Goal: Task Accomplishment & Management: Complete application form

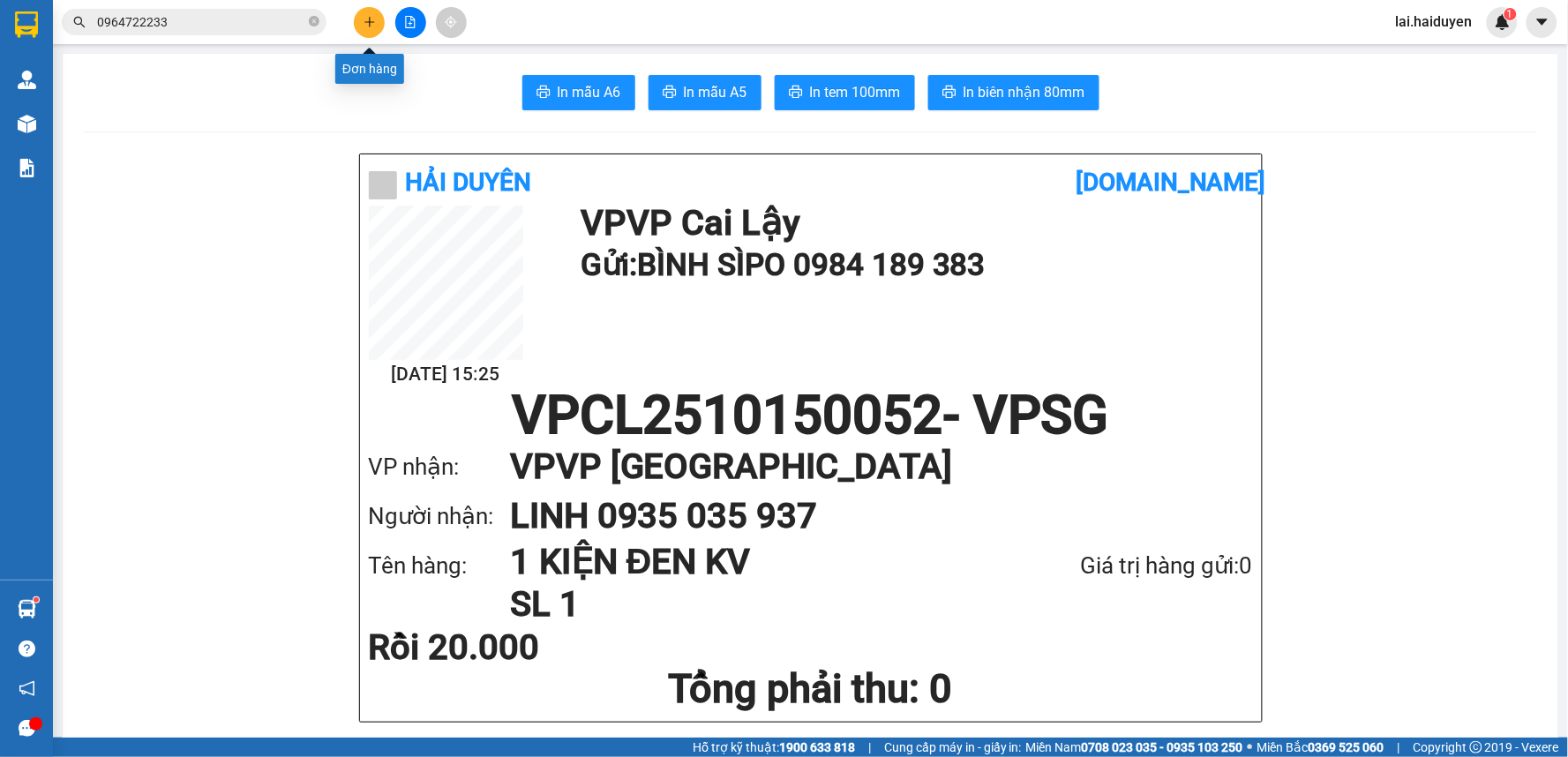
click at [372, 25] on icon "plus" at bounding box center [369, 21] width 12 height 12
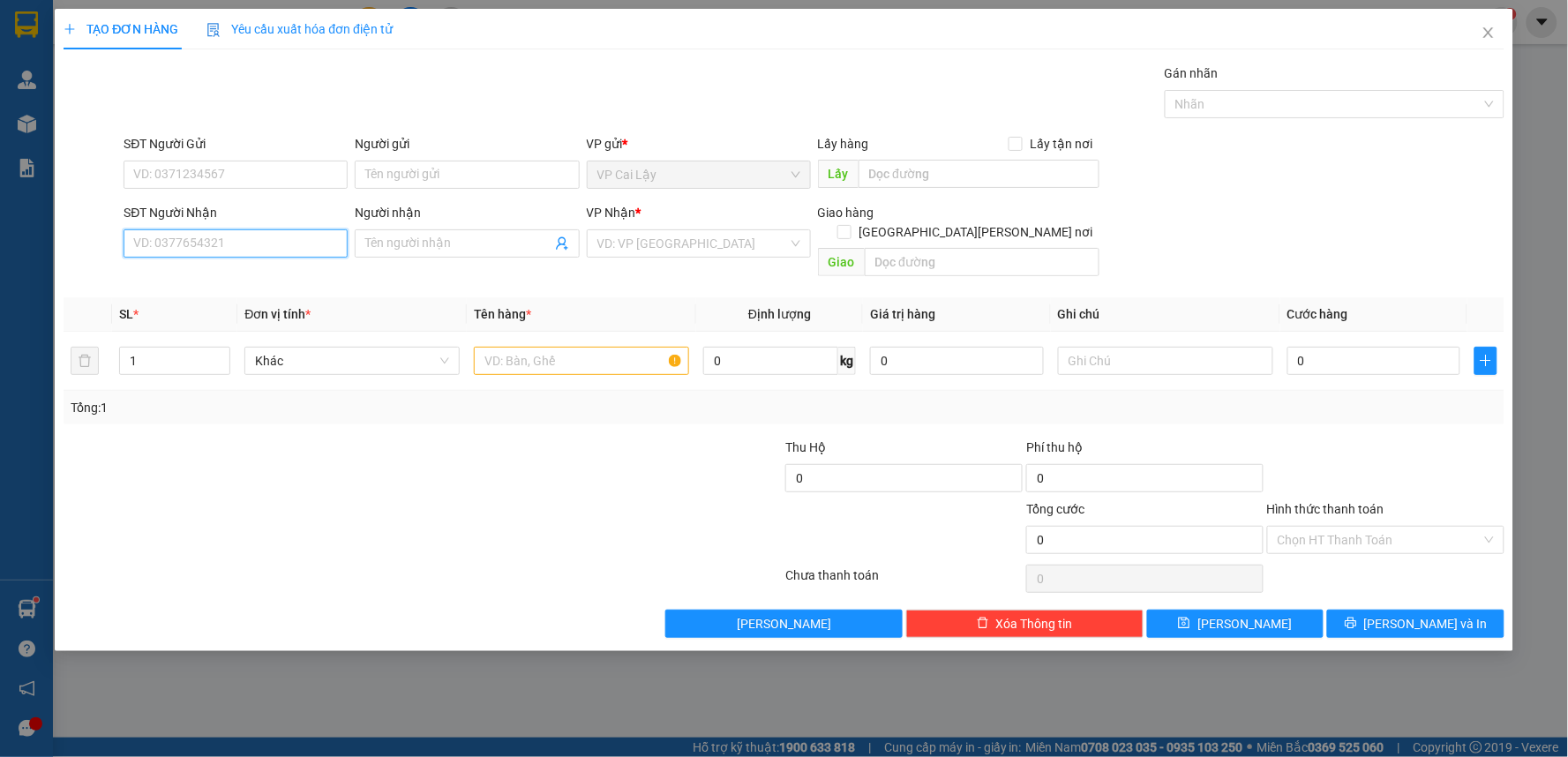
click at [298, 243] on input "SĐT Người Nhận" at bounding box center [235, 244] width 224 height 28
click at [301, 276] on div "0933665655 - PHONG - labo white" at bounding box center [235, 278] width 203 height 19
type input "0933665655"
type input "PHONG - labo white"
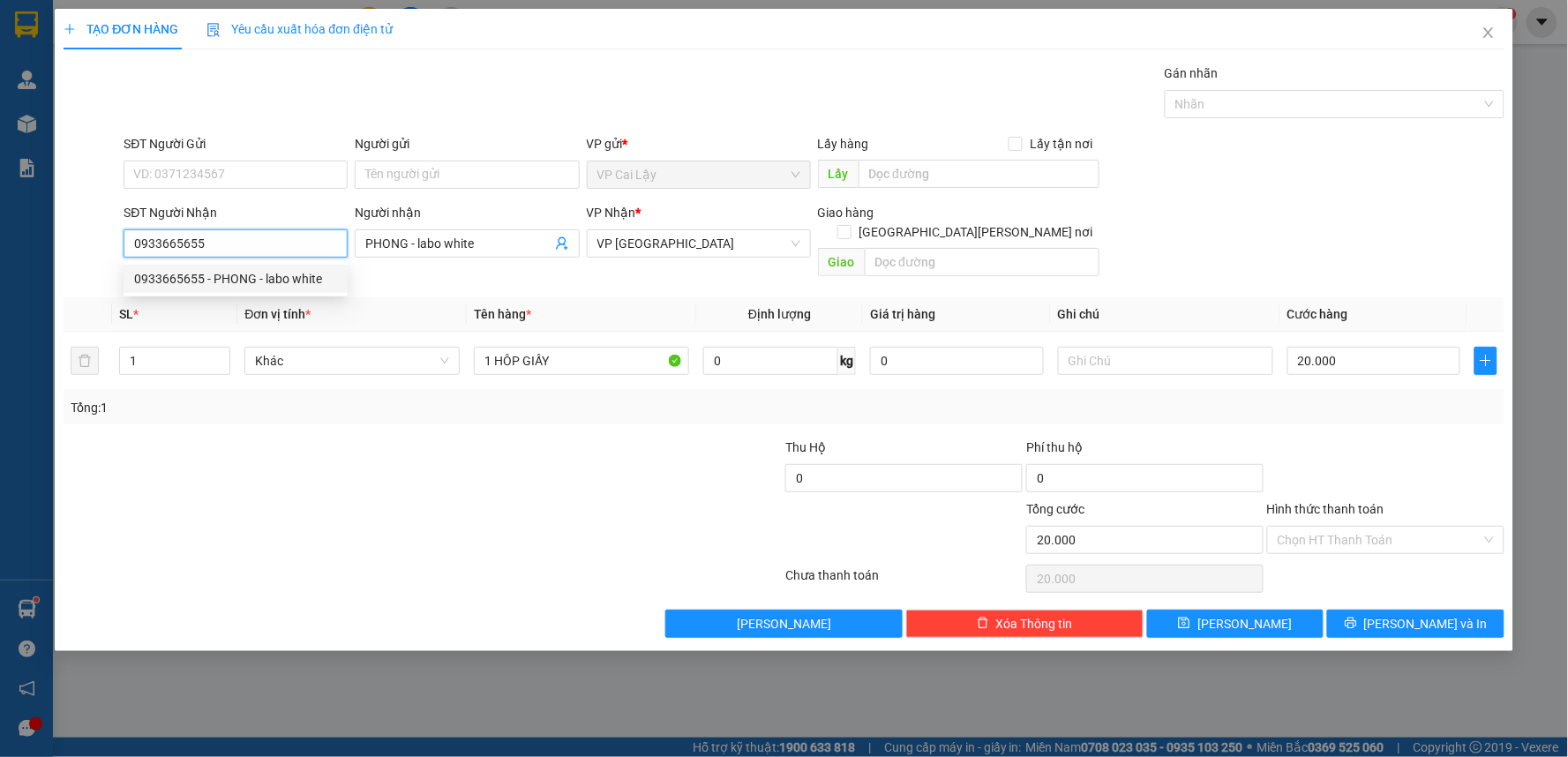
type input "20.000"
type input "0933665655"
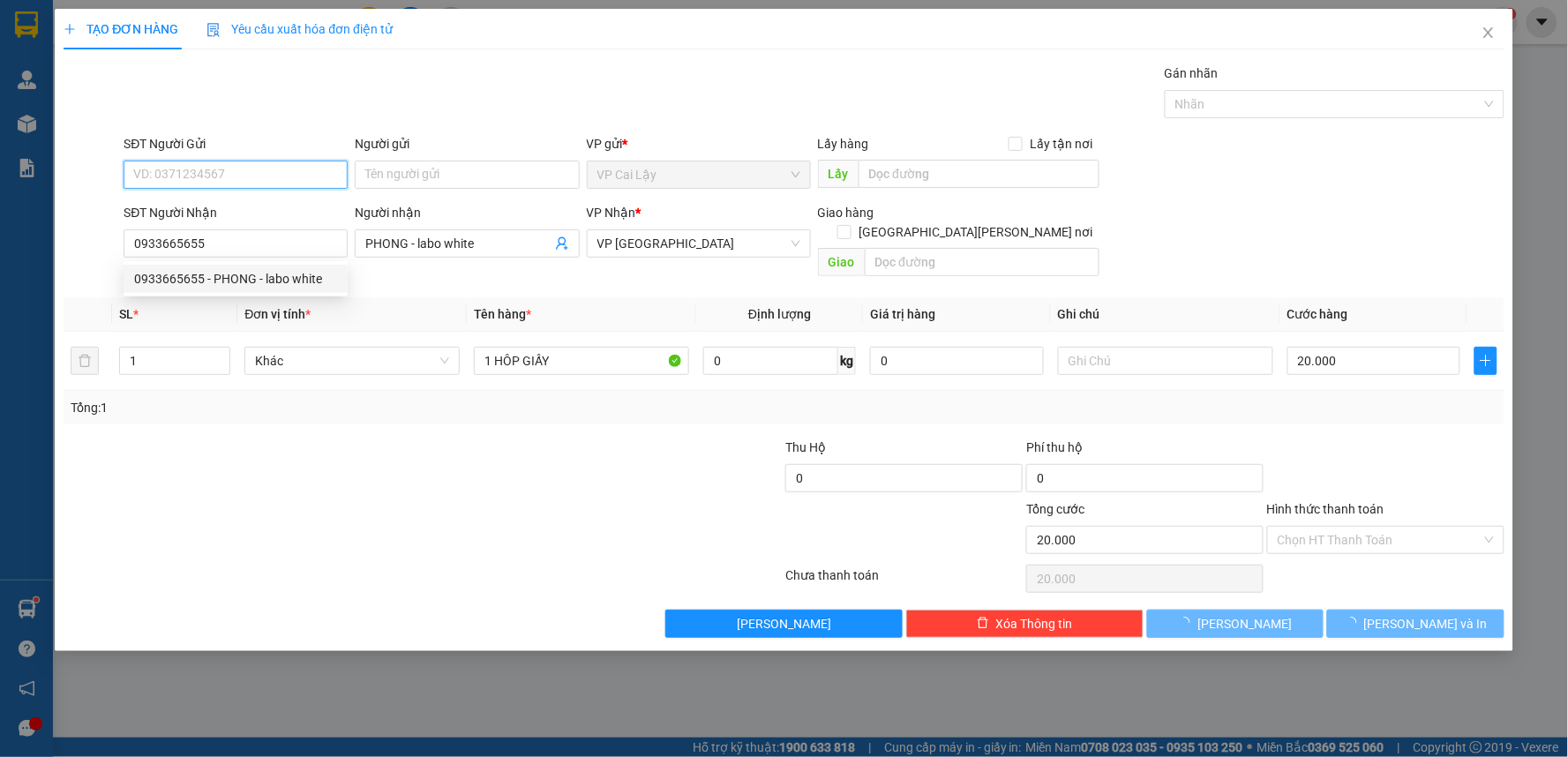
click at [298, 173] on input "SĐT Người Gửi" at bounding box center [235, 174] width 224 height 28
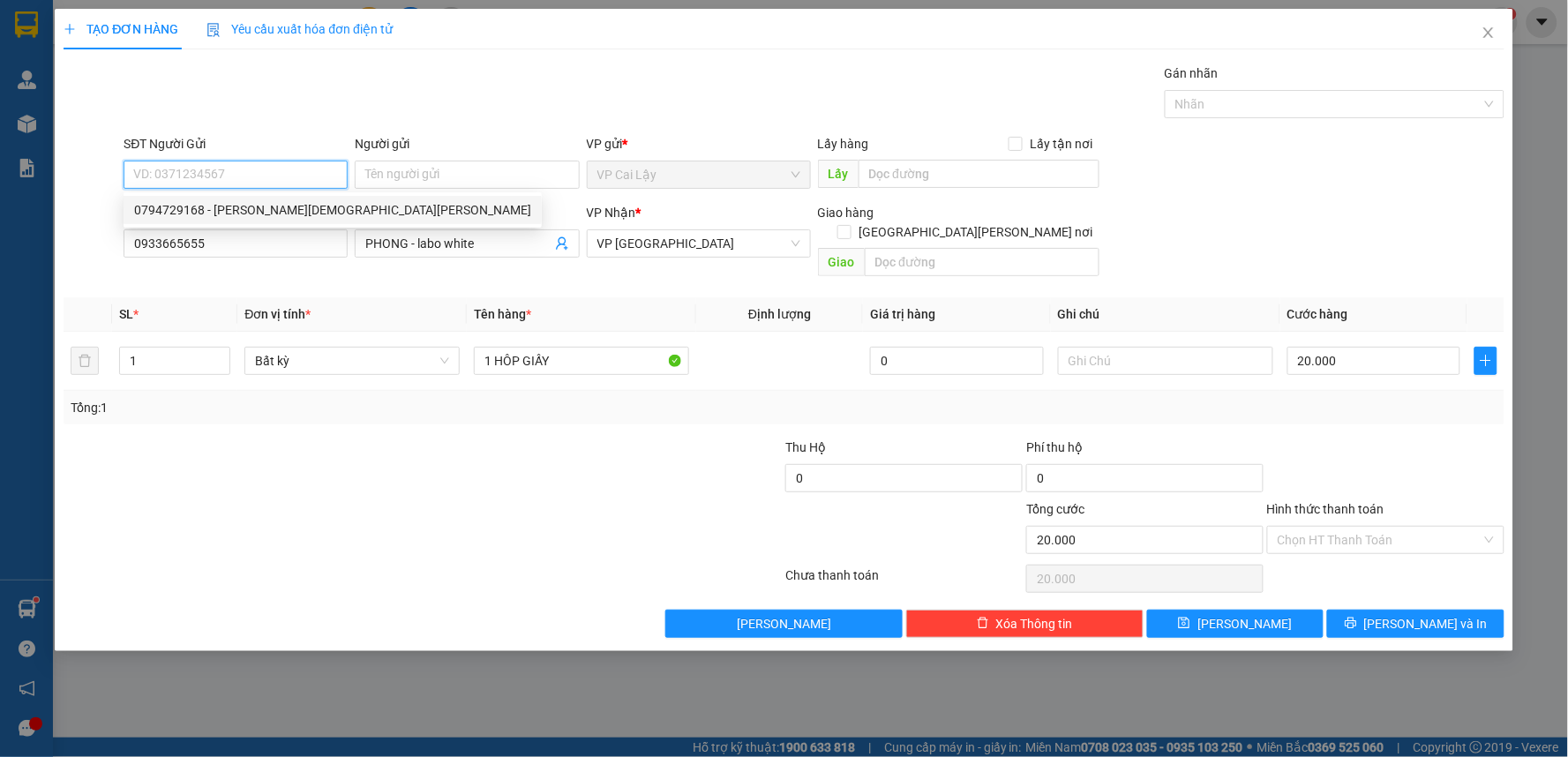
click at [280, 211] on div "0794729168 - [PERSON_NAME][DEMOGRAPHIC_DATA][PERSON_NAME]" at bounding box center [333, 209] width 397 height 19
type input "0794729168"
type input "[PERSON_NAME][DEMOGRAPHIC_DATA][PERSON_NAME]"
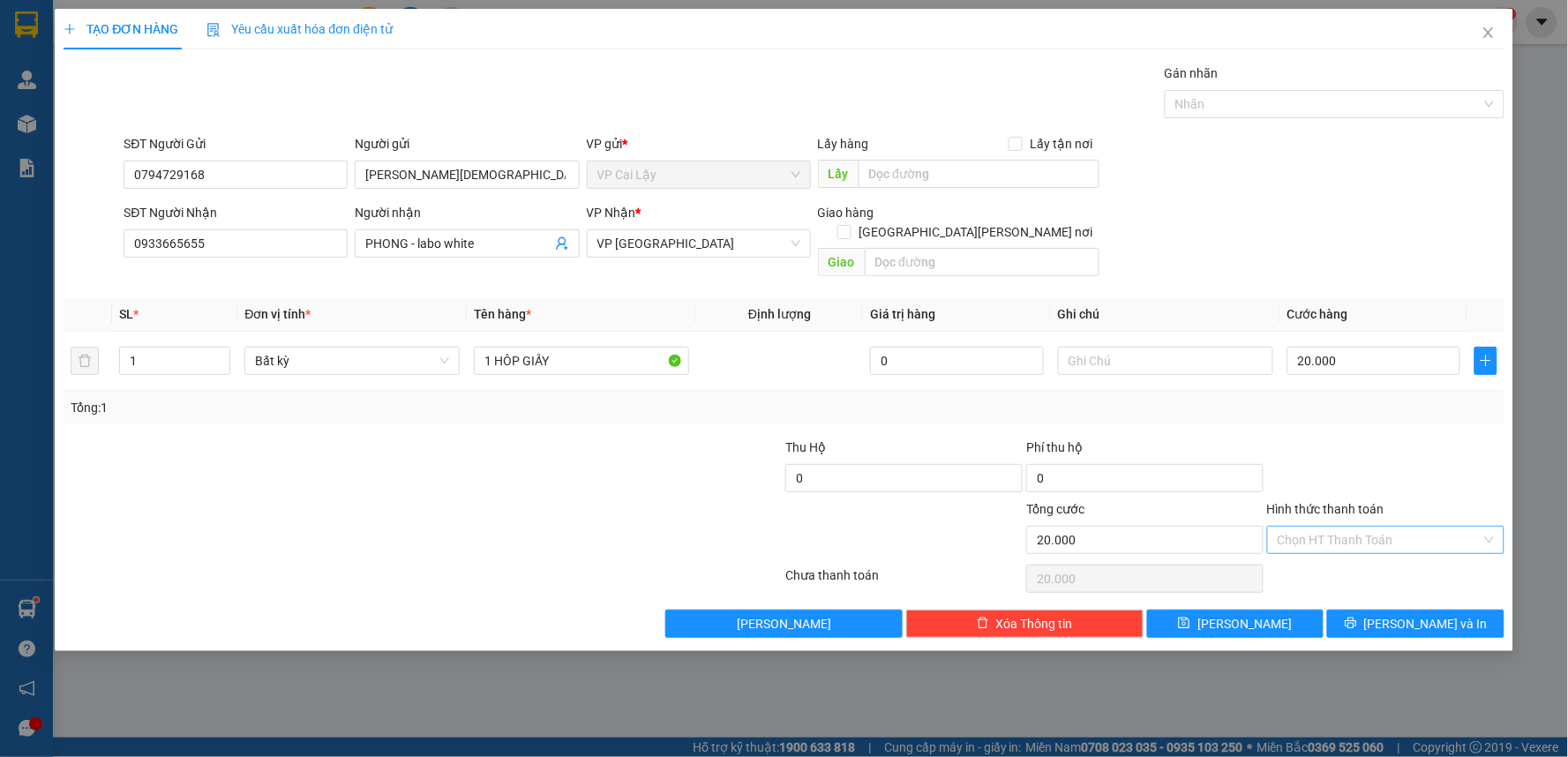
click at [1385, 526] on input "Hình thức thanh toán" at bounding box center [1380, 539] width 204 height 27
click at [1360, 552] on div "Tại văn phòng" at bounding box center [1385, 555] width 216 height 19
type input "0"
click at [1444, 614] on span "[PERSON_NAME] và In" at bounding box center [1425, 624] width 123 height 19
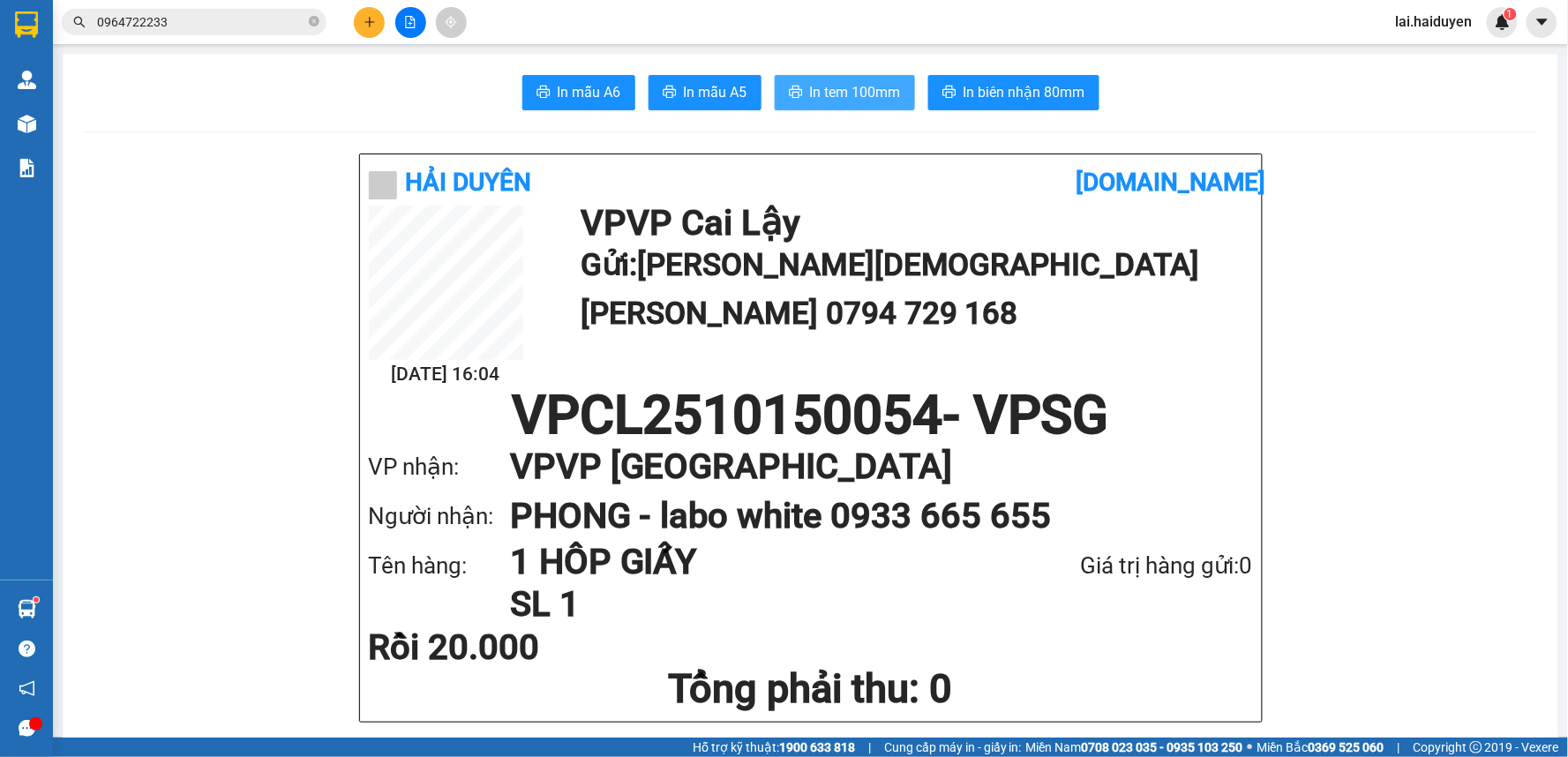
click at [853, 83] on span "In tem 100mm" at bounding box center [855, 93] width 91 height 22
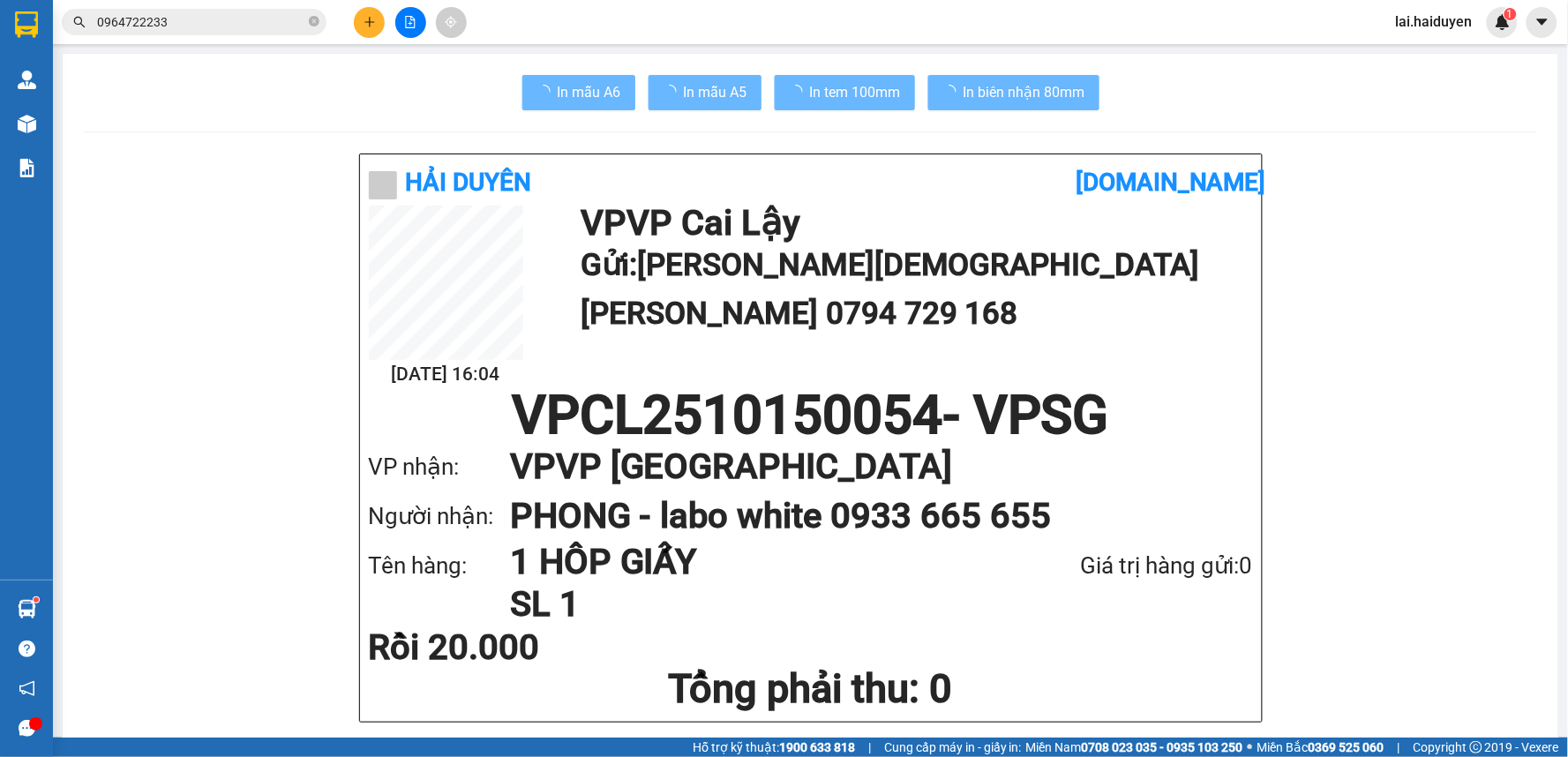
scroll to position [98, 0]
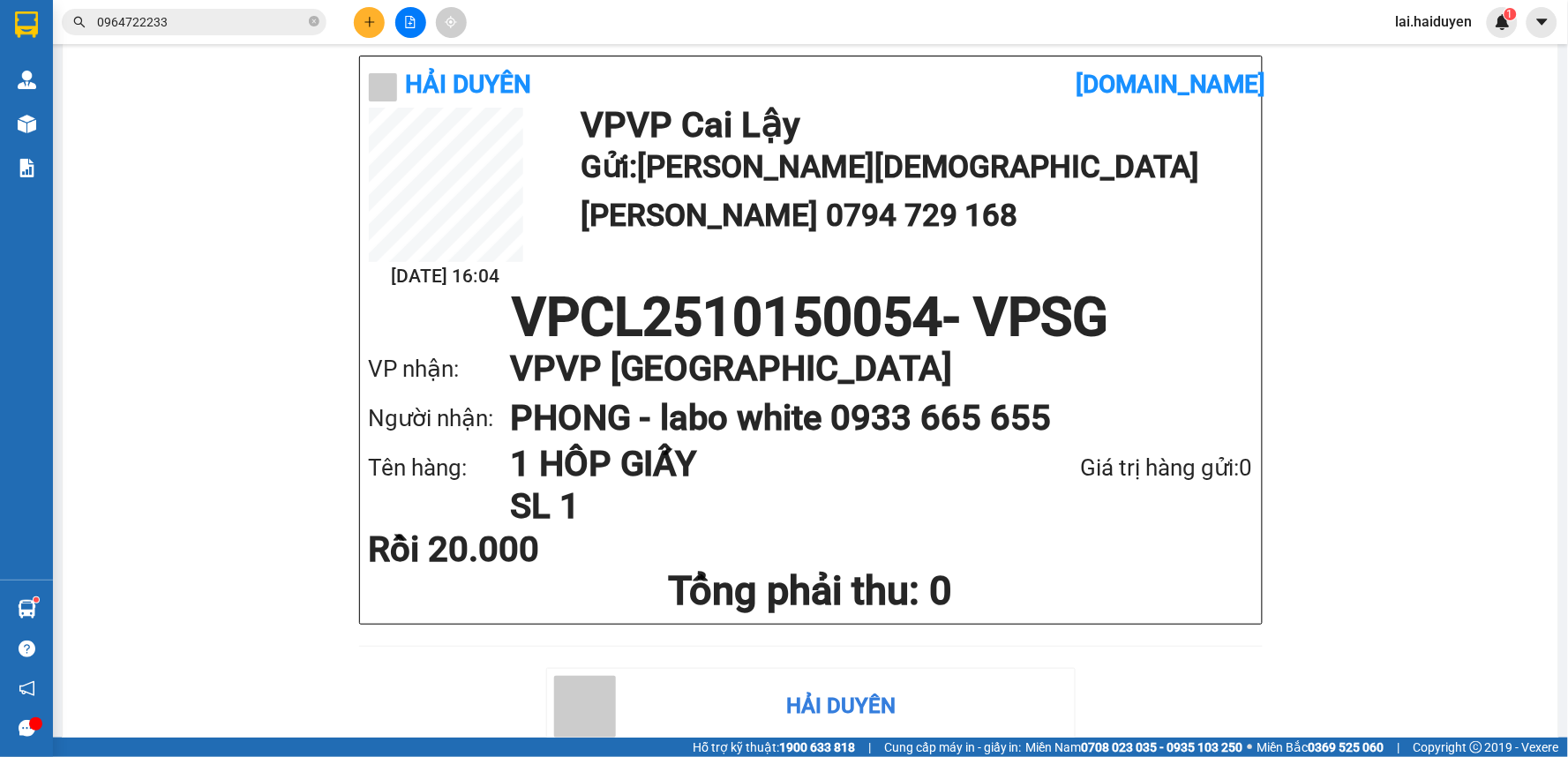
click at [409, 28] on icon "file-add" at bounding box center [411, 21] width 9 height 12
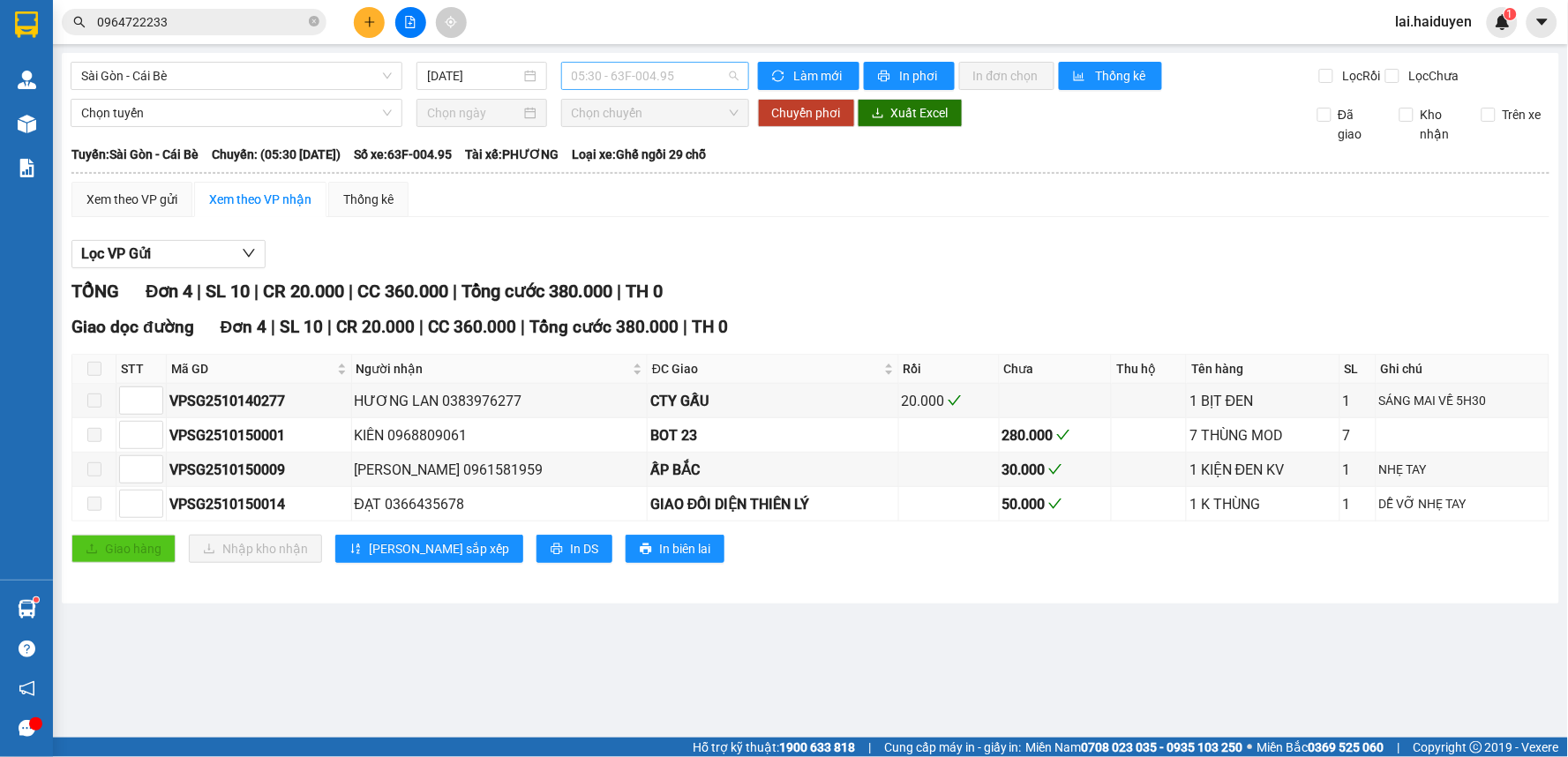
click at [634, 76] on span "05:30 - 63F-004.95" at bounding box center [655, 76] width 167 height 27
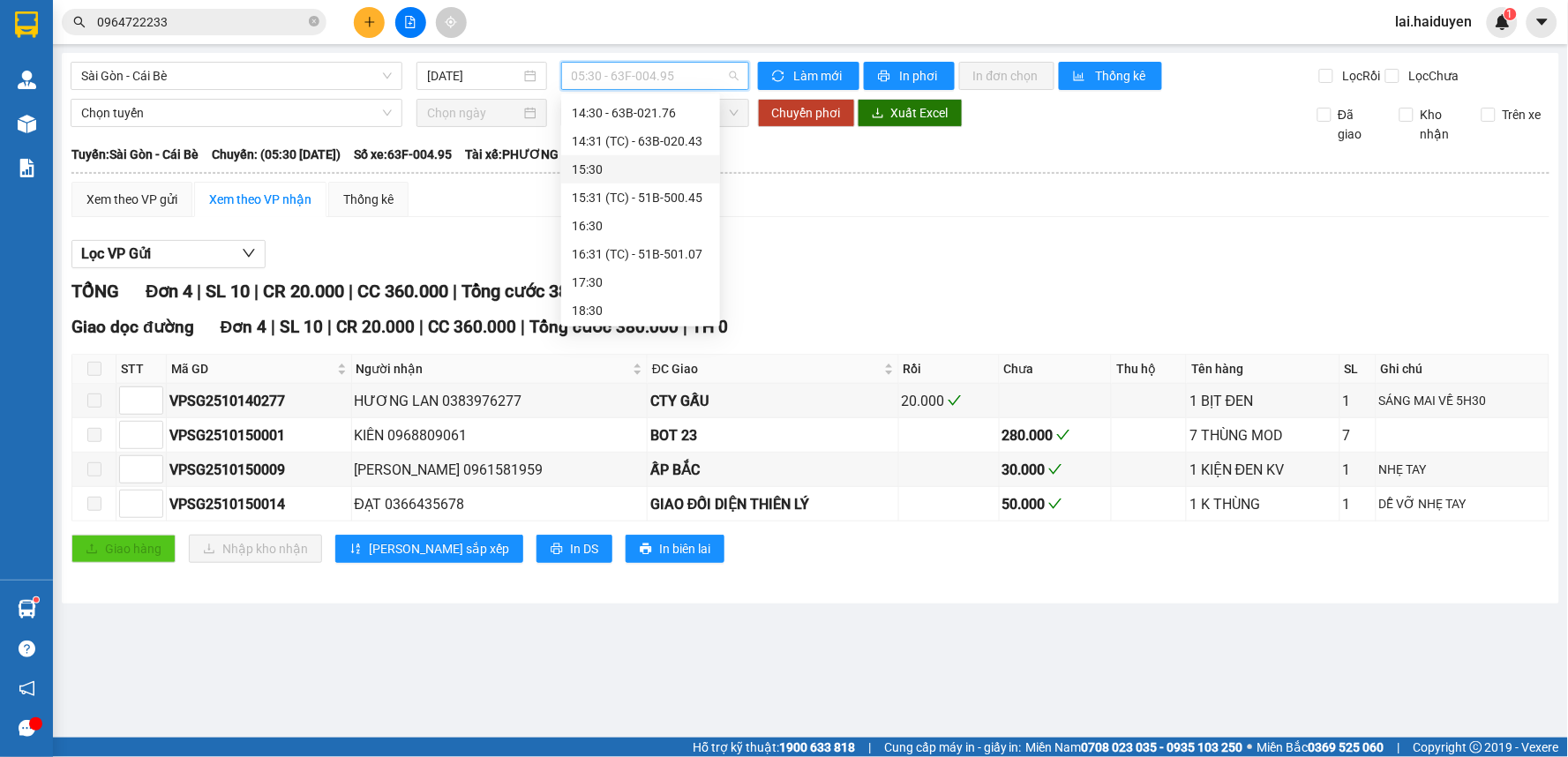
scroll to position [480, 0]
click at [639, 217] on div "16:31 (TC) - 51B-501.07" at bounding box center [640, 223] width 138 height 19
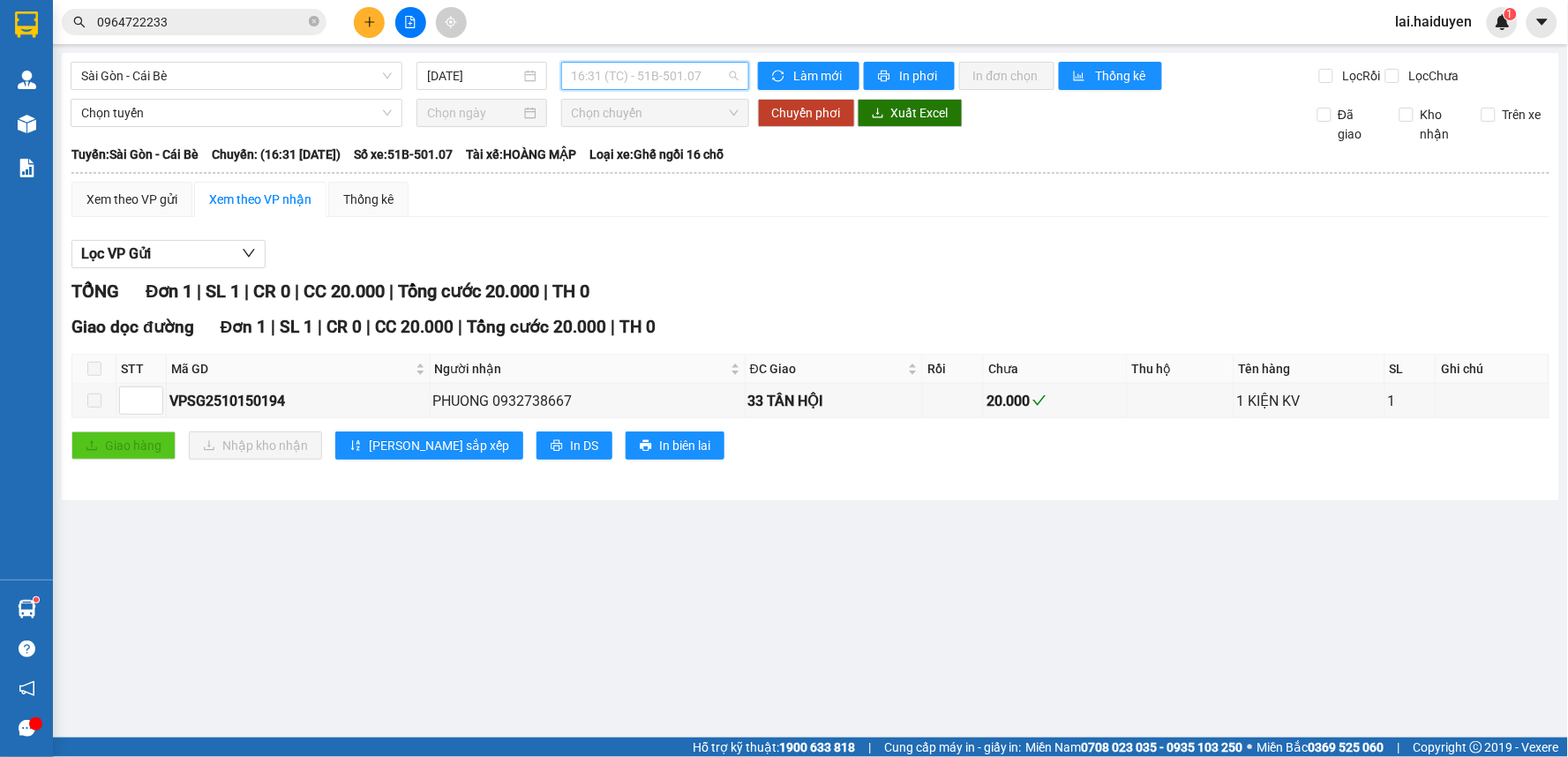
click at [663, 88] on span "16:31 (TC) - 51B-501.07" at bounding box center [655, 76] width 167 height 27
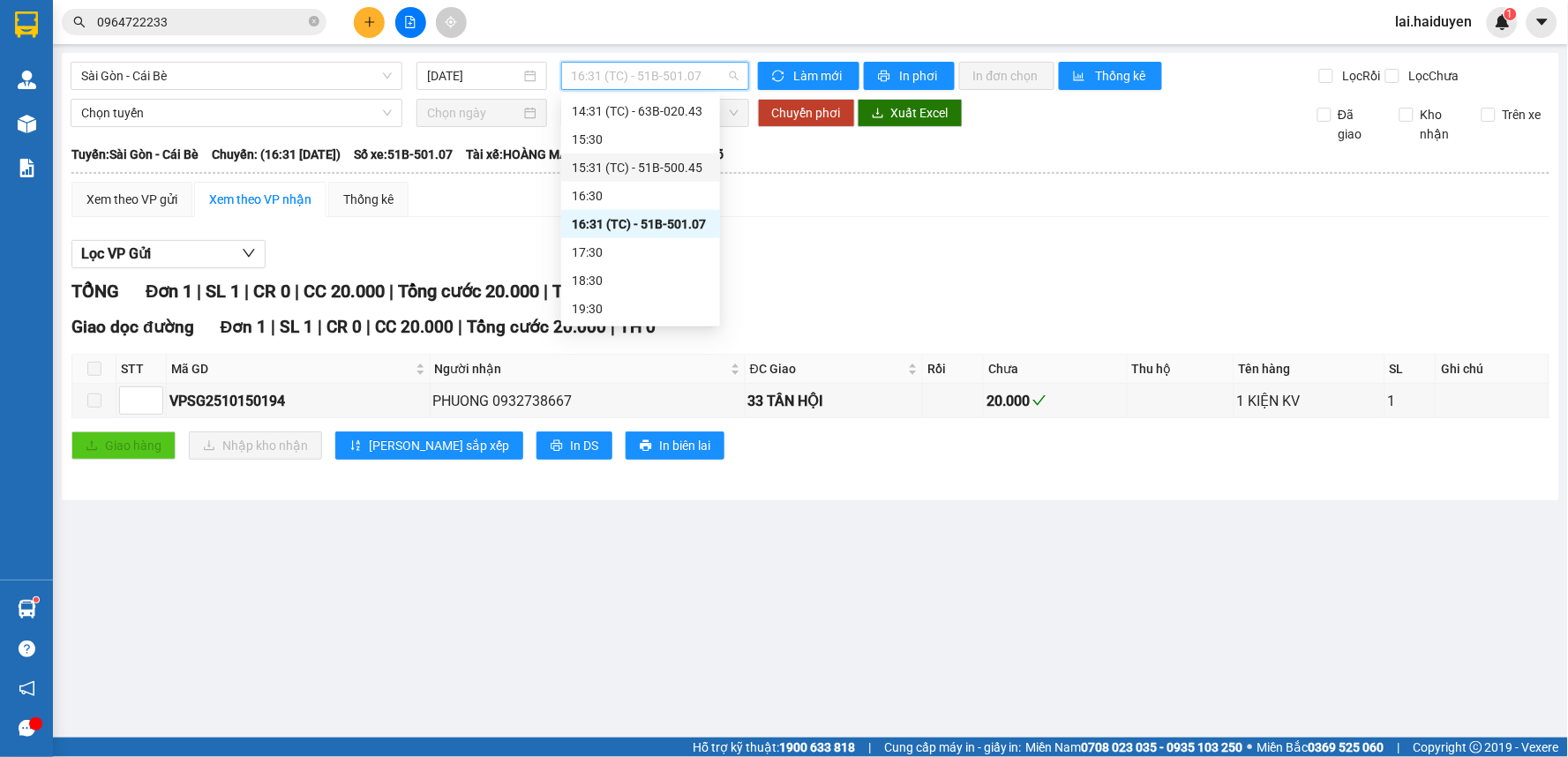
click at [657, 170] on div "15:31 (TC) - 51B-500.45" at bounding box center [640, 167] width 138 height 19
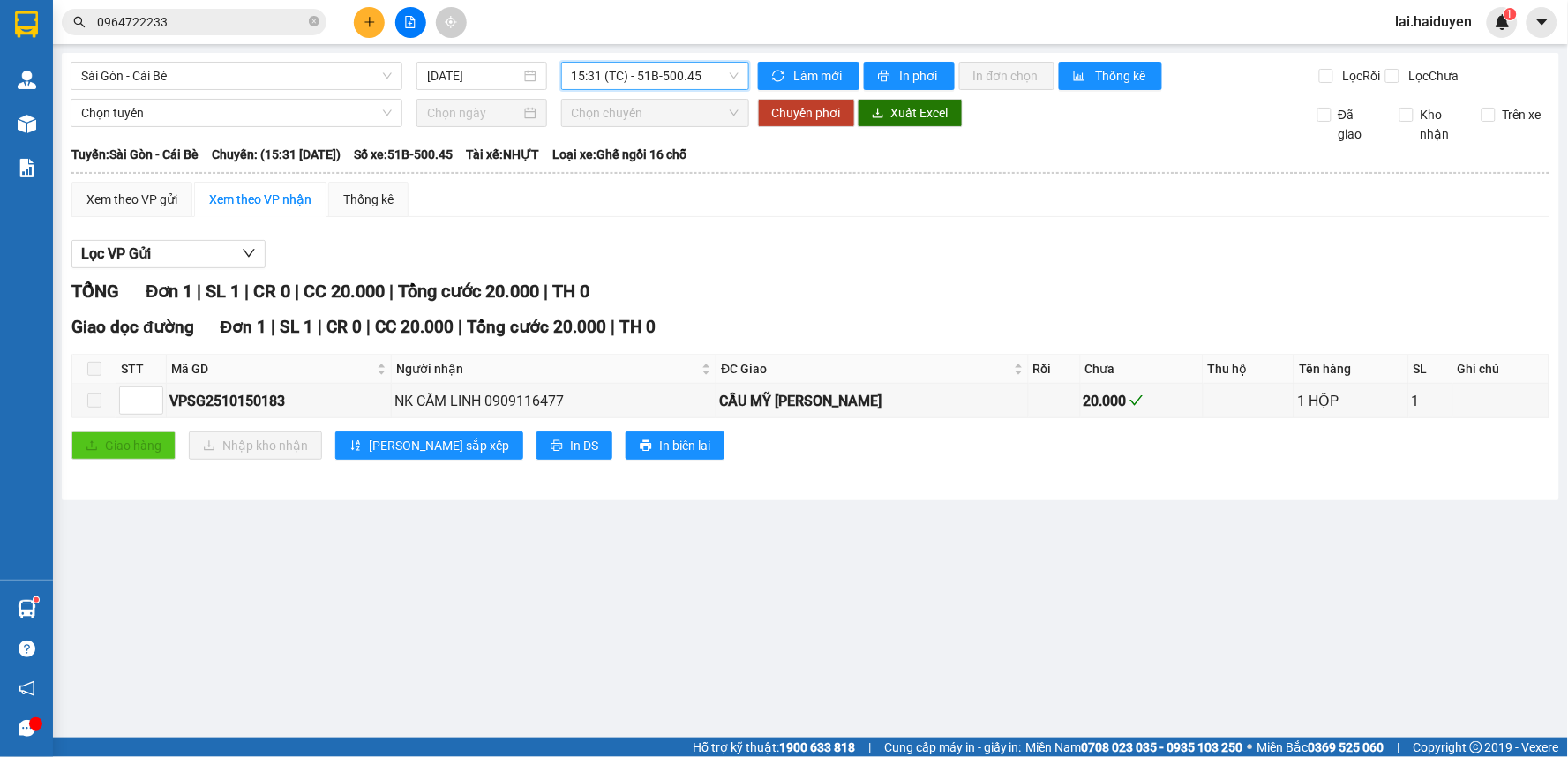
click at [702, 75] on span "15:31 (TC) - 51B-500.45" at bounding box center [655, 76] width 167 height 27
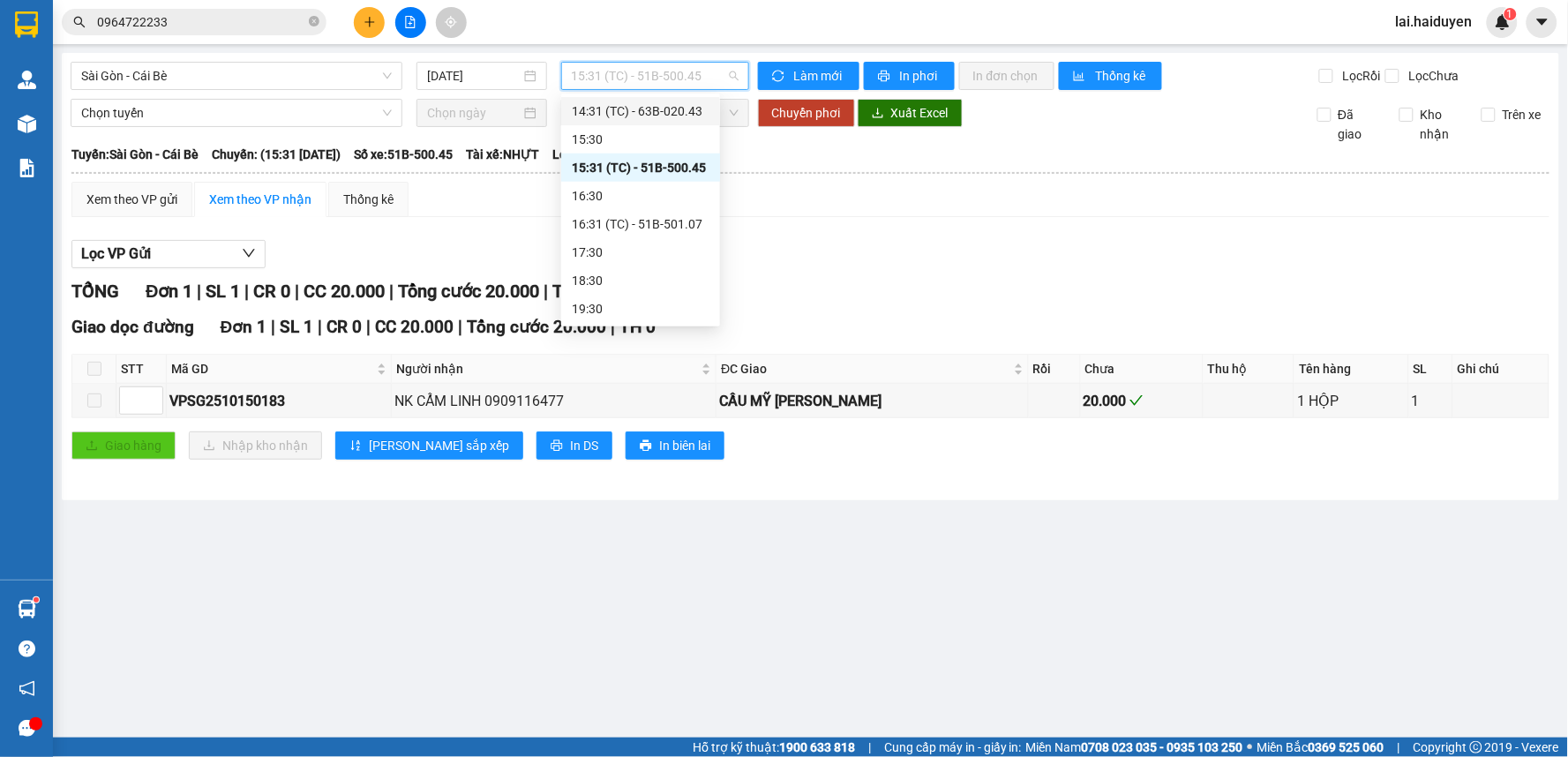
scroll to position [382, 0]
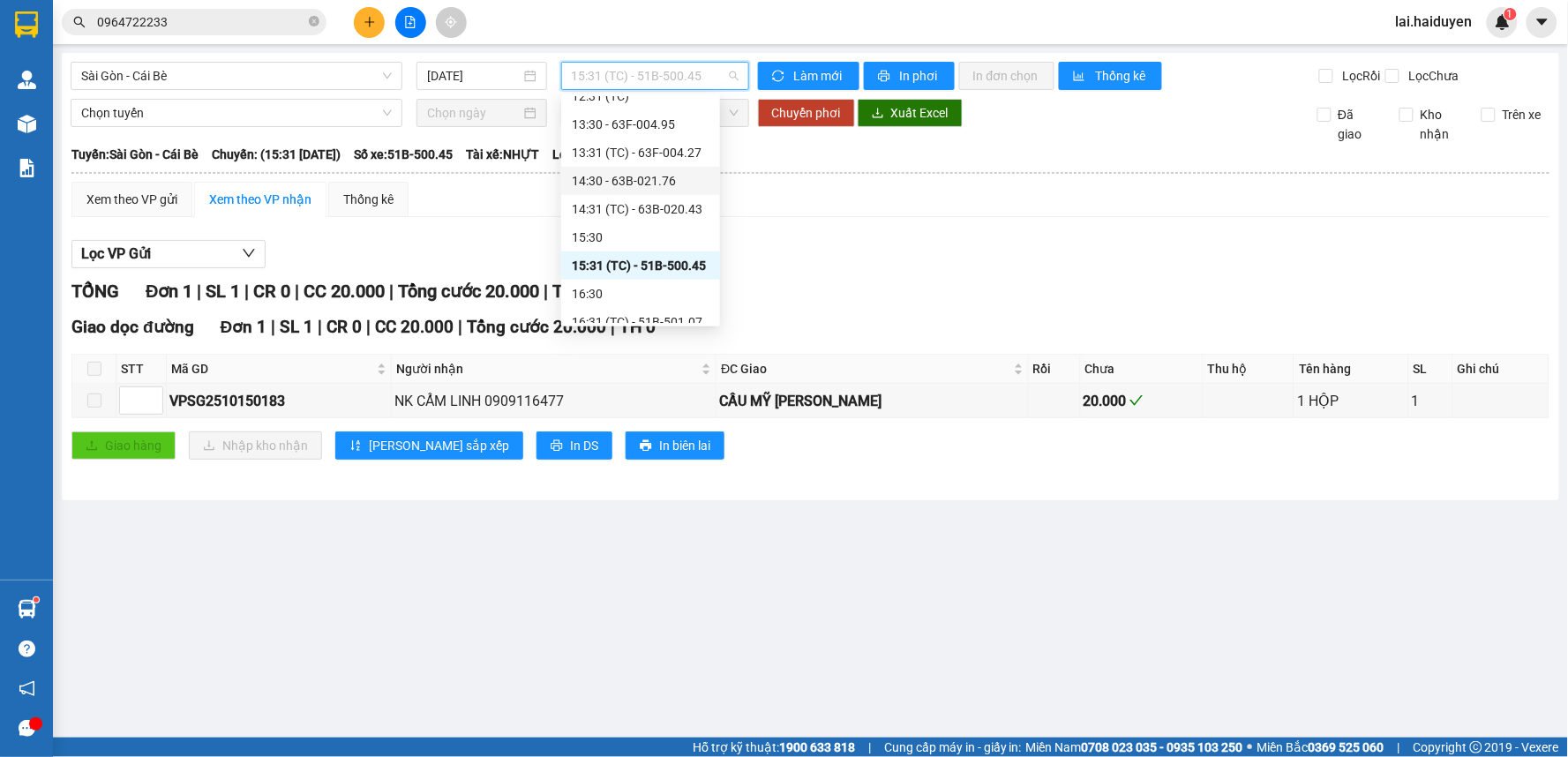
click at [667, 183] on div "14:30 - 63B-021.76" at bounding box center [640, 181] width 138 height 19
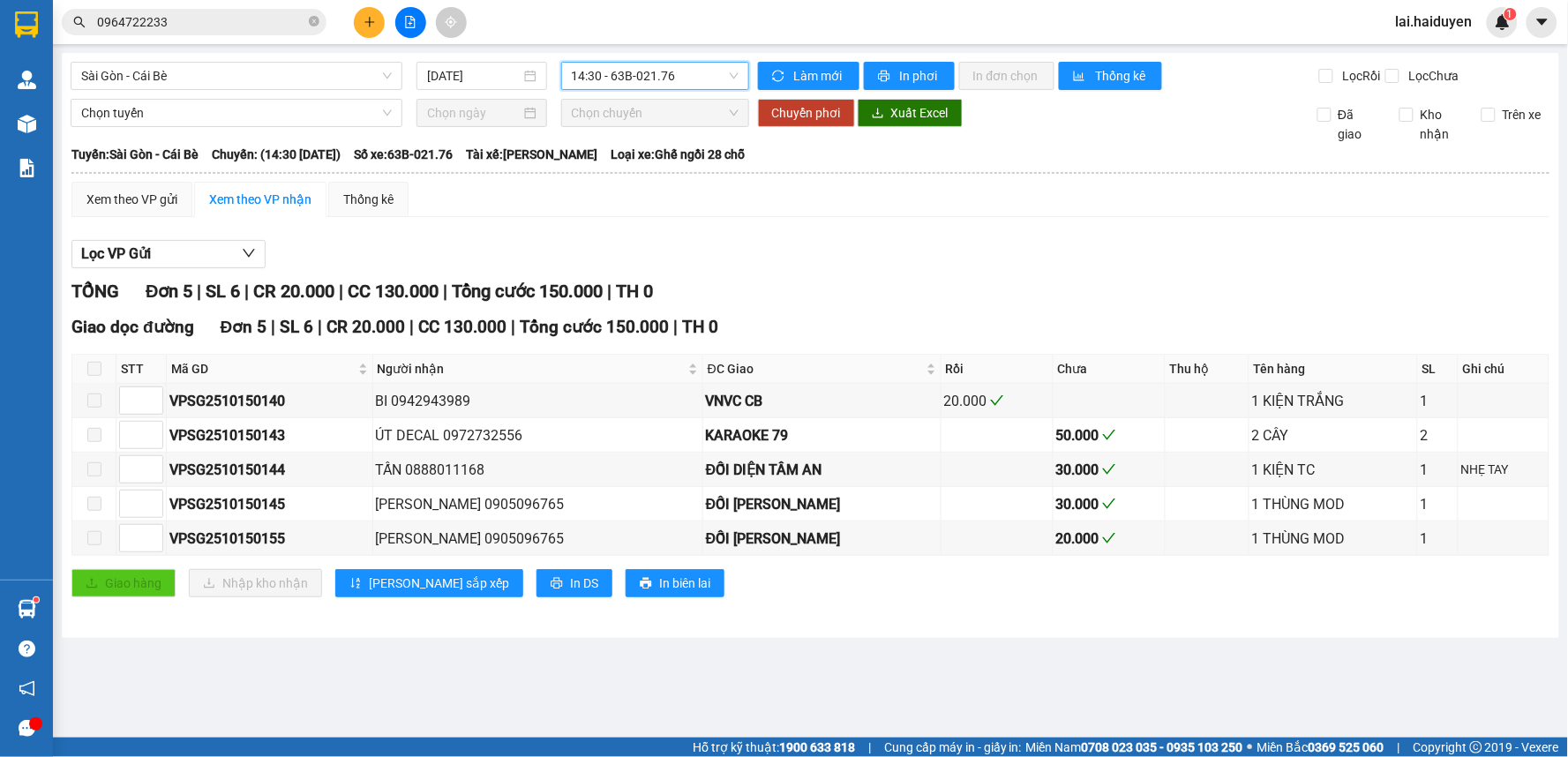
click at [224, 15] on input "0964722233" at bounding box center [201, 21] width 209 height 19
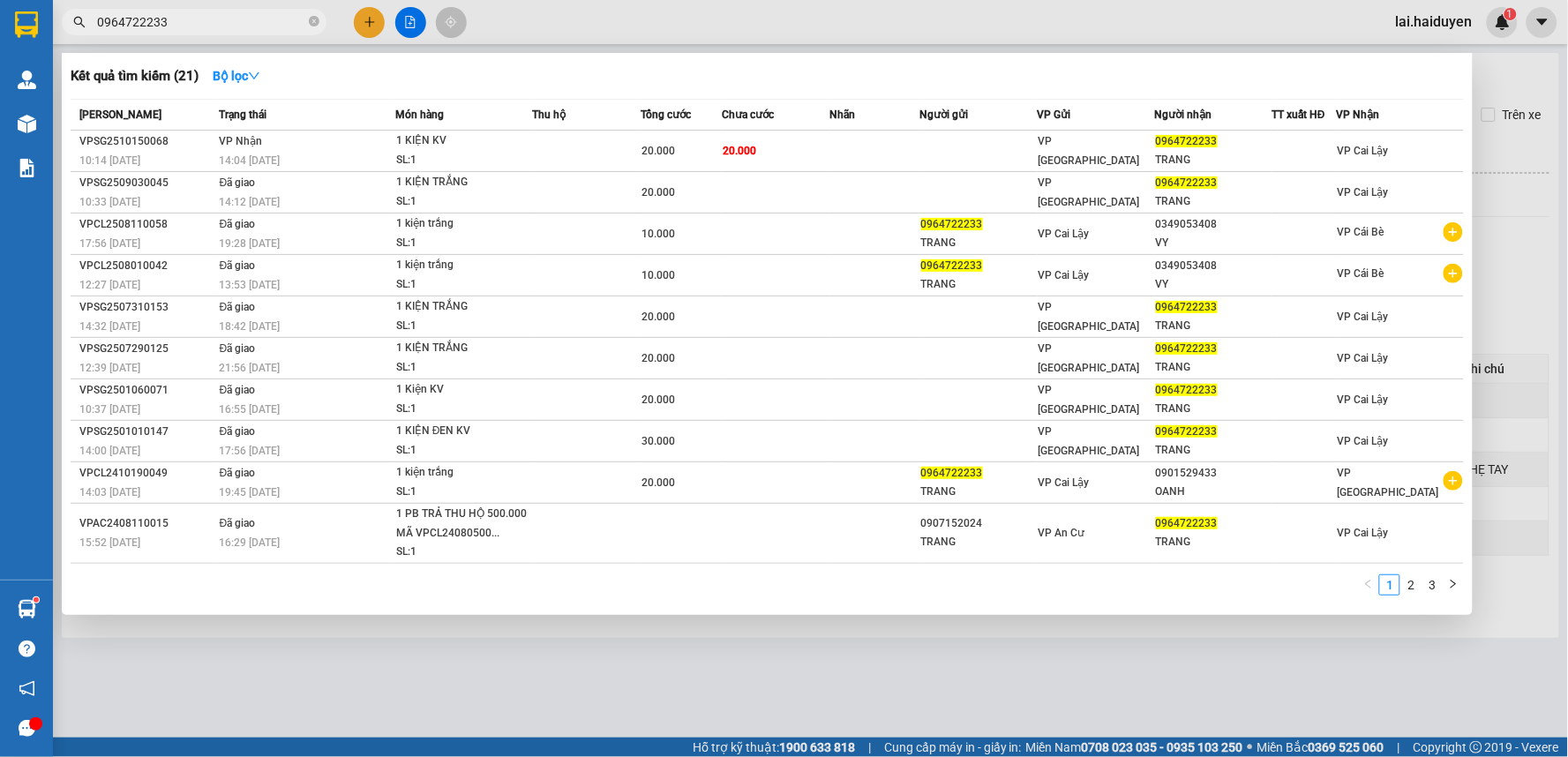
click at [224, 15] on input "0964722233" at bounding box center [201, 21] width 209 height 19
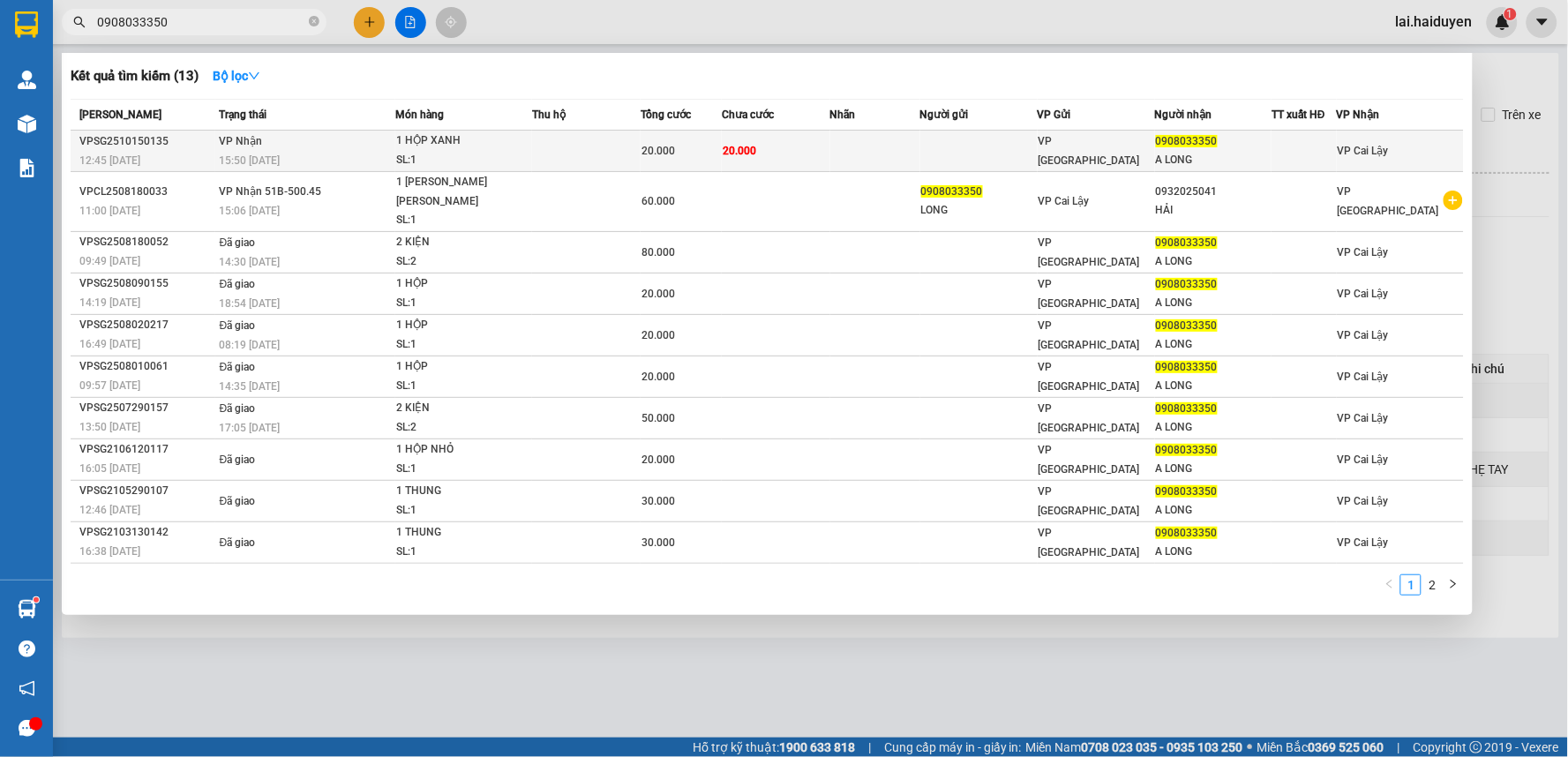
type input "0908033350"
click at [663, 146] on span "20.000" at bounding box center [658, 150] width 33 height 12
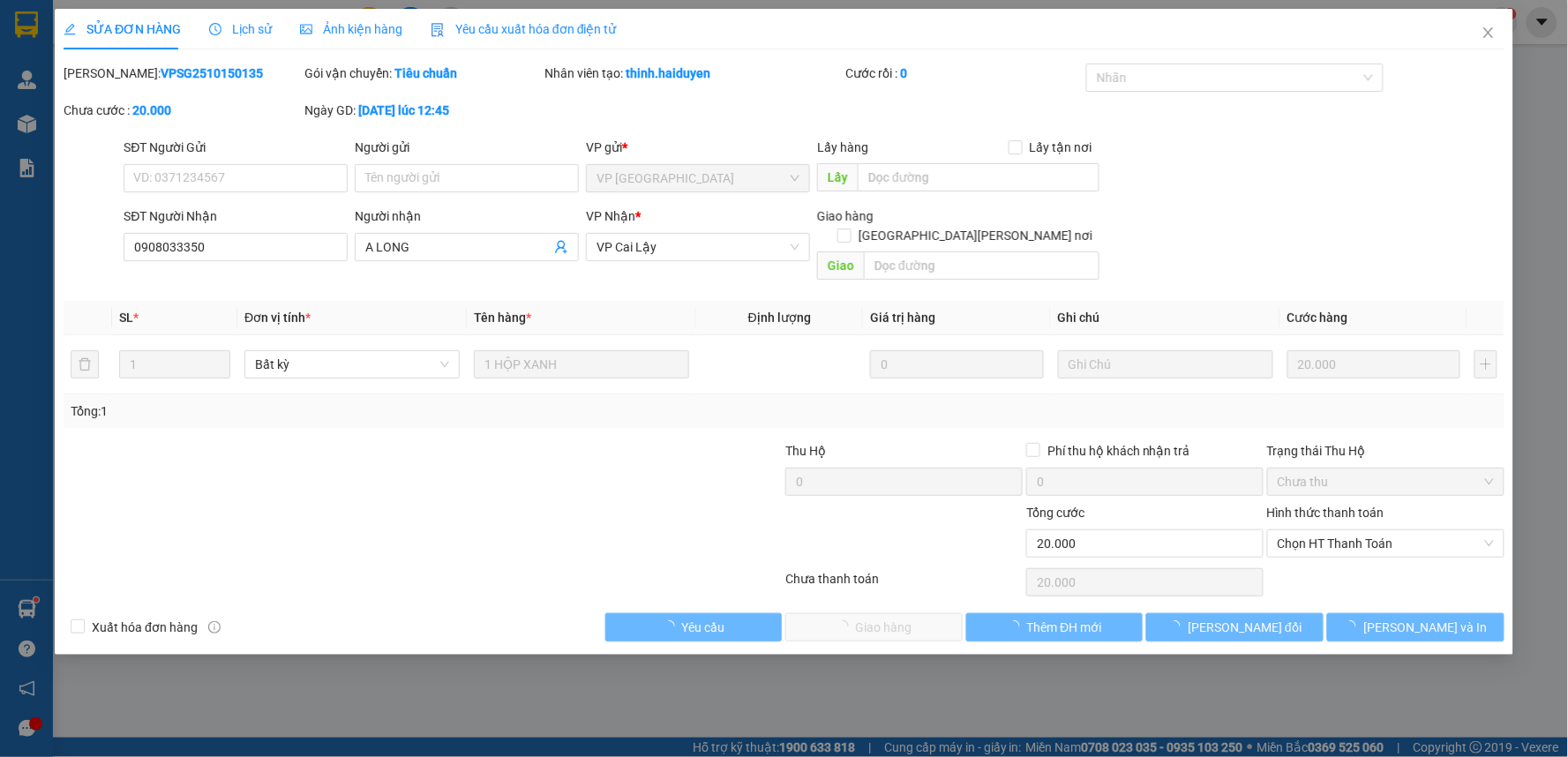
type input "0908033350"
type input "A LONG"
type input "0"
type input "20.000"
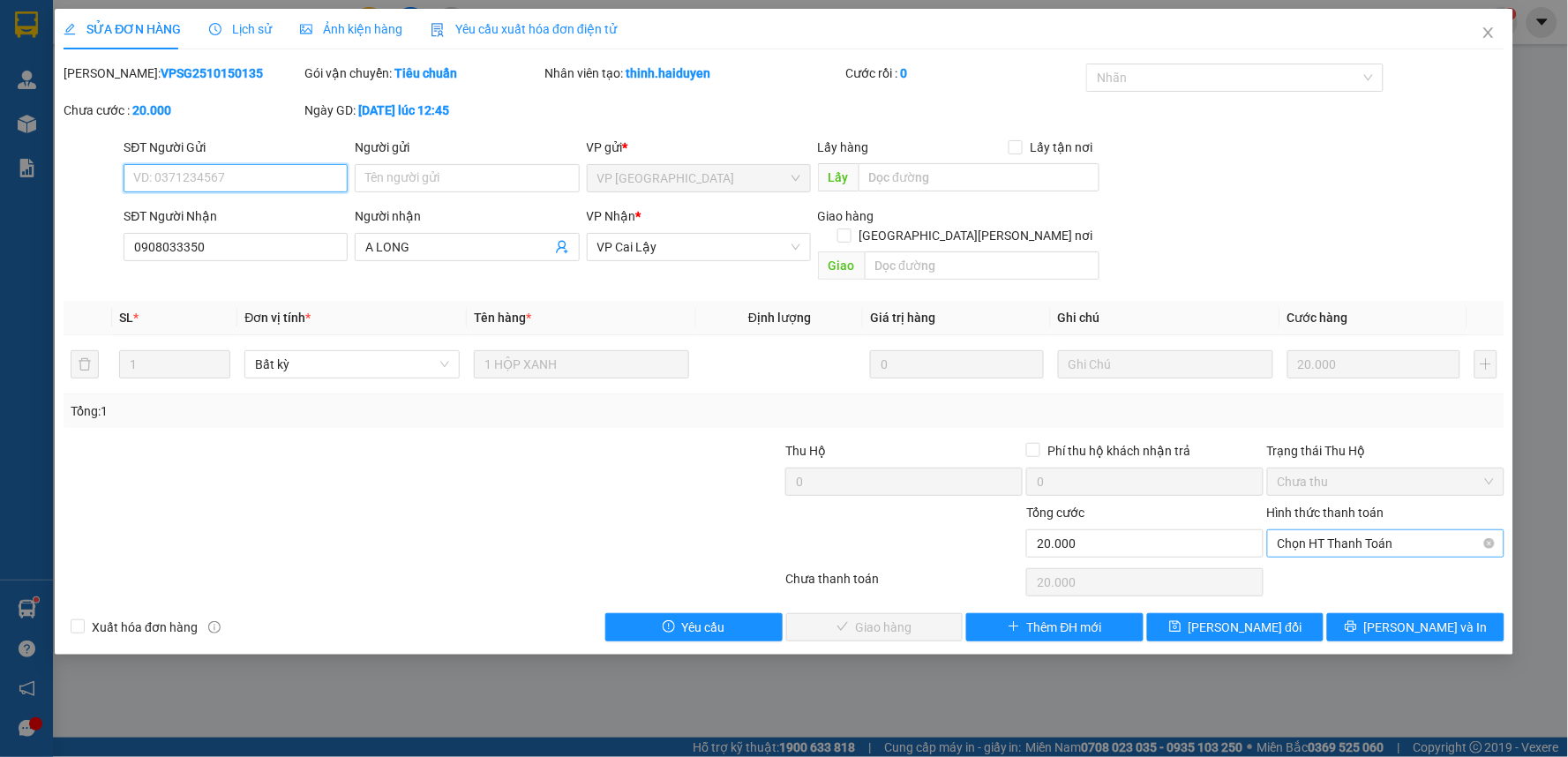
click at [1311, 530] on span "Chọn HT Thanh Toán" at bounding box center [1385, 543] width 216 height 27
click at [1326, 547] on div "Tại văn phòng" at bounding box center [1386, 559] width 237 height 28
type input "0"
click at [918, 617] on span "[PERSON_NAME] và [PERSON_NAME] hàng" at bounding box center [938, 626] width 238 height 19
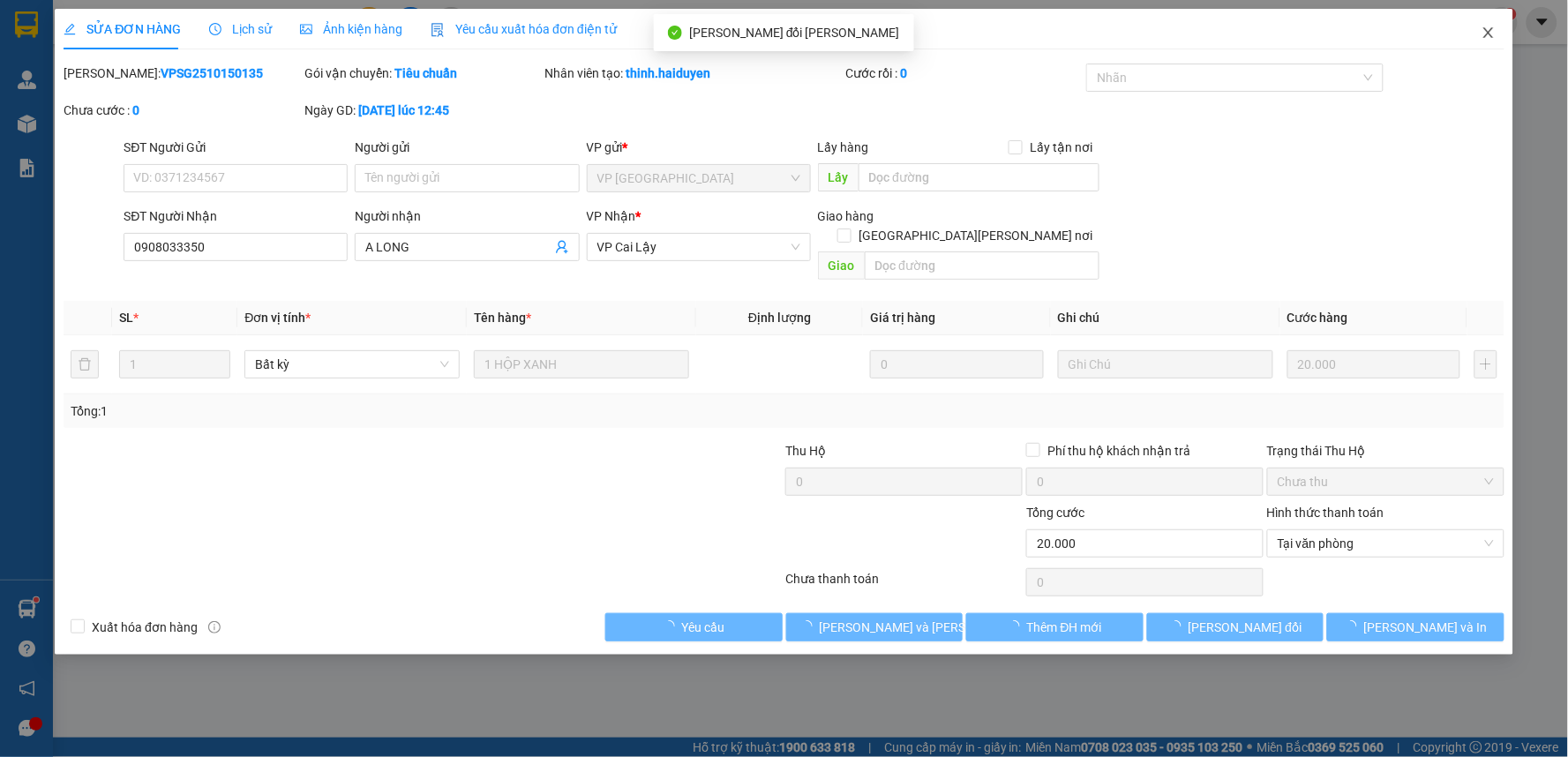
click at [1489, 25] on span "Close" at bounding box center [1487, 33] width 49 height 49
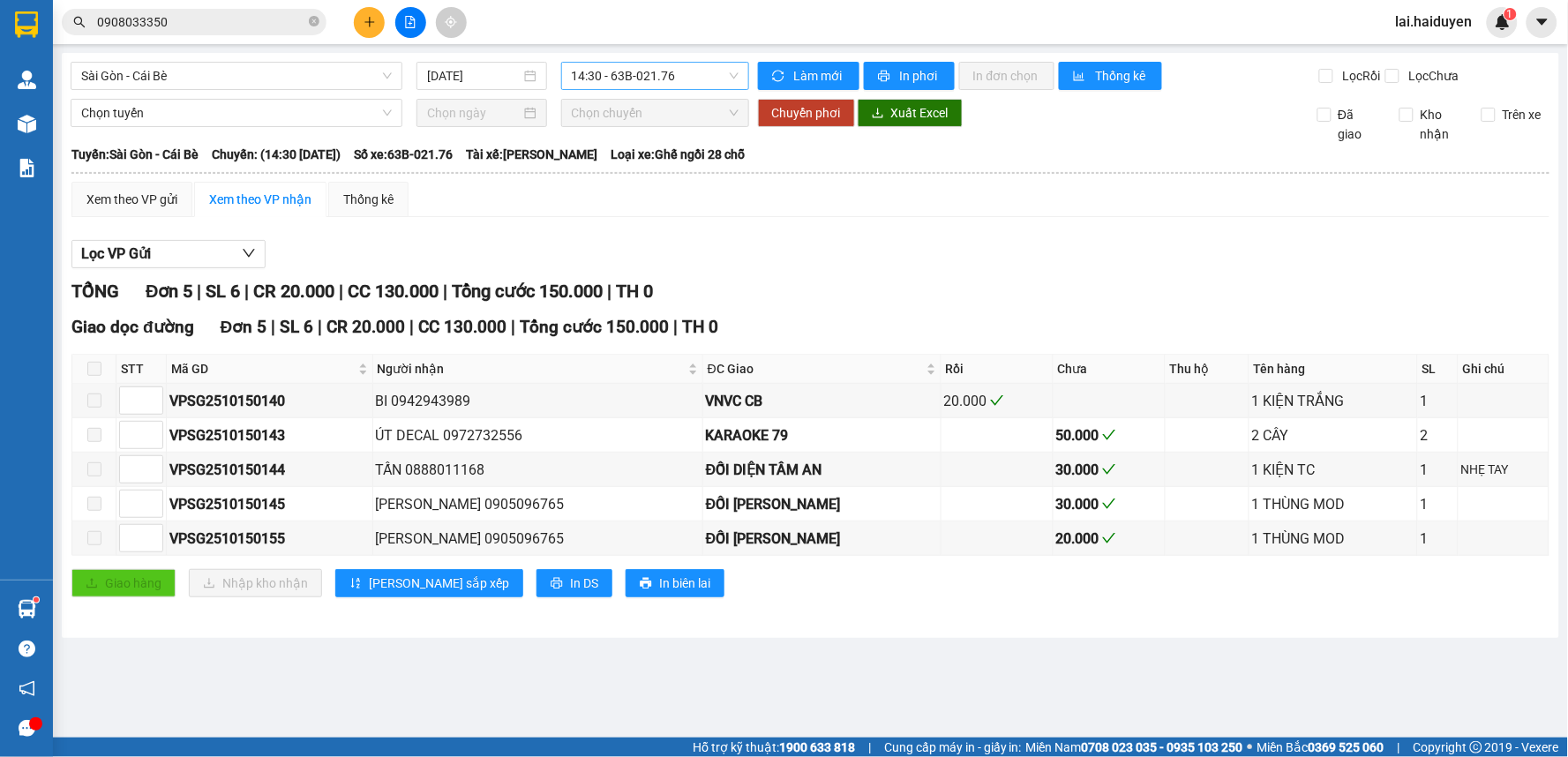
click at [639, 81] on span "14:30 - 63B-021.76" at bounding box center [655, 76] width 167 height 27
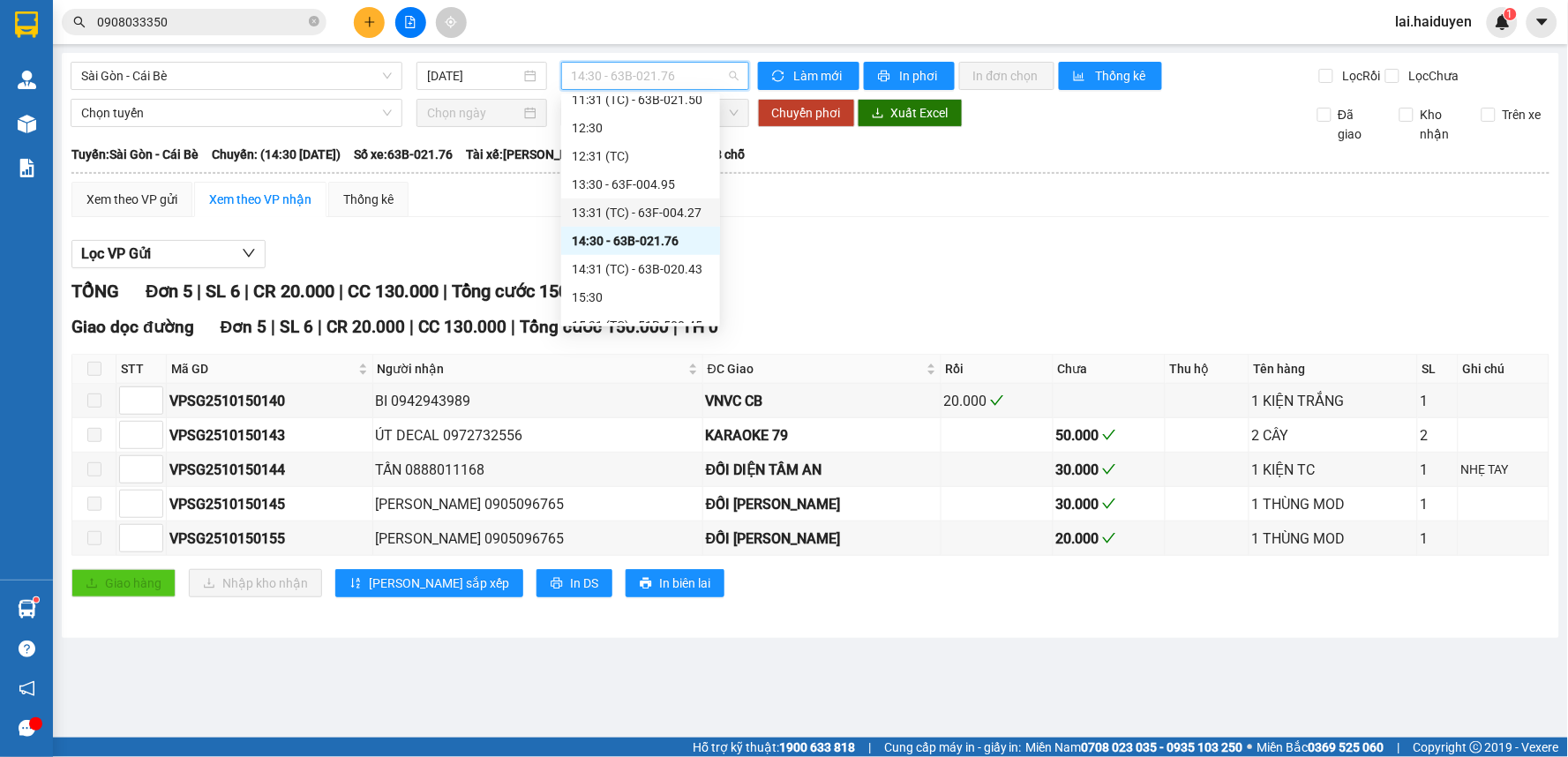
scroll to position [351, 0]
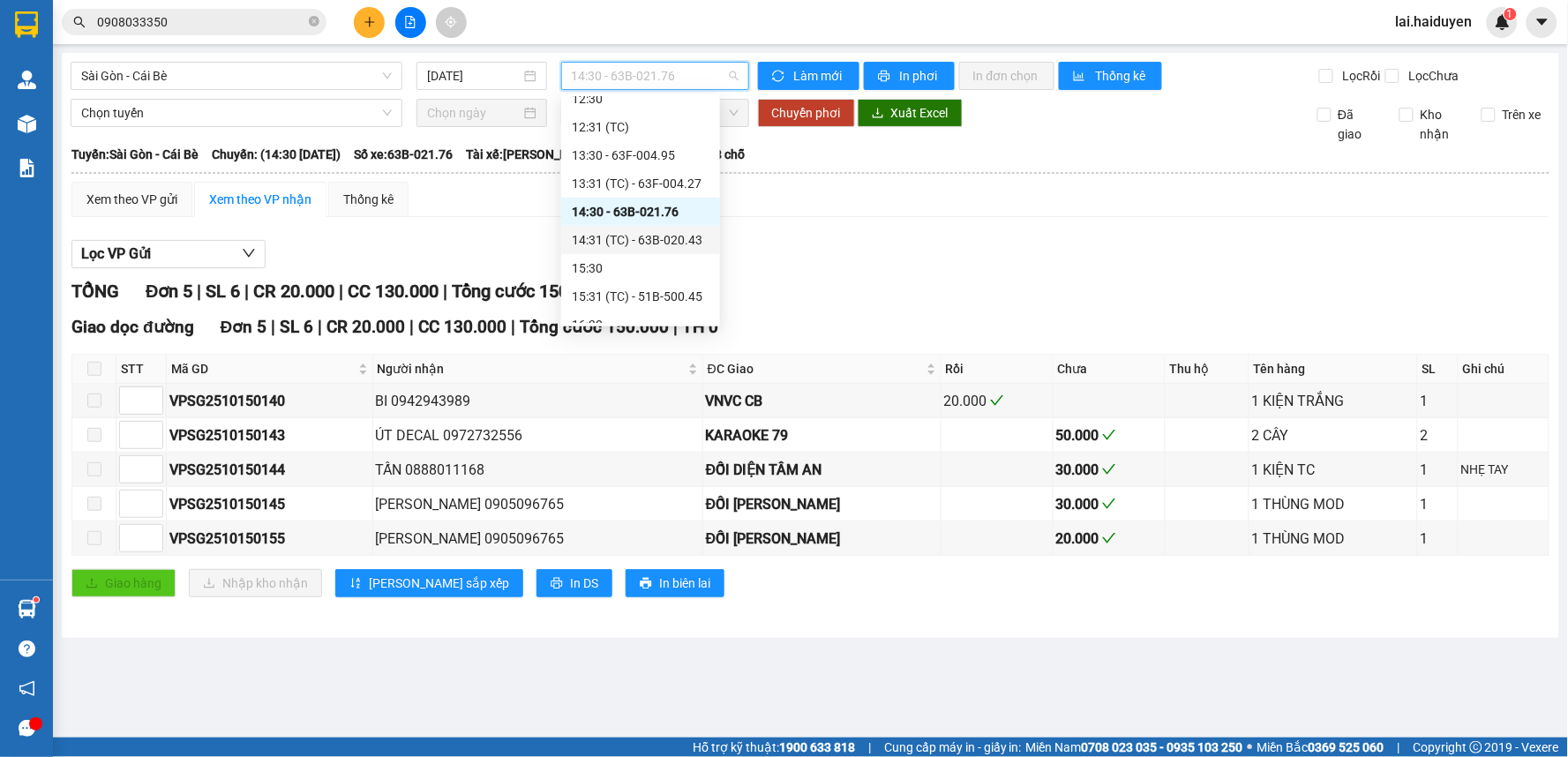
click at [642, 242] on div "14:31 (TC) - 63B-020.43" at bounding box center [640, 239] width 138 height 19
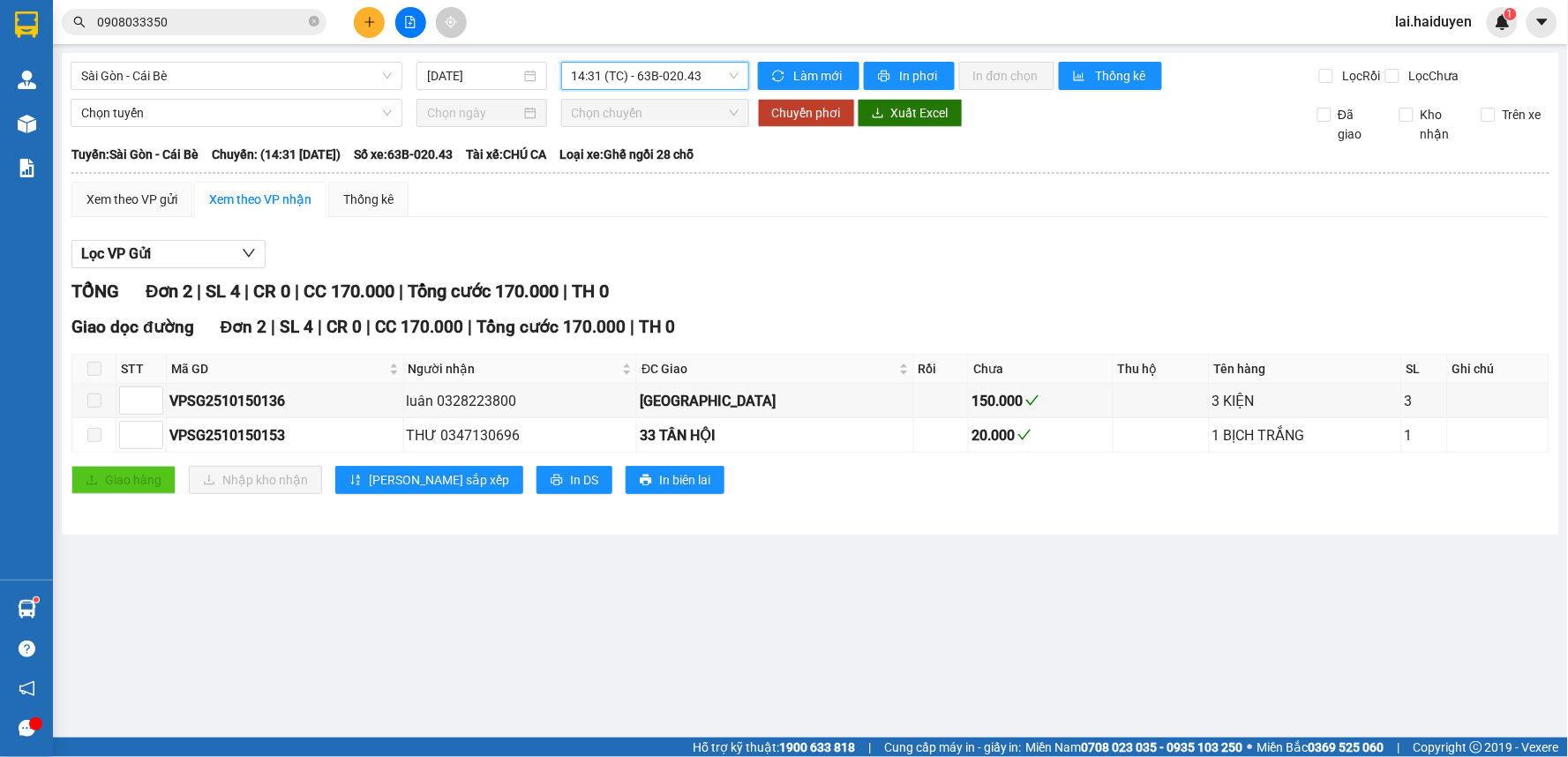
click at [209, 23] on input "0908033350" at bounding box center [201, 21] width 209 height 19
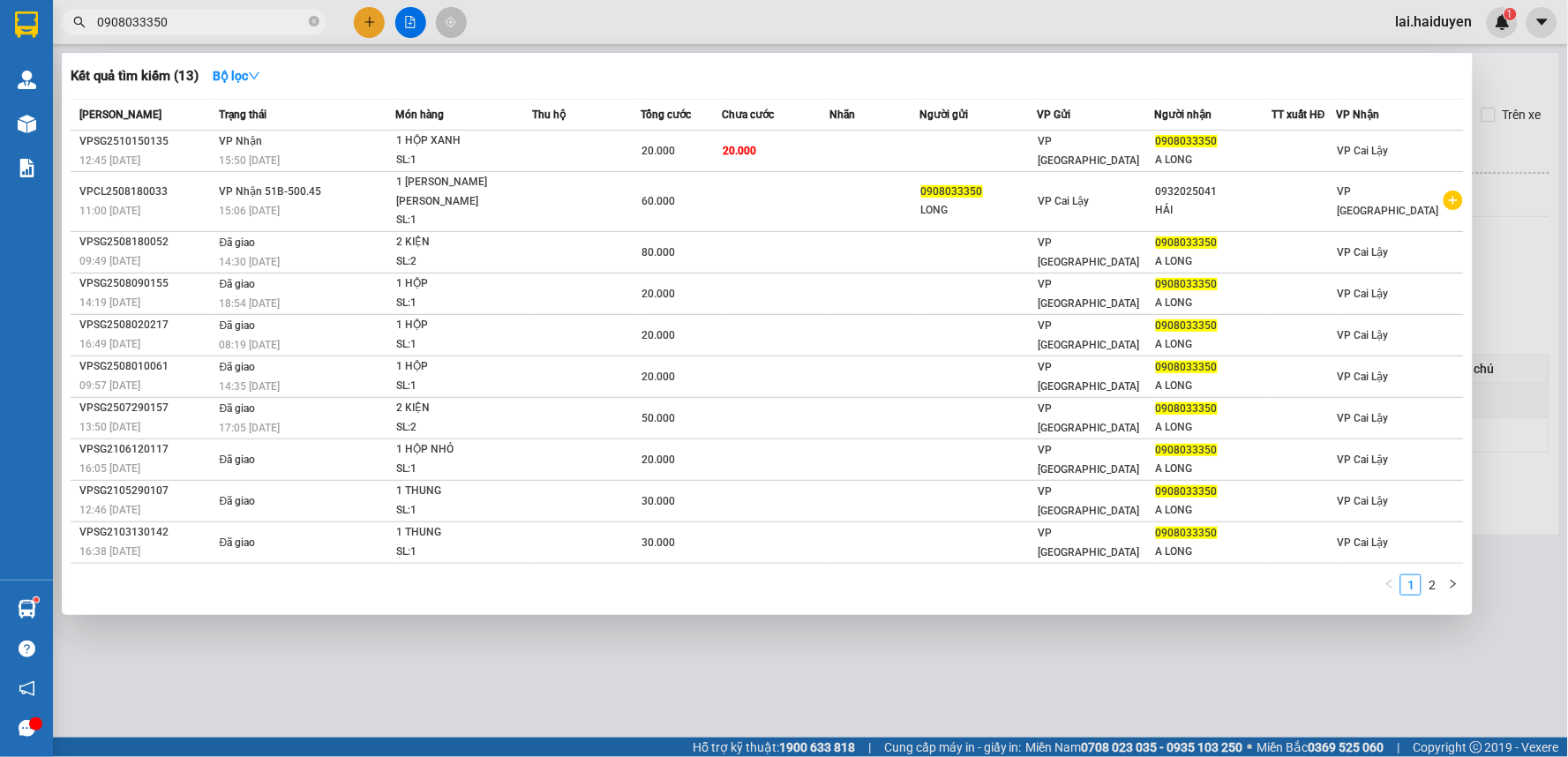
click at [209, 23] on input "0908033350" at bounding box center [201, 21] width 209 height 19
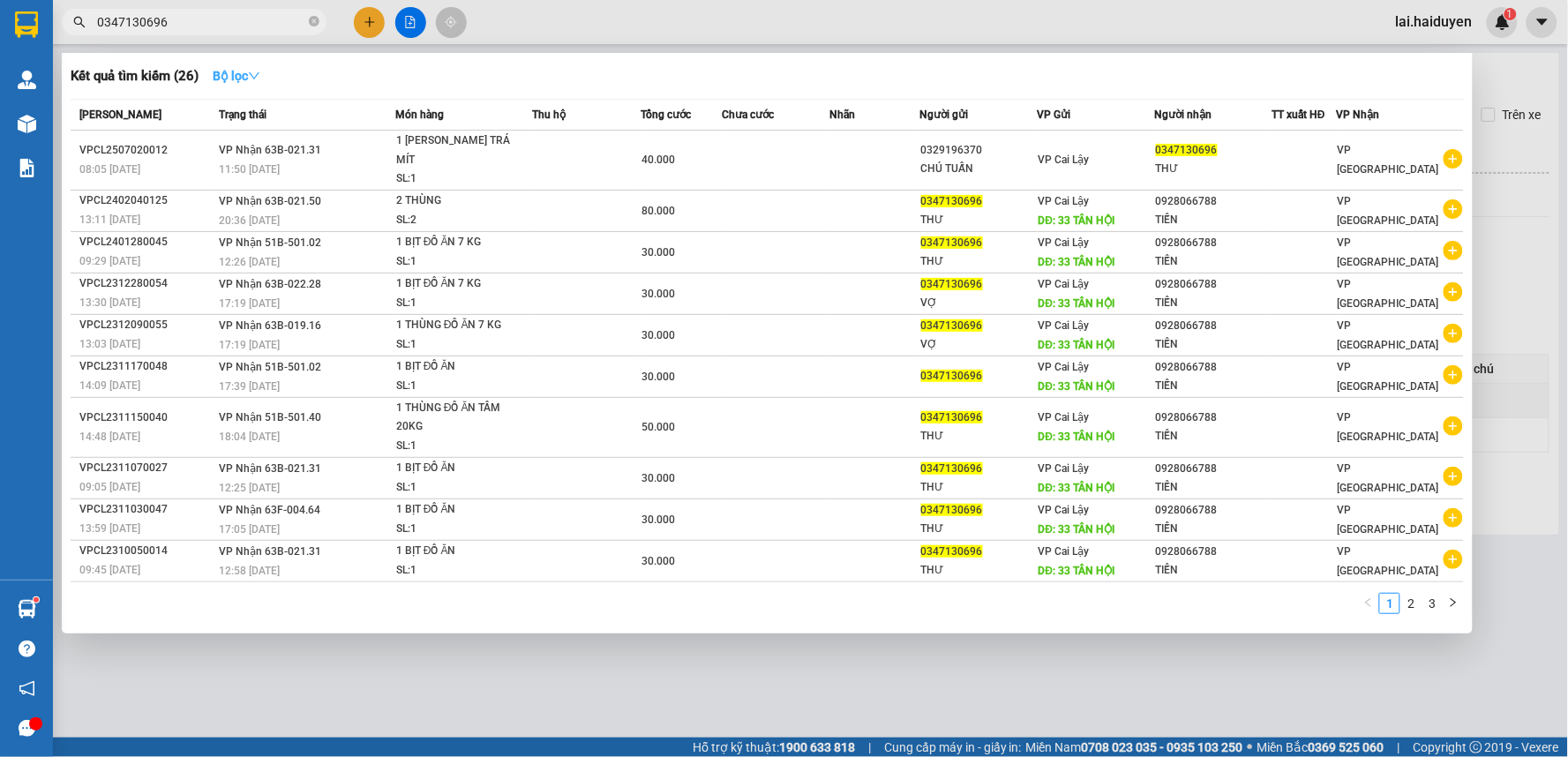
type input "0347130696"
click at [244, 81] on strong "Bộ lọc" at bounding box center [235, 75] width 47 height 14
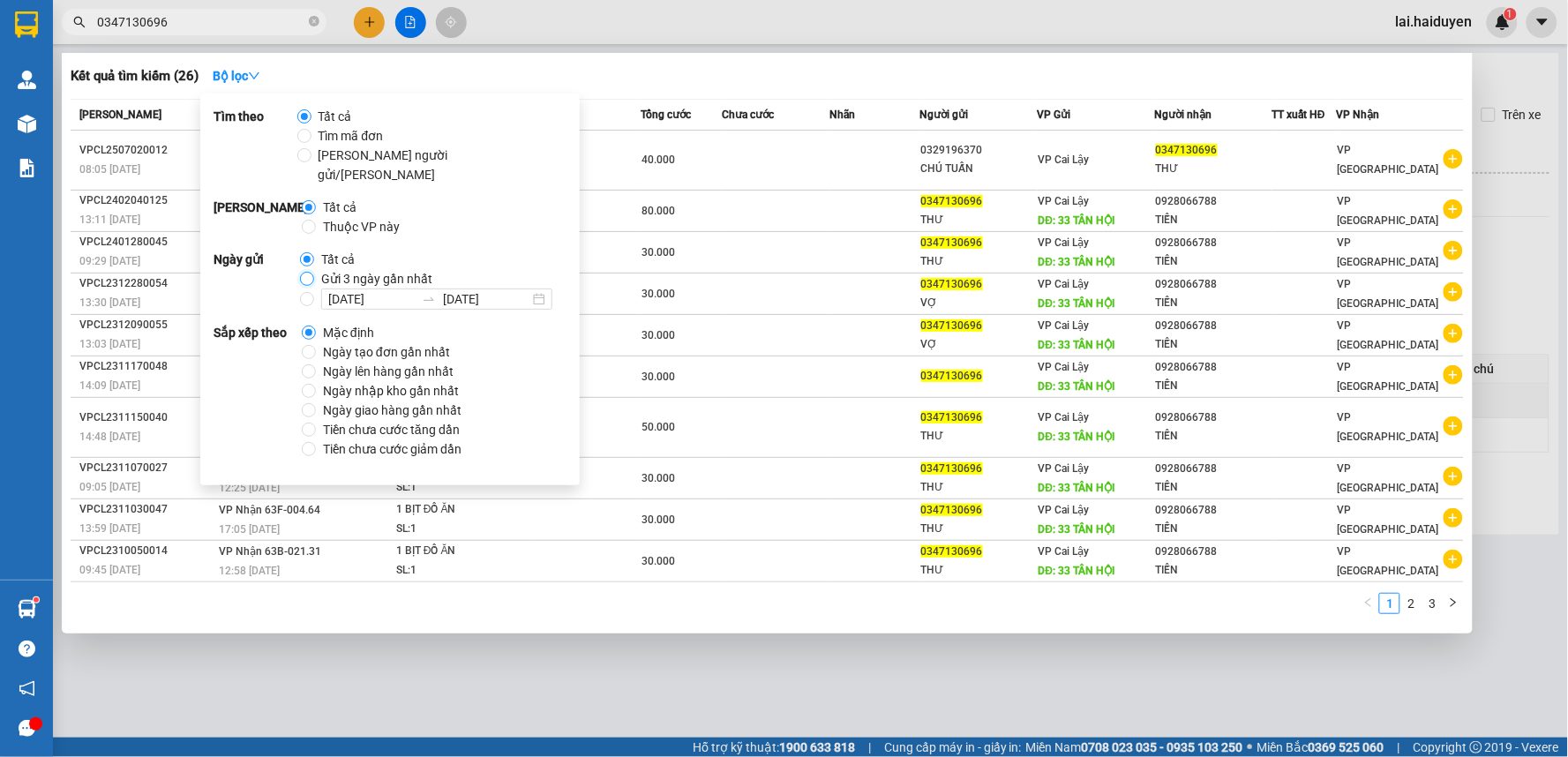
click at [303, 271] on input "Gửi 3 ngày gần nhất" at bounding box center [307, 278] width 14 height 14
radio input "true"
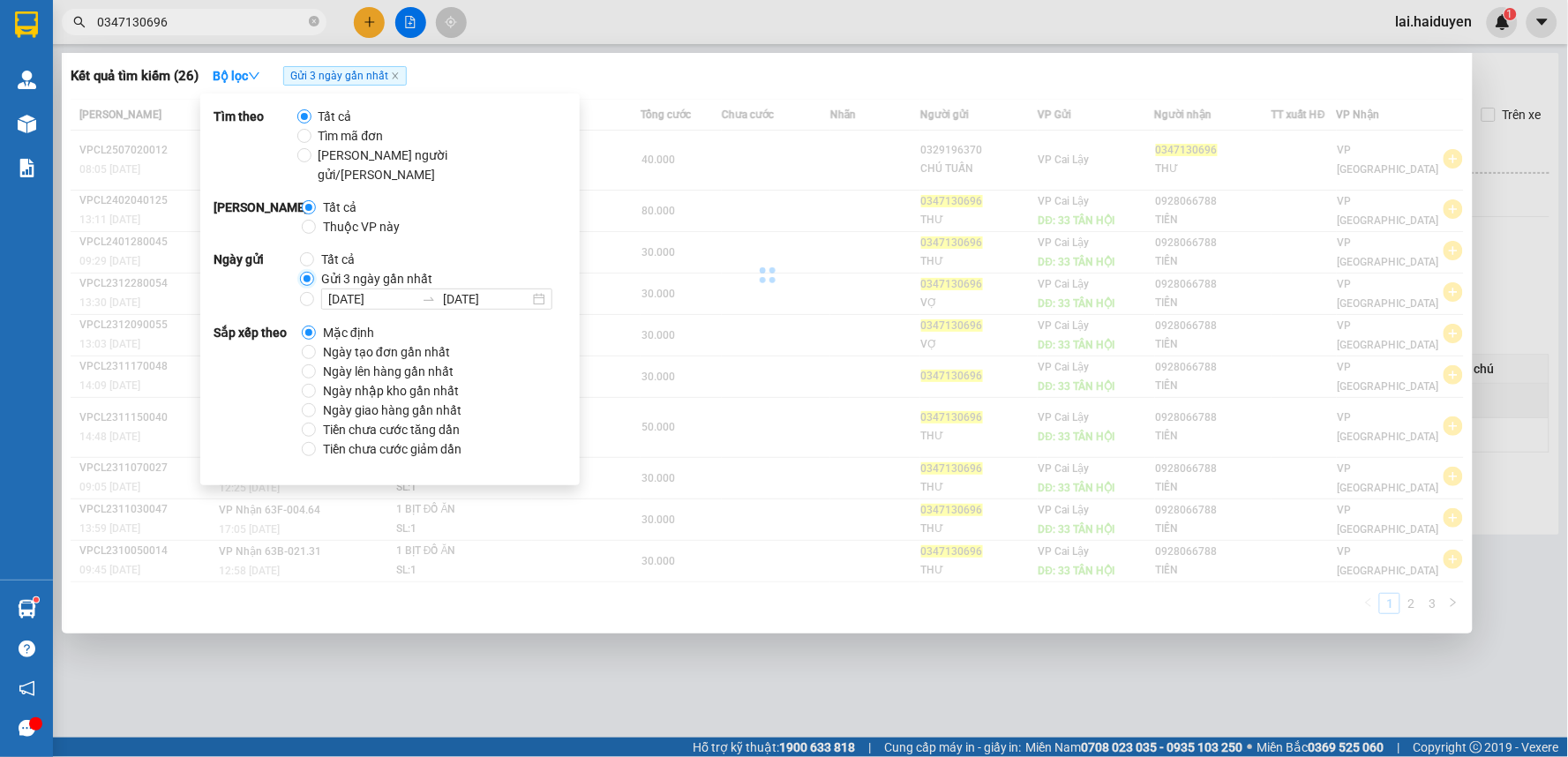
radio input "false"
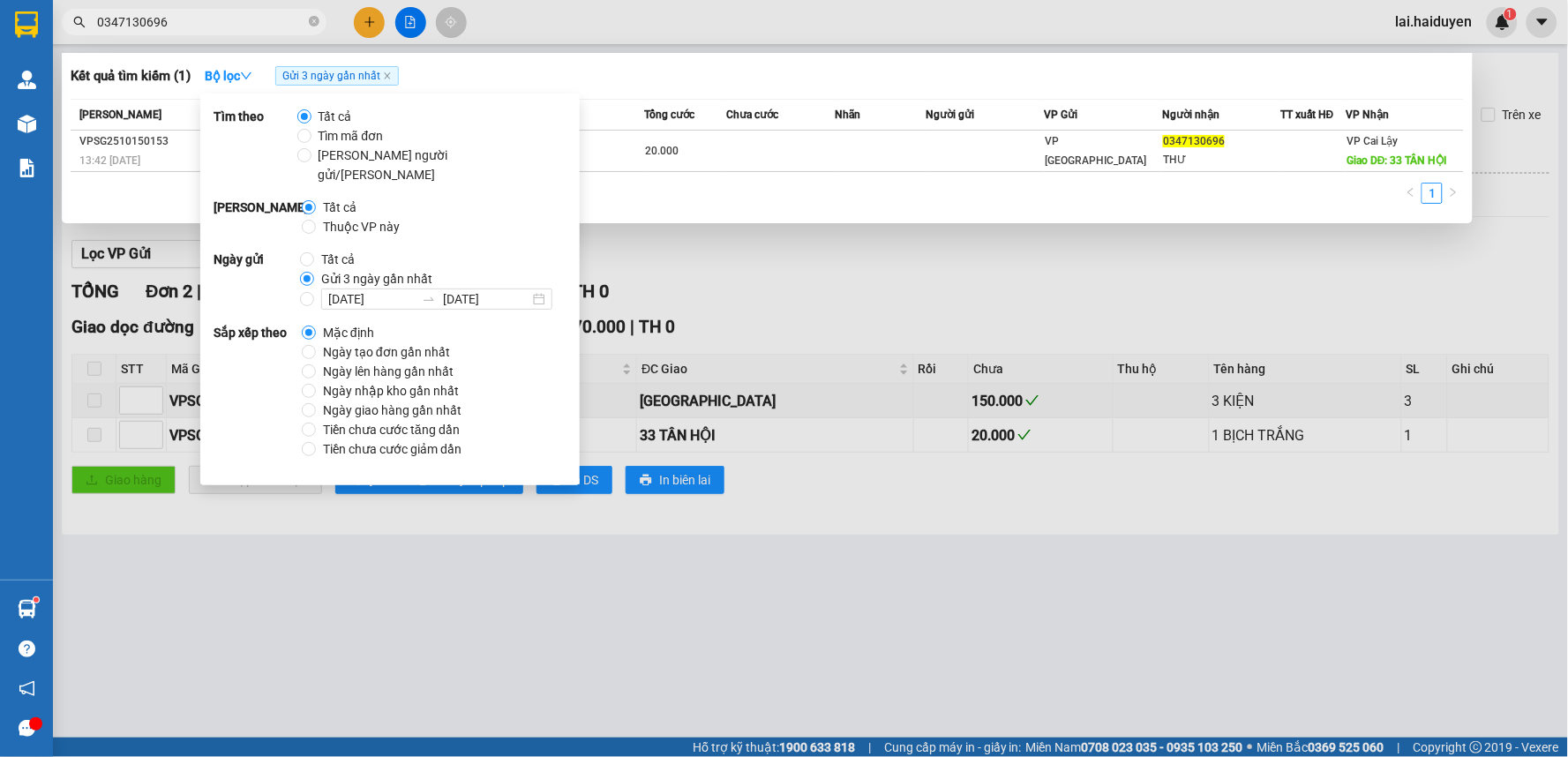
click at [239, 28] on input "0347130696" at bounding box center [201, 21] width 209 height 19
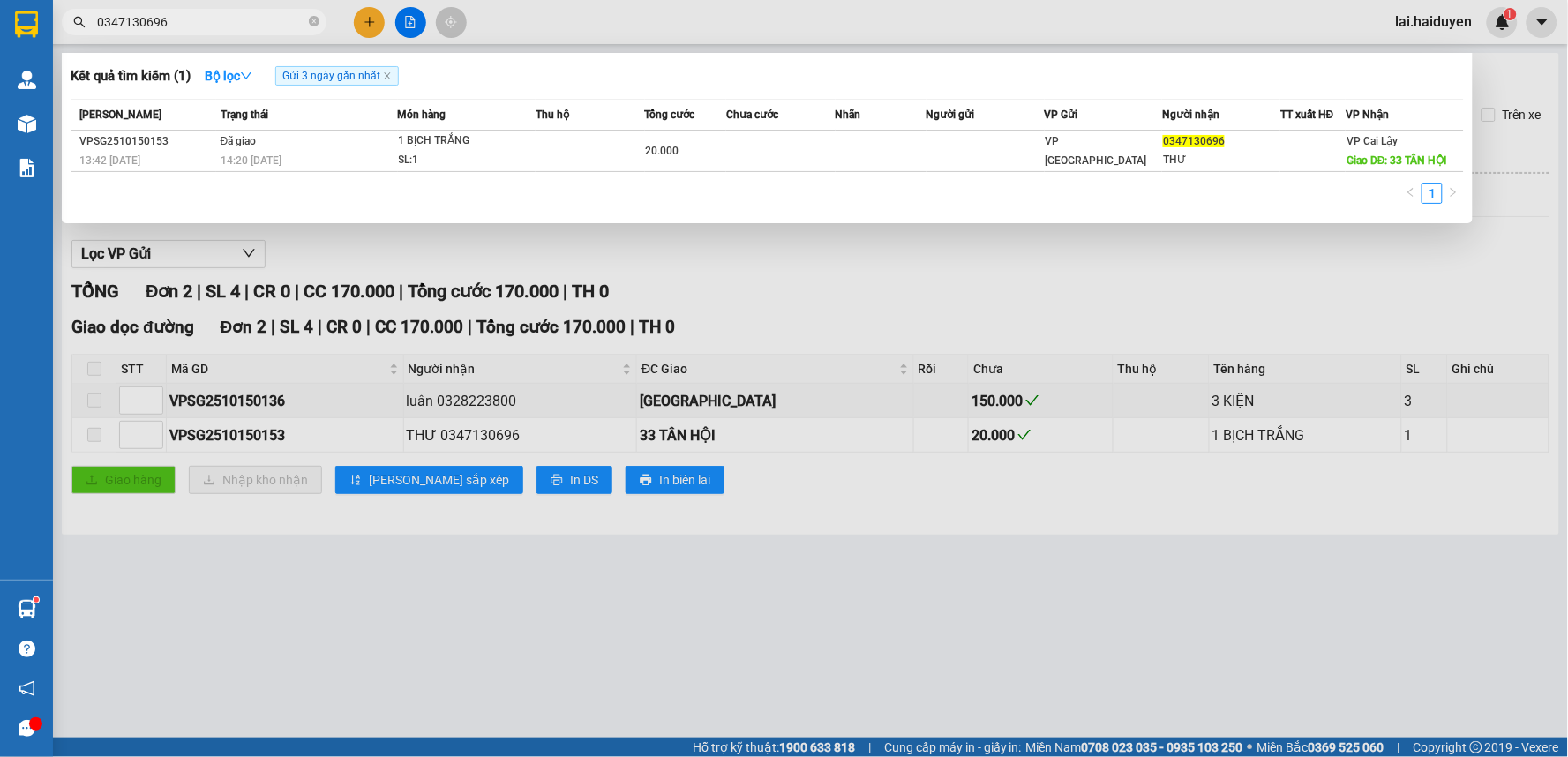
click at [1015, 296] on div at bounding box center [784, 378] width 1568 height 757
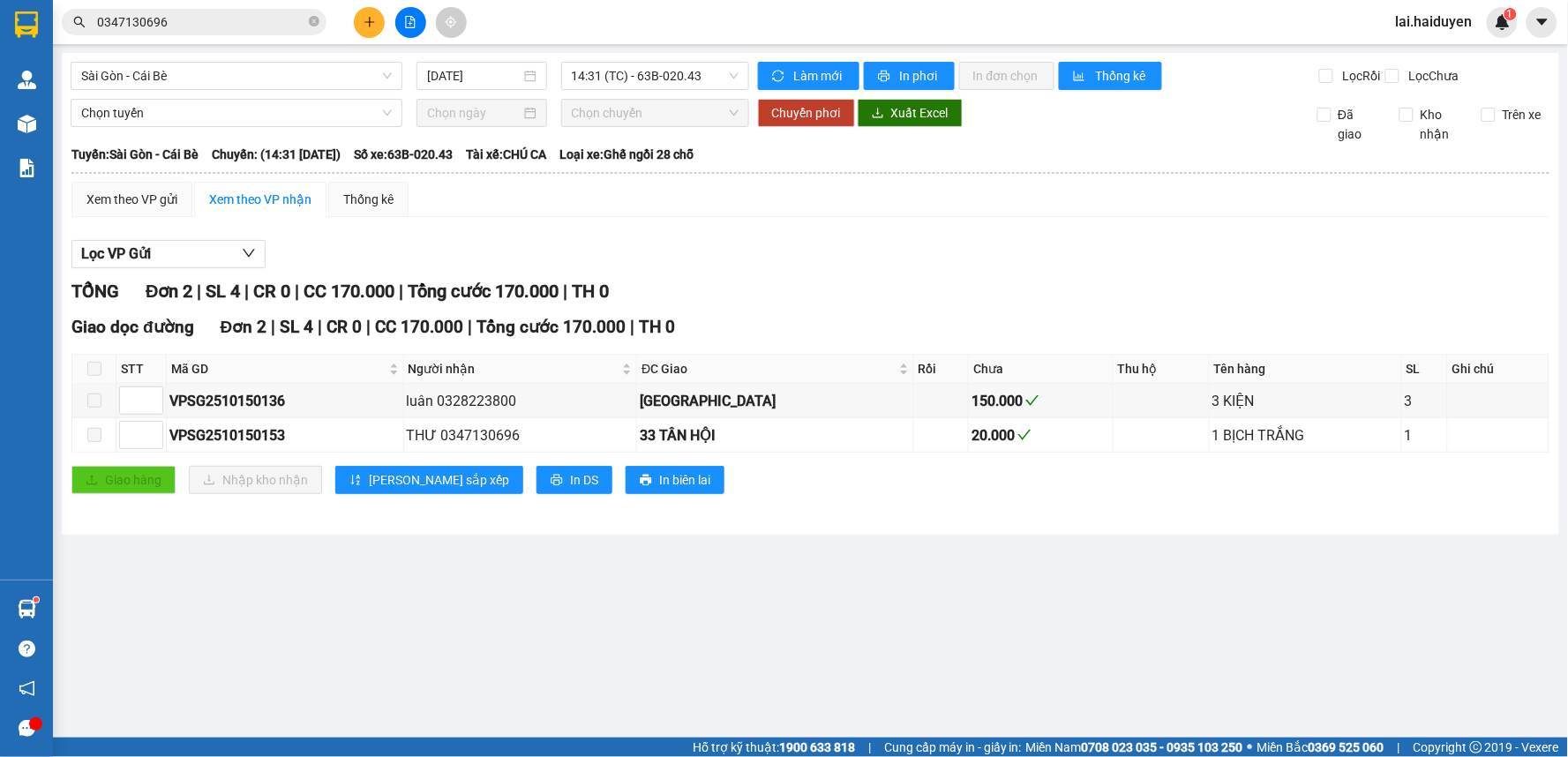
click at [1076, 269] on div "Lọc VP Gửi" at bounding box center [810, 254] width 1478 height 29
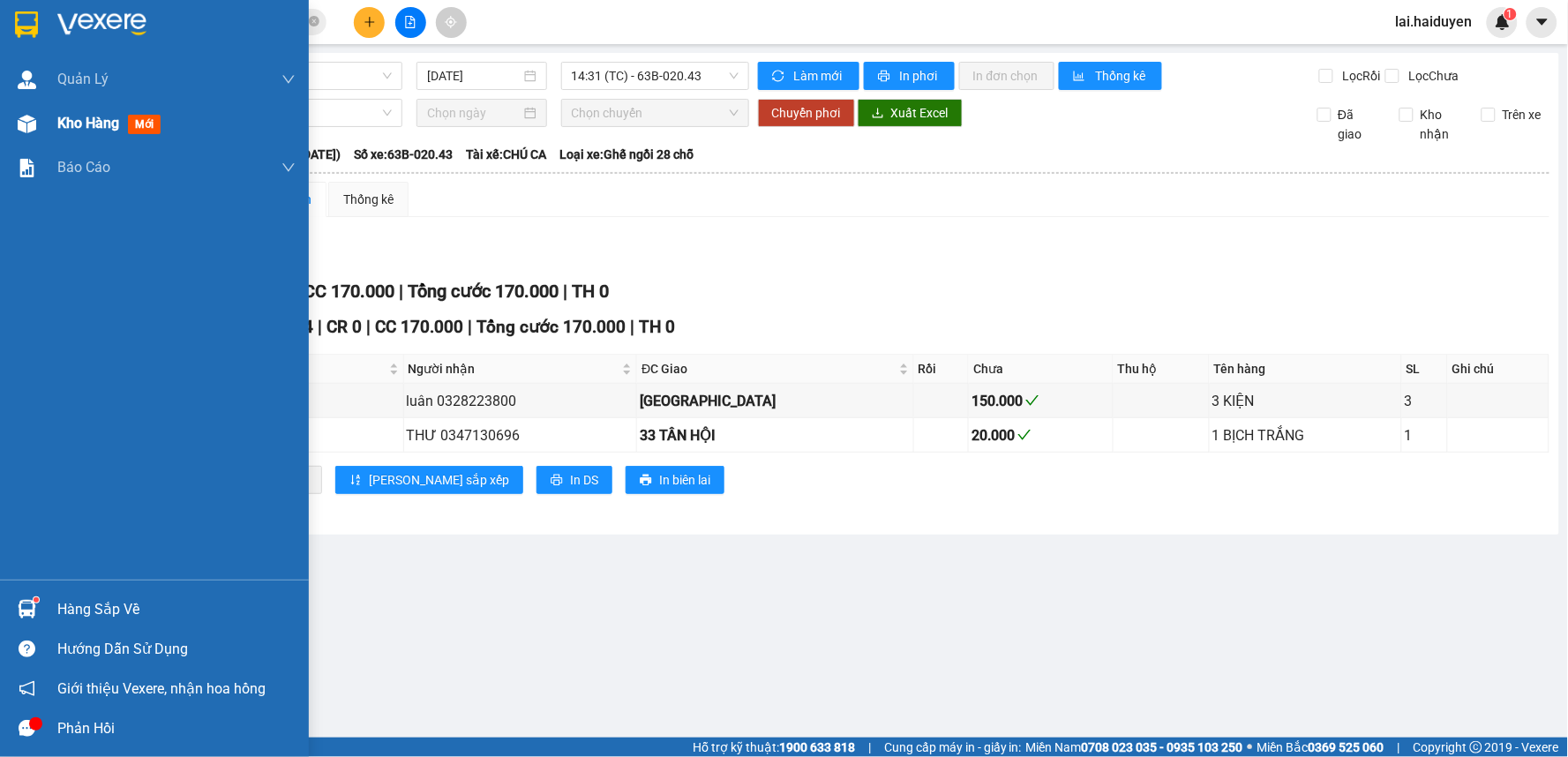
click at [88, 126] on span "Kho hàng" at bounding box center [88, 123] width 62 height 17
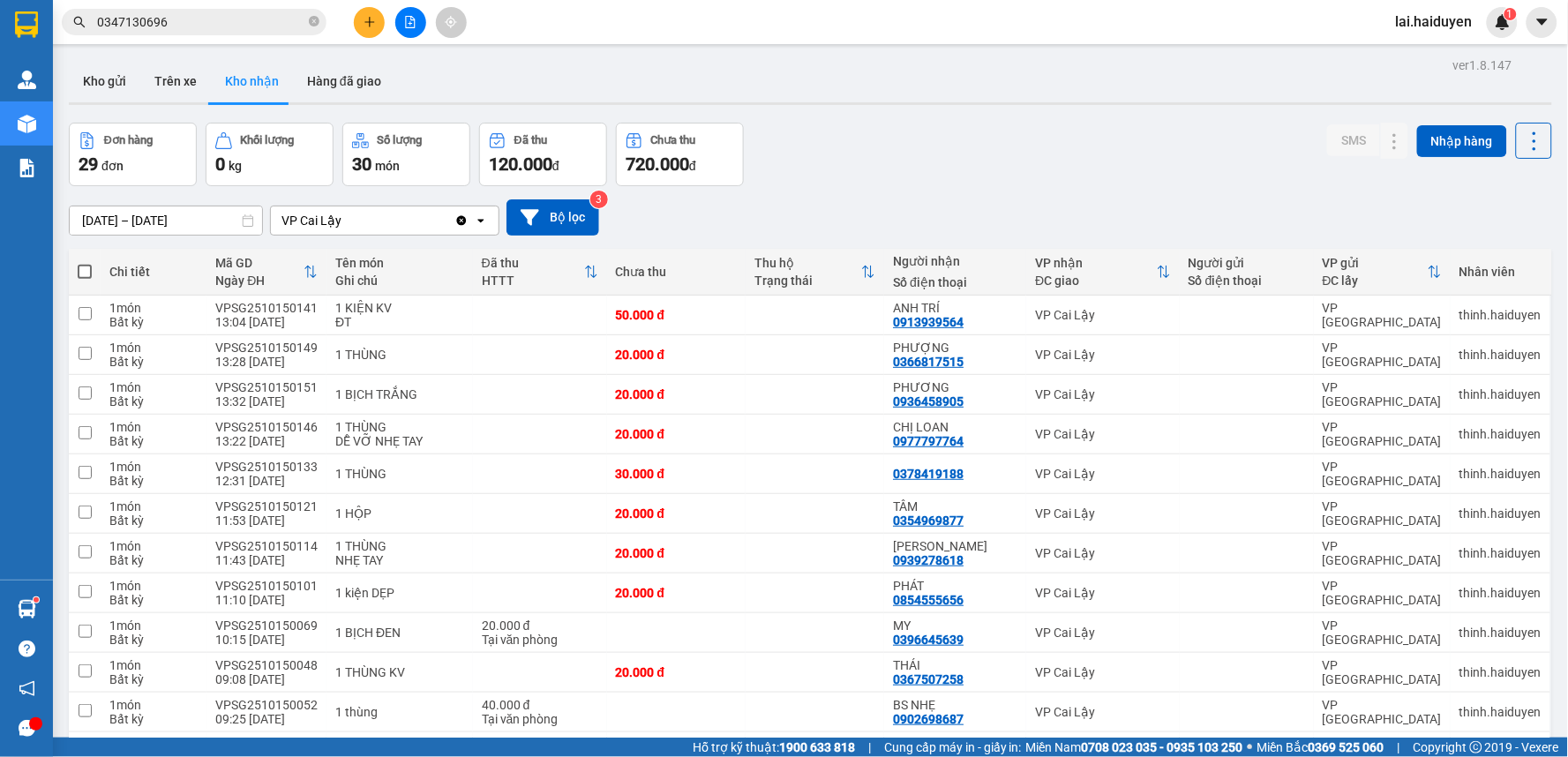
click at [271, 29] on span "0347130696" at bounding box center [195, 22] width 265 height 27
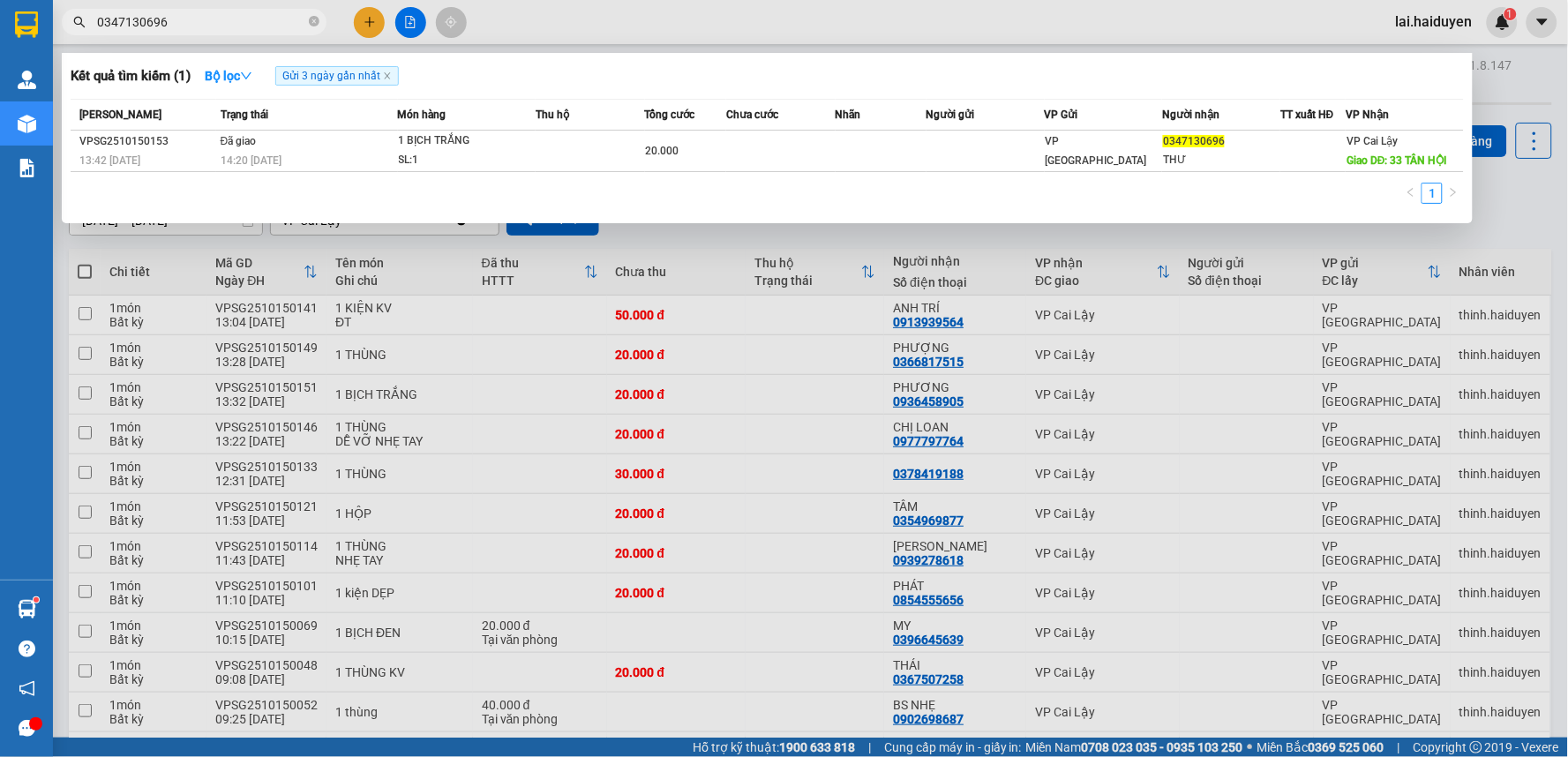
click at [270, 28] on input "0347130696" at bounding box center [201, 21] width 209 height 19
type input "8905"
click at [392, 75] on icon "close" at bounding box center [387, 76] width 9 height 9
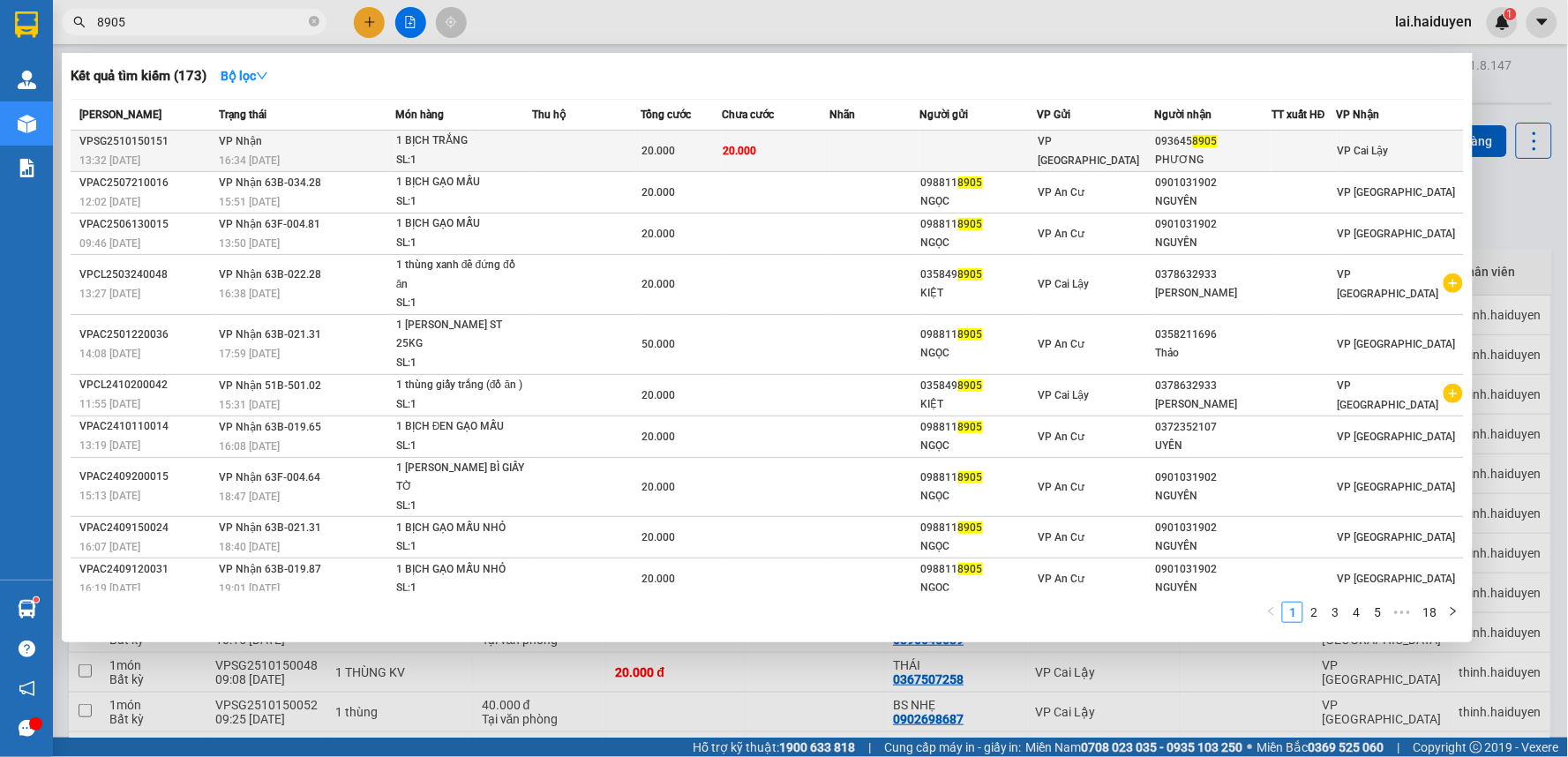
click at [994, 161] on td at bounding box center [979, 151] width 118 height 42
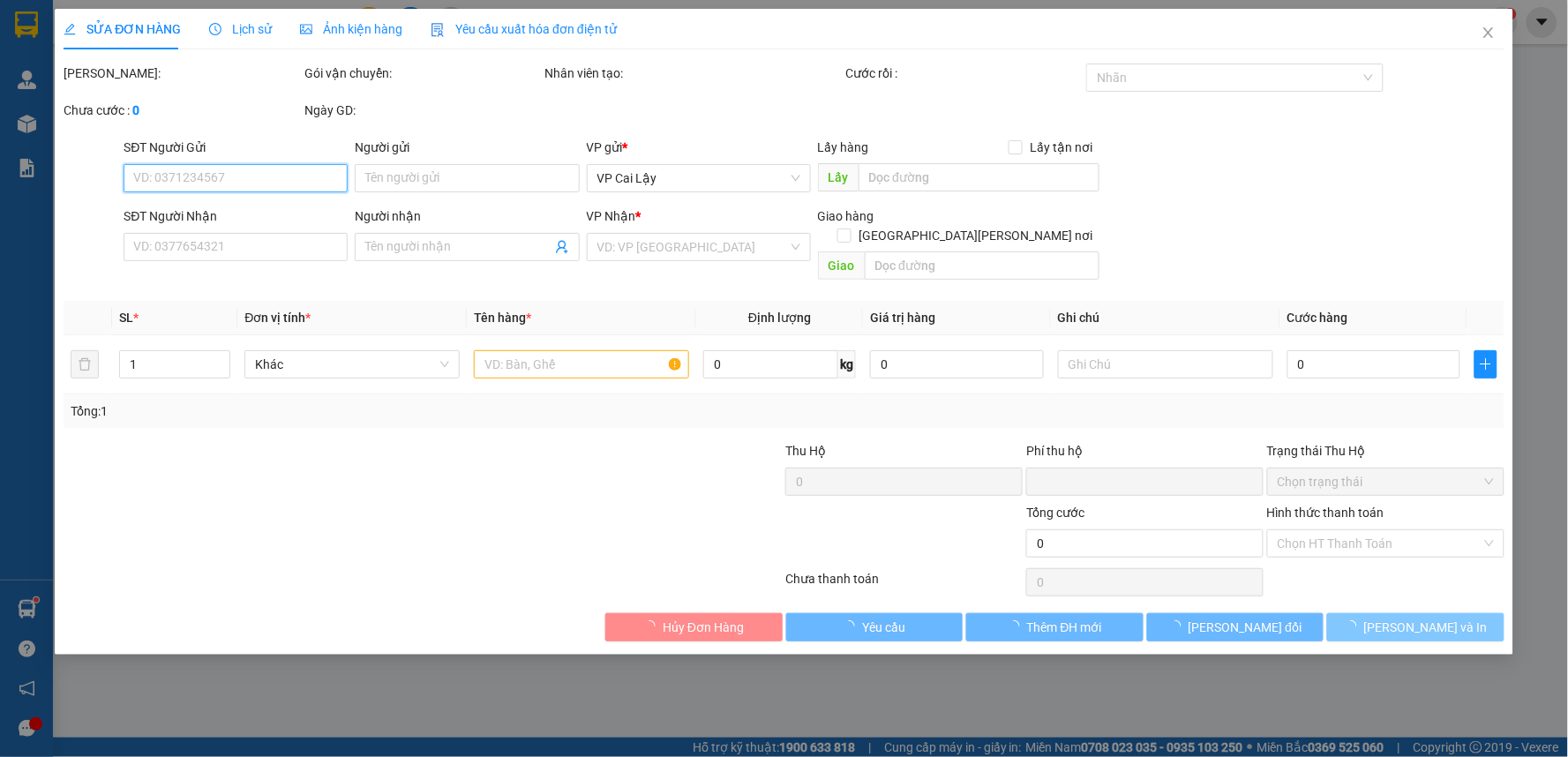
type input "0936458905"
type input "PHƯƠNG"
type input "0"
type input "20.000"
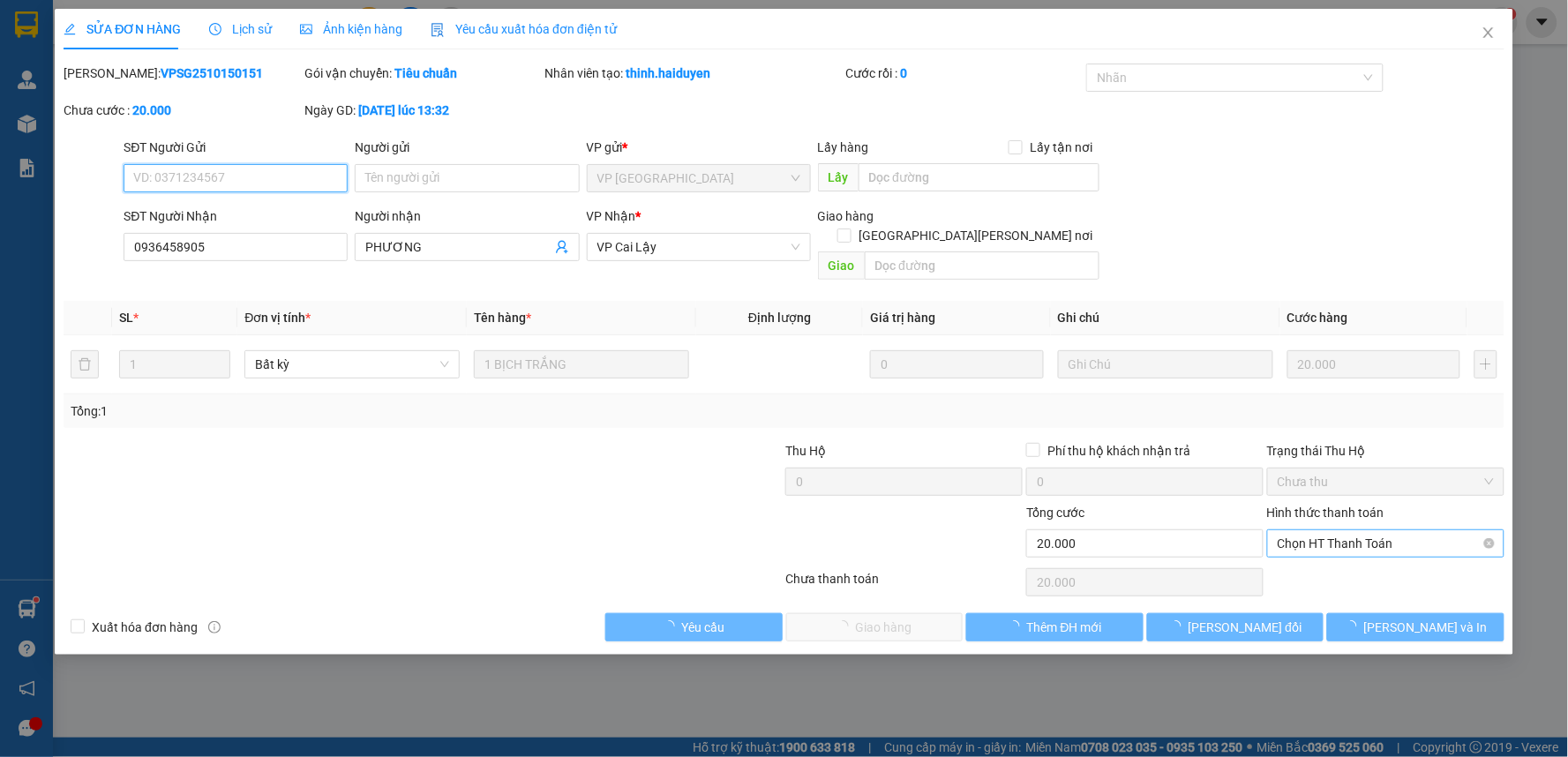
click at [1330, 530] on span "Chọn HT Thanh Toán" at bounding box center [1385, 543] width 216 height 27
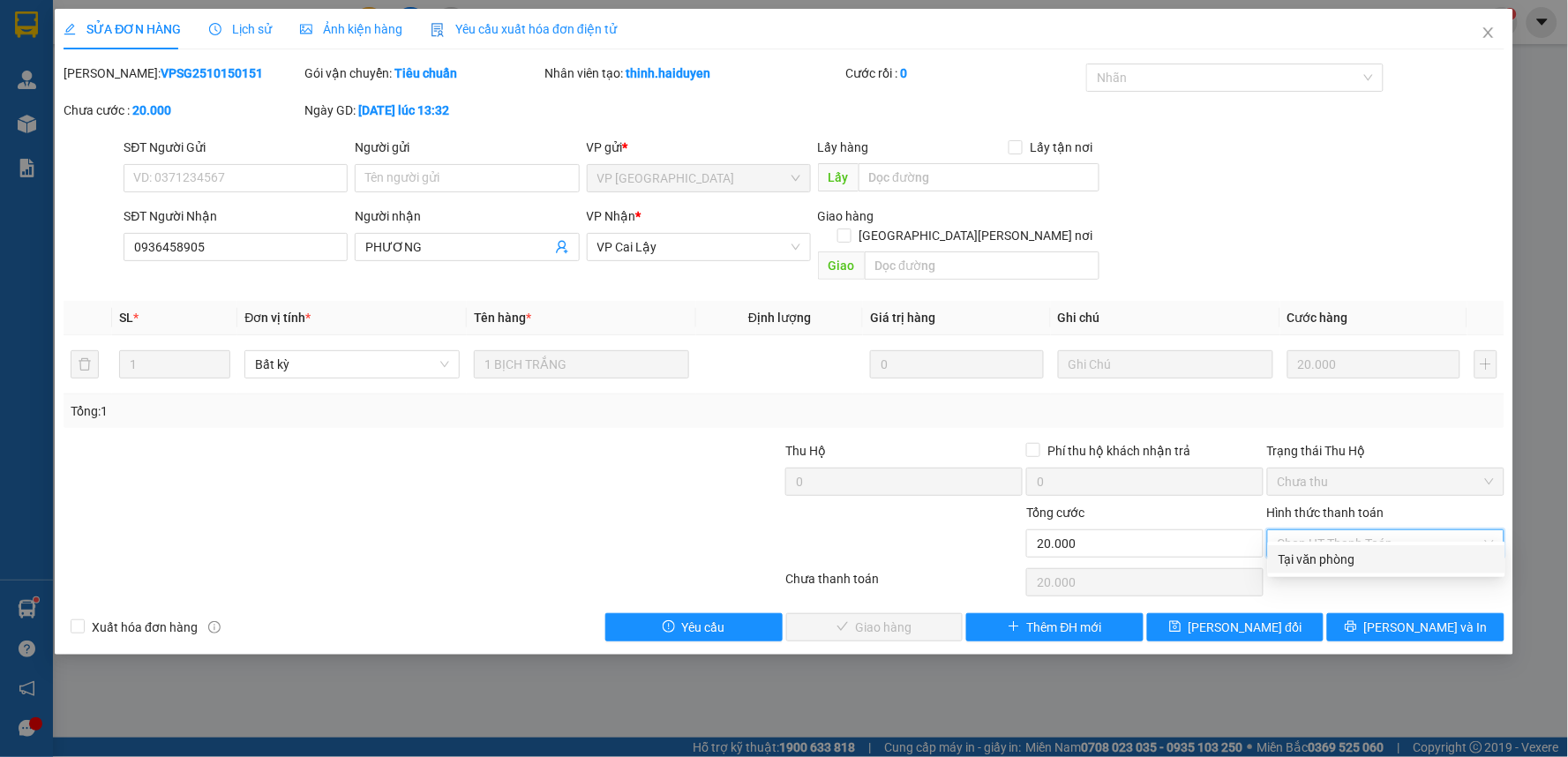
click at [1316, 569] on div "Tại văn phòng" at bounding box center [1386, 559] width 237 height 28
type input "0"
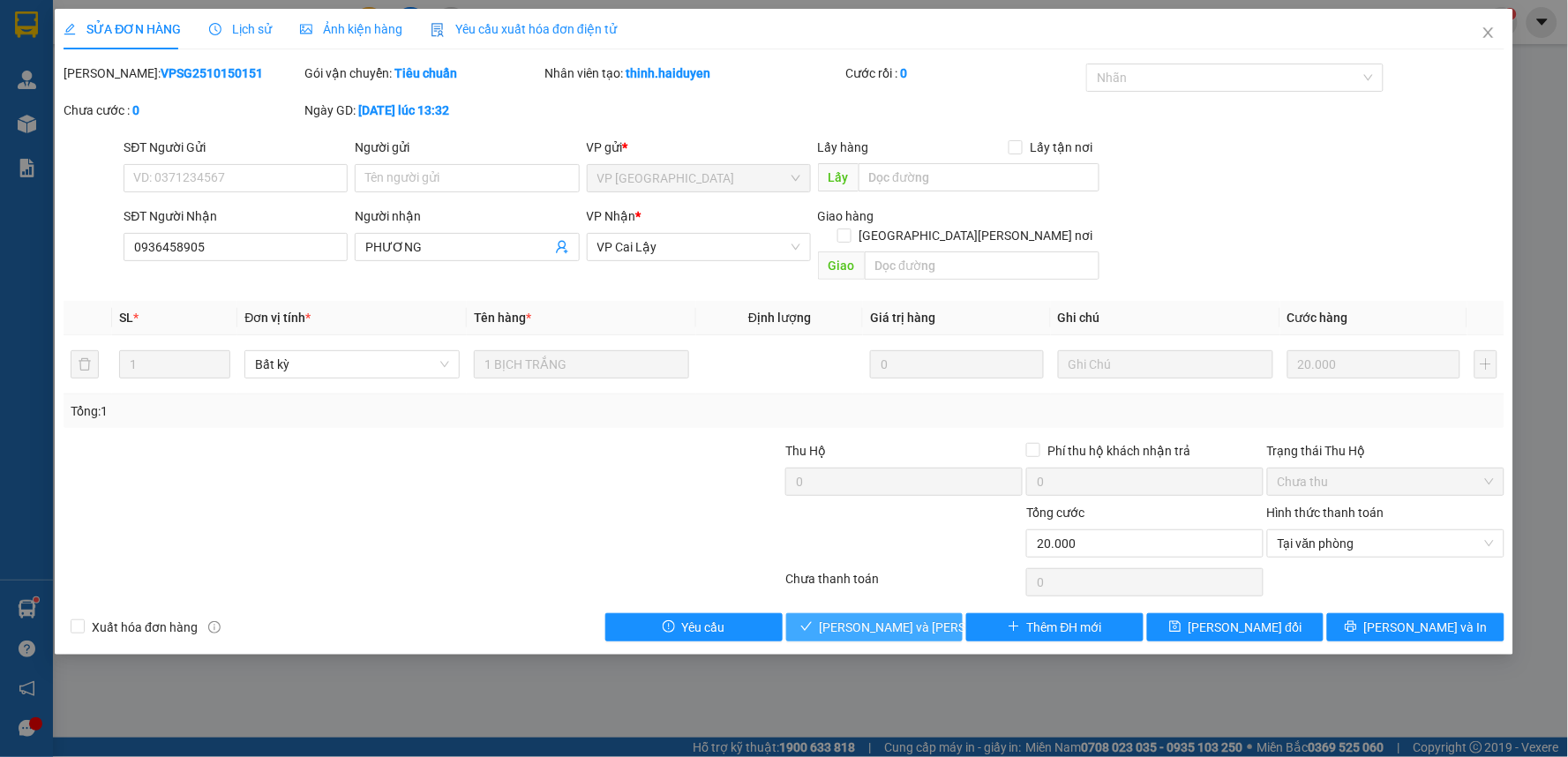
click at [872, 617] on span "[PERSON_NAME] và [PERSON_NAME] hàng" at bounding box center [938, 626] width 238 height 19
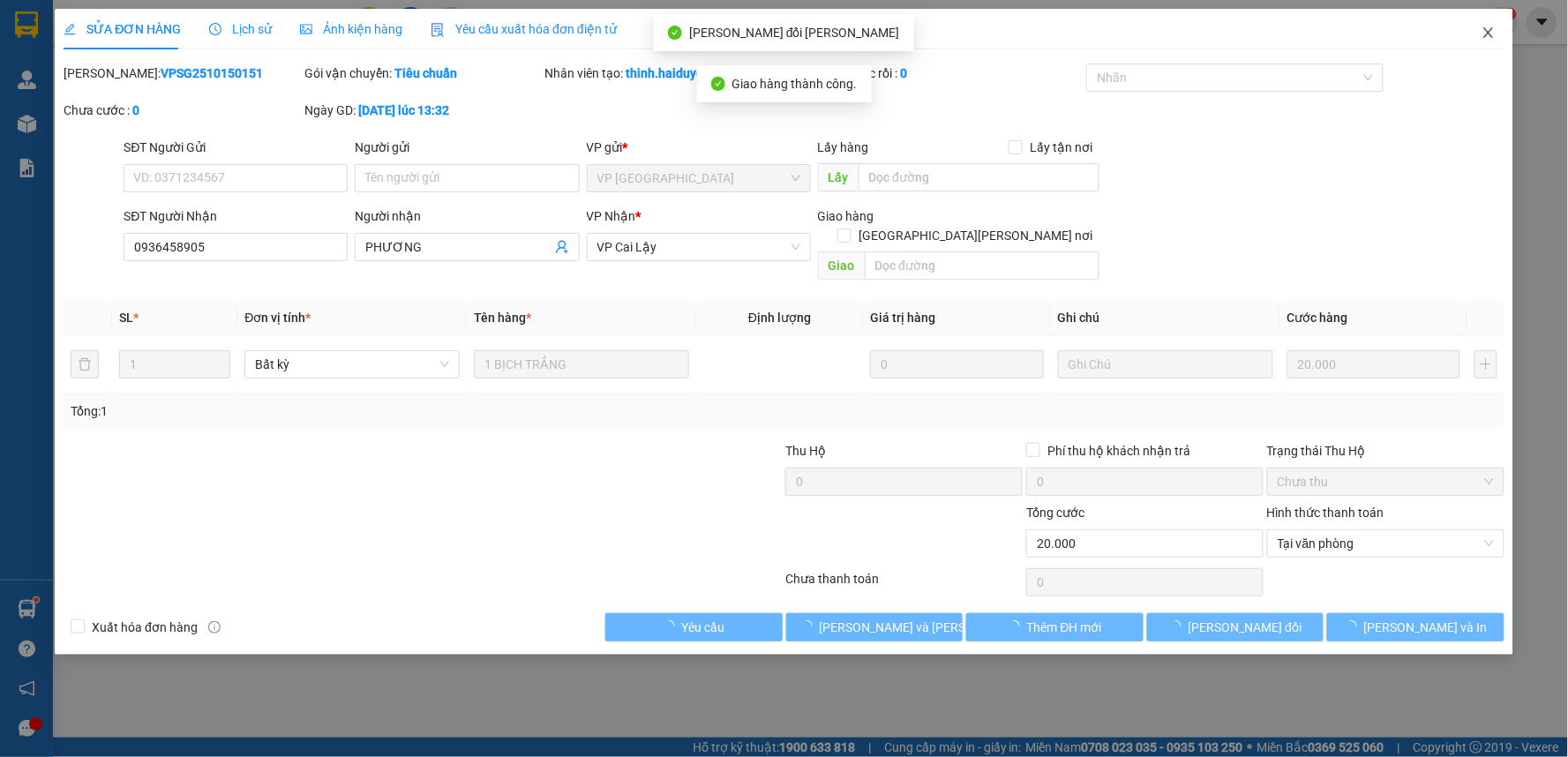
click at [1493, 31] on icon "close" at bounding box center [1487, 32] width 14 height 14
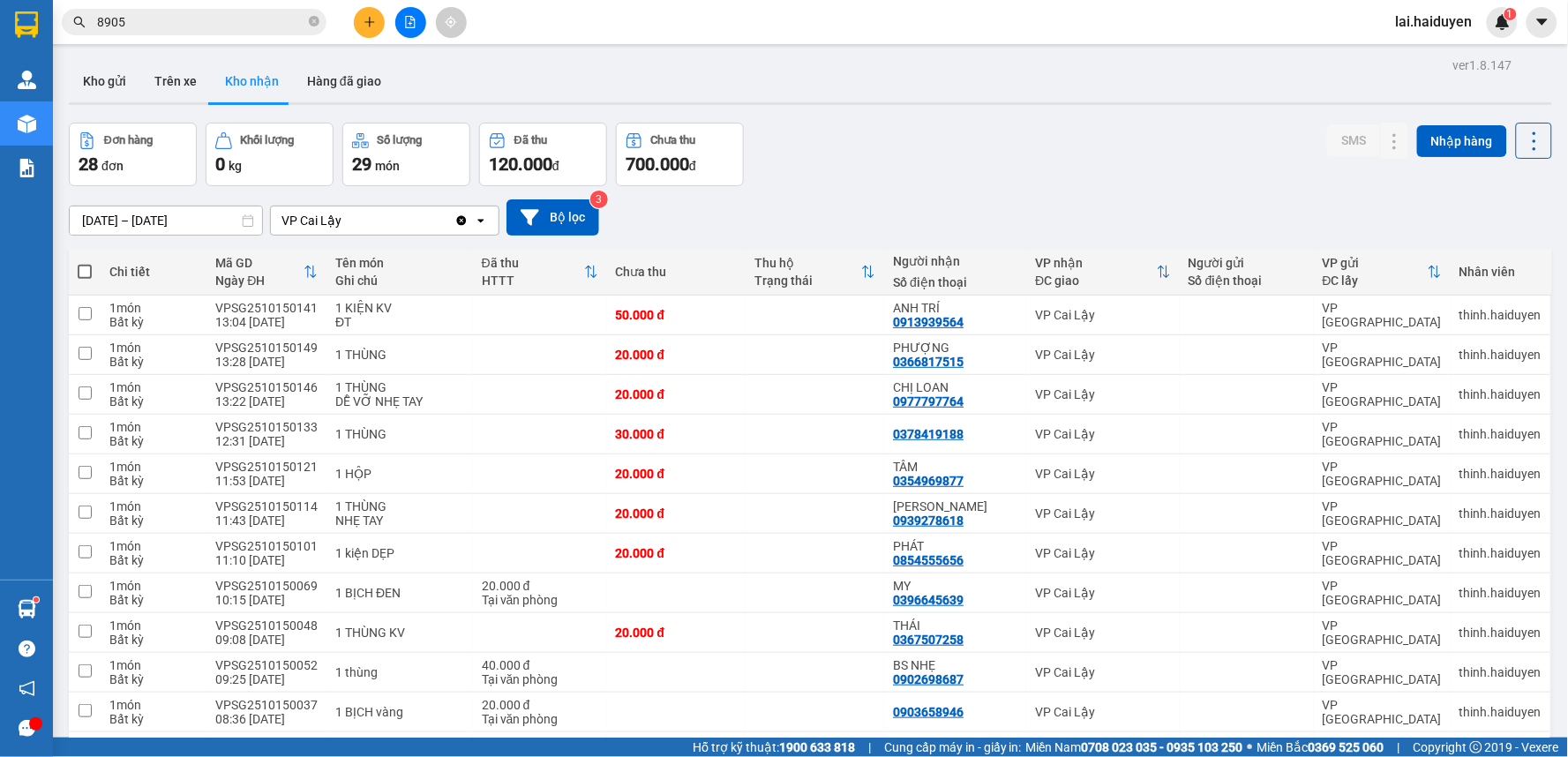
click at [206, 23] on input "8905" at bounding box center [201, 21] width 209 height 19
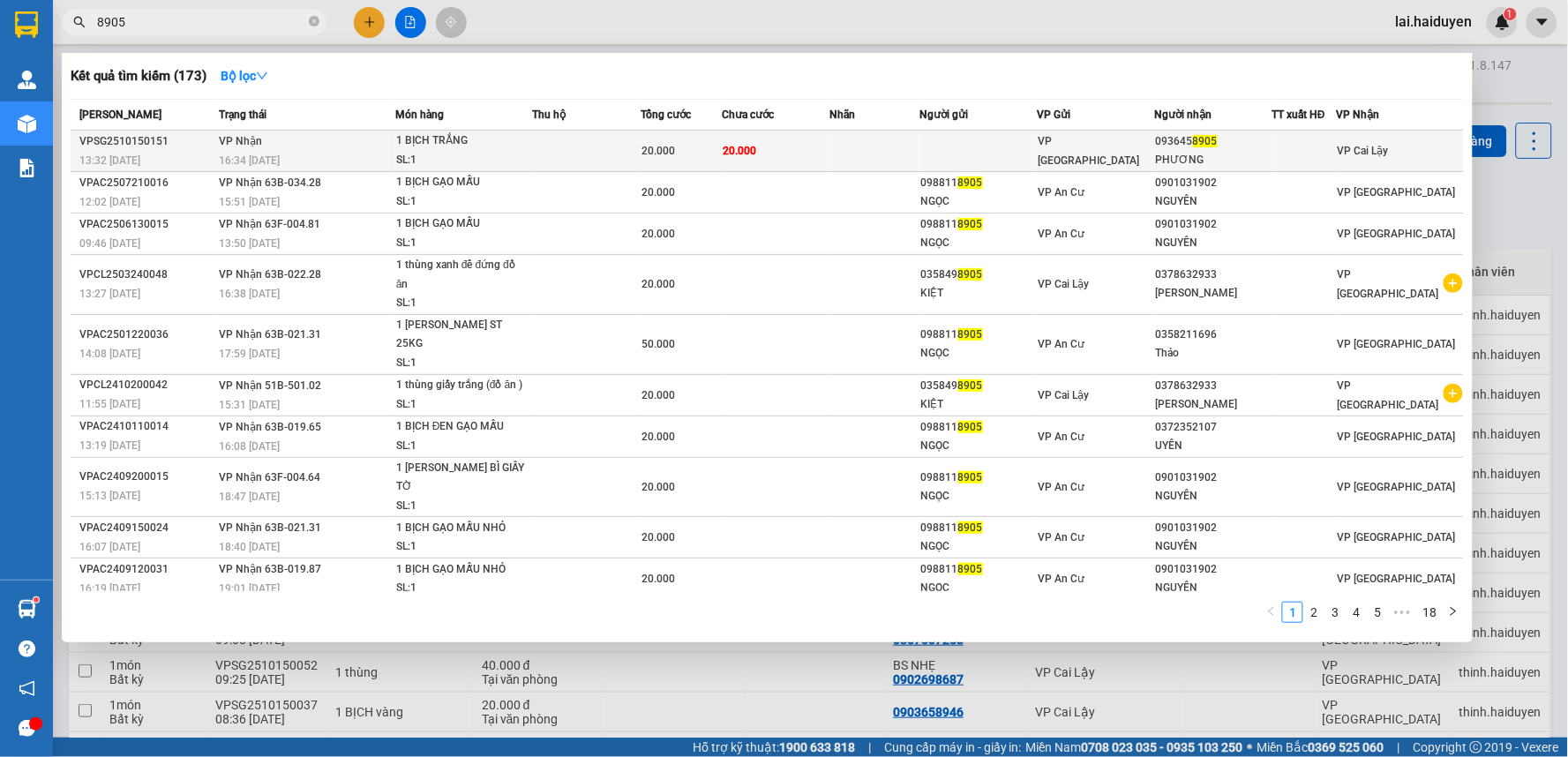
click at [830, 143] on td "20.000" at bounding box center [776, 151] width 108 height 42
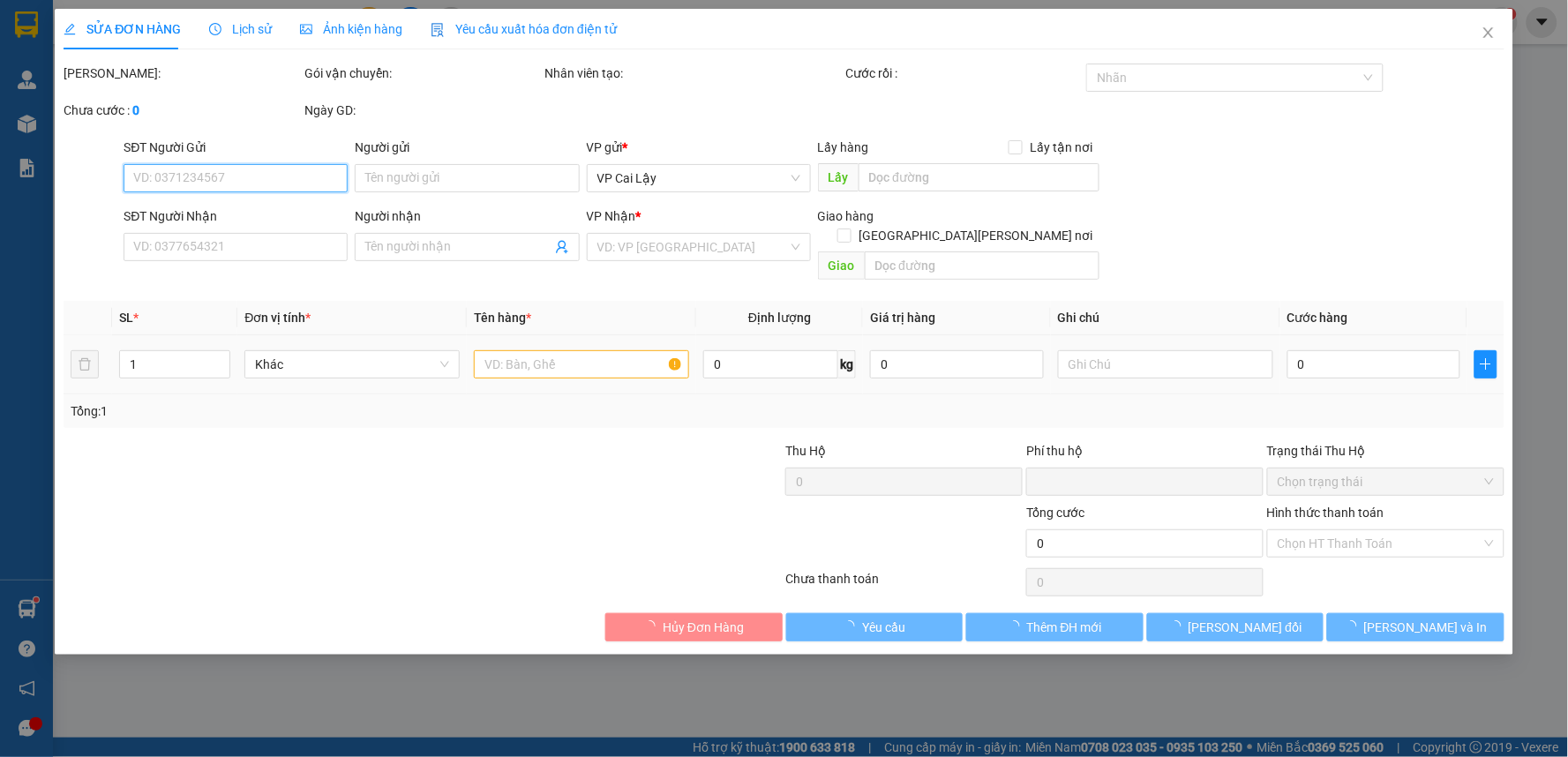
type input "0936458905"
type input "PHƯƠNG"
type input "0"
type input "20.000"
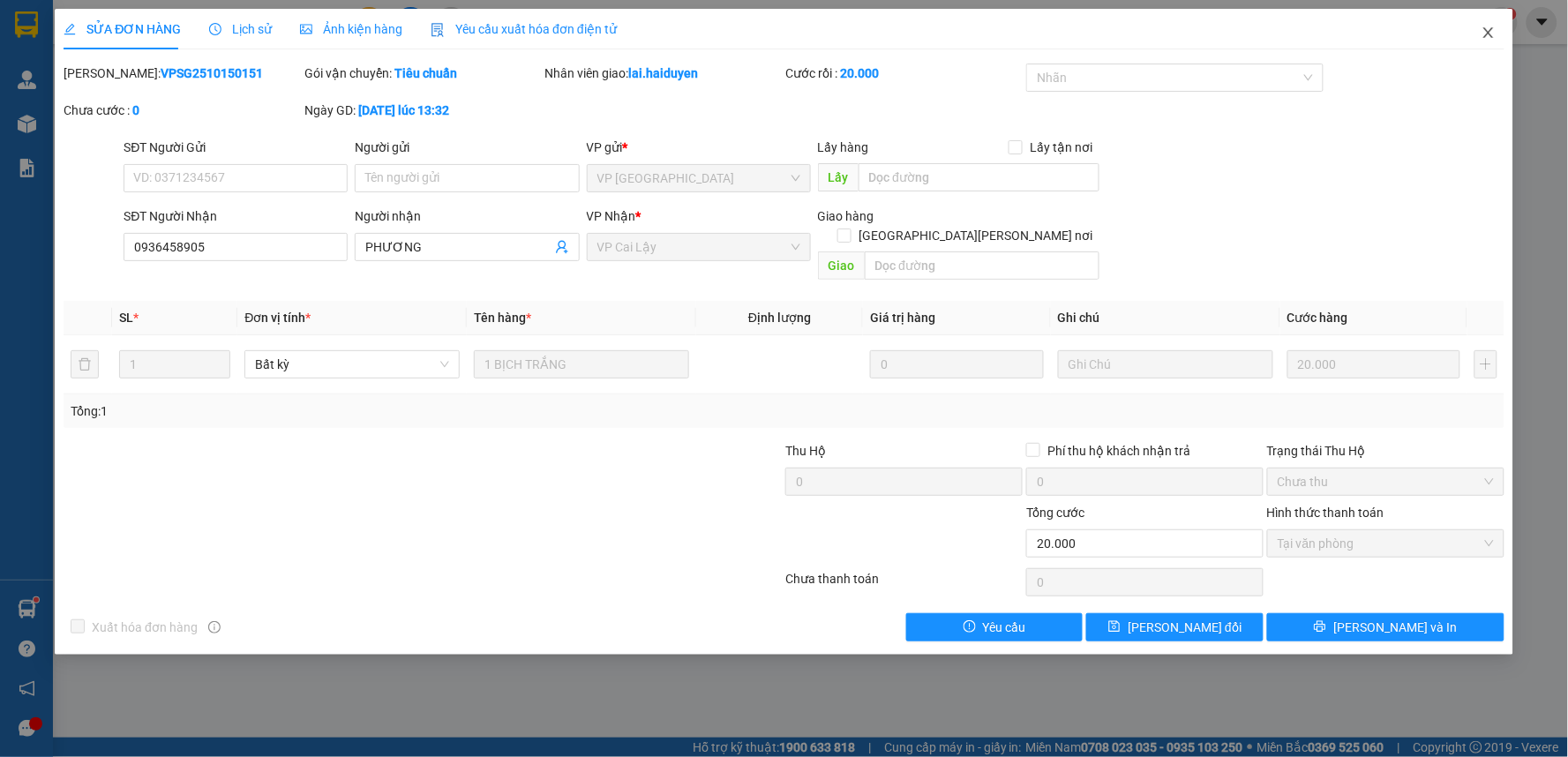
click at [1486, 32] on icon "close" at bounding box center [1487, 32] width 14 height 14
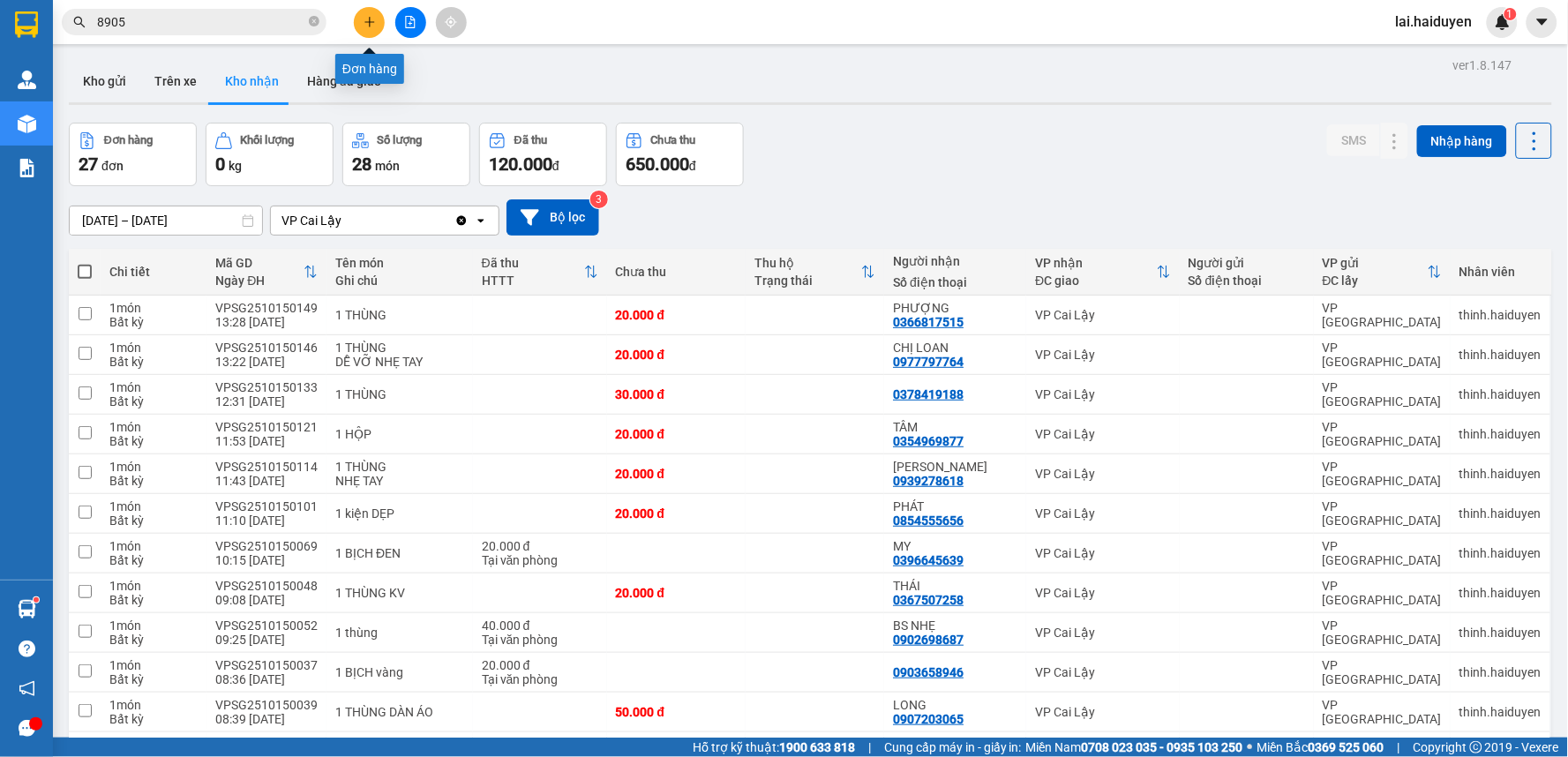
click at [372, 19] on icon "plus" at bounding box center [369, 21] width 12 height 12
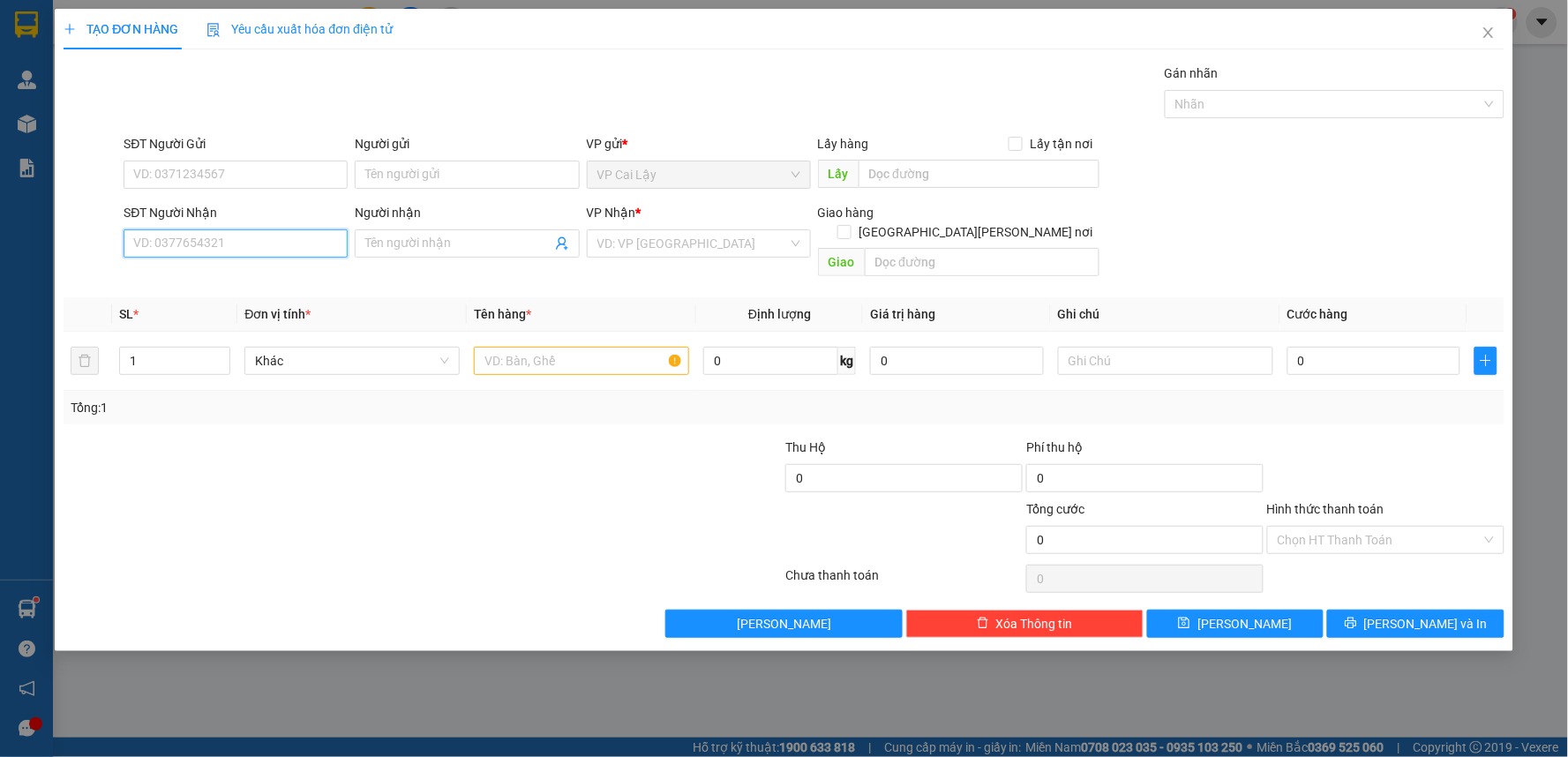
click at [259, 241] on input "SĐT Người Nhận" at bounding box center [235, 244] width 224 height 28
click at [1488, 31] on icon "close" at bounding box center [1487, 32] width 14 height 14
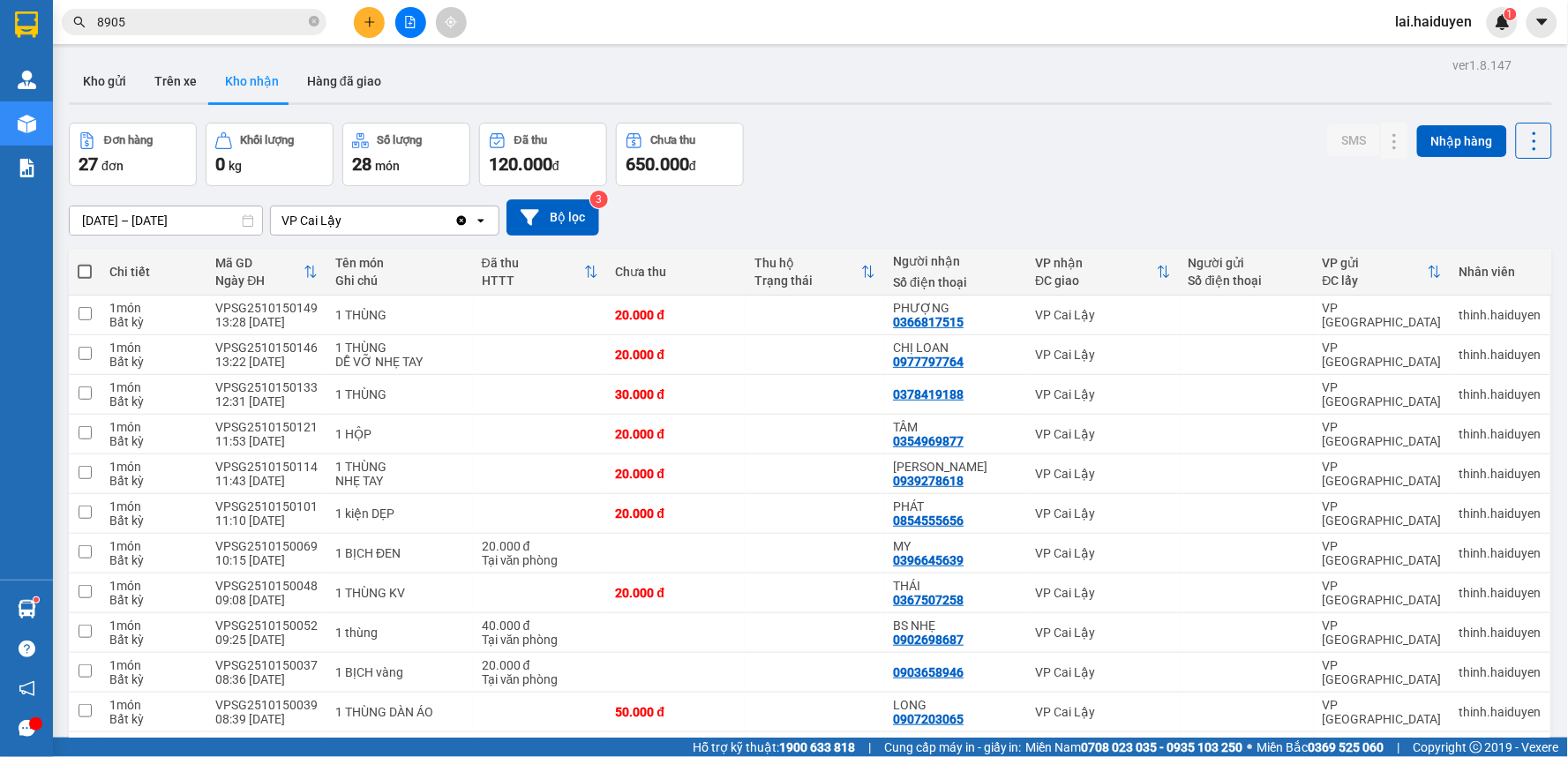
click at [207, 21] on input "8905" at bounding box center [201, 21] width 209 height 19
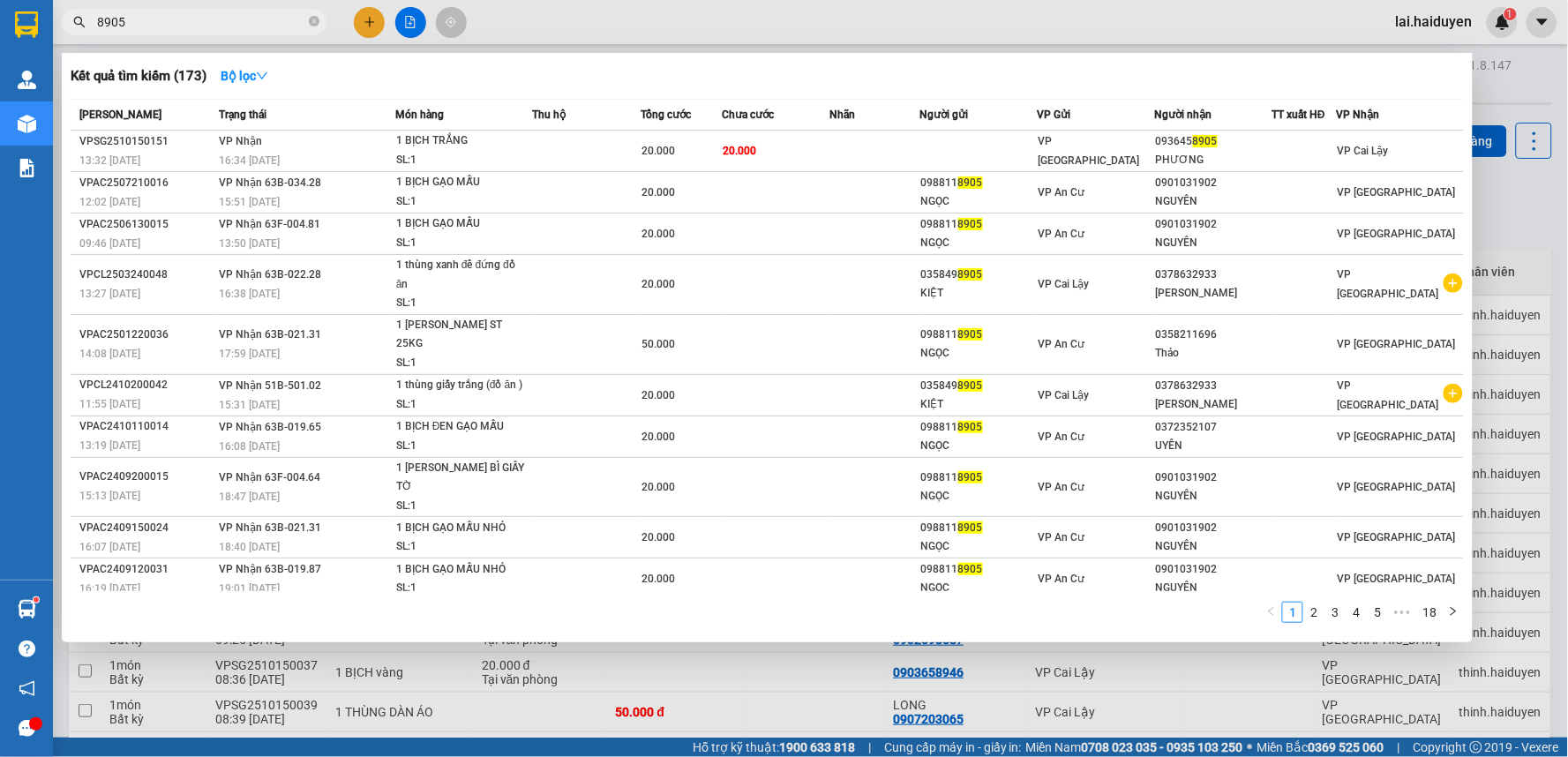
click at [205, 20] on input "8905" at bounding box center [201, 21] width 209 height 19
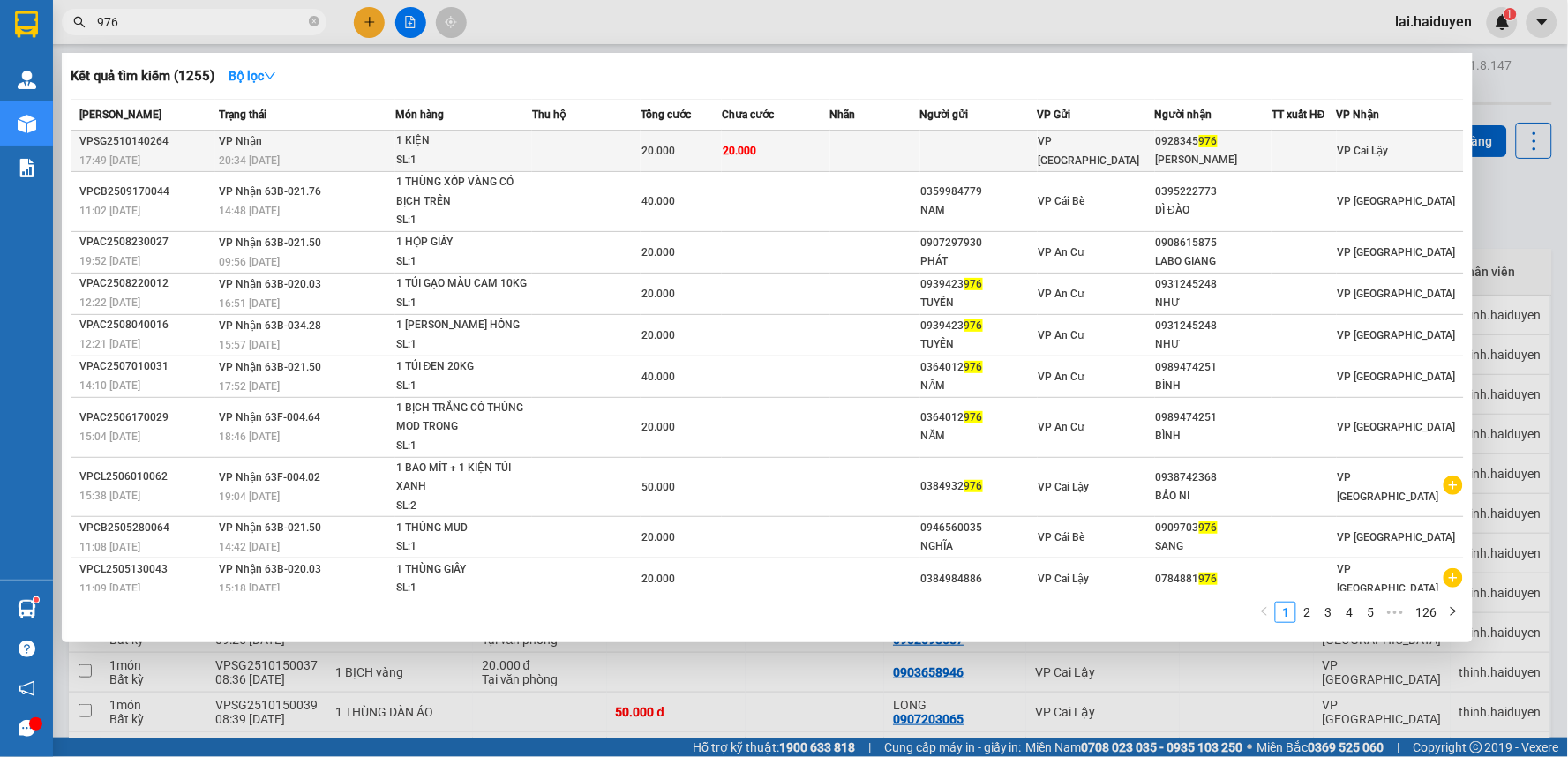
type input "976"
click at [1125, 147] on div "VP [GEOGRAPHIC_DATA]" at bounding box center [1096, 151] width 116 height 39
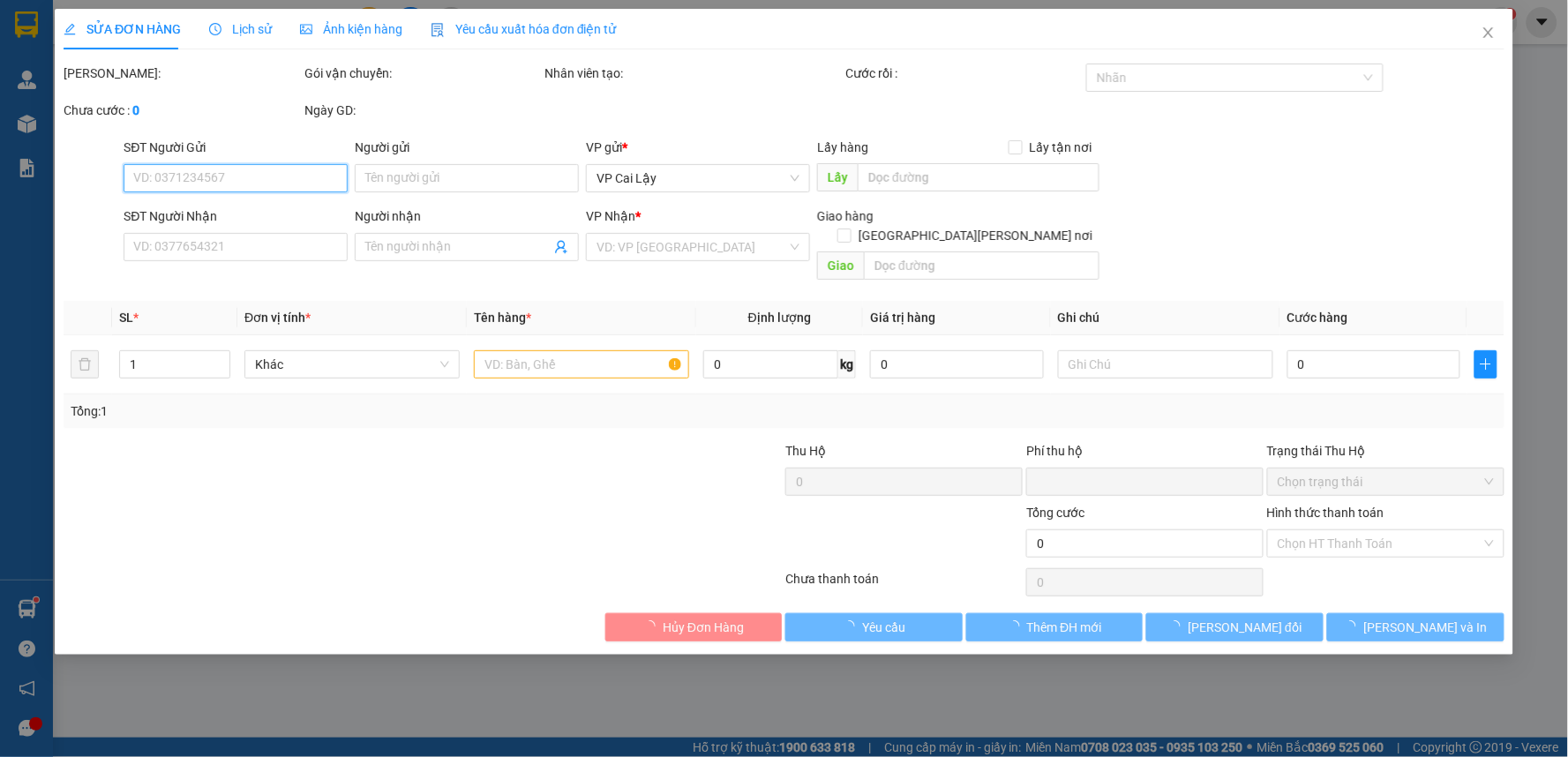
type input "0928345976"
type input "[PERSON_NAME]"
type input "0"
type input "20.000"
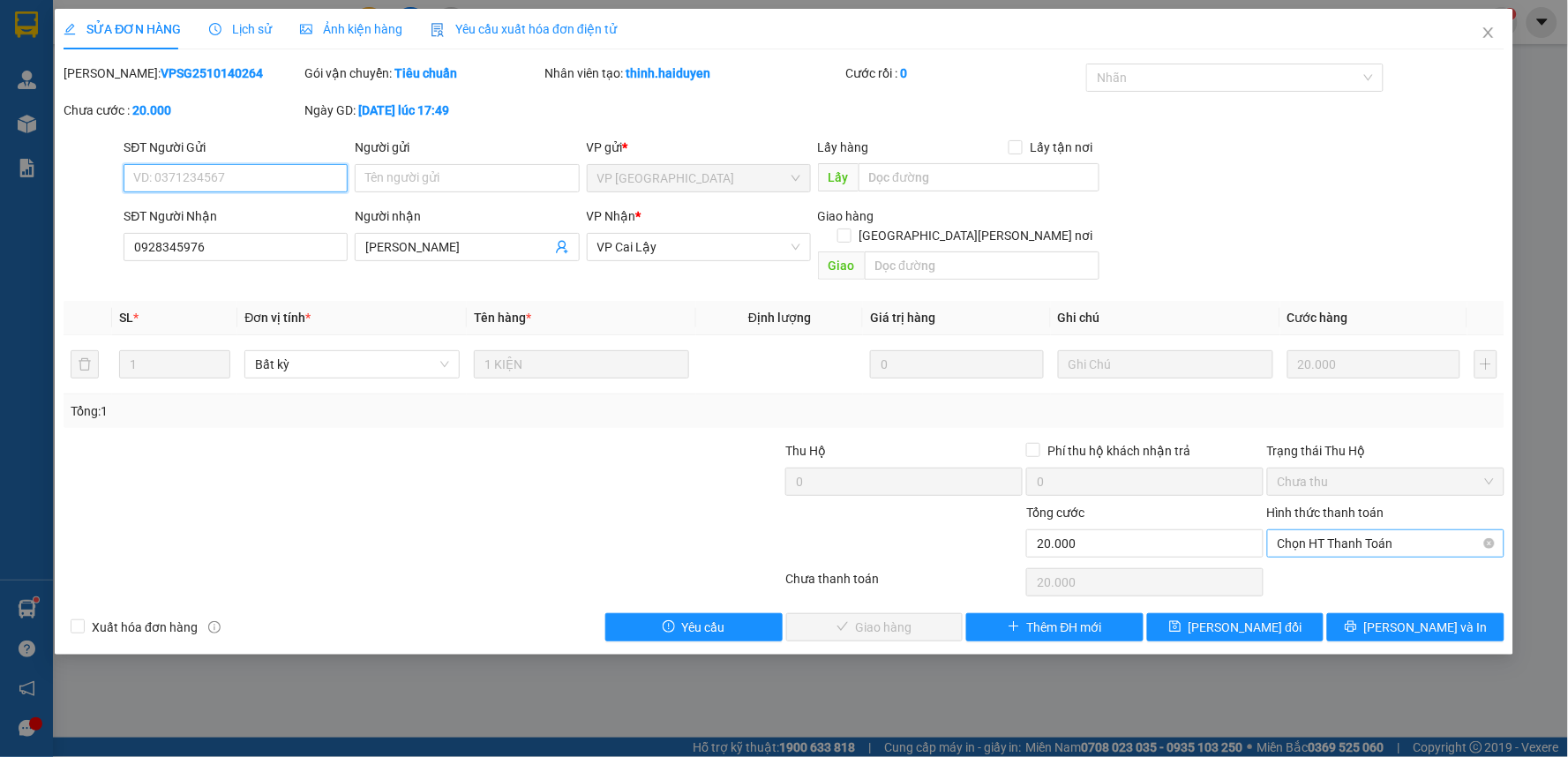
click at [1317, 530] on span "Chọn HT Thanh Toán" at bounding box center [1385, 543] width 216 height 27
click at [1321, 559] on div "Tại văn phòng" at bounding box center [1385, 559] width 216 height 19
type input "0"
click at [867, 617] on span "[PERSON_NAME] và [PERSON_NAME] hàng" at bounding box center [938, 626] width 238 height 19
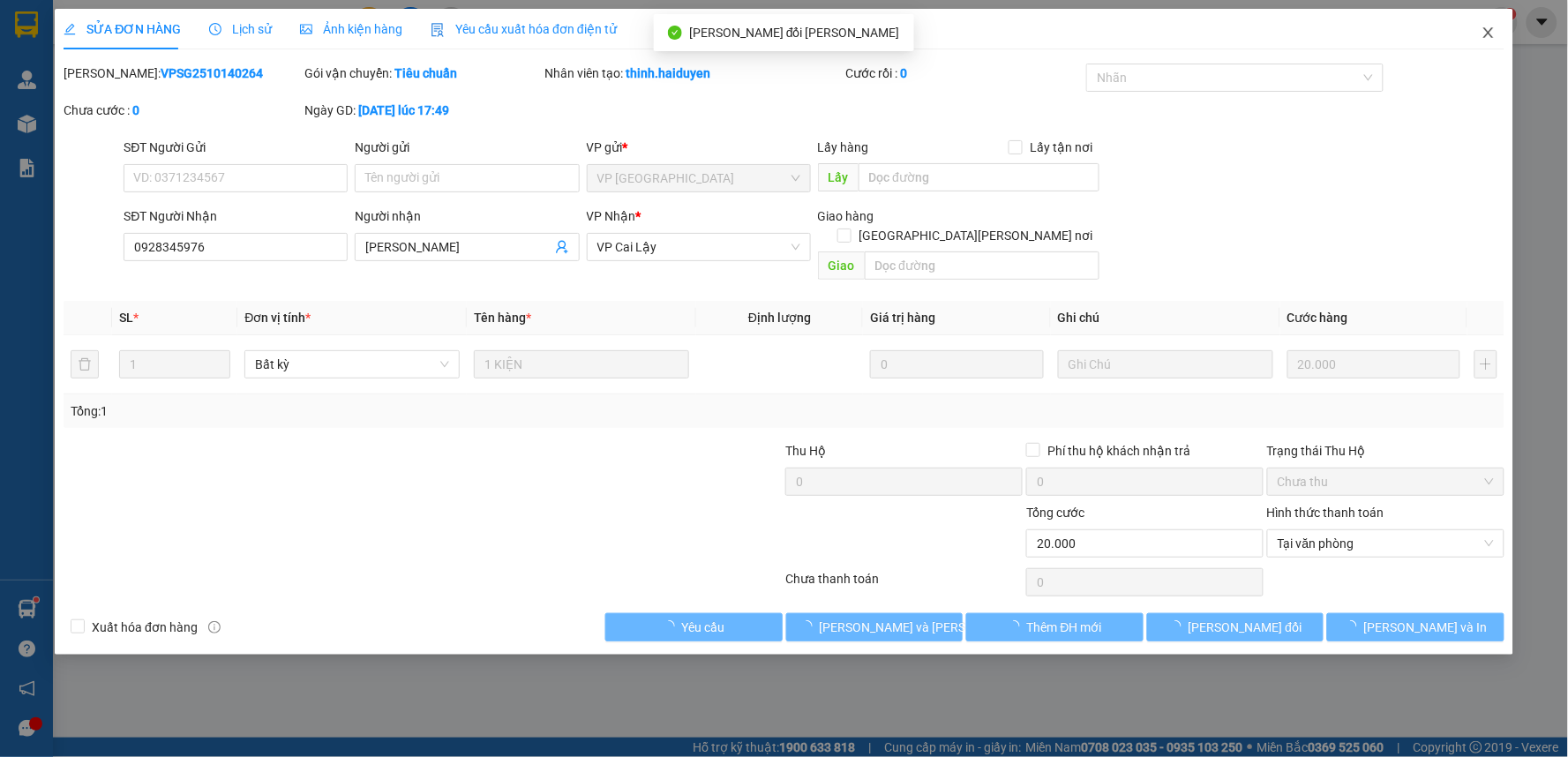
click at [1491, 33] on icon "close" at bounding box center [1487, 32] width 14 height 14
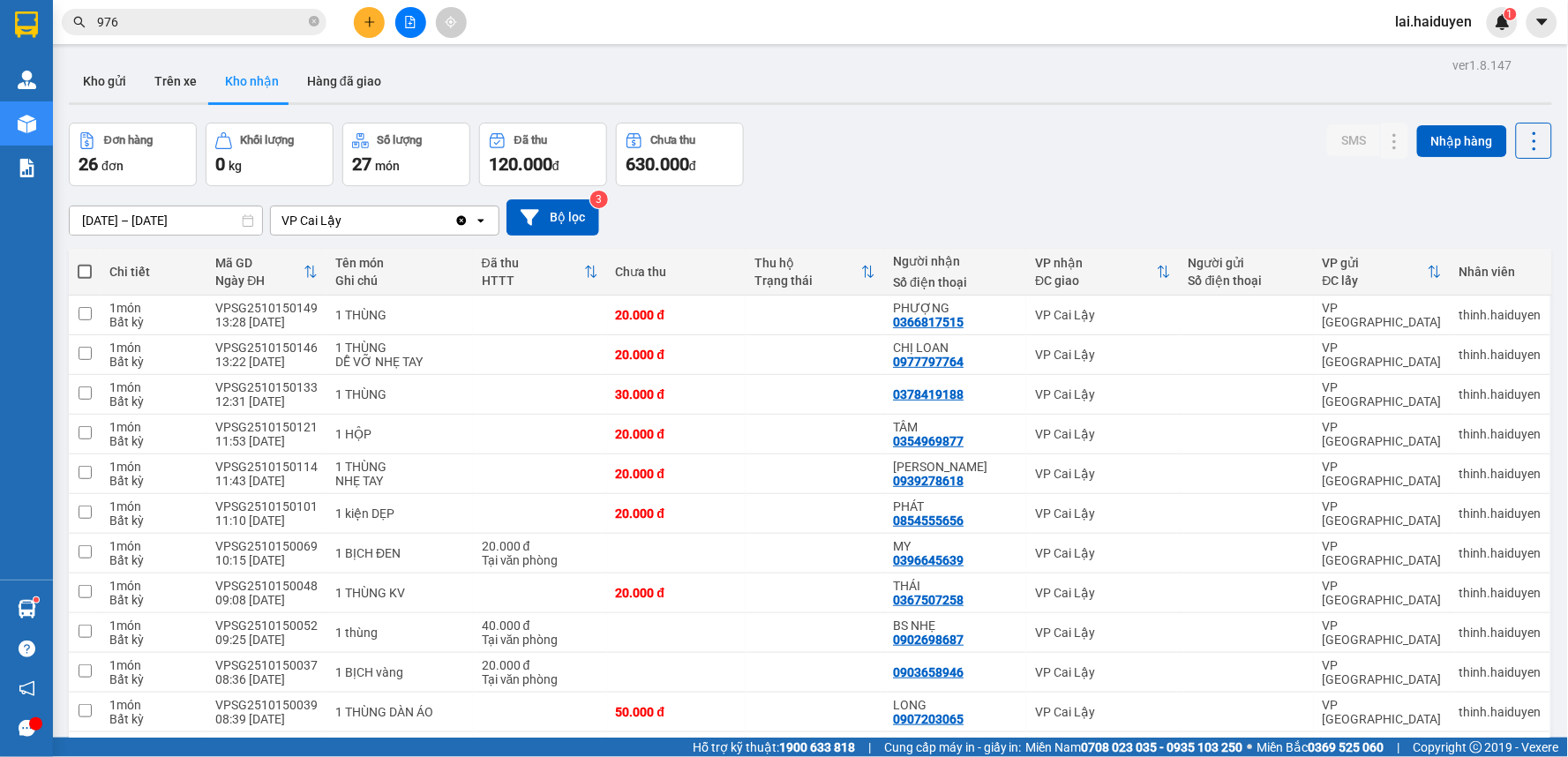
click at [222, 22] on input "976" at bounding box center [201, 21] width 209 height 19
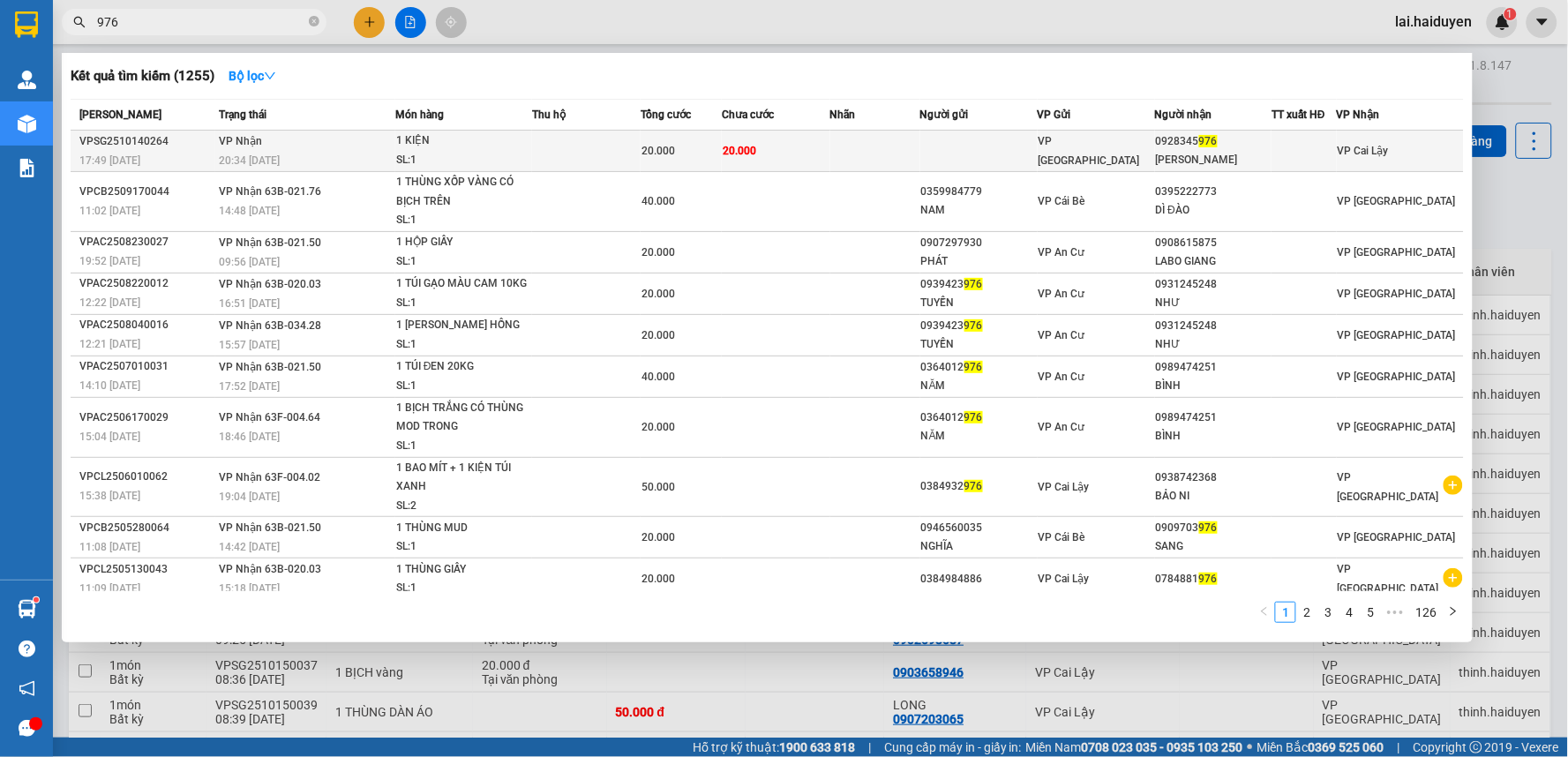
click at [921, 160] on td at bounding box center [979, 151] width 118 height 42
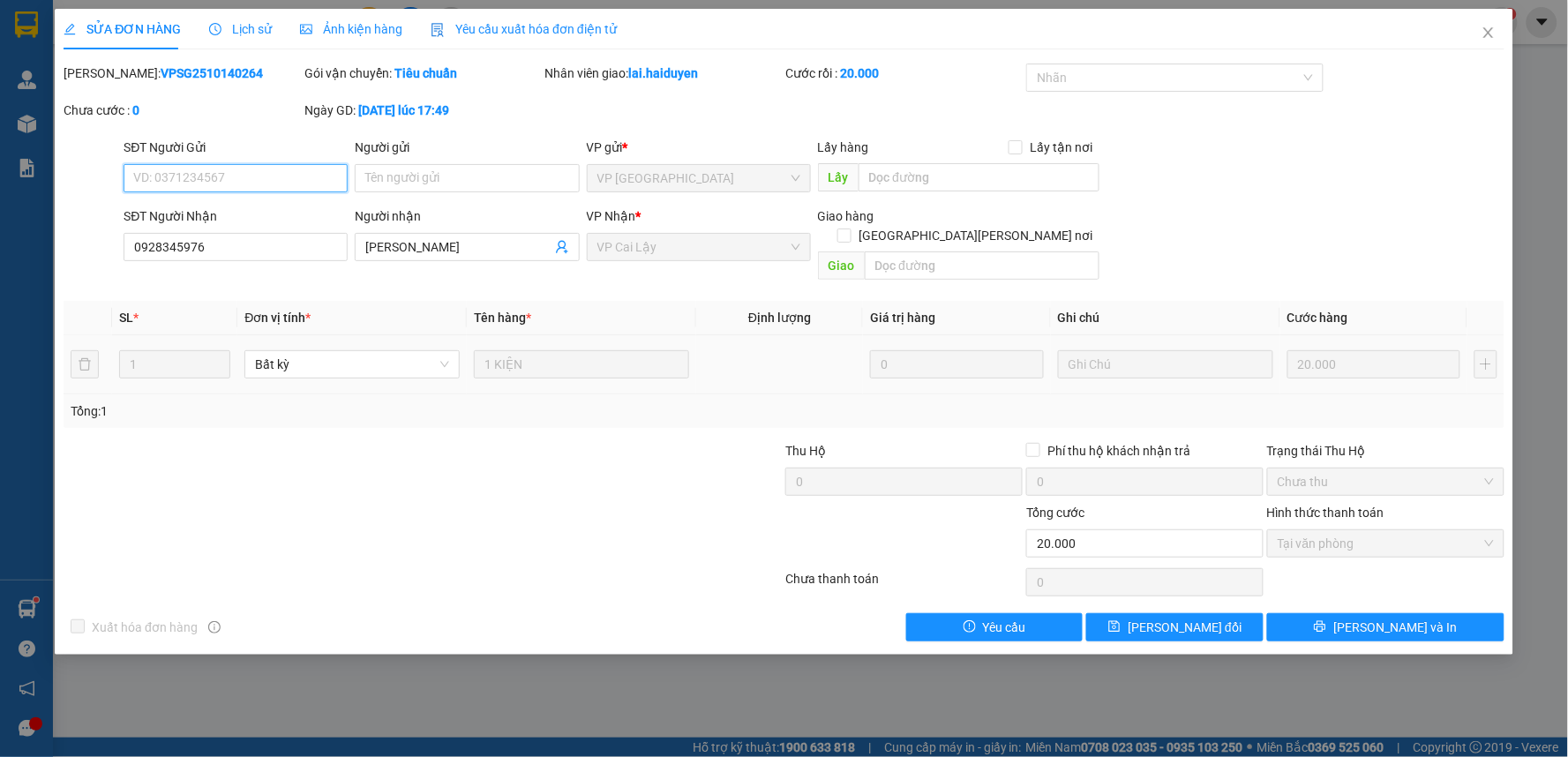
type input "0928345976"
type input "[PERSON_NAME]"
type input "0"
type input "20.000"
click at [1489, 35] on icon "close" at bounding box center [1487, 32] width 9 height 10
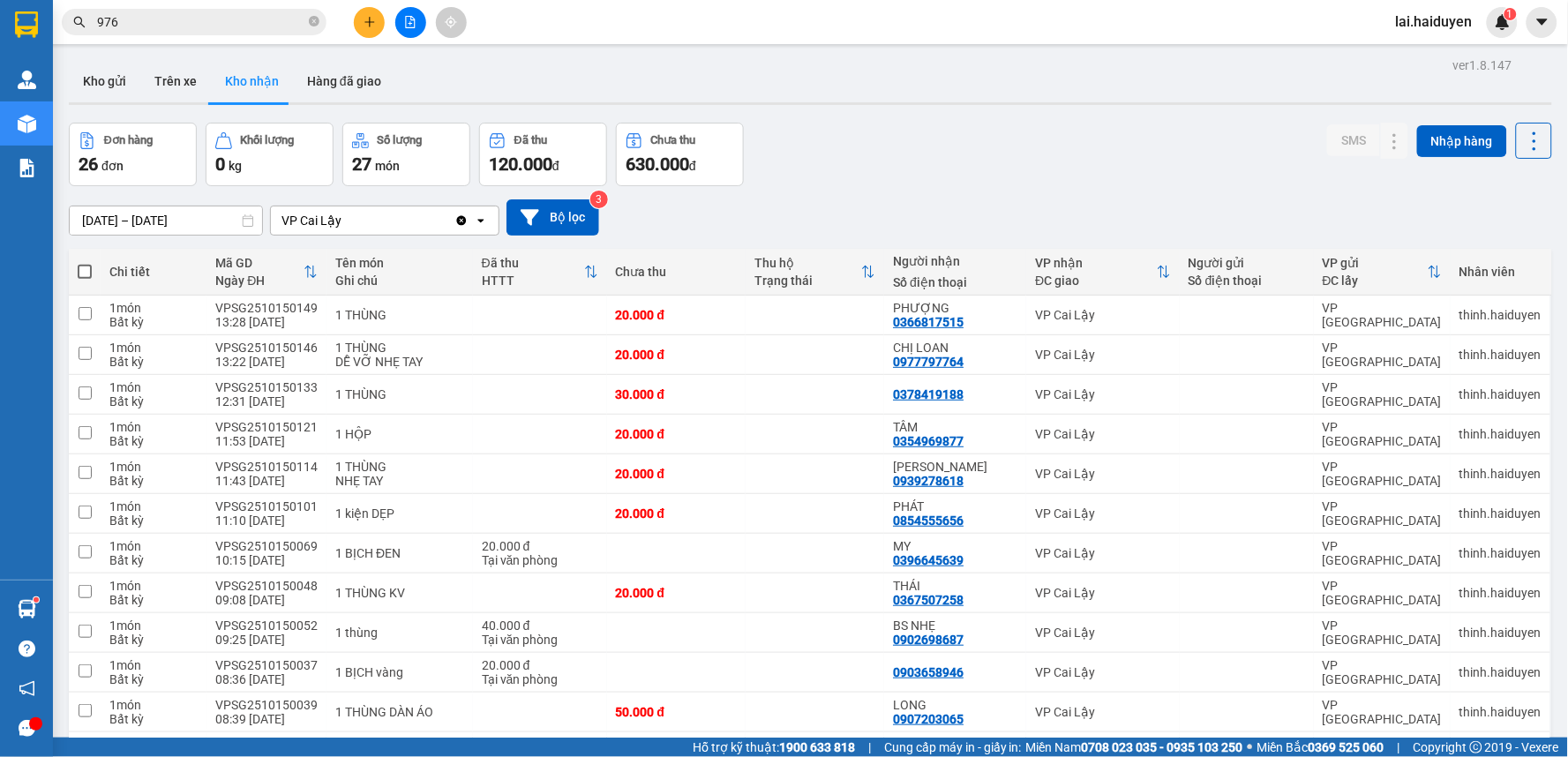
click at [812, 69] on div "Kho gửi Trên xe Kho nhận Hàng đã giao" at bounding box center [810, 83] width 1483 height 46
click at [224, 24] on input "976" at bounding box center [201, 21] width 209 height 19
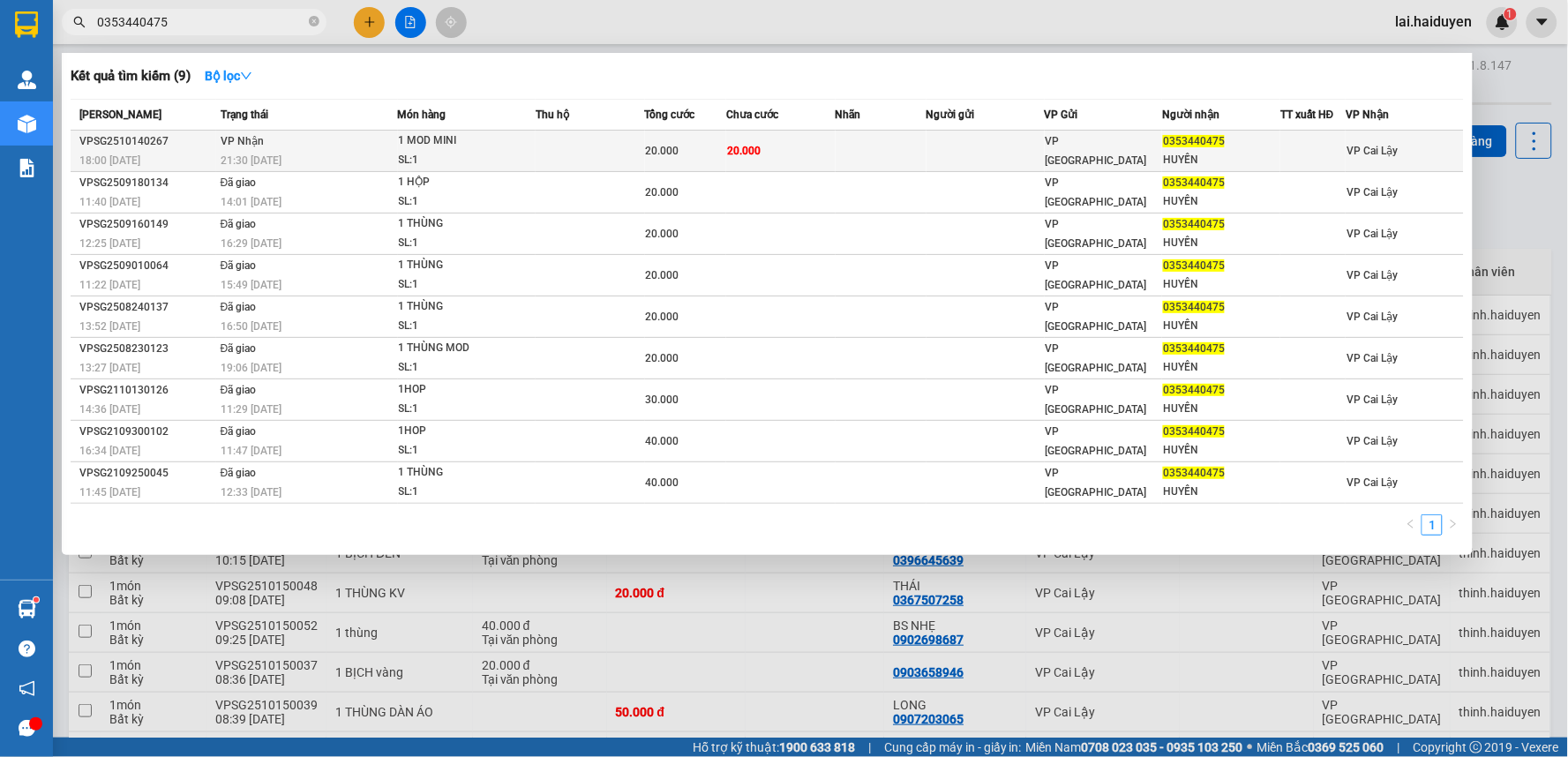
type input "0353440475"
click at [1090, 139] on td "VP [GEOGRAPHIC_DATA]" at bounding box center [1104, 151] width 119 height 42
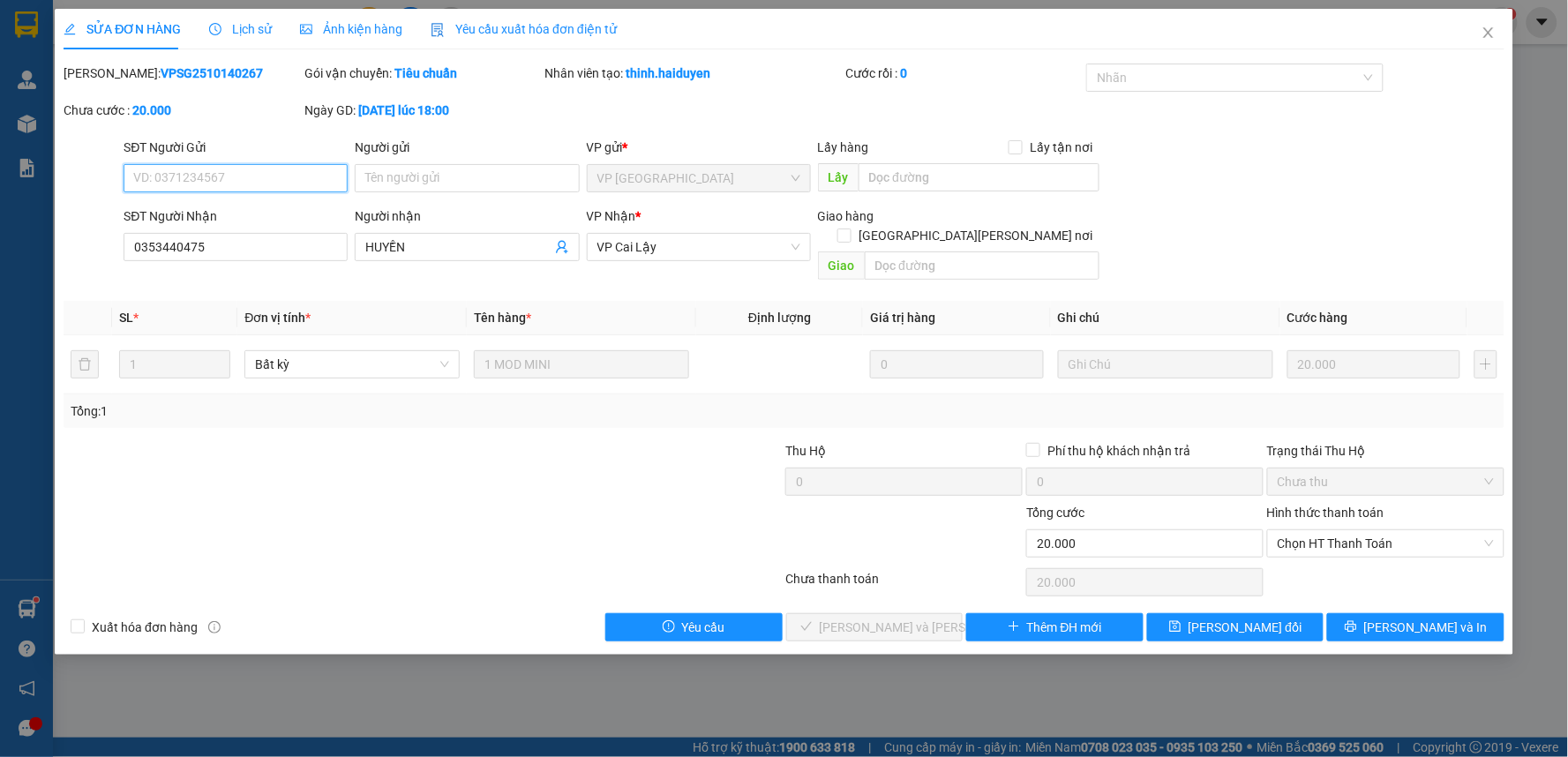
type input "0353440475"
type input "HUYỀN"
type input "0"
type input "20.000"
click at [1325, 530] on span "Chọn HT Thanh Toán" at bounding box center [1385, 543] width 216 height 27
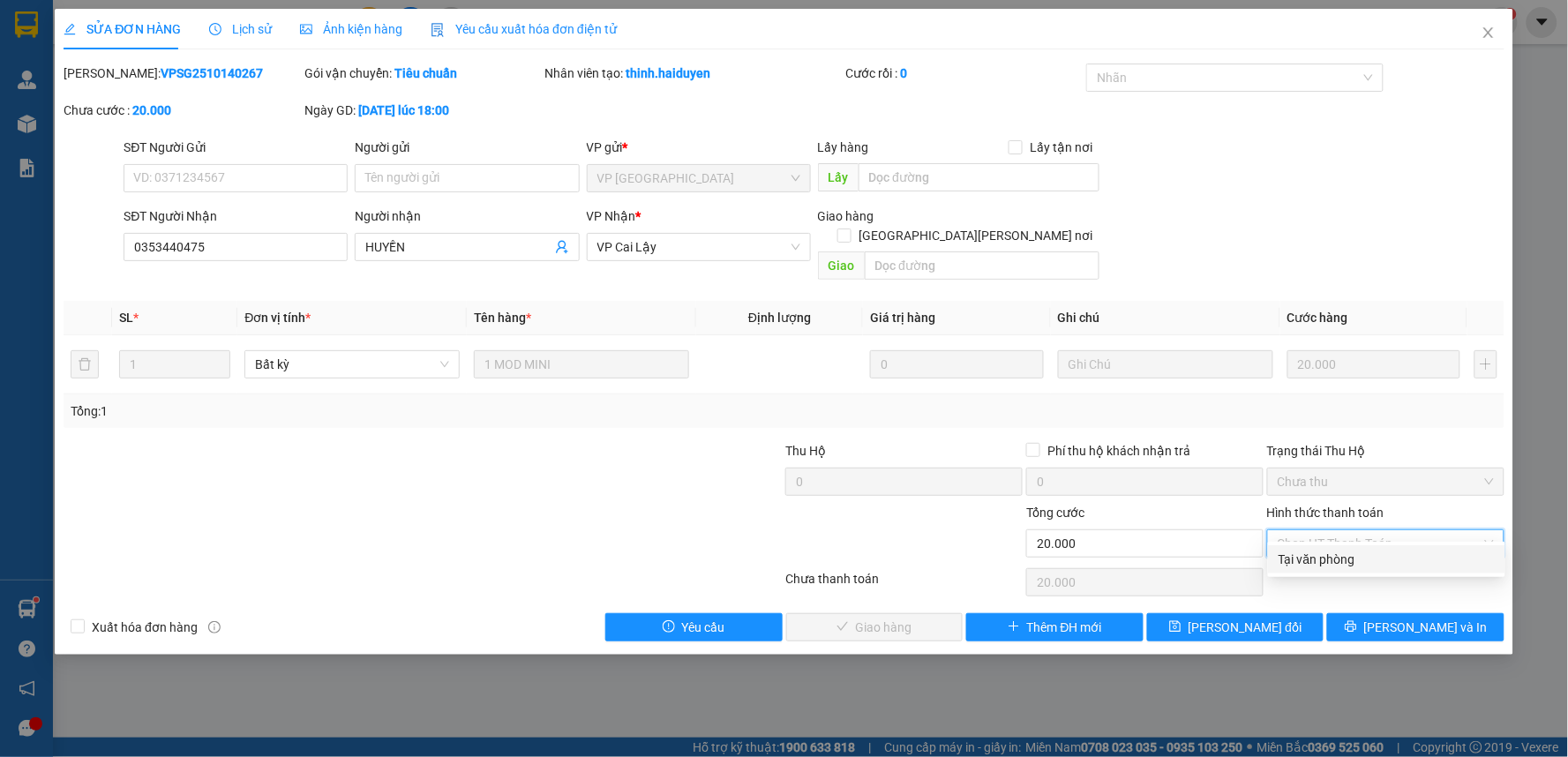
click at [1344, 554] on div "Tại văn phòng" at bounding box center [1385, 559] width 216 height 19
type input "0"
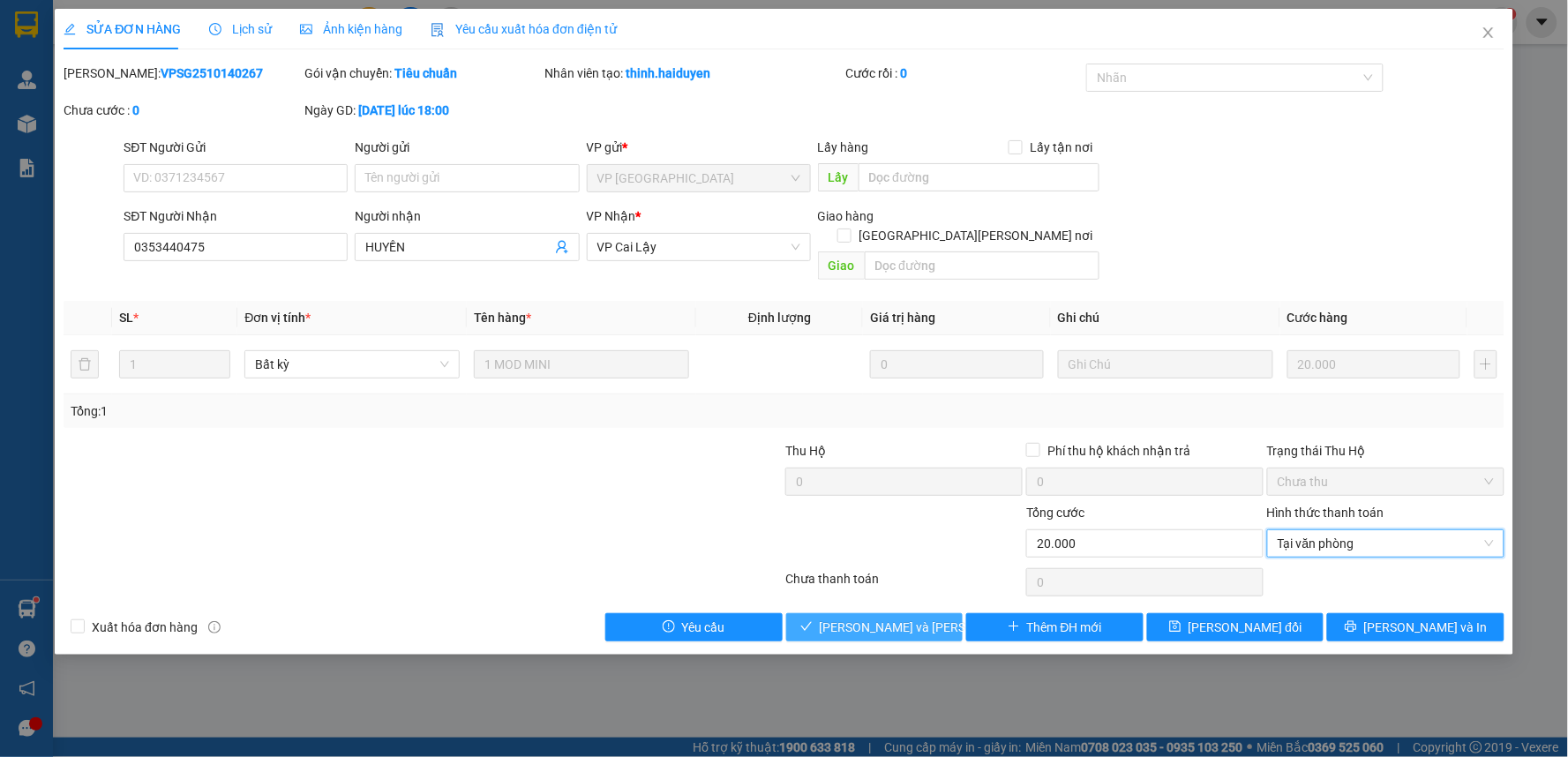
click at [879, 617] on span "[PERSON_NAME] và [PERSON_NAME] hàng" at bounding box center [938, 626] width 238 height 19
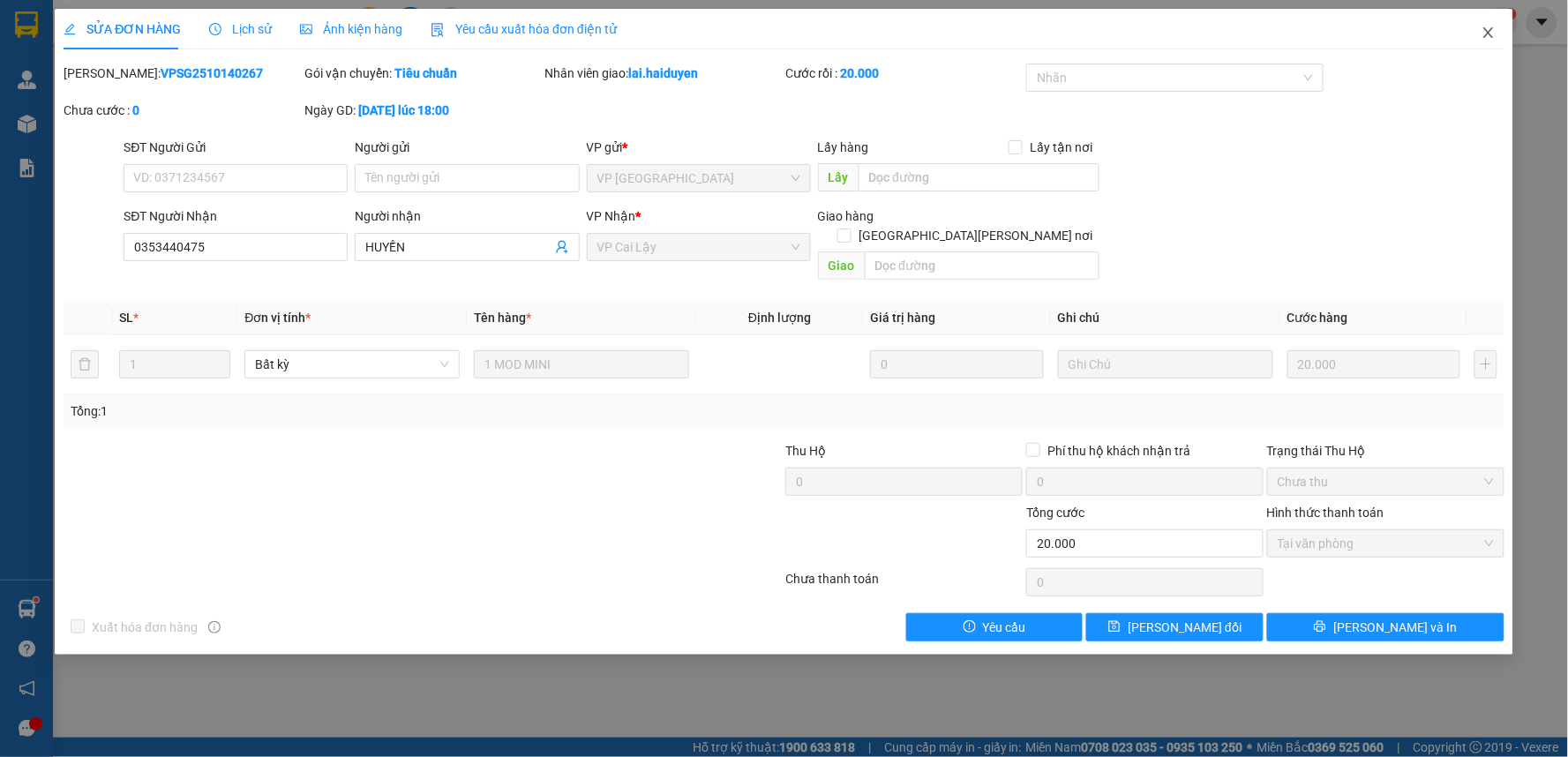
click at [1494, 35] on icon "close" at bounding box center [1487, 32] width 14 height 14
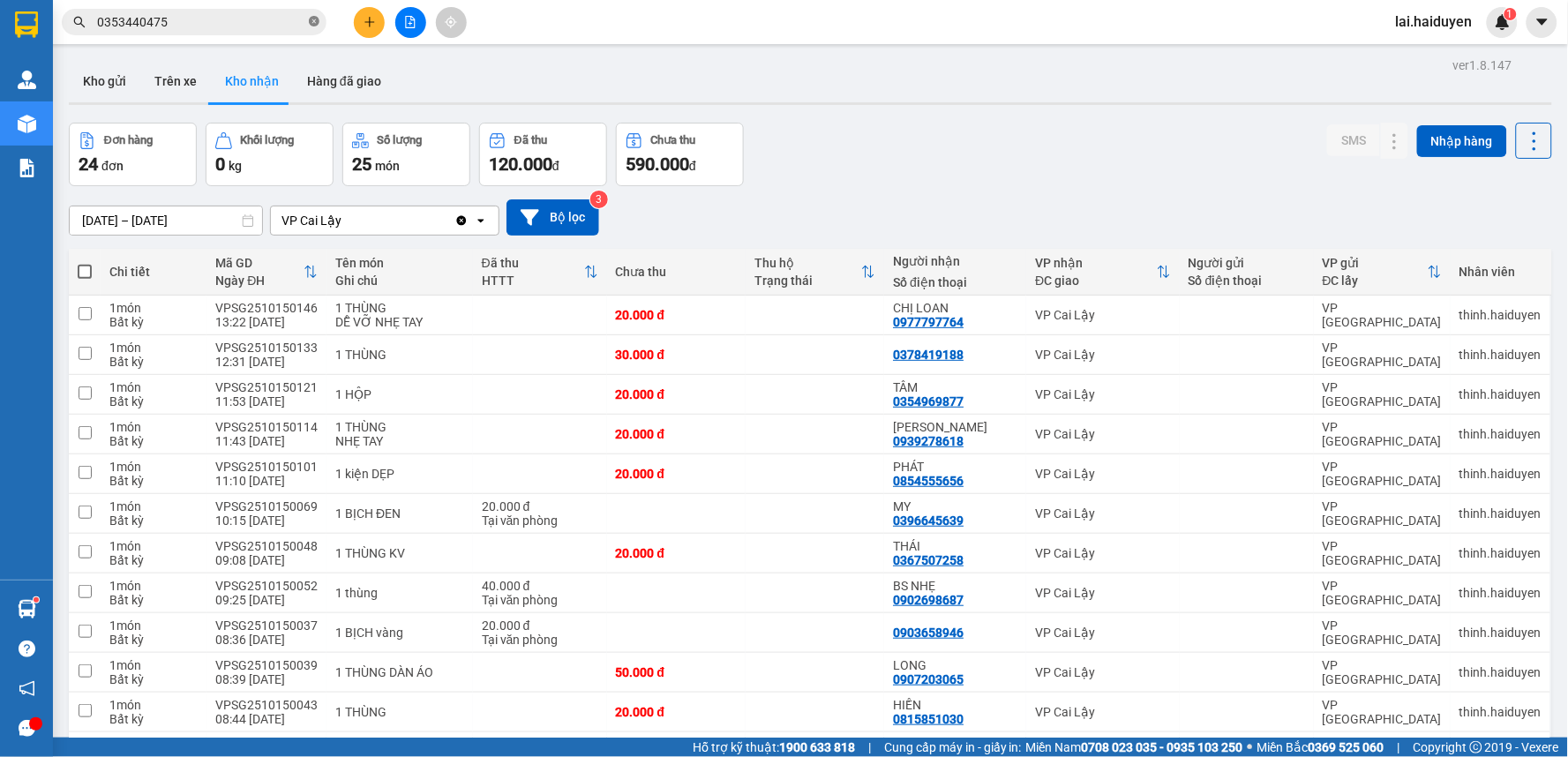
click at [314, 22] on icon "close-circle" at bounding box center [313, 20] width 10 height 10
click at [303, 20] on input "text" at bounding box center [201, 21] width 209 height 19
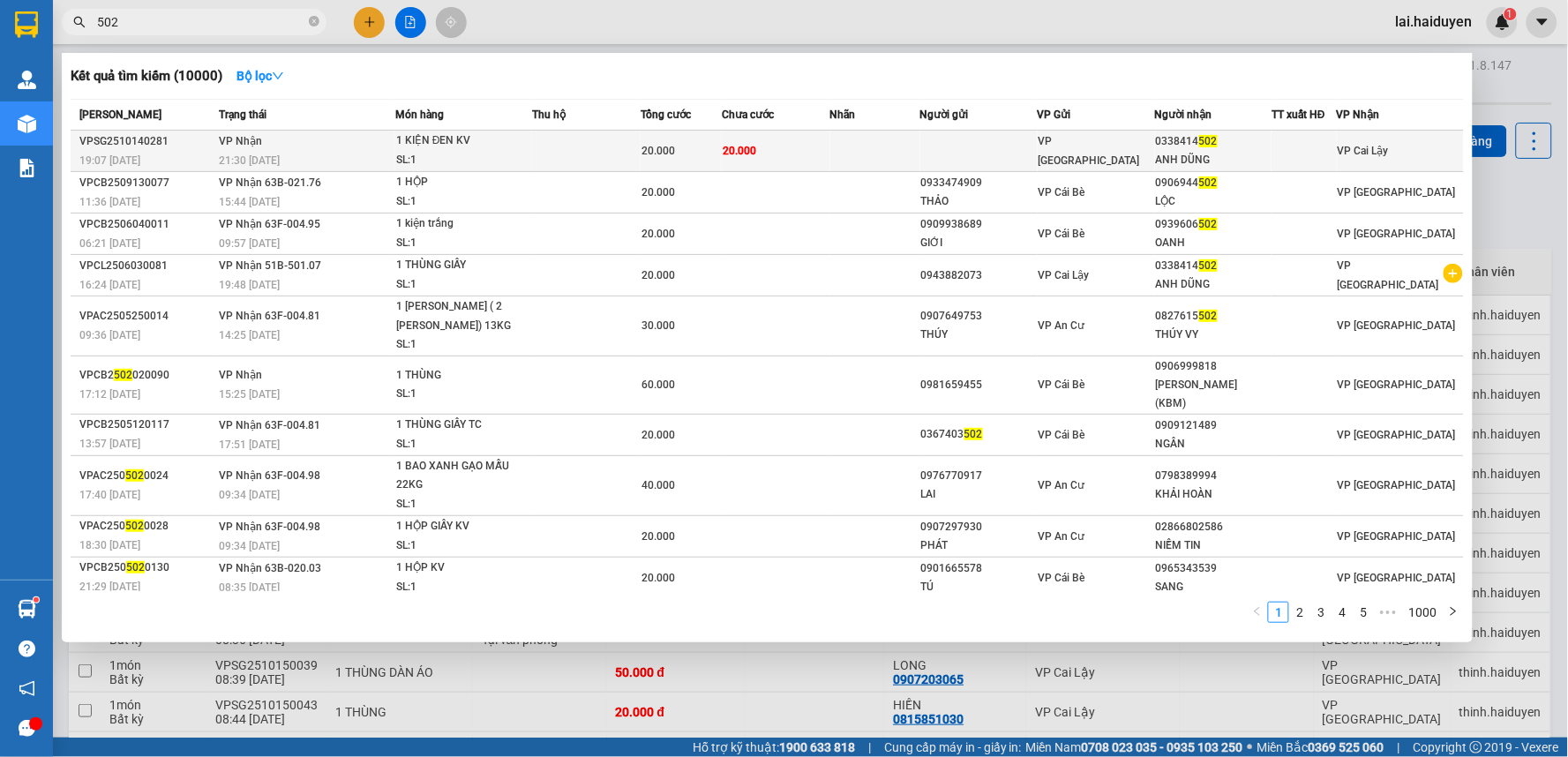
type input "502"
click at [623, 147] on td at bounding box center [586, 151] width 108 height 42
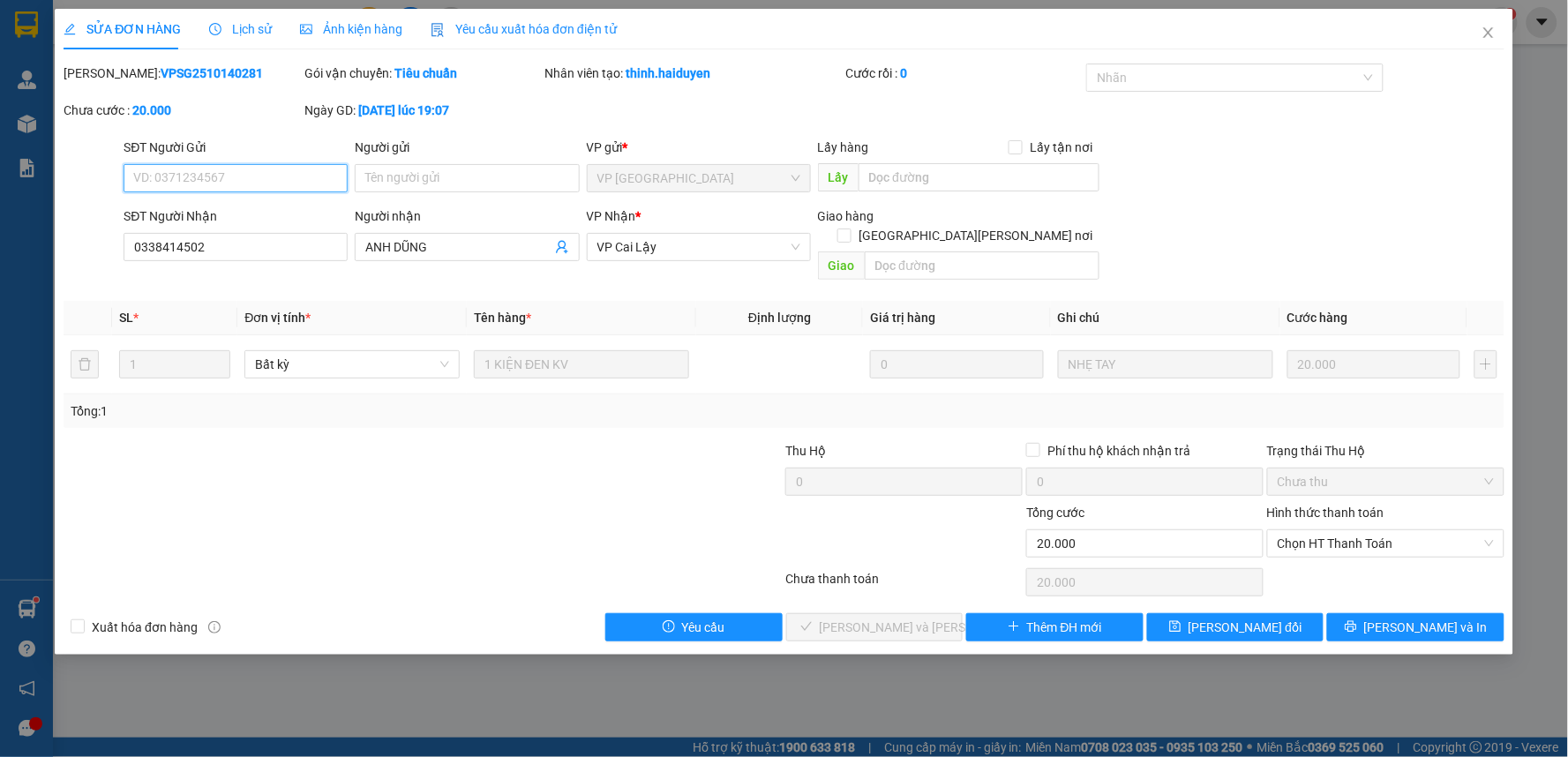
type input "0338414502"
type input "ANH DŨNG"
type input "0"
type input "20.000"
click at [1408, 530] on span "Chọn HT Thanh Toán" at bounding box center [1385, 543] width 216 height 27
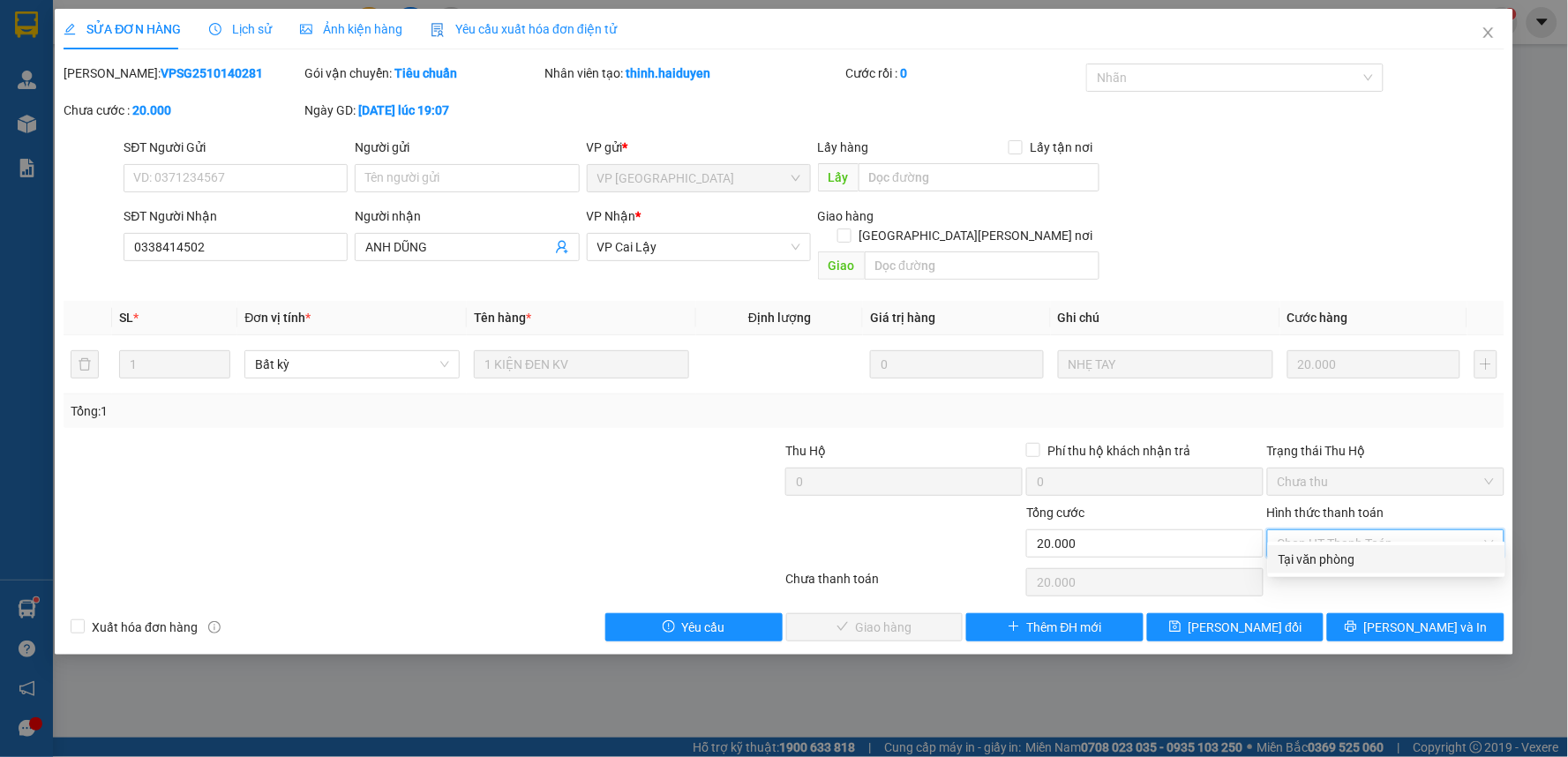
click at [1390, 560] on div "Tại văn phòng" at bounding box center [1385, 559] width 216 height 19
type input "0"
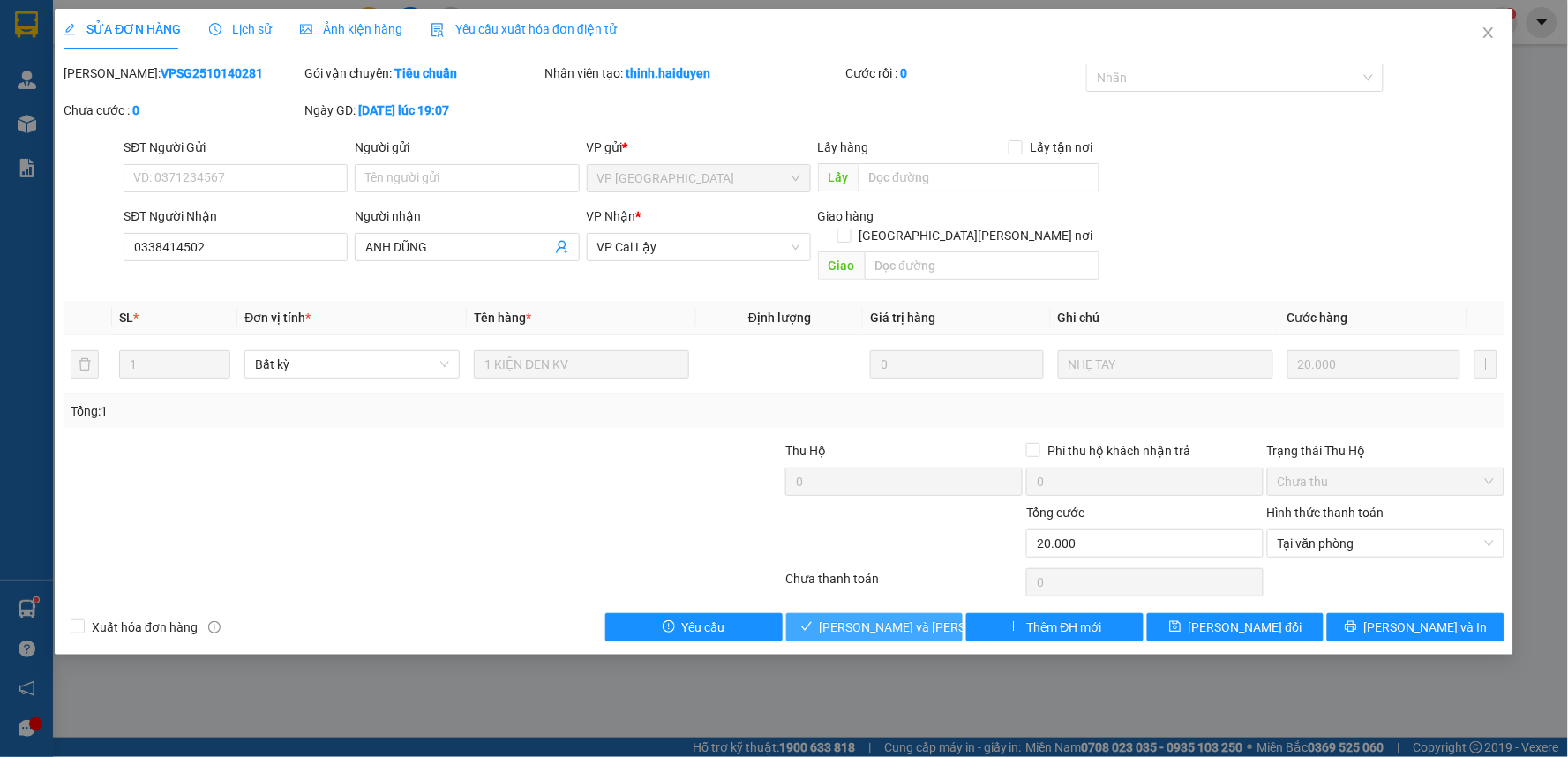
click at [920, 617] on span "[PERSON_NAME] và [PERSON_NAME] hàng" at bounding box center [938, 626] width 238 height 19
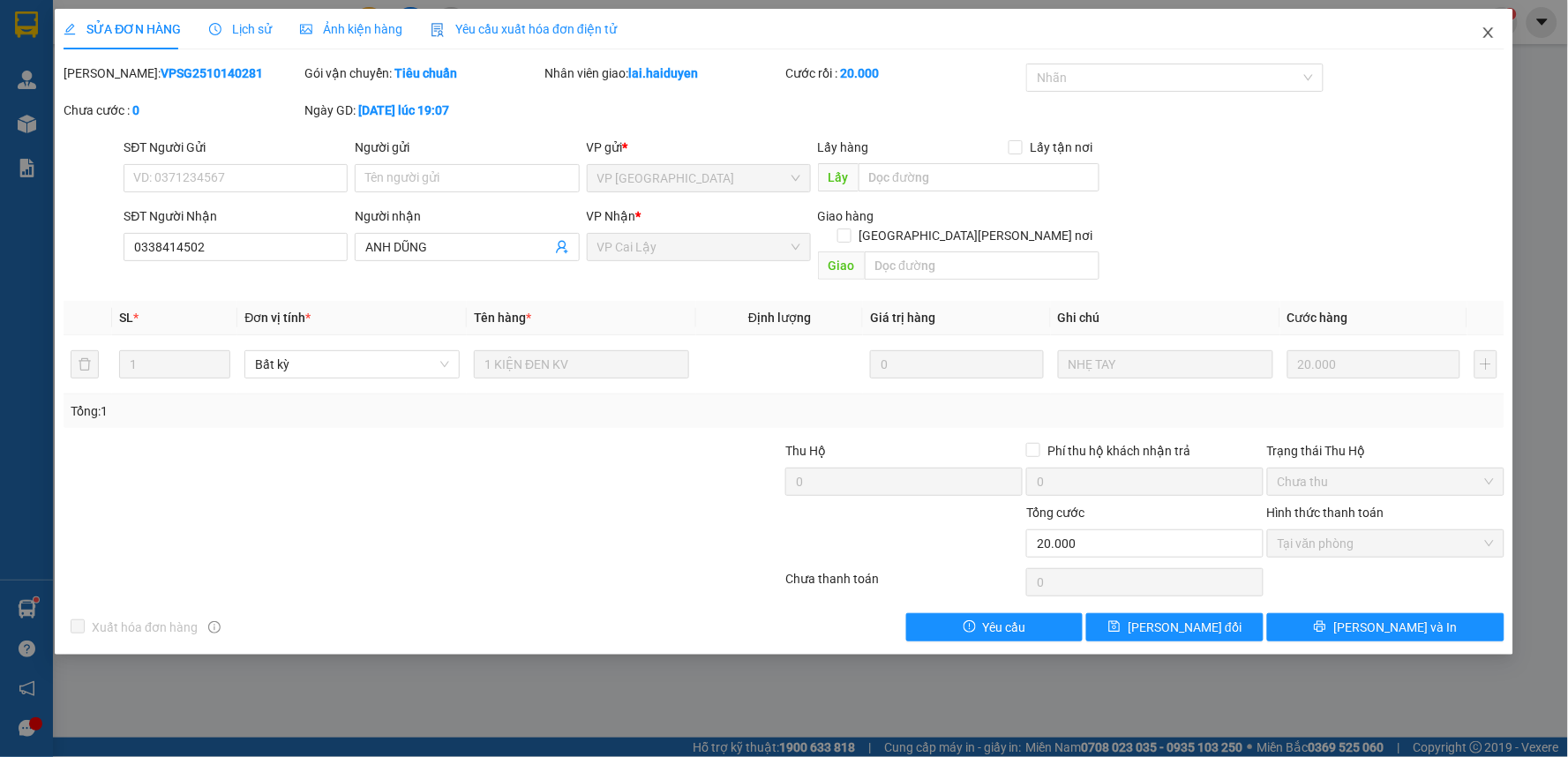
click at [1487, 31] on icon "close" at bounding box center [1487, 32] width 14 height 14
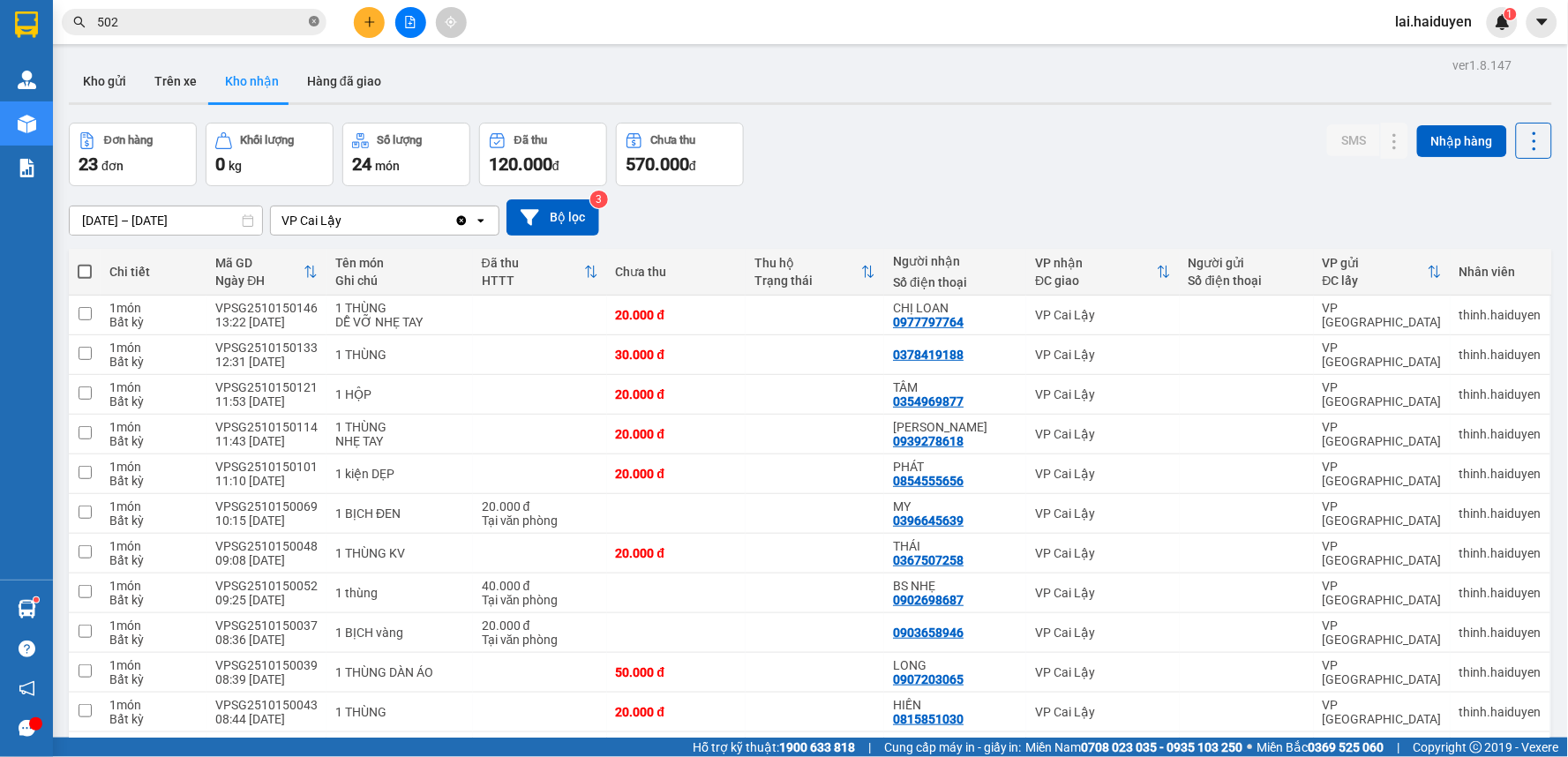
click at [311, 22] on icon "close-circle" at bounding box center [313, 20] width 10 height 10
click at [305, 20] on span at bounding box center [195, 22] width 265 height 27
click at [273, 23] on input "text" at bounding box center [201, 21] width 209 height 19
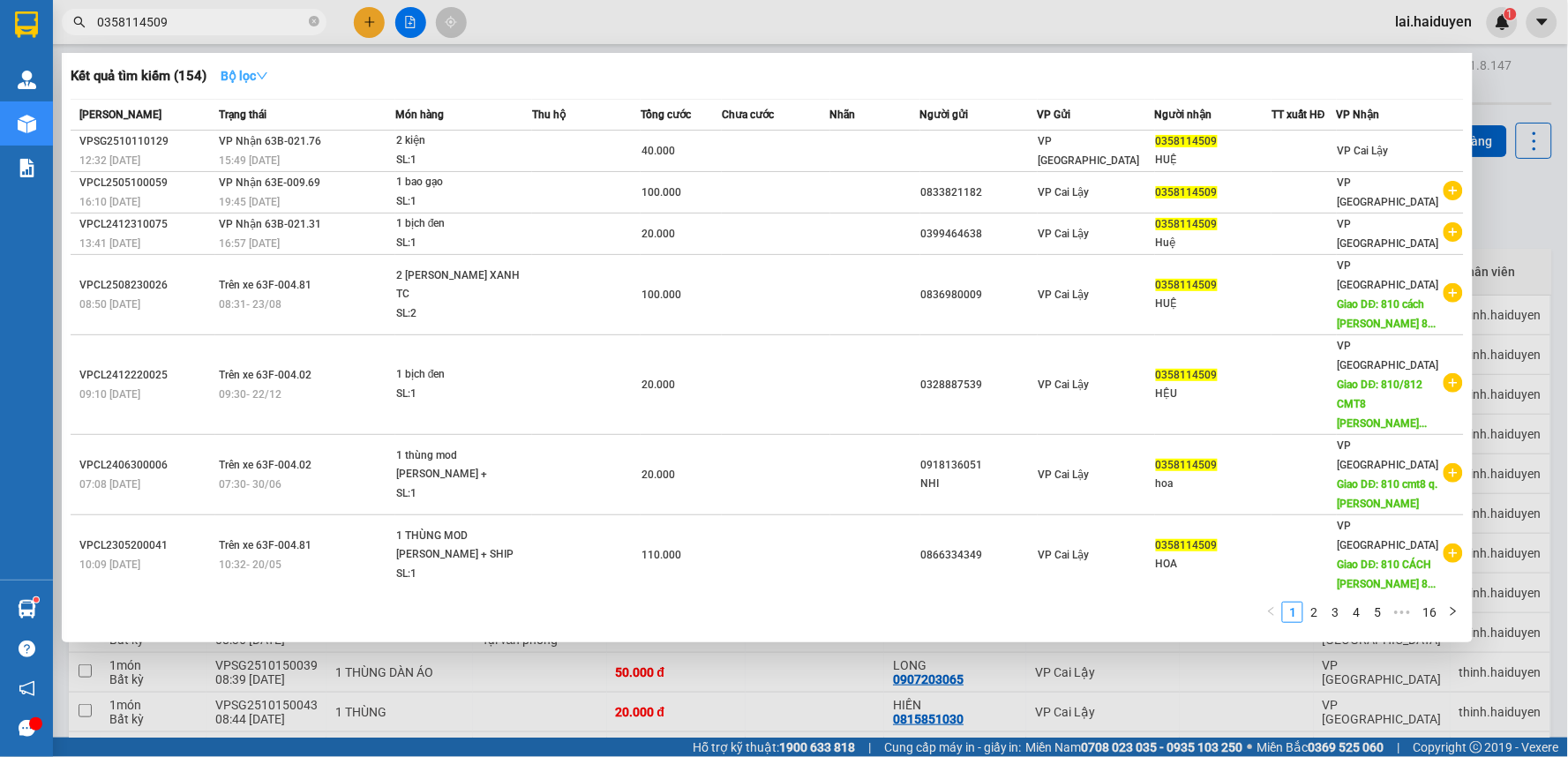
type input "0358114509"
click at [242, 72] on strong "Bộ lọc" at bounding box center [244, 75] width 47 height 14
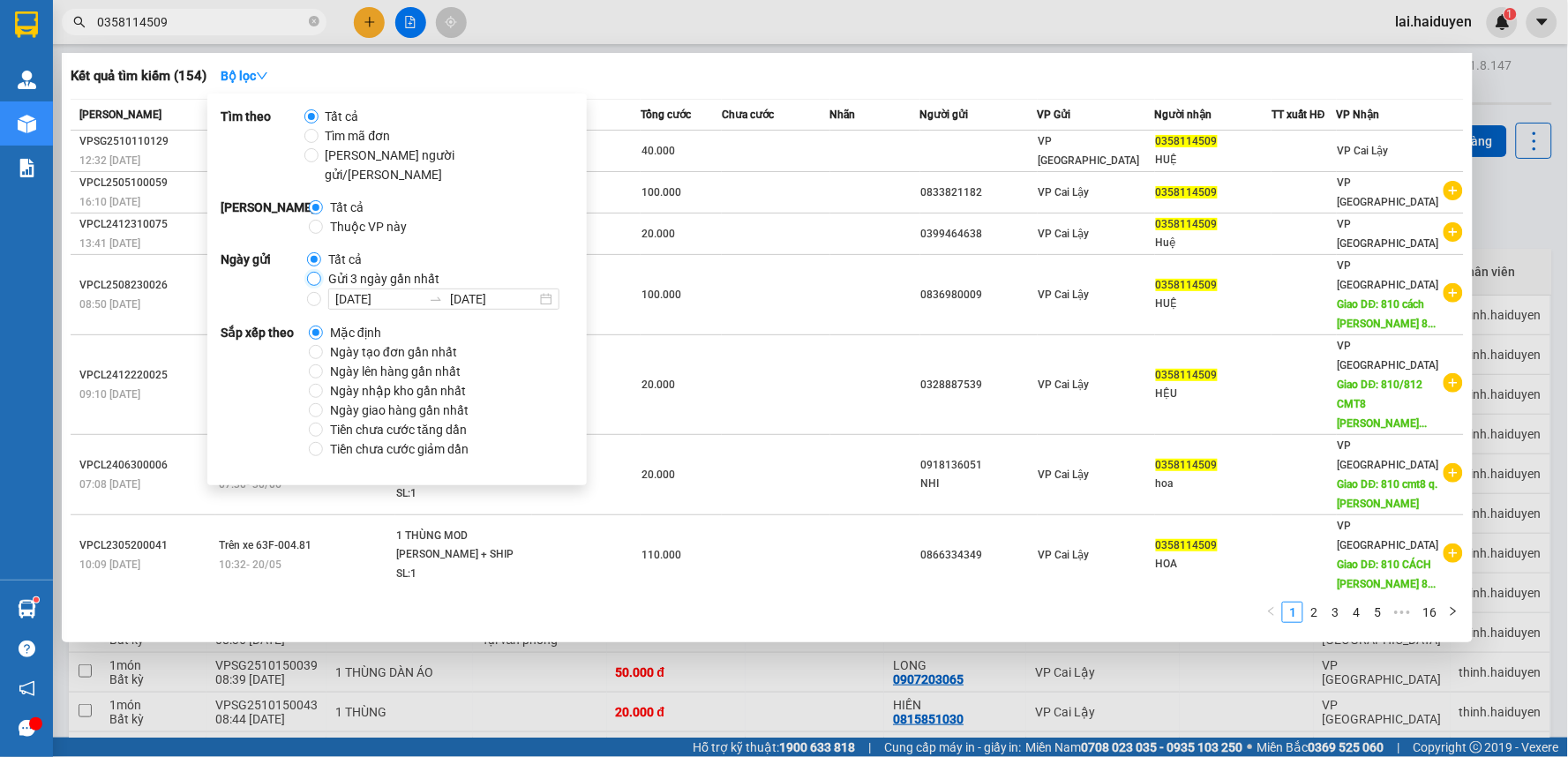
click at [315, 271] on input "Gửi 3 ngày gần nhất" at bounding box center [313, 278] width 14 height 14
radio input "true"
radio input "false"
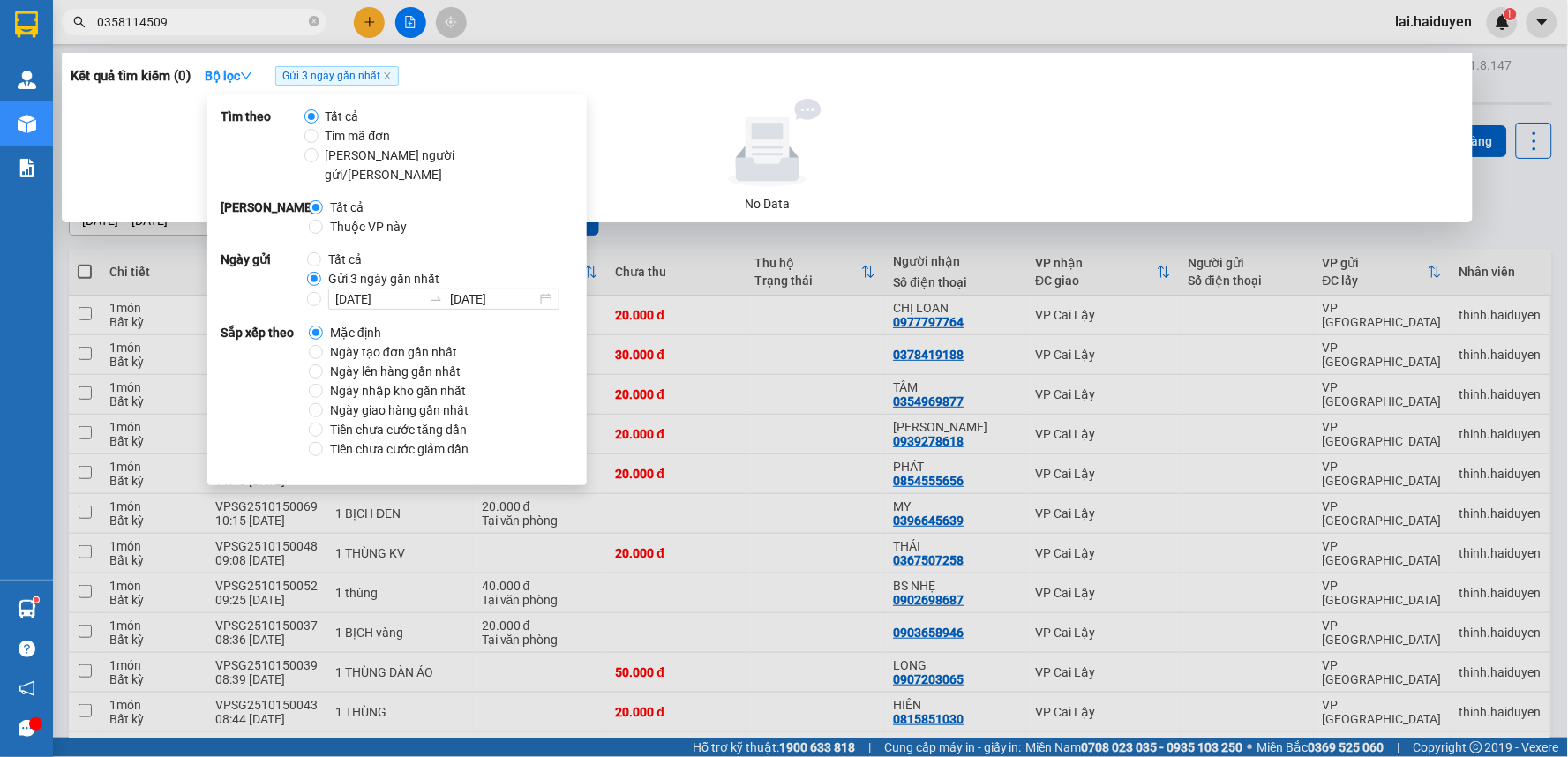
click at [244, 22] on input "0358114509" at bounding box center [201, 21] width 209 height 19
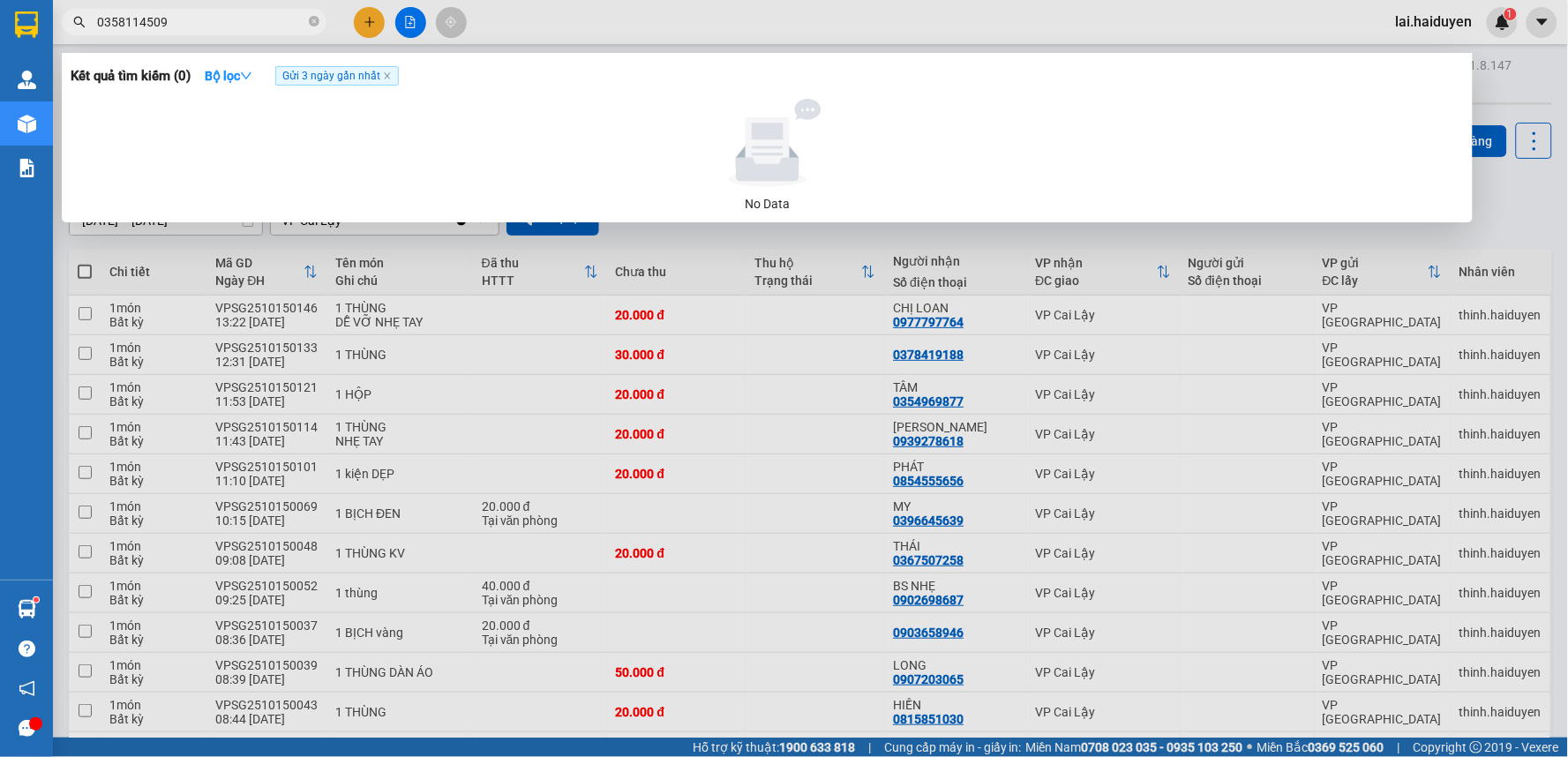
click at [396, 77] on span "Gửi 3 ngày gần nhất" at bounding box center [336, 75] width 123 height 19
click at [389, 78] on icon "close" at bounding box center [386, 76] width 6 height 6
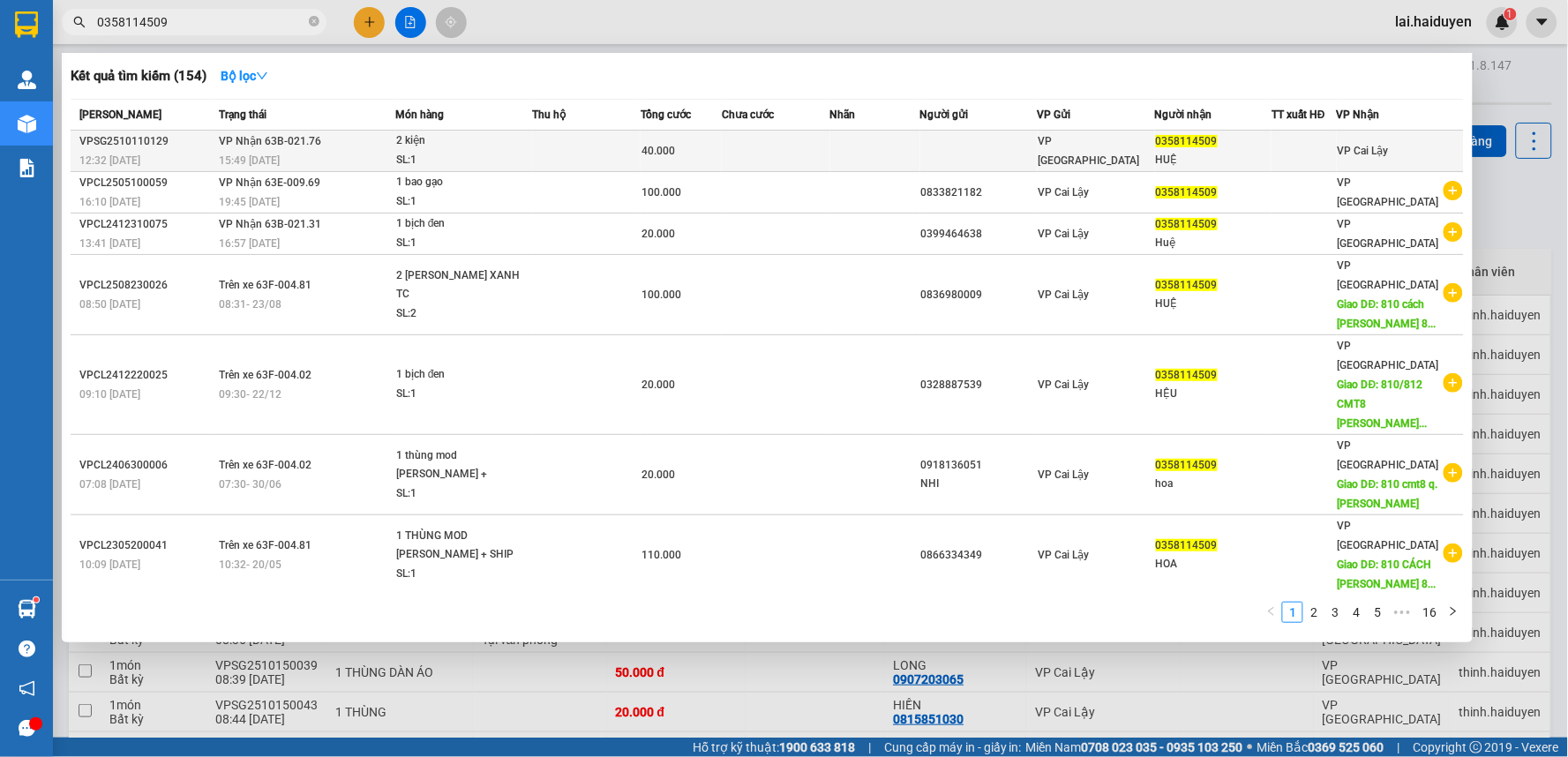
click at [764, 150] on td at bounding box center [776, 151] width 108 height 42
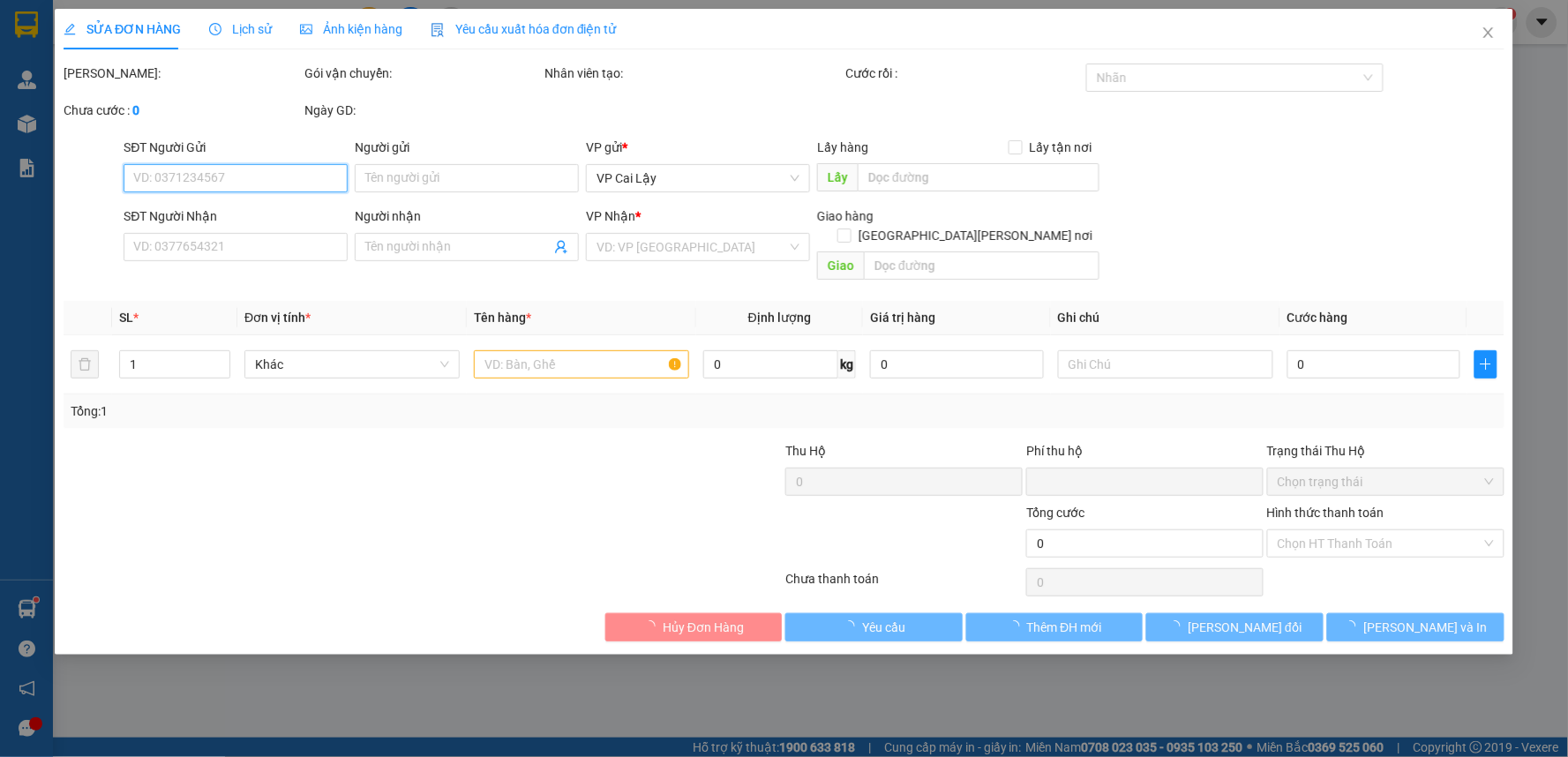
type input "0358114509"
type input "HUỆ"
type input "0"
type input "40.000"
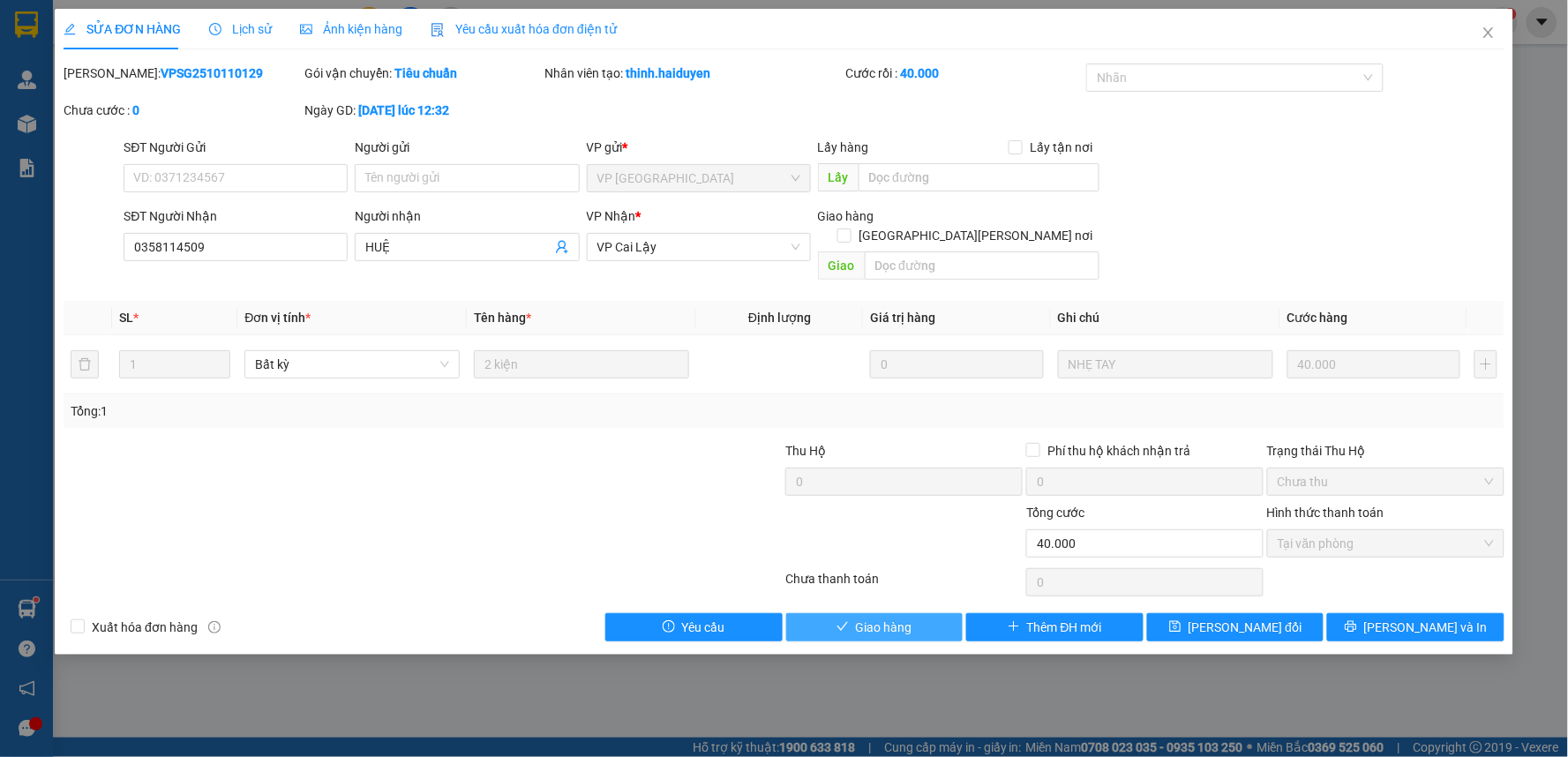
click at [852, 613] on button "Giao hàng" at bounding box center [874, 627] width 177 height 28
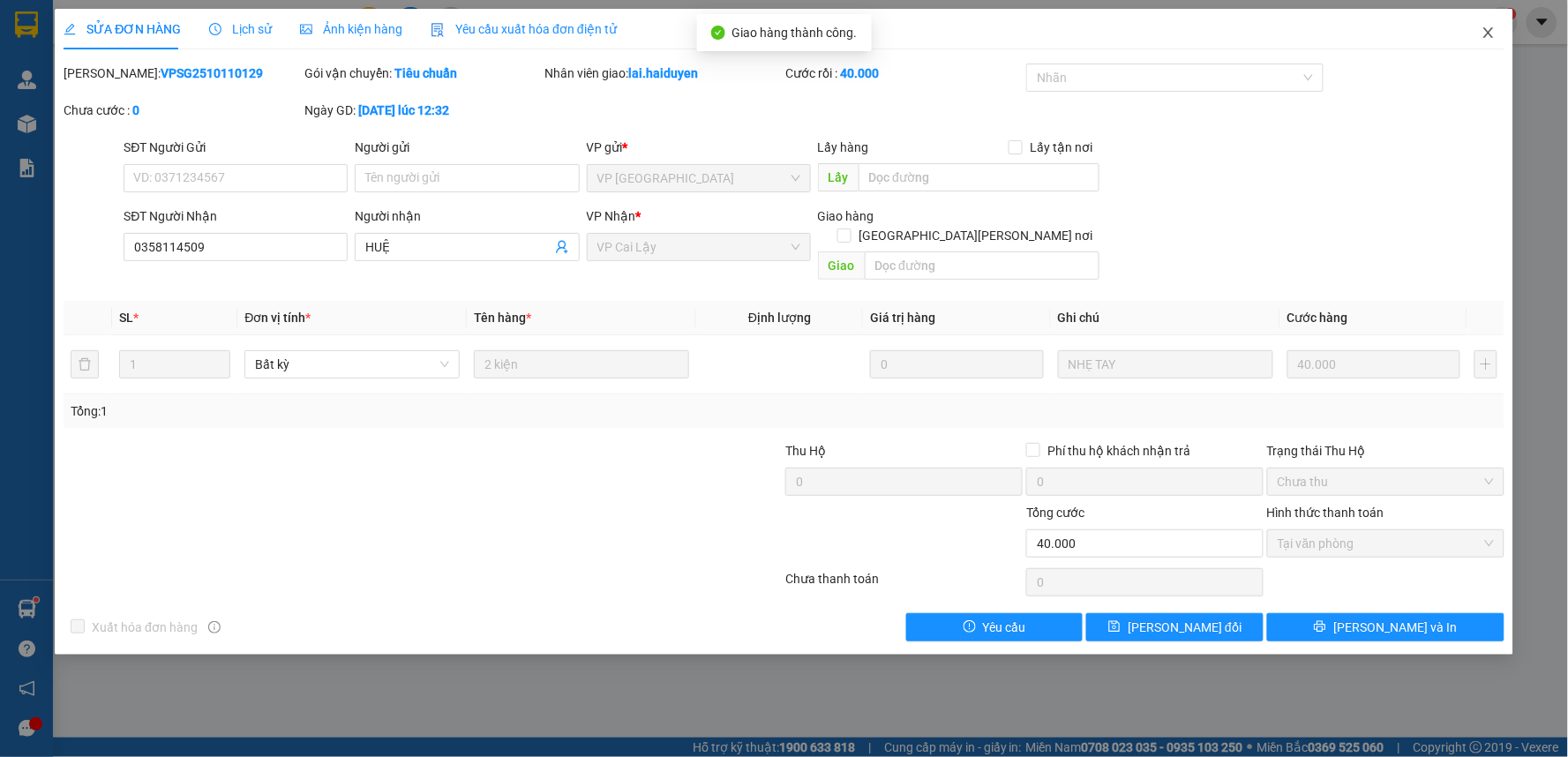
click at [1494, 35] on icon "close" at bounding box center [1487, 32] width 14 height 14
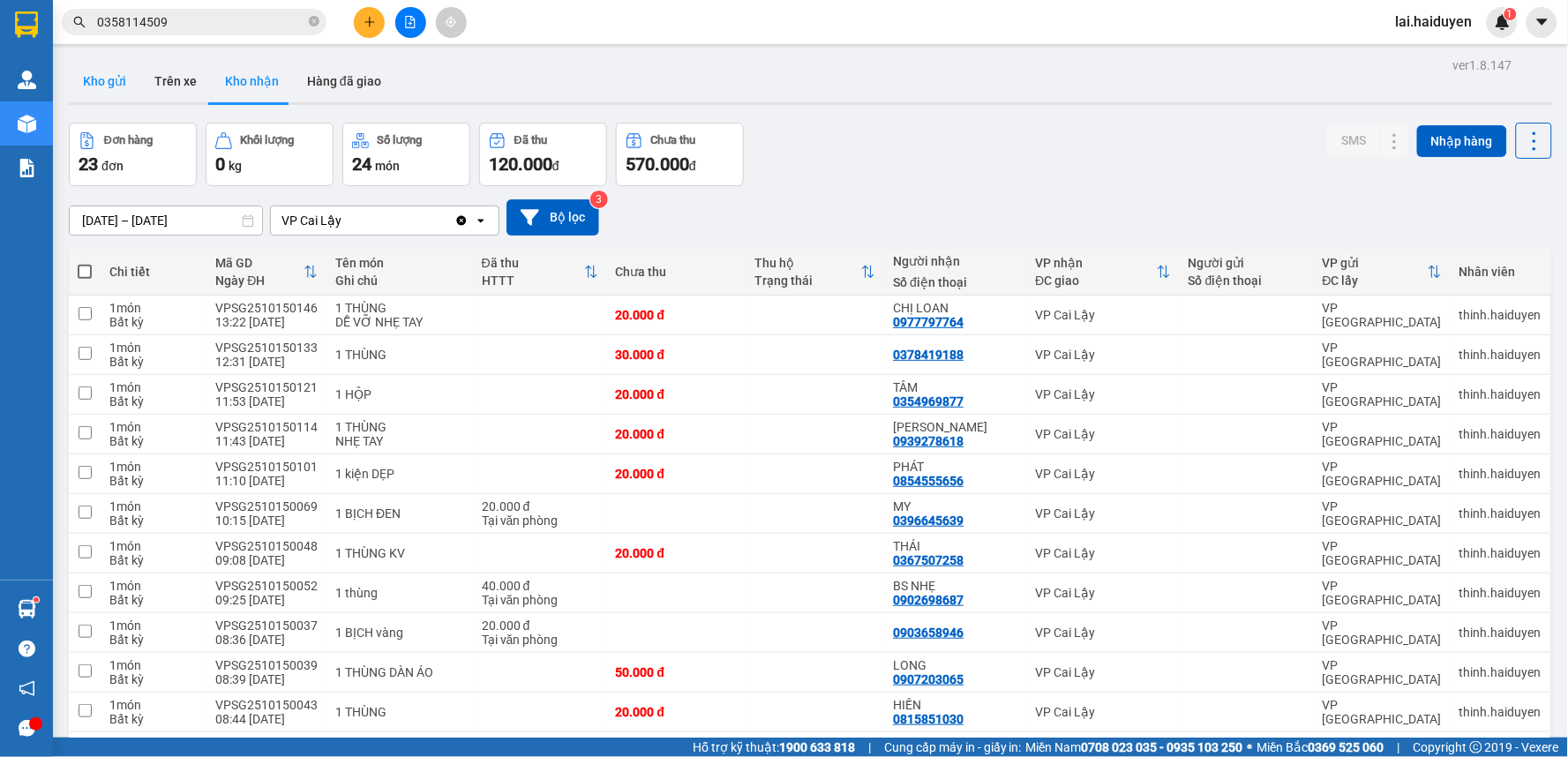
click at [82, 81] on button "Kho gửi" at bounding box center [104, 82] width 71 height 43
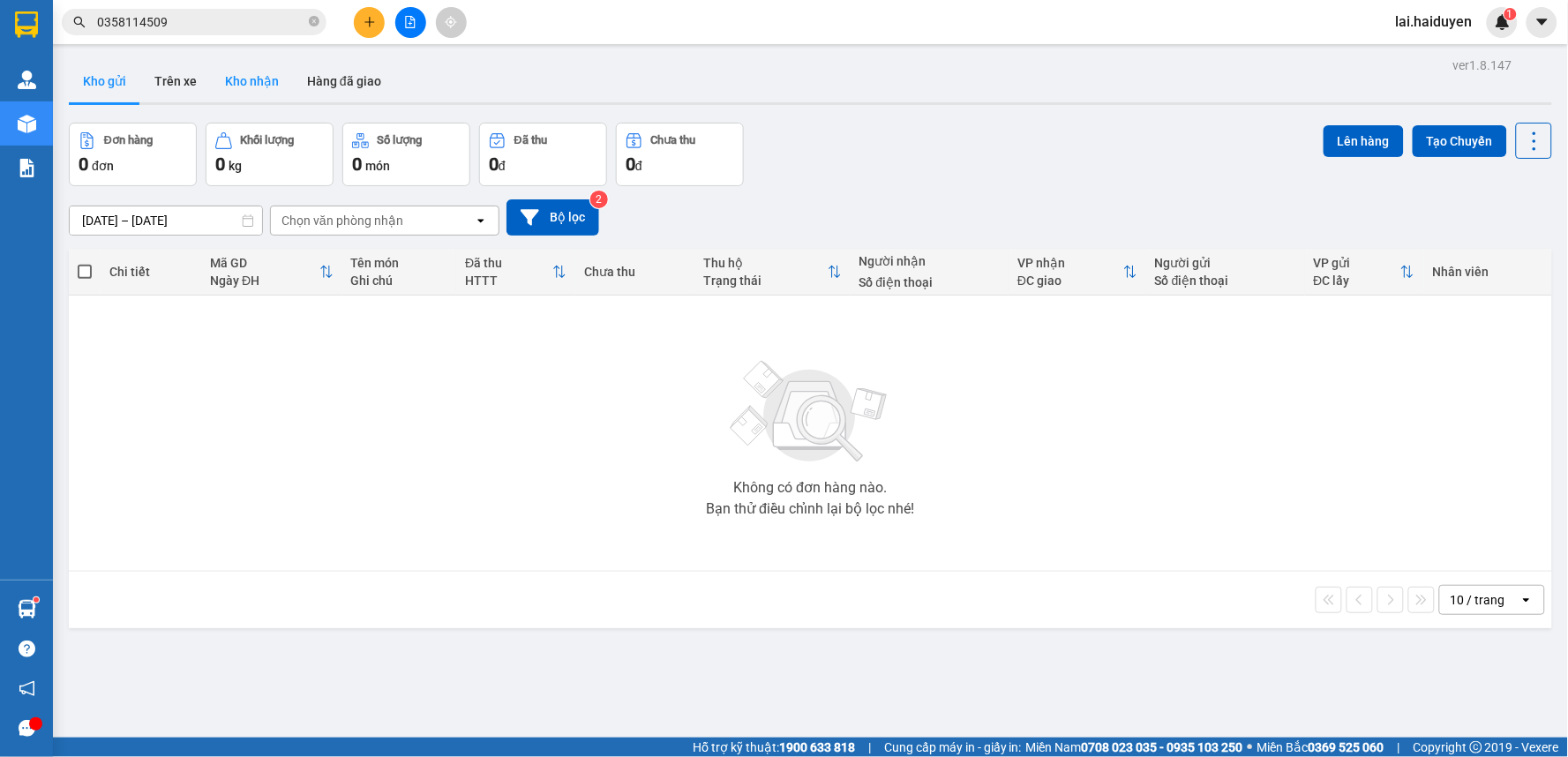
click at [256, 72] on button "Kho nhận" at bounding box center [252, 82] width 82 height 43
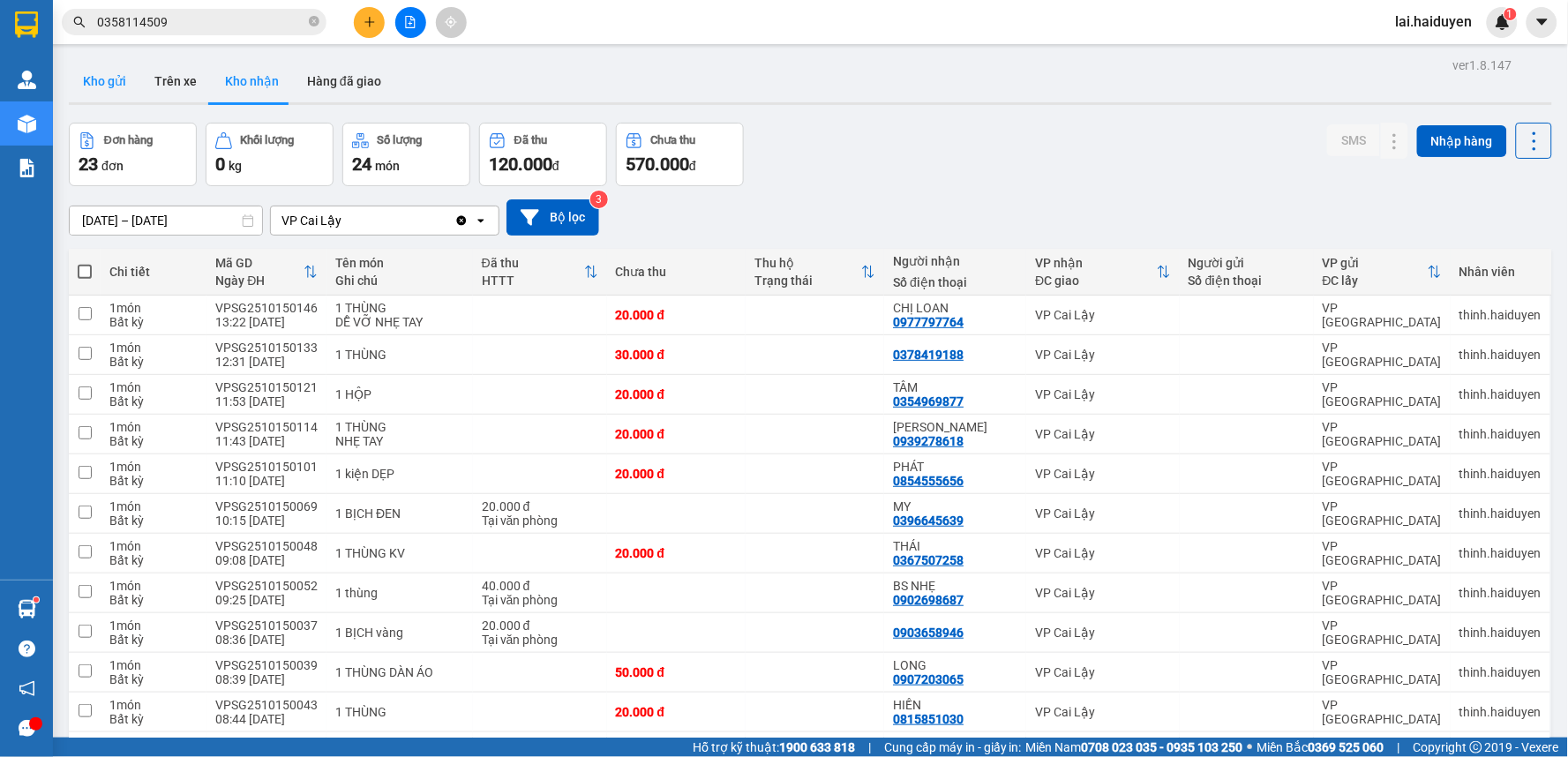
click at [97, 84] on button "Kho gửi" at bounding box center [104, 82] width 71 height 43
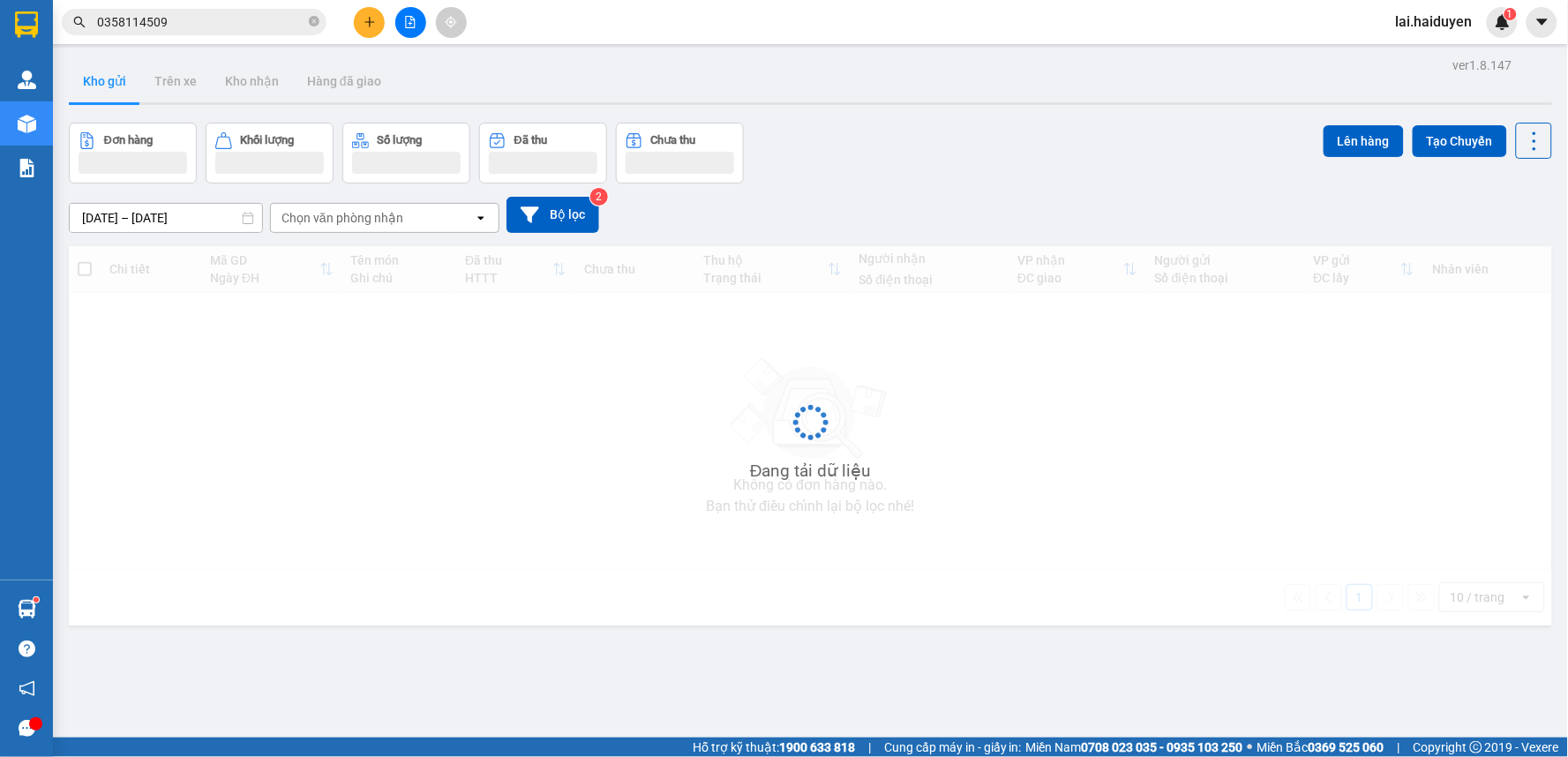
click at [97, 84] on button "Kho gửi" at bounding box center [104, 82] width 71 height 43
drag, startPoint x: 97, startPoint y: 84, endPoint x: 151, endPoint y: 83, distance: 54.0
click at [97, 83] on button "Kho gửi" at bounding box center [104, 82] width 71 height 43
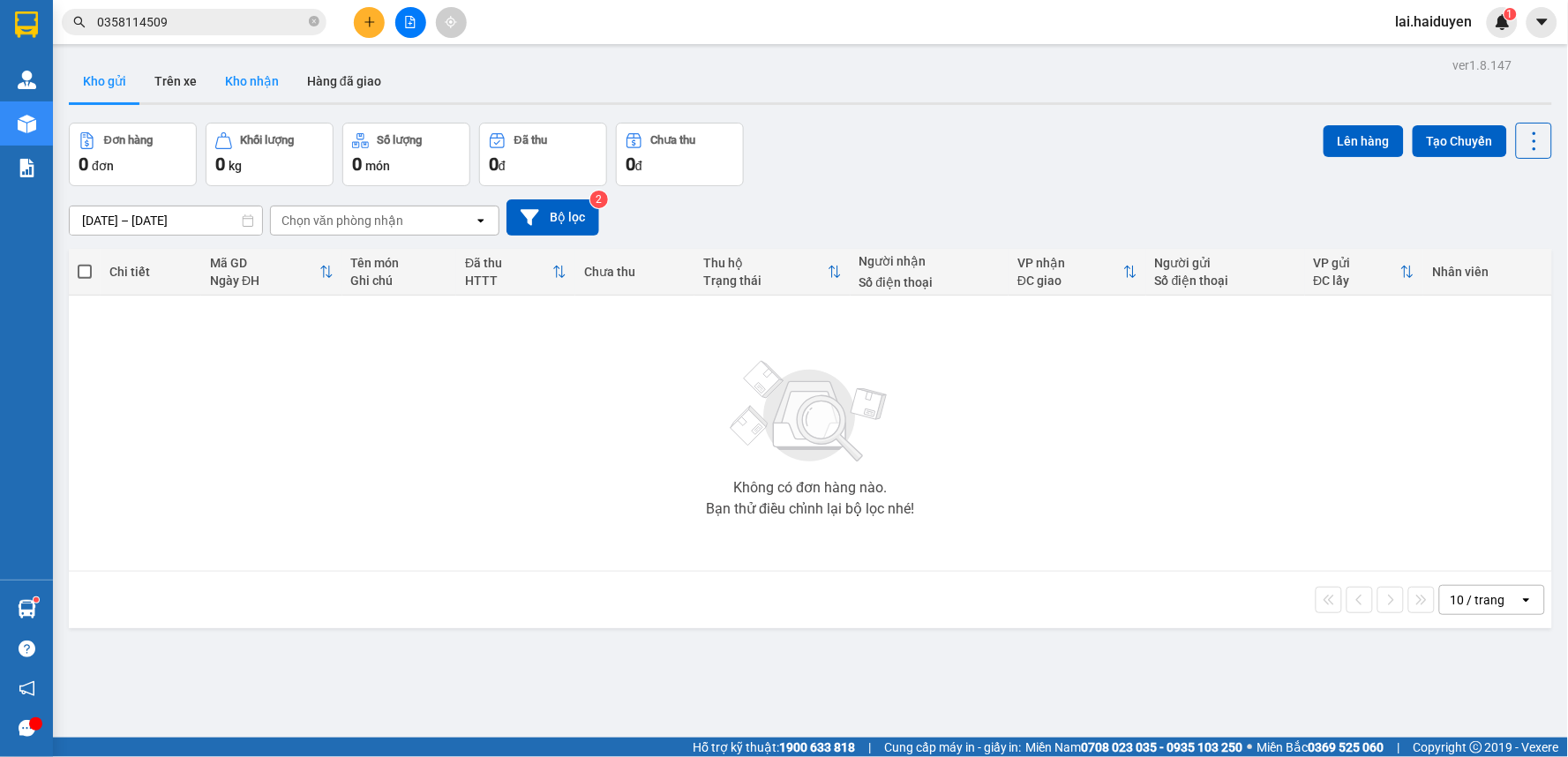
click at [248, 93] on button "Kho nhận" at bounding box center [252, 82] width 82 height 43
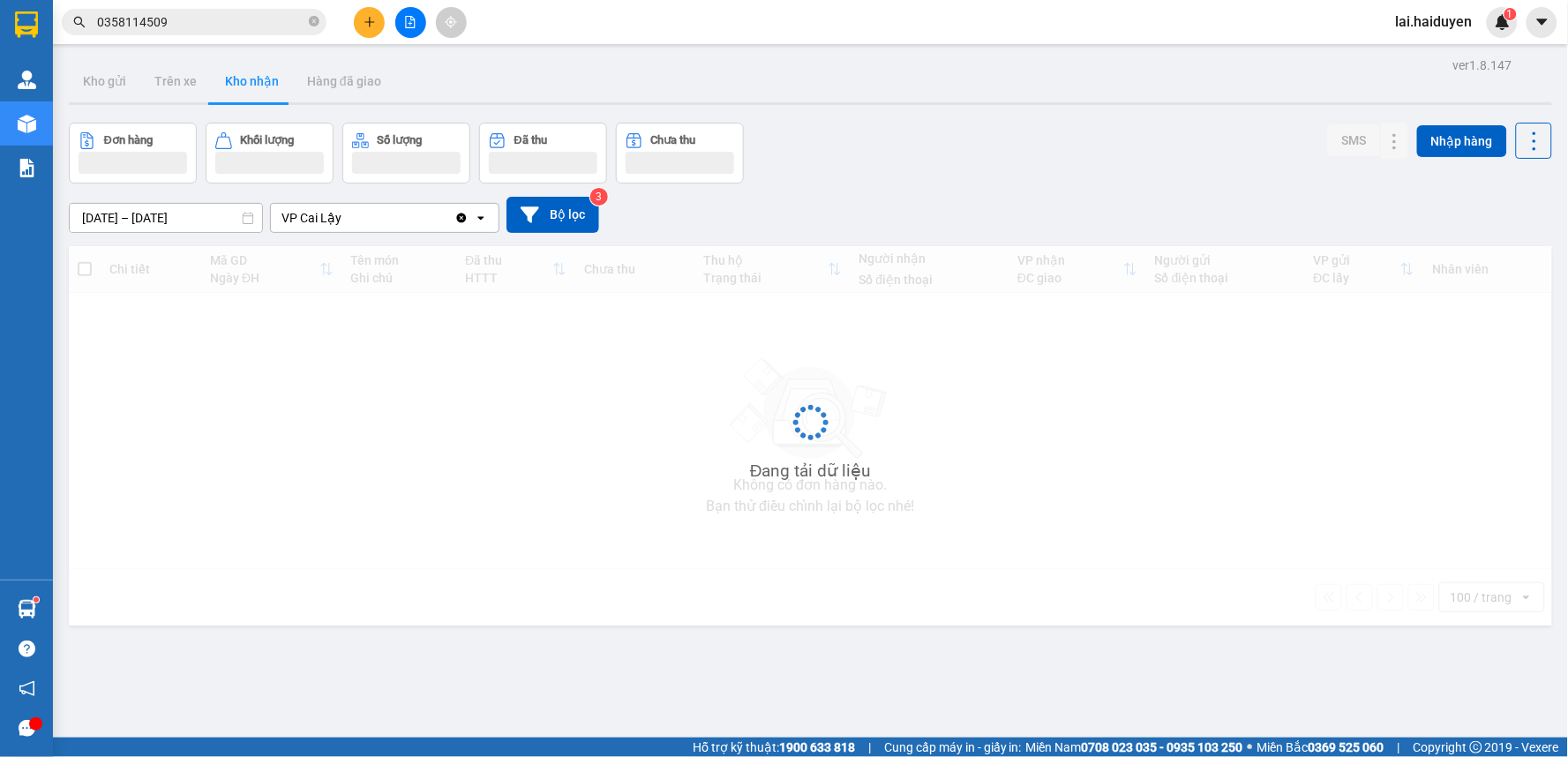
click at [248, 93] on button "Kho nhận" at bounding box center [252, 82] width 82 height 43
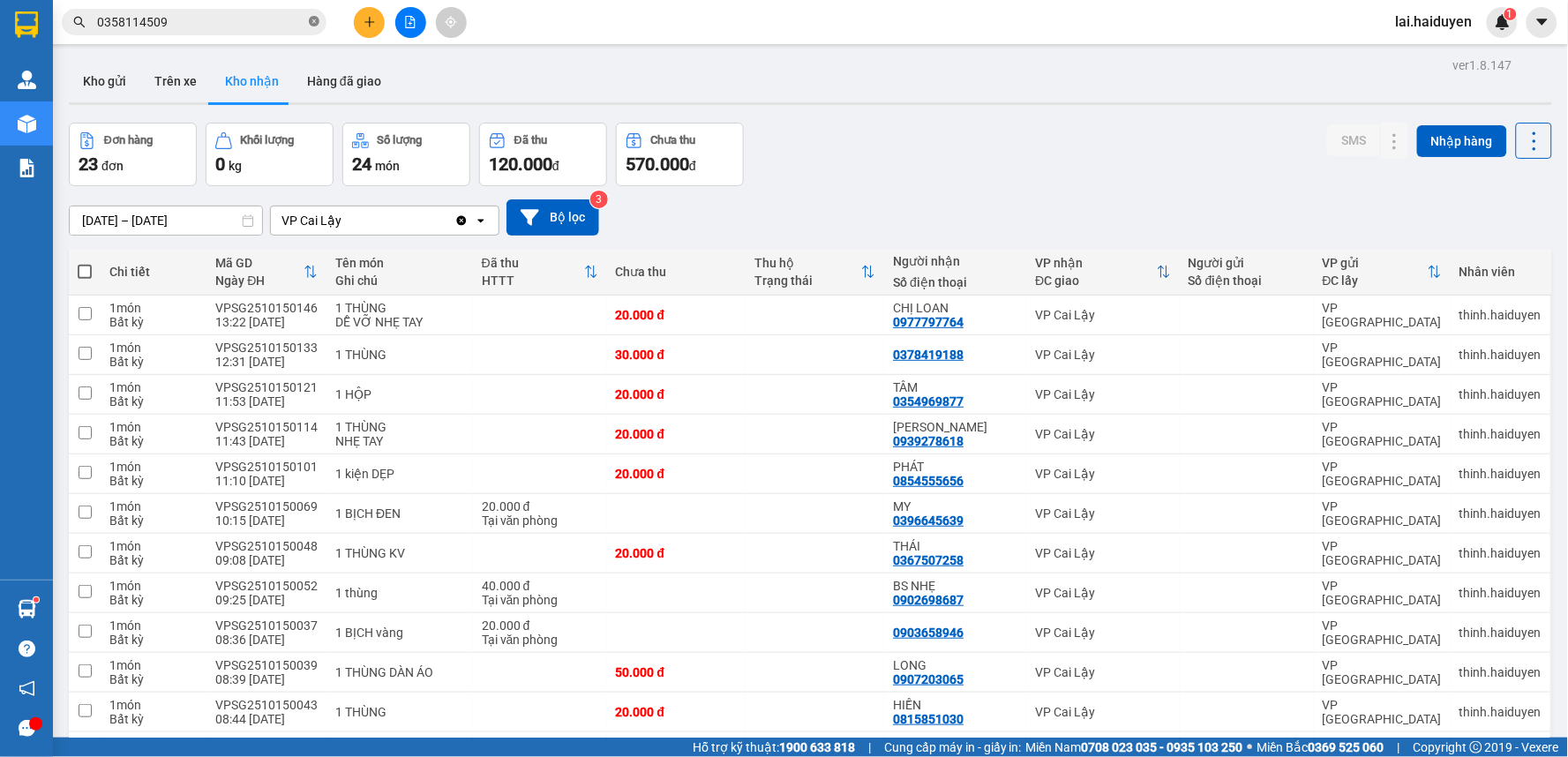
click at [313, 24] on icon "close-circle" at bounding box center [313, 20] width 10 height 10
click at [260, 25] on input "text" at bounding box center [201, 21] width 209 height 19
click at [371, 16] on icon "plus" at bounding box center [369, 21] width 12 height 12
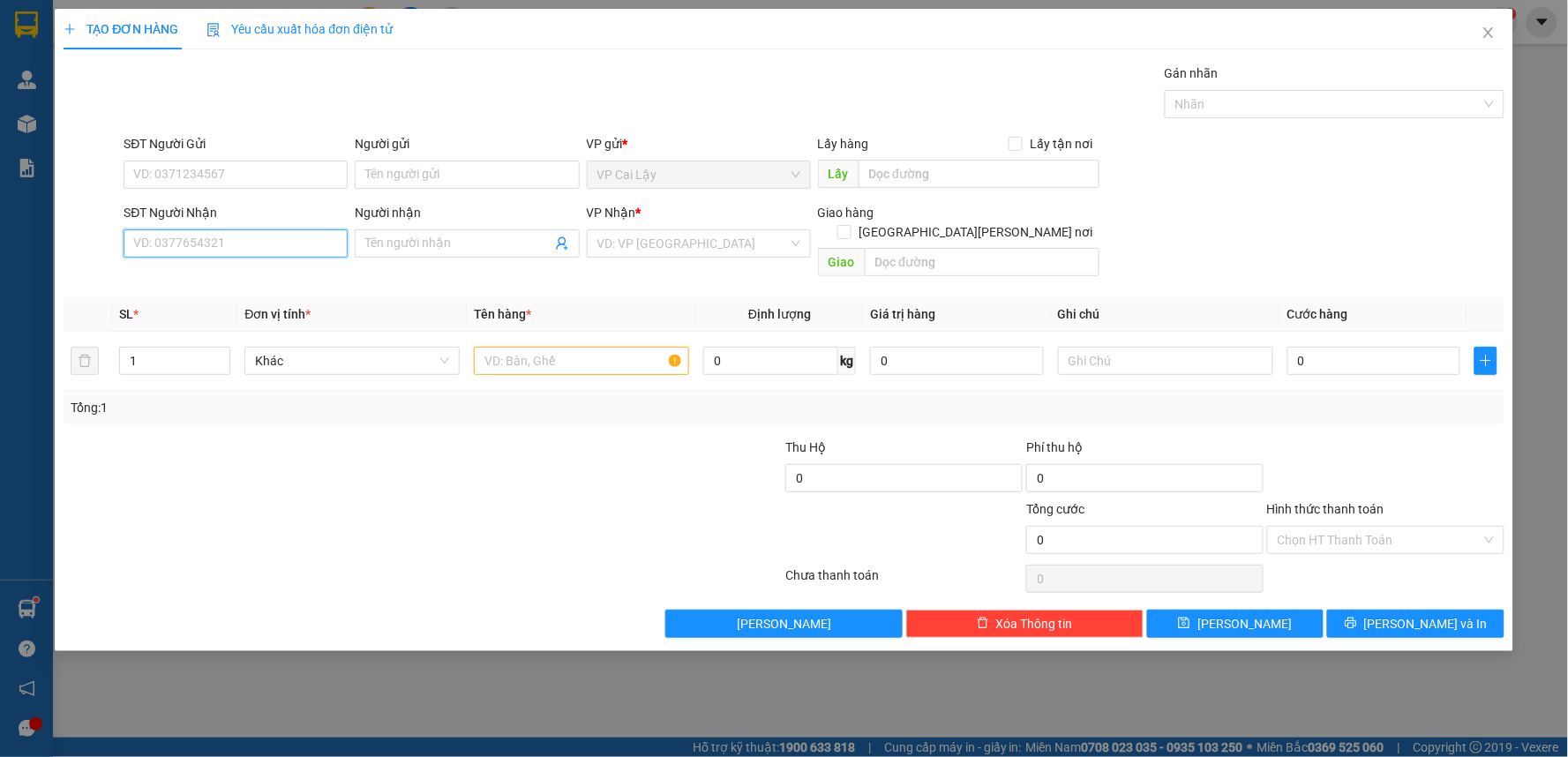
click at [318, 241] on input "SĐT Người Nhận" at bounding box center [235, 244] width 224 height 28
click at [334, 180] on input "SĐT Người Gửi" at bounding box center [235, 174] width 224 height 28
click at [310, 213] on div "0984241016" at bounding box center [235, 209] width 203 height 19
type input "0984241016"
type input "0903678798"
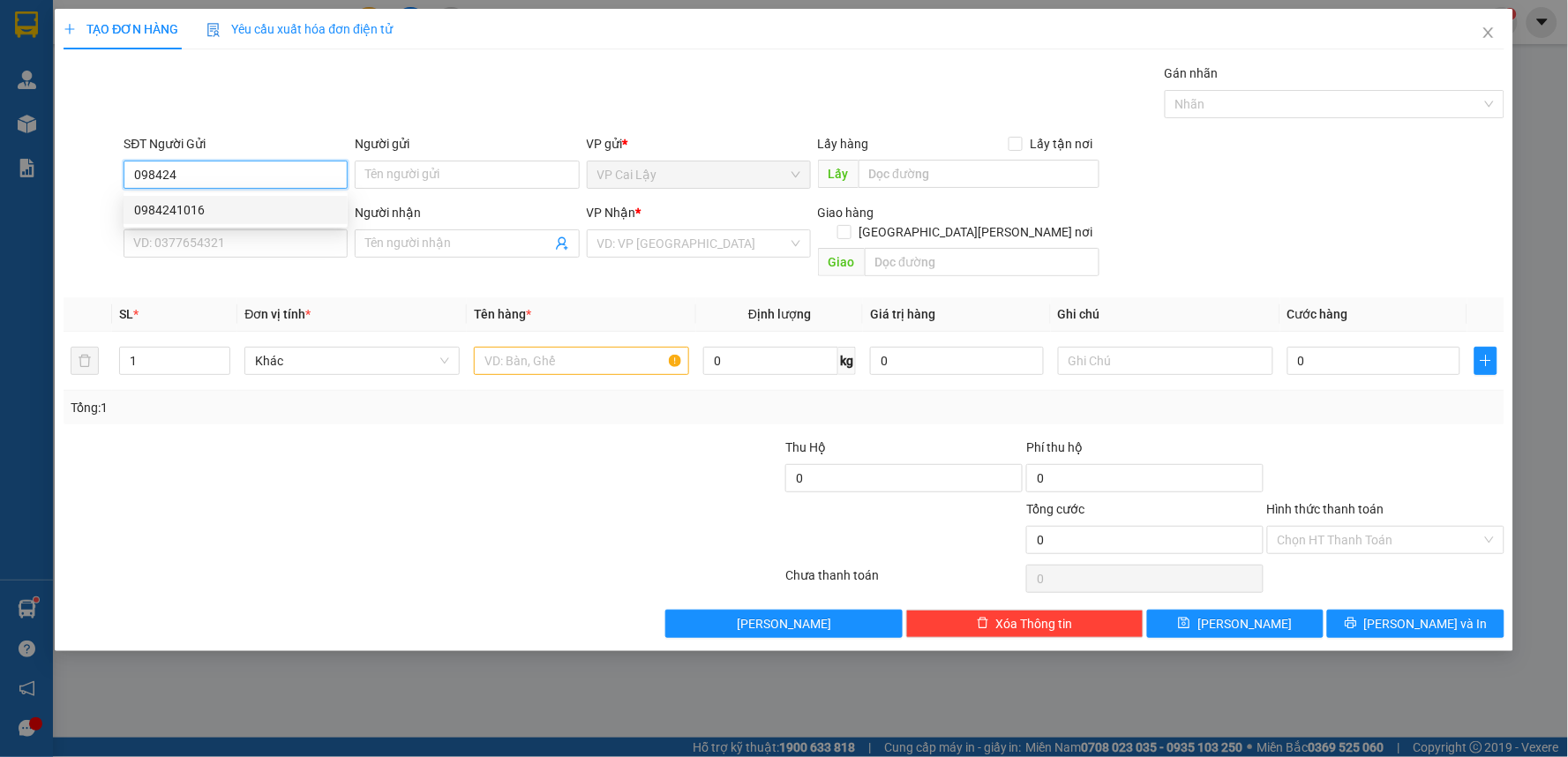
type input "THƯ"
type input "30.000"
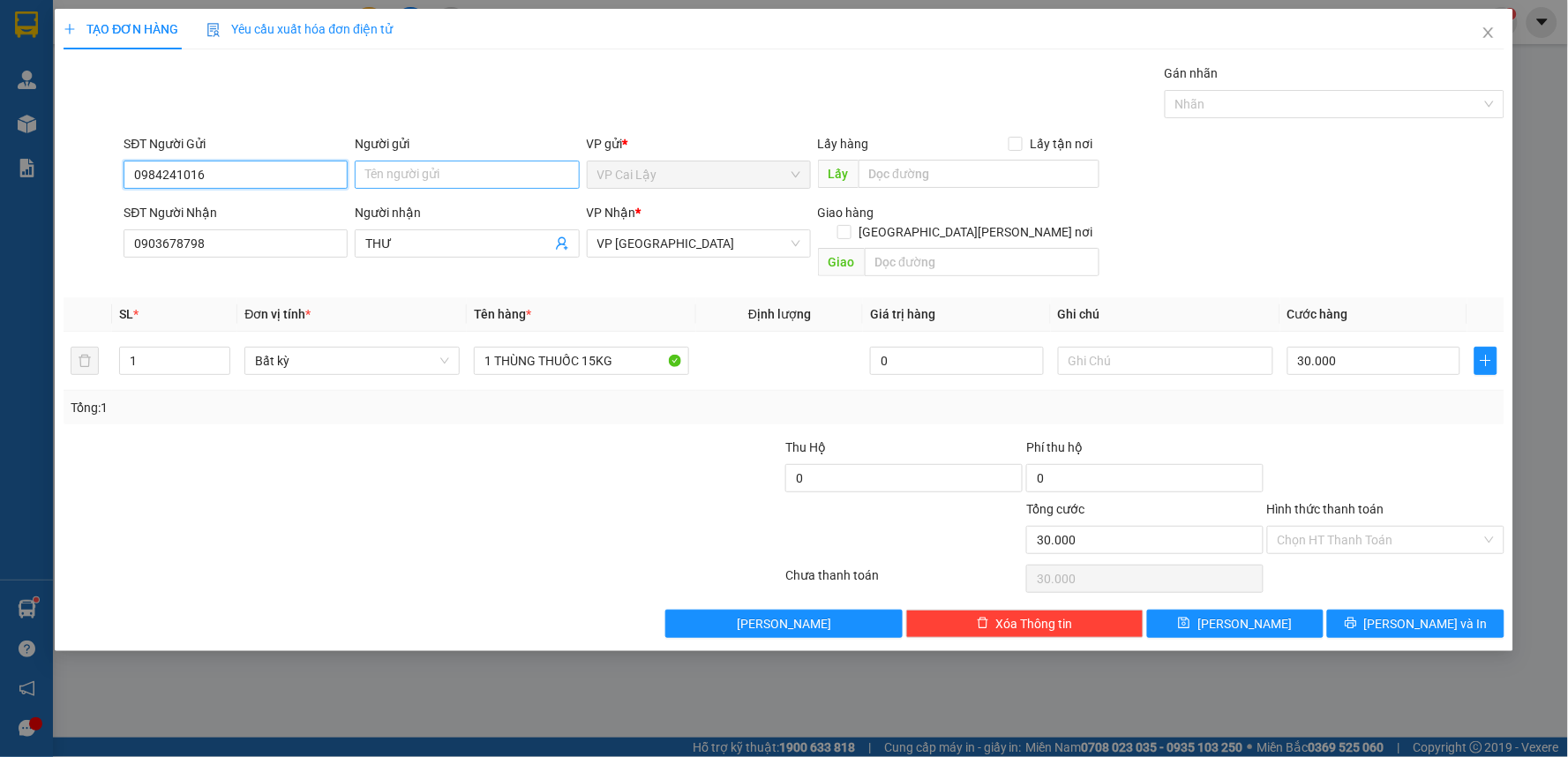
type input "0984241016"
click at [468, 169] on input "Người gửi" at bounding box center [467, 174] width 224 height 28
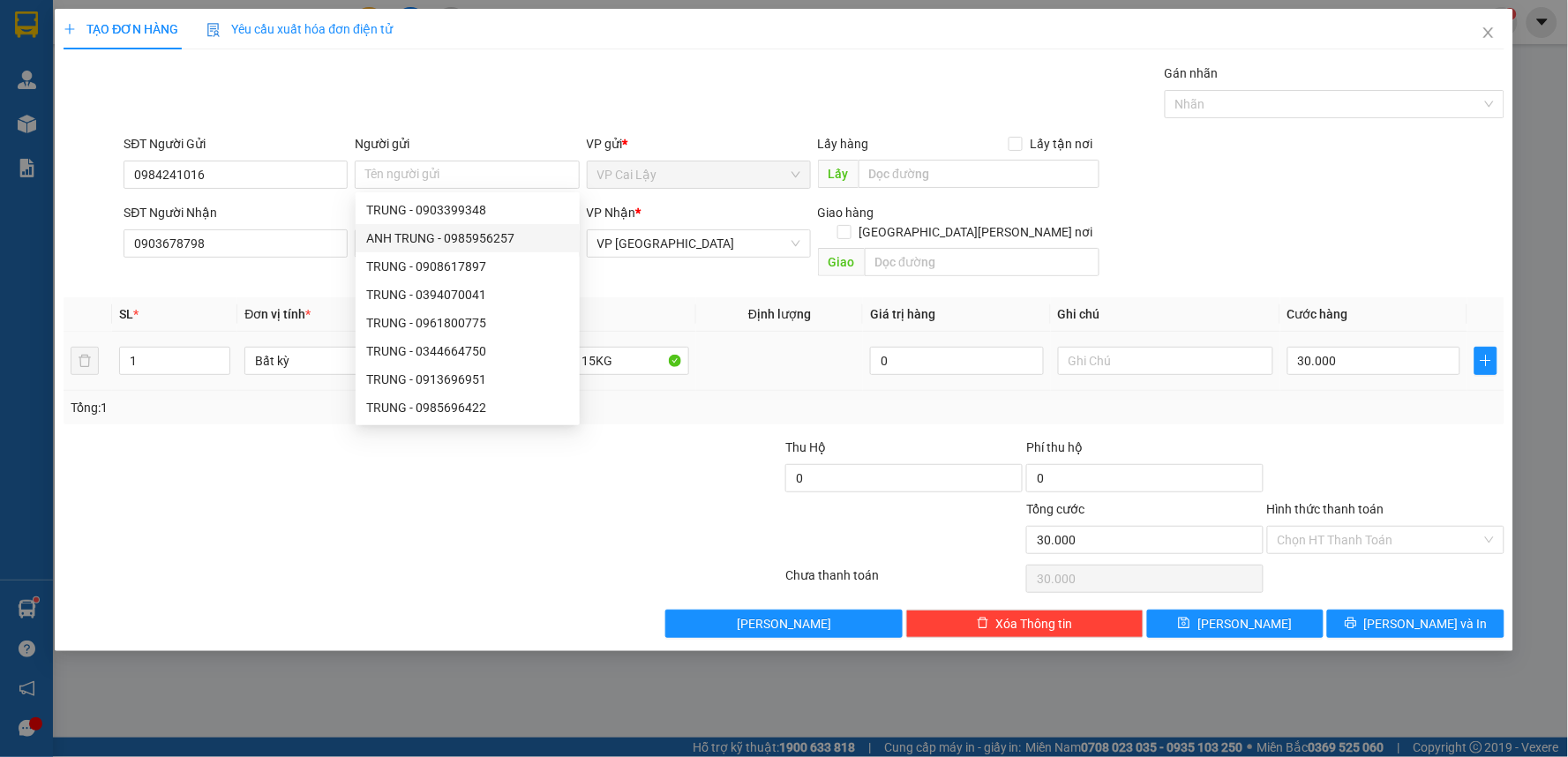
click at [774, 351] on td at bounding box center [779, 361] width 167 height 59
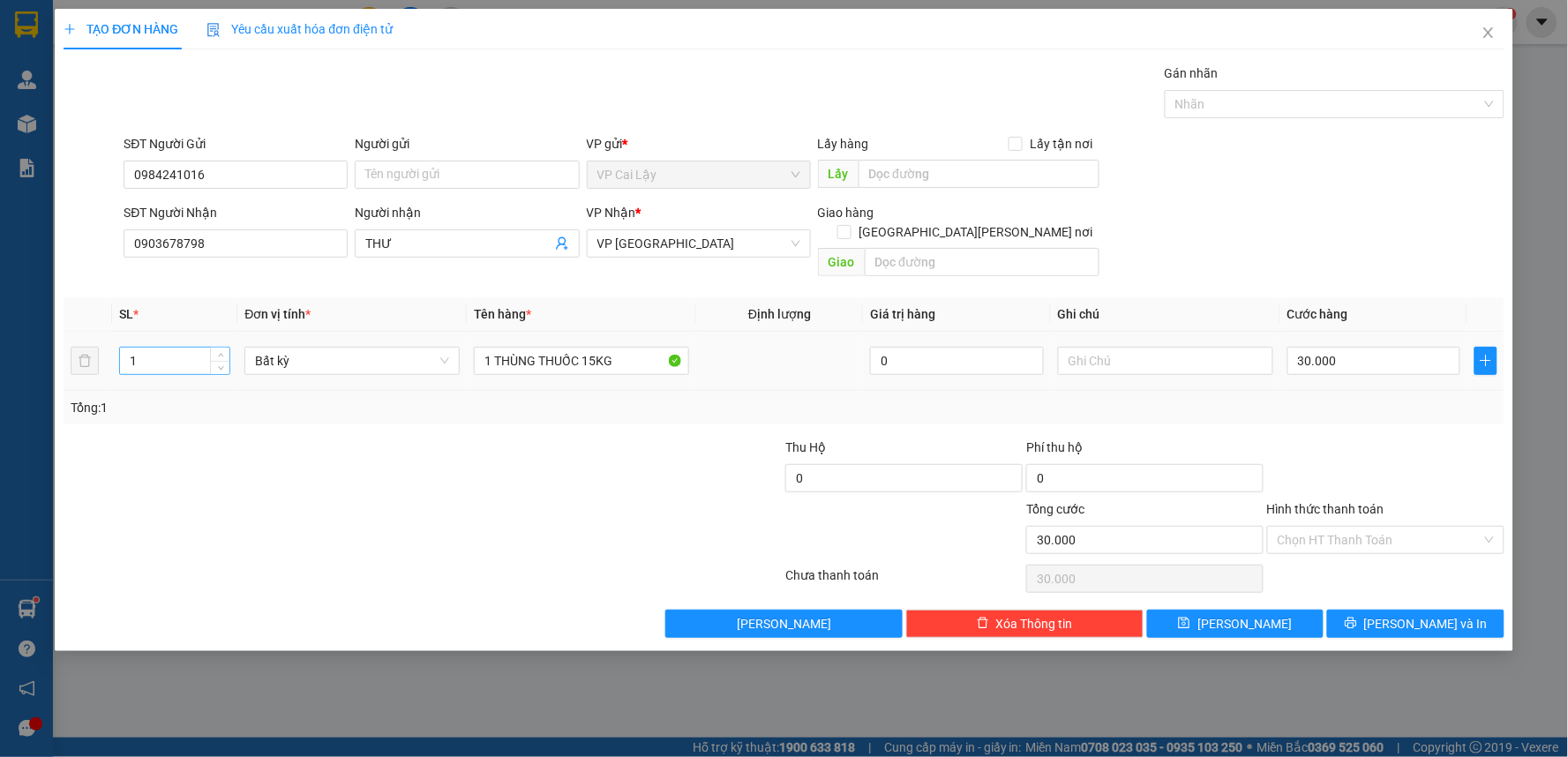
click at [197, 347] on input "1" at bounding box center [174, 360] width 109 height 27
type input "3"
click at [488, 347] on input "1 THÙNG THUỐC 15KG" at bounding box center [581, 360] width 215 height 28
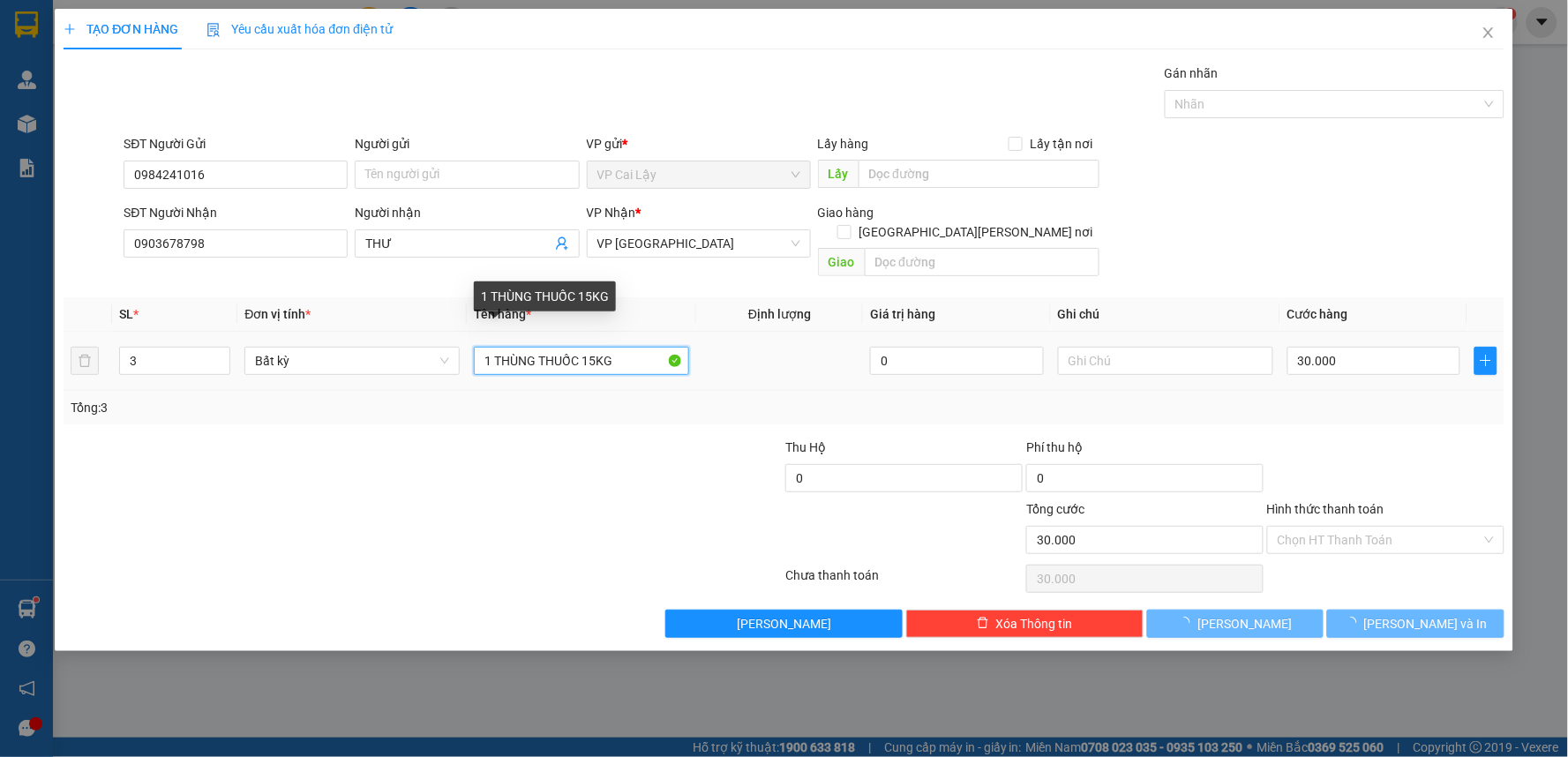
type input "[PERSON_NAME] 15KG"
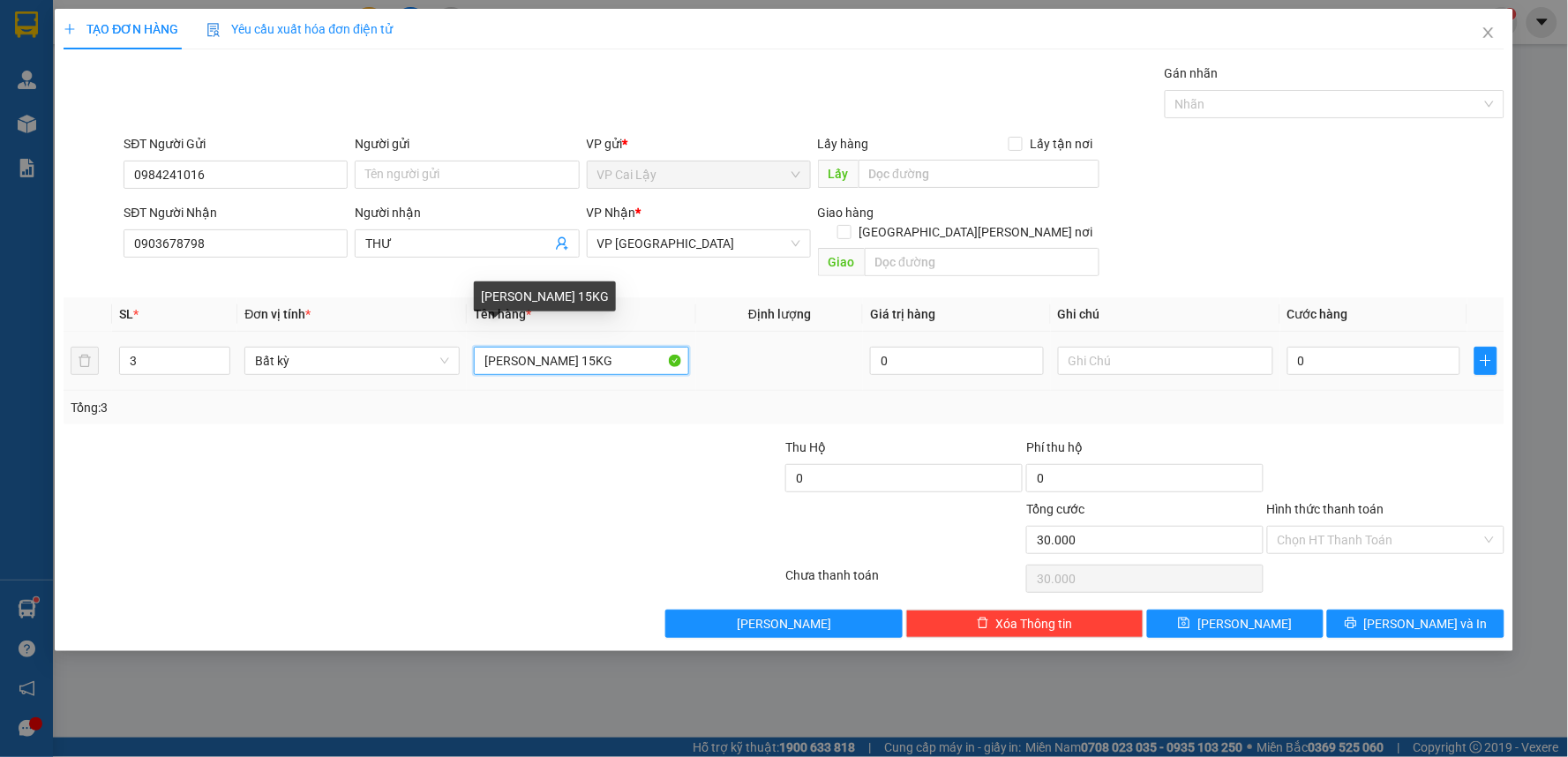
type input "0"
click at [621, 347] on input "3 [PERSON_NAME] 15KG" at bounding box center [581, 360] width 215 height 28
type input "3 [PERSON_NAME] 90KG"
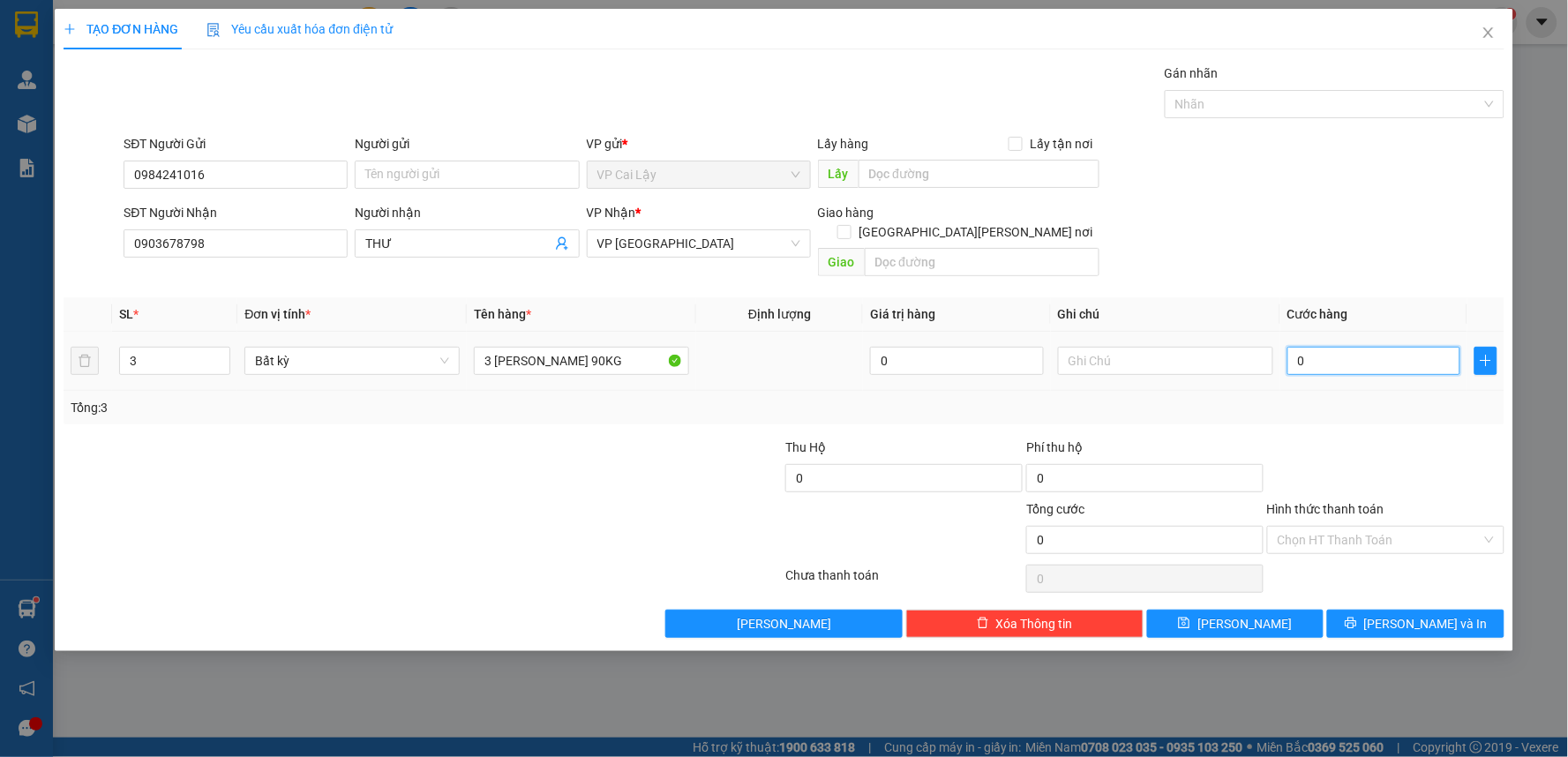
click at [1362, 347] on input "0" at bounding box center [1374, 360] width 174 height 28
type input "0"
type input "1"
type input "01"
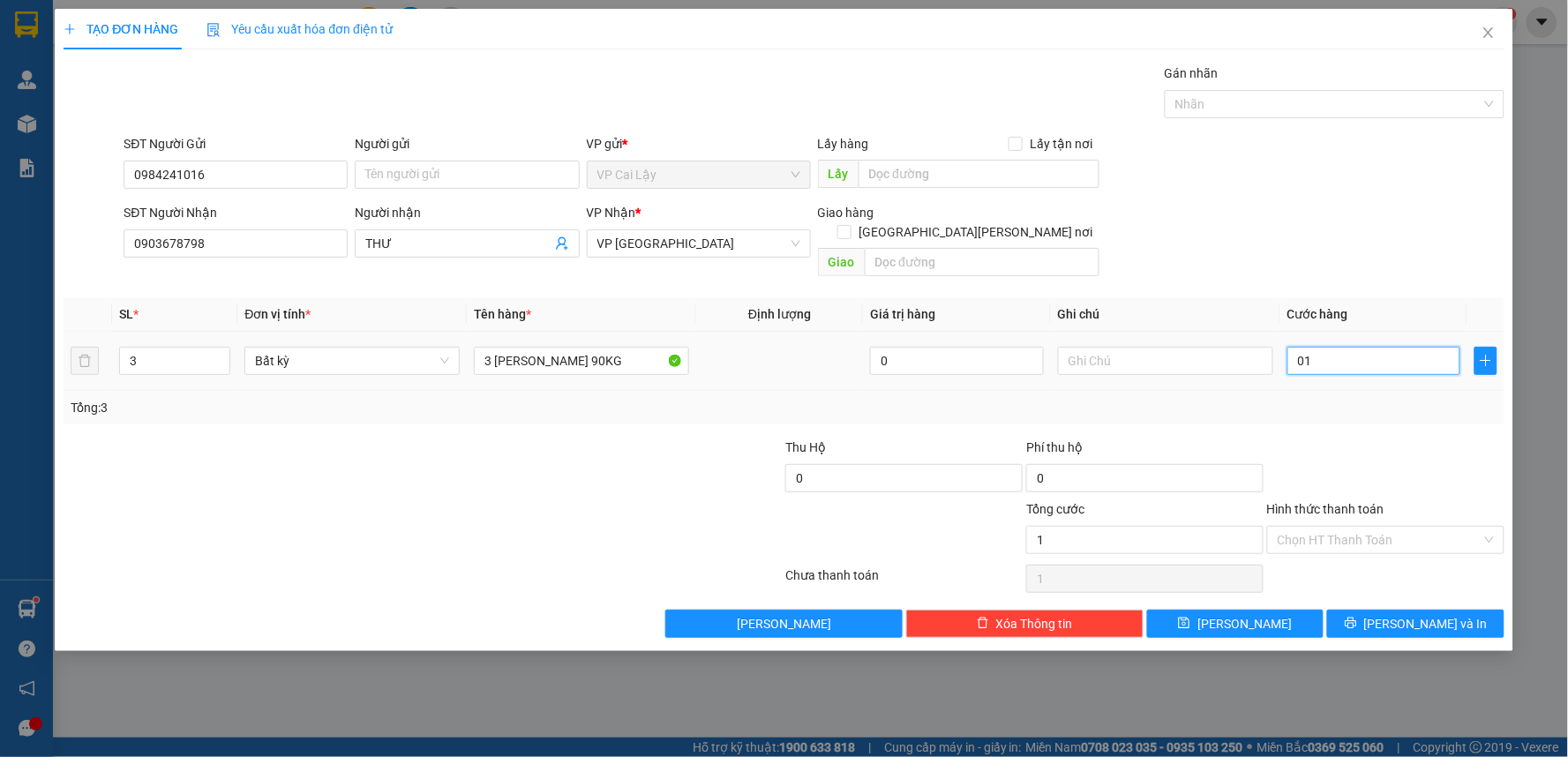
type input "18"
type input "018"
type input "180"
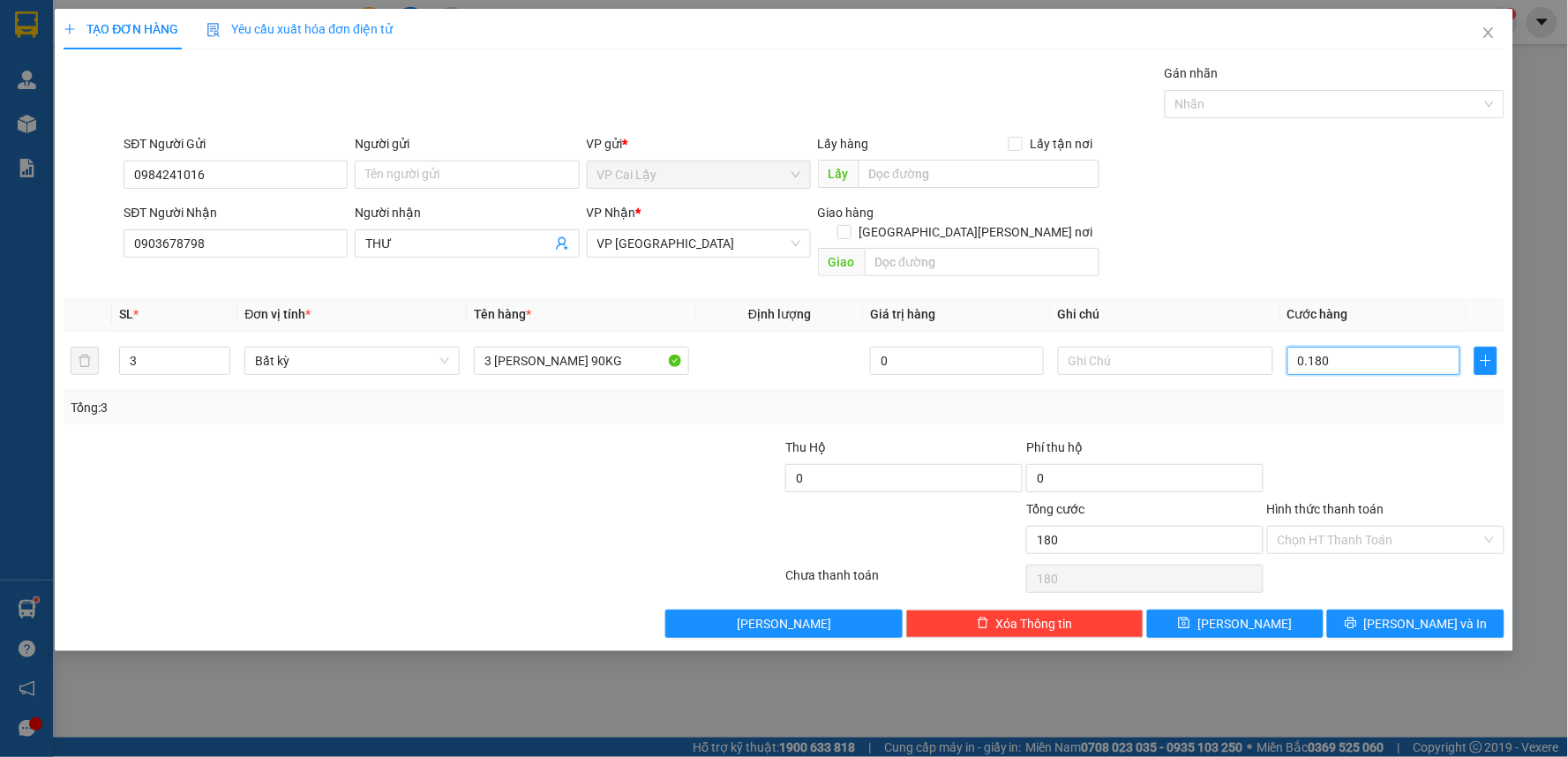
type input "0.180"
type input "180.000"
click at [1385, 437] on div at bounding box center [1385, 468] width 241 height 62
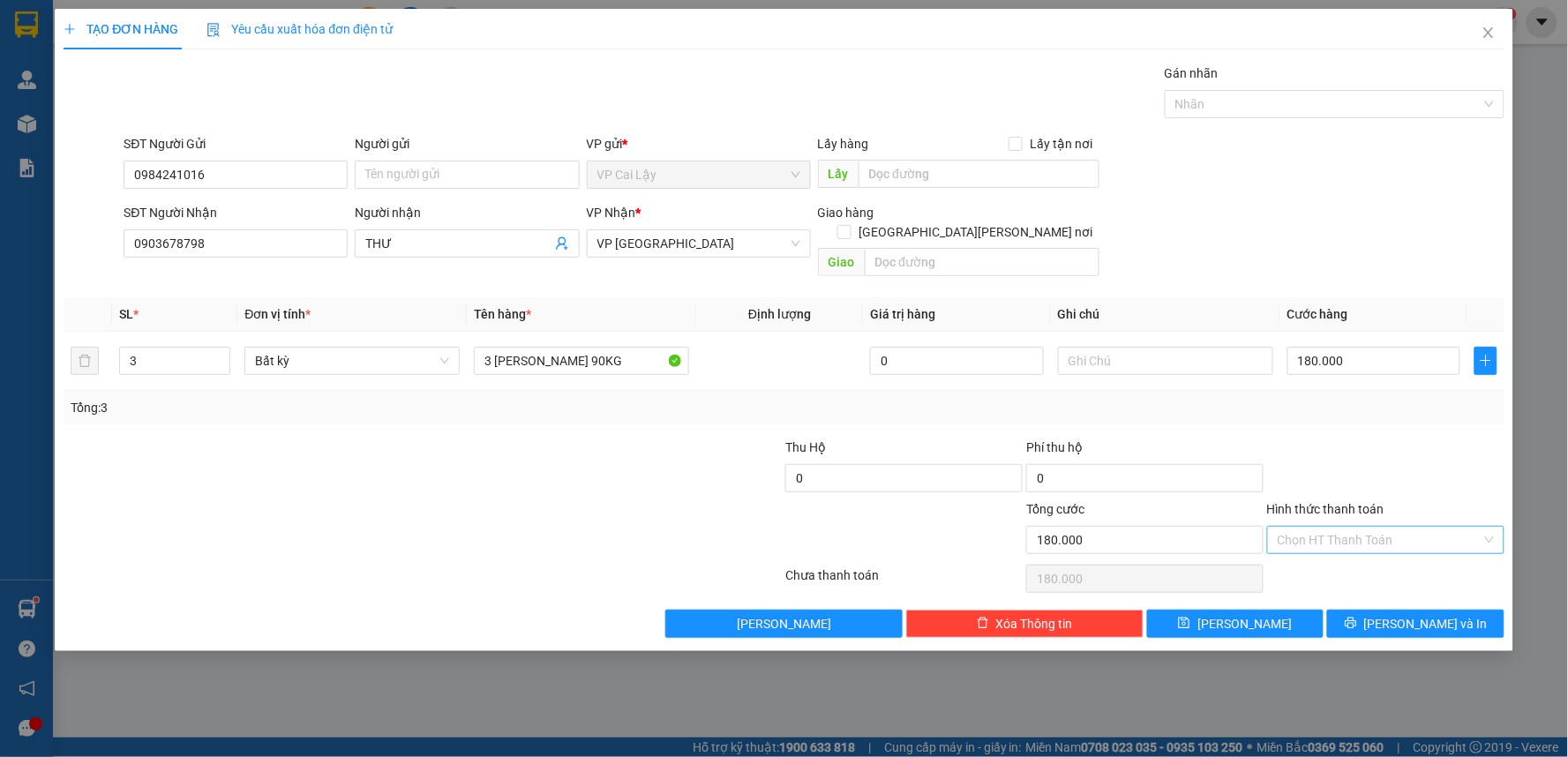
click at [1403, 526] on input "Hình thức thanh toán" at bounding box center [1380, 539] width 204 height 27
click at [1381, 557] on div "Tại văn phòng" at bounding box center [1385, 555] width 216 height 19
type input "0"
click at [1442, 614] on span "[PERSON_NAME] và In" at bounding box center [1425, 624] width 123 height 19
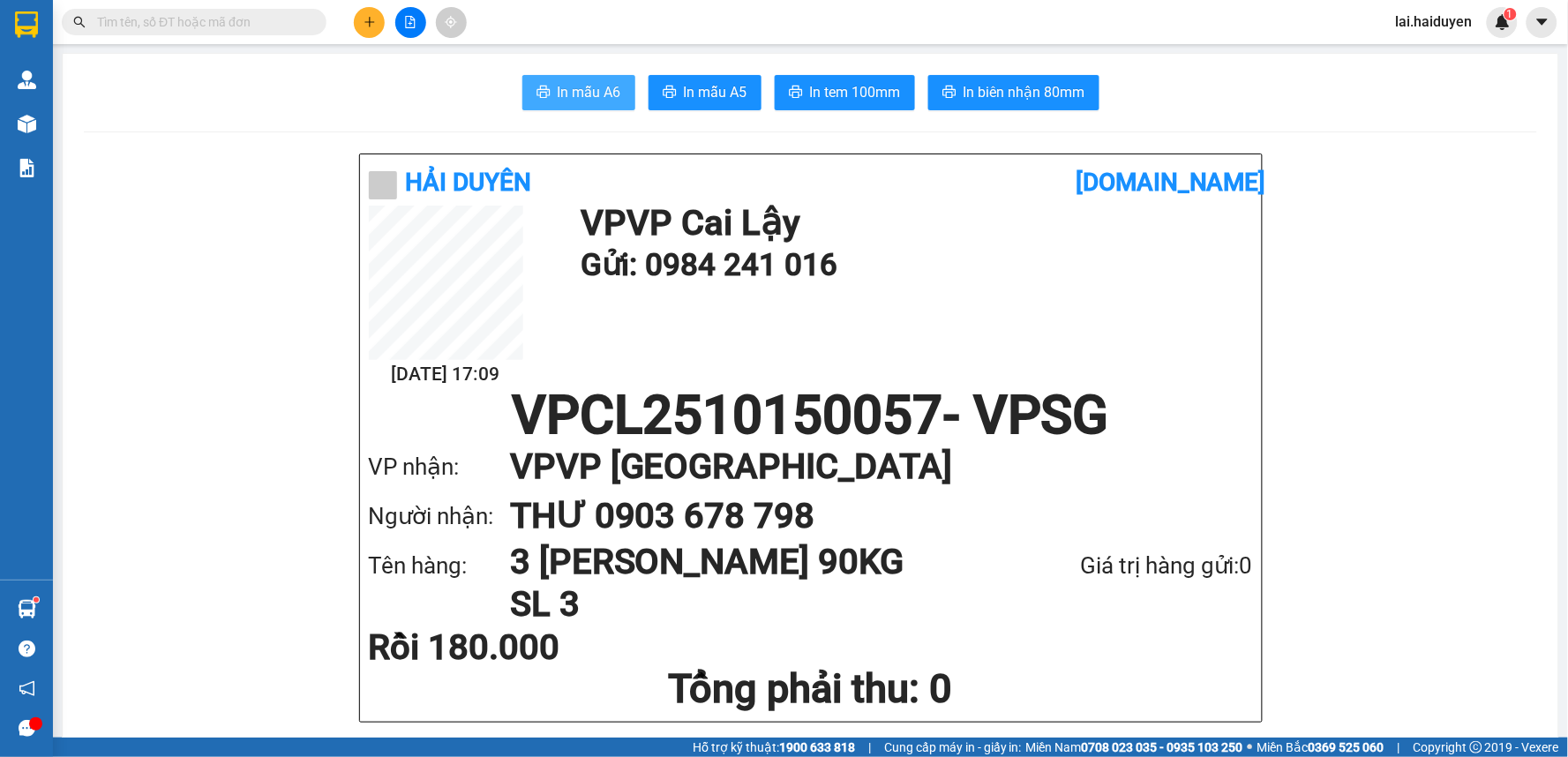
click at [594, 83] on span "In mẫu A6" at bounding box center [589, 93] width 64 height 22
click at [857, 91] on span "In tem 100mm" at bounding box center [855, 93] width 91 height 22
click at [871, 101] on span "In tem 100mm" at bounding box center [855, 93] width 91 height 22
drag, startPoint x: 274, startPoint y: 27, endPoint x: 362, endPoint y: 5, distance: 90.7
click at [275, 25] on input "text" at bounding box center [201, 21] width 209 height 19
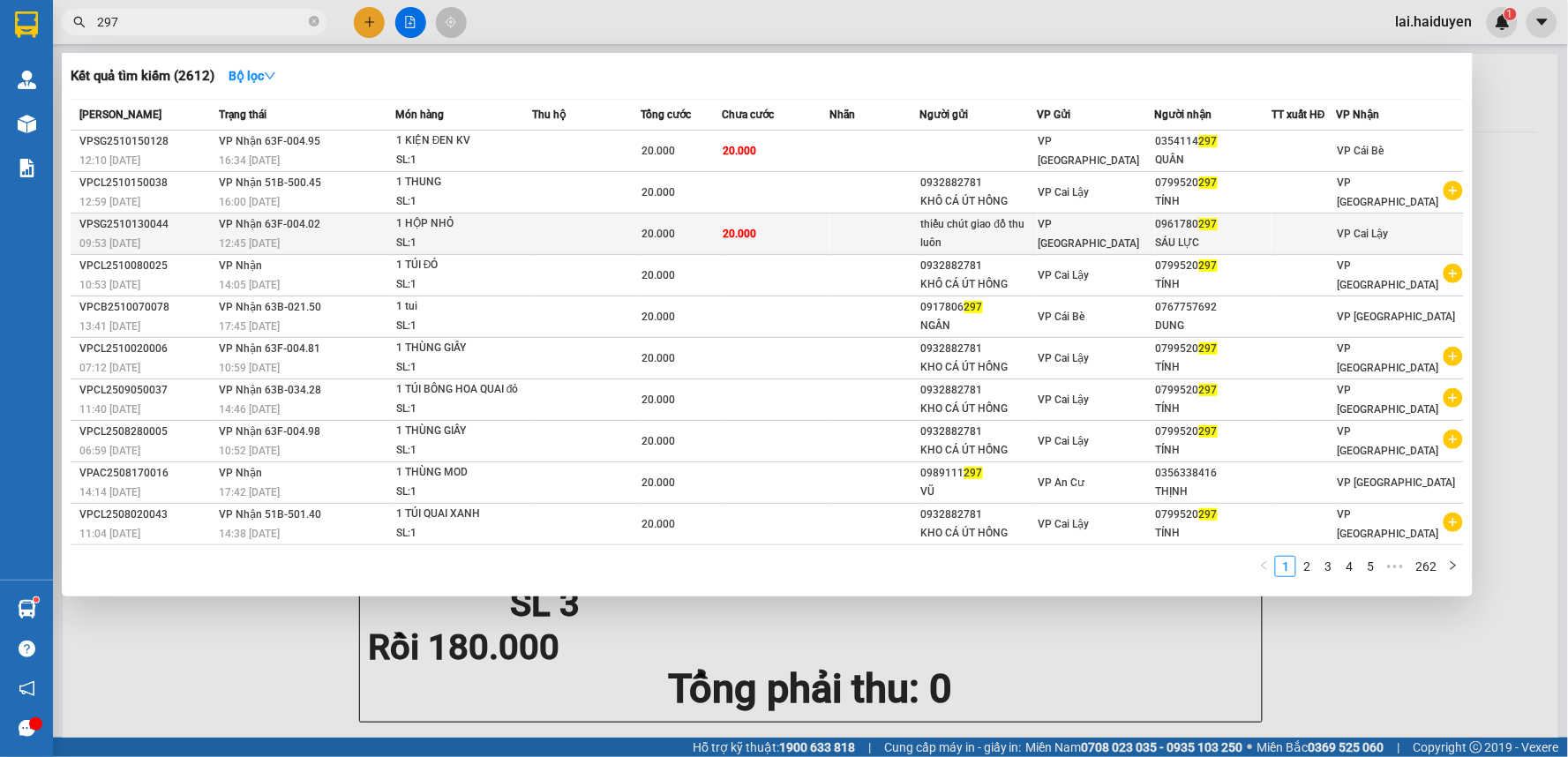
type input "297"
click at [821, 232] on td "20.000" at bounding box center [776, 233] width 108 height 42
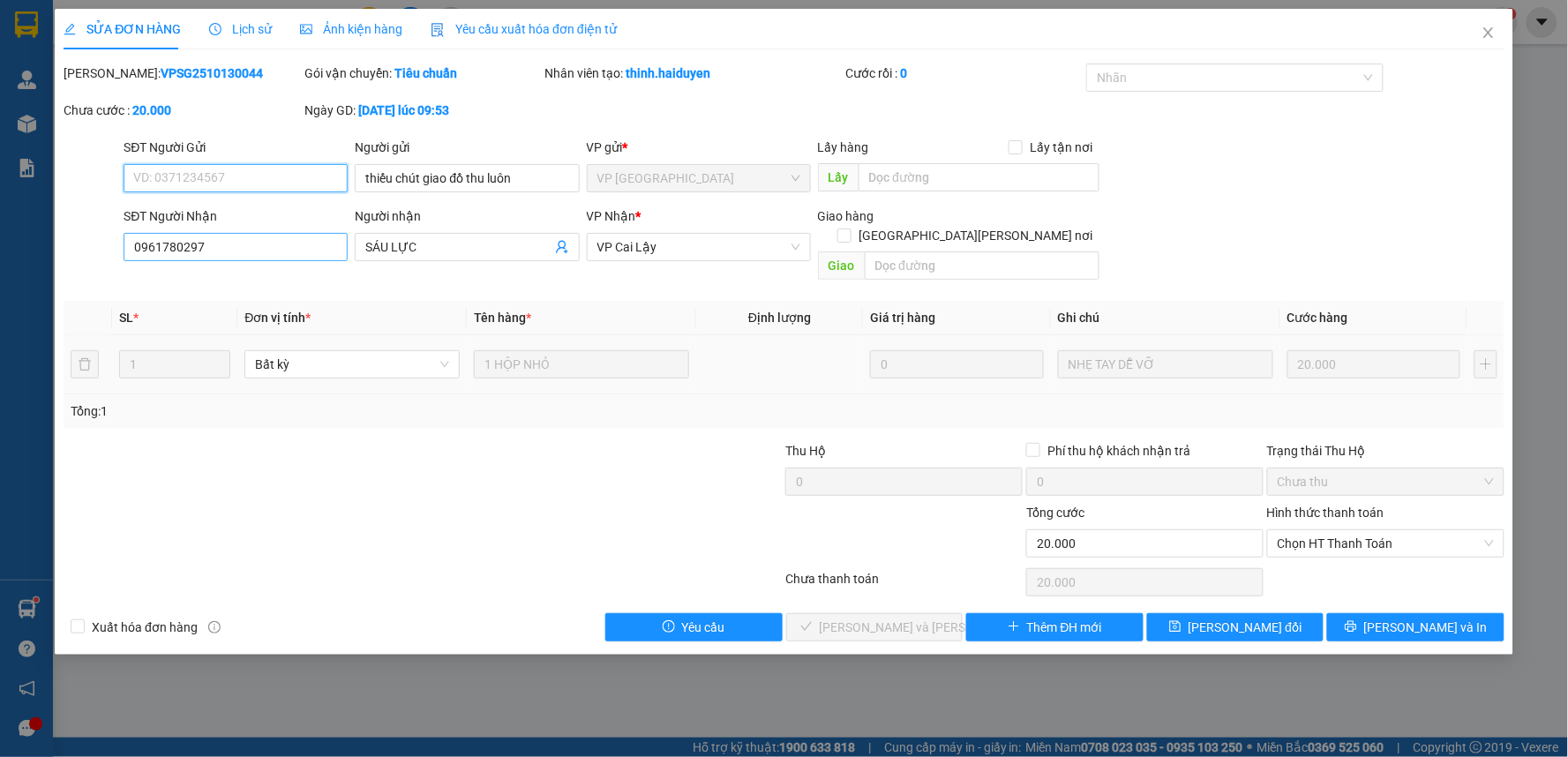
type input "thiếu chút giao đồ thu luôn"
type input "0961780297"
type input "SÁU LỰC"
type input "0"
type input "20.000"
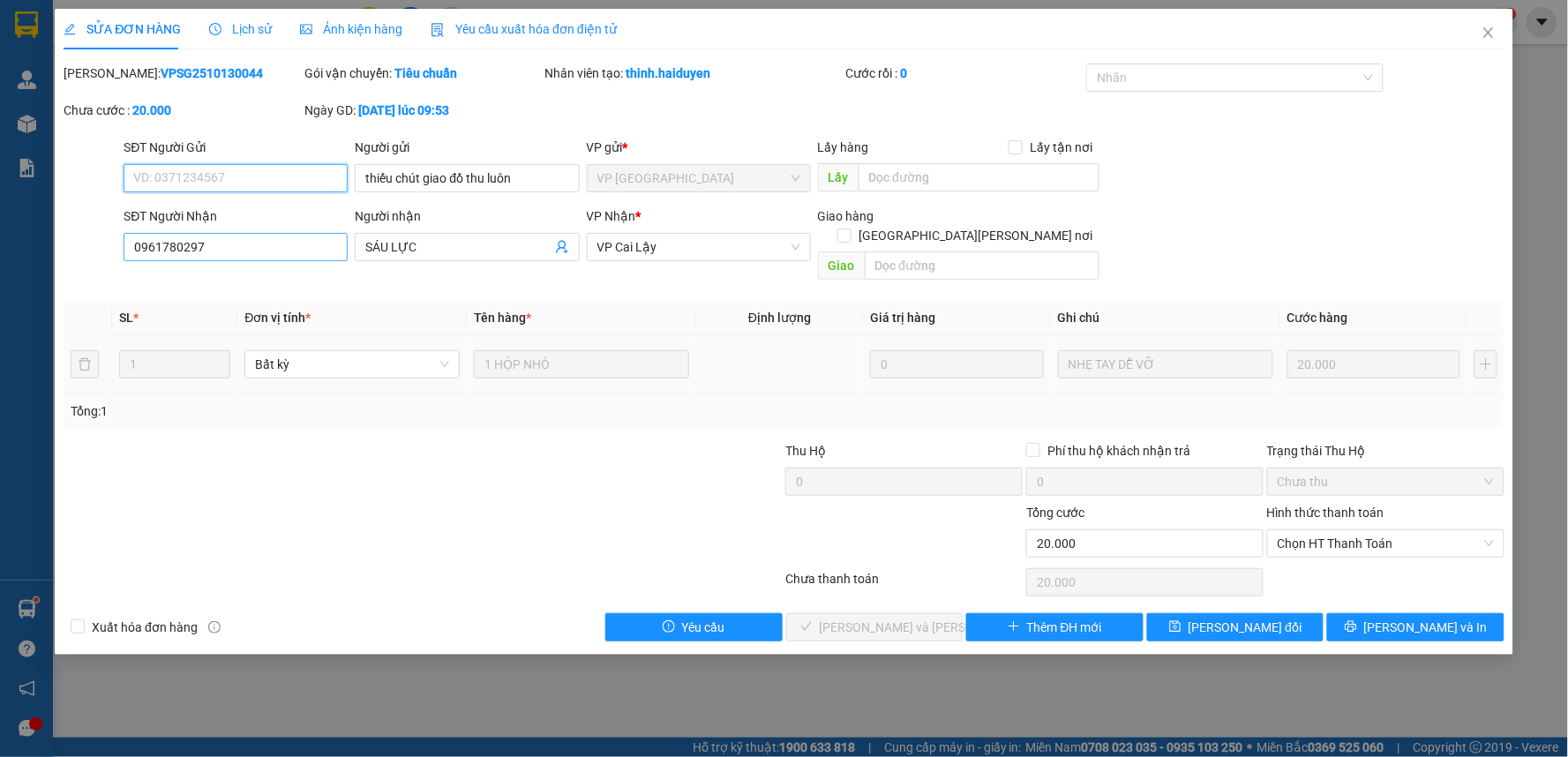
type input "20.000"
click at [176, 247] on input "0961780297" at bounding box center [235, 246] width 224 height 28
click at [174, 247] on input "0961780297" at bounding box center [235, 246] width 224 height 28
click at [1492, 32] on icon "close" at bounding box center [1487, 32] width 14 height 14
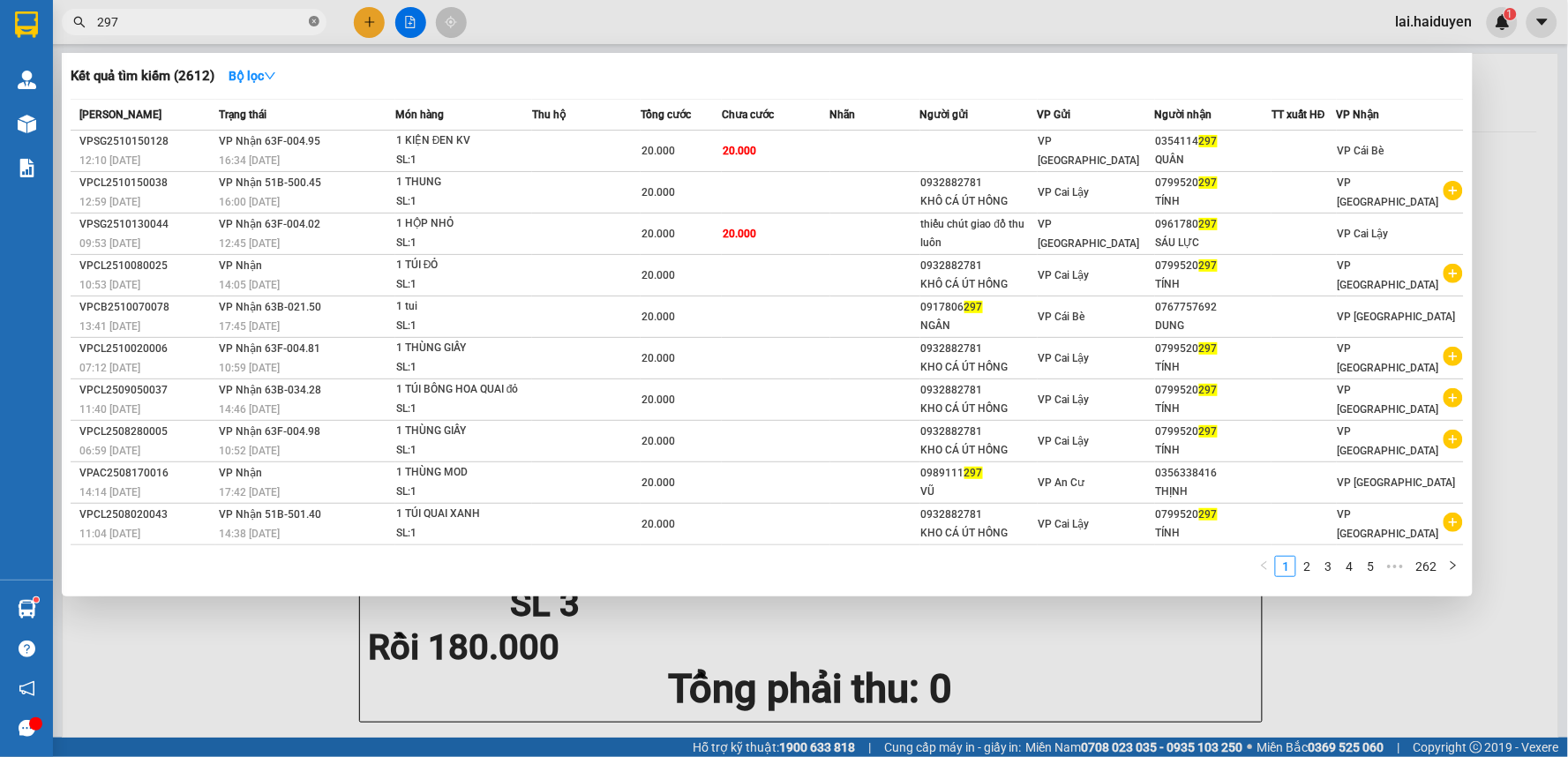
click at [314, 21] on icon "close-circle" at bounding box center [313, 20] width 10 height 10
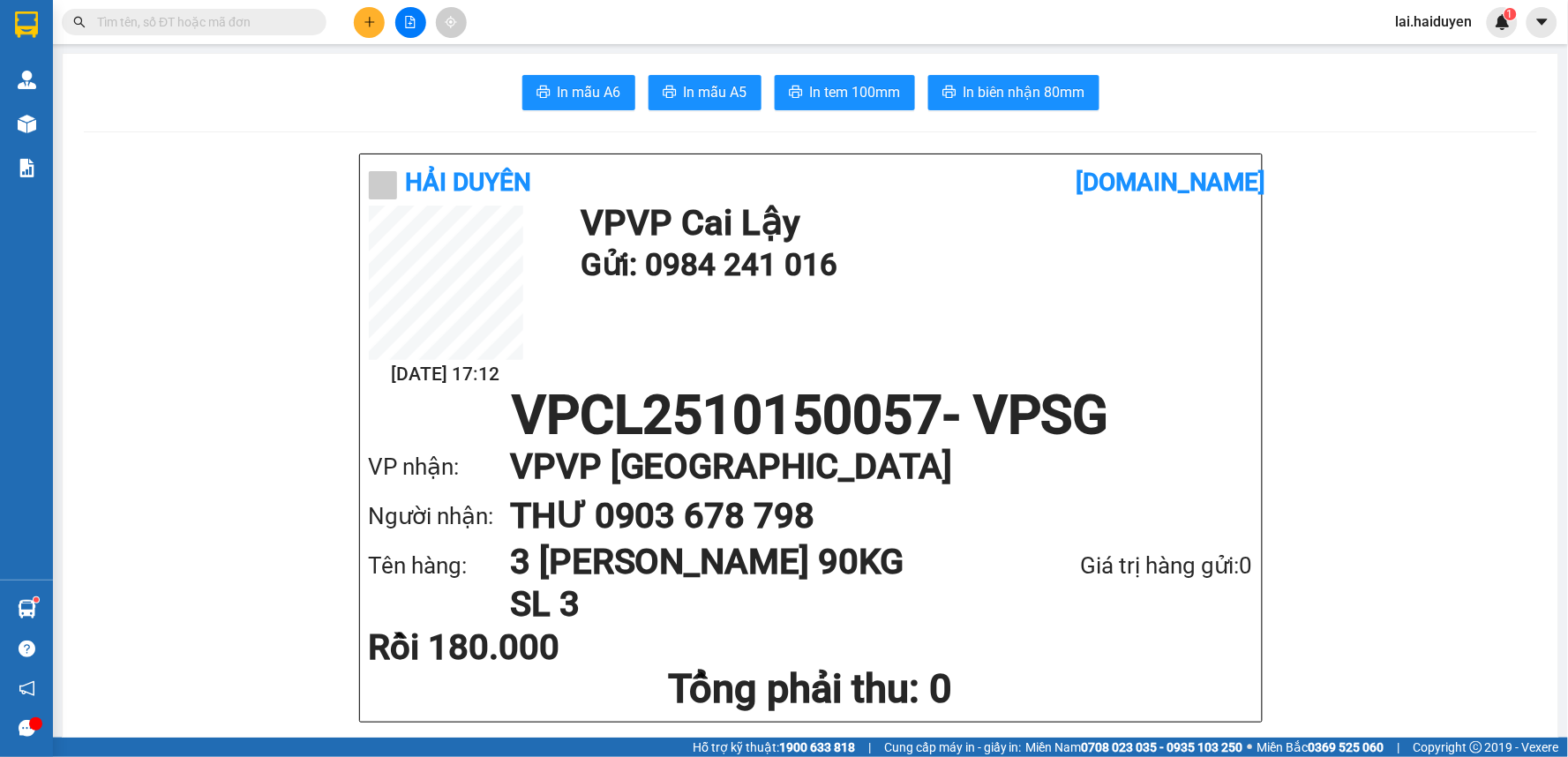
paste input "0961780297"
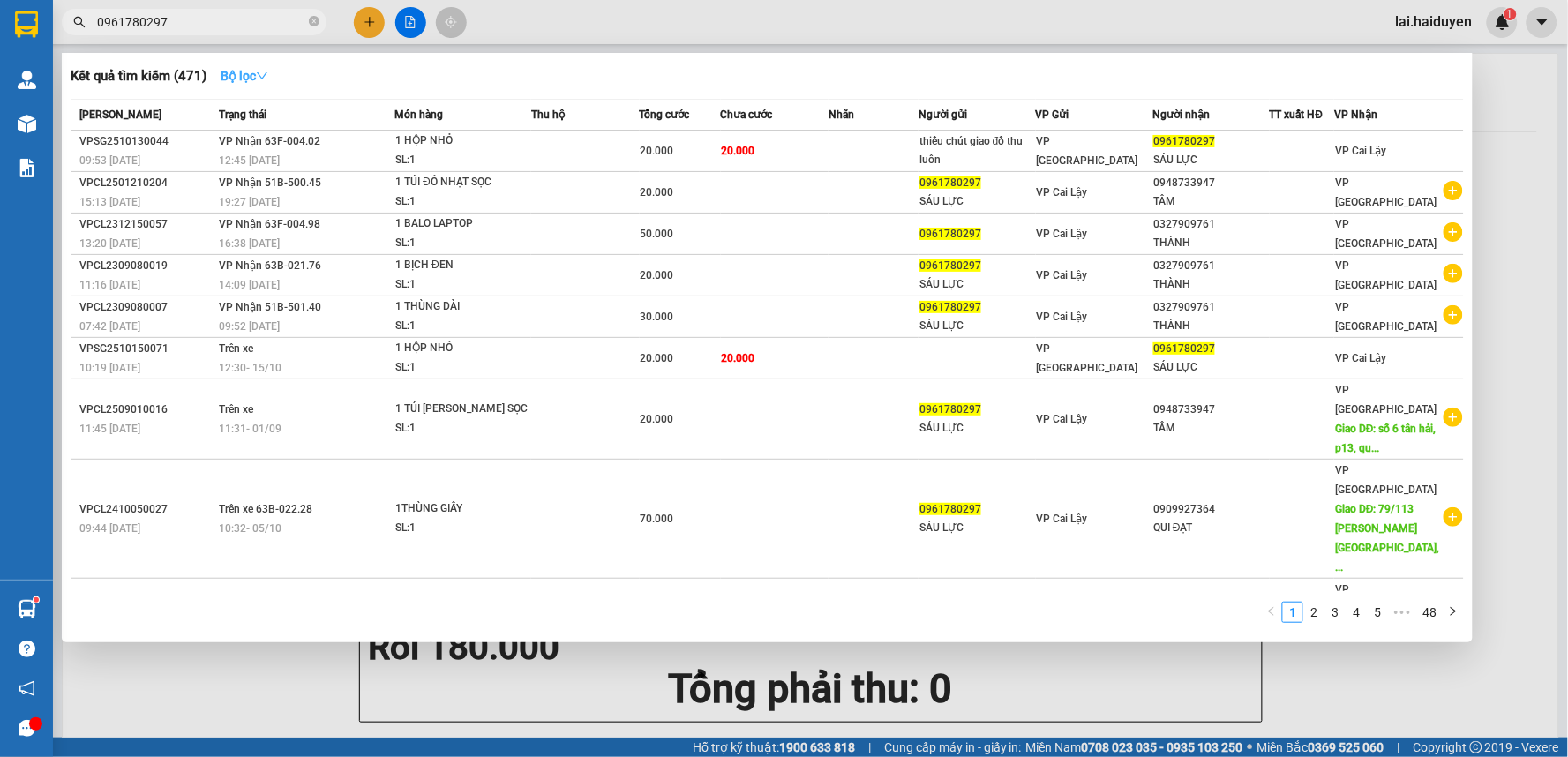
type input "0961780297"
drag, startPoint x: 254, startPoint y: 76, endPoint x: 281, endPoint y: 115, distance: 47.4
click at [253, 77] on strong "Bộ lọc" at bounding box center [244, 75] width 47 height 14
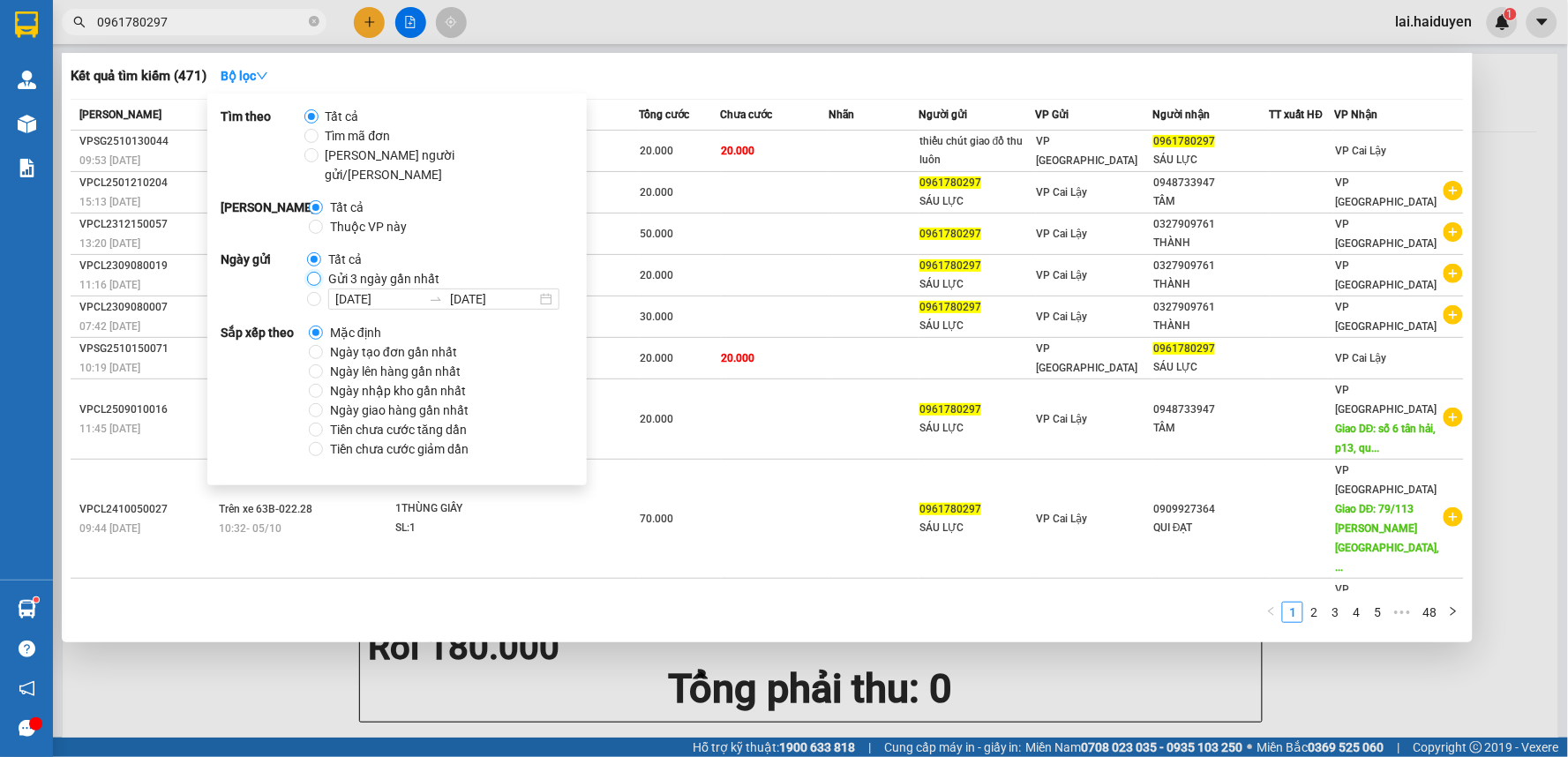
click at [311, 271] on input "Gửi 3 ngày gần nhất" at bounding box center [313, 278] width 14 height 14
radio input "true"
radio input "false"
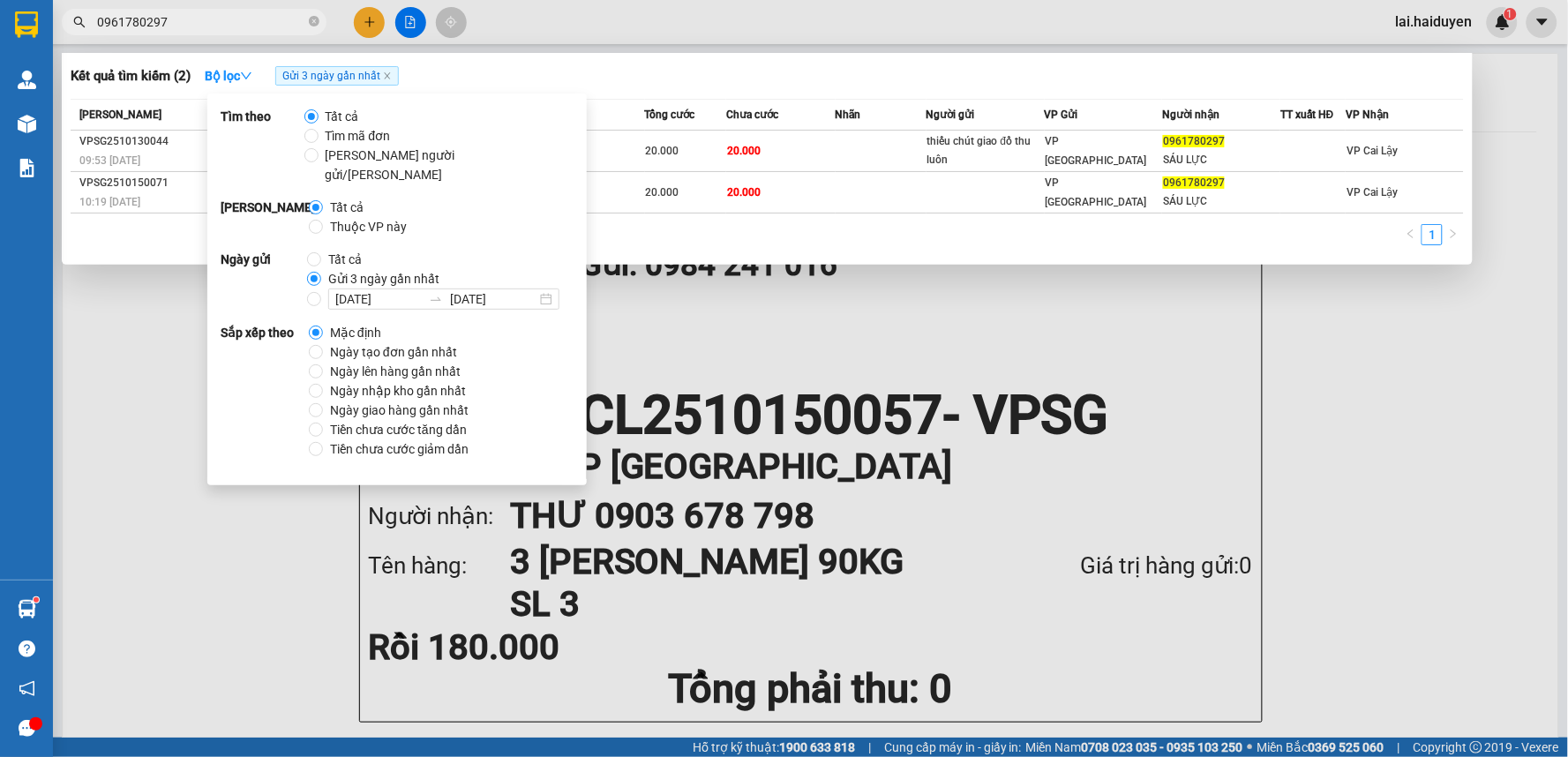
click at [244, 25] on input "0961780297" at bounding box center [201, 21] width 209 height 19
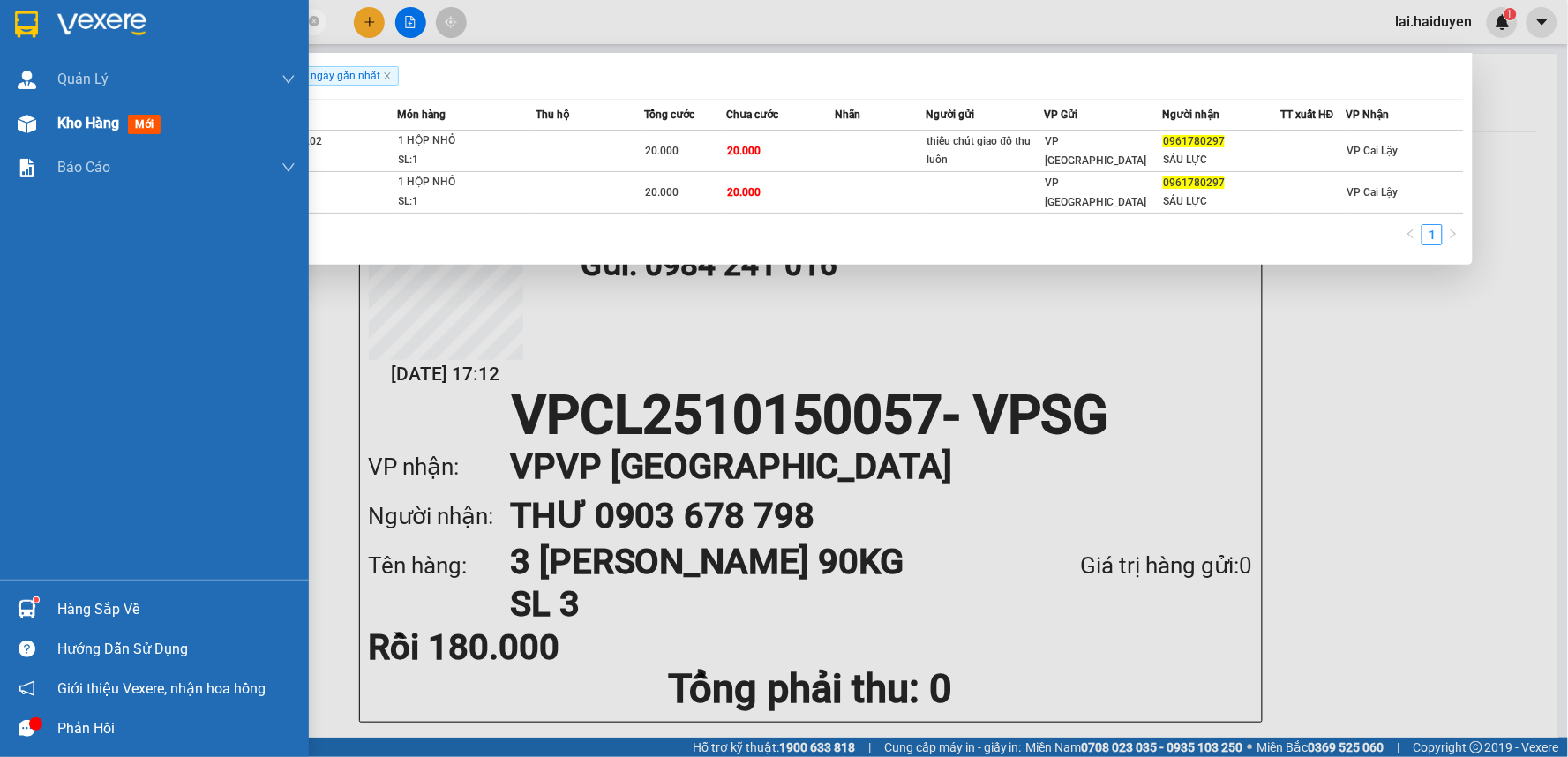
click at [102, 127] on span "Kho hàng" at bounding box center [88, 123] width 62 height 17
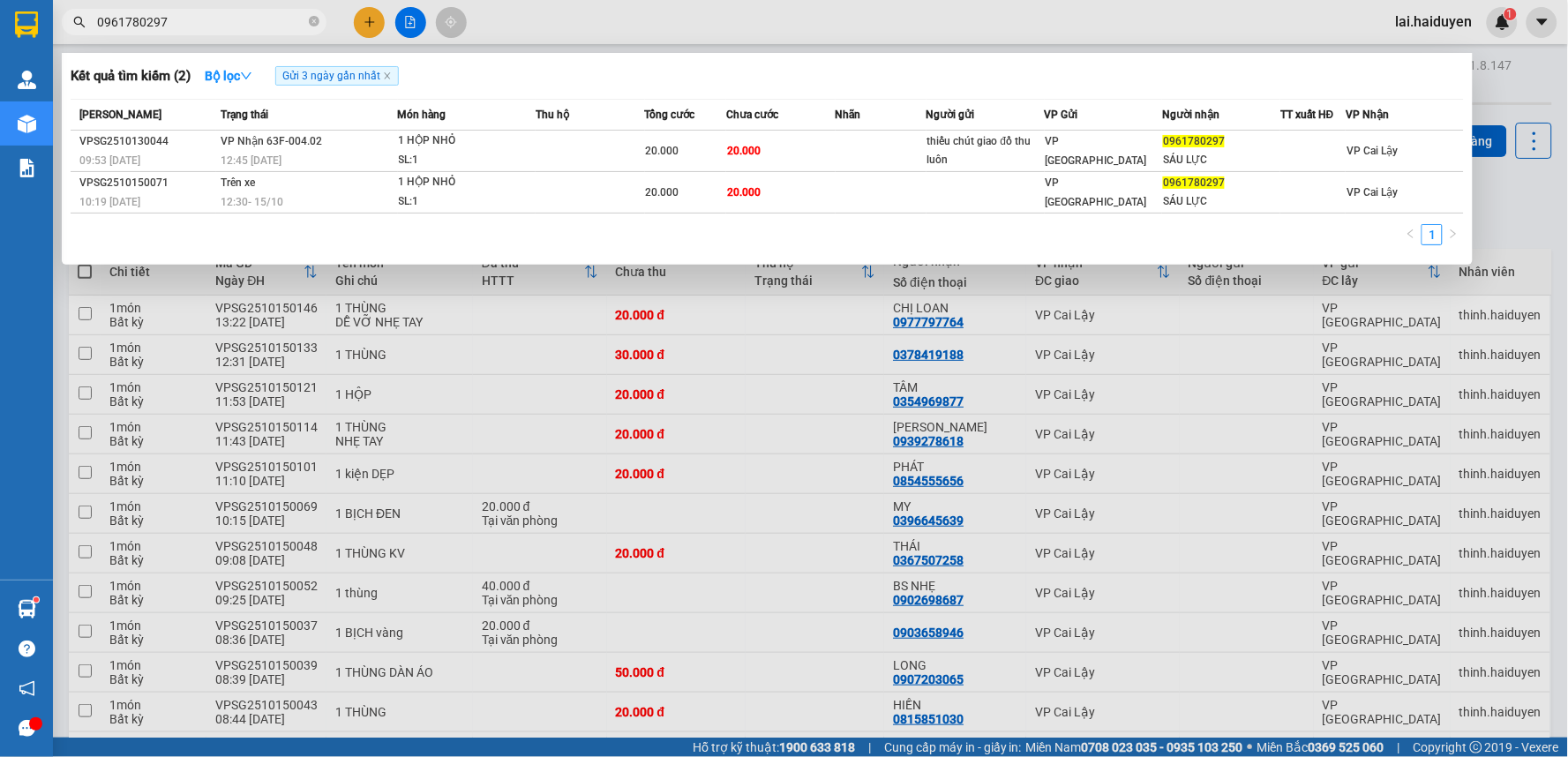
click at [660, 31] on div at bounding box center [784, 378] width 1568 height 757
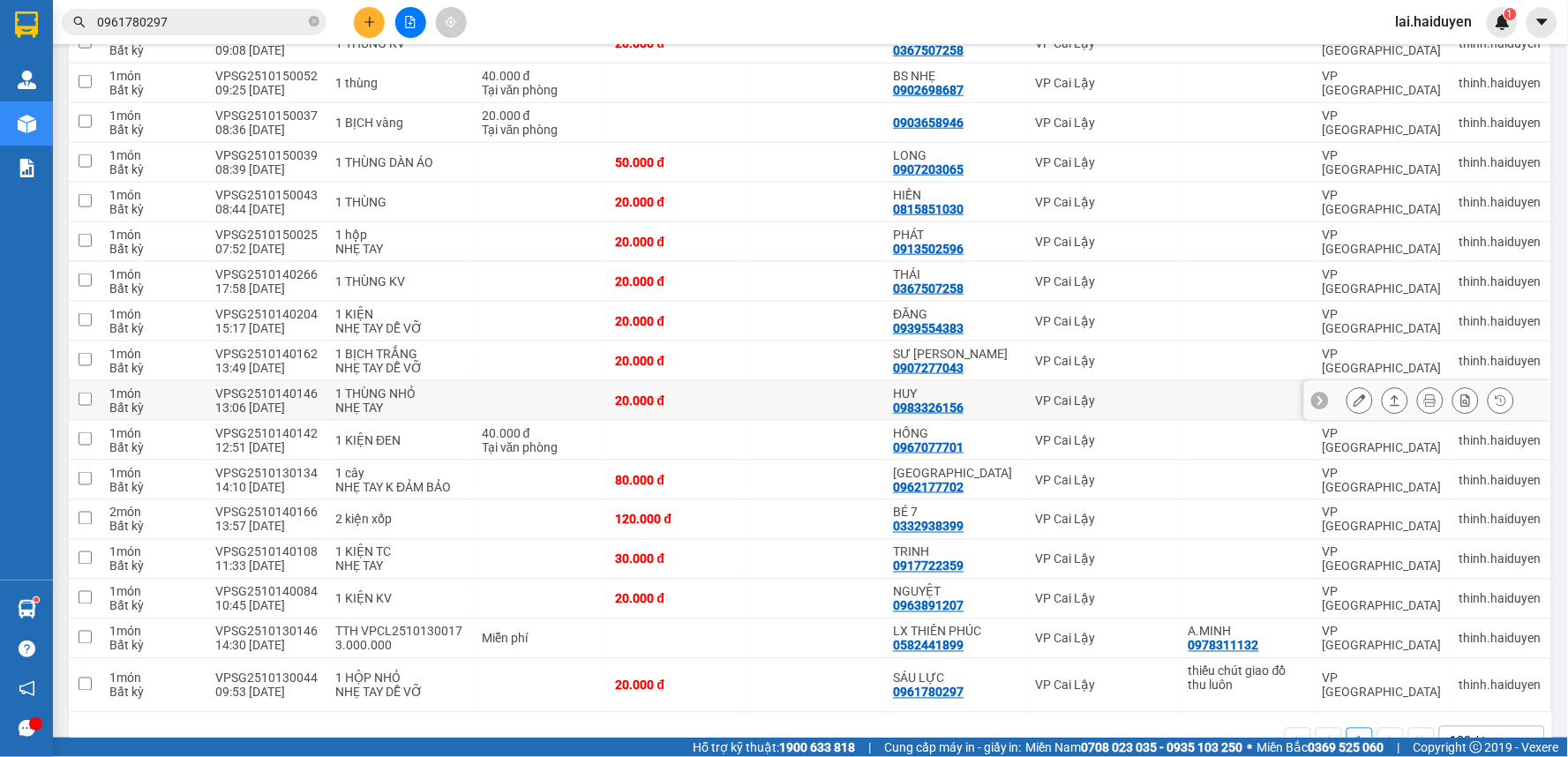
scroll to position [560, 0]
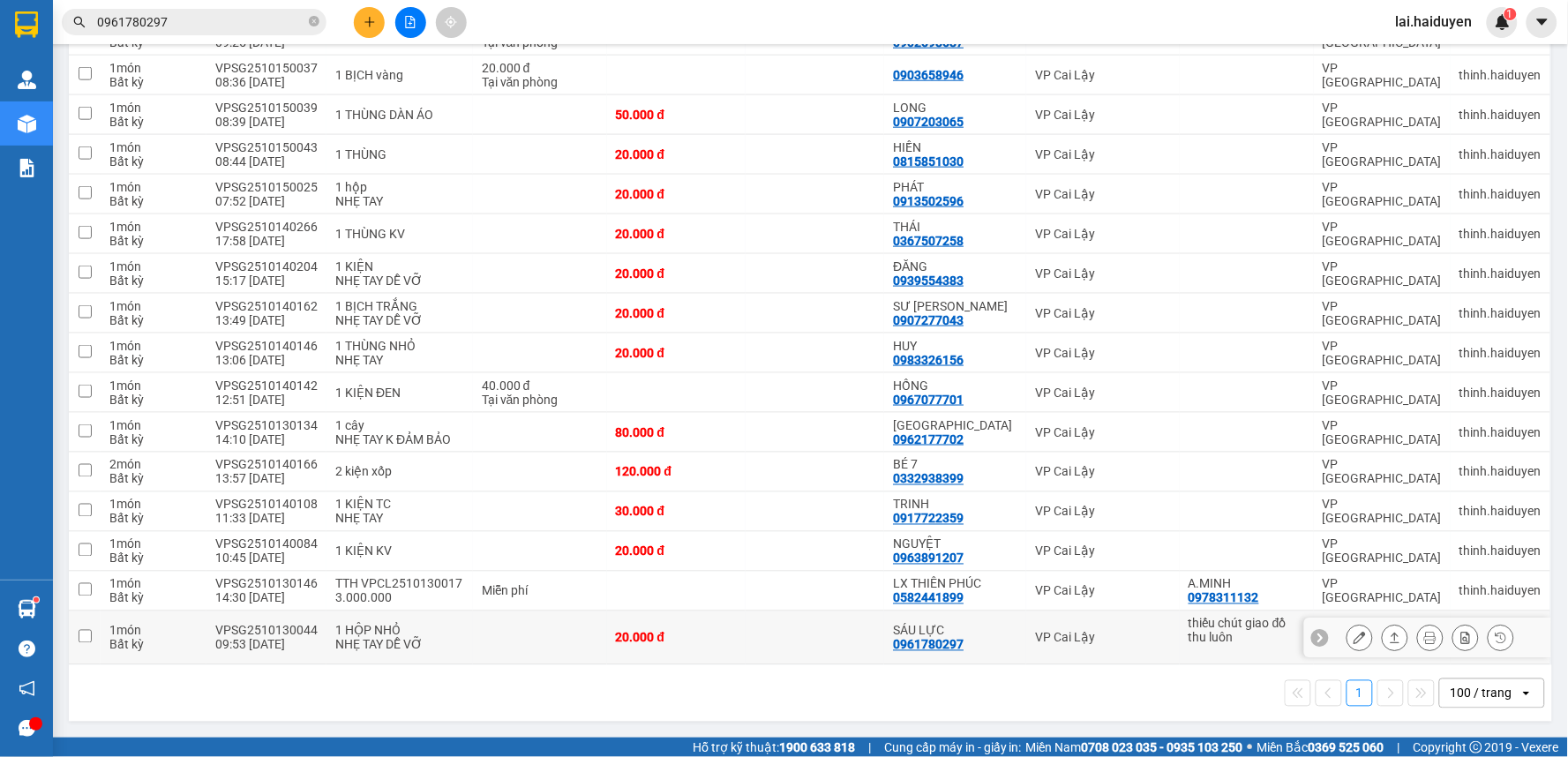
click at [1087, 627] on td "VP Cai Lậy" at bounding box center [1103, 638] width 154 height 54
checkbox input "true"
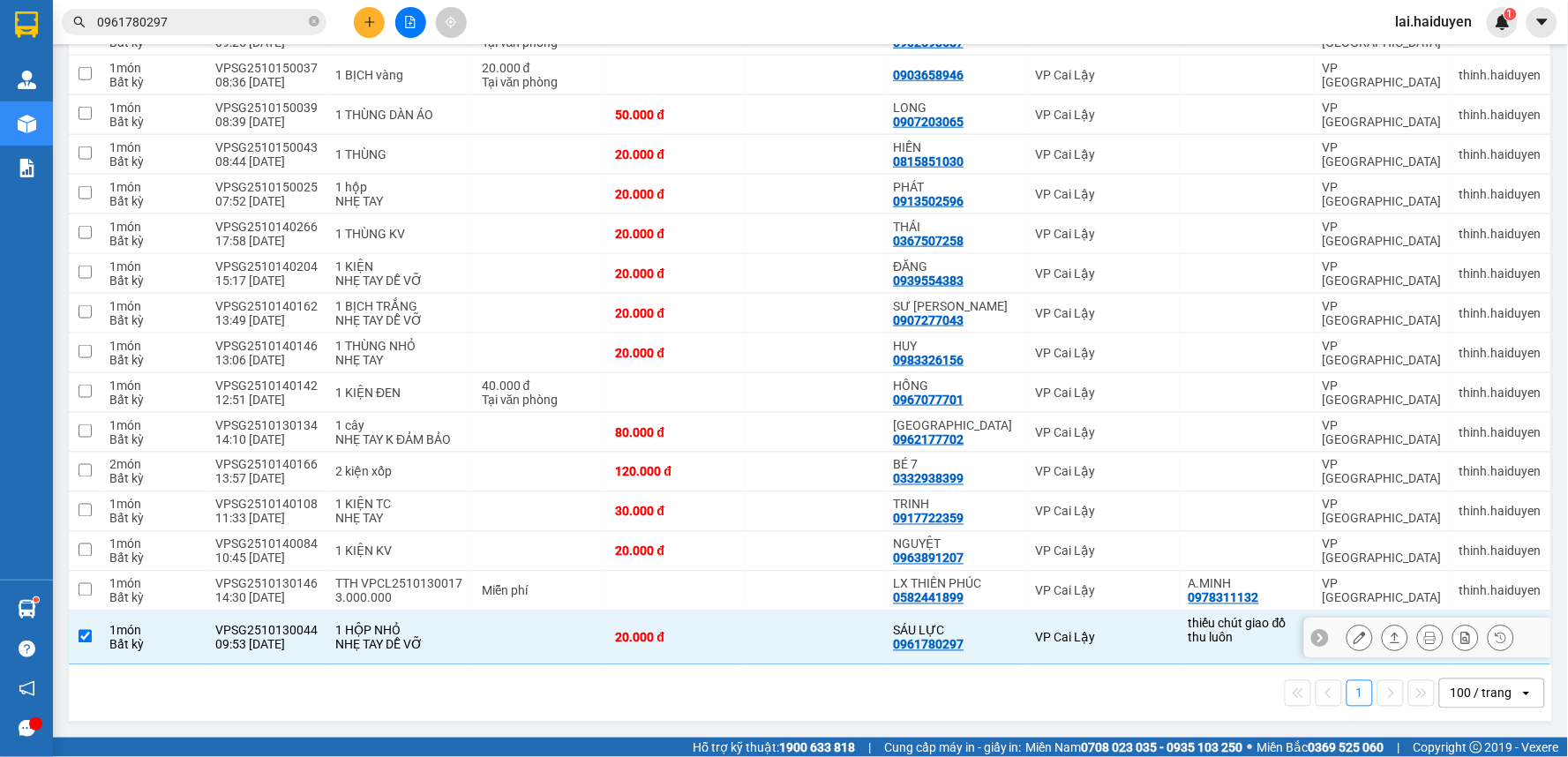
click at [1353, 638] on icon at bounding box center [1359, 637] width 12 height 12
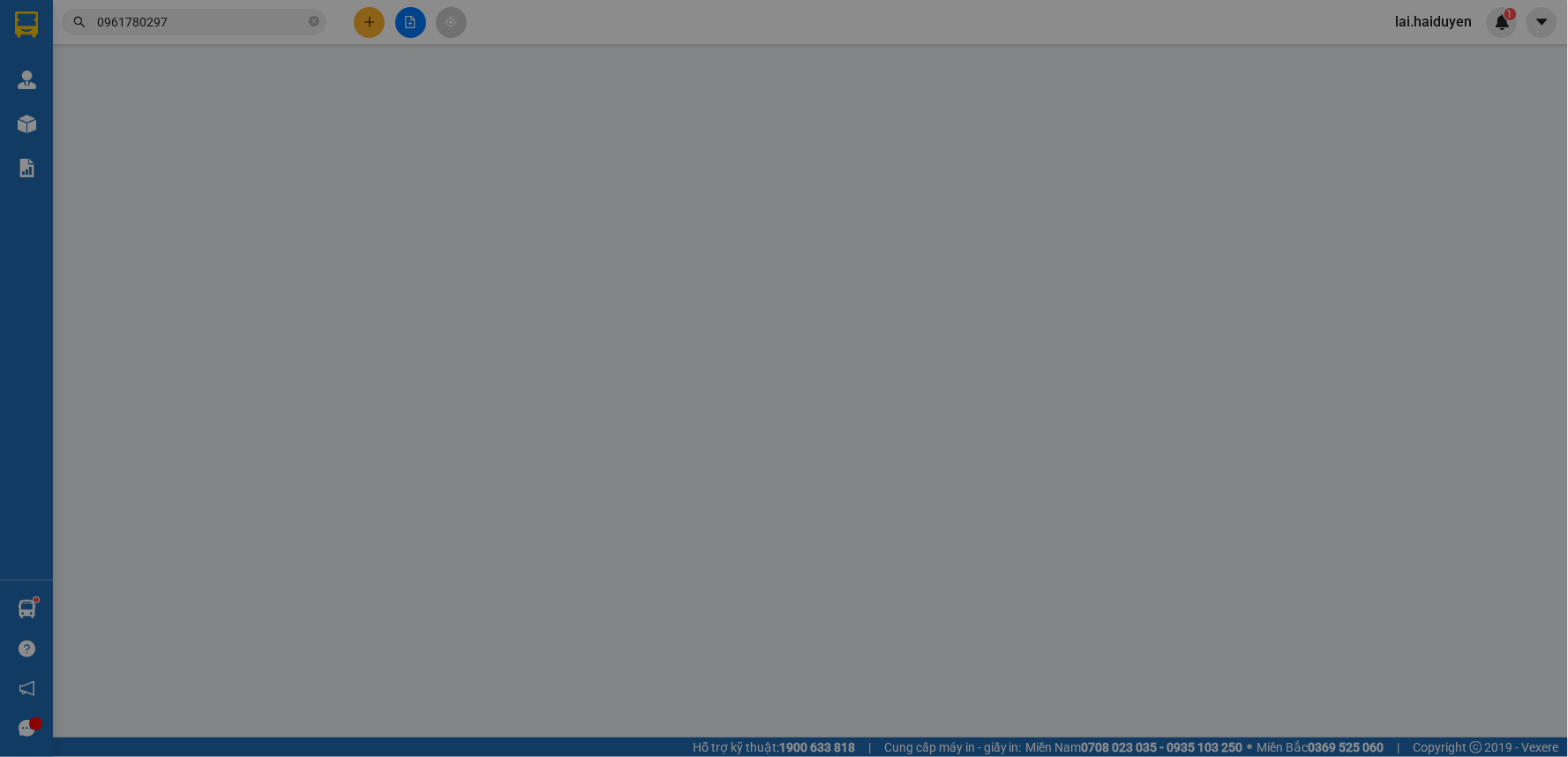
type input "thiếu chút giao đồ thu luôn"
type input "0961780297"
type input "SÁU LỰC"
type input "0"
type input "20.000"
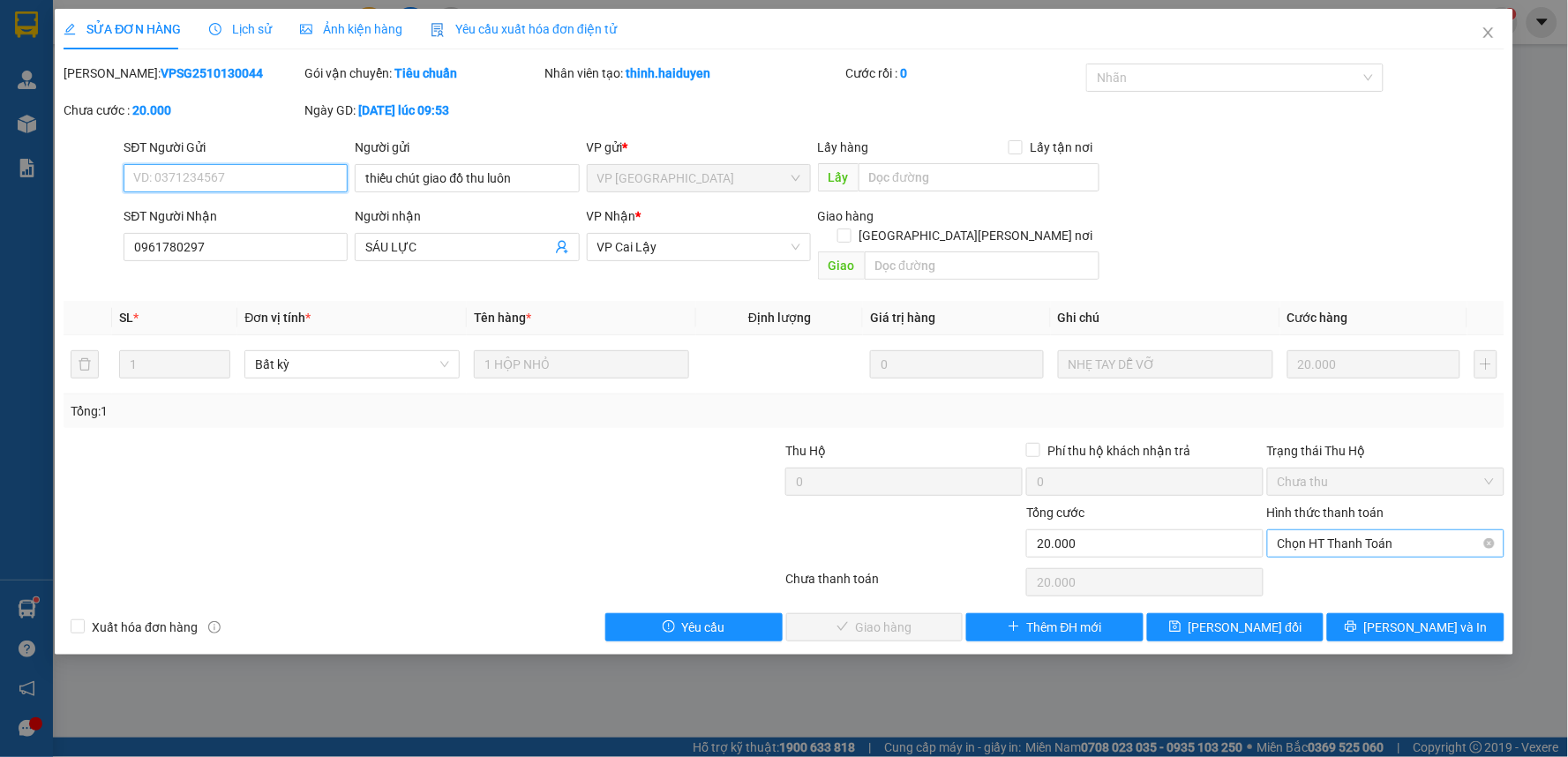
click at [1357, 530] on span "Chọn HT Thanh Toán" at bounding box center [1385, 543] width 216 height 27
drag, startPoint x: 1347, startPoint y: 556, endPoint x: 919, endPoint y: 589, distance: 429.3
click at [1341, 556] on div "Tại văn phòng" at bounding box center [1385, 559] width 216 height 19
type input "0"
click at [863, 617] on span "[PERSON_NAME] và [PERSON_NAME] hàng" at bounding box center [938, 626] width 238 height 19
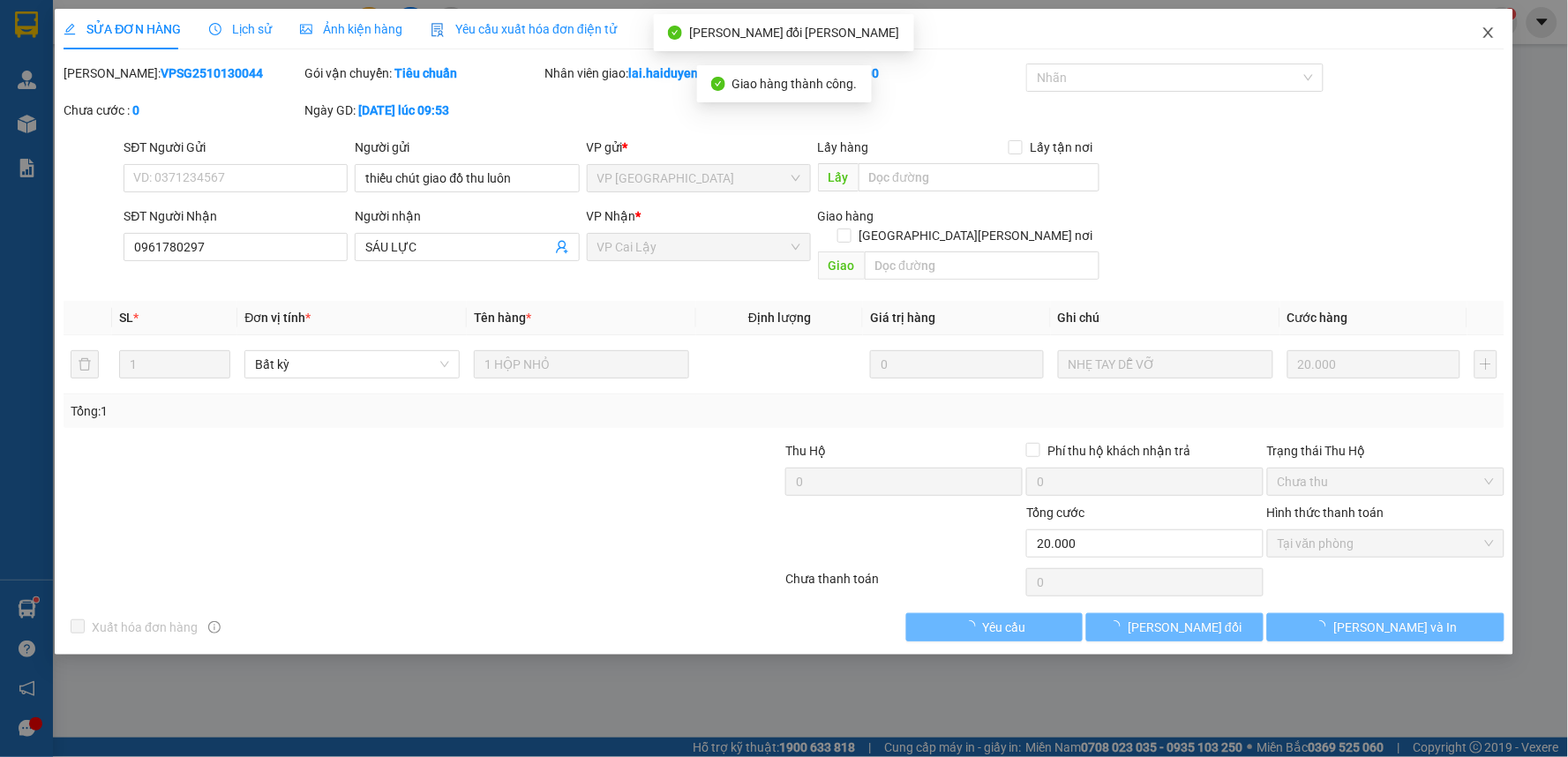
click at [1492, 36] on icon "close" at bounding box center [1487, 32] width 14 height 14
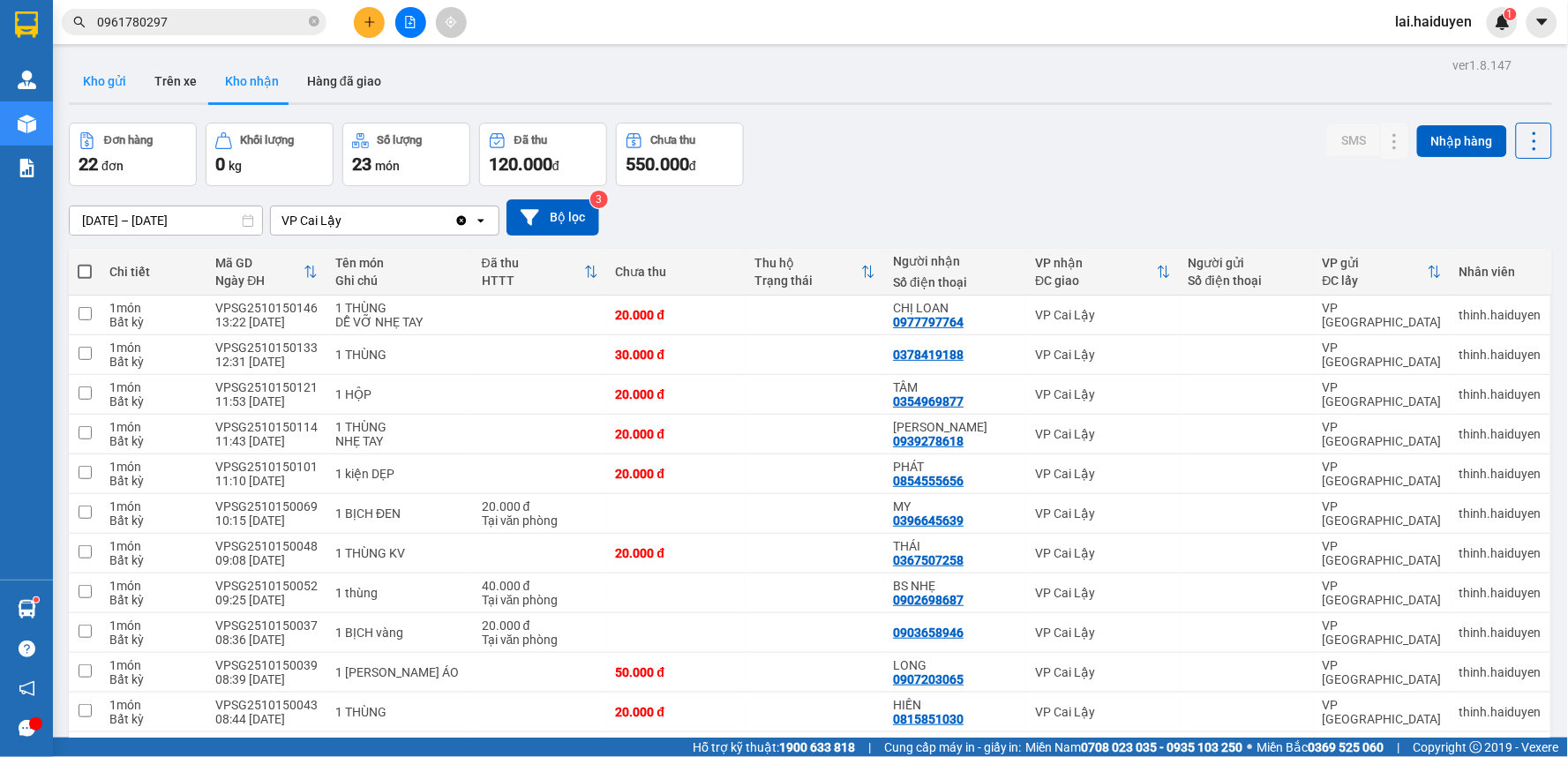
click at [107, 83] on button "Kho gửi" at bounding box center [104, 82] width 71 height 43
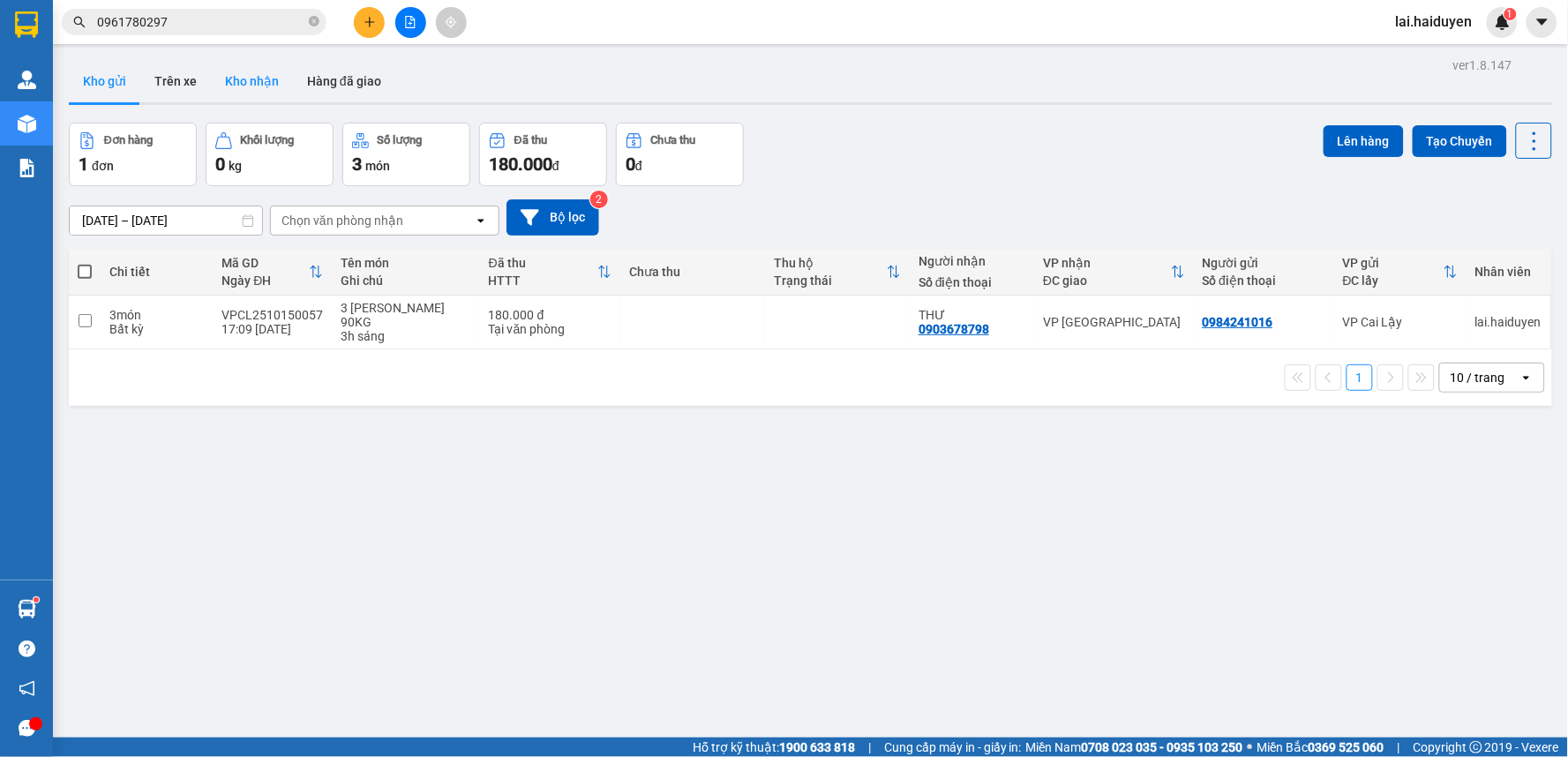
click at [268, 73] on button "Kho nhận" at bounding box center [252, 82] width 82 height 43
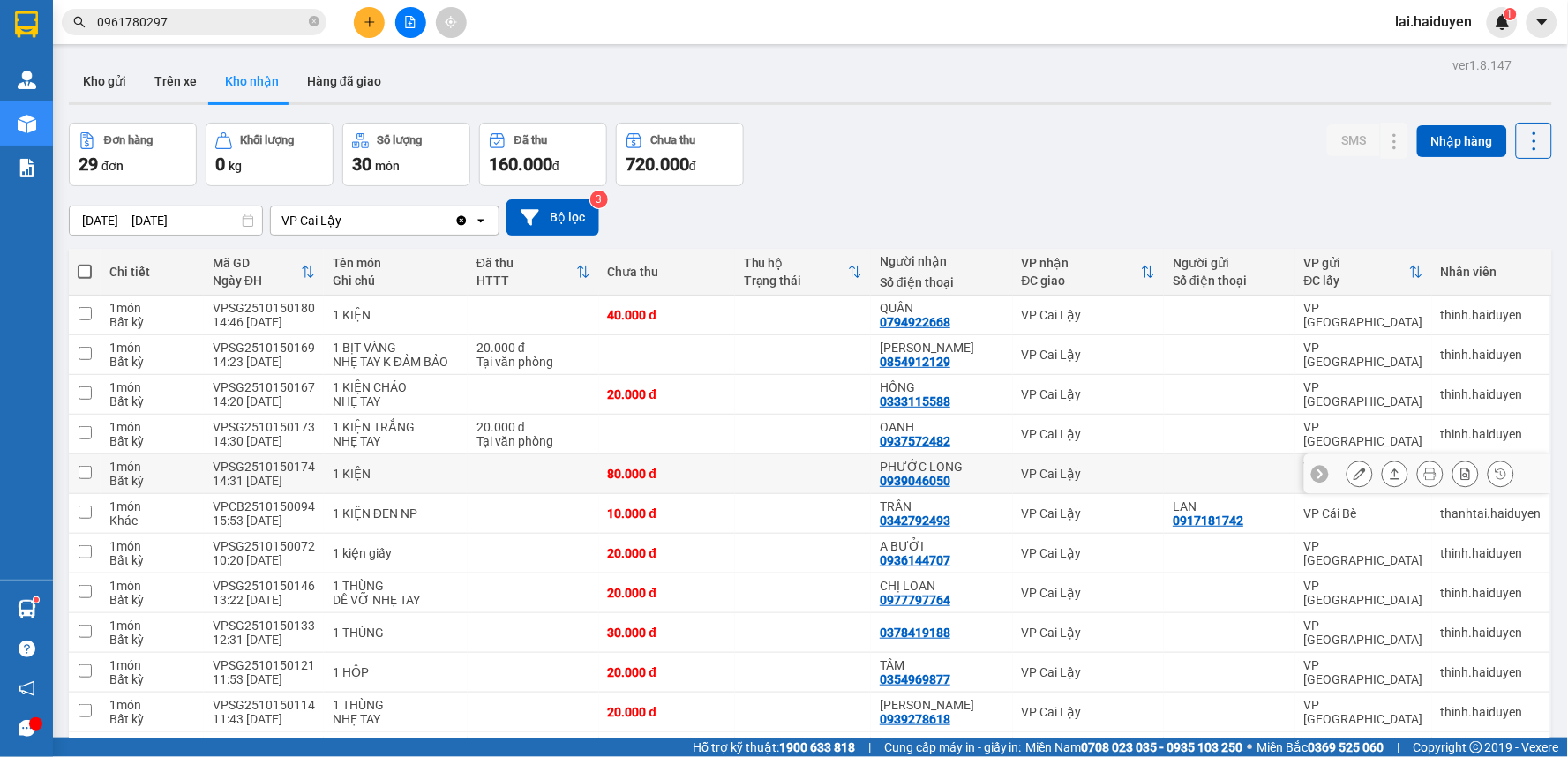
click at [984, 464] on div "PHƯỚC LONG" at bounding box center [942, 466] width 124 height 14
checkbox input "true"
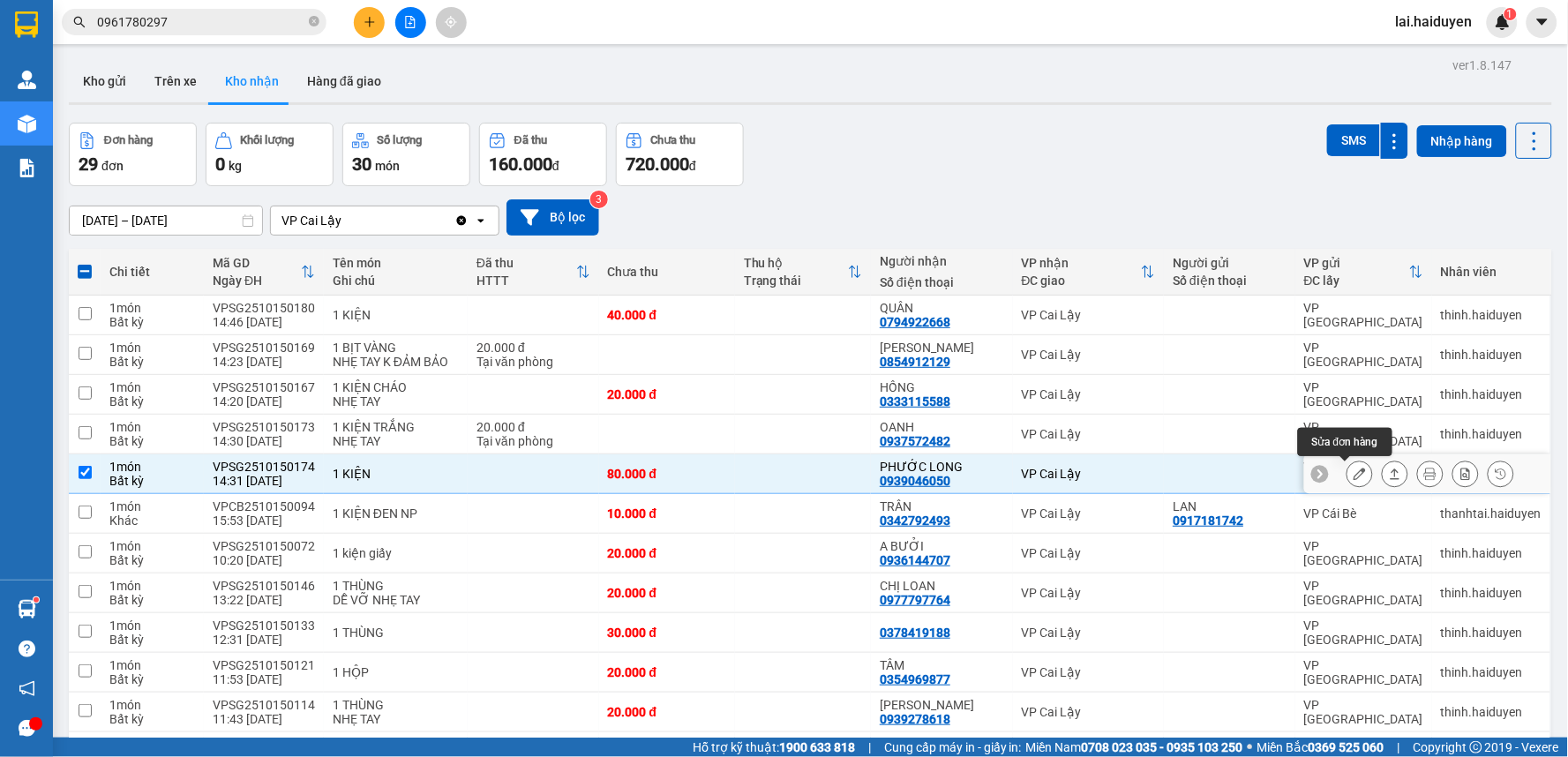
click at [1347, 471] on button at bounding box center [1359, 473] width 25 height 31
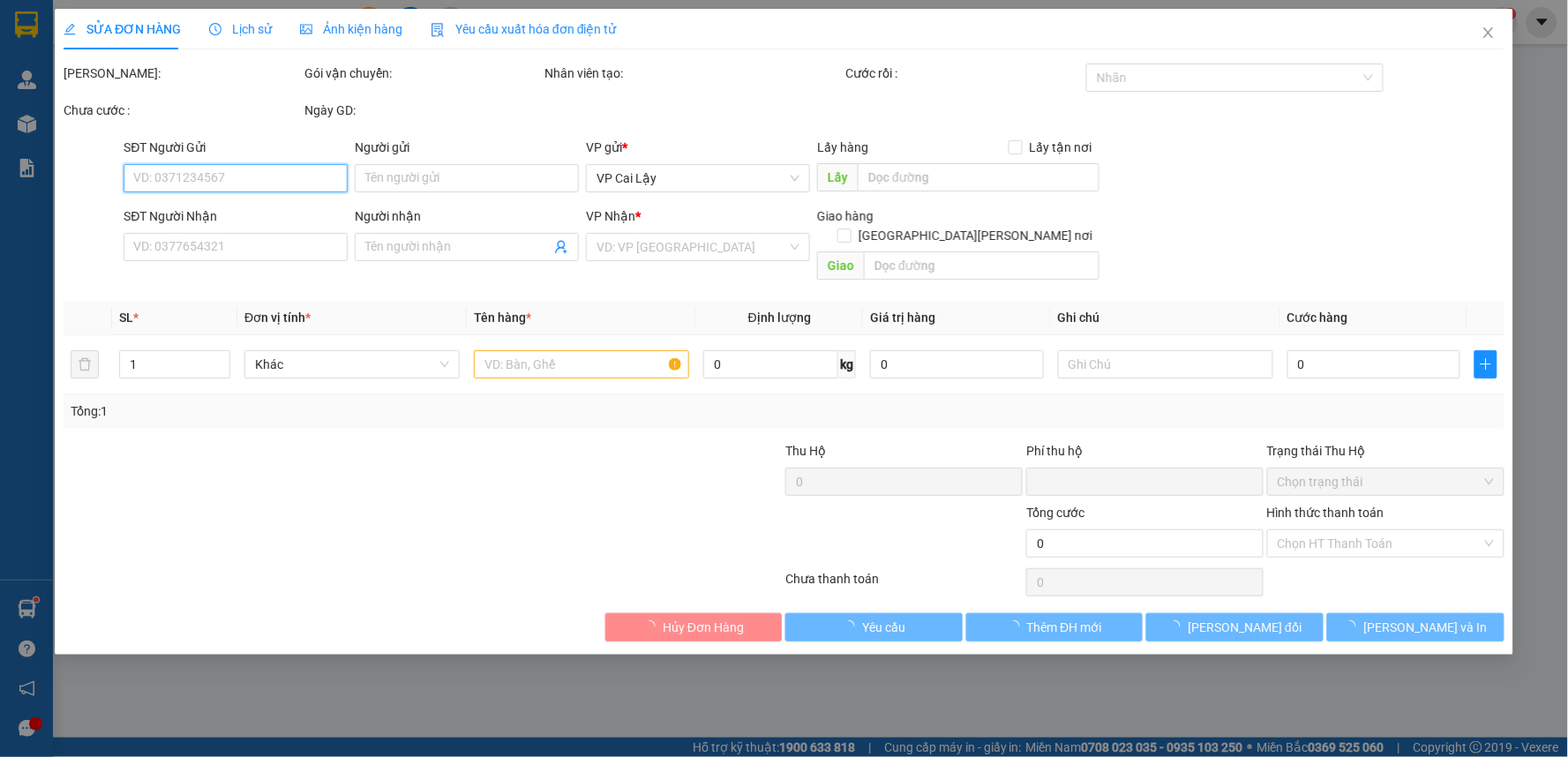
type input "0939046050"
type input "PHƯỚC LONG"
type input "0"
type input "80.000"
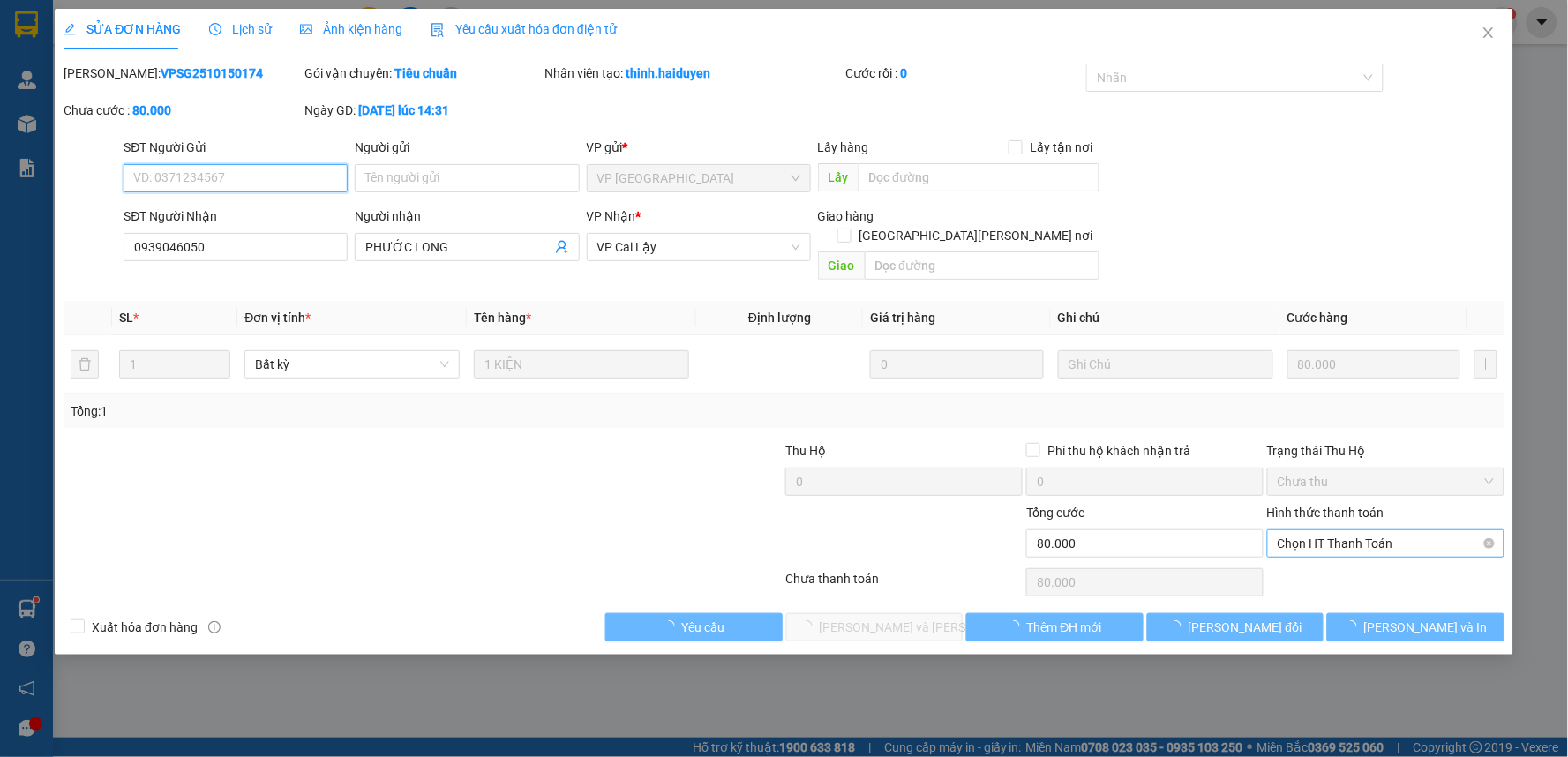
click at [1359, 530] on span "Chọn HT Thanh Toán" at bounding box center [1385, 543] width 216 height 27
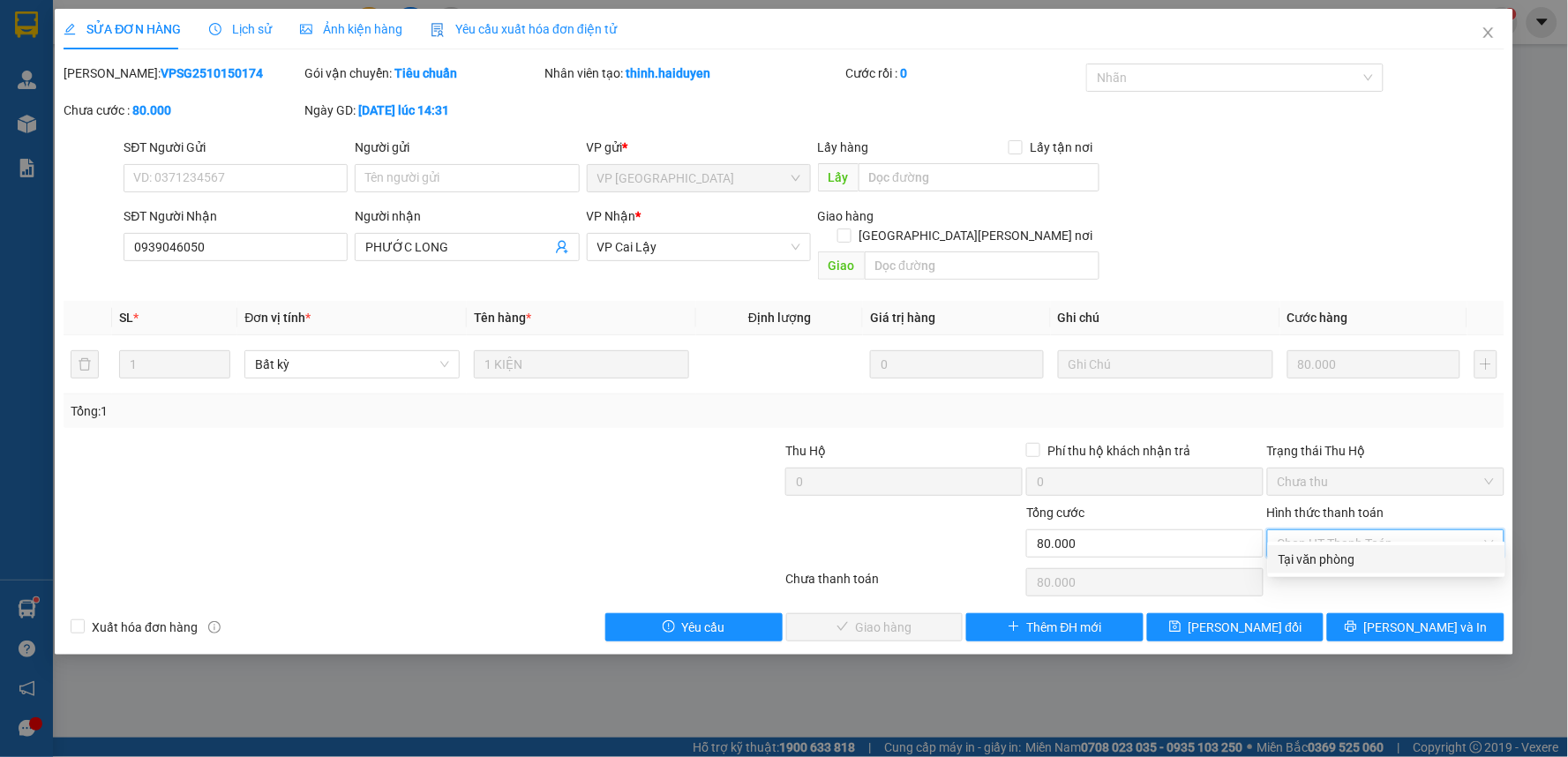
drag, startPoint x: 1348, startPoint y: 556, endPoint x: 927, endPoint y: 600, distance: 423.3
click at [1347, 558] on div "Tại văn phòng" at bounding box center [1385, 559] width 216 height 19
type input "0"
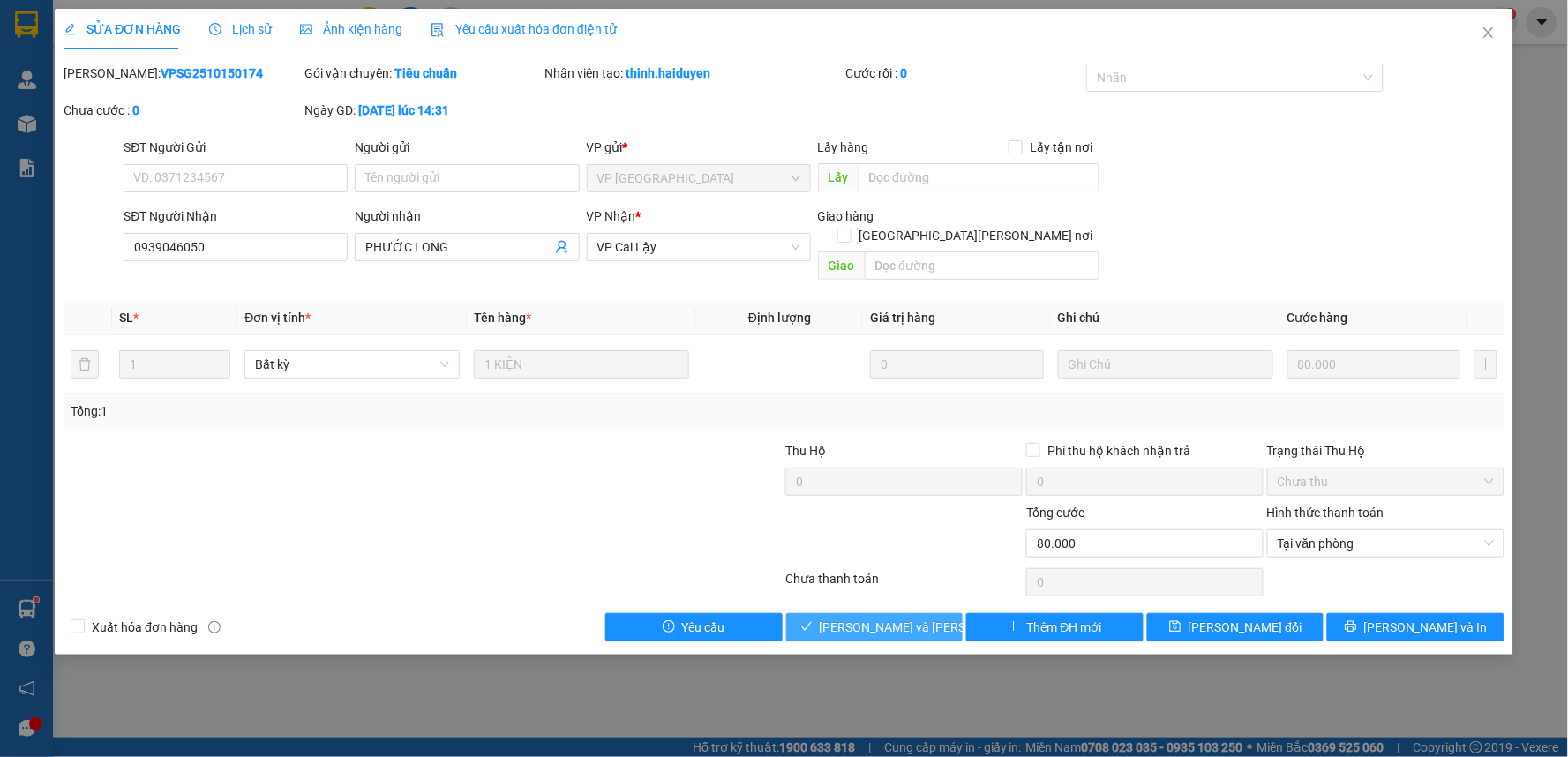
click at [886, 613] on button "[PERSON_NAME] và [PERSON_NAME] hàng" at bounding box center [874, 627] width 177 height 28
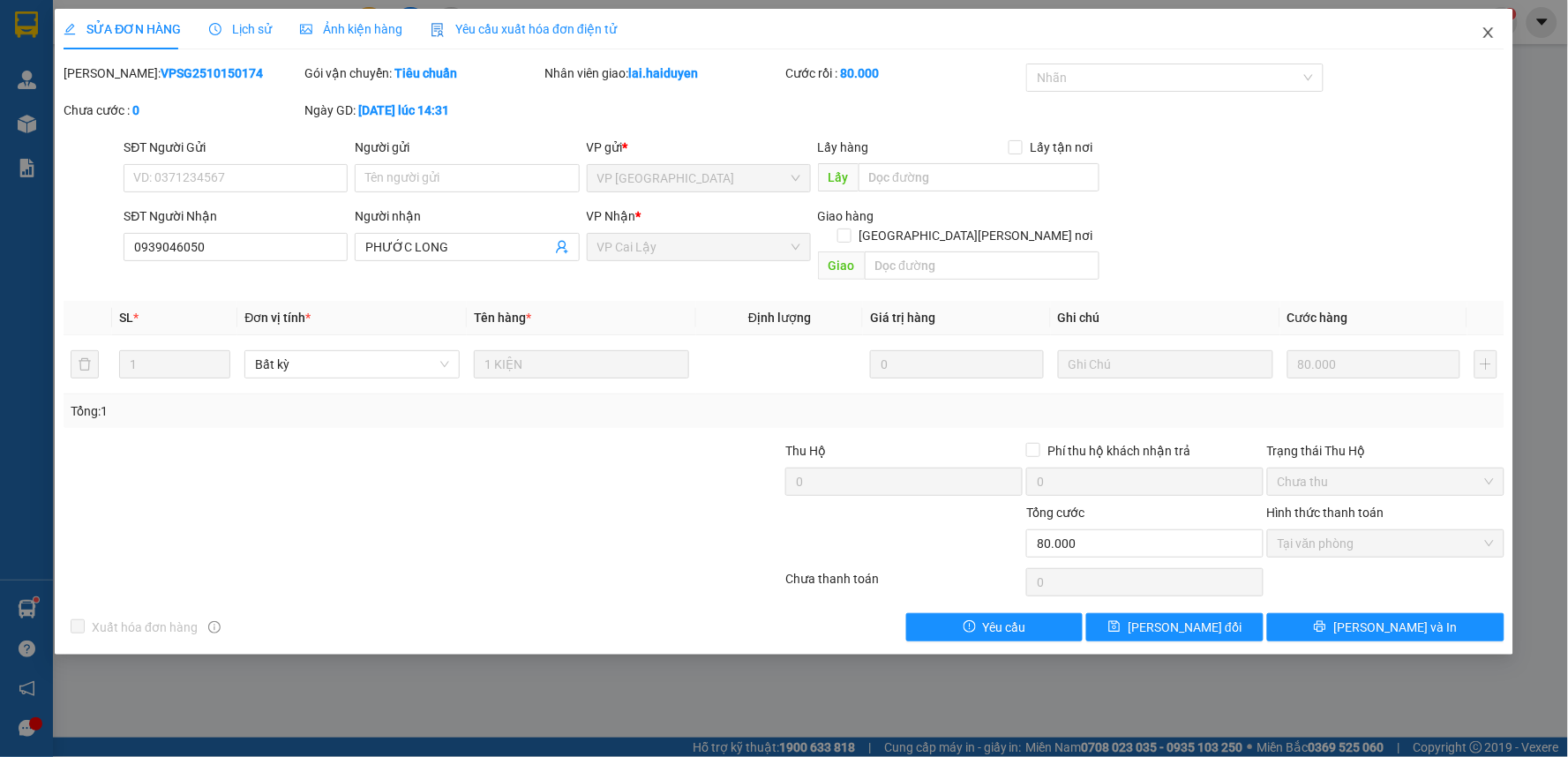
click at [1494, 28] on icon "close" at bounding box center [1487, 32] width 14 height 14
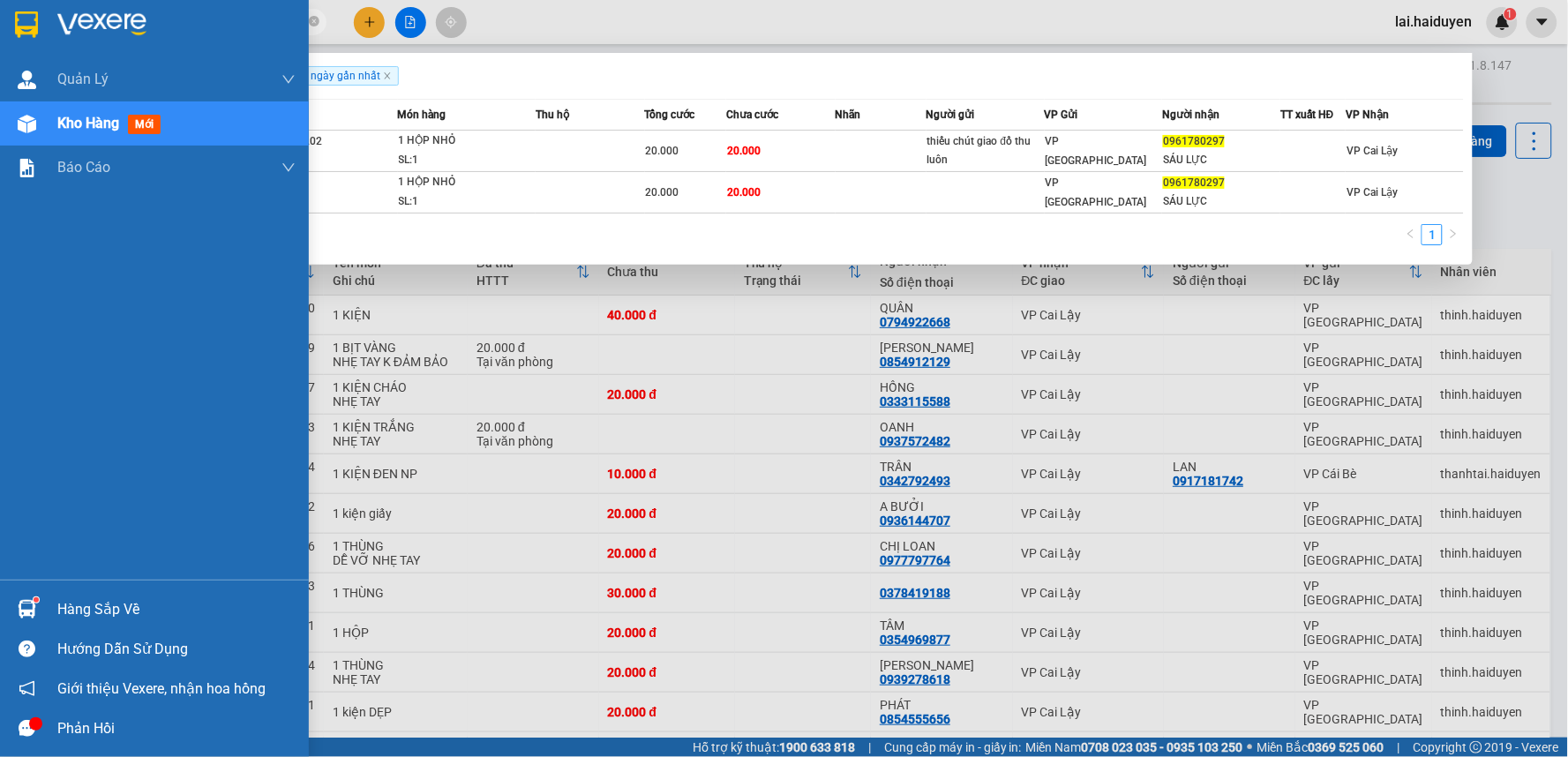
drag, startPoint x: 195, startPoint y: 19, endPoint x: 0, endPoint y: 12, distance: 195.1
click at [0, 12] on section "Kết quả tìm kiếm ( 2 ) Bộ lọc Gửi 3 ngày gần nhất Mã ĐH Trạng thái Món hàng Thu…" at bounding box center [784, 378] width 1568 height 757
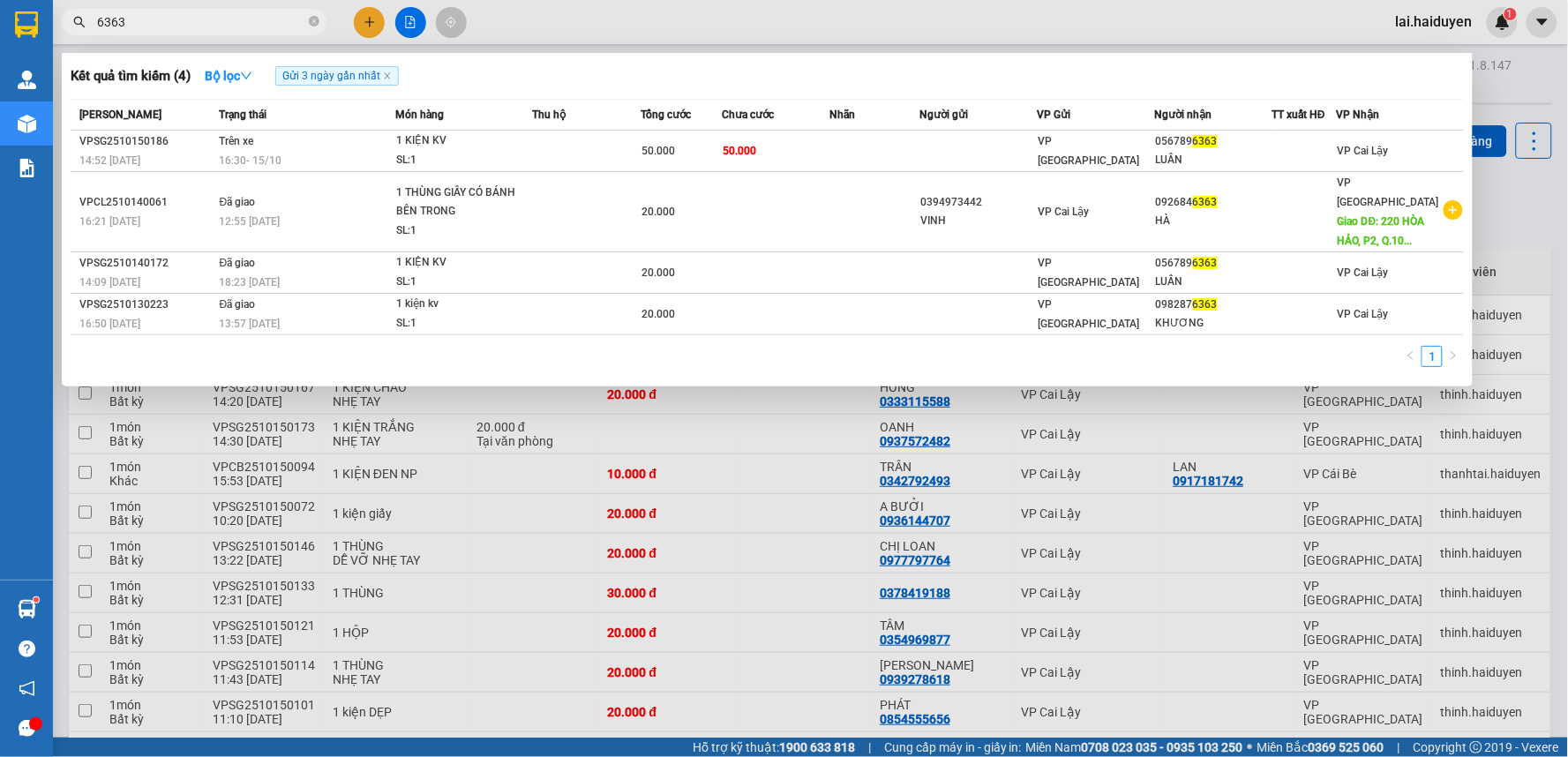
type input "6363"
click at [708, 9] on div at bounding box center [784, 378] width 1568 height 757
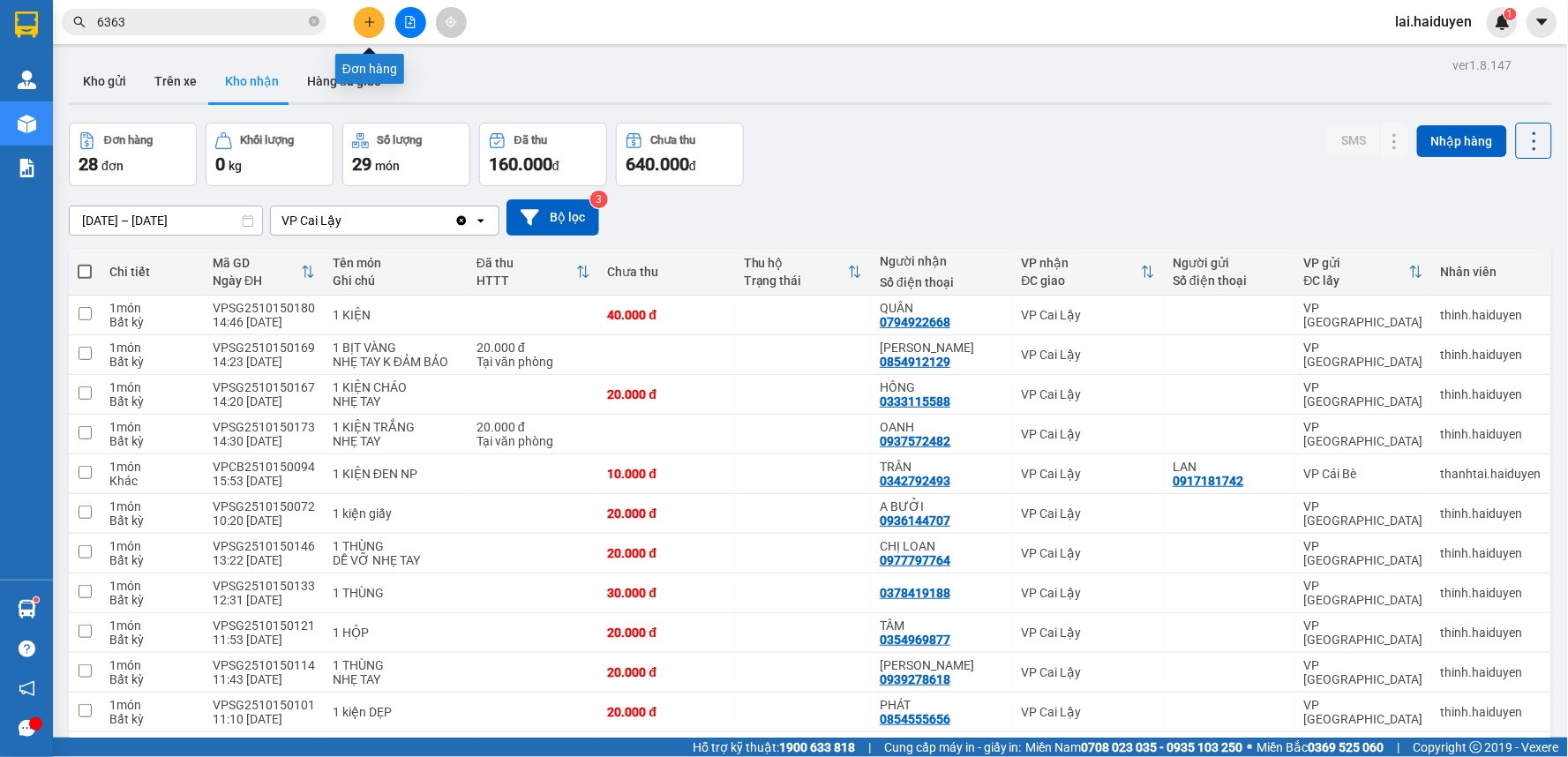
click at [366, 22] on icon "plus" at bounding box center [369, 21] width 9 height 1
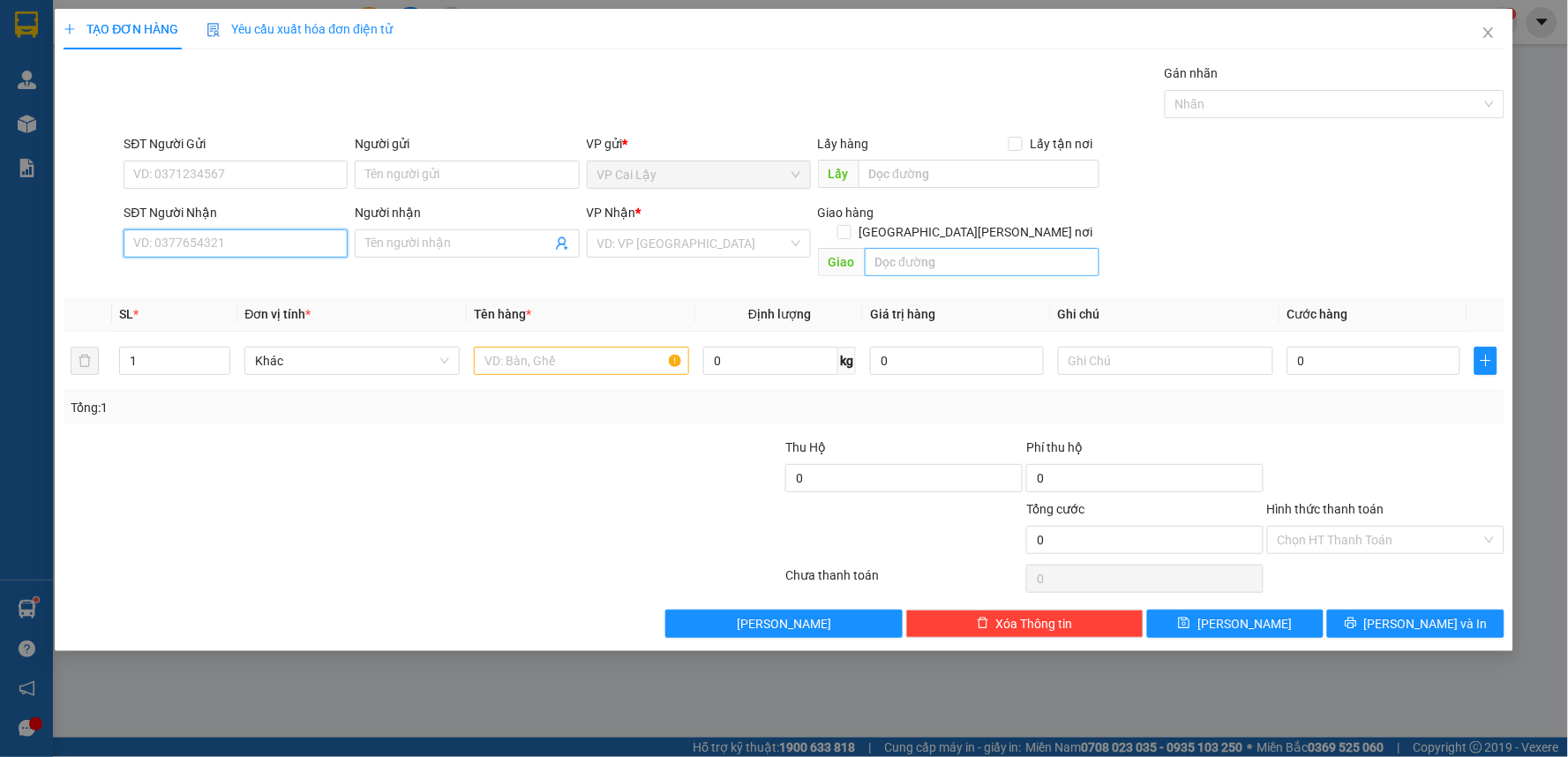
drag, startPoint x: 291, startPoint y: 248, endPoint x: 967, endPoint y: 247, distance: 676.0
click at [319, 247] on input "SĐT Người Nhận" at bounding box center [235, 244] width 224 height 28
type input "0937361745"
drag, startPoint x: 248, startPoint y: 274, endPoint x: 298, endPoint y: 193, distance: 95.2
click at [248, 269] on div "0937361745 - NỮ" at bounding box center [235, 278] width 203 height 19
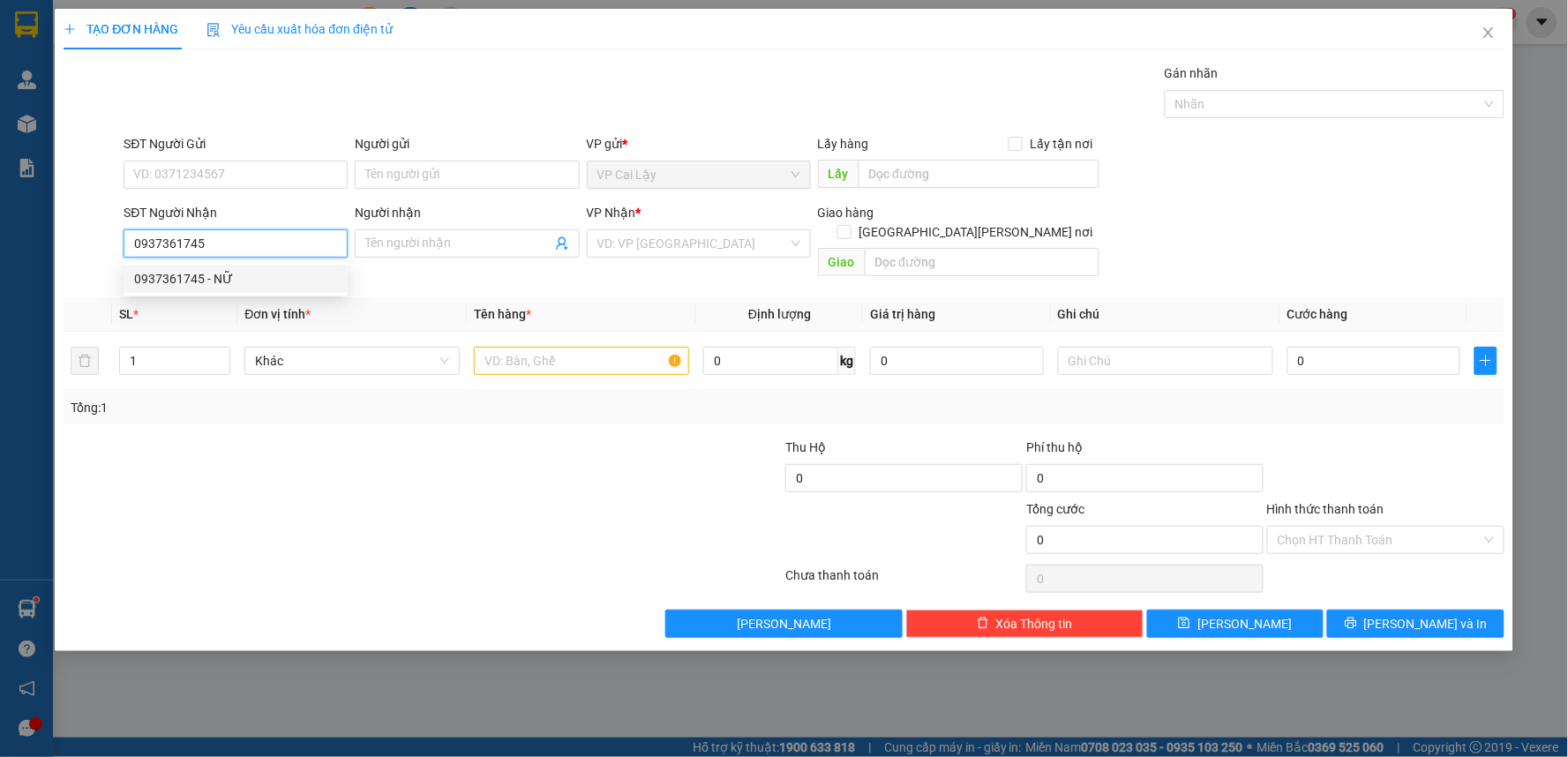
type input "NỮ"
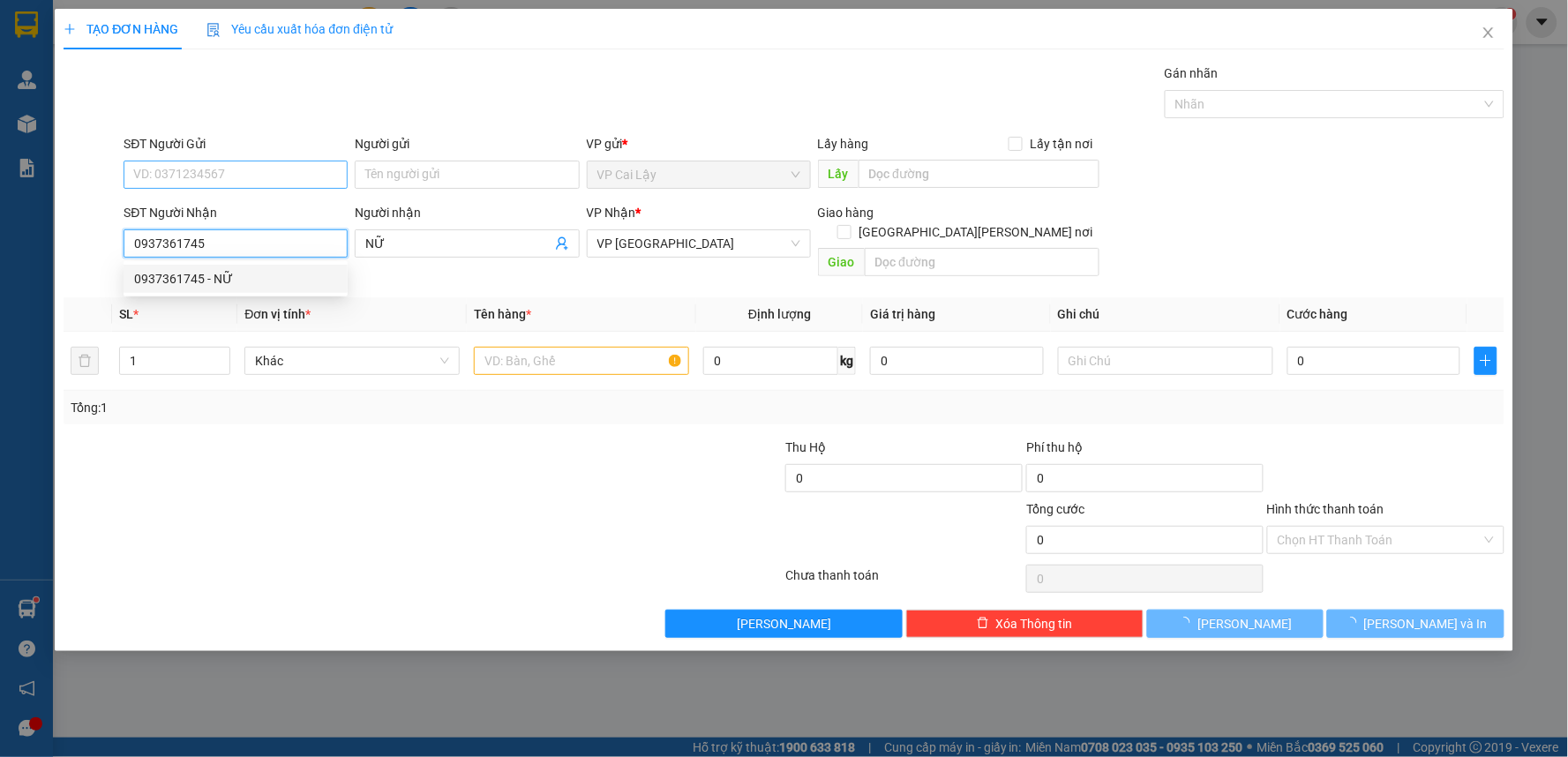
type input "20.000"
type input "0937361745"
click at [310, 174] on input "SĐT Người Gửi" at bounding box center [235, 174] width 224 height 28
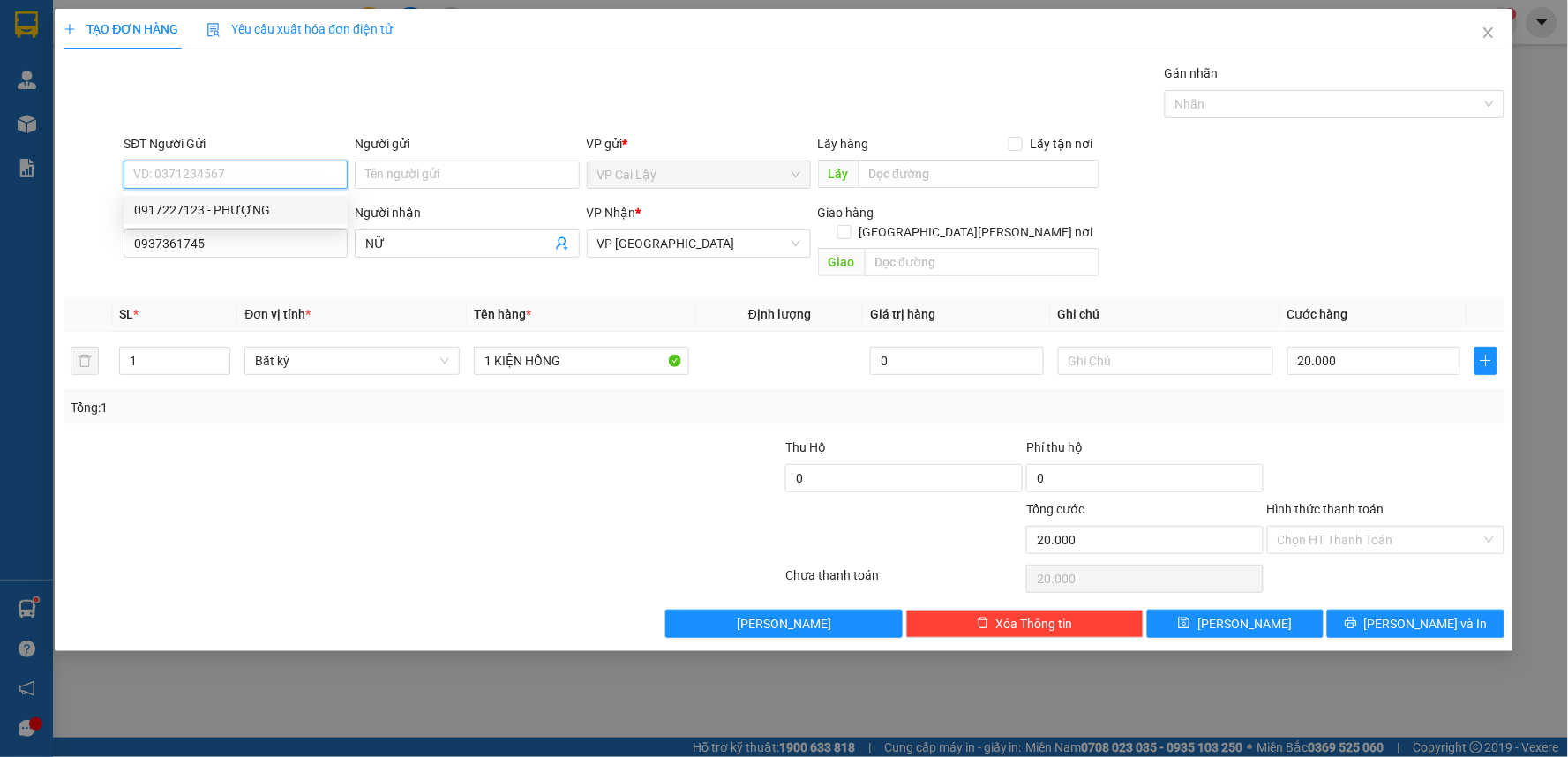
click at [284, 201] on div "0917227123 - PHƯỢNG" at bounding box center [235, 209] width 203 height 19
type input "0917227123"
type input "PHƯỢNG"
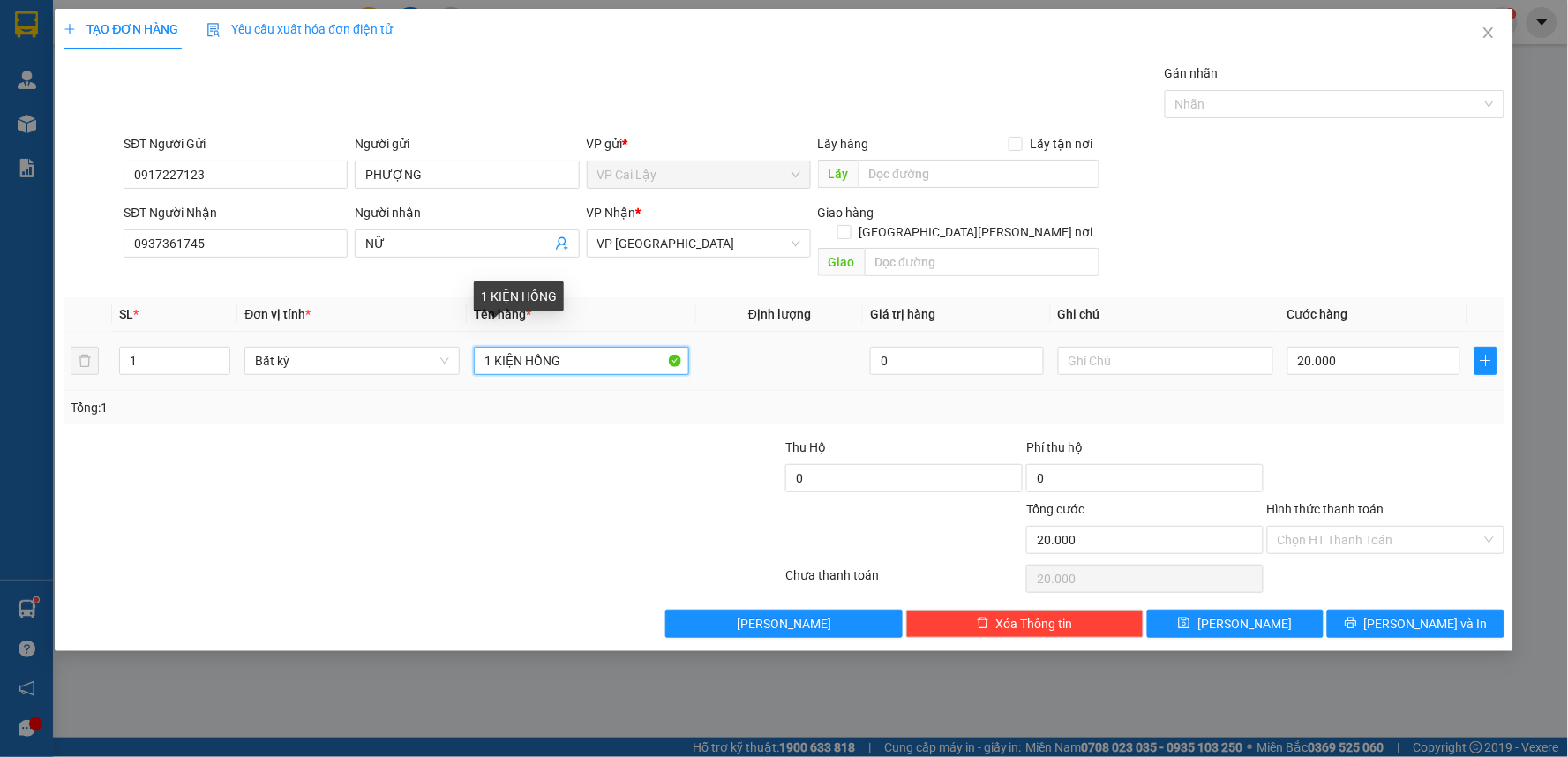
drag, startPoint x: 575, startPoint y: 338, endPoint x: 530, endPoint y: 342, distance: 45.2
click at [530, 347] on input "1 KIỆN HỒNG" at bounding box center [581, 360] width 215 height 28
type input "1 KIỆN ĐEN KV"
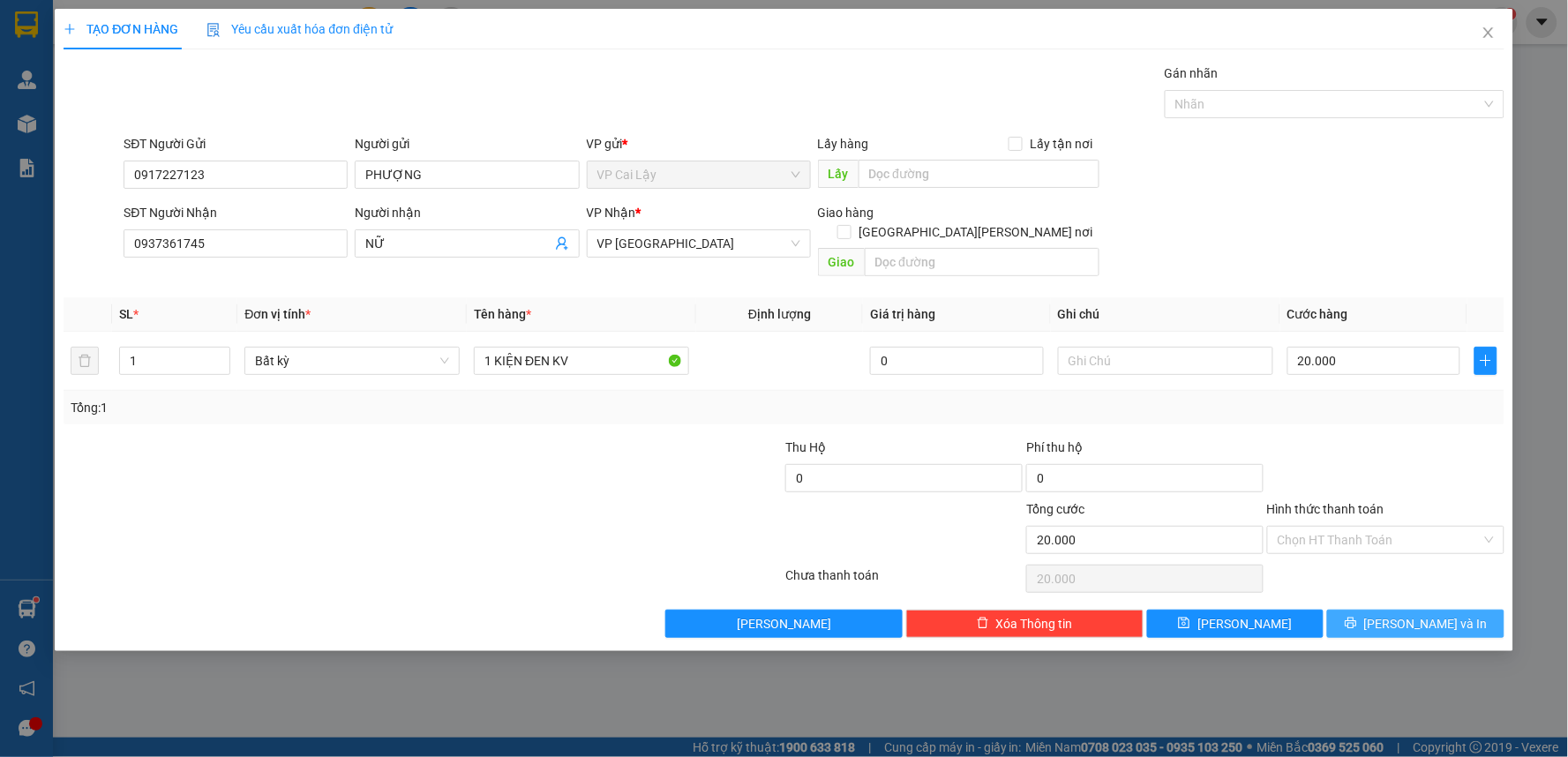
click at [1366, 610] on button "[PERSON_NAME] và In" at bounding box center [1415, 624] width 177 height 28
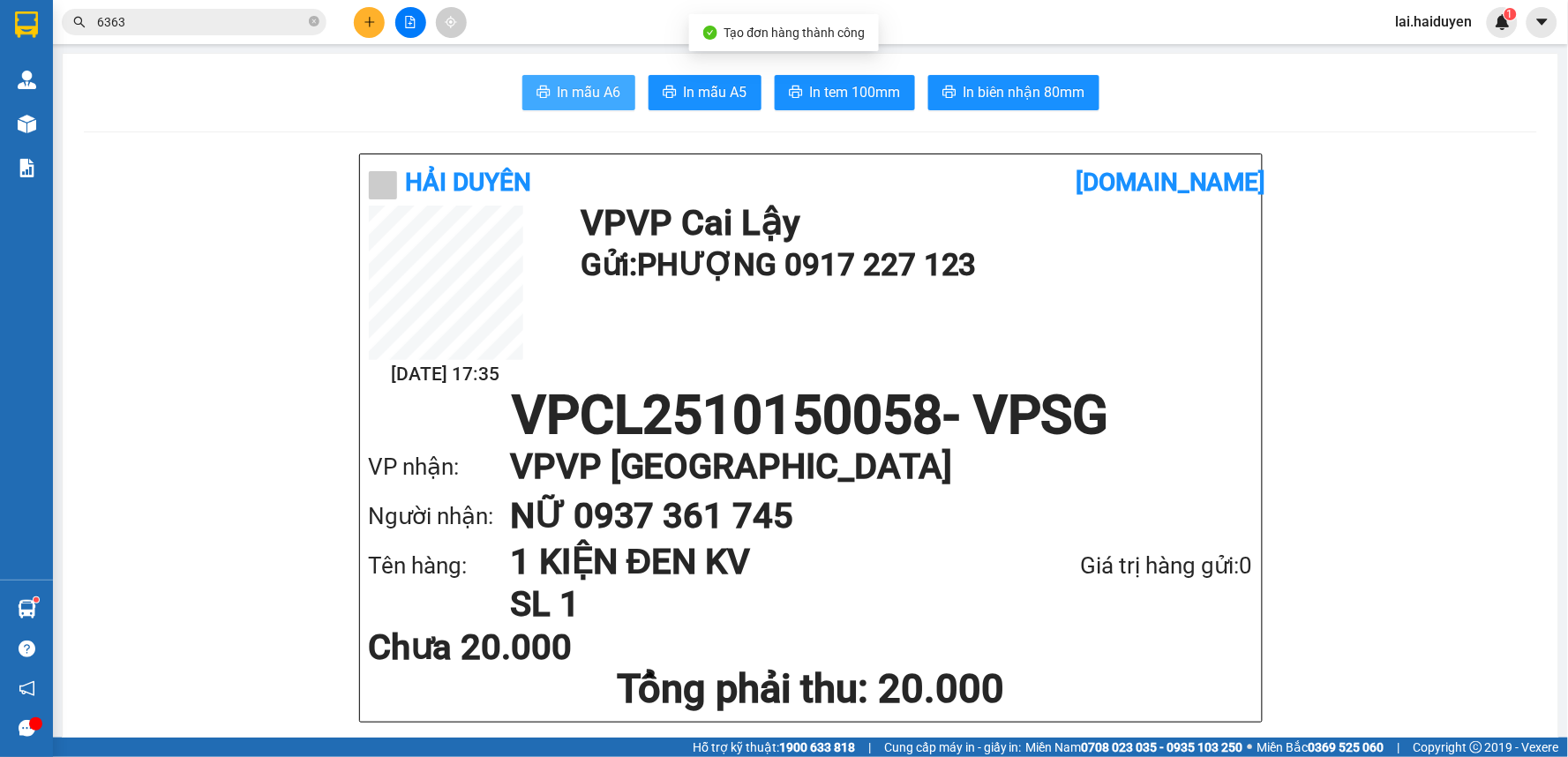
click at [607, 94] on span "In mẫu A6" at bounding box center [589, 93] width 64 height 22
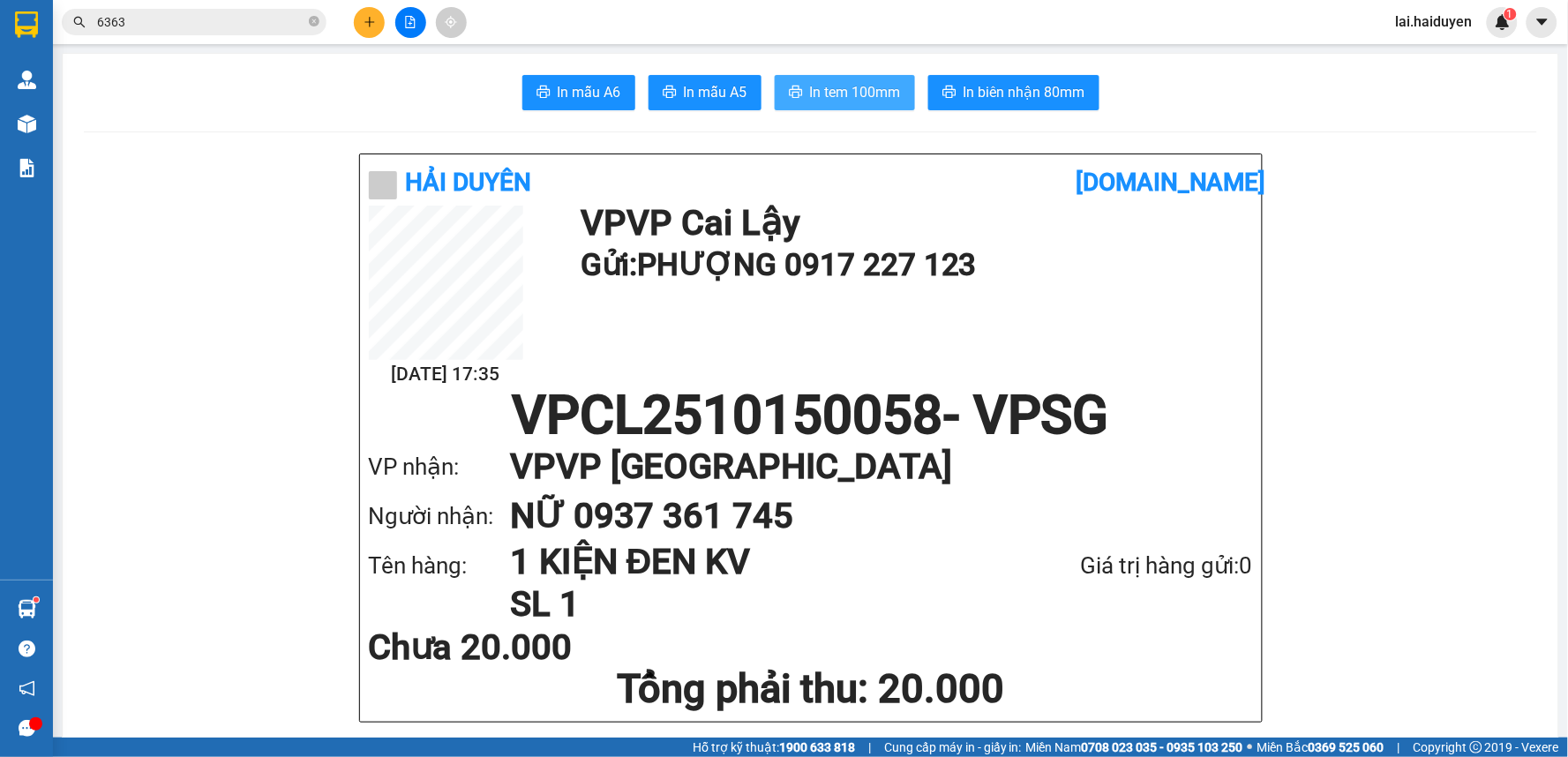
click at [871, 88] on span "In tem 100mm" at bounding box center [855, 93] width 91 height 22
click at [363, 16] on icon "plus" at bounding box center [369, 21] width 12 height 12
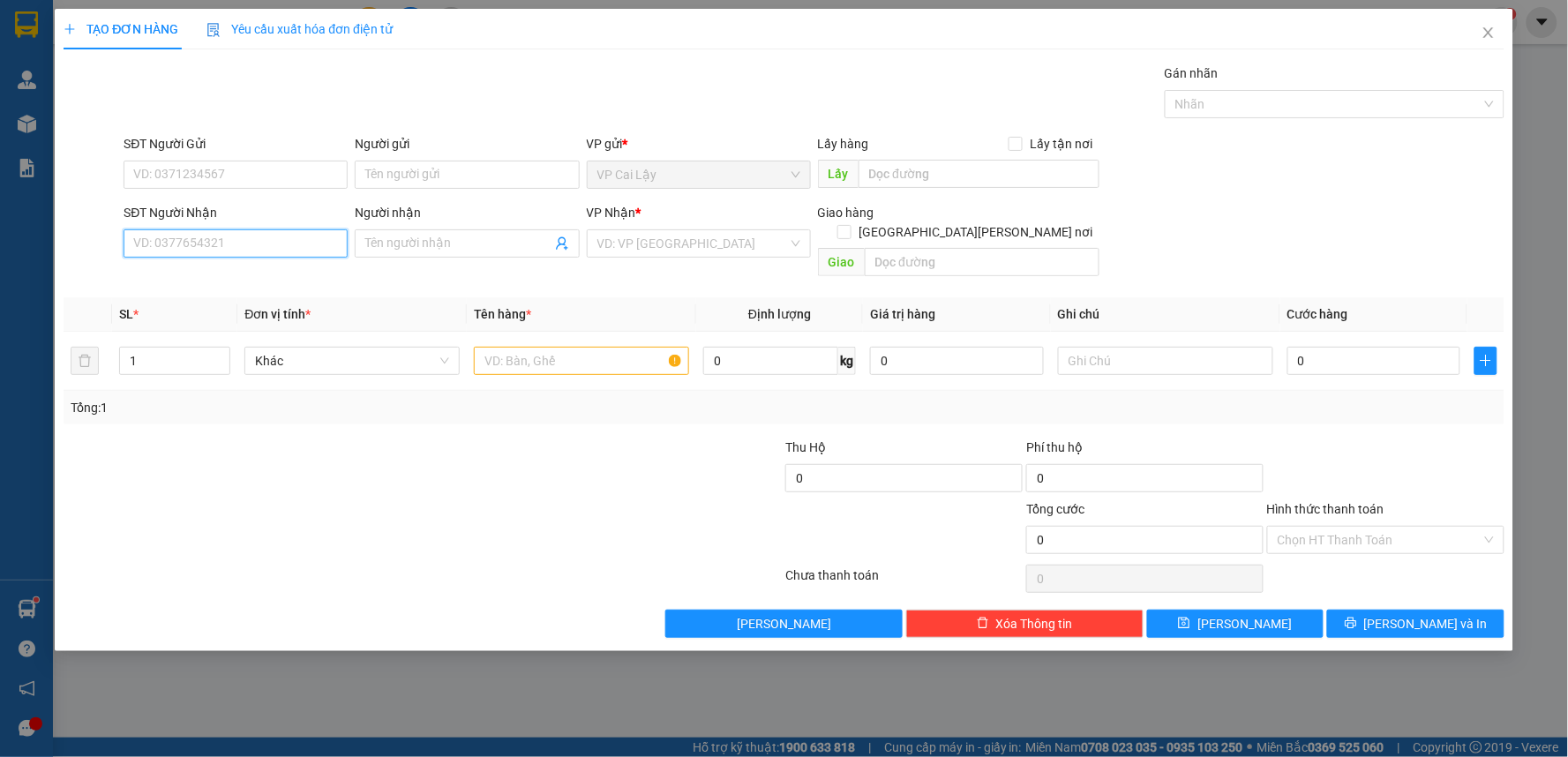
click at [213, 249] on input "SĐT Người Nhận" at bounding box center [235, 244] width 224 height 28
type input "0913910799"
click at [313, 274] on div "0913910799 - TÙNG" at bounding box center [235, 278] width 203 height 19
type input "TÙNG"
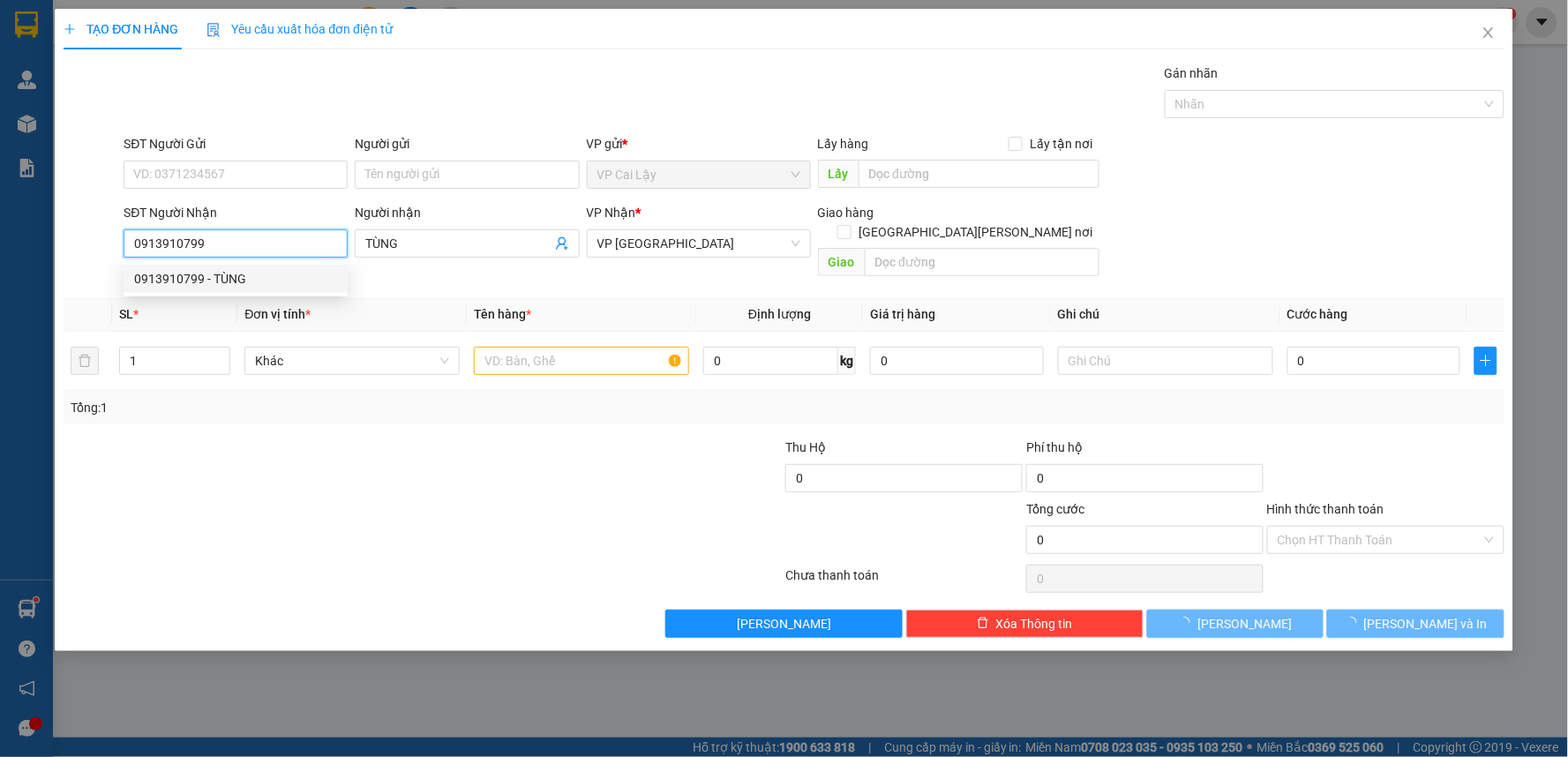
type input "20.000"
type input "0913910799"
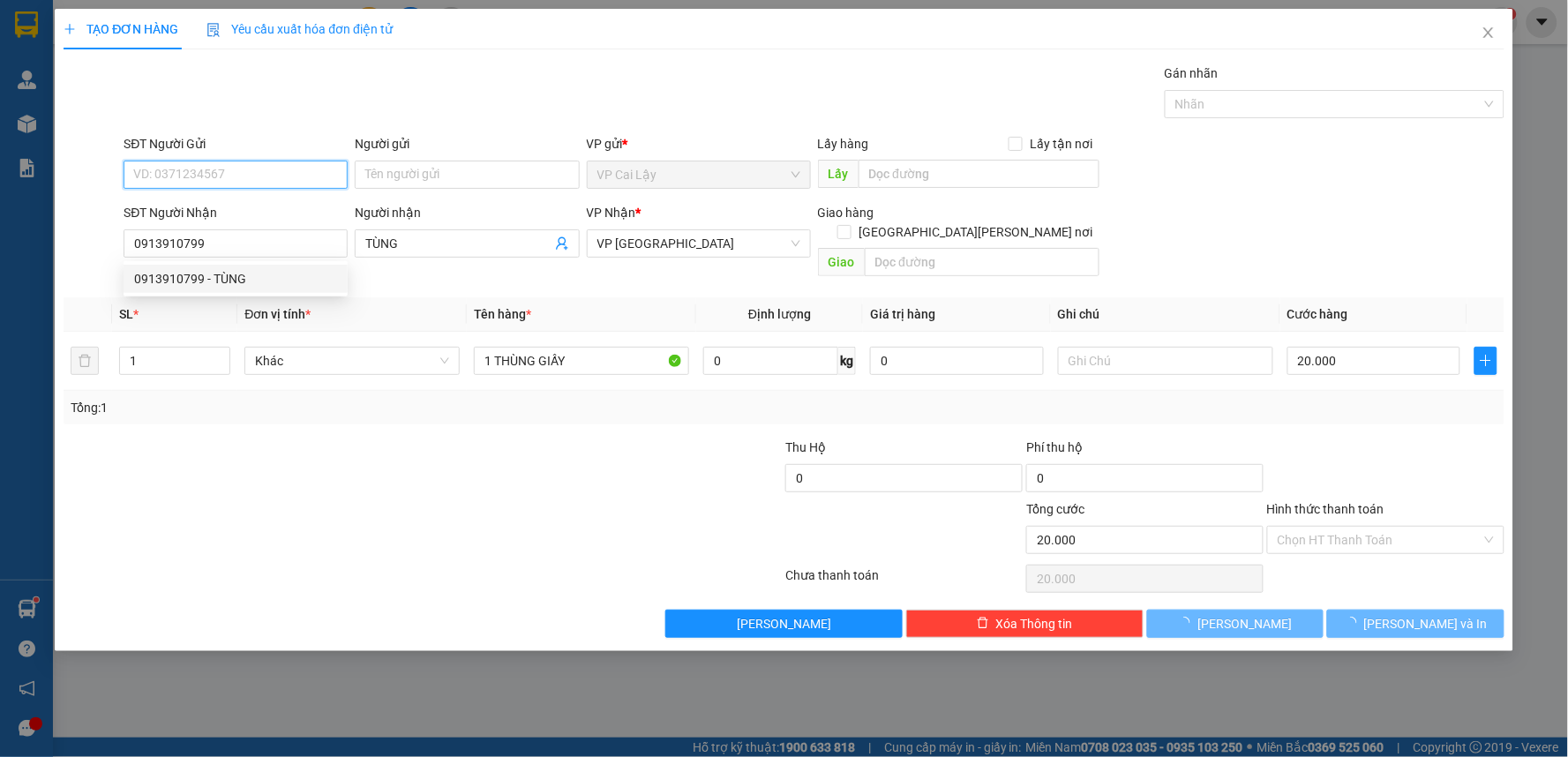
click at [293, 182] on input "SĐT Người Gửi" at bounding box center [235, 174] width 224 height 28
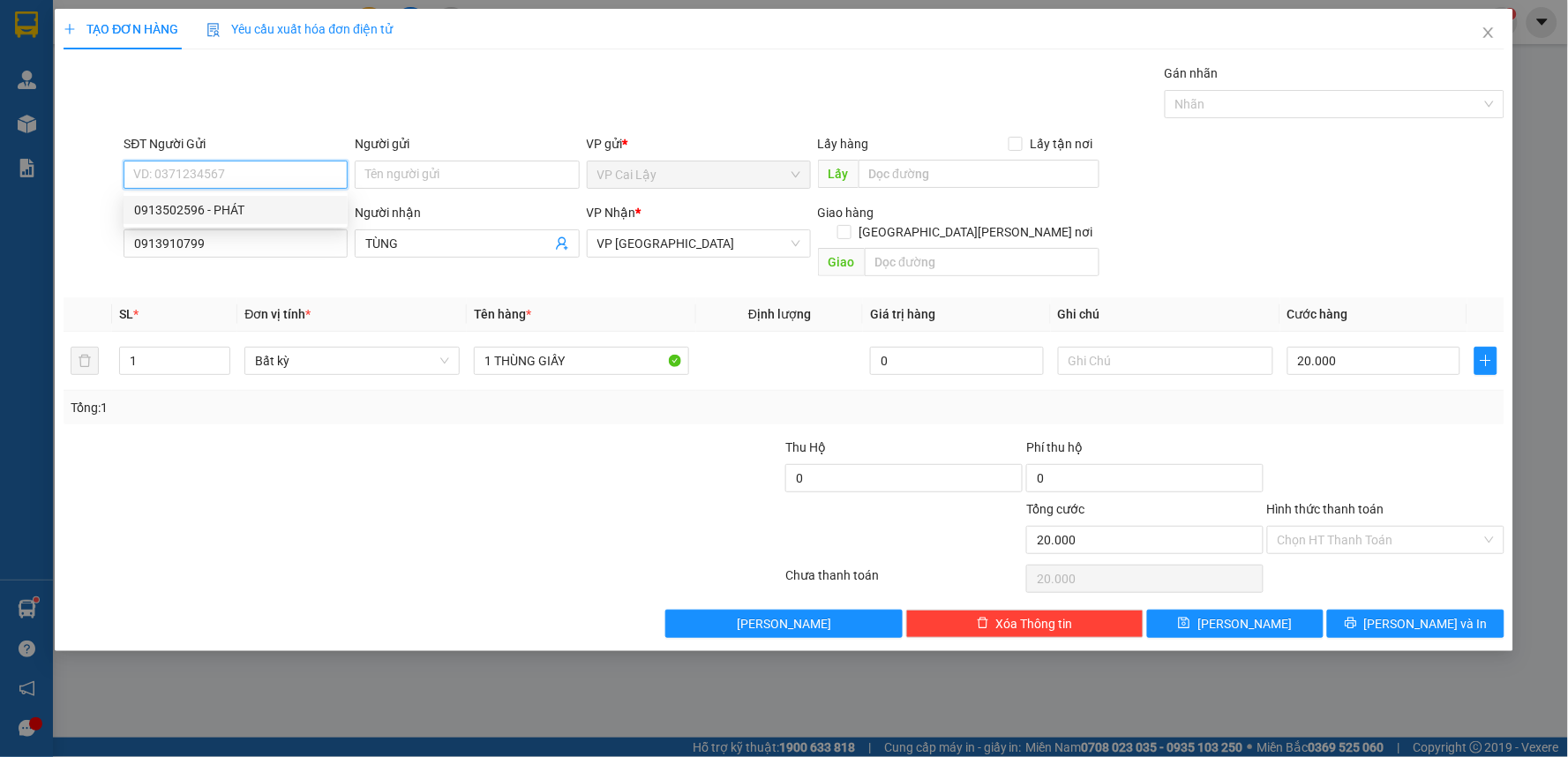
click at [276, 210] on div "0913502596 - PHÁT" at bounding box center [235, 209] width 203 height 19
type input "0913502596"
type input "PHÁT"
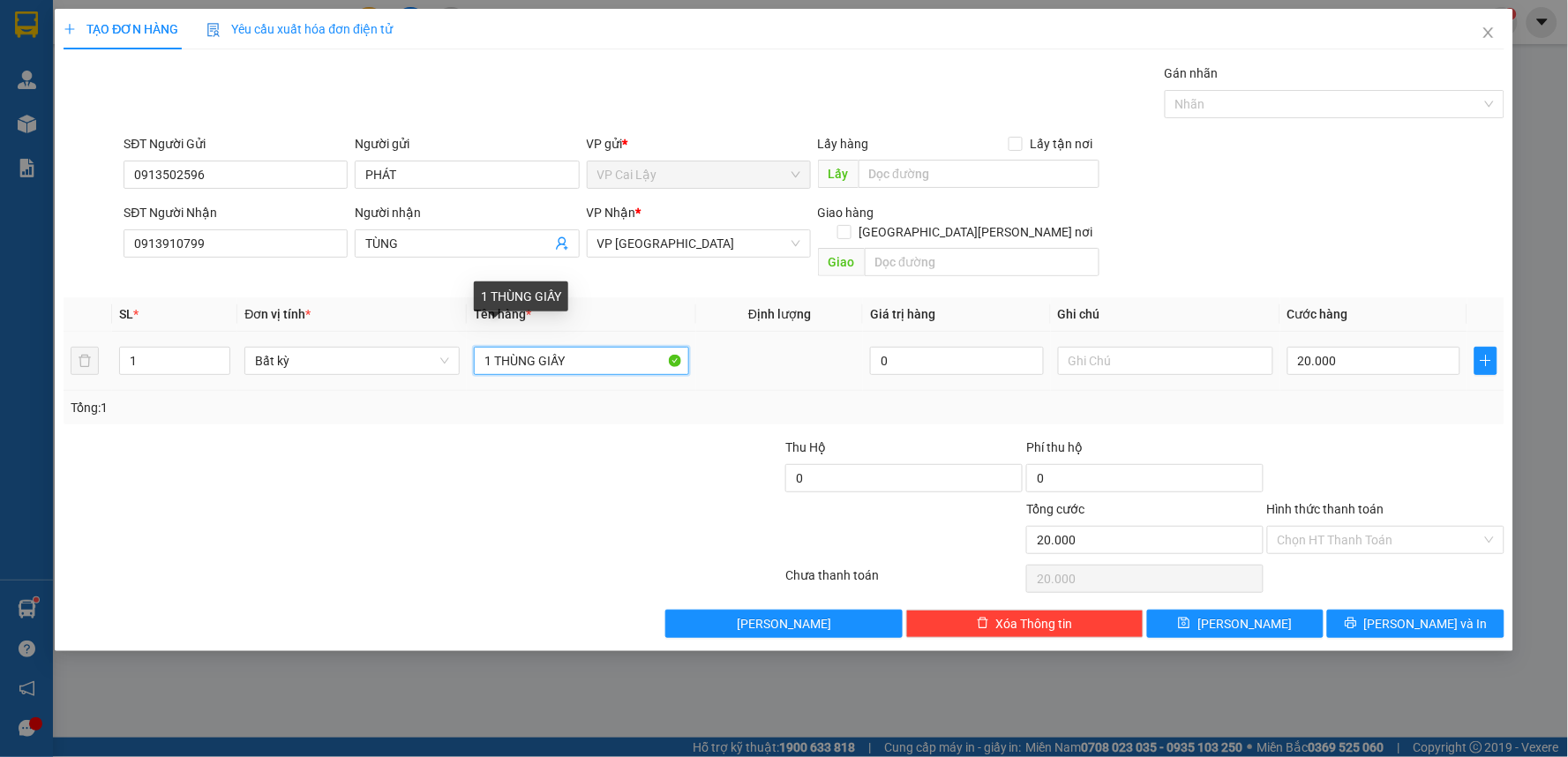
click at [586, 347] on input "1 THÙNG GIẤY" at bounding box center [581, 360] width 215 height 28
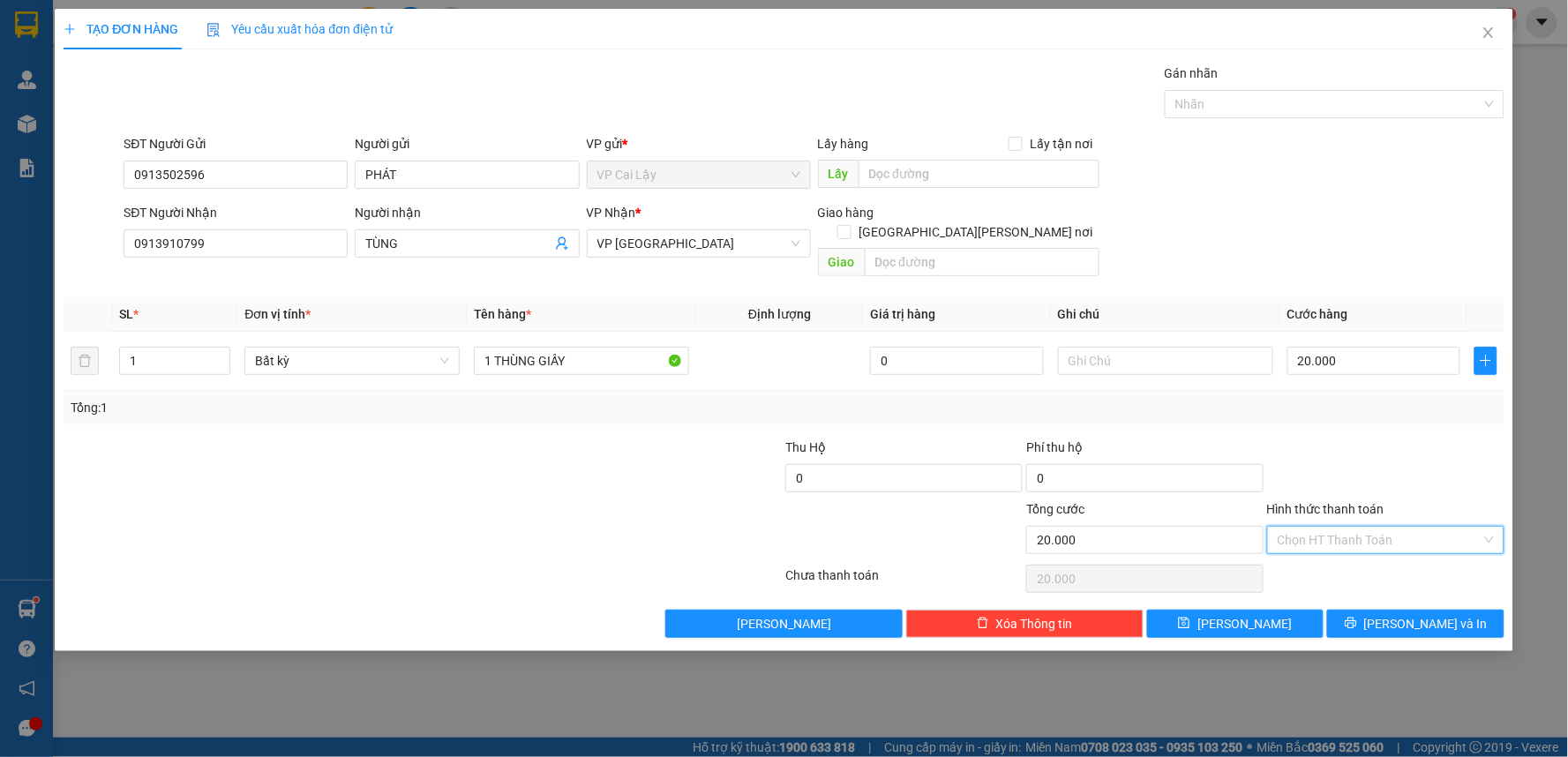
click at [1409, 526] on input "Hình thức thanh toán" at bounding box center [1380, 539] width 204 height 27
click at [1384, 553] on div "Tại văn phòng" at bounding box center [1385, 555] width 216 height 19
type input "0"
click at [1418, 614] on span "[PERSON_NAME] và In" at bounding box center [1425, 624] width 123 height 19
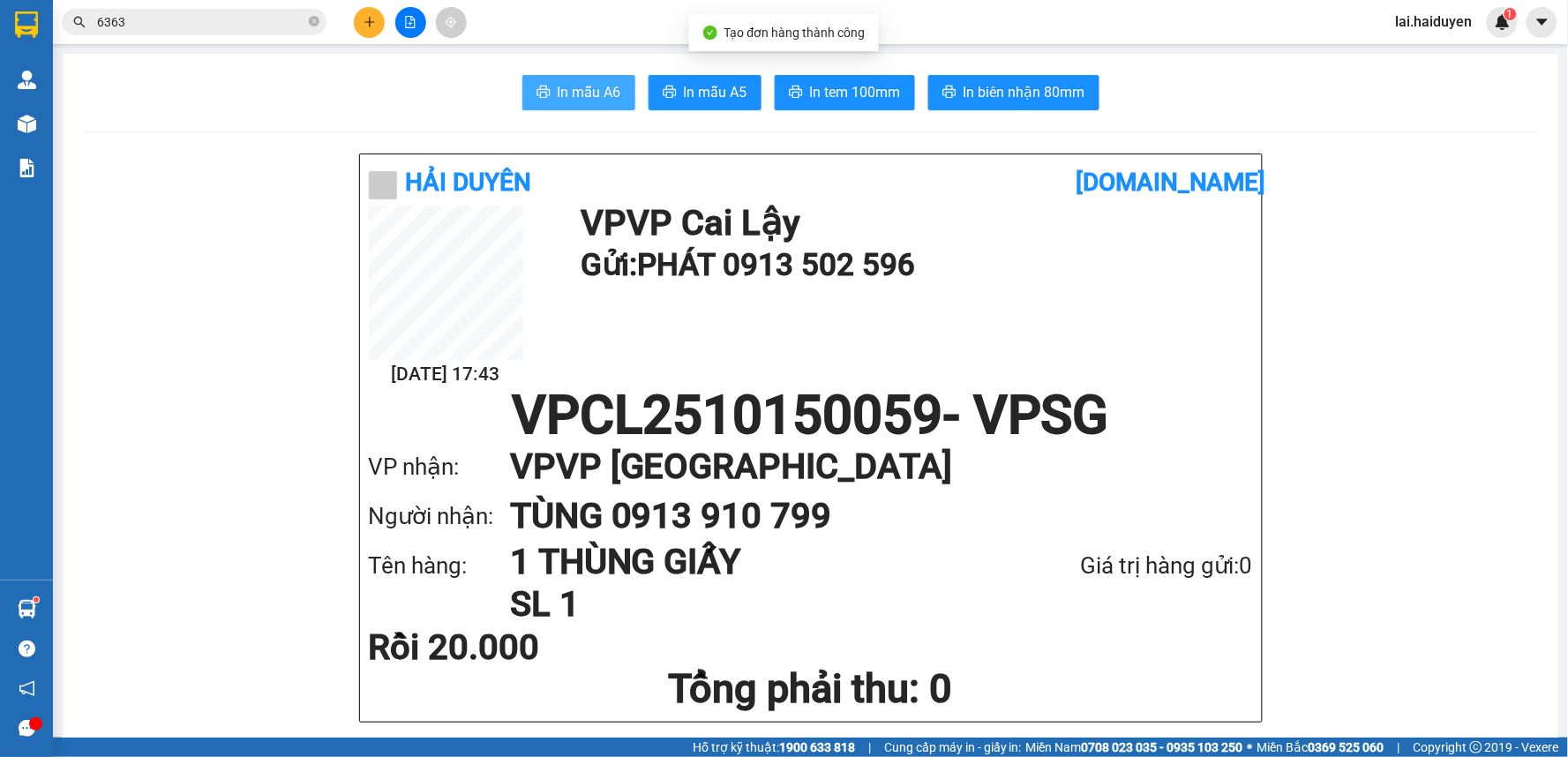
click at [598, 88] on span "In mẫu A6" at bounding box center [589, 93] width 64 height 22
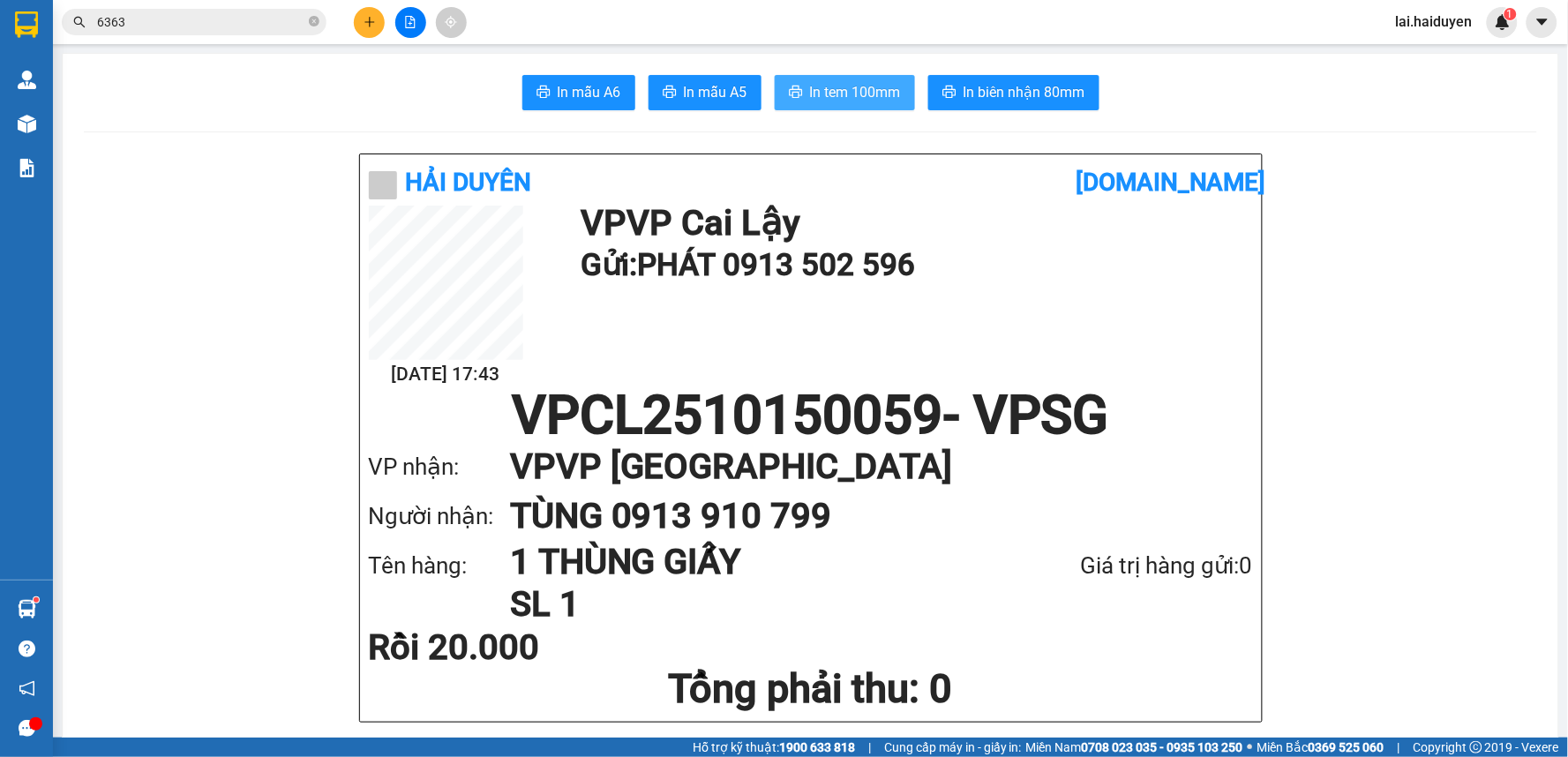
click at [859, 88] on span "In tem 100mm" at bounding box center [855, 93] width 91 height 22
click at [312, 21] on icon "close-circle" at bounding box center [313, 20] width 10 height 10
click at [297, 19] on input "text" at bounding box center [201, 21] width 209 height 19
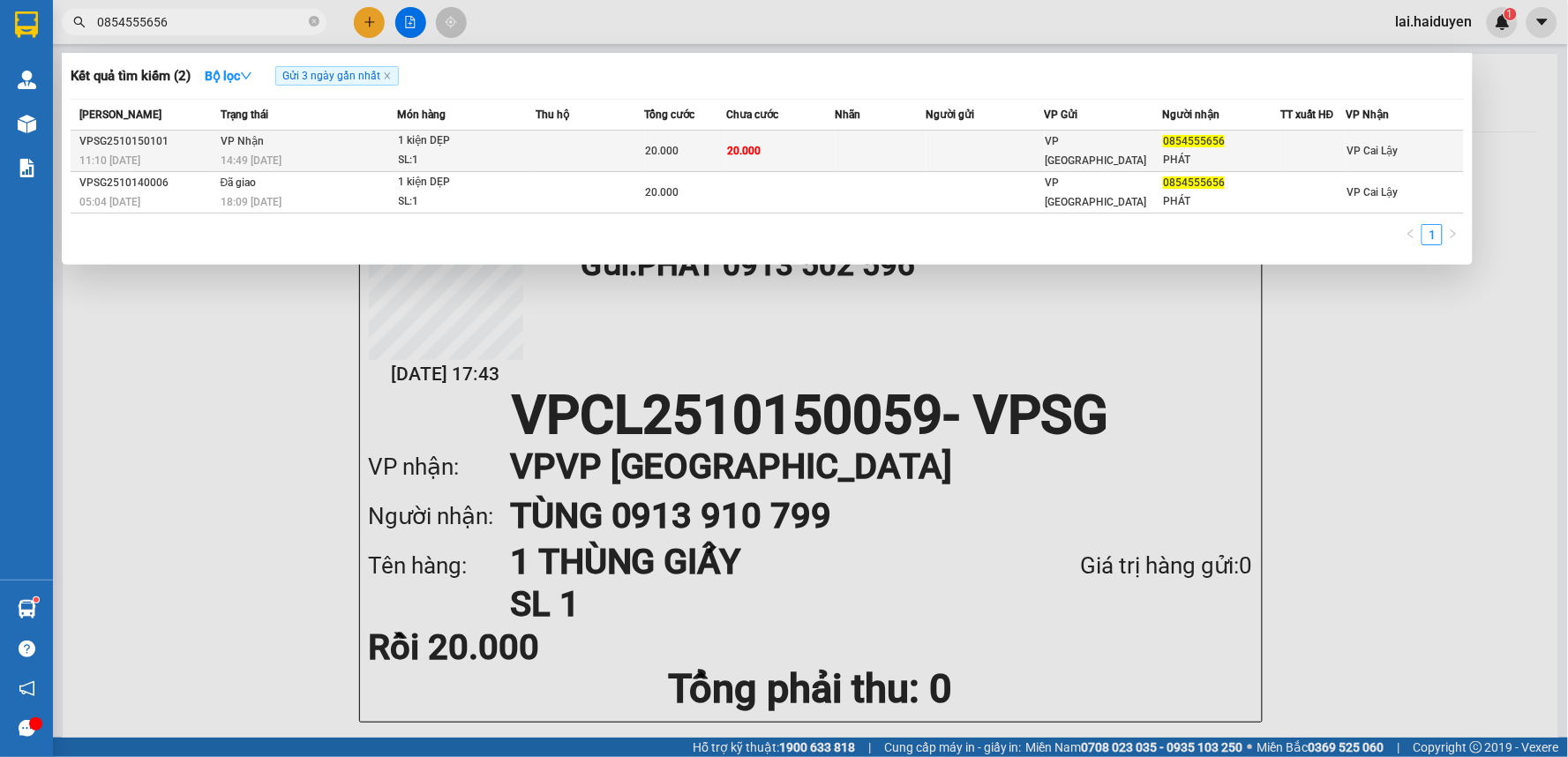
type input "0854555656"
click at [815, 155] on td "20.000" at bounding box center [781, 151] width 109 height 42
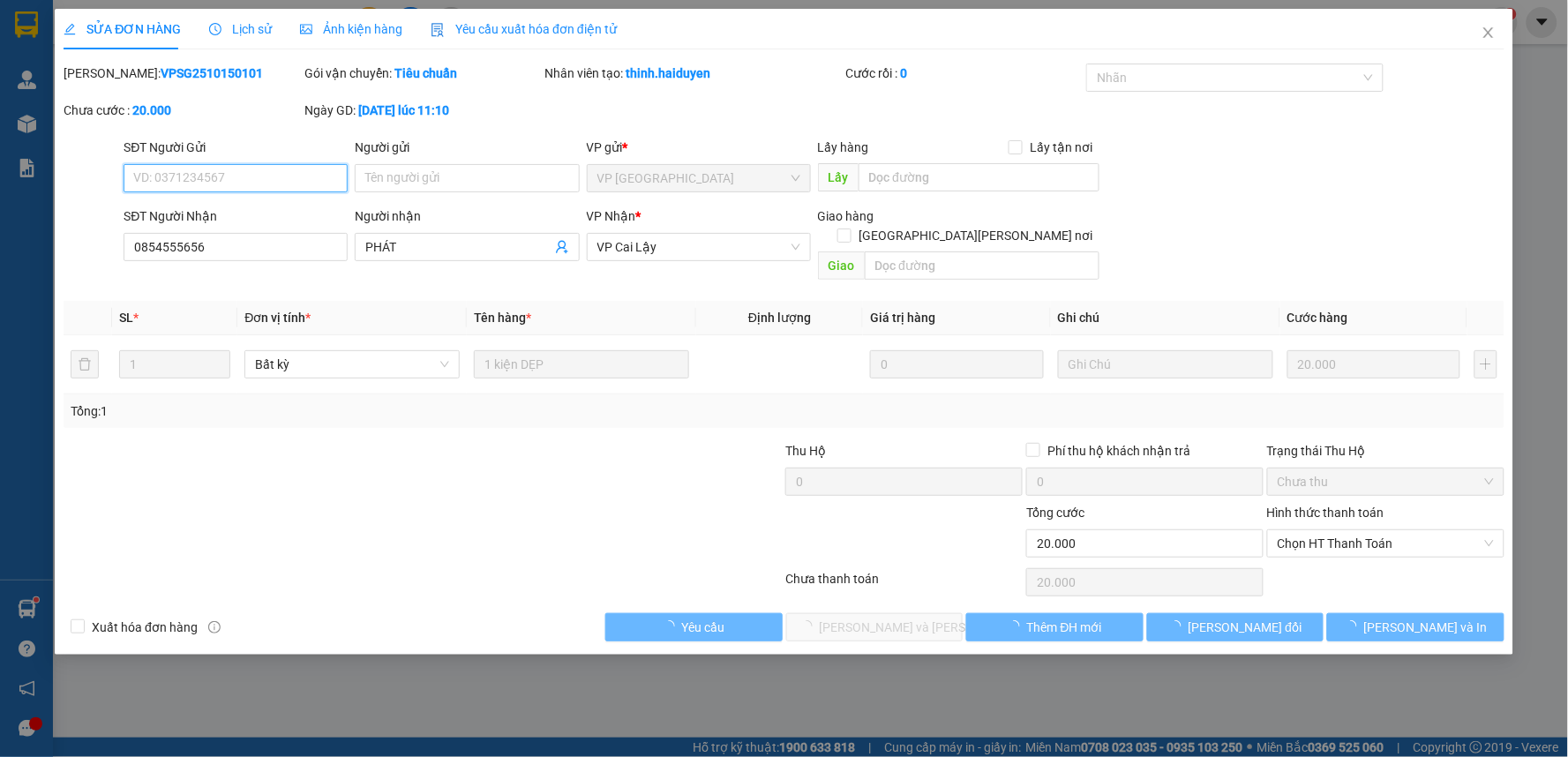
type input "0854555656"
type input "PHÁT"
type input "0"
type input "20.000"
click at [1394, 530] on span "Chọn HT Thanh Toán" at bounding box center [1385, 543] width 216 height 27
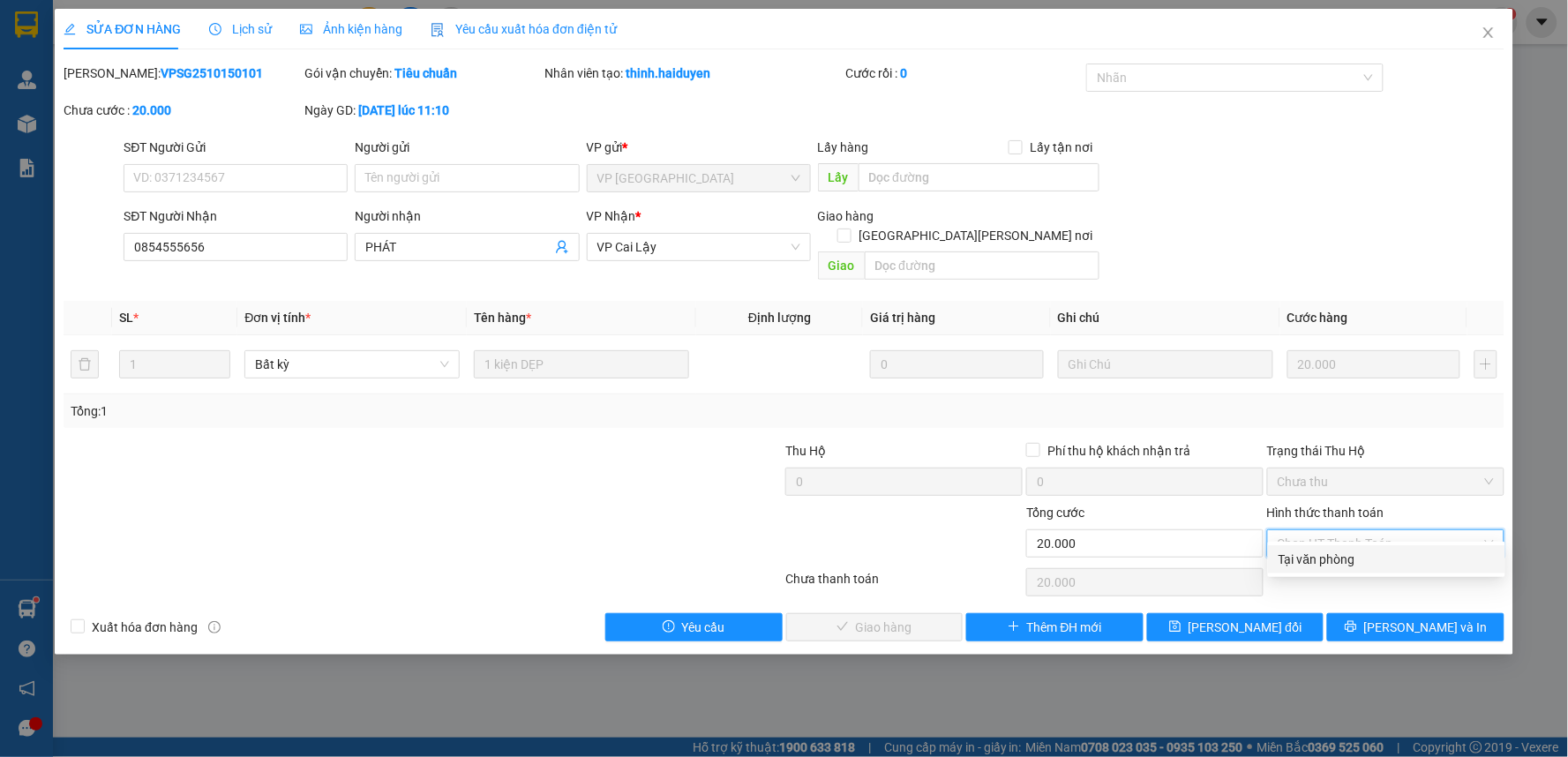
drag, startPoint x: 1371, startPoint y: 553, endPoint x: 902, endPoint y: 611, distance: 472.6
click at [1321, 561] on div "Tại văn phòng" at bounding box center [1385, 559] width 216 height 19
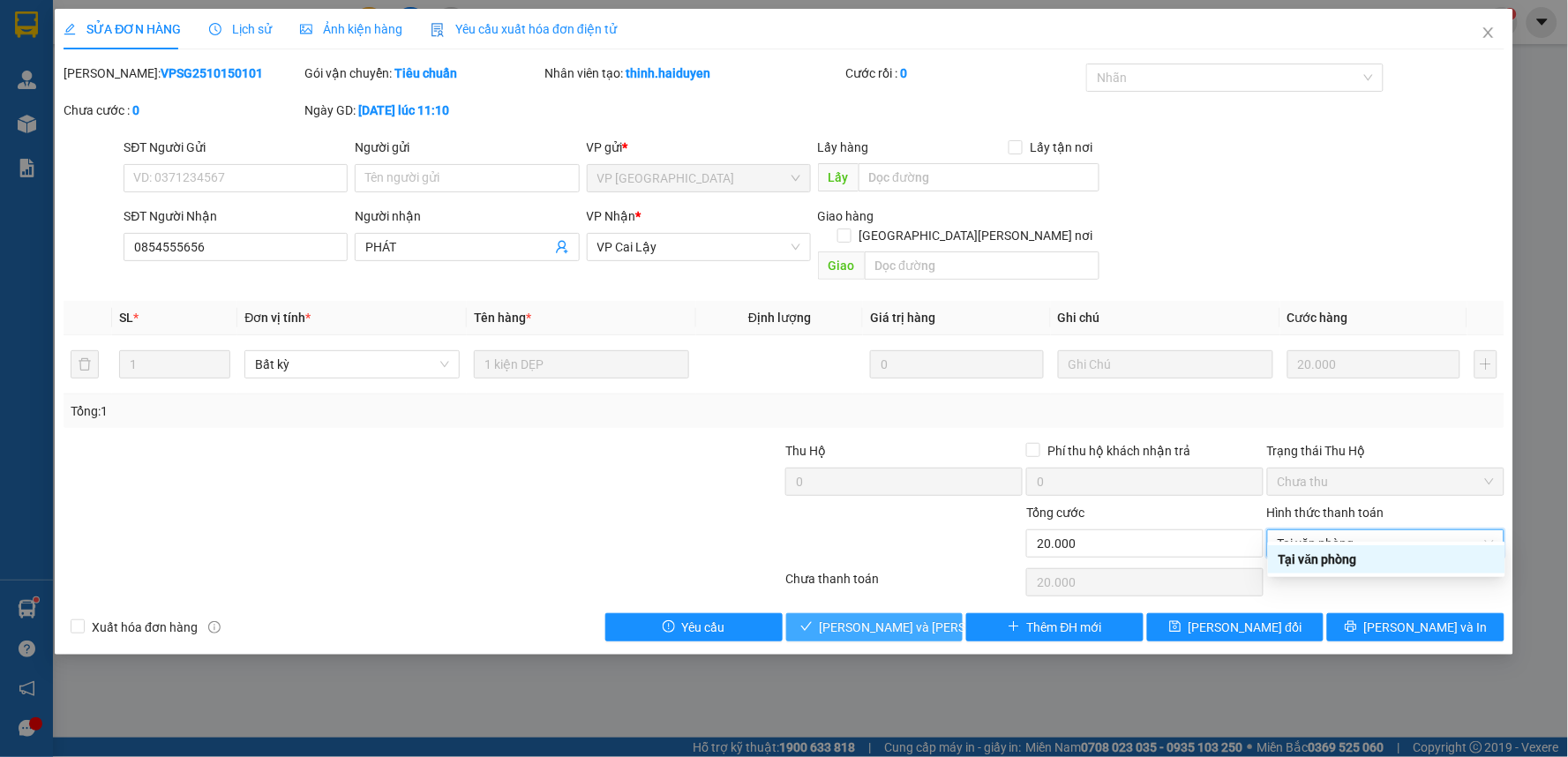
type input "0"
drag, startPoint x: 904, startPoint y: 611, endPoint x: 946, endPoint y: 500, distance: 118.7
click at [904, 617] on span "[PERSON_NAME] và [PERSON_NAME] hàng" at bounding box center [938, 626] width 238 height 19
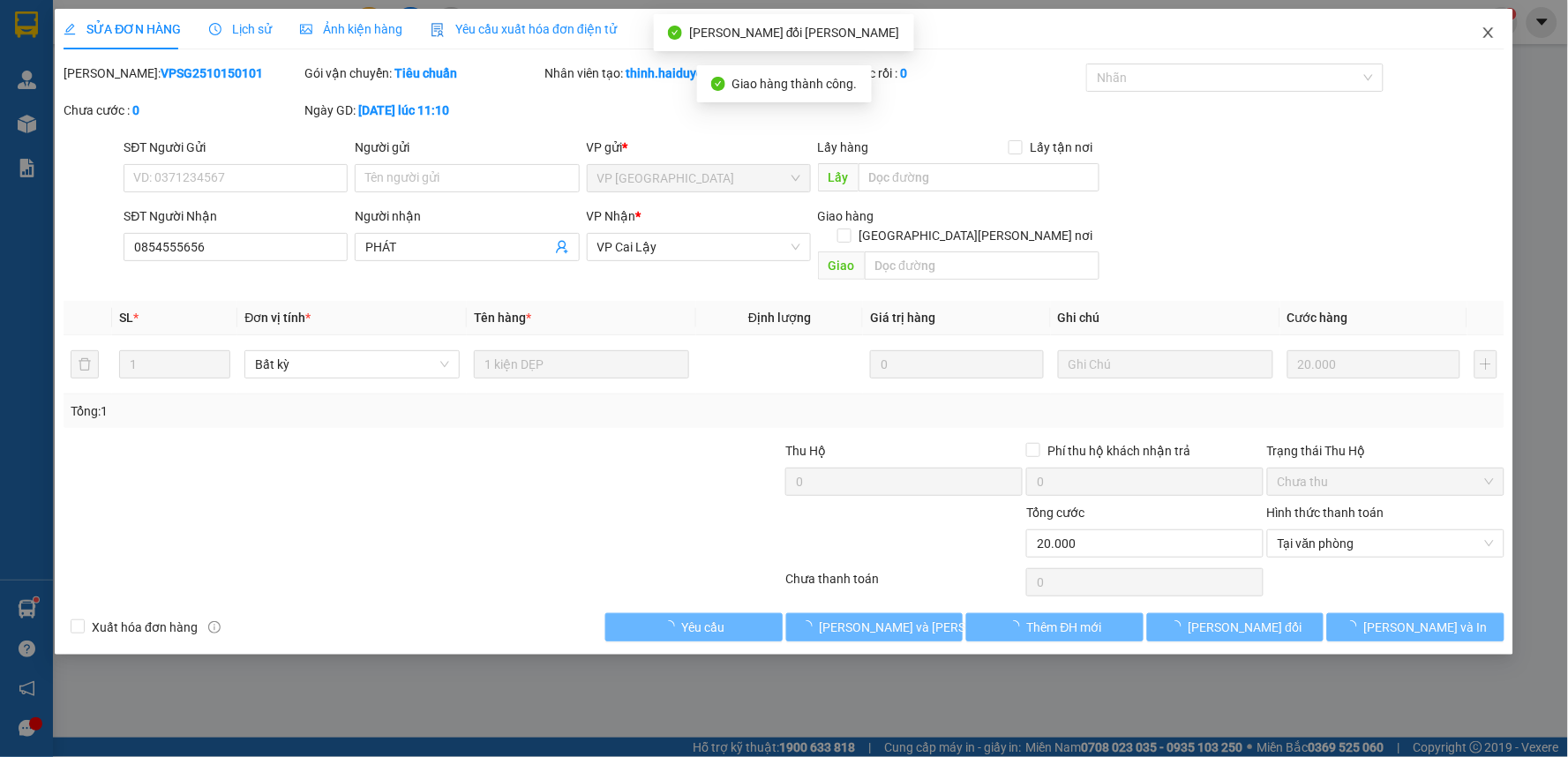
click at [1492, 30] on icon "close" at bounding box center [1487, 32] width 9 height 10
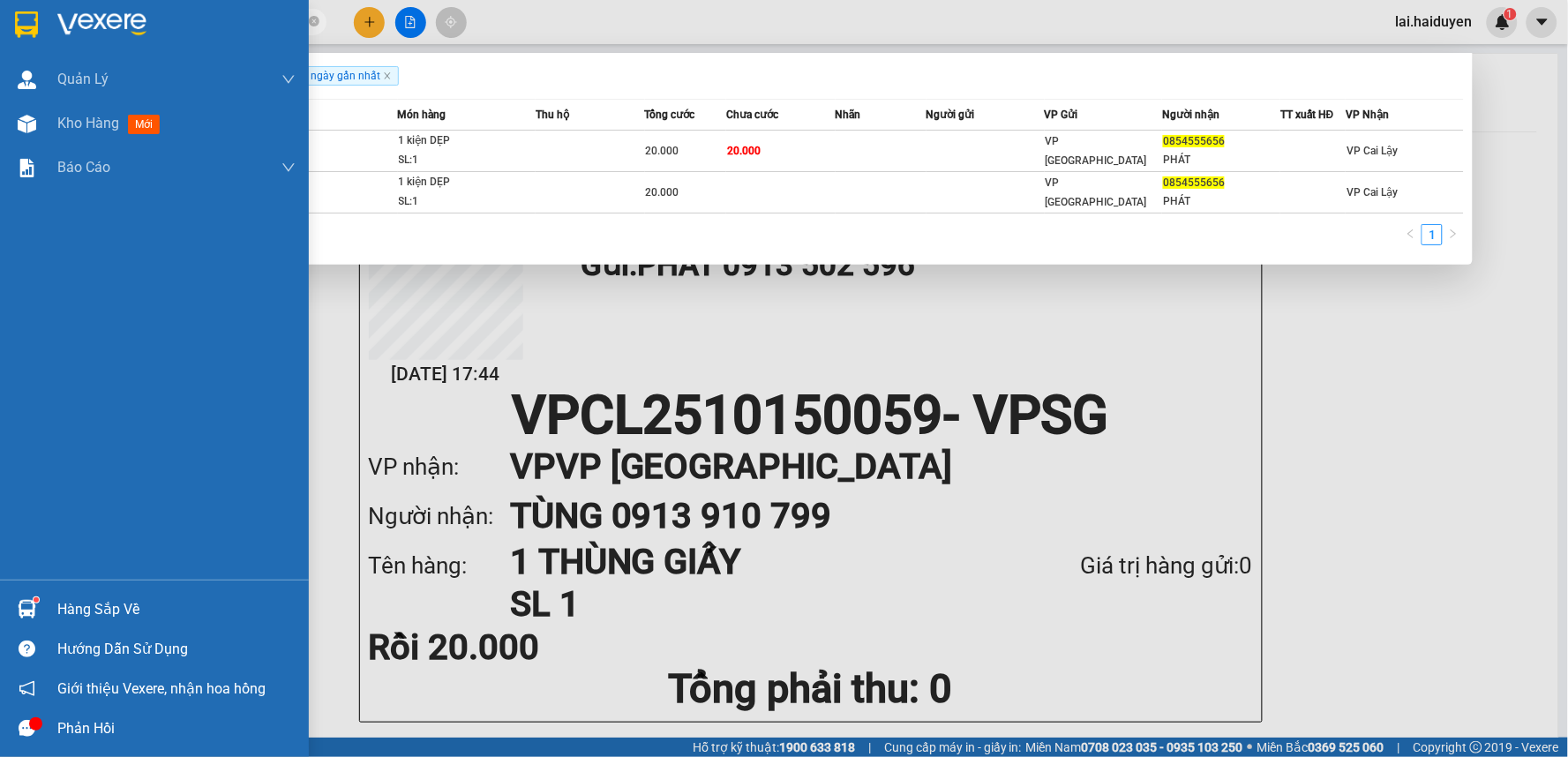
drag, startPoint x: 251, startPoint y: 21, endPoint x: 0, endPoint y: 48, distance: 252.4
click at [0, 48] on section "Kết quả tìm kiếm ( 2 ) Bộ lọc Gửi 3 ngày gần nhất Mã ĐH Trạng thái Món hàng Thu…" at bounding box center [784, 378] width 1568 height 757
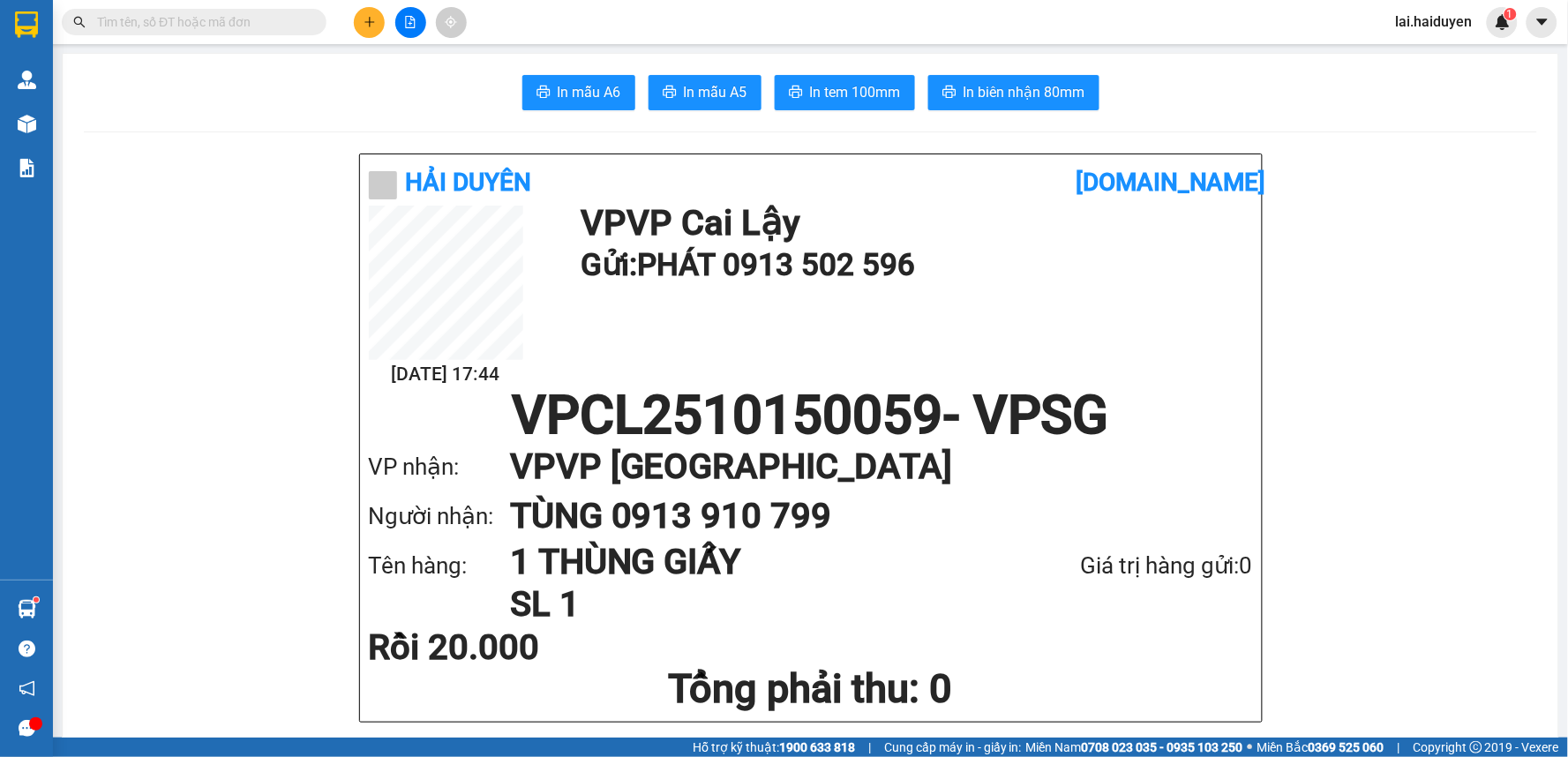
click at [157, 27] on input "text" at bounding box center [201, 21] width 209 height 19
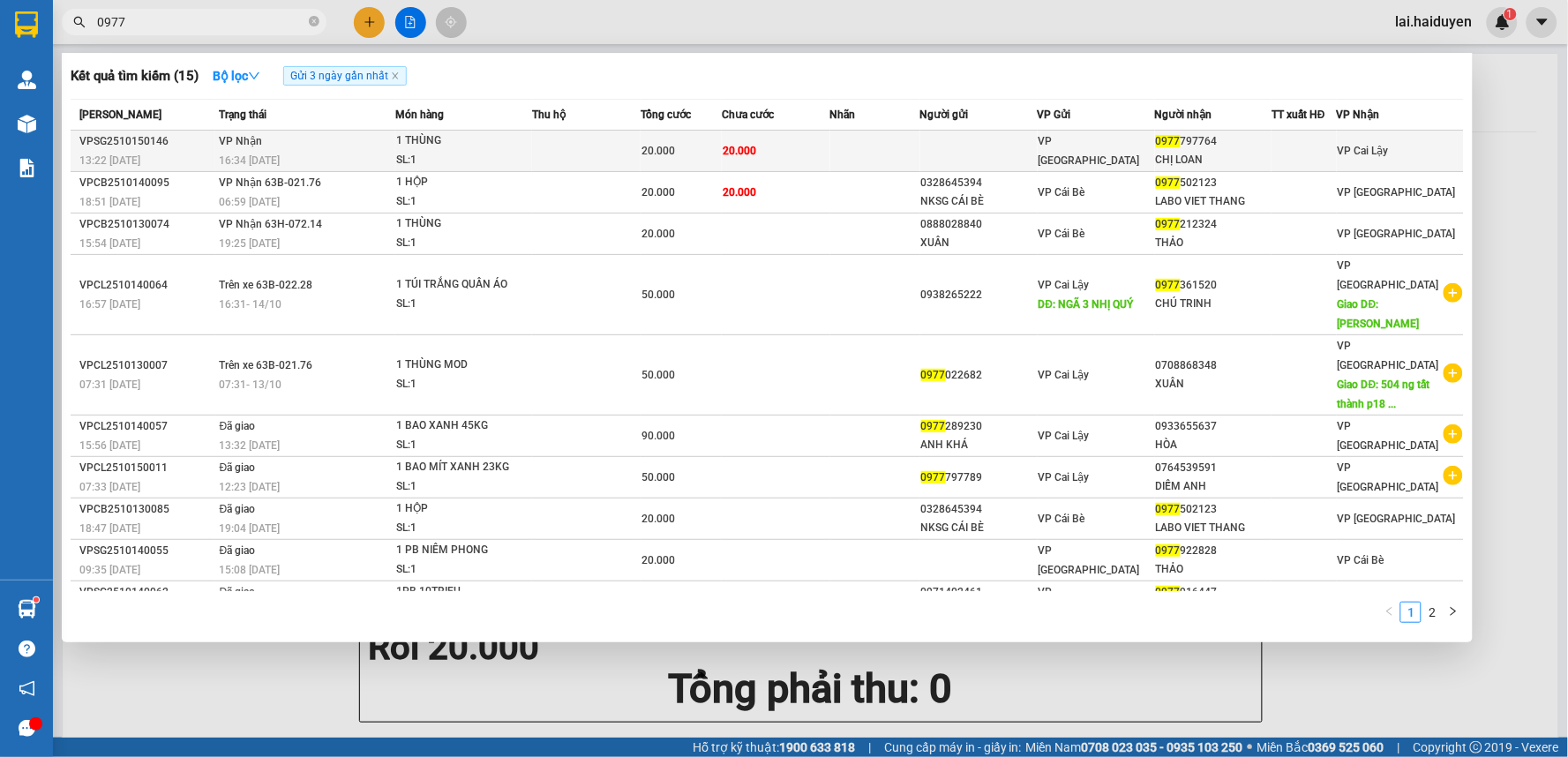
type input "0977"
click at [790, 154] on td "20.000" at bounding box center [776, 151] width 108 height 42
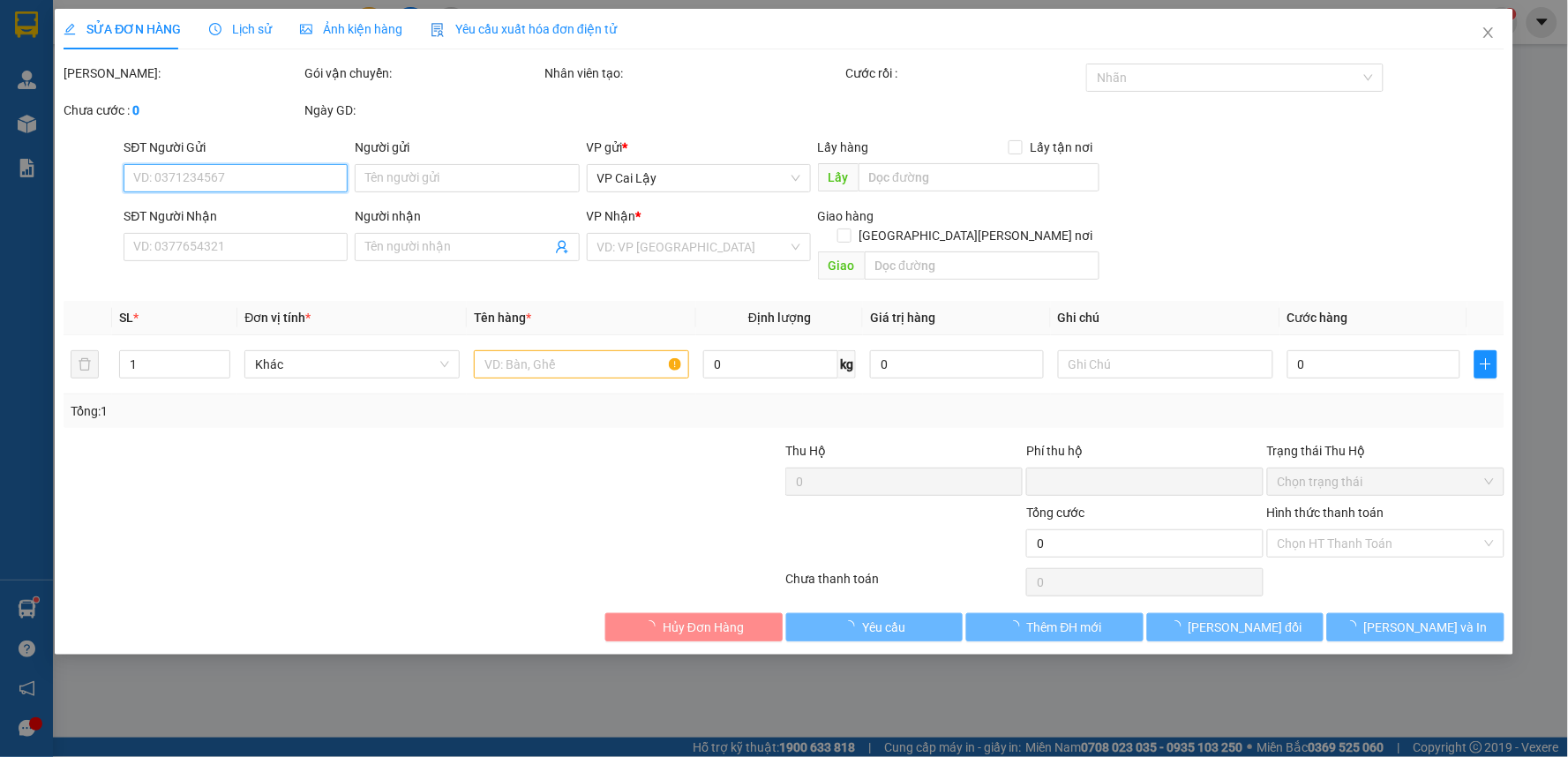
type input "0977797764"
type input "CHỊ LOAN"
type input "0"
type input "20.000"
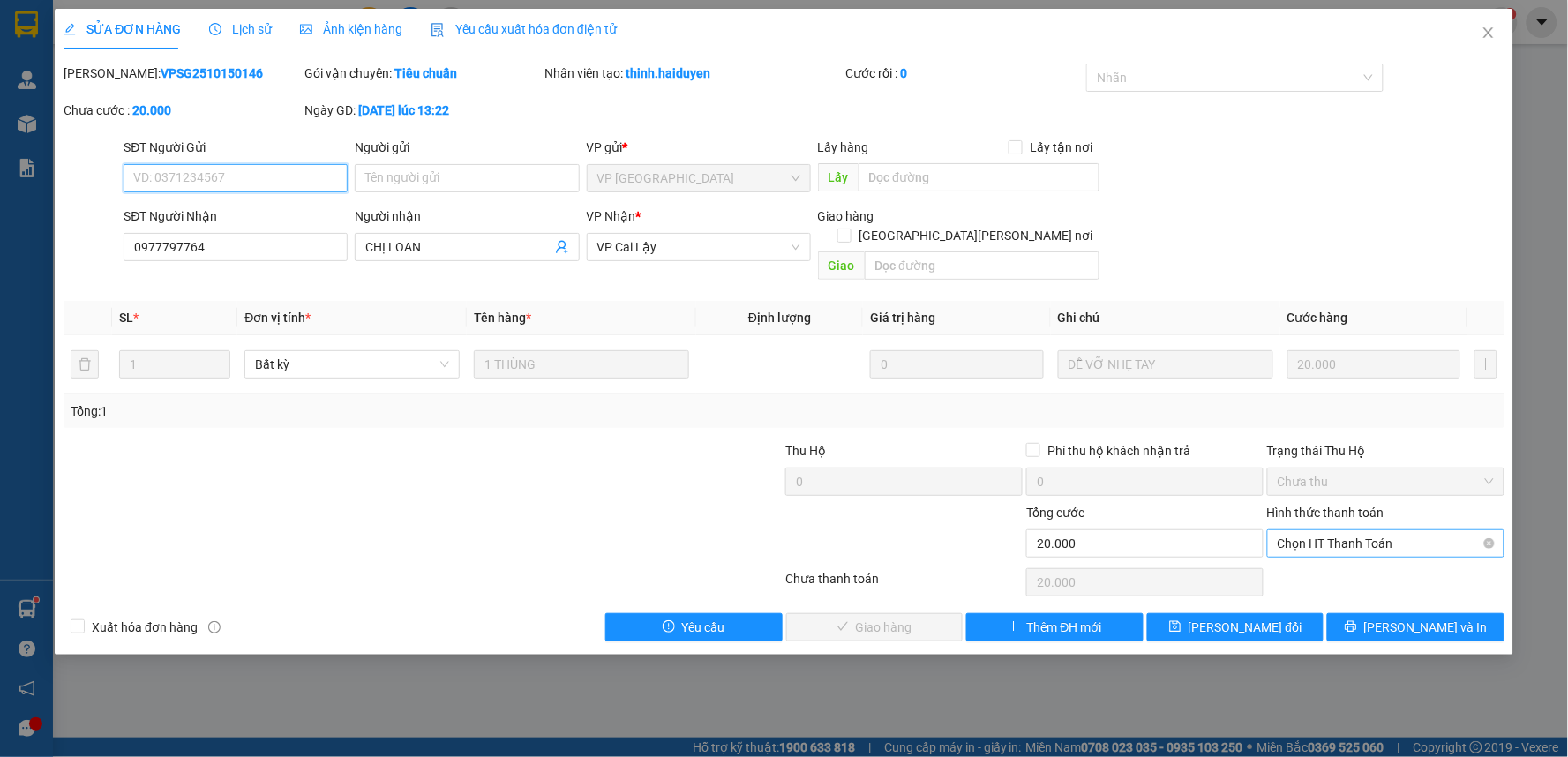
drag, startPoint x: 1372, startPoint y: 522, endPoint x: 1370, endPoint y: 536, distance: 14.1
click at [1372, 530] on span "Chọn HT Thanh Toán" at bounding box center [1385, 543] width 216 height 27
drag, startPoint x: 1355, startPoint y: 564, endPoint x: 1202, endPoint y: 561, distance: 153.0
click at [1343, 564] on div "Tại văn phòng" at bounding box center [1385, 559] width 216 height 19
type input "0"
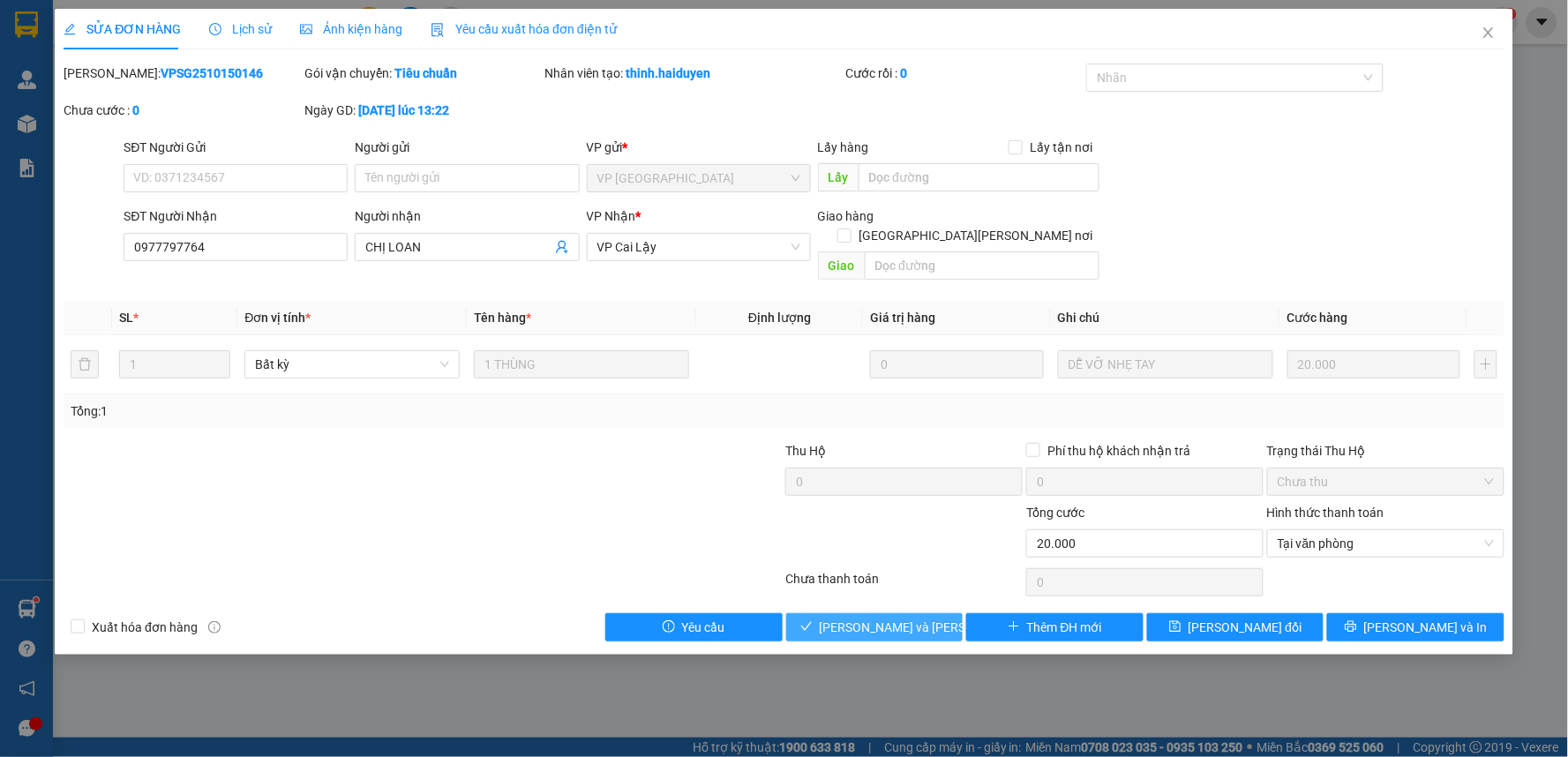
click at [921, 613] on button "[PERSON_NAME] và [PERSON_NAME] hàng" at bounding box center [874, 627] width 177 height 28
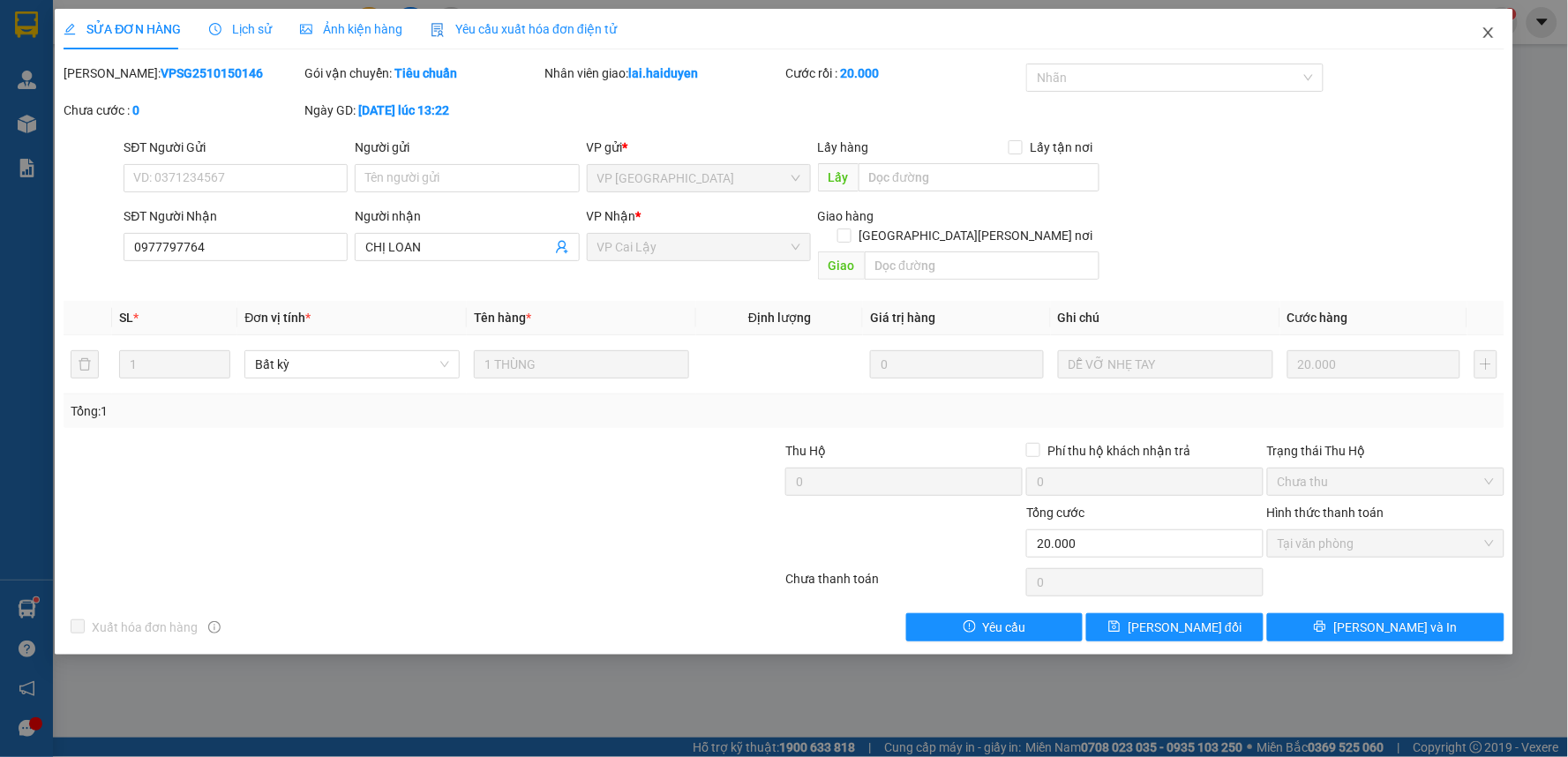
click at [1491, 33] on icon "close" at bounding box center [1487, 32] width 14 height 14
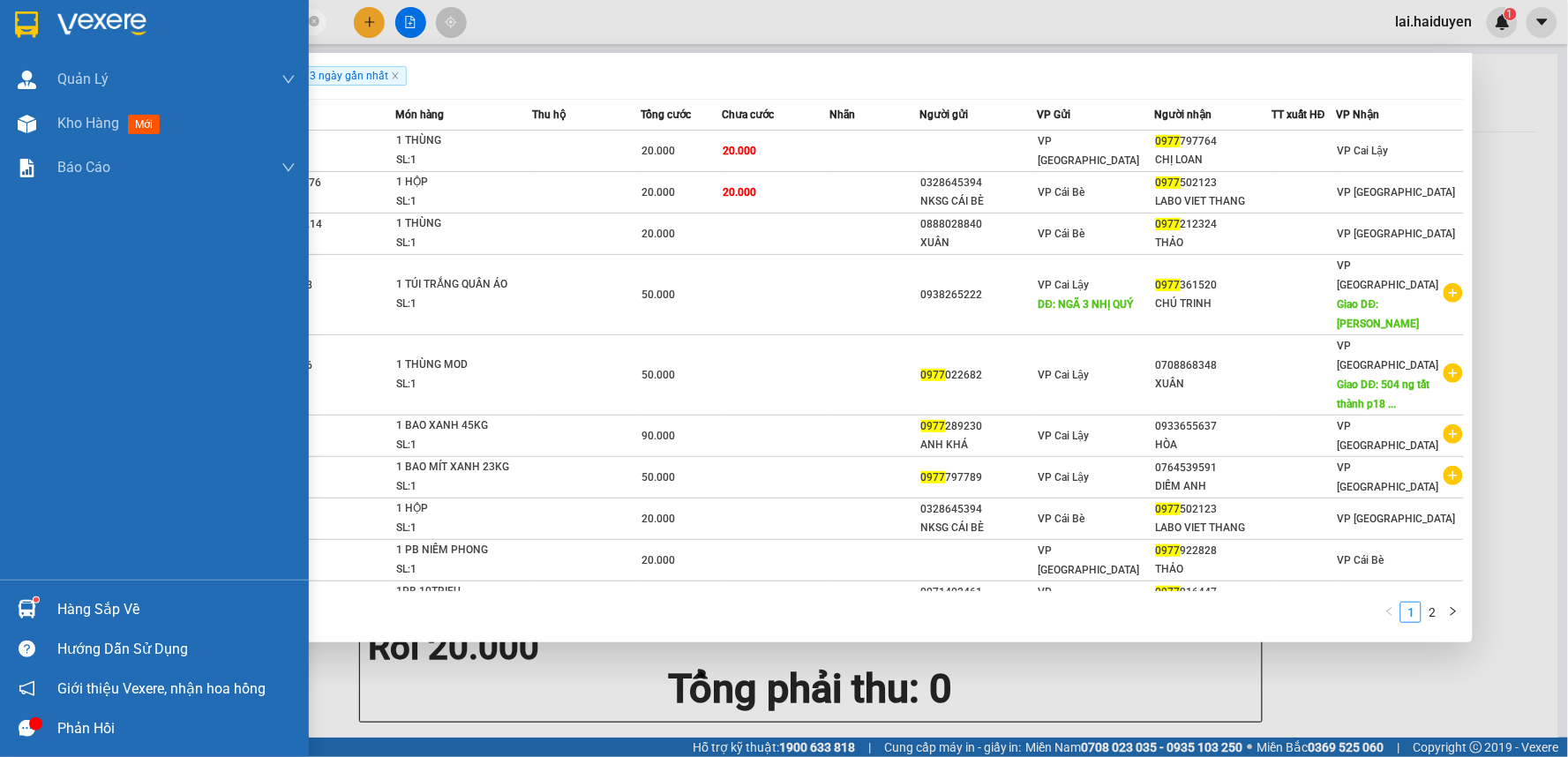
drag, startPoint x: 197, startPoint y: 19, endPoint x: 7, endPoint y: 53, distance: 193.0
click at [7, 53] on section "Kết quả tìm kiếm ( 15 ) Bộ lọc Gửi 3 ngày gần nhất Mã ĐH Trạng thái Món hàng Th…" at bounding box center [784, 378] width 1568 height 757
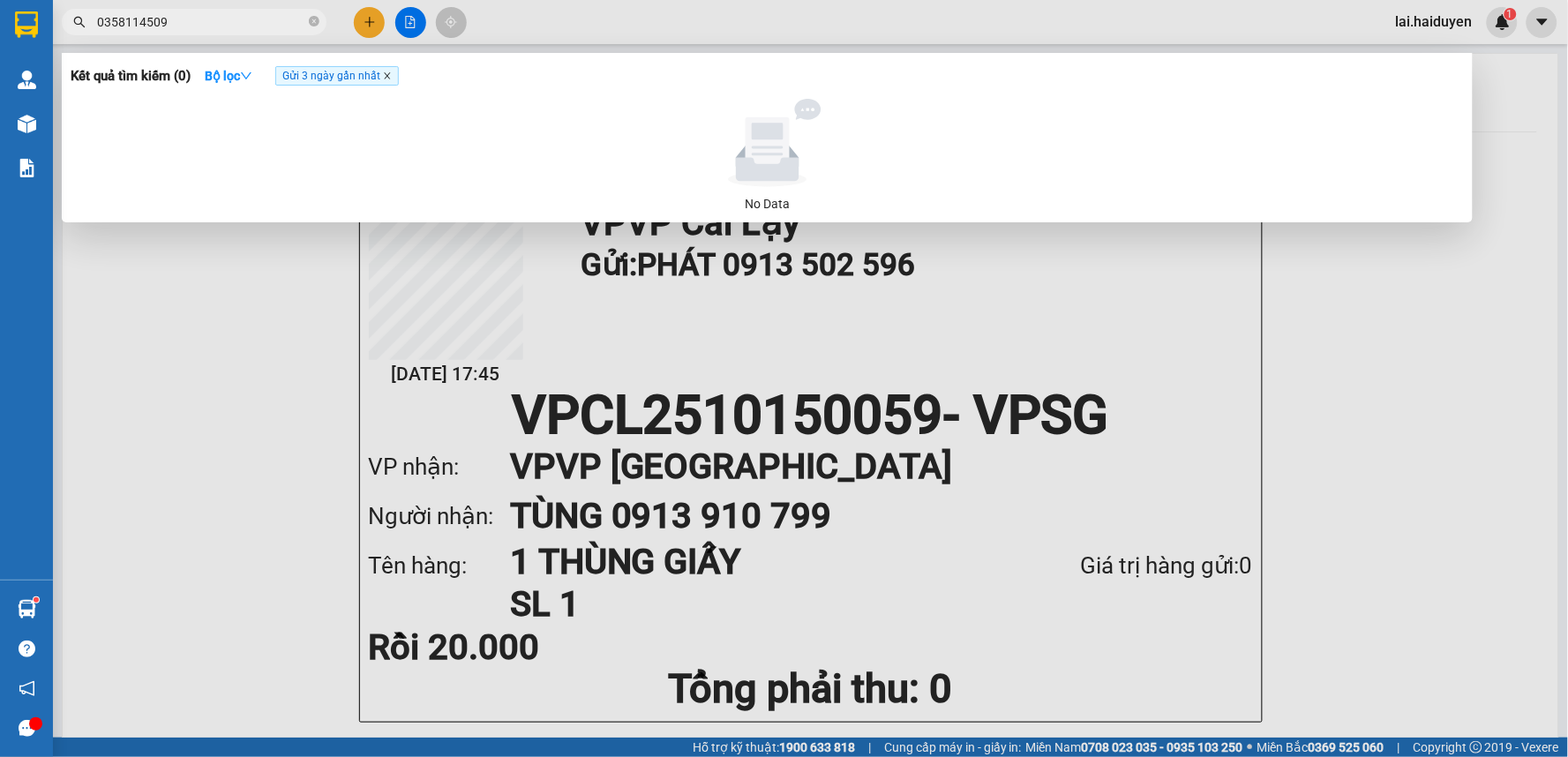
type input "0358114509"
click at [390, 76] on icon "close" at bounding box center [386, 76] width 6 height 6
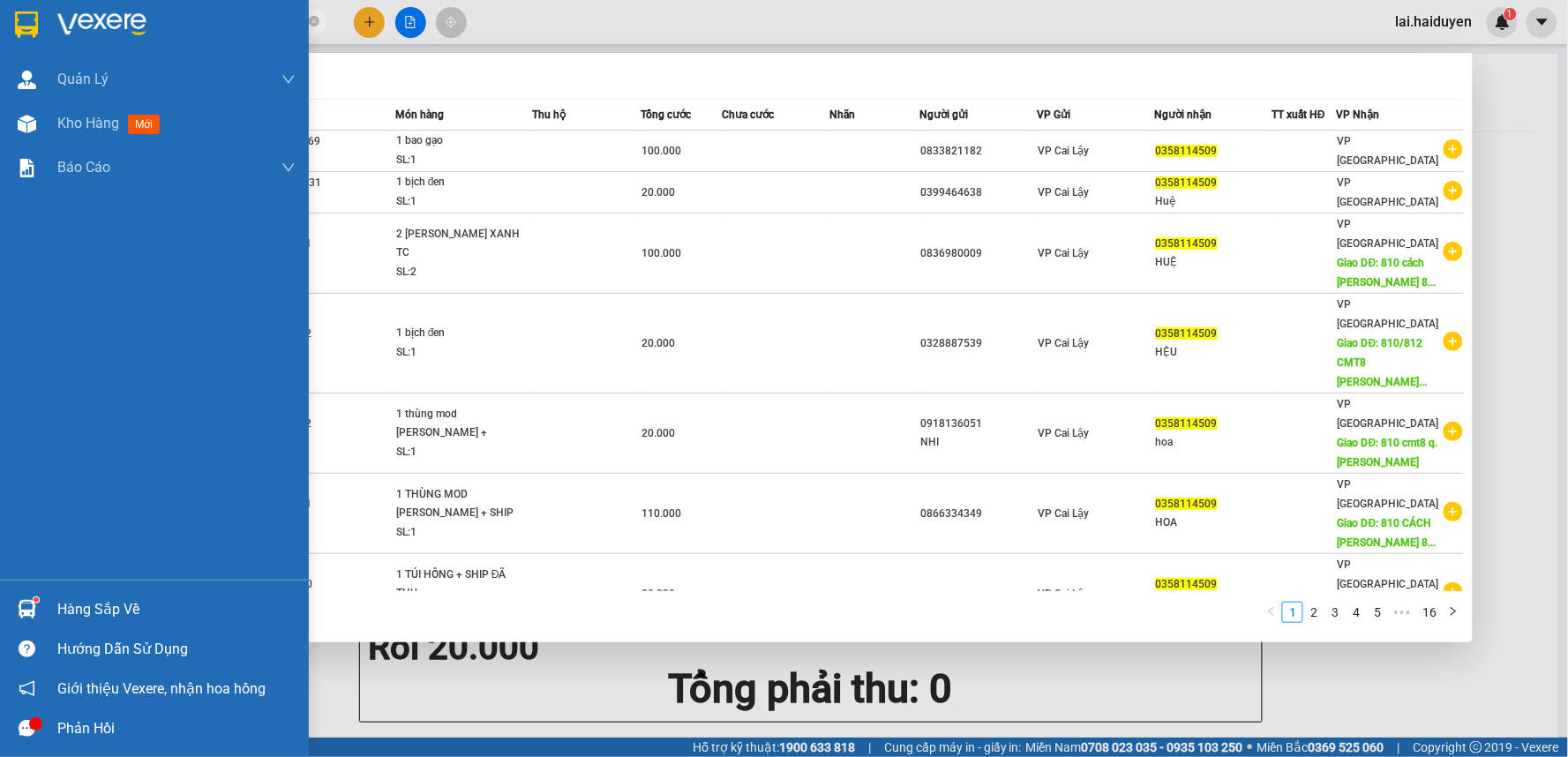
drag, startPoint x: 236, startPoint y: 14, endPoint x: 20, endPoint y: 23, distance: 216.2
click at [20, 23] on section "Kết quả tìm kiếm ( 154 ) Bộ lọc Mã ĐH Trạng thái Món hàng Thu hộ Tổng cước Chưa…" at bounding box center [784, 378] width 1568 height 757
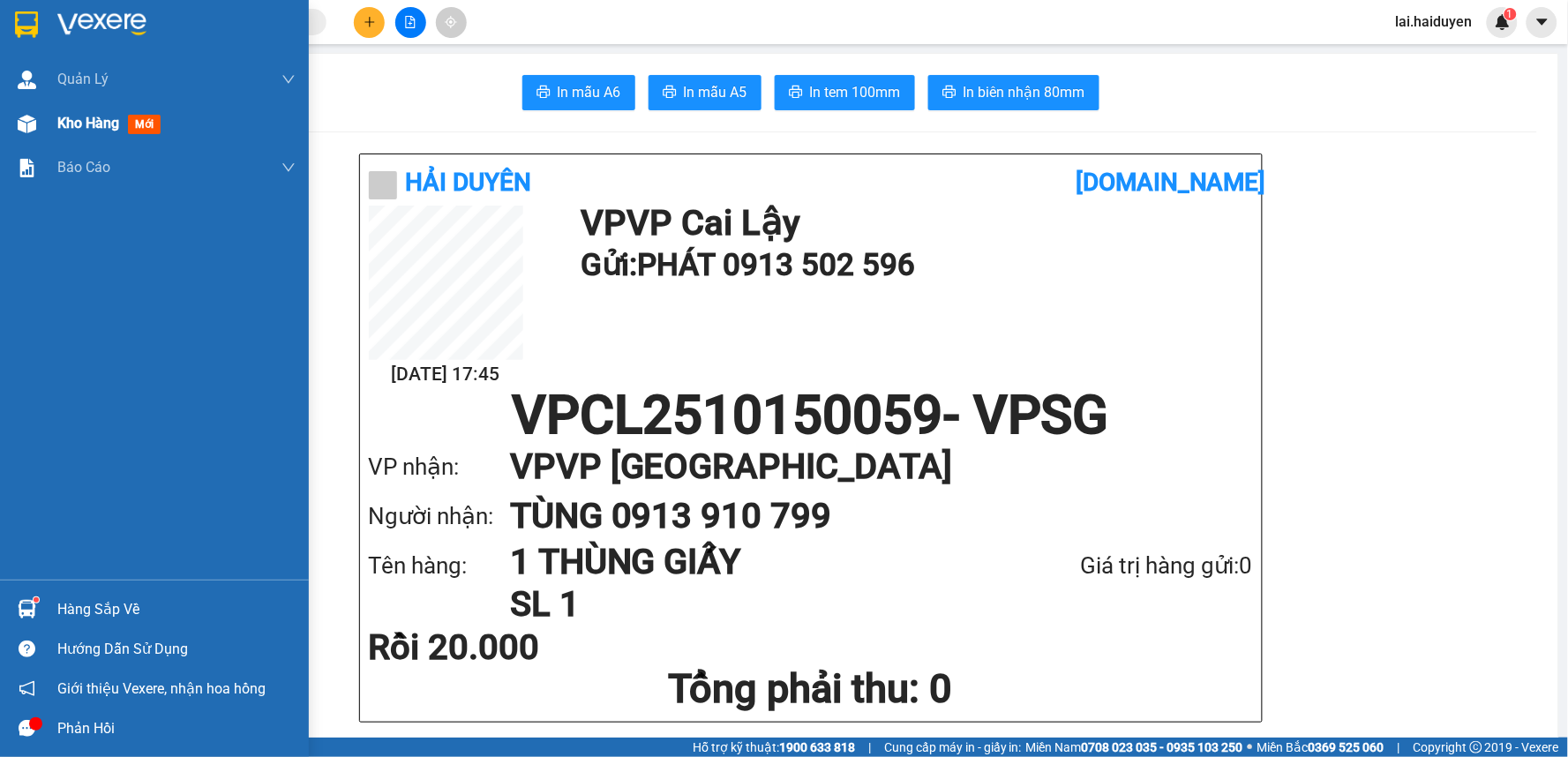
click at [59, 124] on span "Kho hàng" at bounding box center [88, 123] width 62 height 17
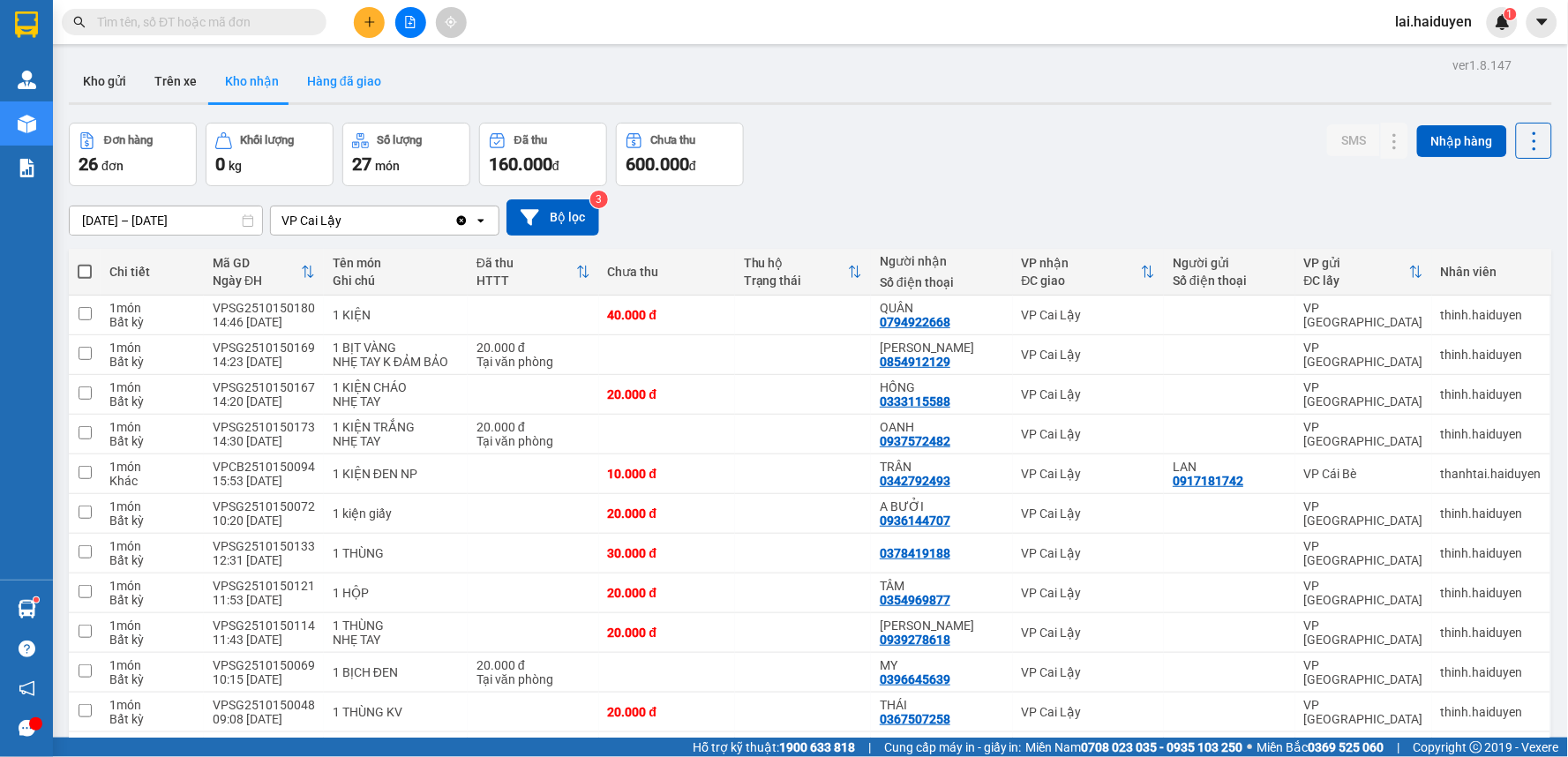
click at [353, 86] on button "Hàng đã giao" at bounding box center [344, 82] width 102 height 43
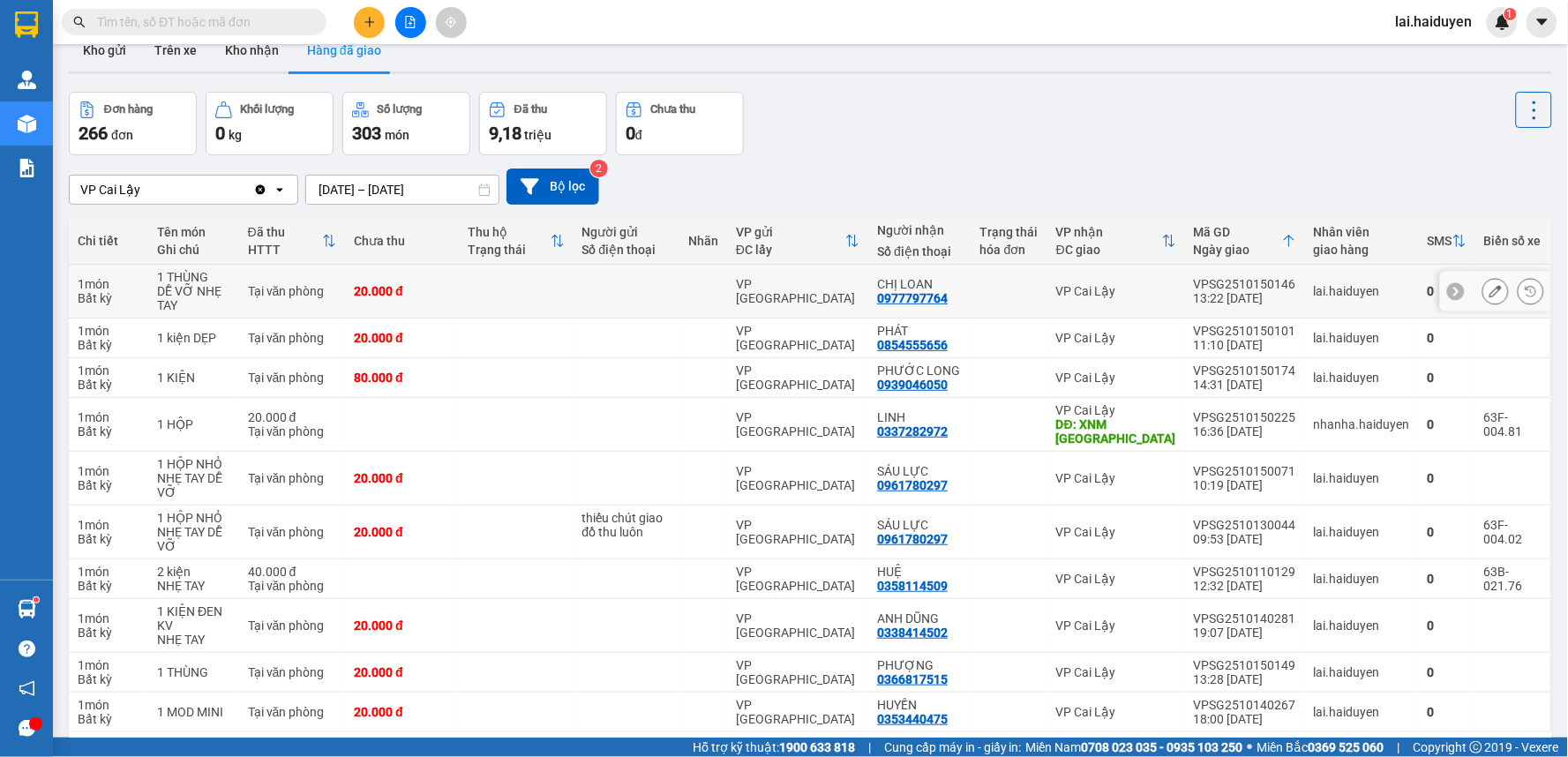
scroll to position [84, 0]
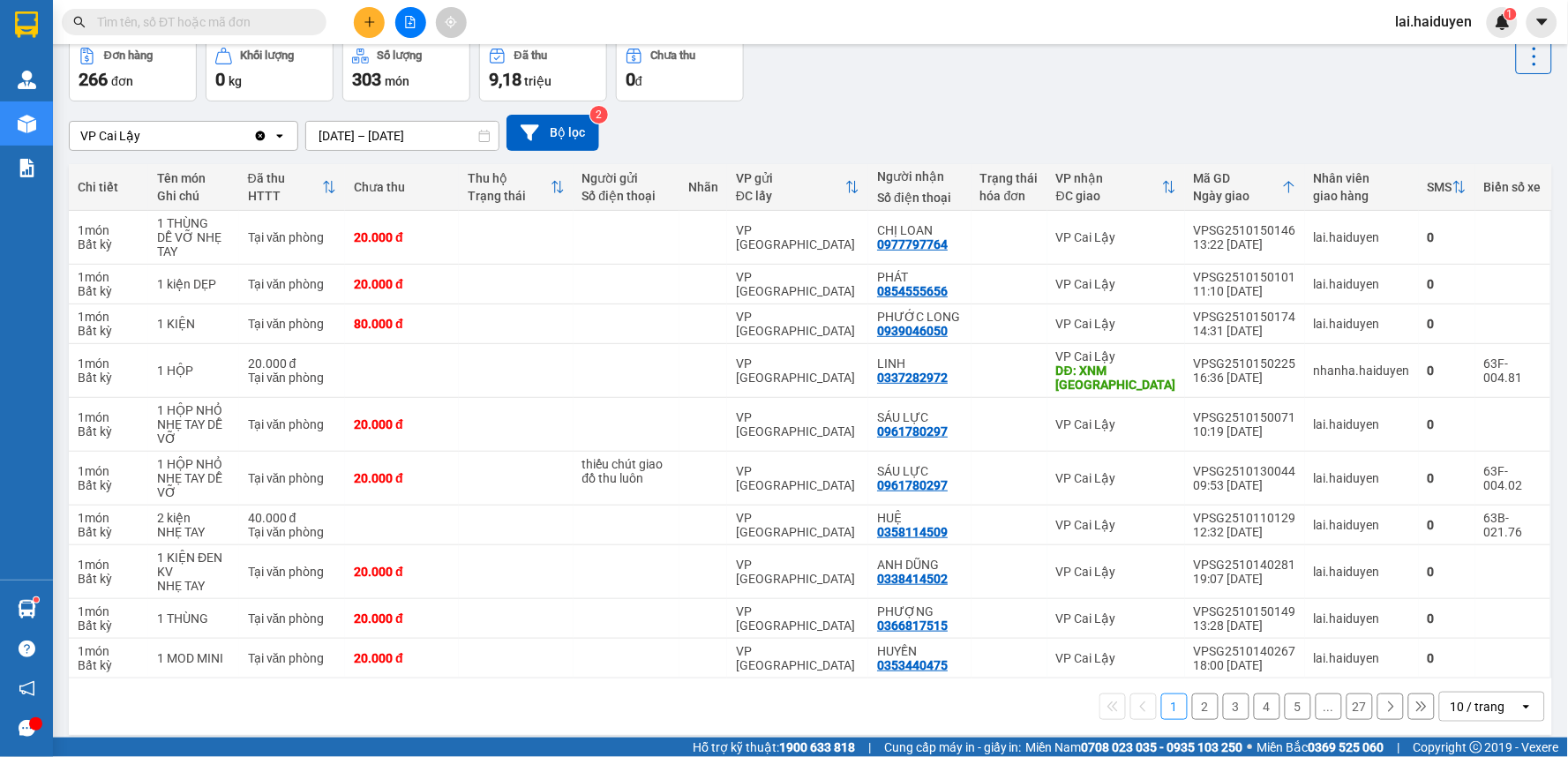
click at [154, 19] on input "text" at bounding box center [201, 21] width 209 height 19
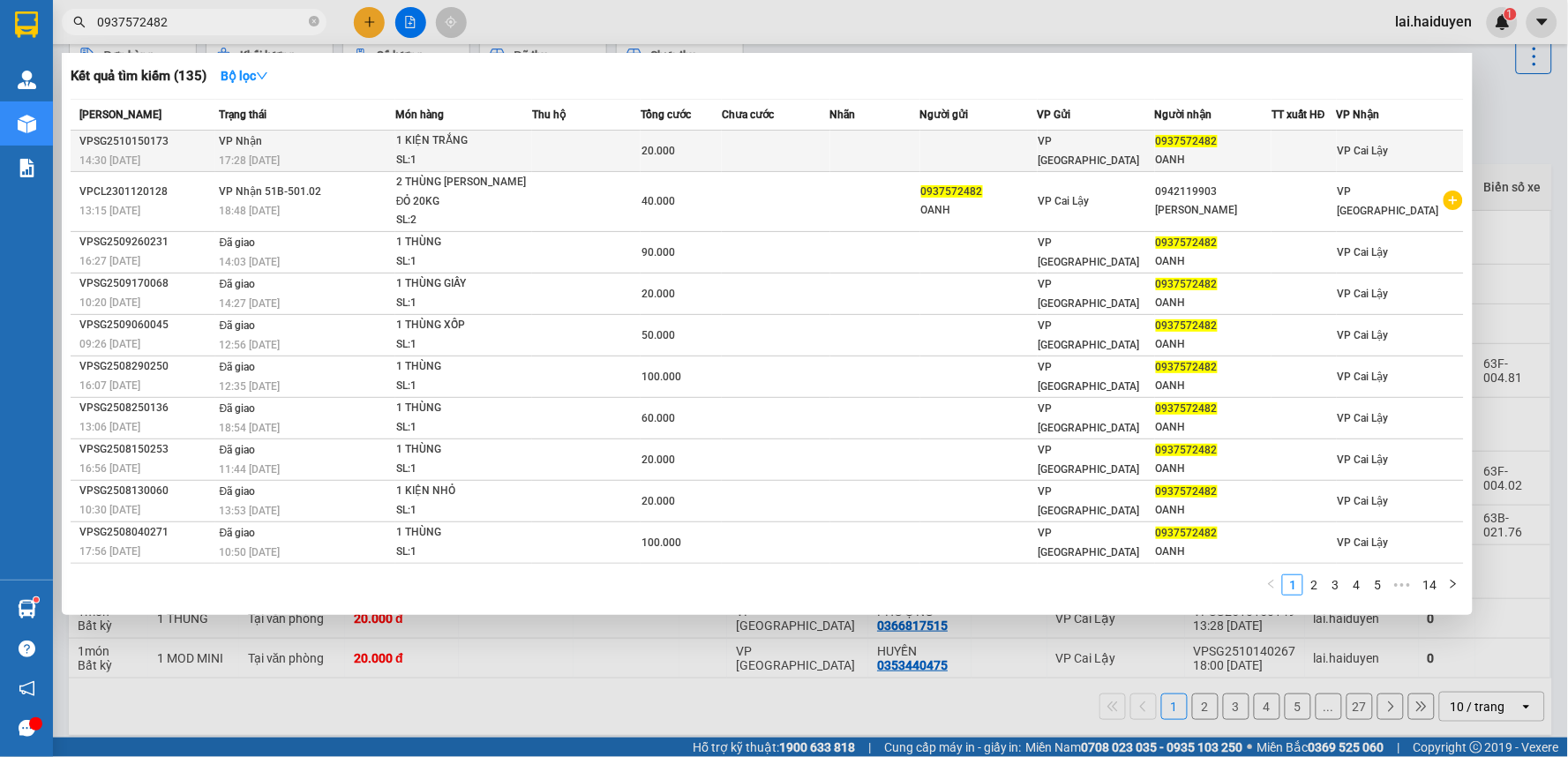
type input "0937572482"
click at [879, 157] on td at bounding box center [875, 151] width 90 height 42
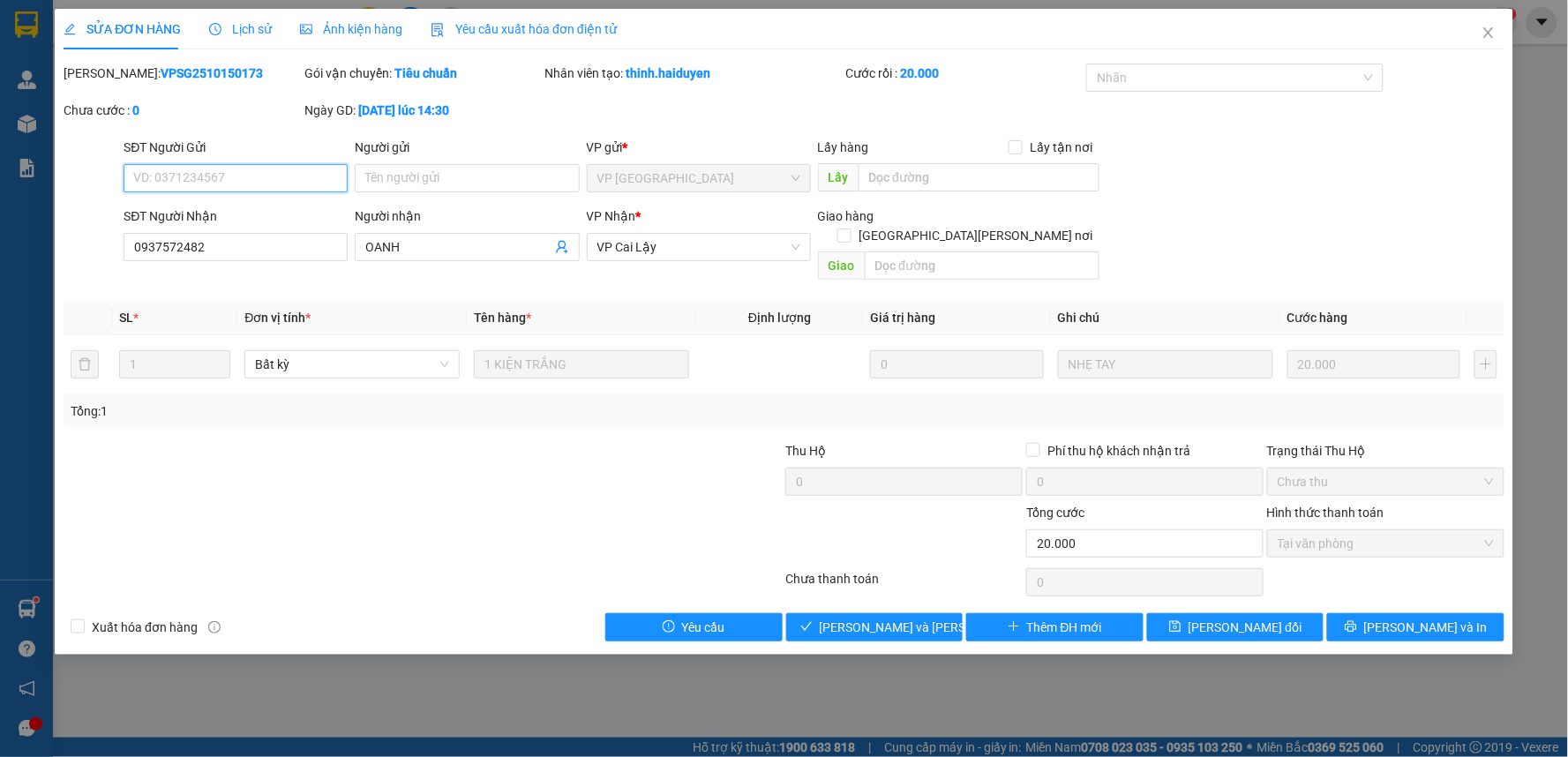
type input "0937572482"
type input "OANH"
type input "0"
type input "20.000"
click at [904, 617] on span "Giao hàng" at bounding box center [883, 626] width 57 height 19
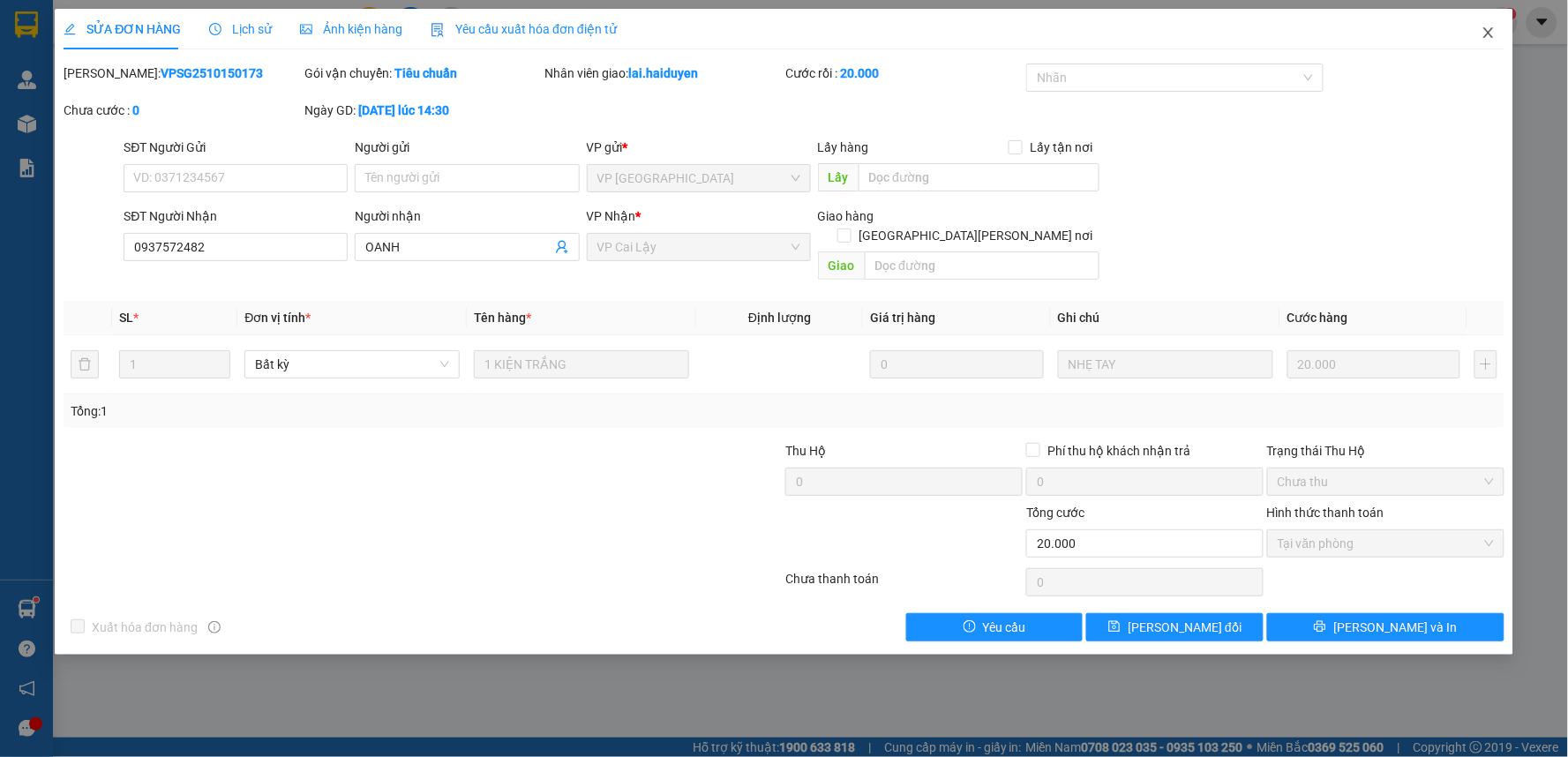
click at [1492, 21] on span "Close" at bounding box center [1487, 33] width 49 height 49
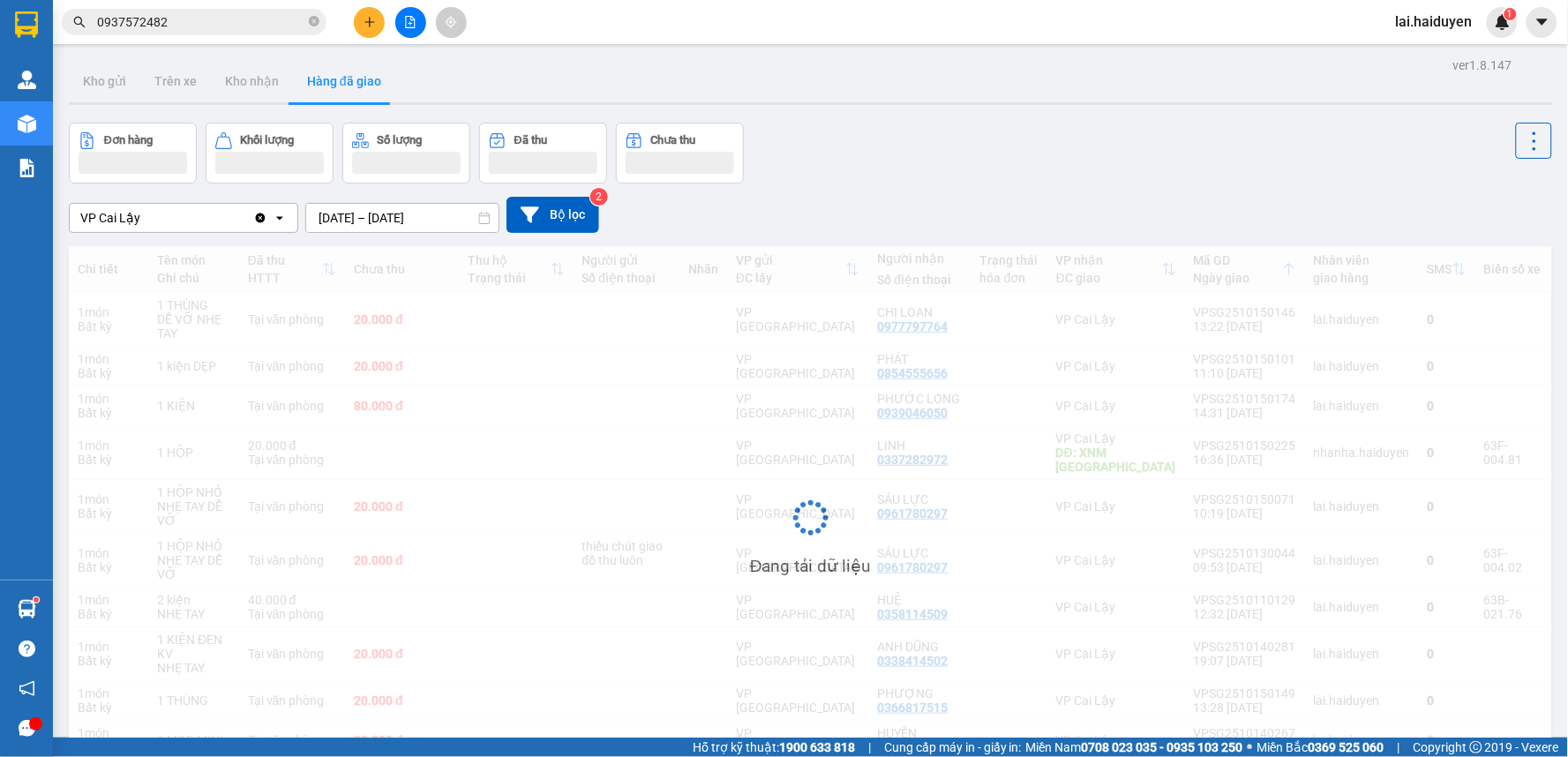
click at [1107, 107] on div "ver 1.8.147 Kho gửi Trên xe Kho nhận Hàng đã giao Đơn hàng Khối lượng Số lượng …" at bounding box center [811, 438] width 1498 height 771
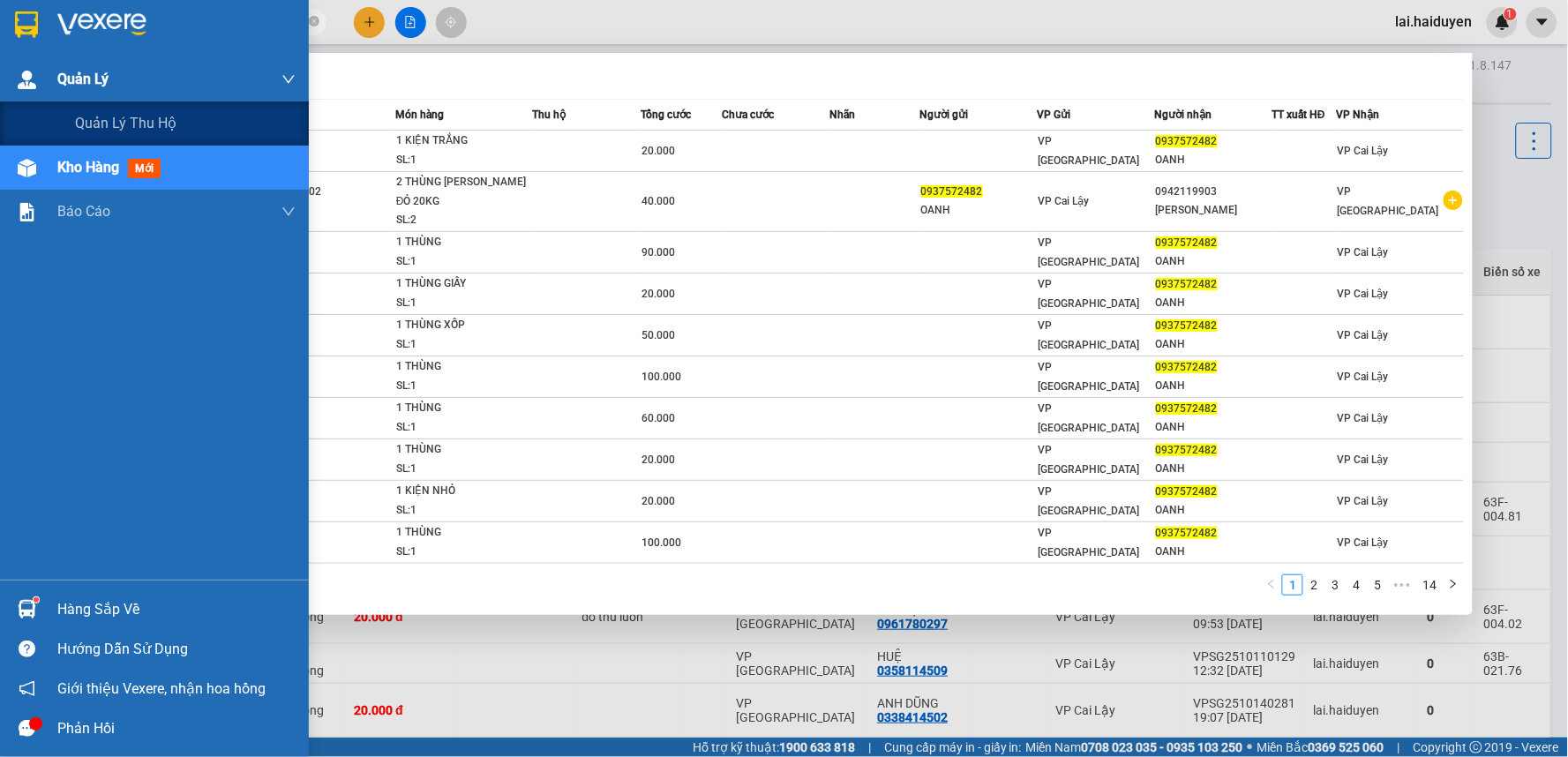
drag, startPoint x: 216, startPoint y: 27, endPoint x: 23, endPoint y: 63, distance: 196.3
click at [16, 63] on section "Kết quả tìm kiếm ( 135 ) Bộ lọc Mã ĐH Trạng thái Món hàng Thu hộ Tổng cước Chưa…" at bounding box center [784, 378] width 1568 height 757
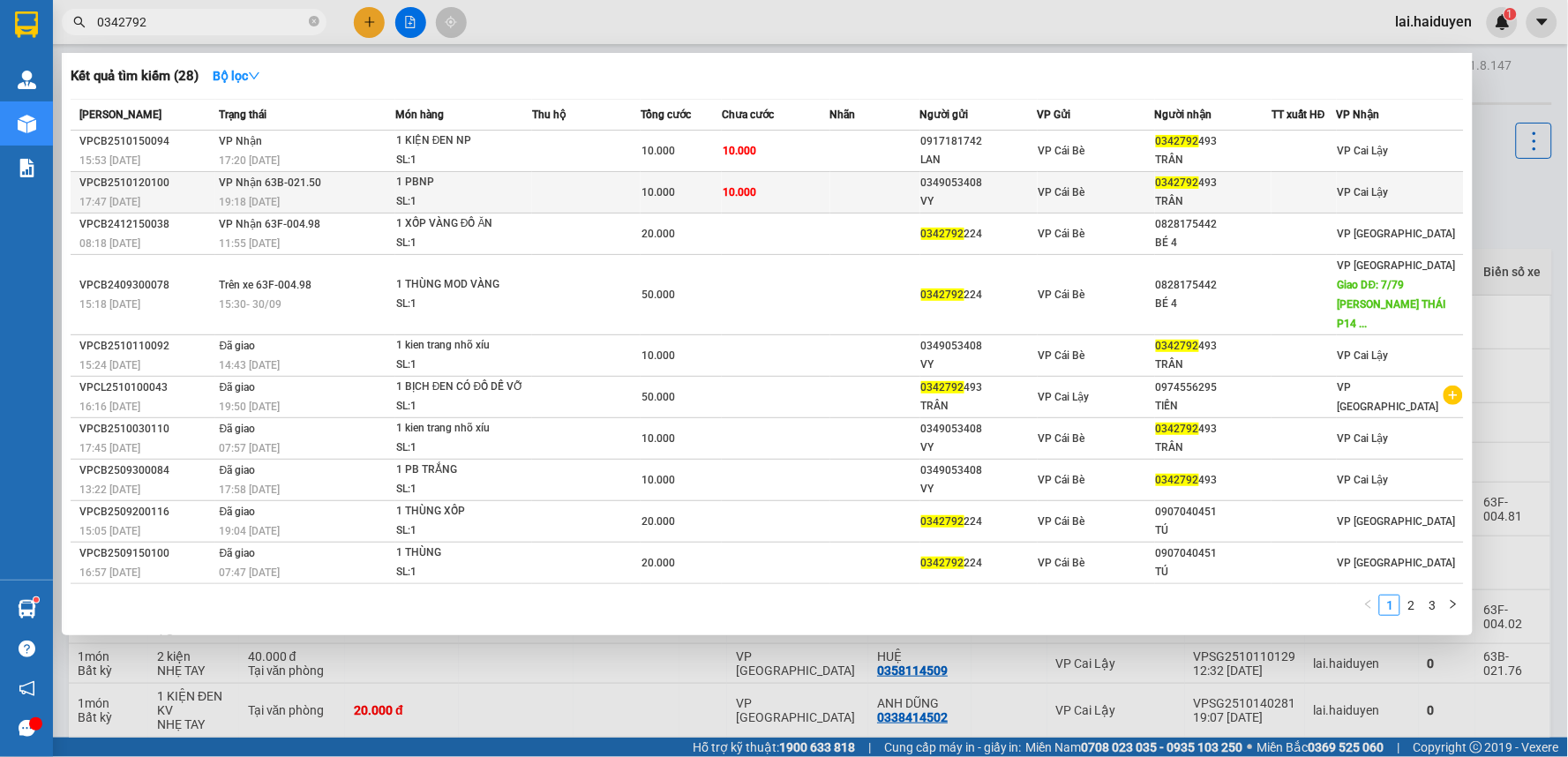
type input "0342792"
click at [836, 186] on td at bounding box center [875, 193] width 90 height 42
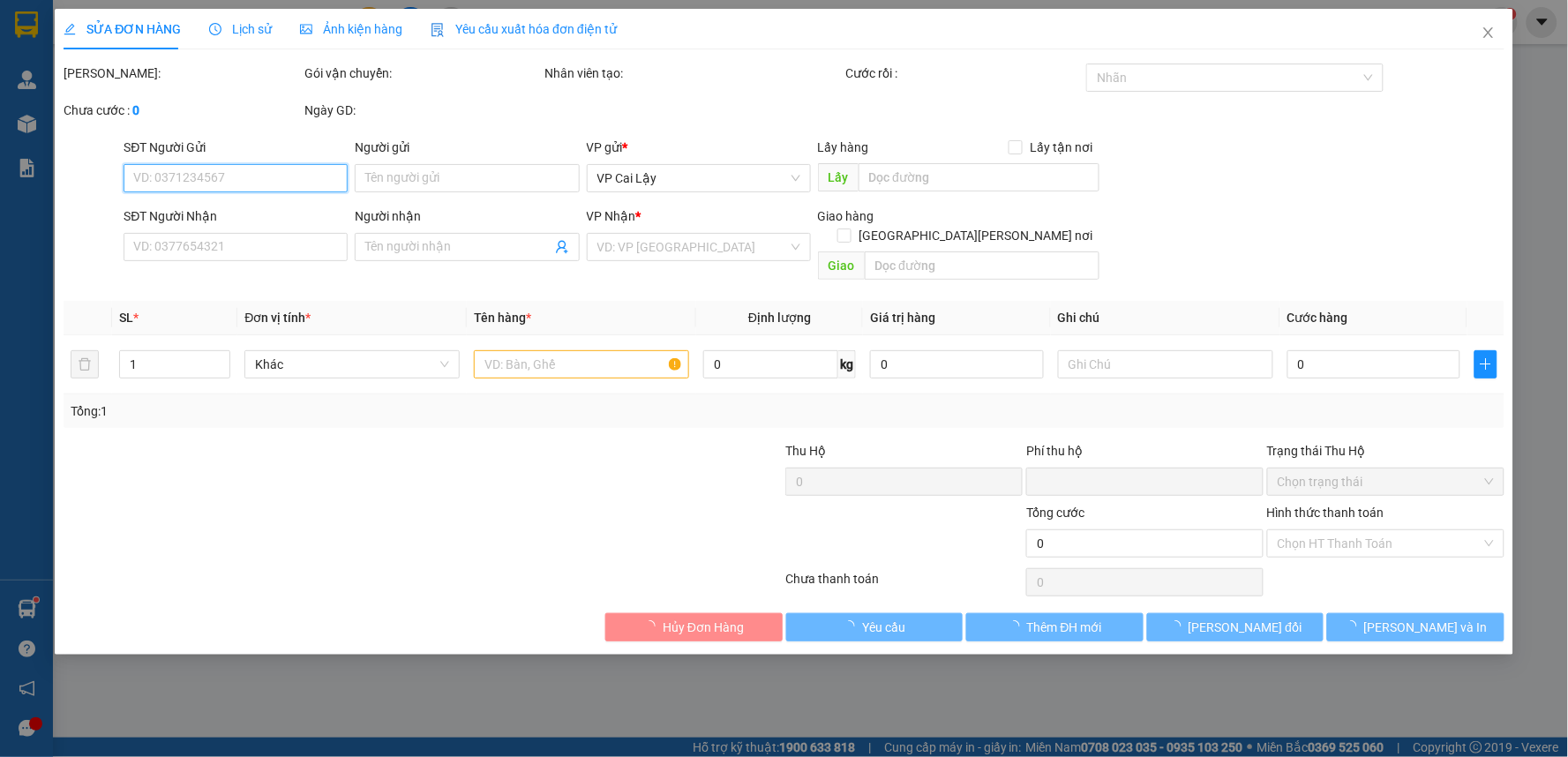
type input "0349053408"
type input "VY"
type input "0342792493"
type input "TRÂN"
type input "0"
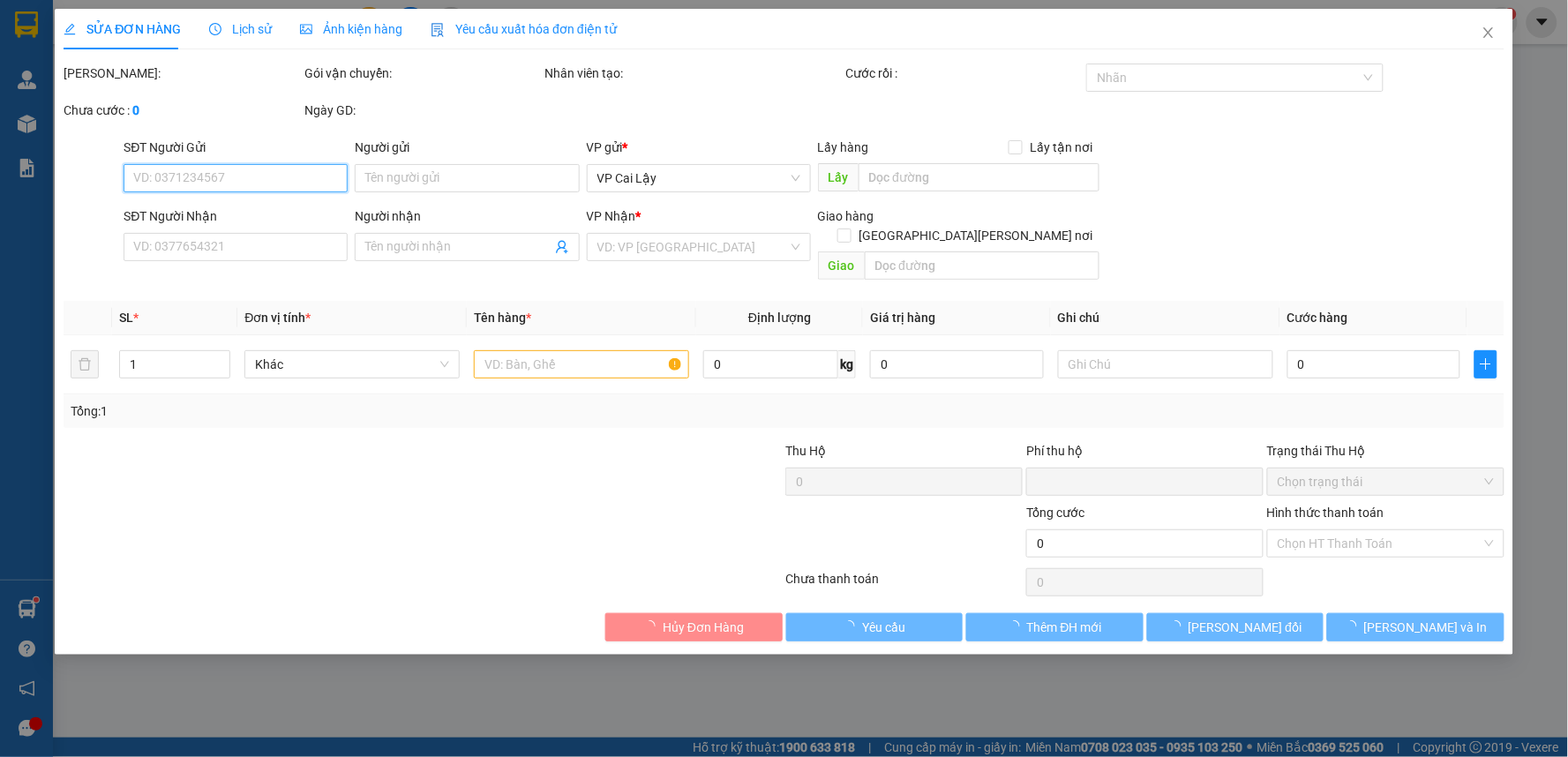
type input "10.000"
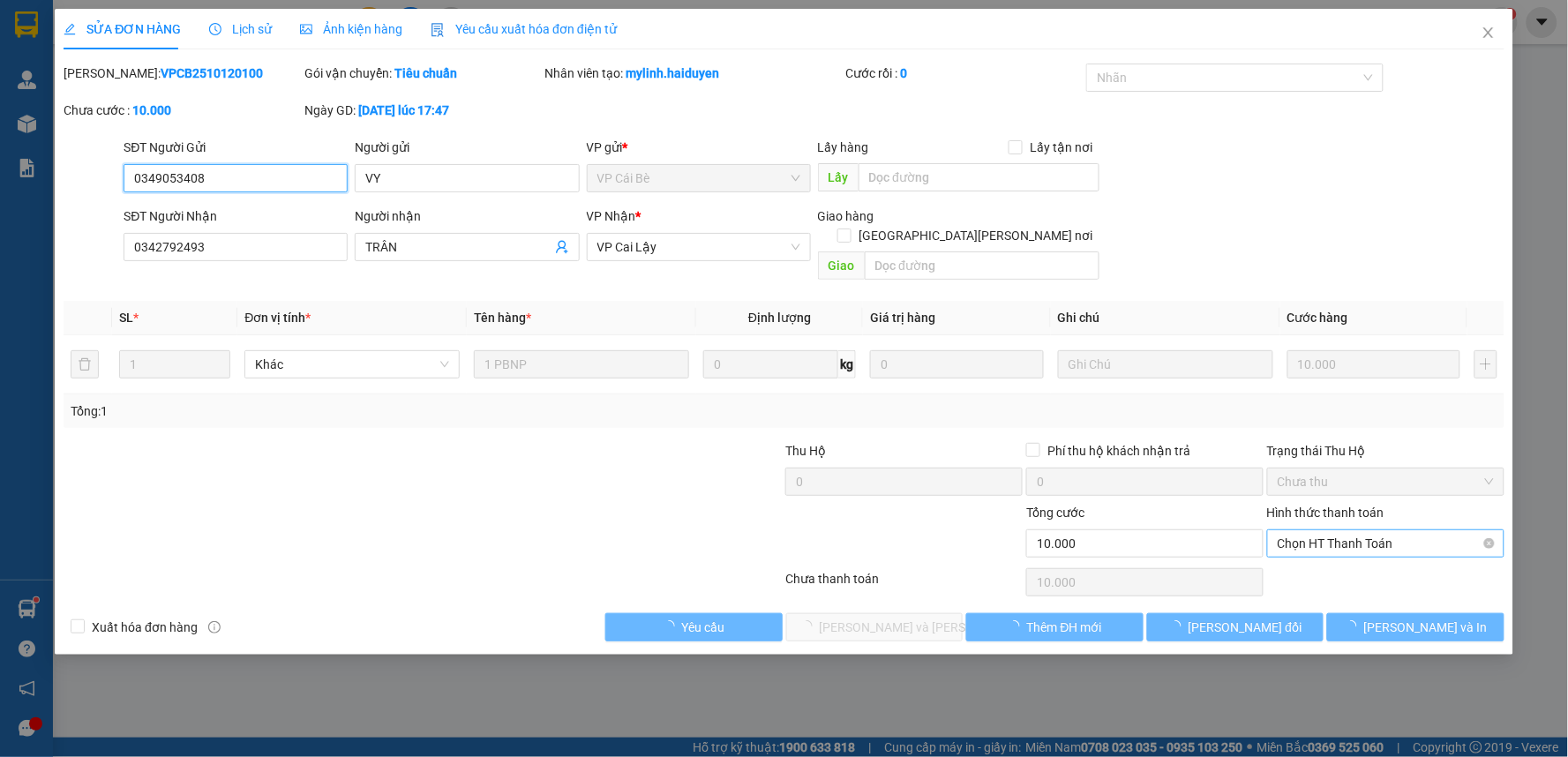
click at [1346, 530] on span "Chọn HT Thanh Toán" at bounding box center [1385, 543] width 216 height 27
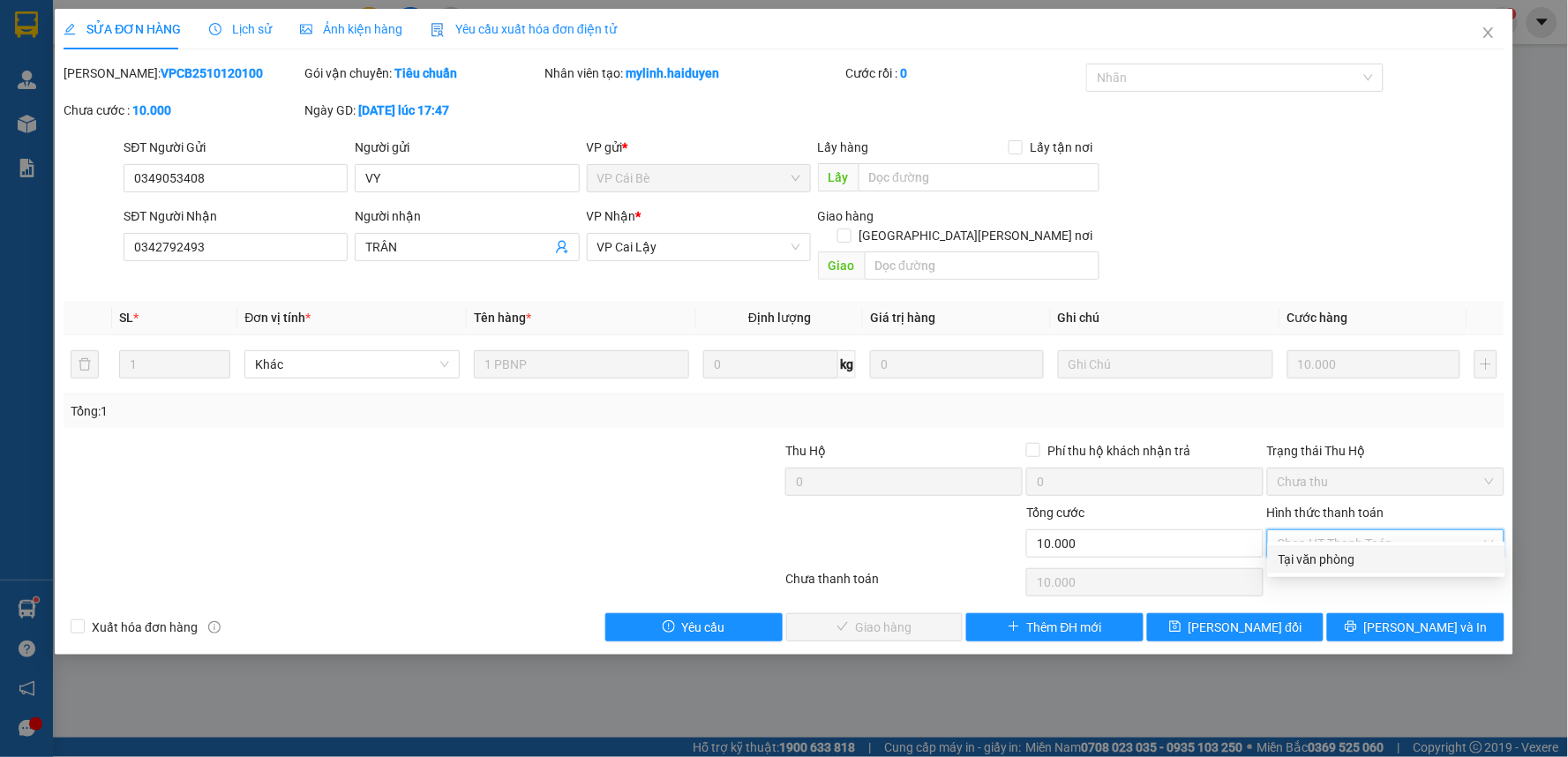
drag, startPoint x: 1337, startPoint y: 558, endPoint x: 1143, endPoint y: 569, distance: 194.3
click at [1309, 561] on div "Tại văn phòng" at bounding box center [1385, 559] width 216 height 19
type input "0"
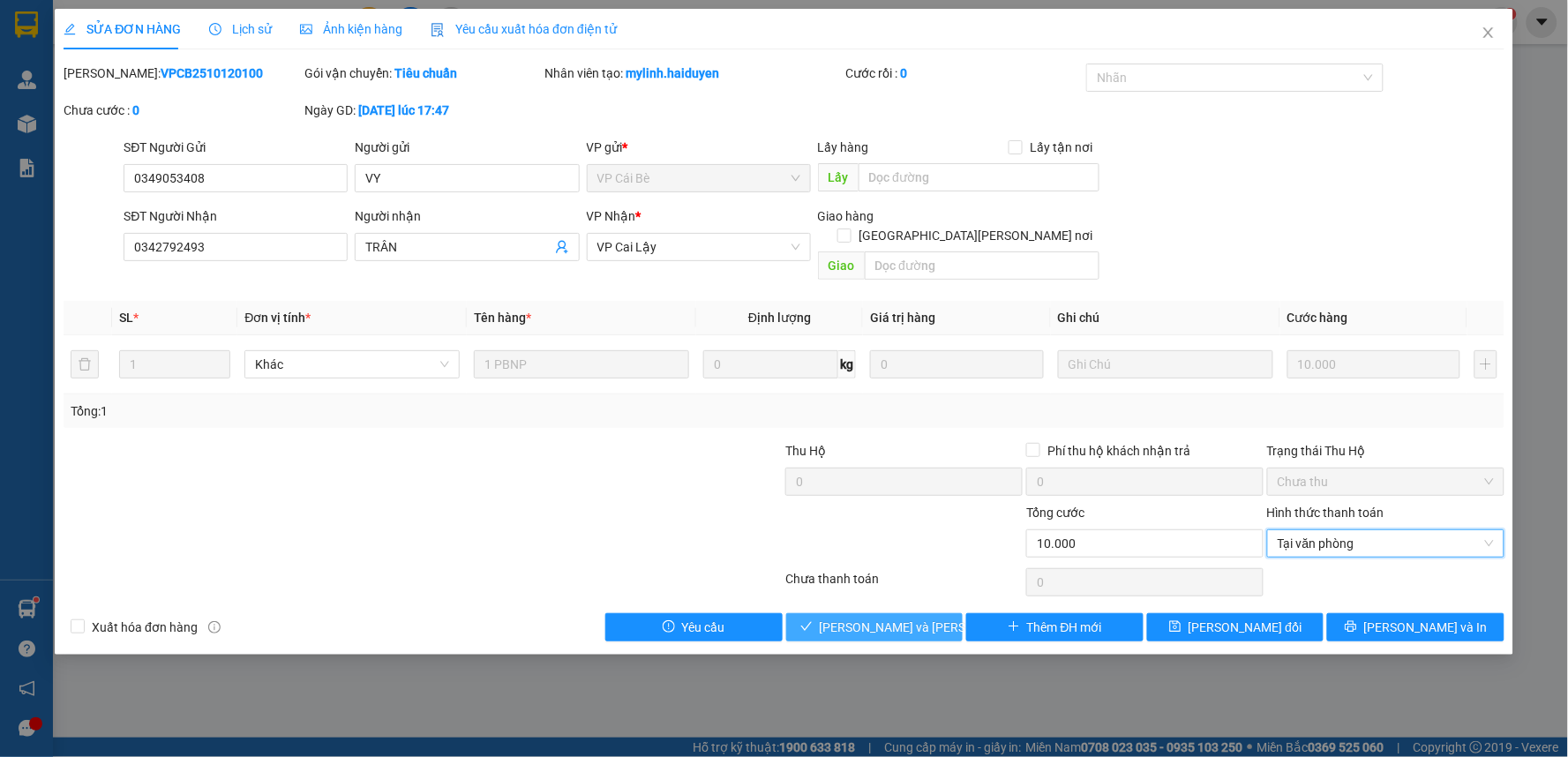
click at [929, 617] on span "[PERSON_NAME] và [PERSON_NAME] hàng" at bounding box center [938, 626] width 238 height 19
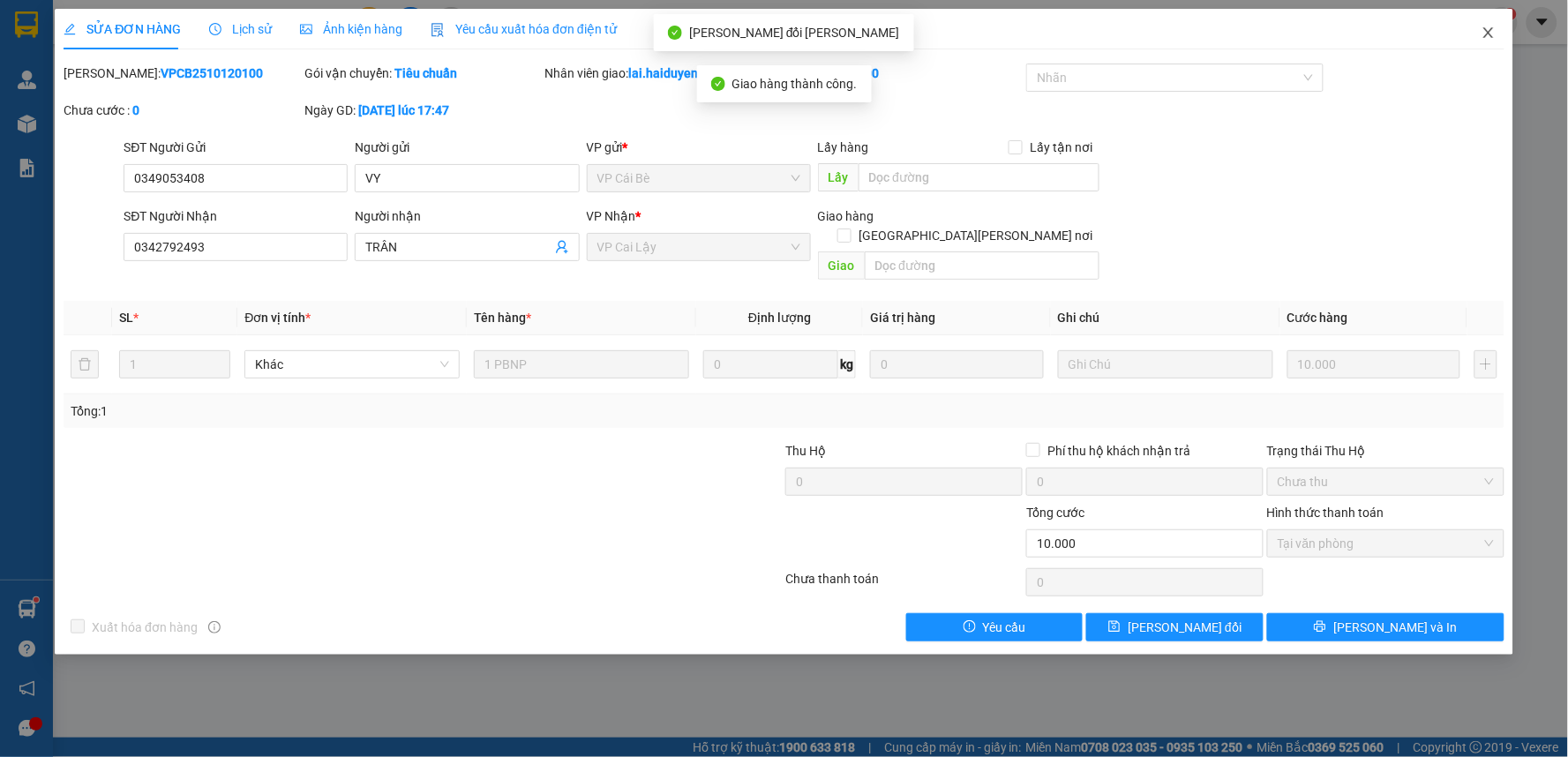
click at [1486, 29] on icon "close" at bounding box center [1487, 32] width 14 height 14
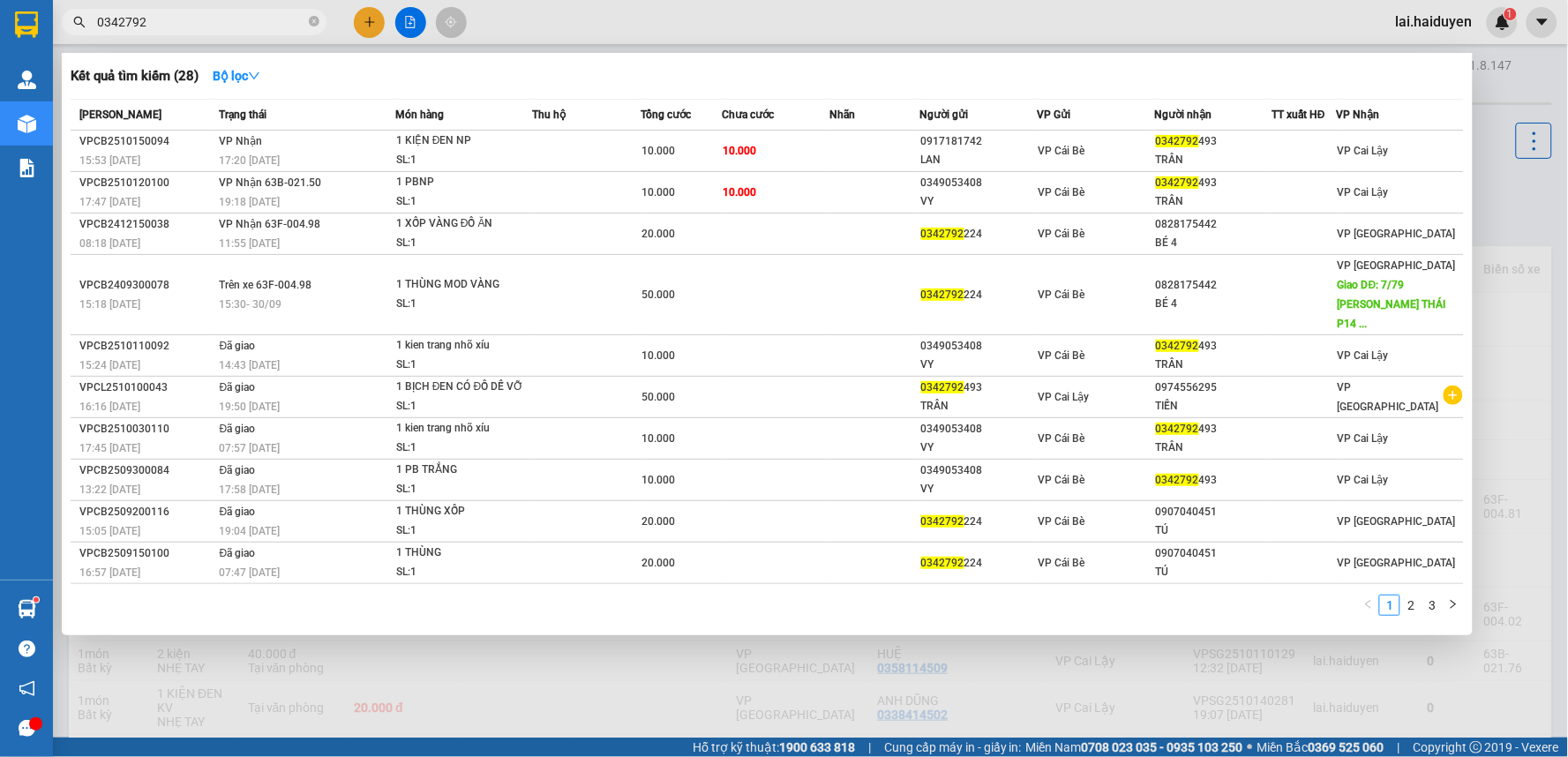
click at [243, 19] on input "0342792" at bounding box center [201, 21] width 209 height 19
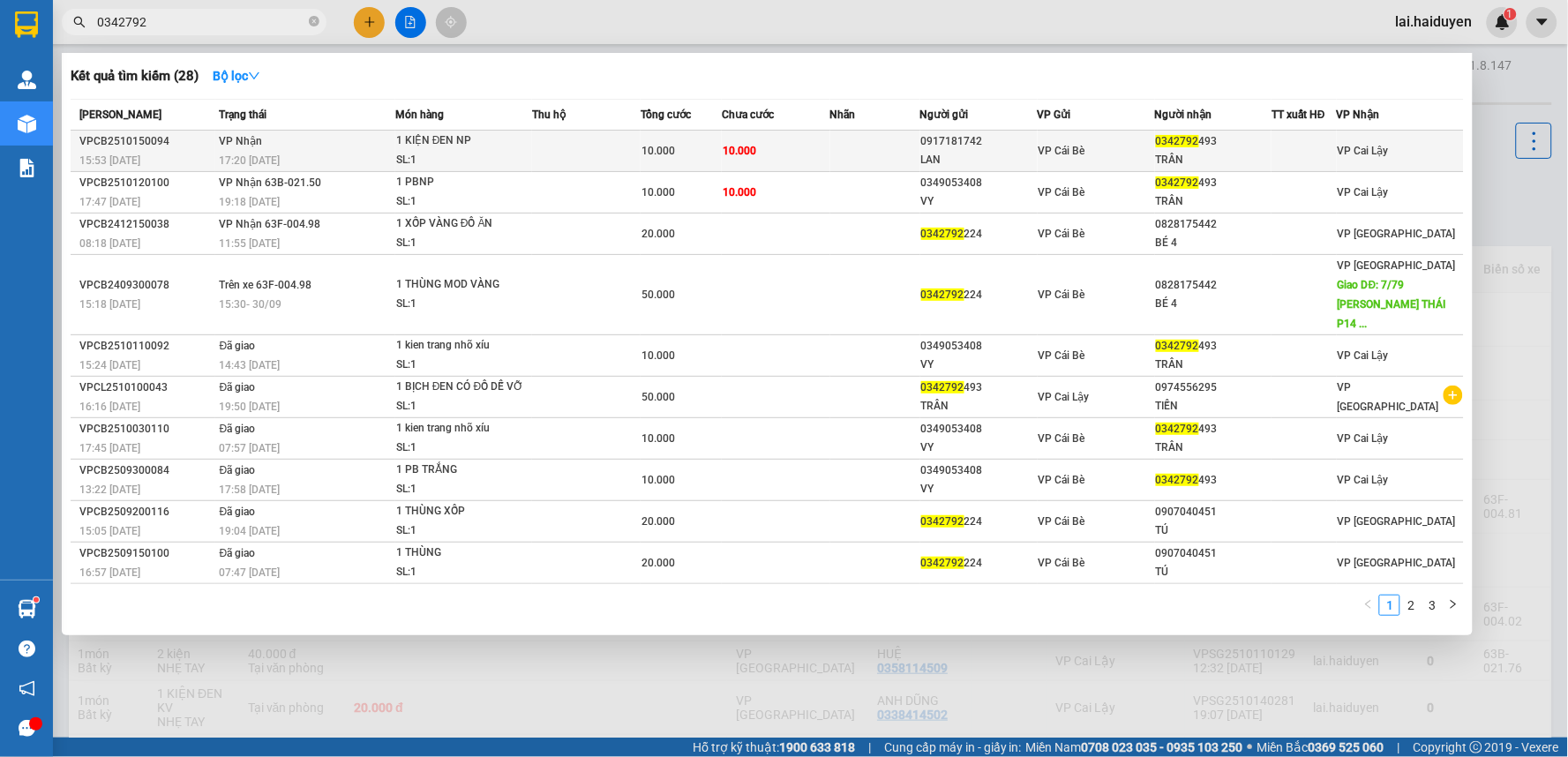
click at [570, 138] on td at bounding box center [586, 151] width 108 height 42
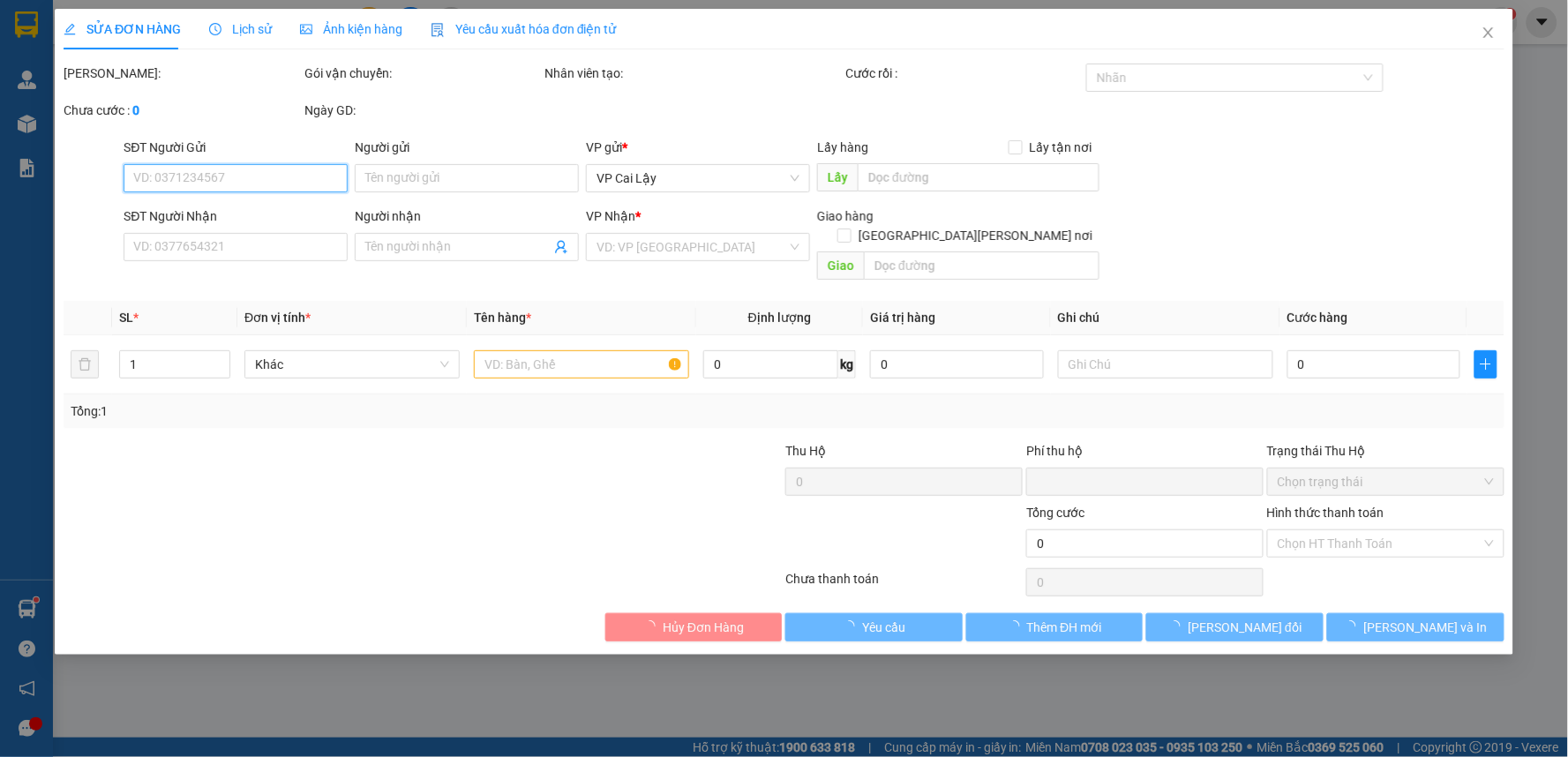
type input "0917181742"
type input "LAN"
type input "0342792493"
type input "TRÂN"
type input "0"
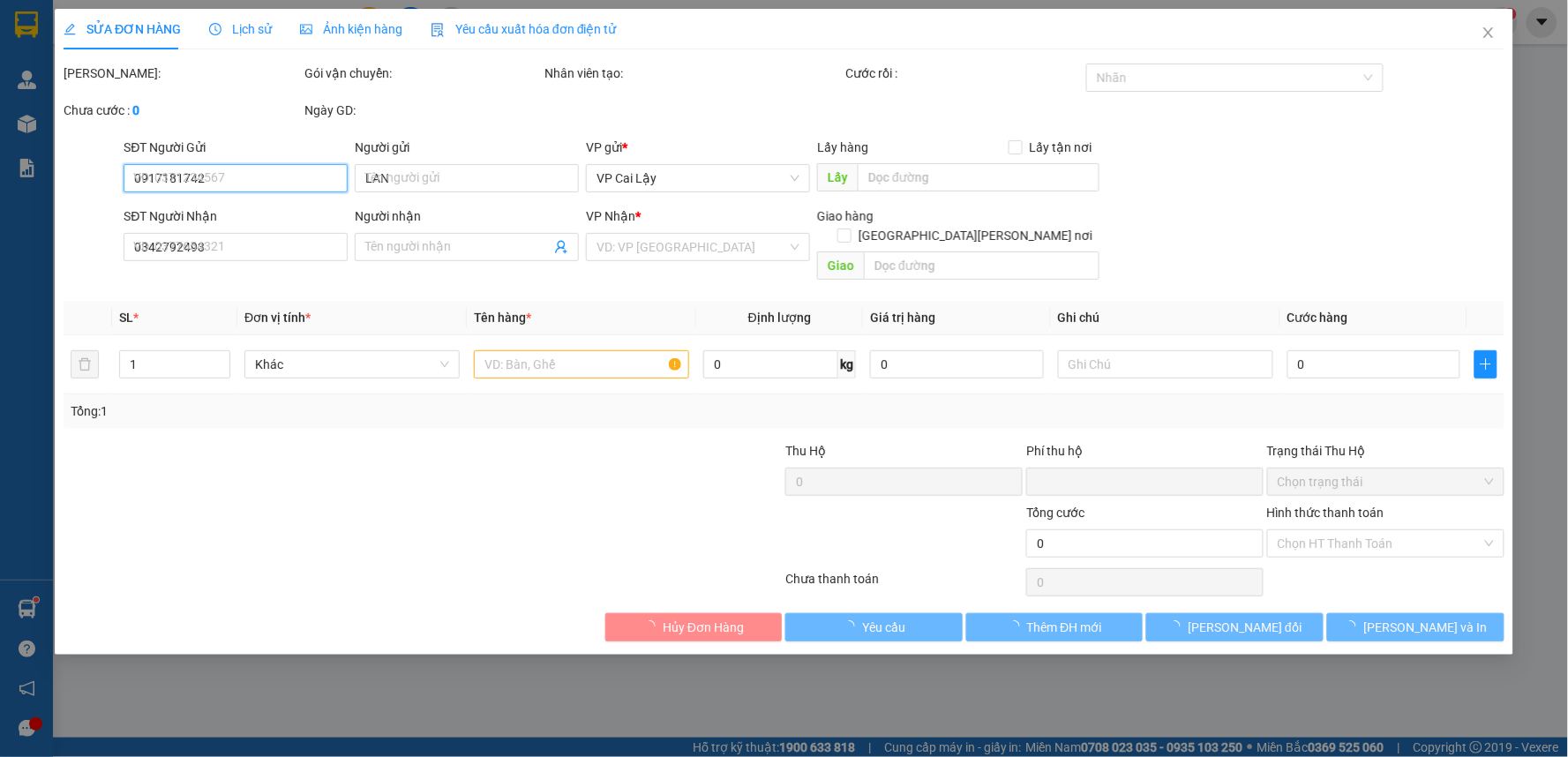
type input "10.000"
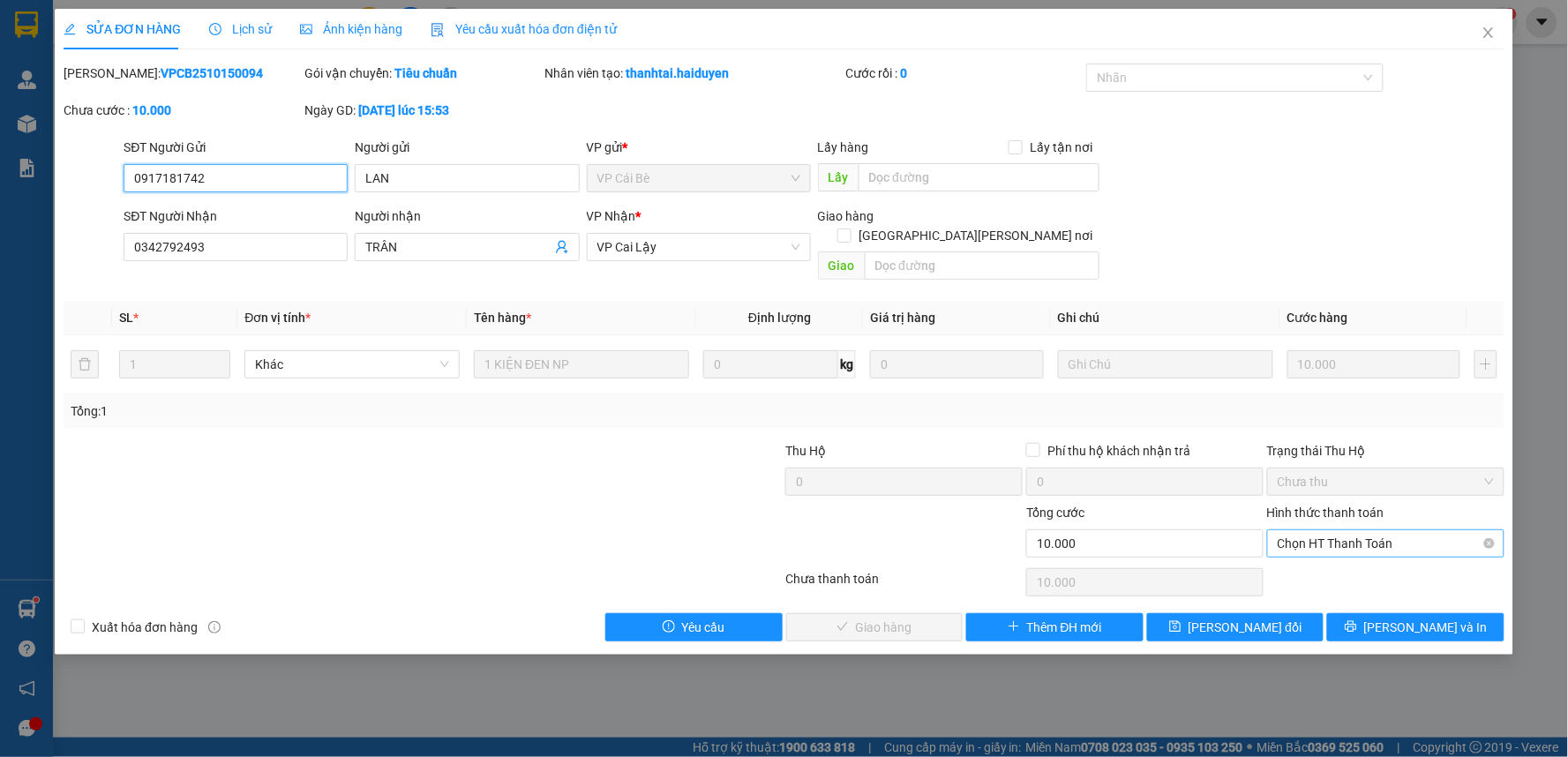
click at [1411, 530] on span "Chọn HT Thanh Toán" at bounding box center [1385, 543] width 216 height 27
click at [1238, 570] on div "Total Paid Fee 0 Total UnPaid Fee 10.000 Cash Collection Total Fee Mã ĐH: VPCB2…" at bounding box center [784, 353] width 1441 height 578
click at [1317, 558] on div "Tại văn phòng" at bounding box center [1385, 559] width 216 height 19
type input "0"
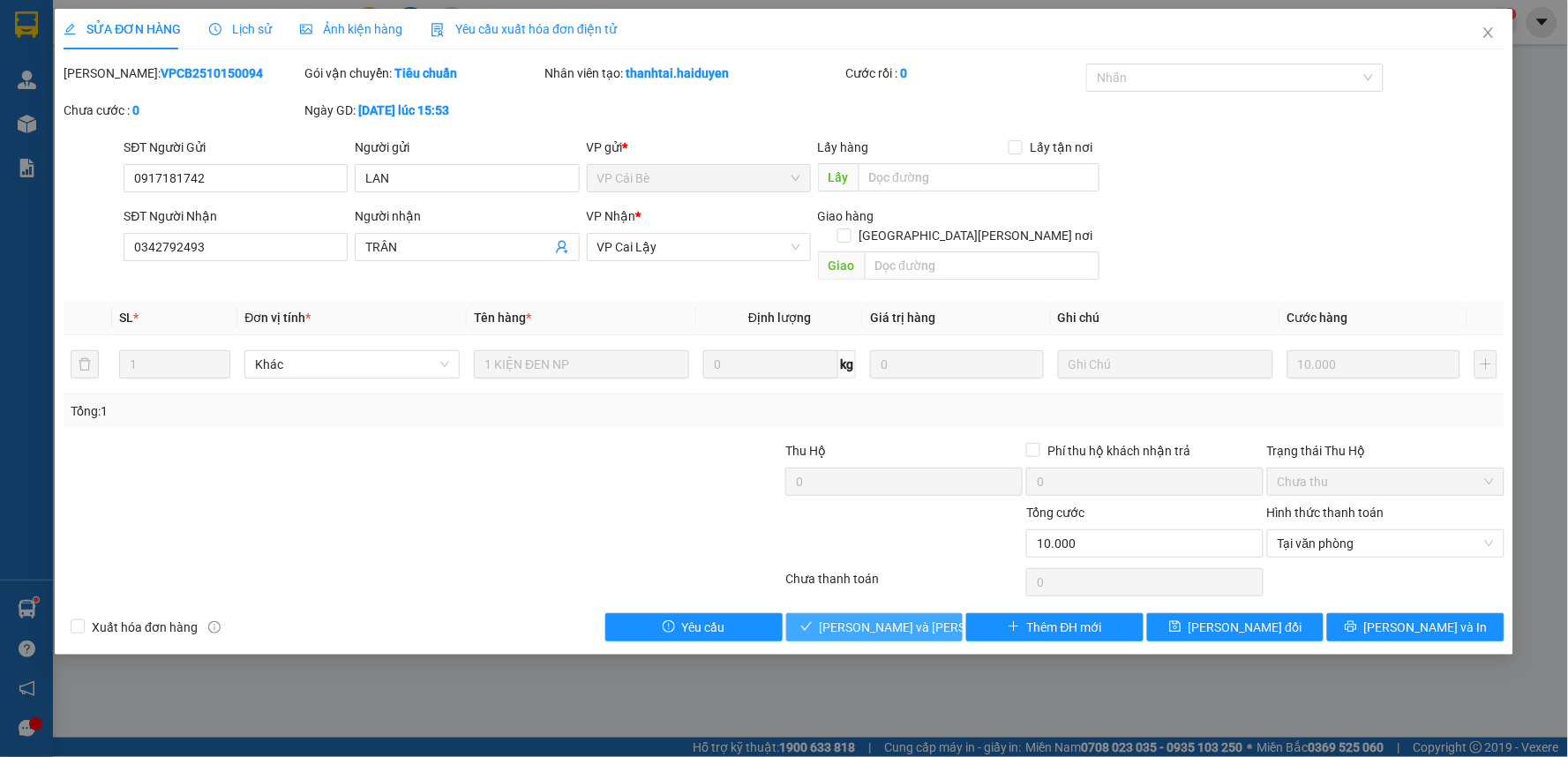
click at [913, 617] on span "[PERSON_NAME] và [PERSON_NAME] hàng" at bounding box center [938, 626] width 238 height 19
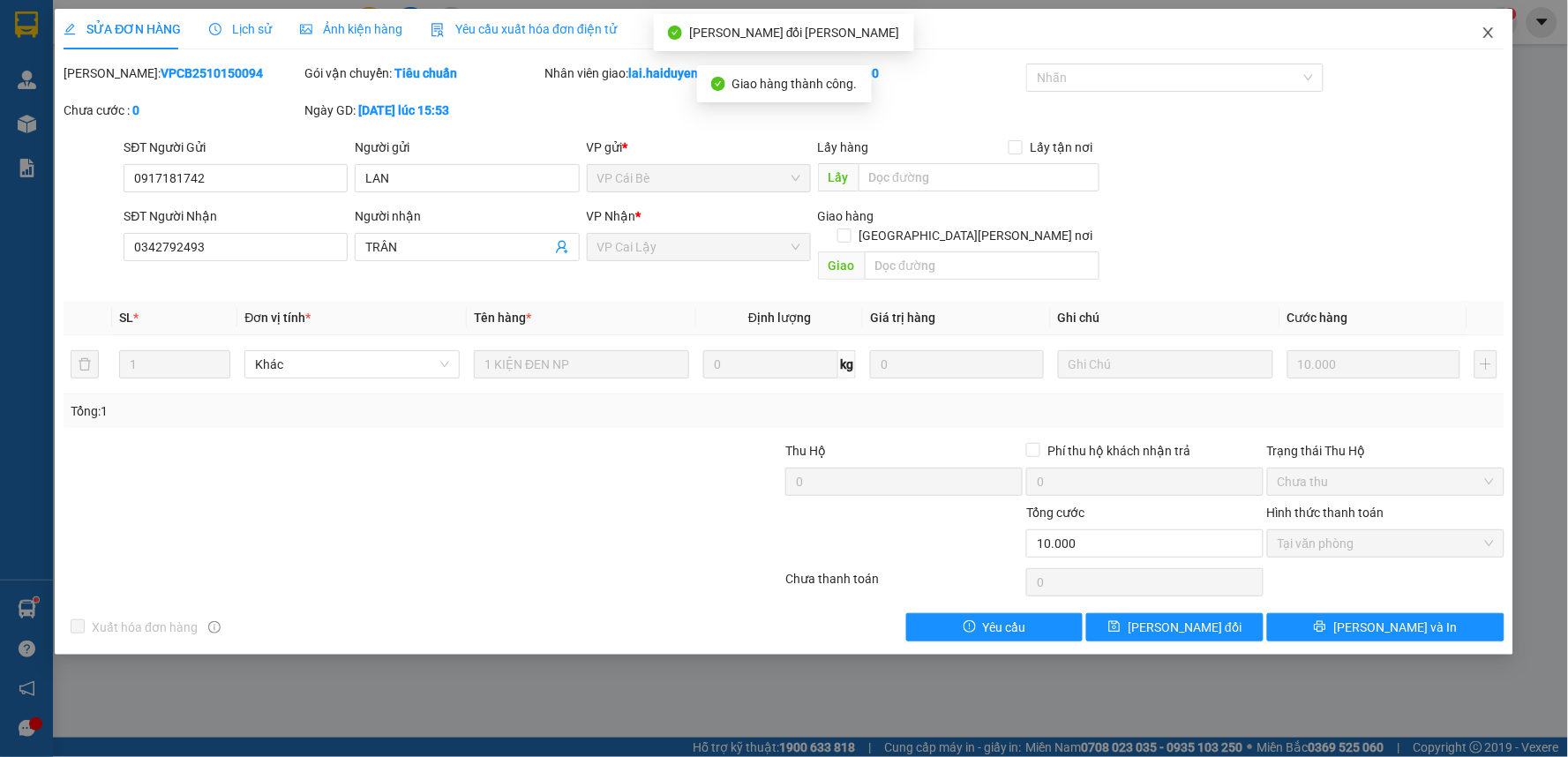
click at [1488, 23] on span "Close" at bounding box center [1487, 33] width 49 height 49
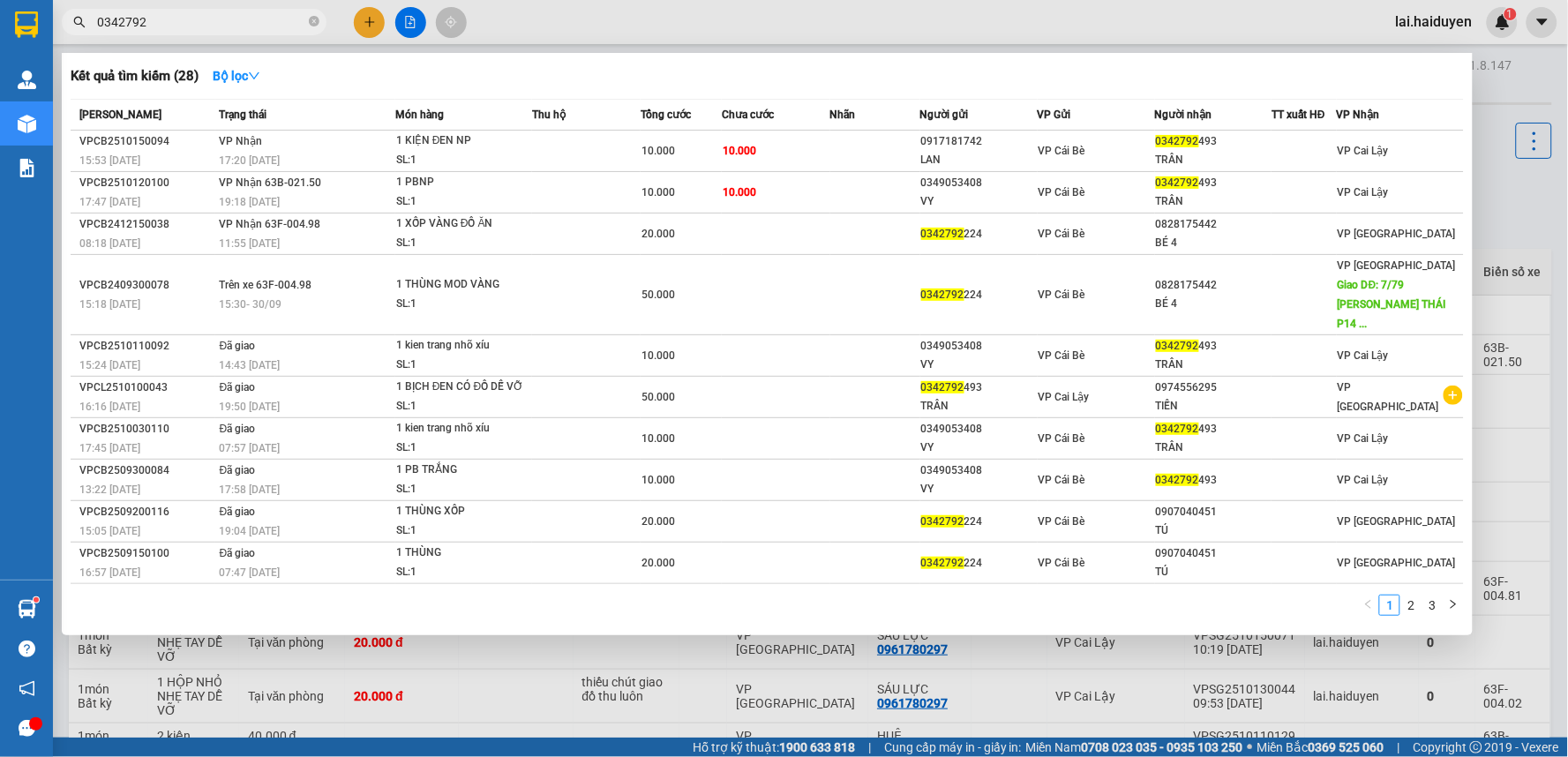
drag, startPoint x: 267, startPoint y: 28, endPoint x: 63, endPoint y: 64, distance: 207.2
click at [63, 38] on div "Kết quả tìm kiếm ( 28 ) Bộ lọc Mã ĐH Trạng thái Món hàng Thu hộ Tổng cước Chưa …" at bounding box center [171, 22] width 344 height 31
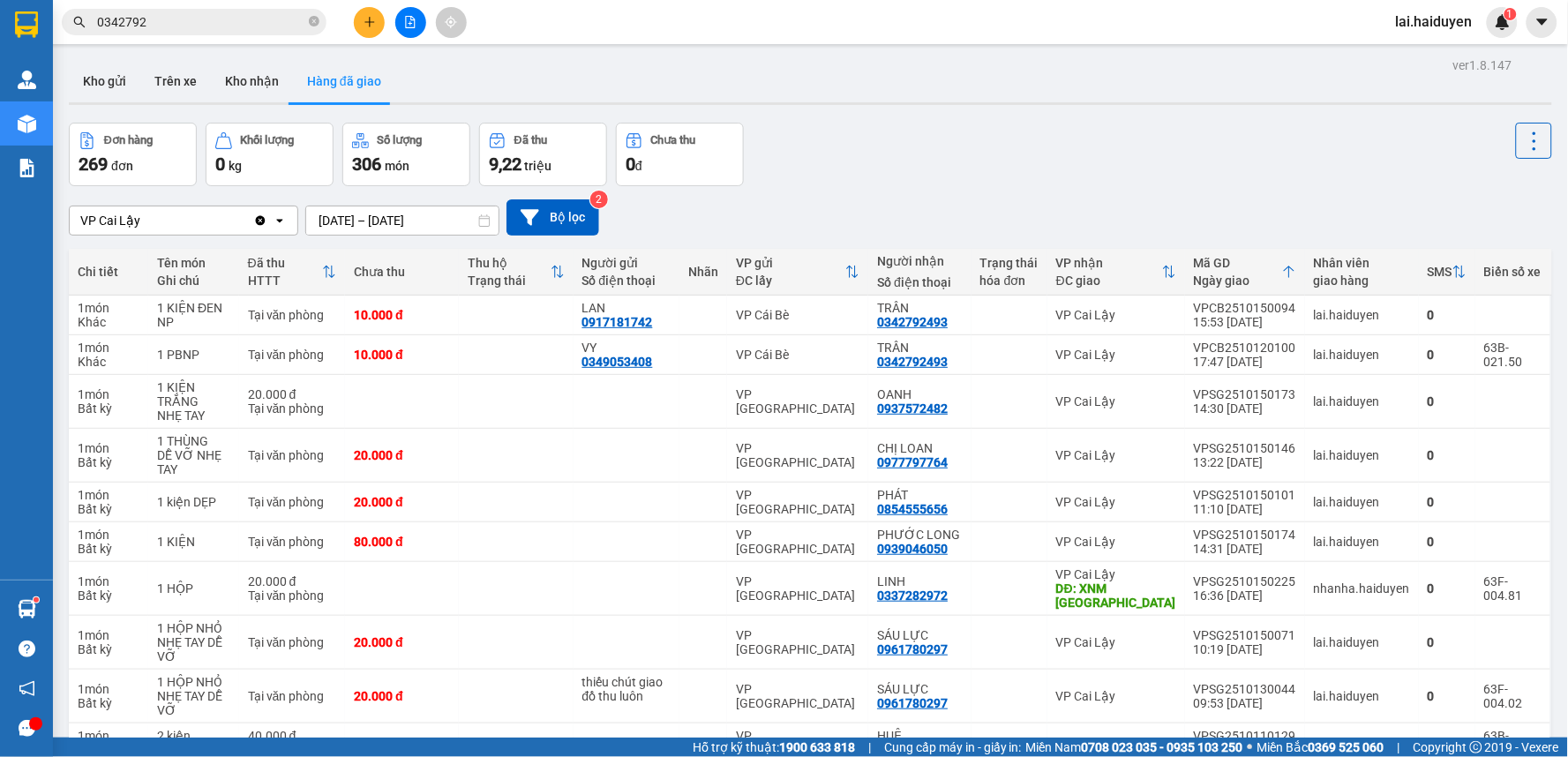
type input "3"
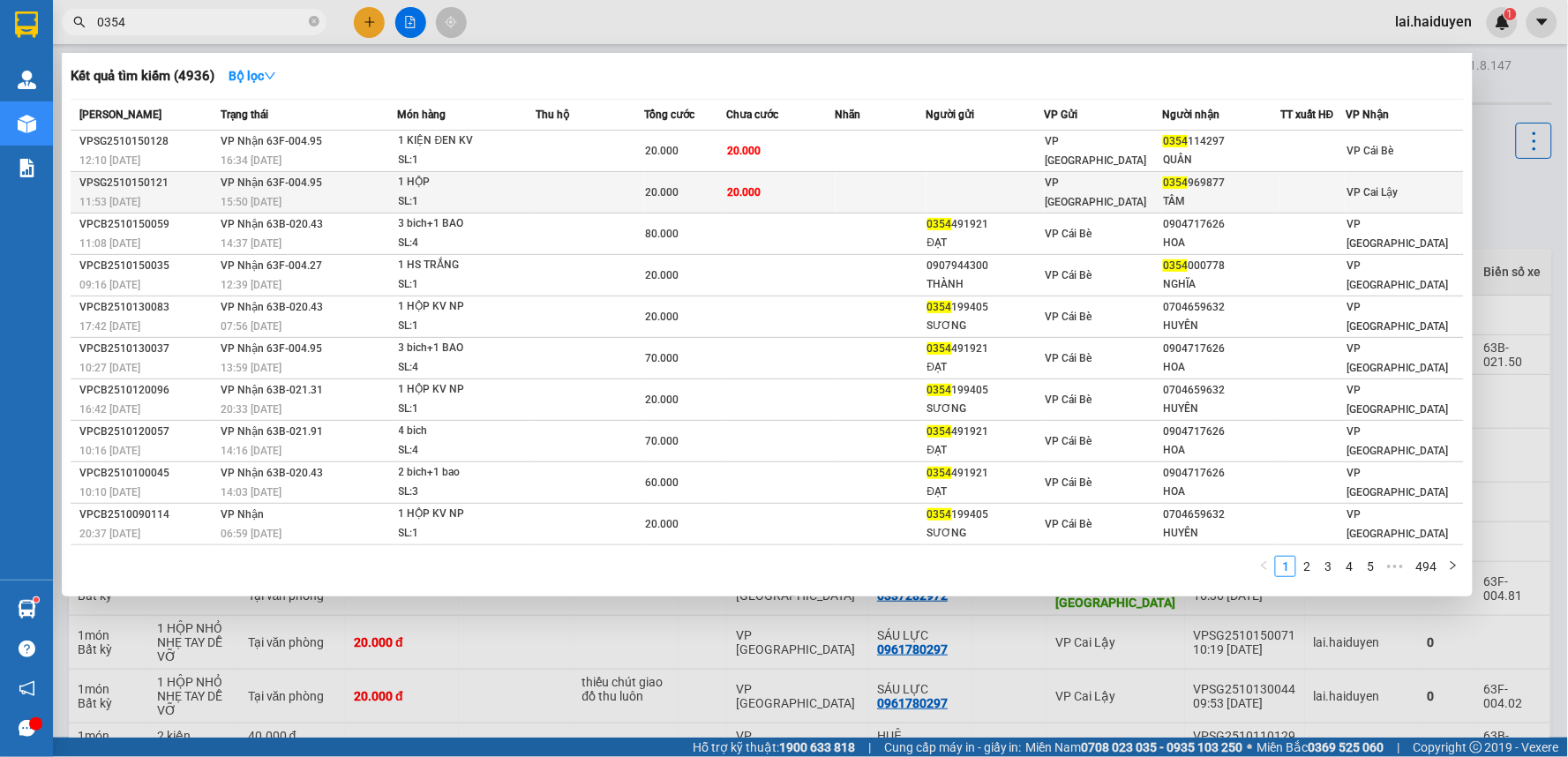
type input "0354"
click at [588, 196] on td at bounding box center [590, 193] width 109 height 42
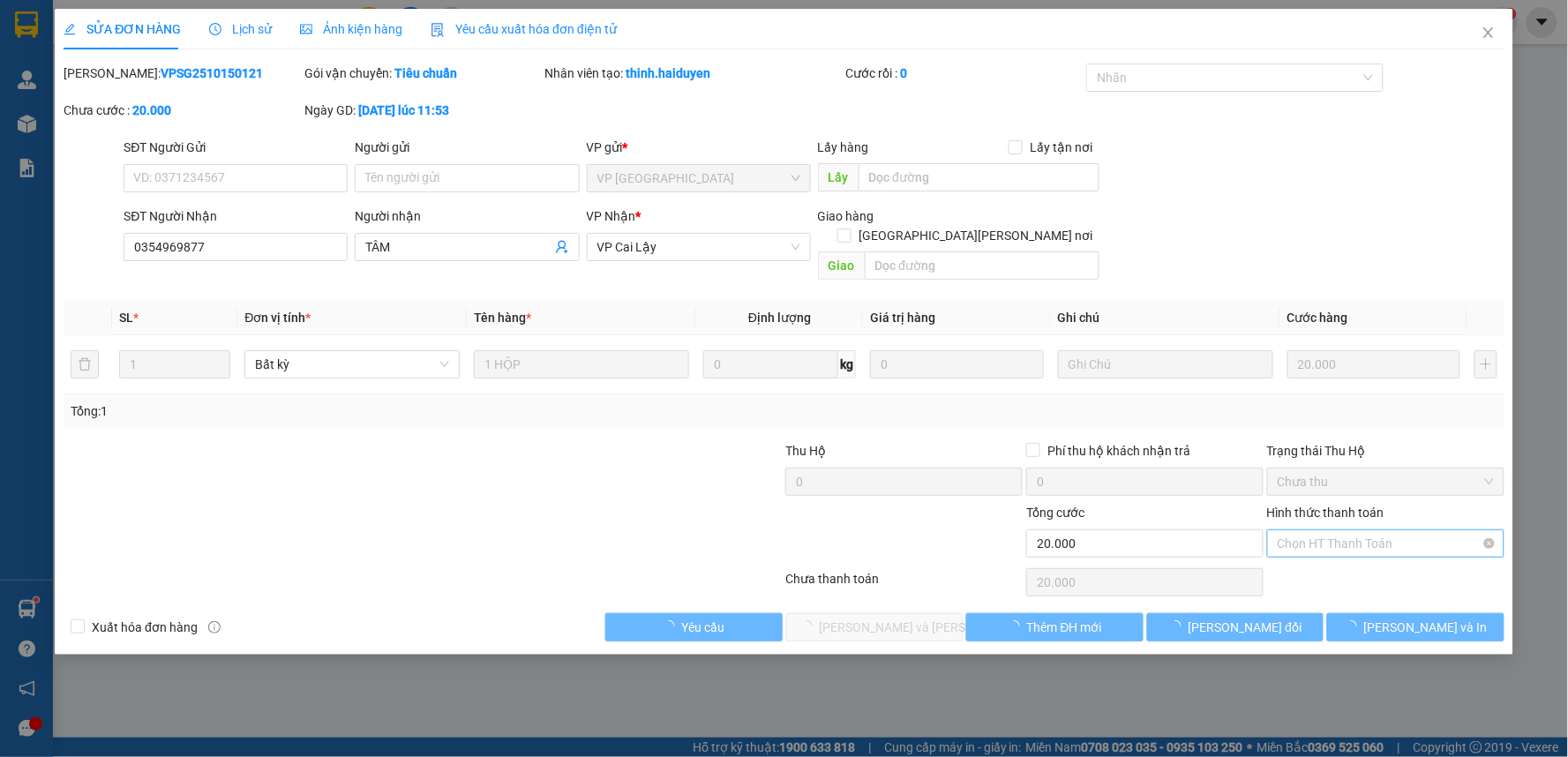
type input "0354969877"
type input "TÂM"
type input "0"
type input "20.000"
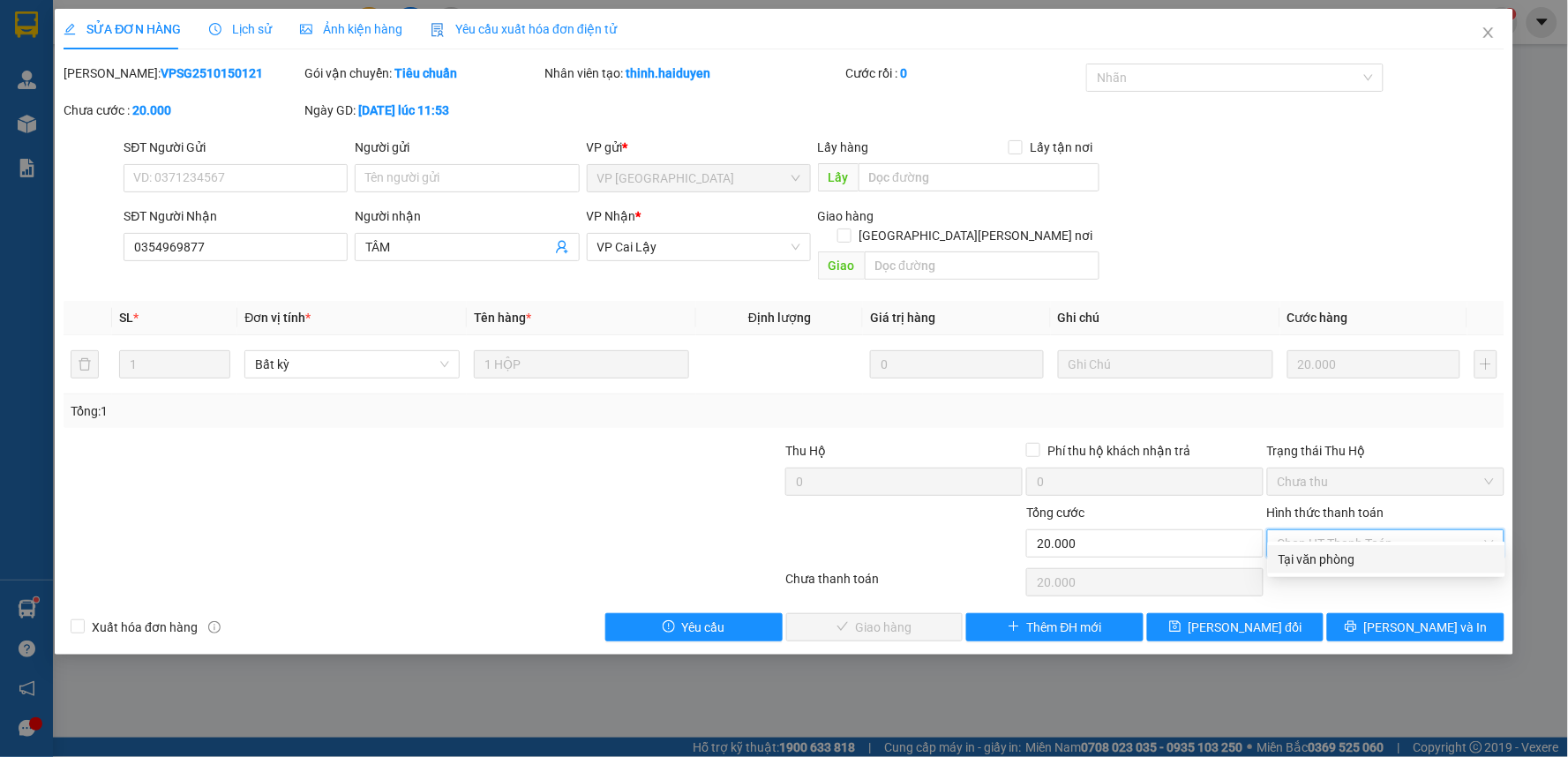
click at [1337, 567] on div "Tại văn phòng" at bounding box center [1385, 559] width 216 height 19
type input "0"
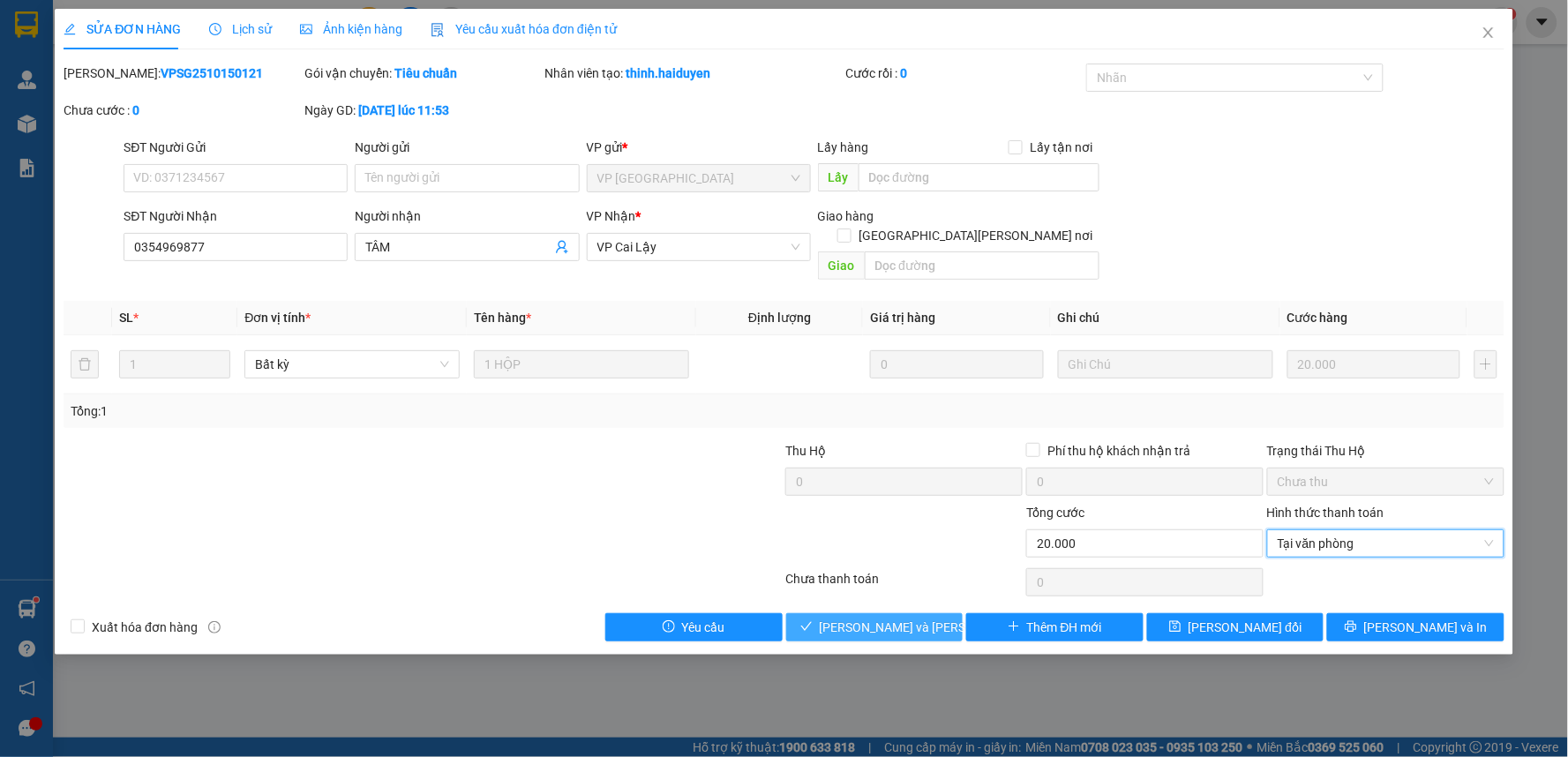
click at [942, 613] on button "[PERSON_NAME] và [PERSON_NAME] hàng" at bounding box center [874, 627] width 177 height 28
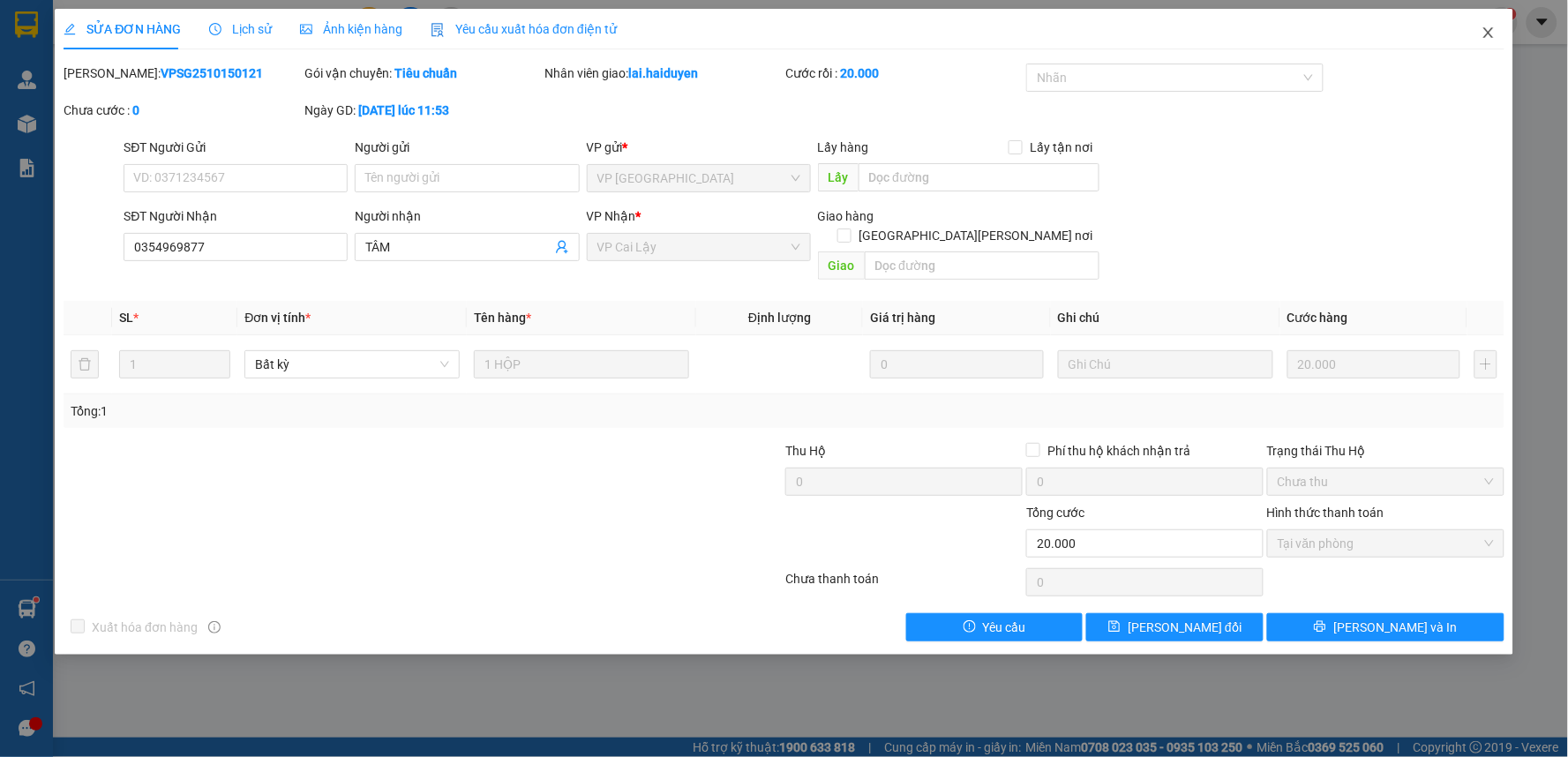
click at [1491, 28] on icon "close" at bounding box center [1487, 32] width 14 height 14
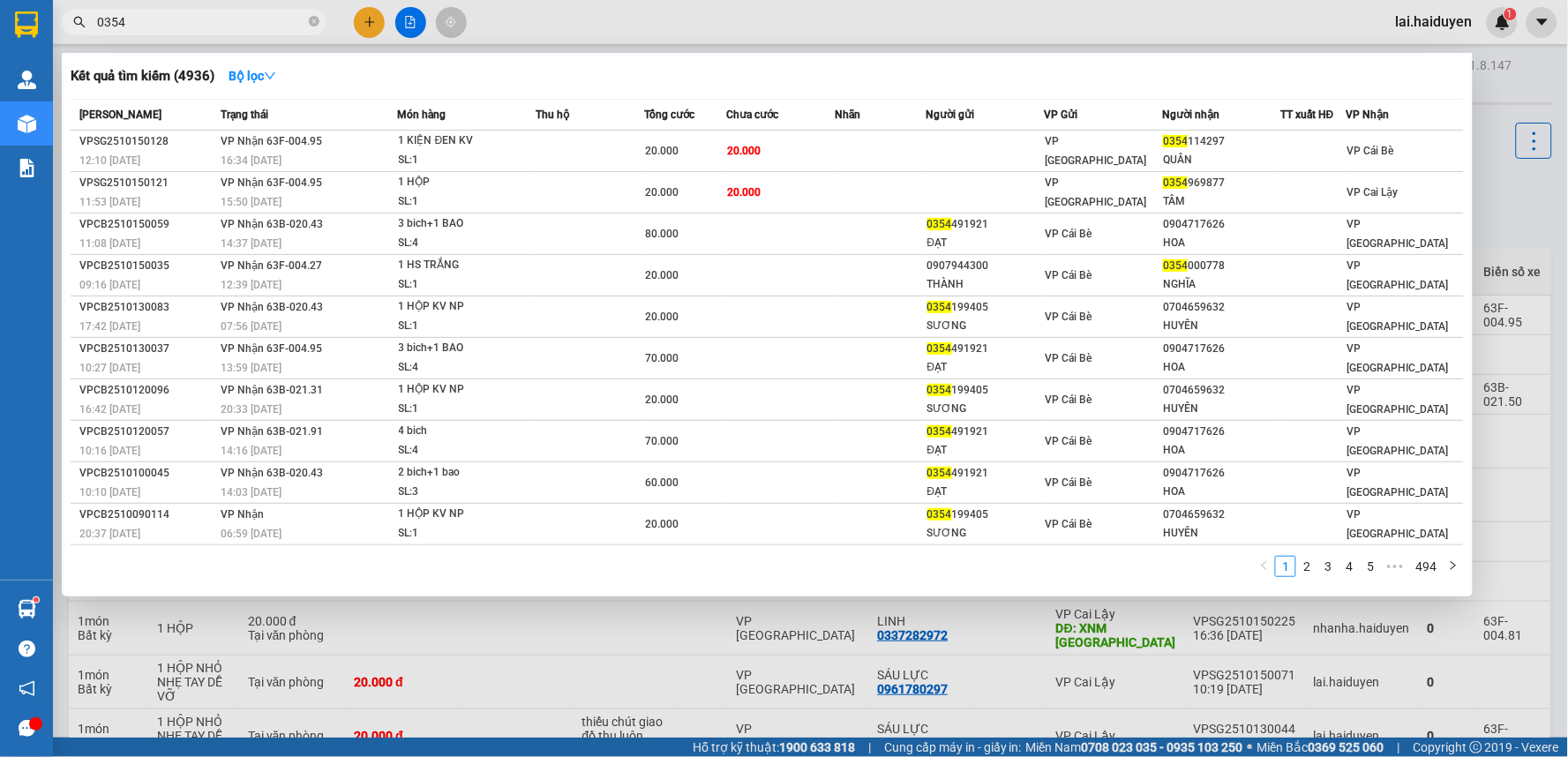
click at [230, 19] on input "0354" at bounding box center [201, 21] width 209 height 19
drag, startPoint x: 230, startPoint y: 21, endPoint x: 59, endPoint y: 25, distance: 171.0
click at [59, 25] on div "0354" at bounding box center [171, 22] width 344 height 27
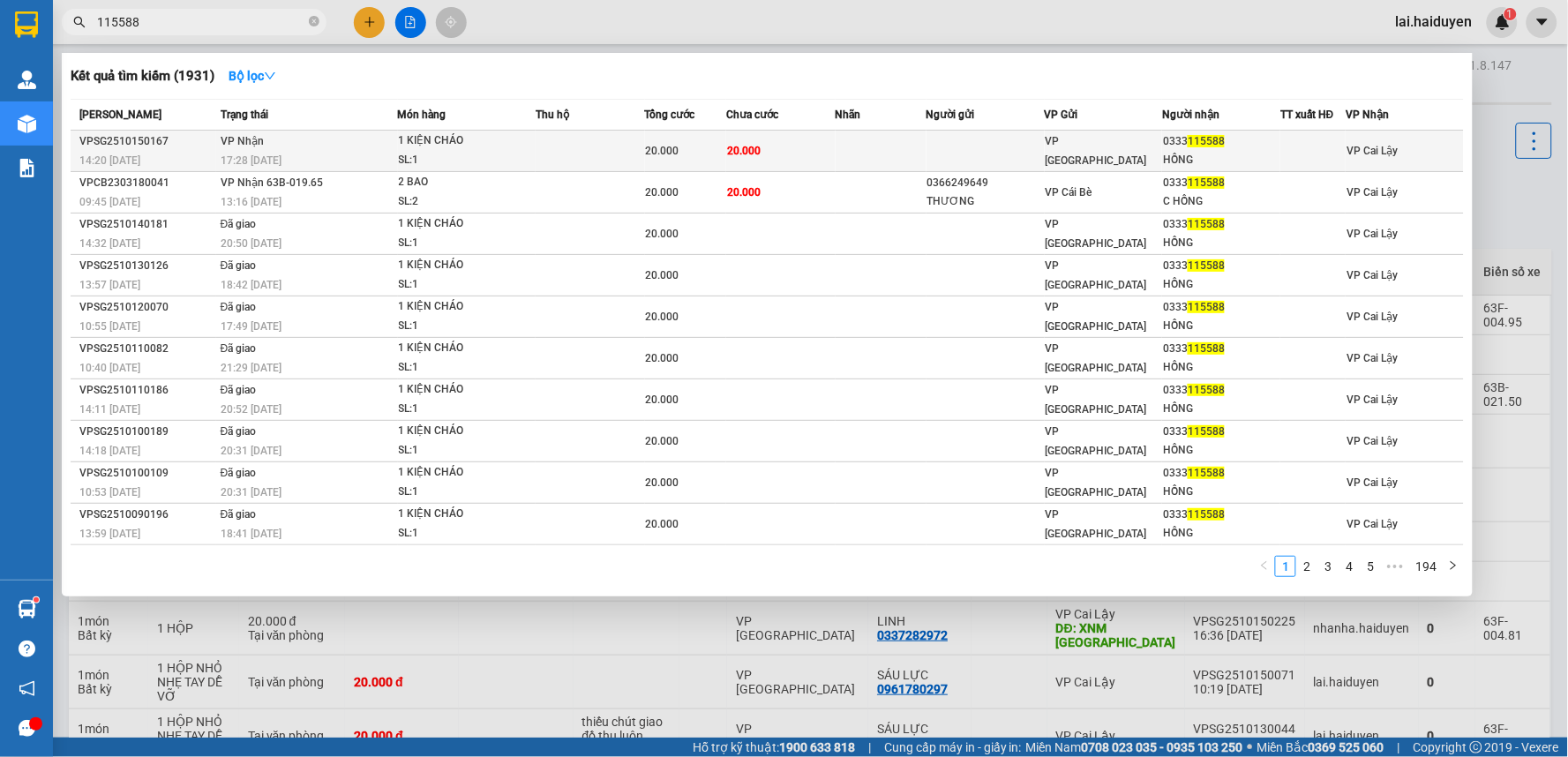
type input "115588"
click at [906, 144] on td at bounding box center [881, 151] width 91 height 42
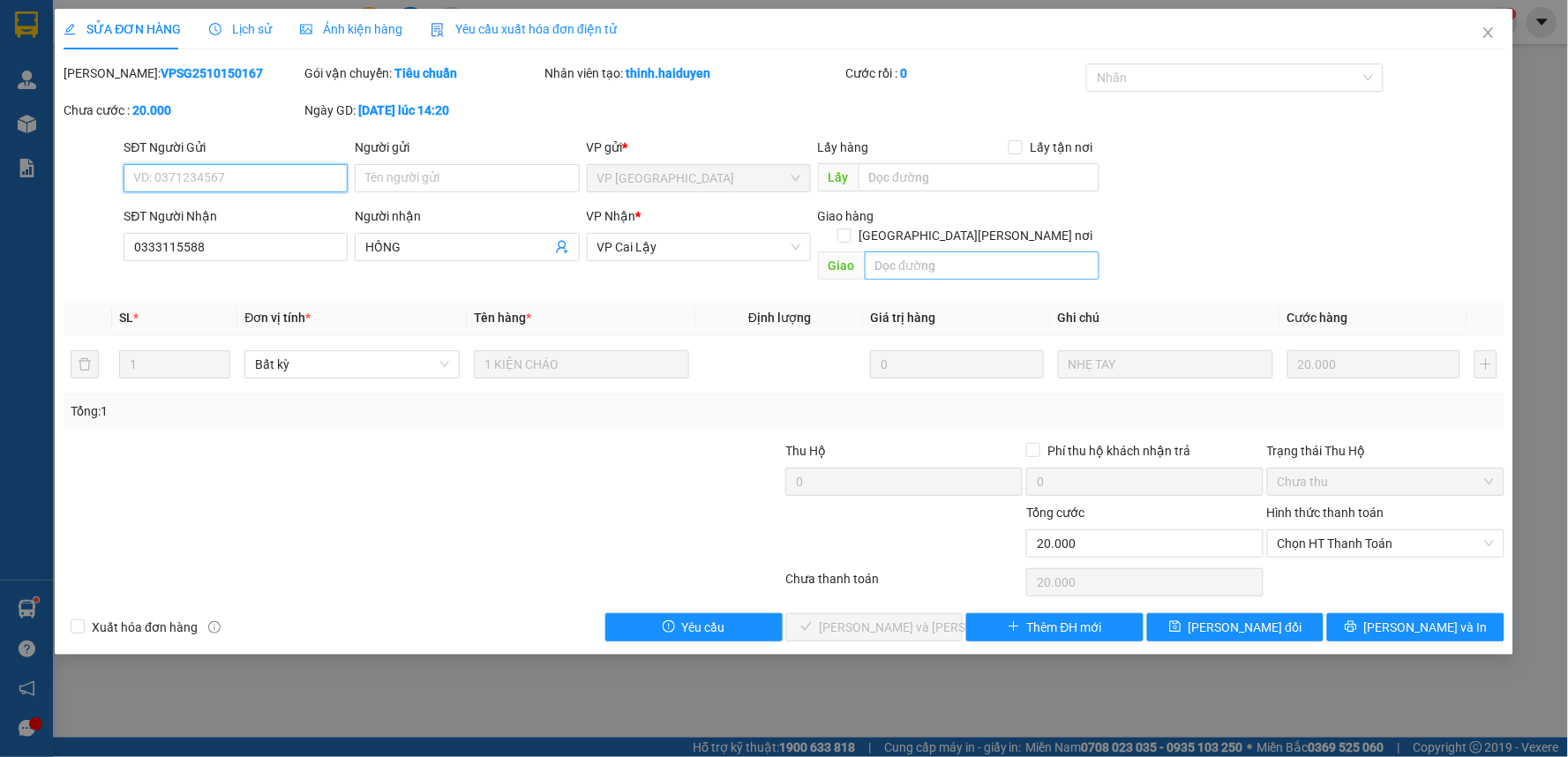
type input "0333115588"
type input "HỒNG"
type input "0"
type input "20.000"
click at [1382, 536] on input "Hình thức thanh toán" at bounding box center [1380, 543] width 204 height 27
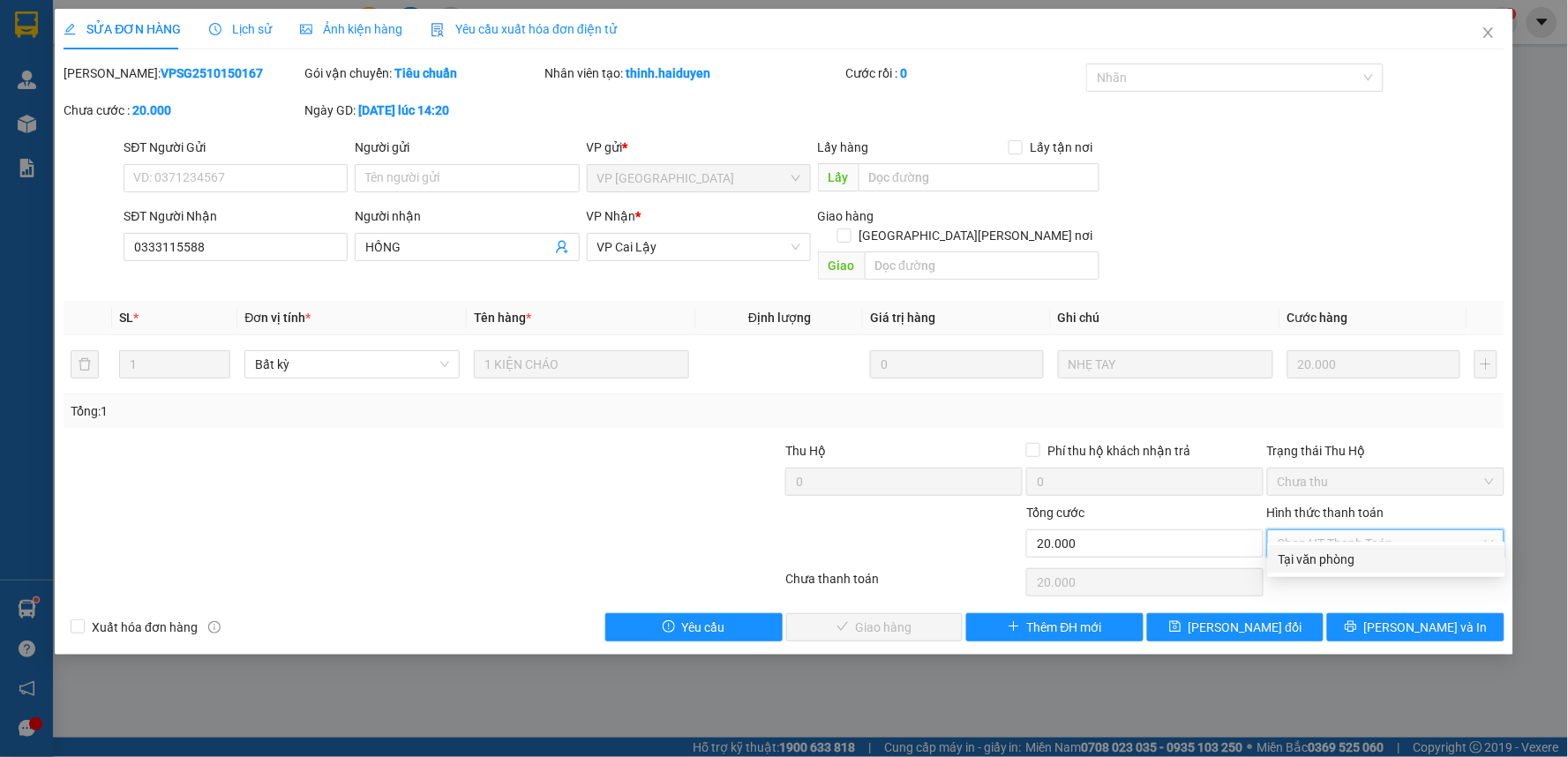
click at [1357, 552] on div "Tại văn phòng" at bounding box center [1385, 559] width 216 height 19
type input "0"
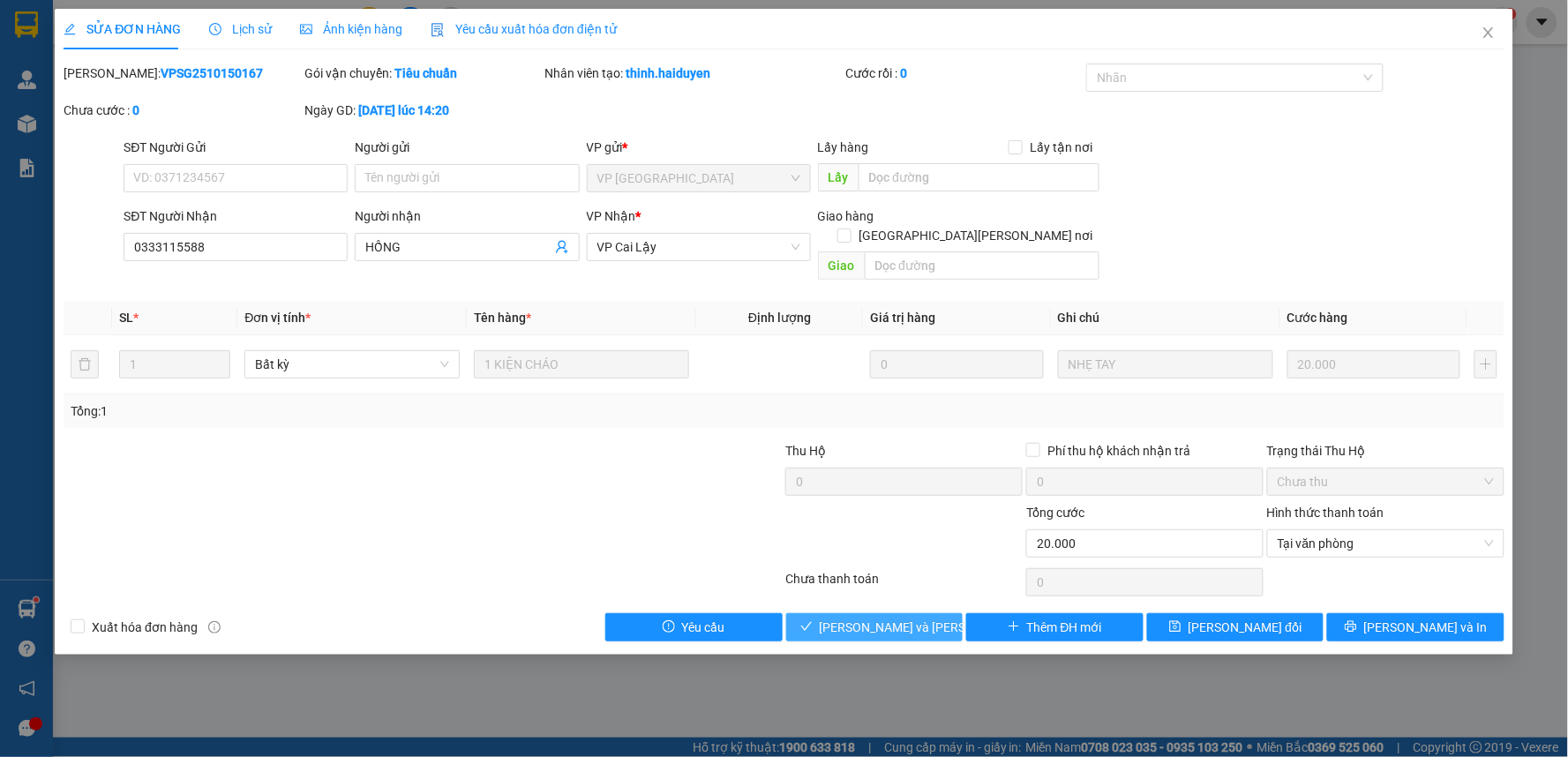
click at [923, 617] on span "[PERSON_NAME] và [PERSON_NAME] hàng" at bounding box center [938, 626] width 238 height 19
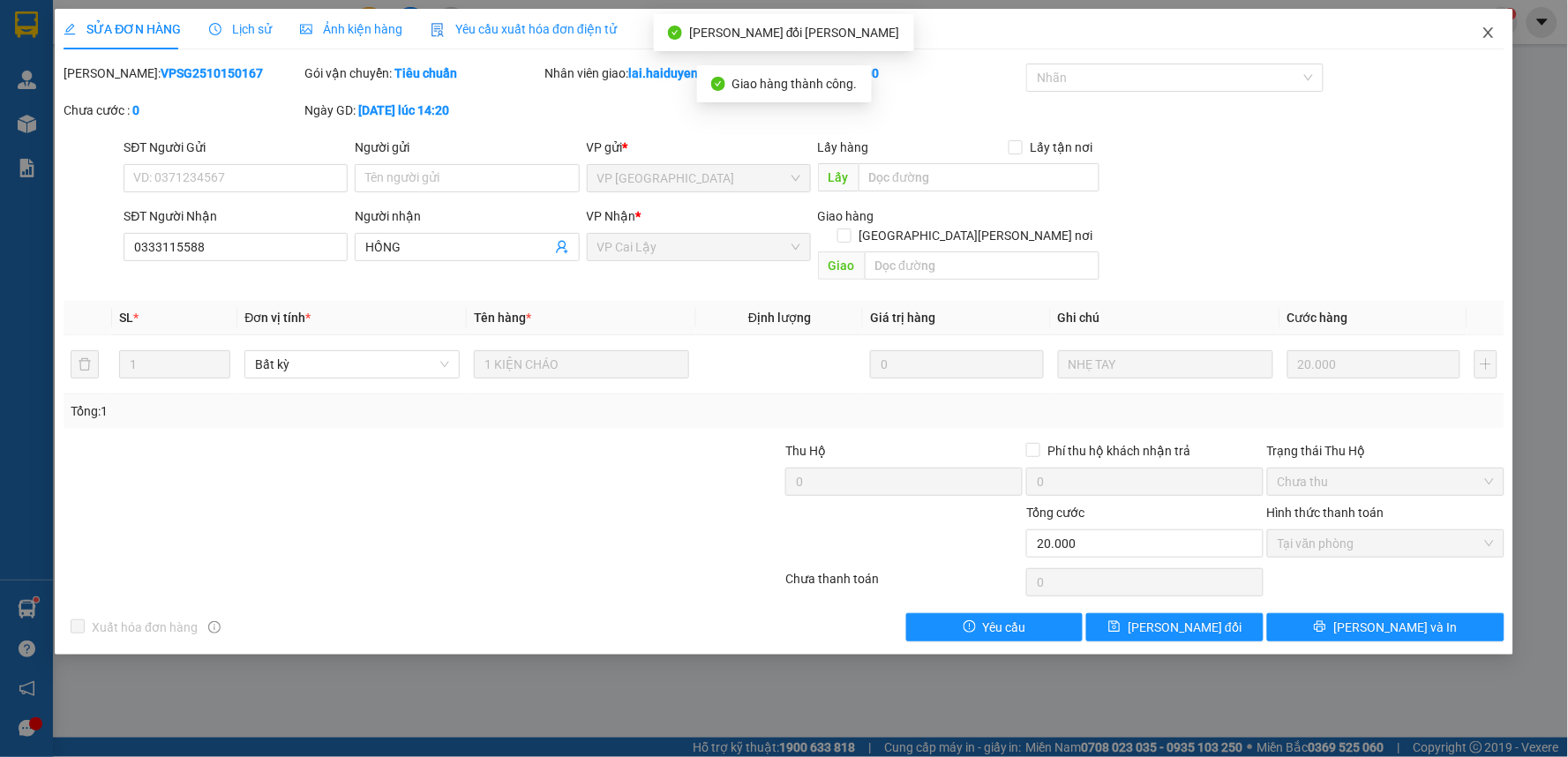
click at [1488, 33] on icon "close" at bounding box center [1487, 32] width 9 height 10
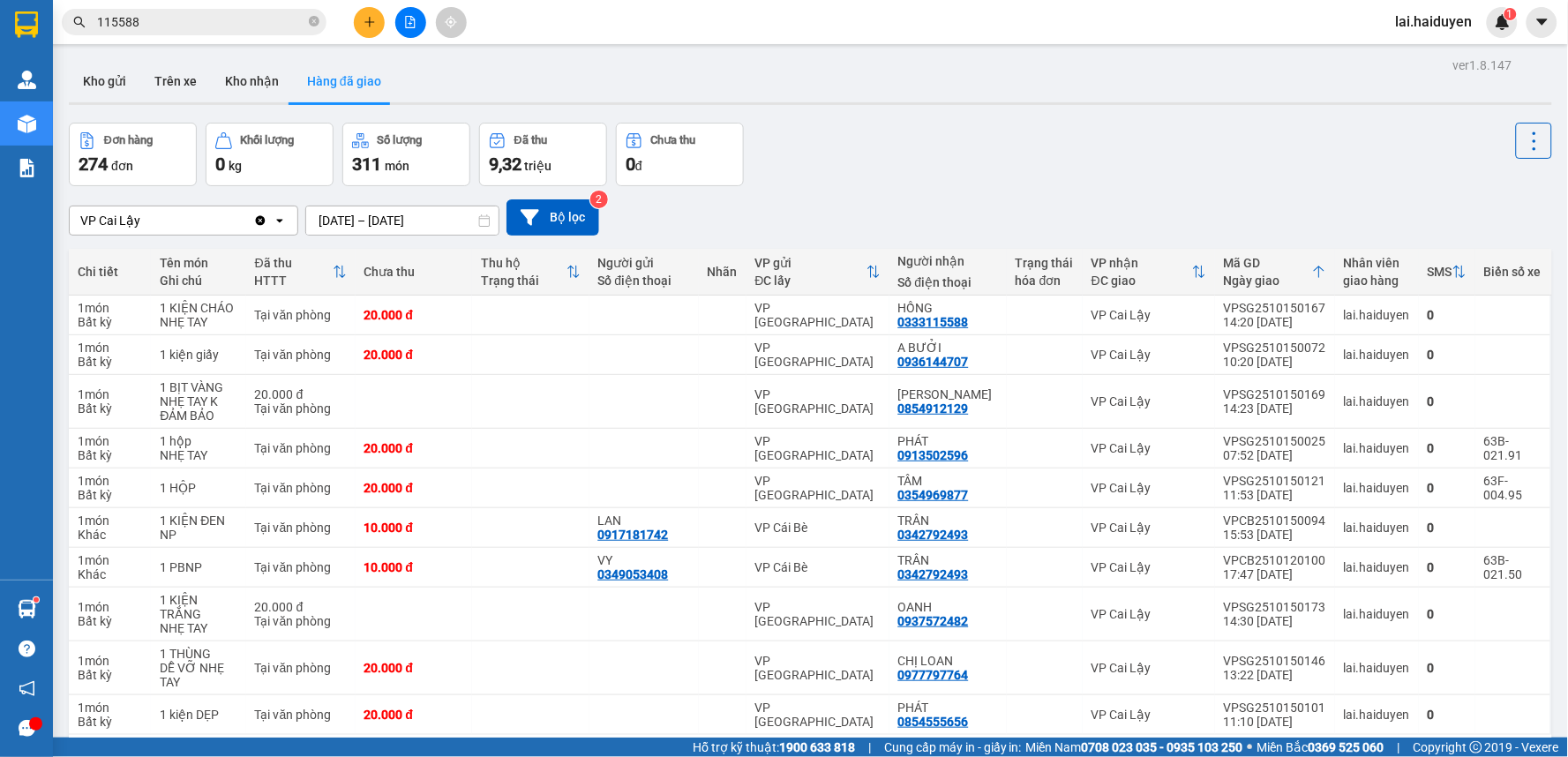
click at [379, 23] on button at bounding box center [369, 22] width 31 height 31
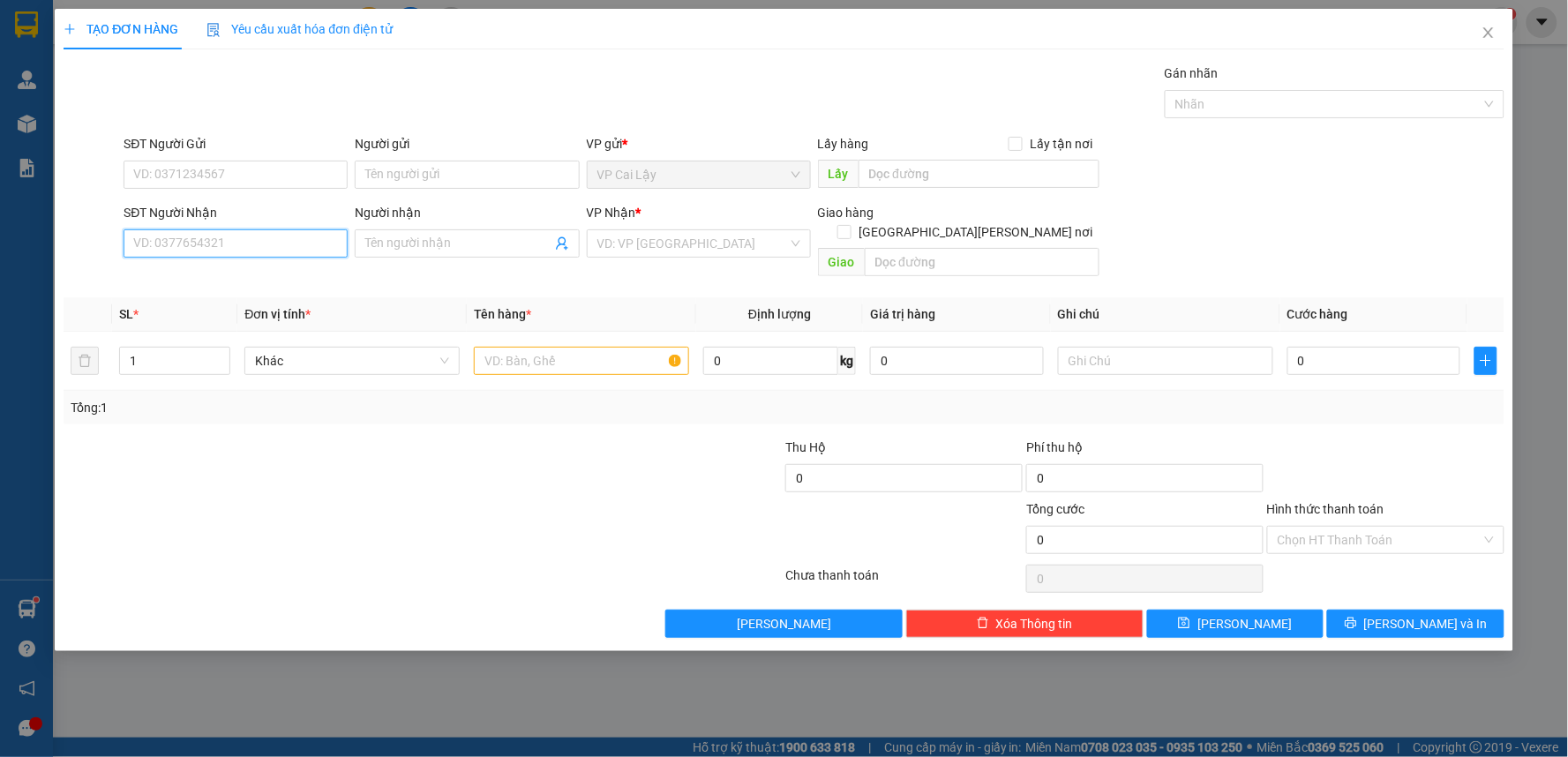
click at [298, 234] on input "SĐT Người Nhận" at bounding box center [235, 244] width 224 height 28
click at [312, 270] on div "0968518871 - QUY" at bounding box center [235, 278] width 203 height 19
type input "0968518871"
type input "QUY"
type input "10.000"
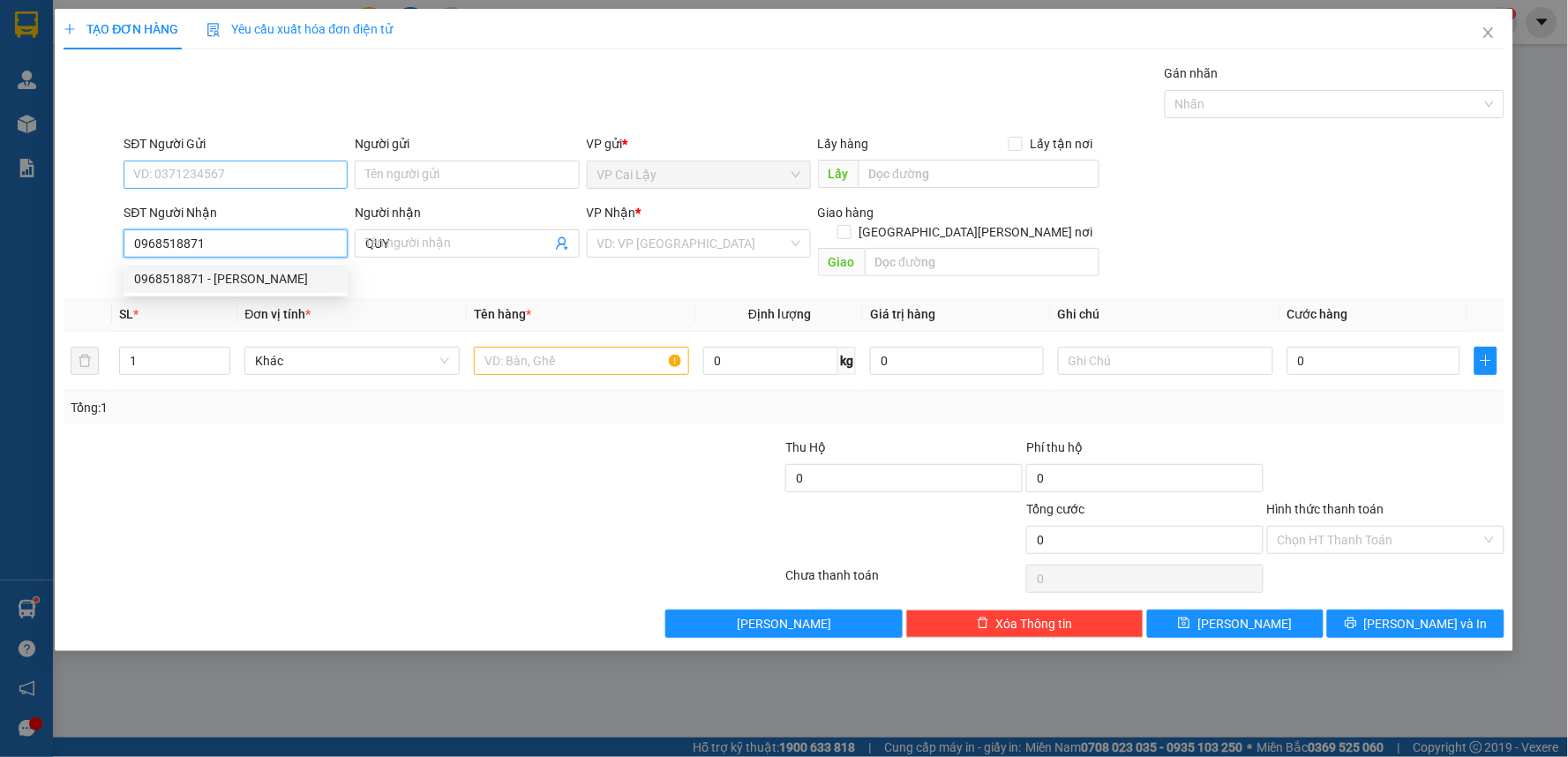
type input "10.000"
type input "0968518871"
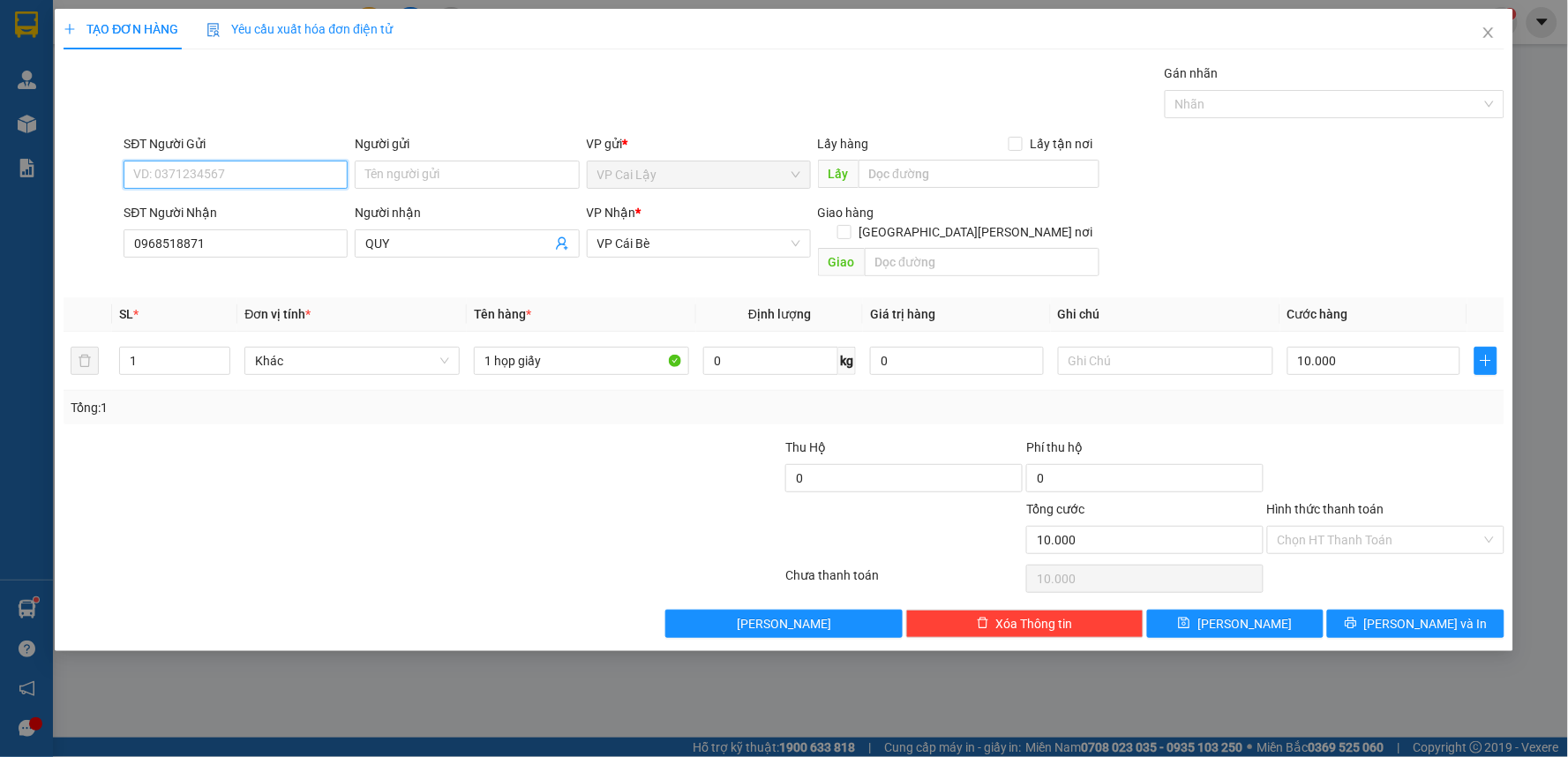
click at [292, 178] on input "SĐT Người Gửi" at bounding box center [235, 174] width 224 height 28
click at [316, 121] on div "Gói vận chuyển * Tiêu chuẩn Gán nhãn Nhãn" at bounding box center [813, 95] width 1387 height 62
click at [289, 164] on input "SĐT Người Gửi" at bounding box center [235, 174] width 224 height 28
click at [298, 176] on input "SĐT Người Gửi" at bounding box center [235, 174] width 224 height 28
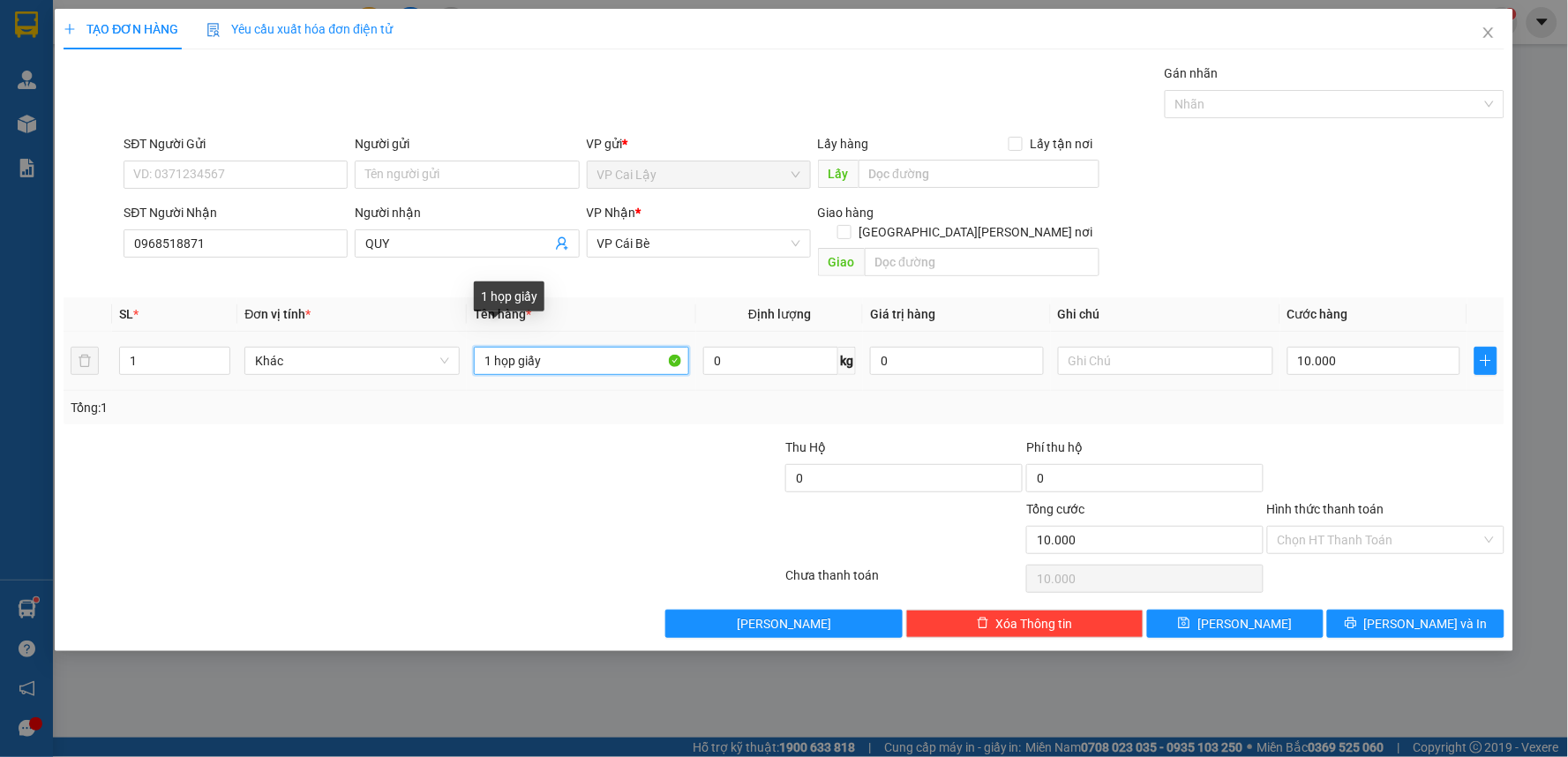
drag, startPoint x: 568, startPoint y: 342, endPoint x: 495, endPoint y: 340, distance: 73.0
click at [495, 347] on input "1 họp giấy" at bounding box center [581, 360] width 215 height 28
type input "1 kiện dẹp tivi"
drag, startPoint x: 1292, startPoint y: 373, endPoint x: 1338, endPoint y: 348, distance: 52.4
click at [1294, 391] on div "Tổng: 1" at bounding box center [784, 408] width 1441 height 33
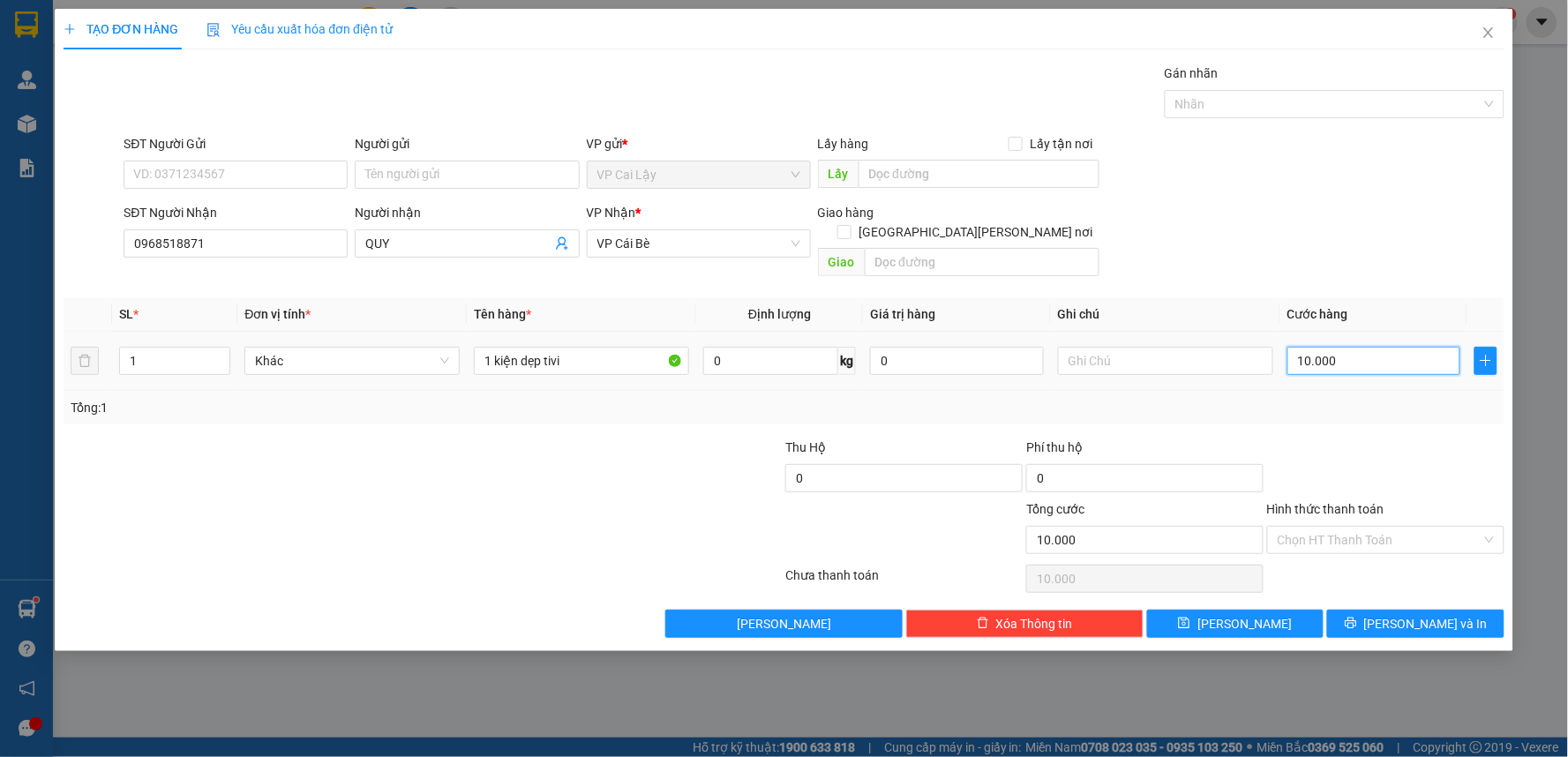
click at [1345, 347] on input "10.000" at bounding box center [1374, 360] width 174 height 28
type input "5"
type input "50"
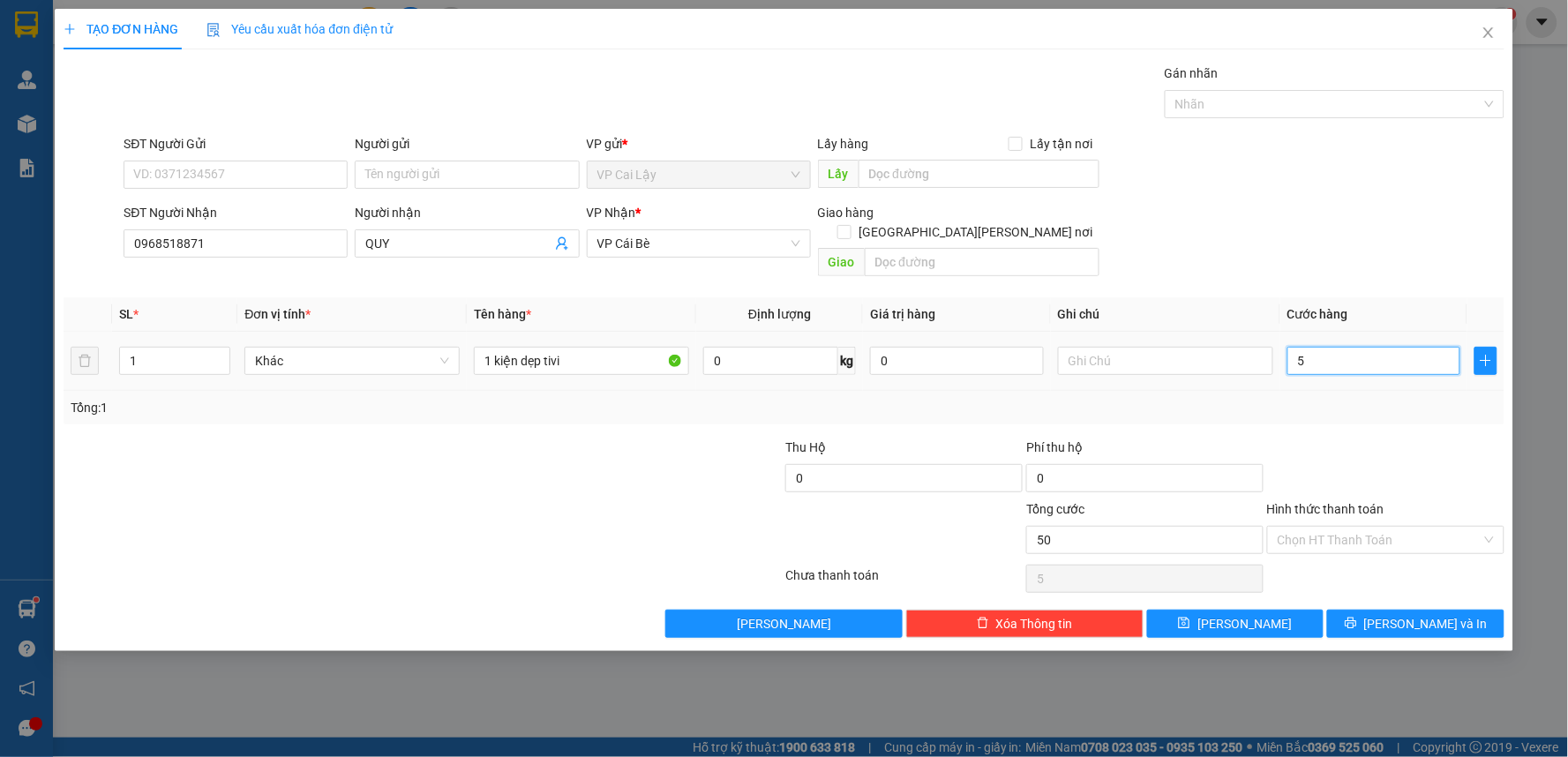
type input "50"
type input "50.000"
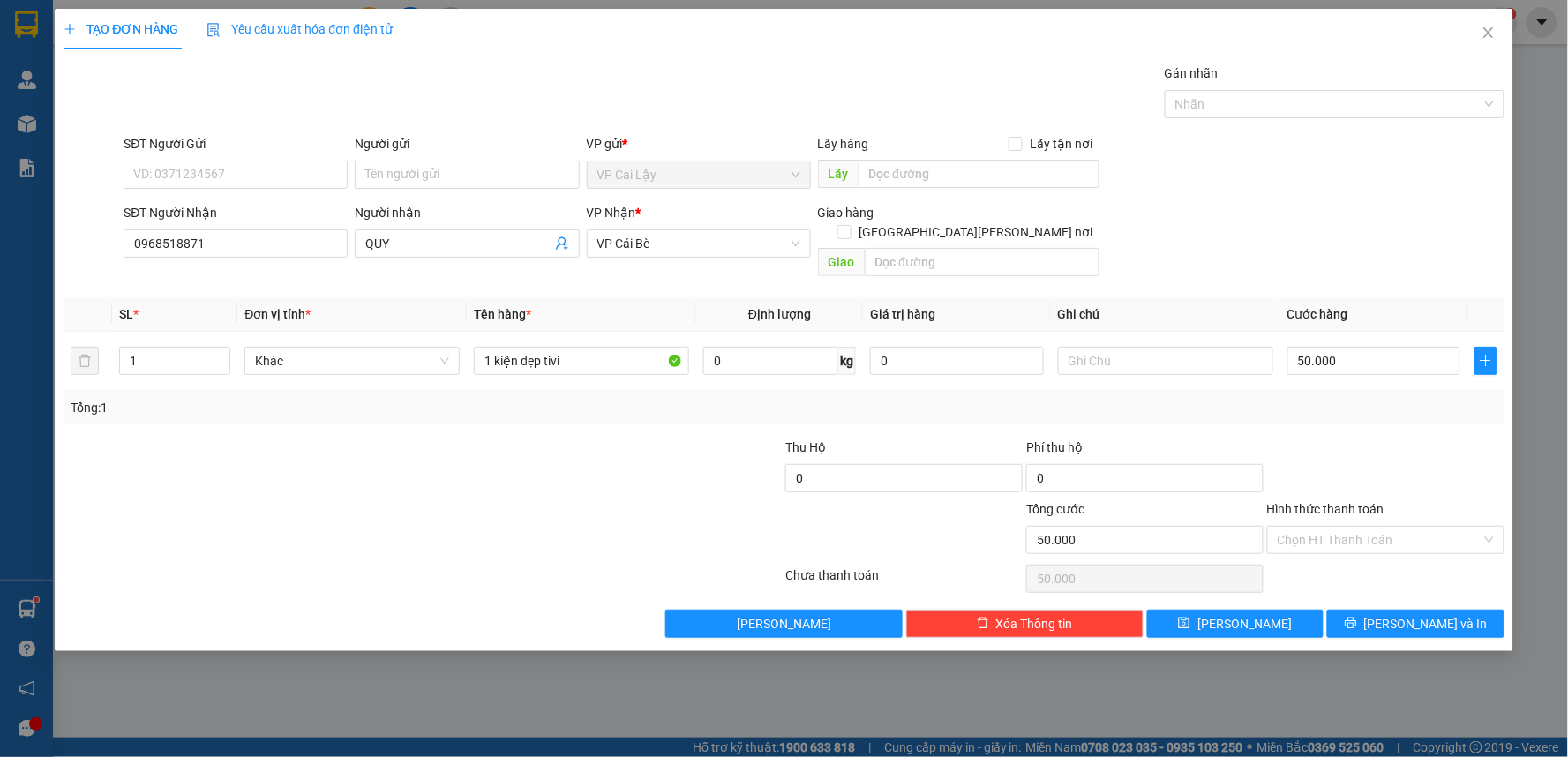
click at [1344, 397] on div "Tổng: 1" at bounding box center [783, 407] width 1426 height 19
click at [1315, 354] on input "50.000" at bounding box center [1374, 360] width 174 height 28
type input "0"
type input "07"
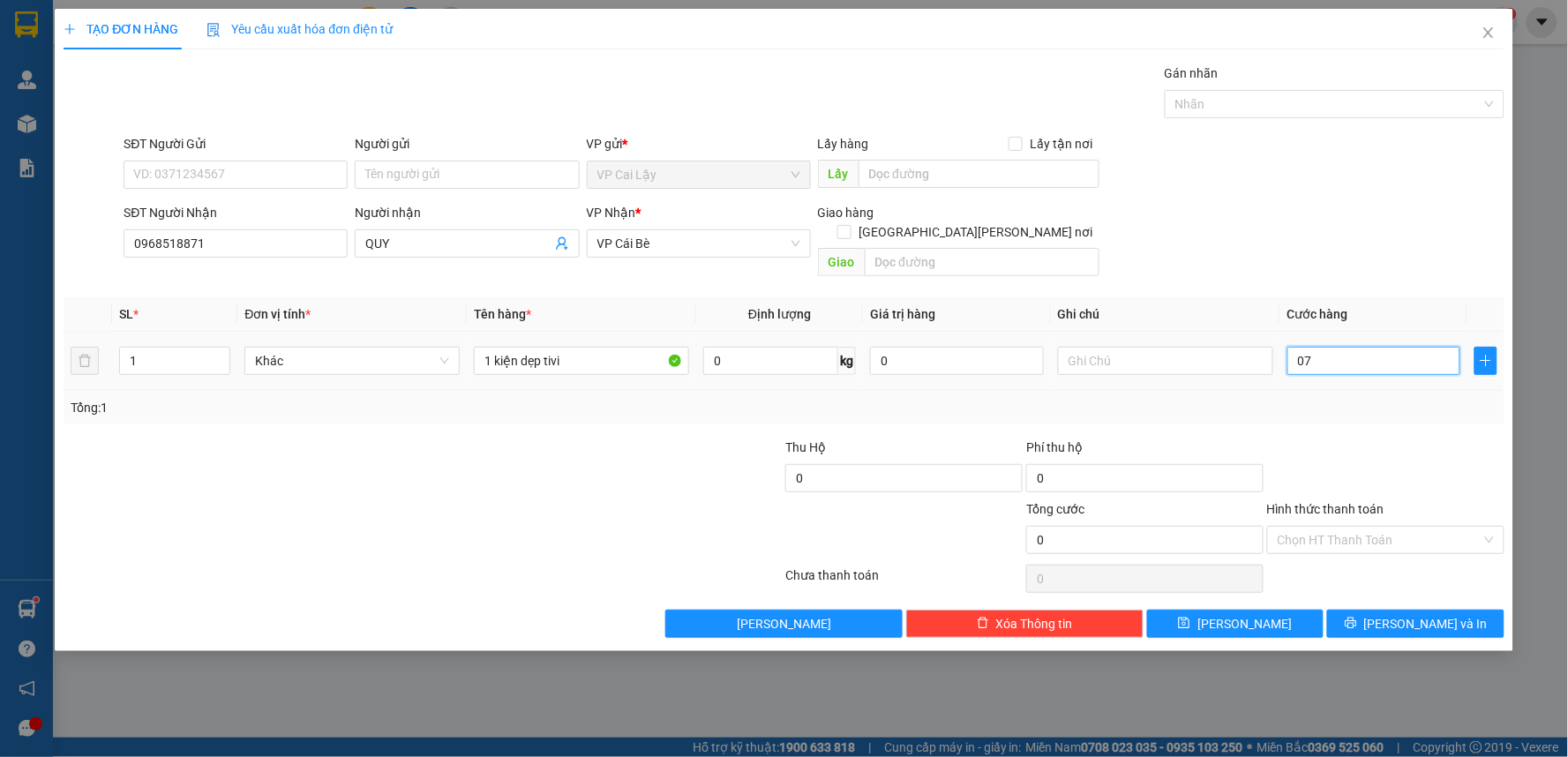
type input "70"
type input "070"
type input "70.000"
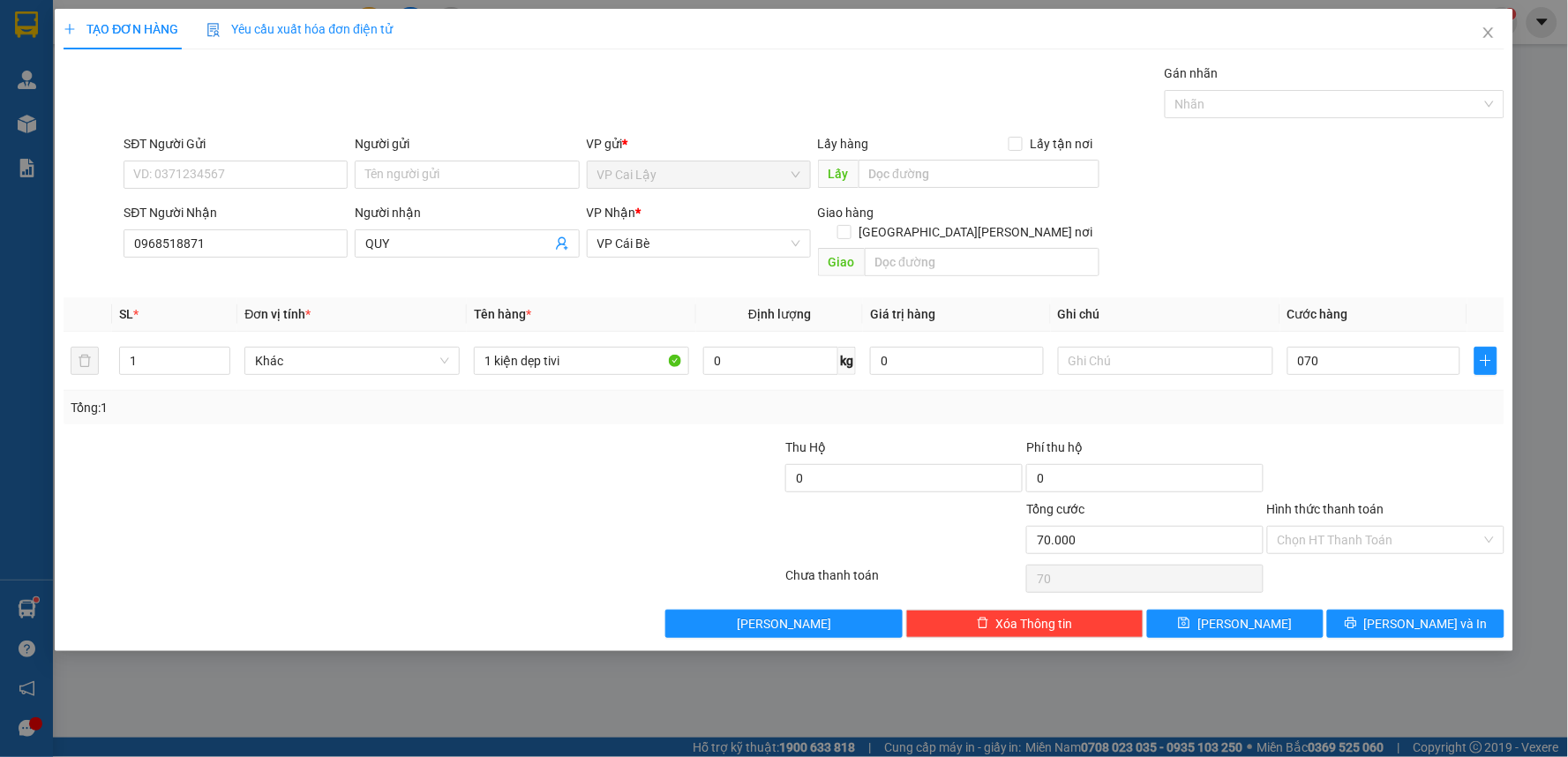
type input "70.000"
click at [1350, 437] on div at bounding box center [1385, 468] width 241 height 62
click at [1390, 610] on button "[PERSON_NAME] và In" at bounding box center [1415, 624] width 177 height 28
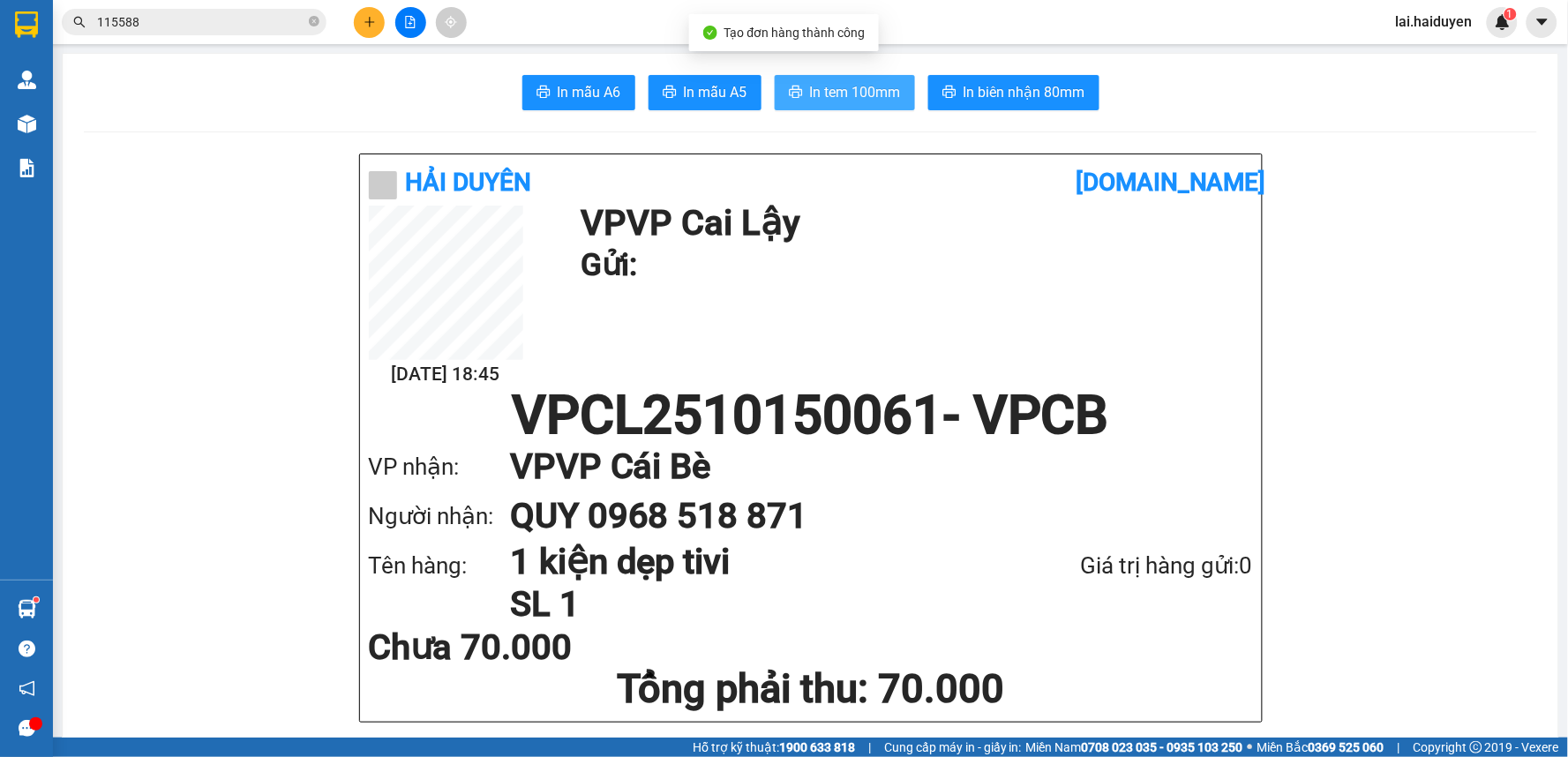
click at [856, 95] on span "In tem 100mm" at bounding box center [855, 93] width 91 height 22
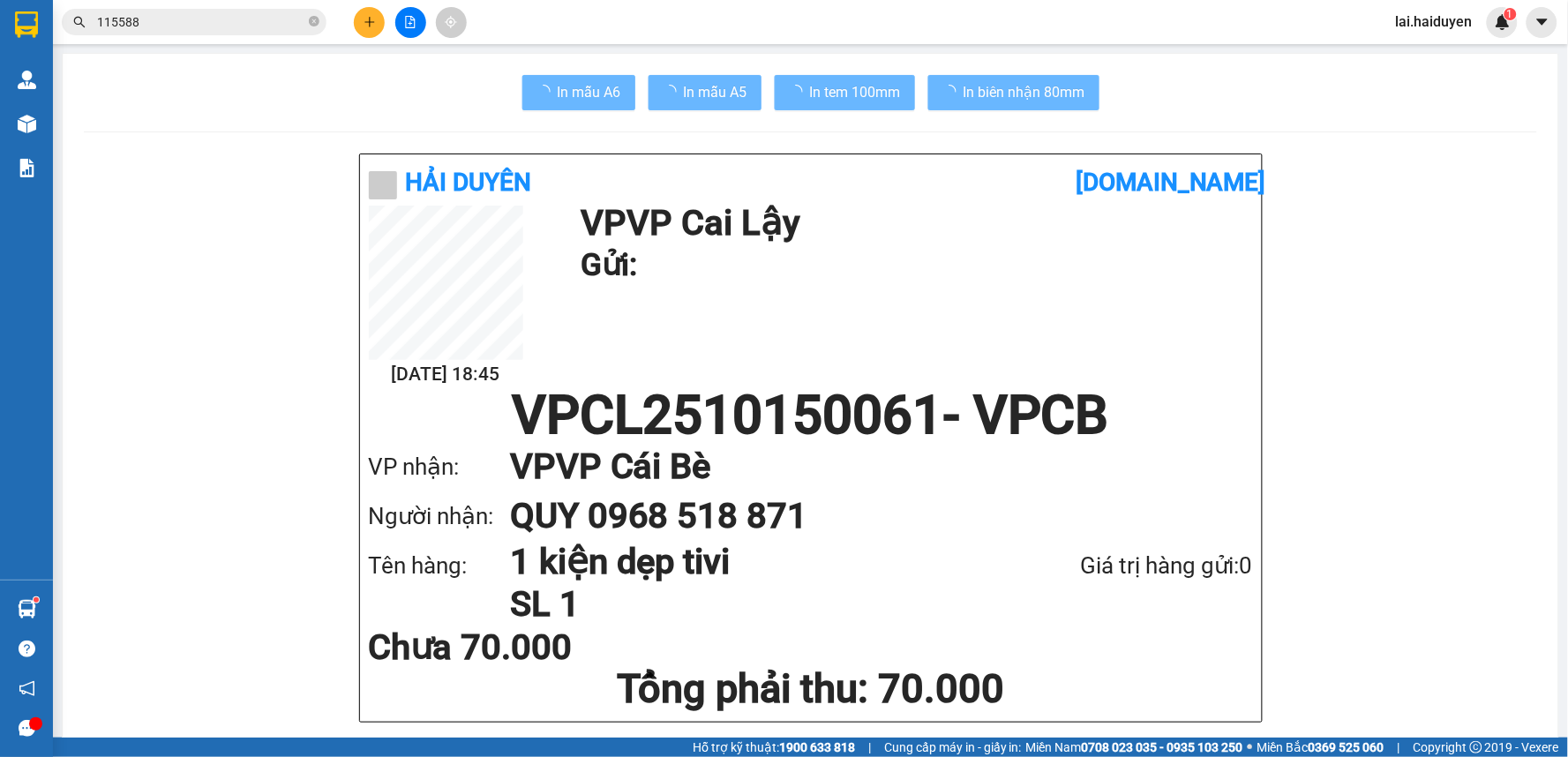
click at [1043, 464] on h1 "VP VP Cái Bè" at bounding box center [864, 466] width 708 height 49
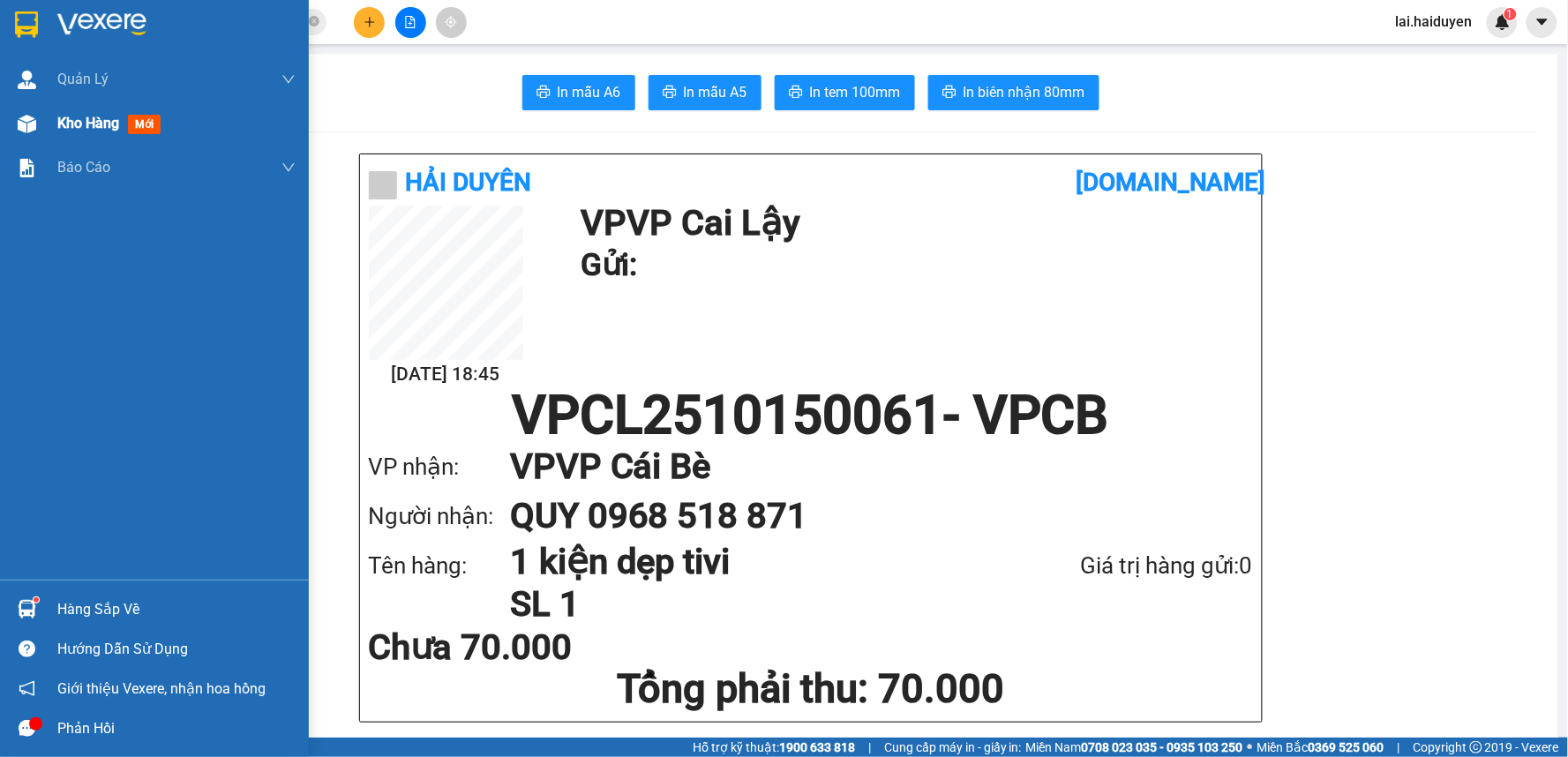
click at [68, 126] on span "Kho hàng" at bounding box center [88, 123] width 62 height 17
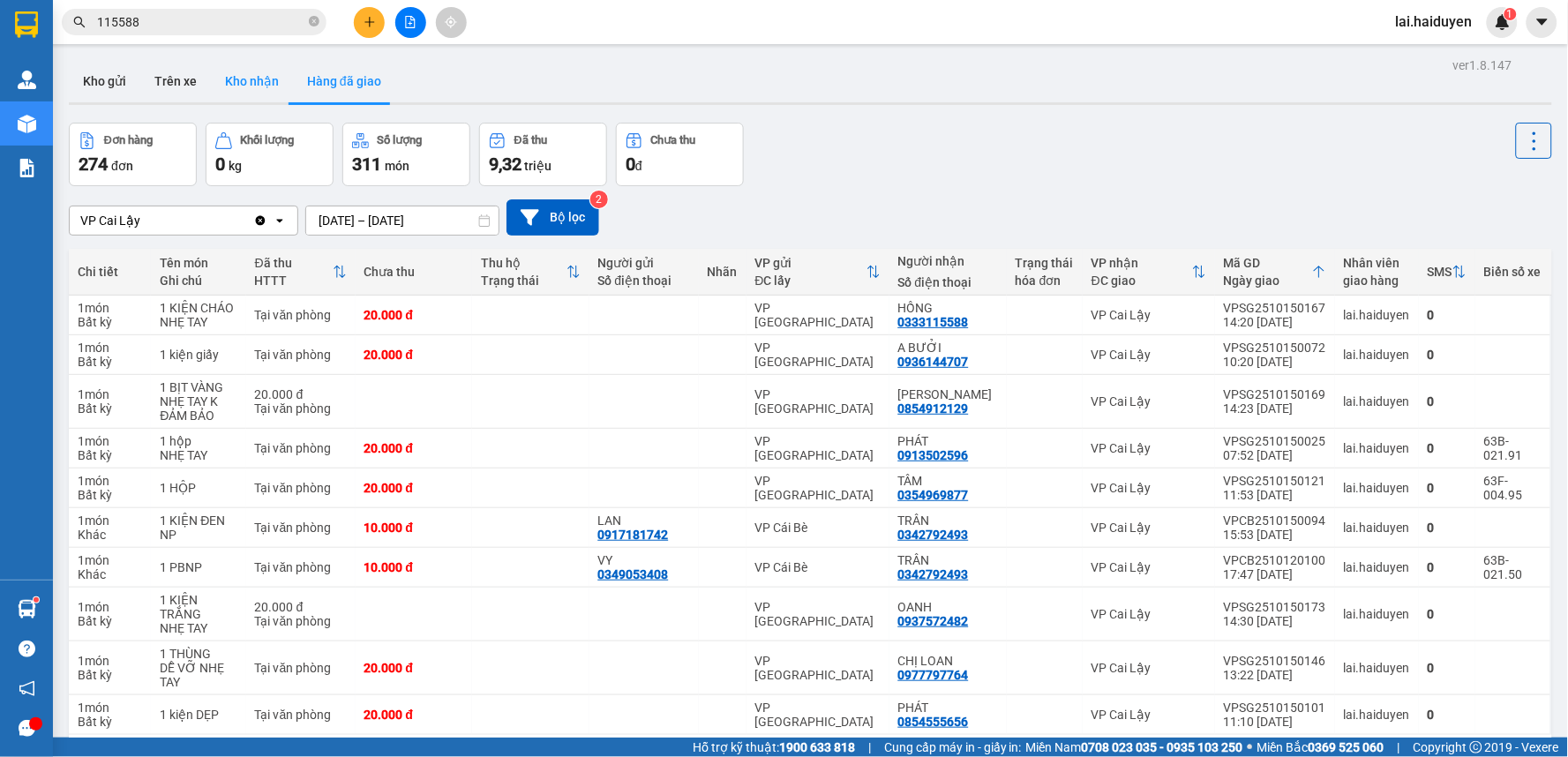
click at [259, 82] on button "Kho nhận" at bounding box center [252, 82] width 82 height 43
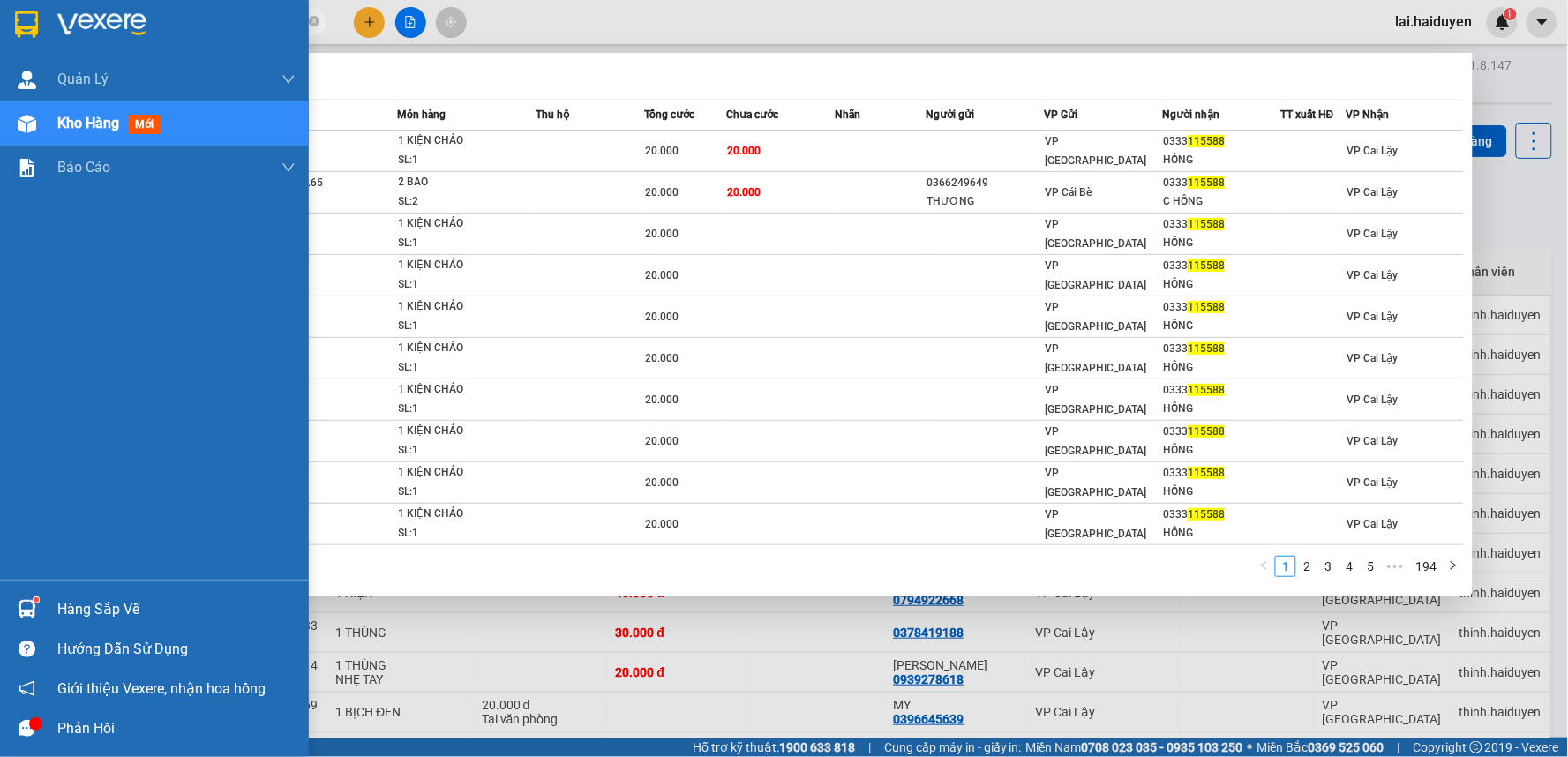
click at [6, 39] on section "Kết quả tìm kiếm ( 1931 ) Bộ lọc Mã ĐH Trạng thái Món hàng Thu hộ Tổng cước Chư…" at bounding box center [784, 378] width 1568 height 757
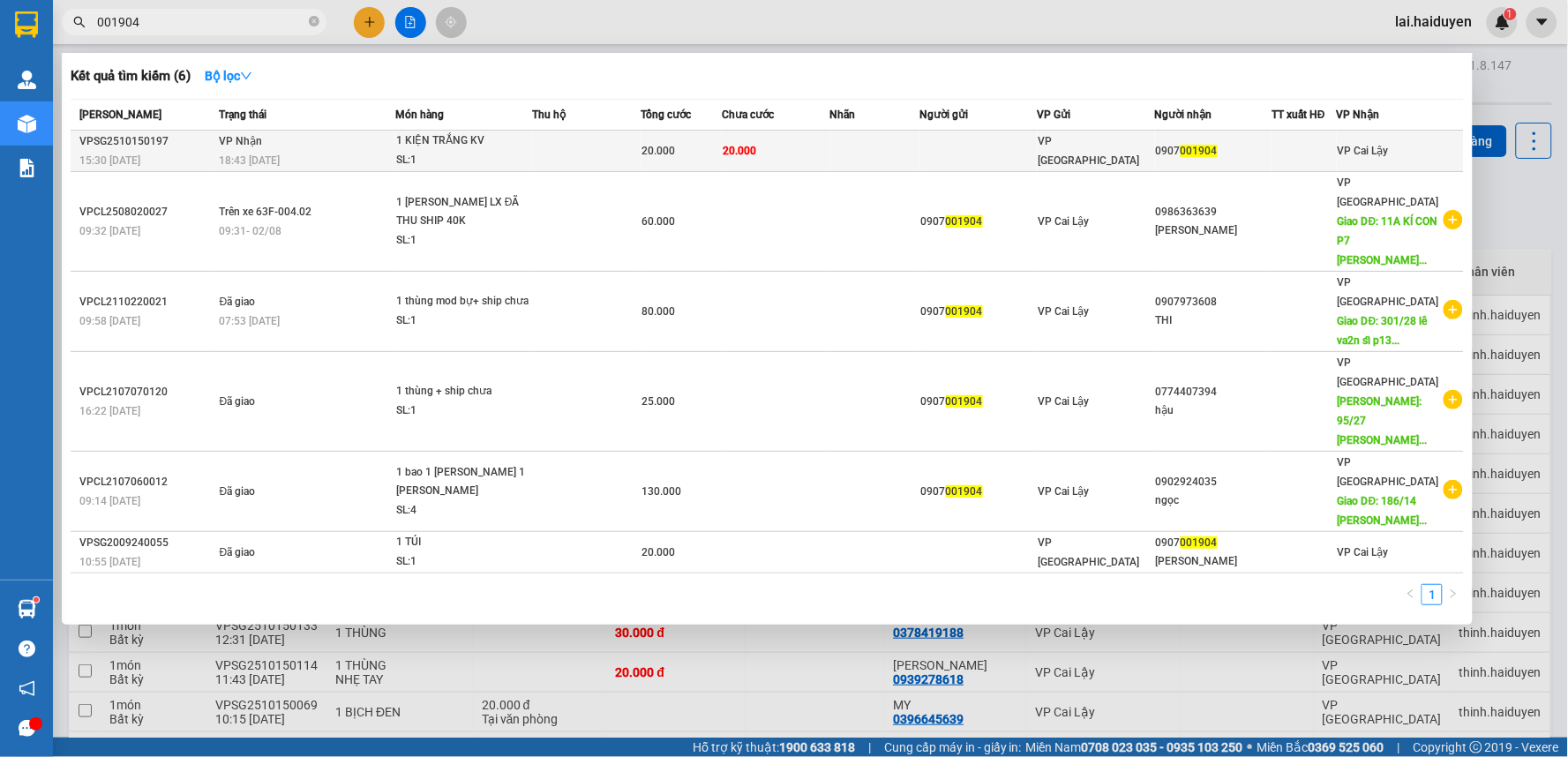
type input "001904"
click at [918, 151] on td at bounding box center [875, 151] width 90 height 42
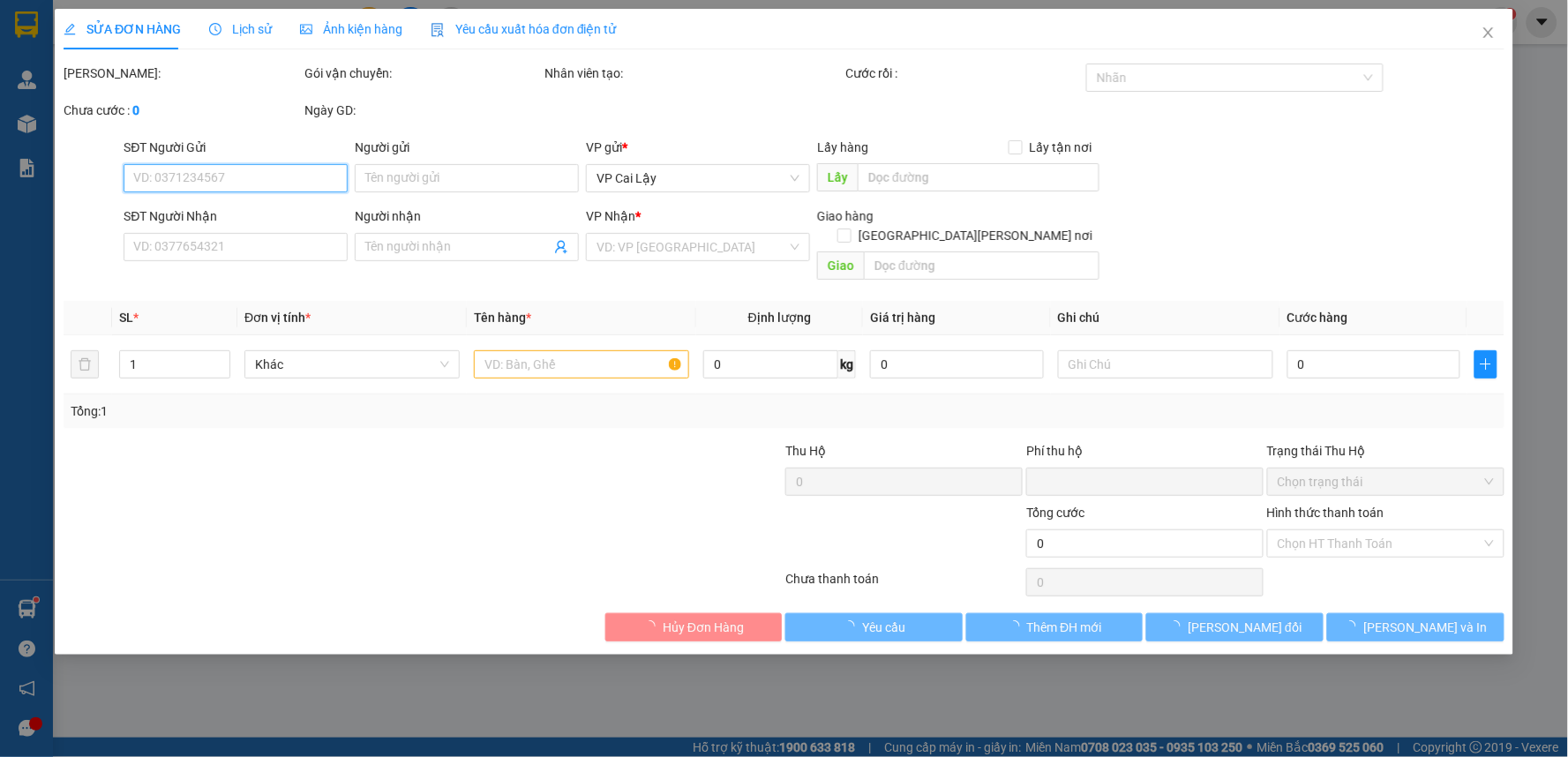
type input "0907001904"
type input "0"
type input "20.000"
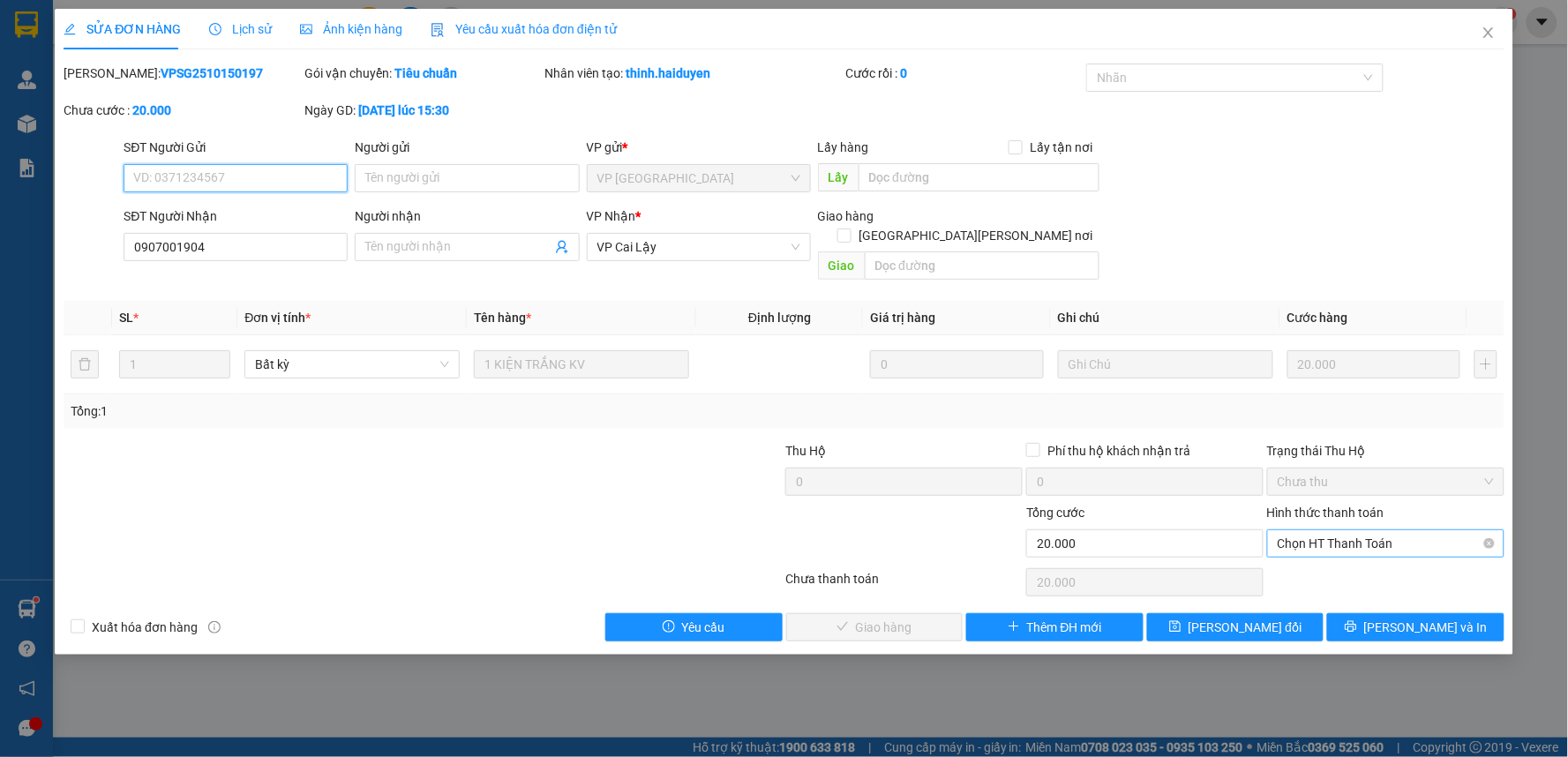
drag, startPoint x: 1387, startPoint y: 523, endPoint x: 1374, endPoint y: 529, distance: 14.3
click at [1383, 530] on span "Chọn HT Thanh Toán" at bounding box center [1385, 543] width 216 height 27
click at [1208, 567] on div "Total Paid Fee 0 Total UnPaid Fee 20.000 Cash Collection Total Fee Mã ĐH: VPSG2…" at bounding box center [784, 353] width 1441 height 578
click at [1373, 530] on span "Chọn HT Thanh Toán" at bounding box center [1385, 543] width 216 height 27
drag, startPoint x: 1316, startPoint y: 553, endPoint x: 1157, endPoint y: 589, distance: 163.0
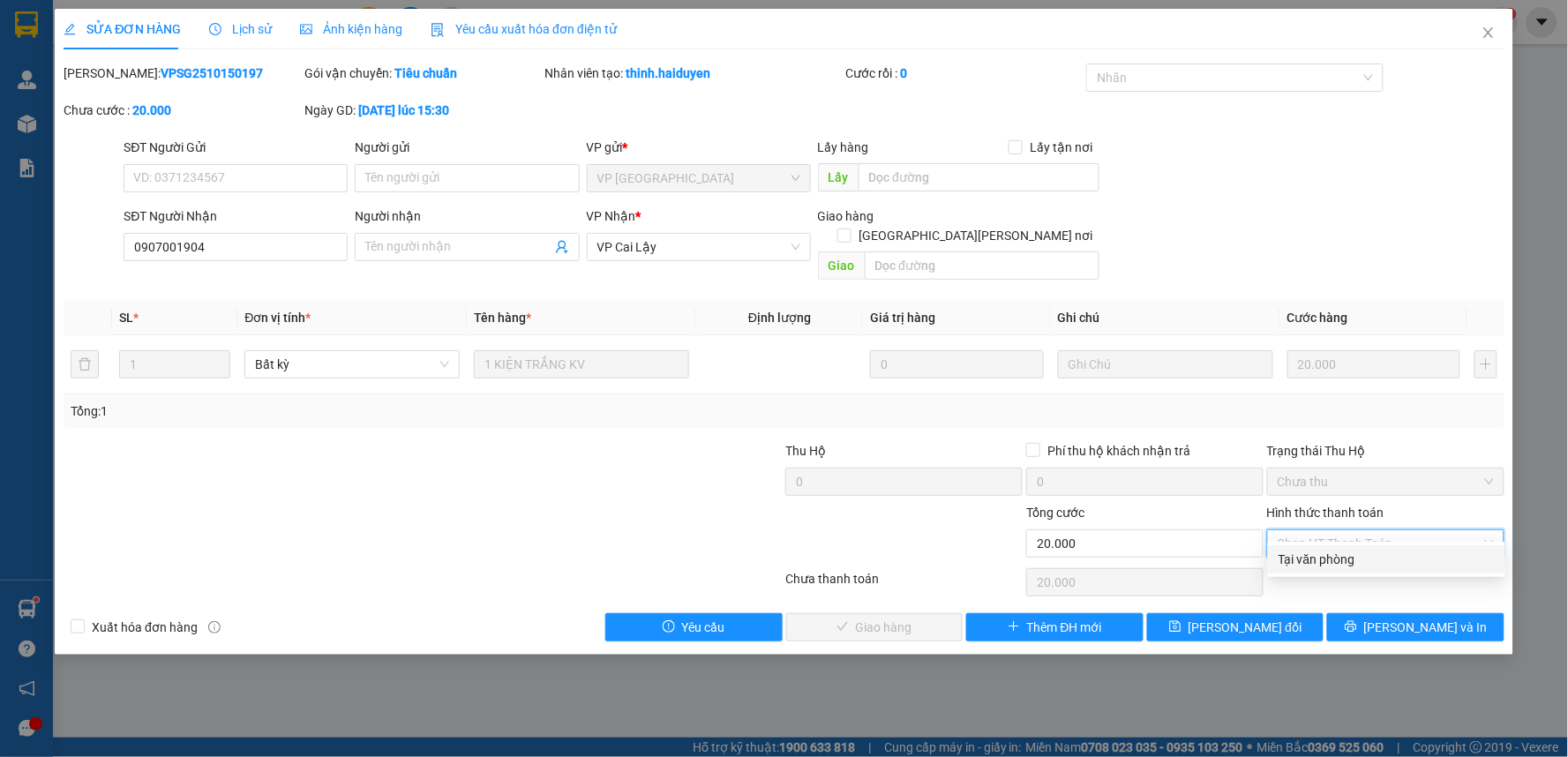
click at [1275, 565] on div "Tại văn phòng" at bounding box center [1386, 559] width 237 height 28
type input "0"
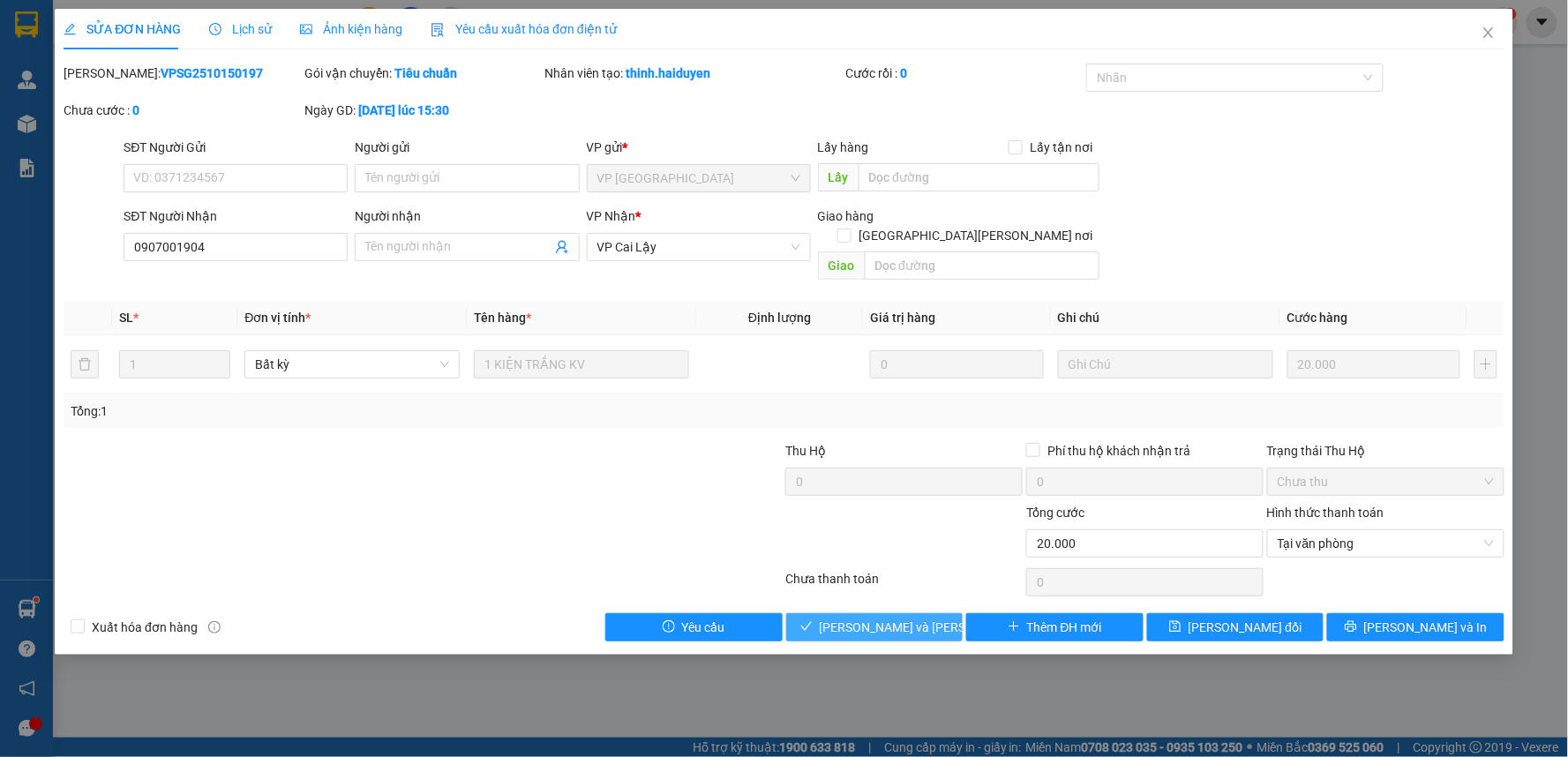
click at [889, 617] on span "[PERSON_NAME] và [PERSON_NAME] hàng" at bounding box center [938, 626] width 238 height 19
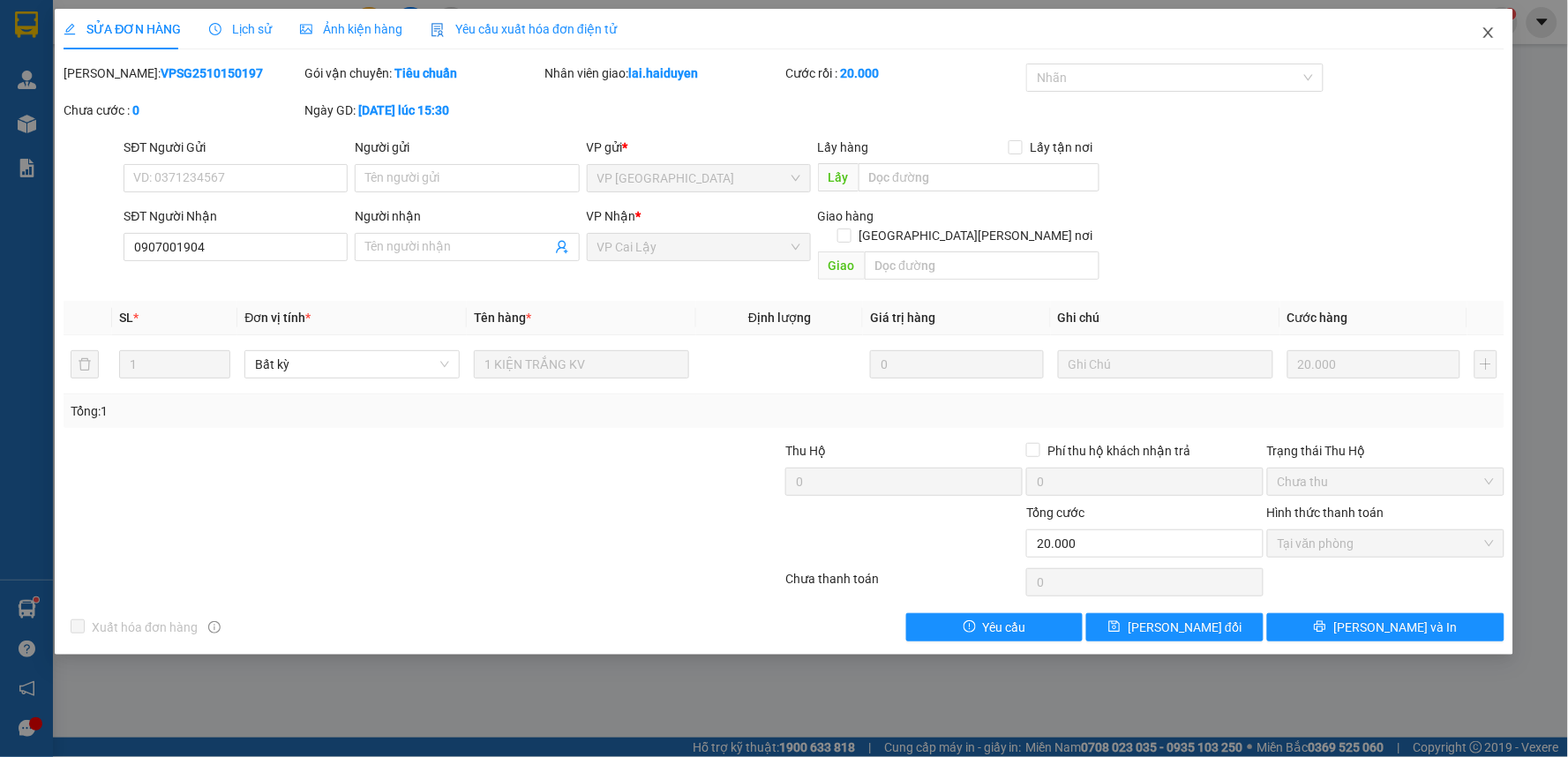
click at [1486, 33] on icon "close" at bounding box center [1487, 32] width 14 height 14
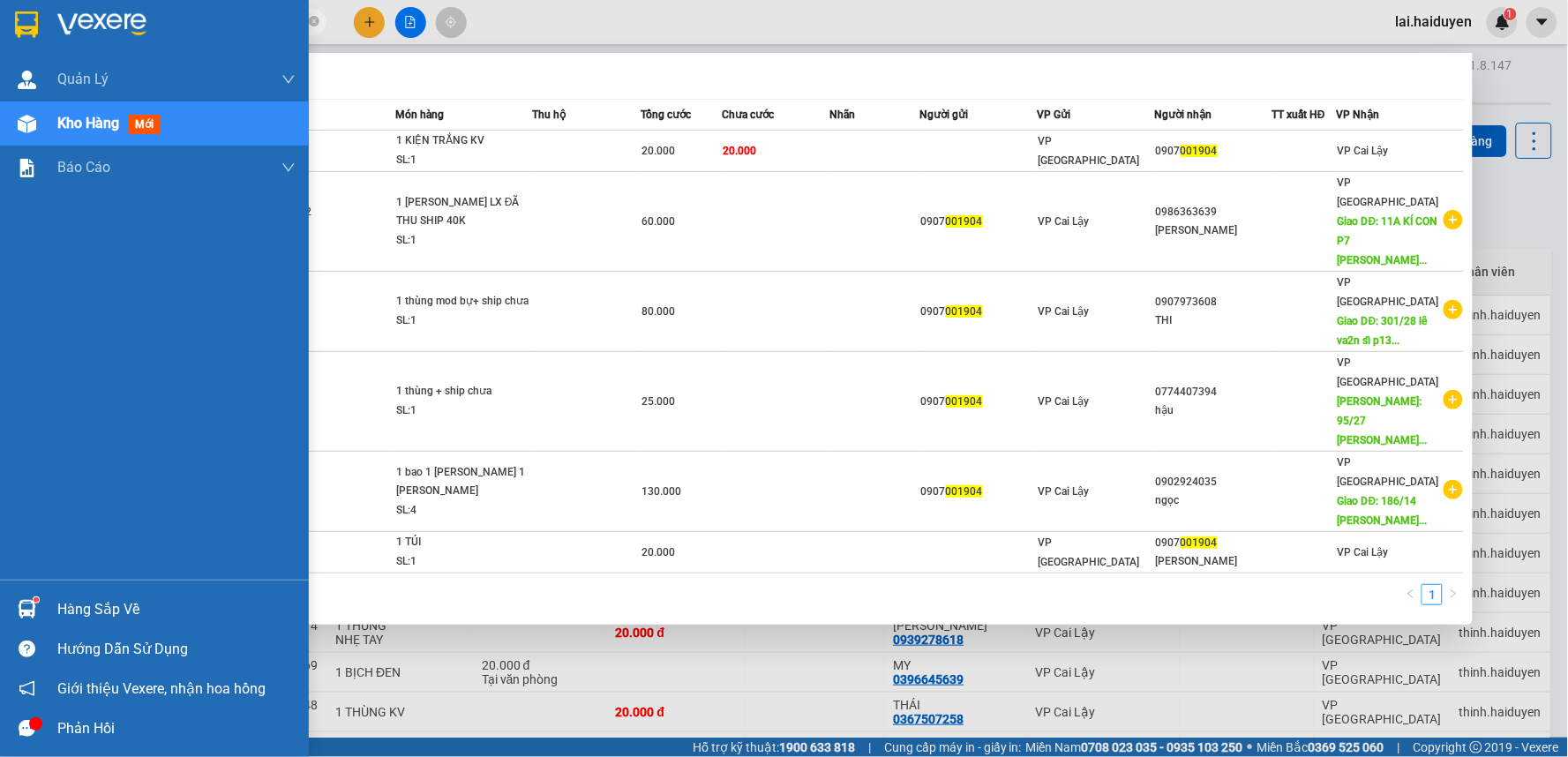
drag, startPoint x: 143, startPoint y: 22, endPoint x: 0, endPoint y: 36, distance: 143.7
click at [0, 36] on section "Kết quả tìm kiếm ( 6 ) Bộ lọc Mã ĐH Trạng thái Món hàng Thu hộ Tổng cước Chưa c…" at bounding box center [784, 378] width 1568 height 757
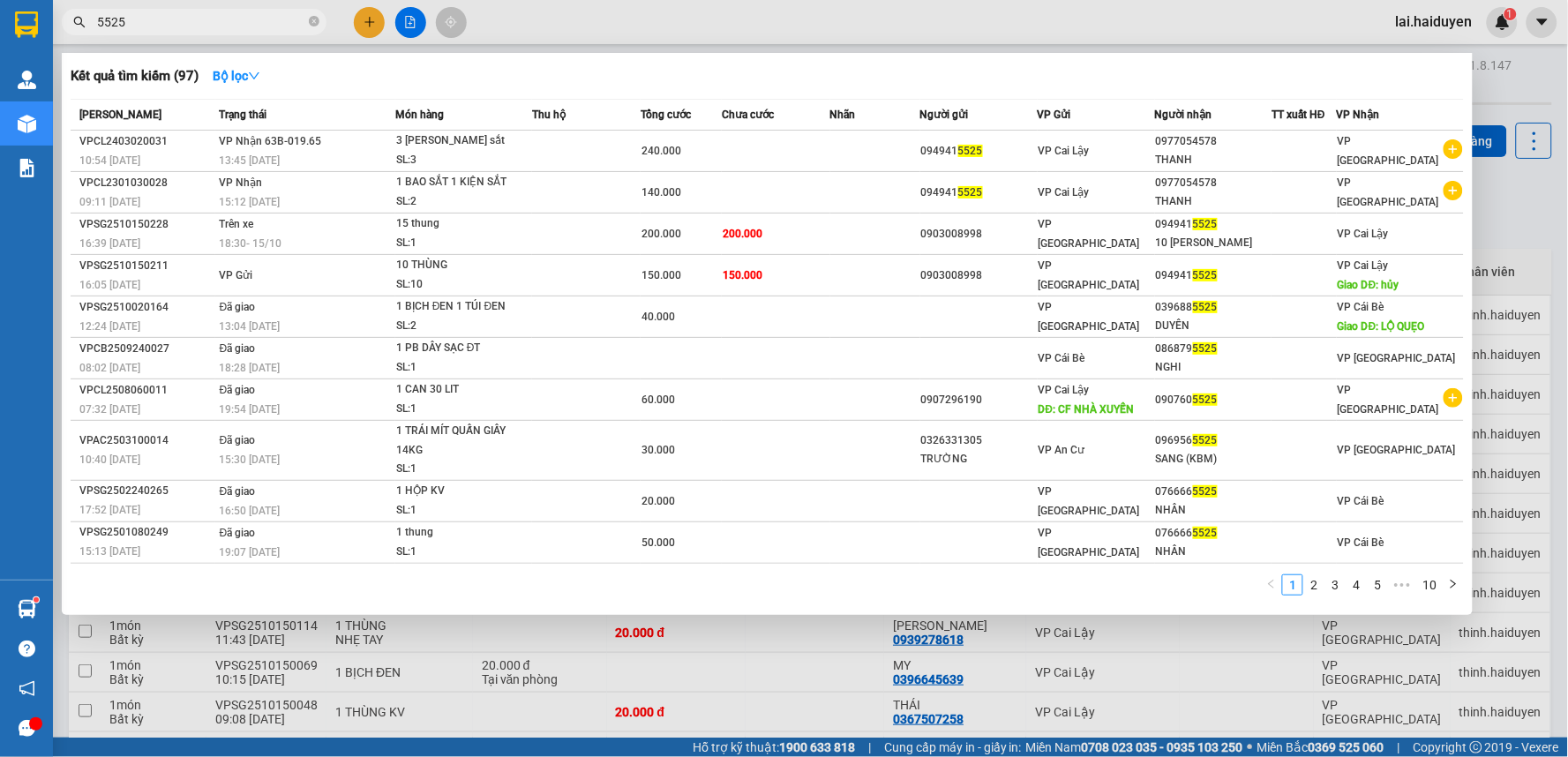
type input "5525"
click at [1331, 22] on div at bounding box center [784, 378] width 1568 height 757
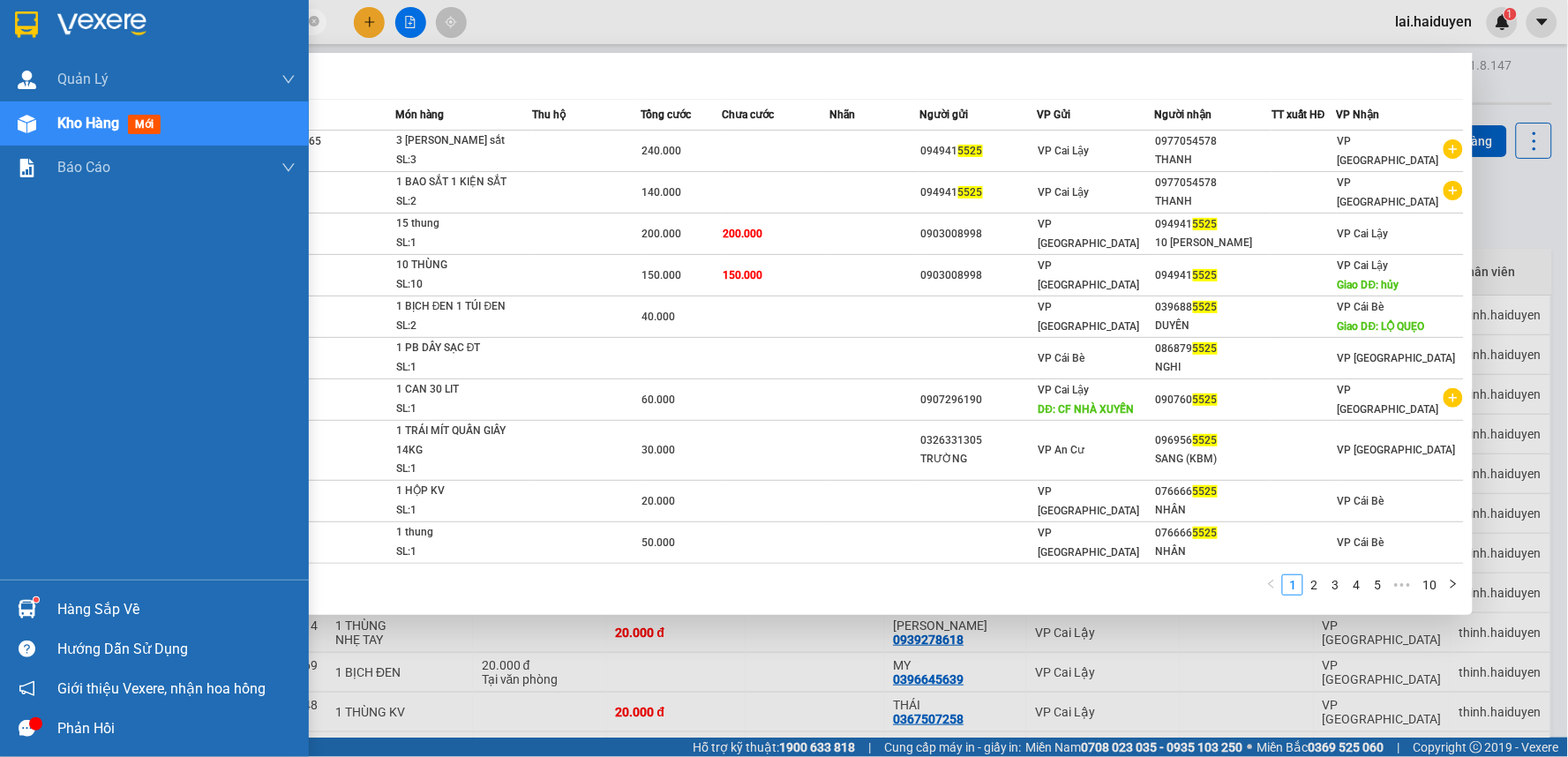
drag, startPoint x: 185, startPoint y: 30, endPoint x: 28, endPoint y: 28, distance: 157.0
click at [25, 28] on section "Kết quả tìm kiếm ( 97 ) Bộ lọc Mã ĐH Trạng thái Món hàng Thu hộ Tổng cước Chưa …" at bounding box center [784, 378] width 1568 height 757
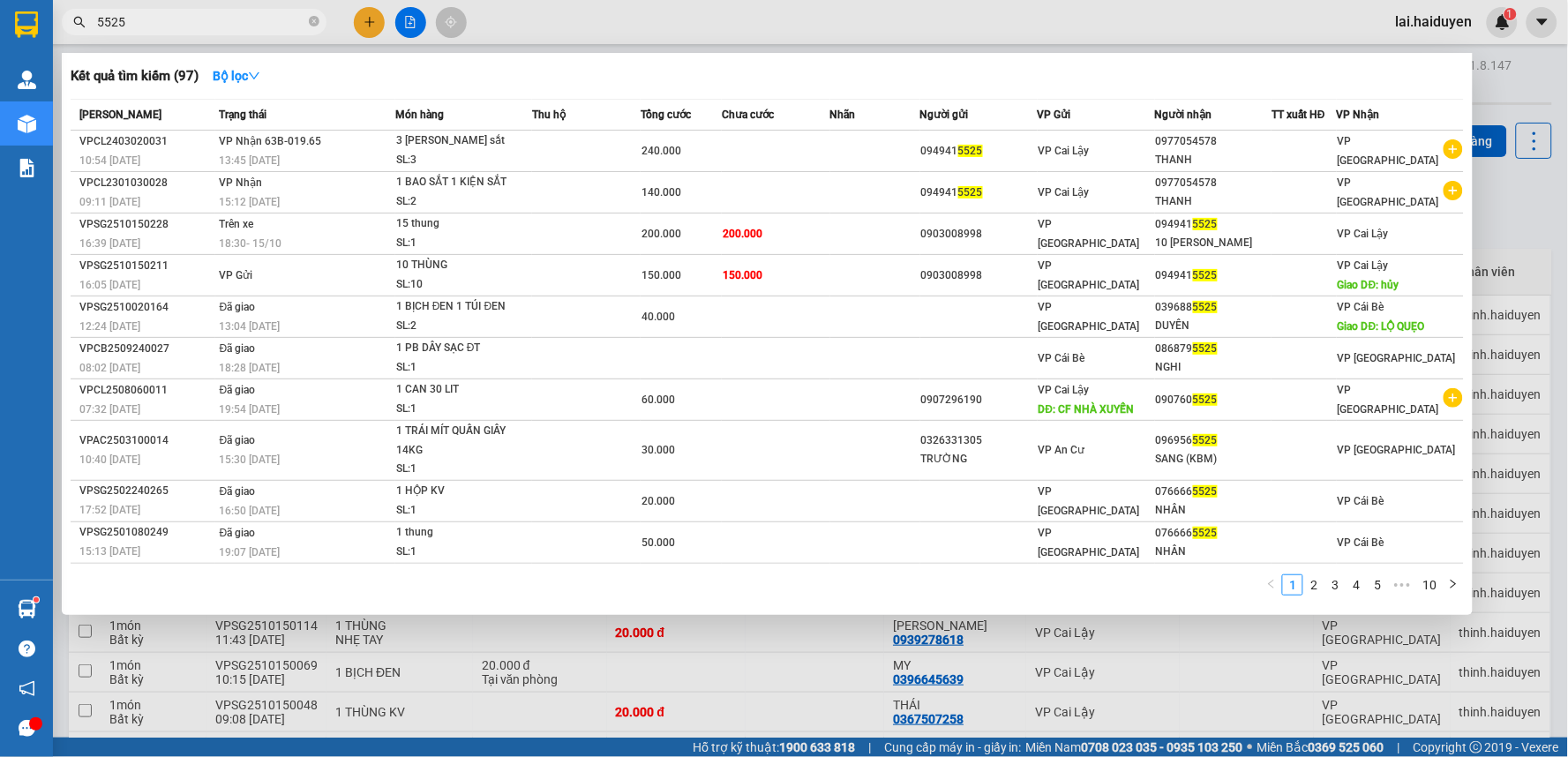
click at [746, 32] on div at bounding box center [784, 378] width 1568 height 757
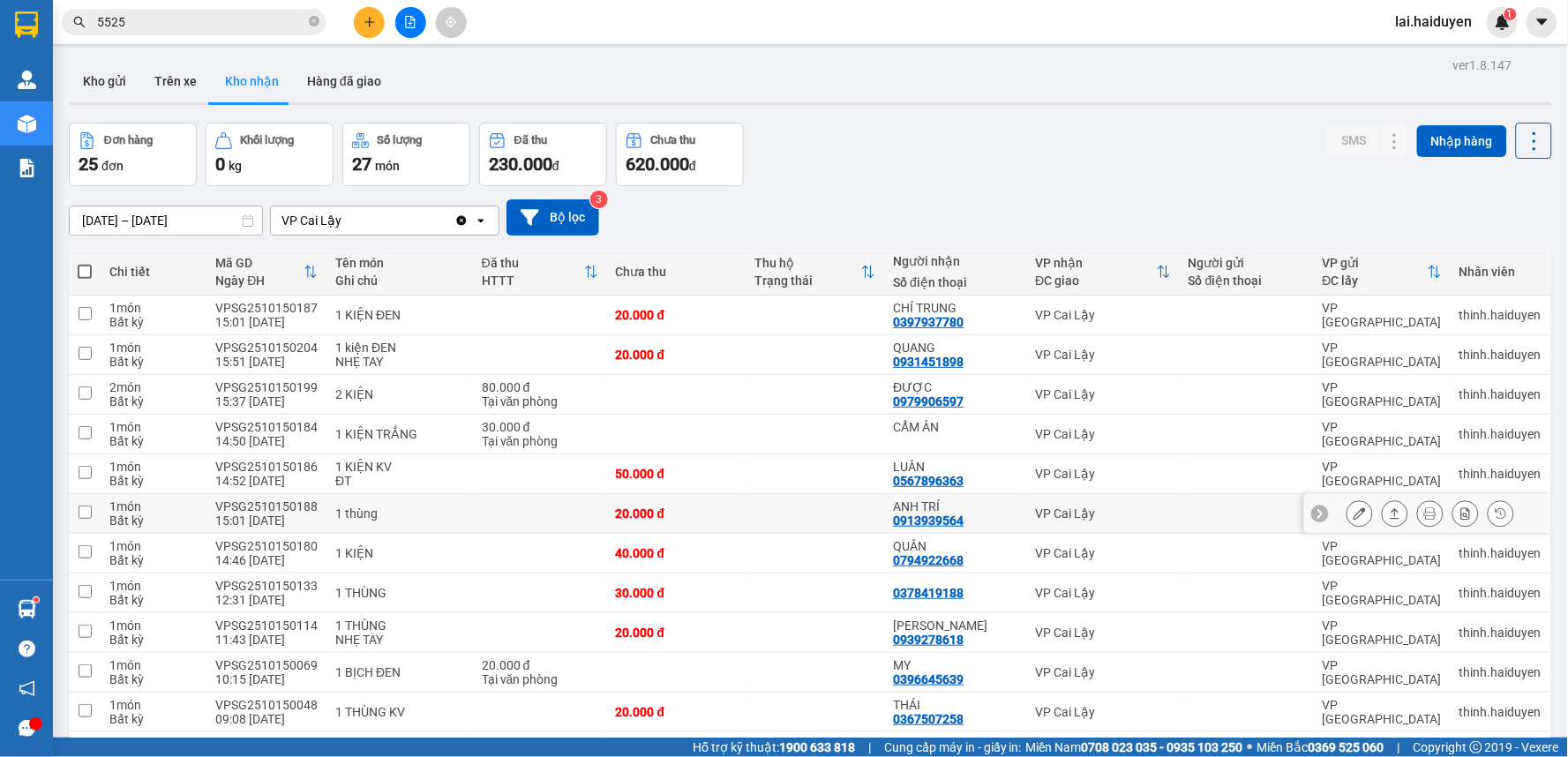
click at [1153, 516] on div "VP Cai Lậy" at bounding box center [1103, 512] width 136 height 14
checkbox input "true"
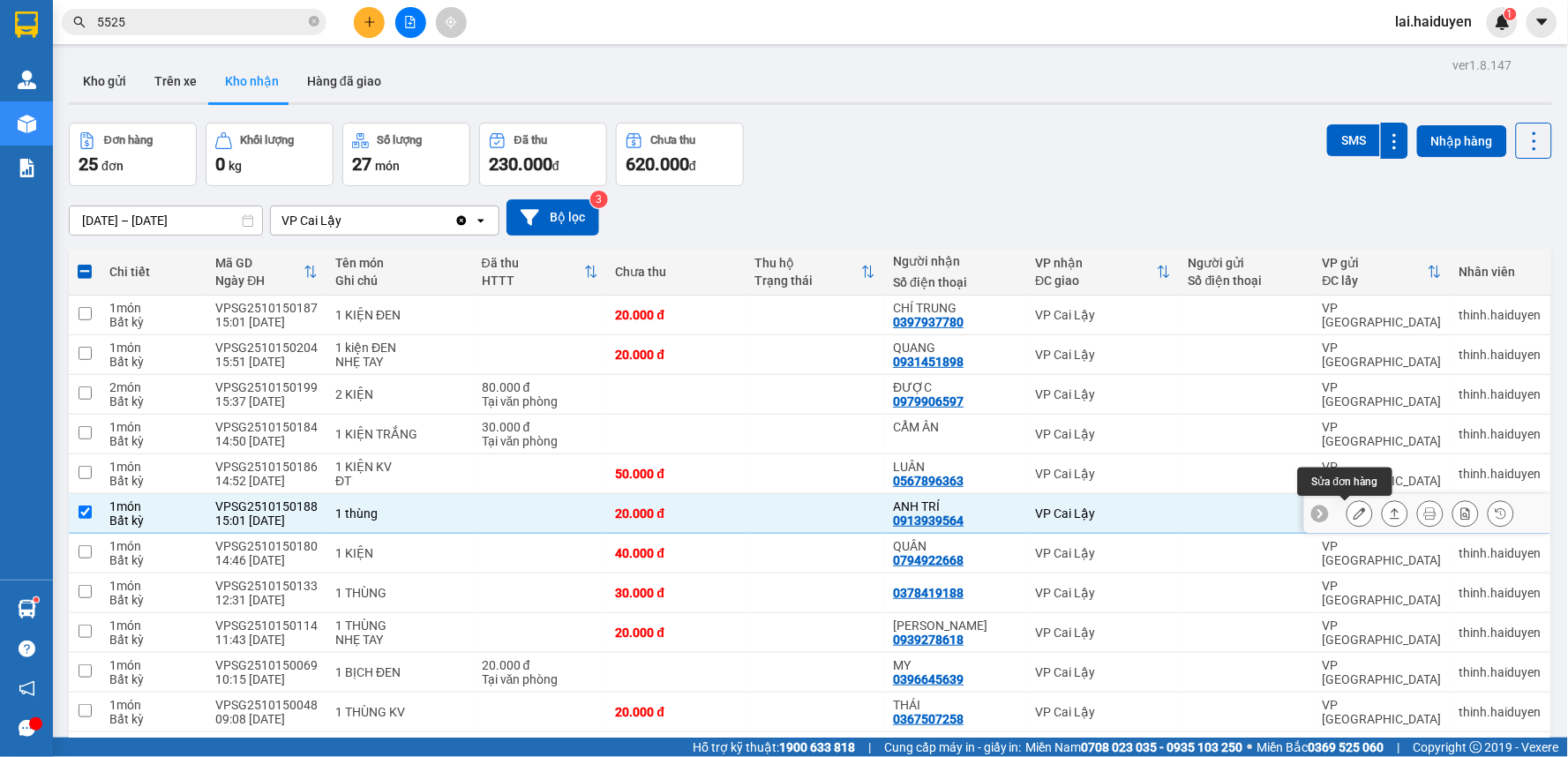
click at [1353, 512] on icon at bounding box center [1359, 512] width 12 height 12
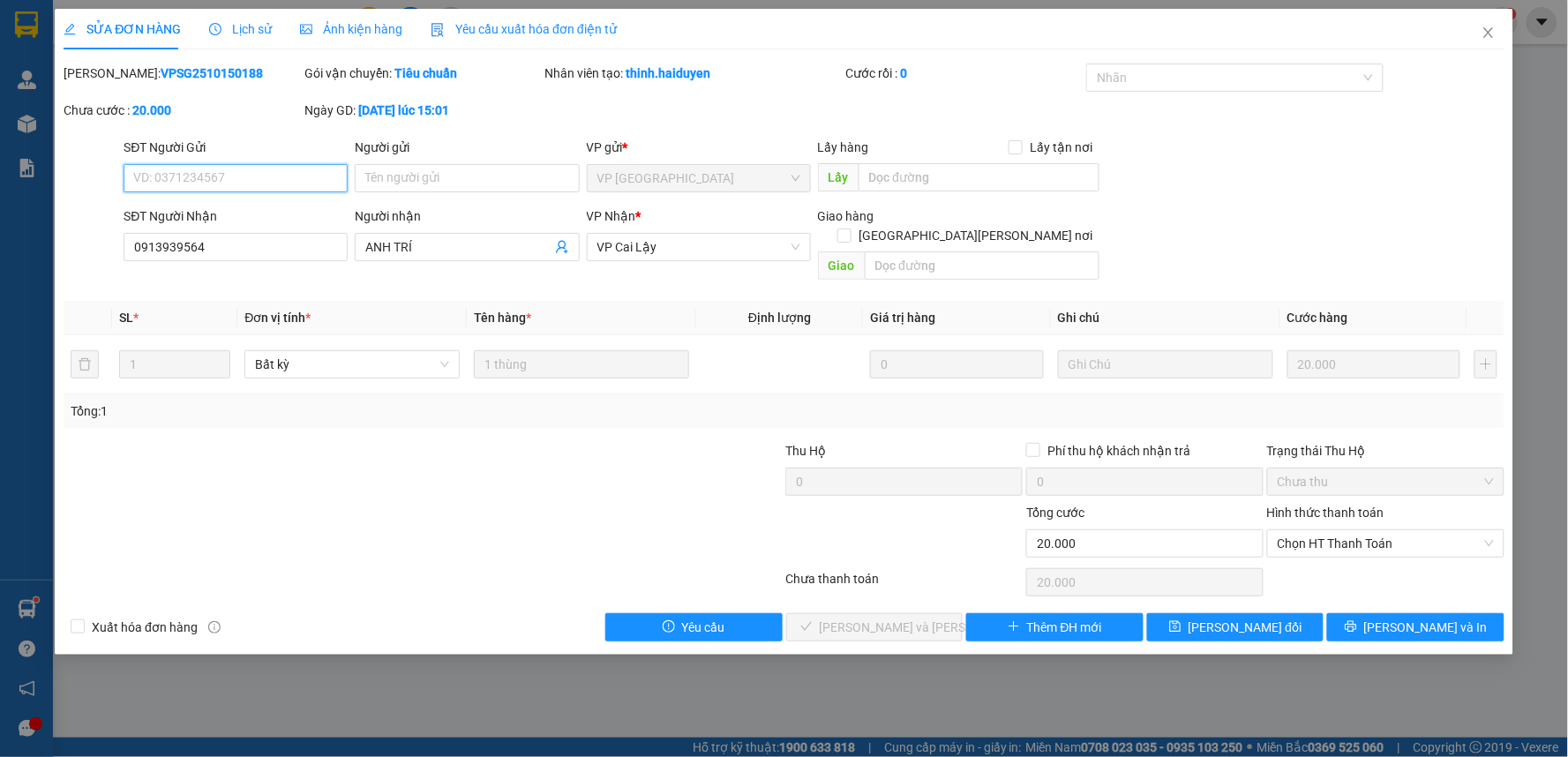
type input "0913939564"
type input "ANH TRÍ"
type input "0"
type input "20.000"
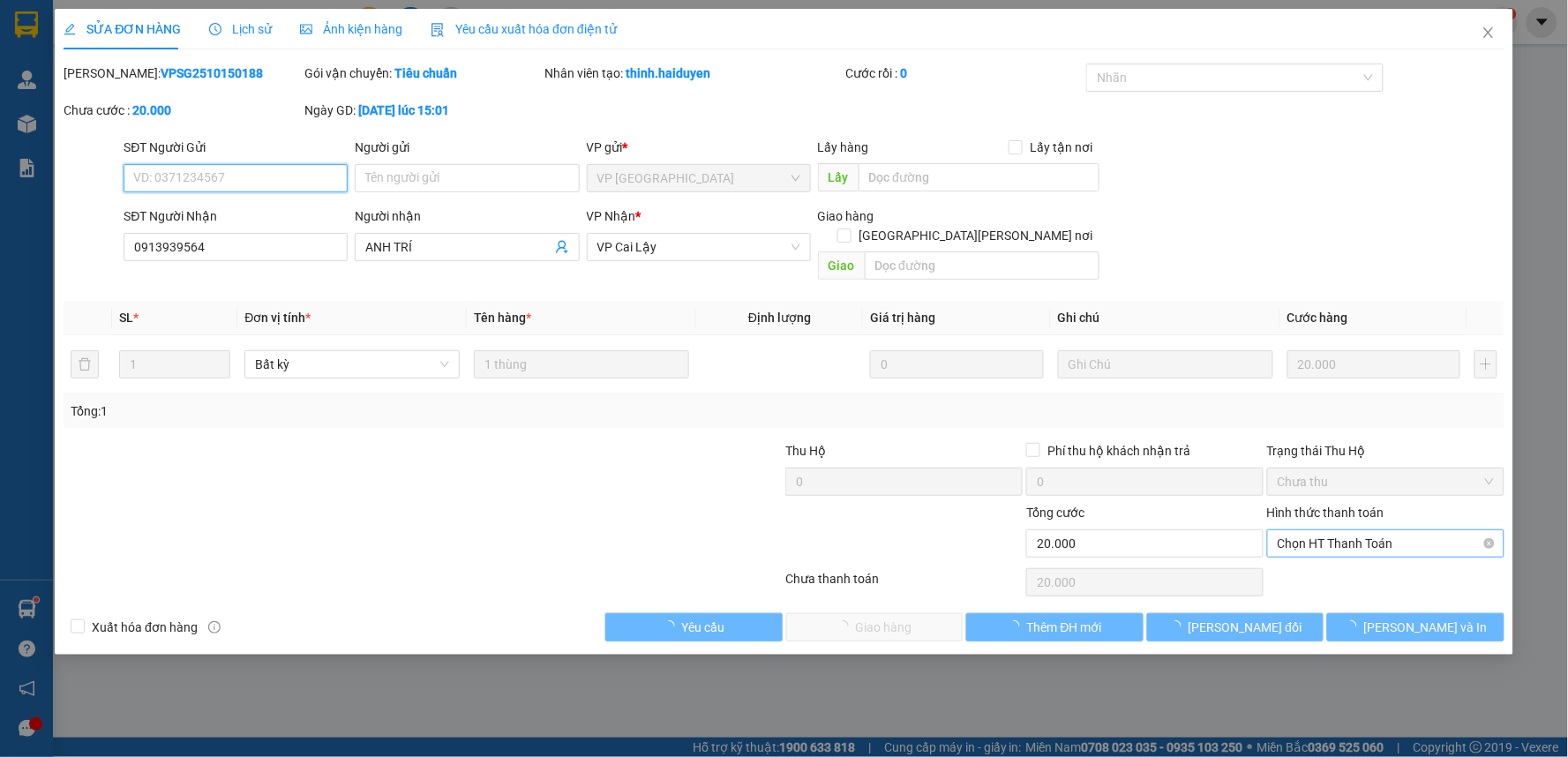
click at [1338, 530] on span "Chọn HT Thanh Toán" at bounding box center [1385, 543] width 216 height 27
click at [1344, 564] on div "Chọn HT Thanh Toán" at bounding box center [1385, 582] width 241 height 35
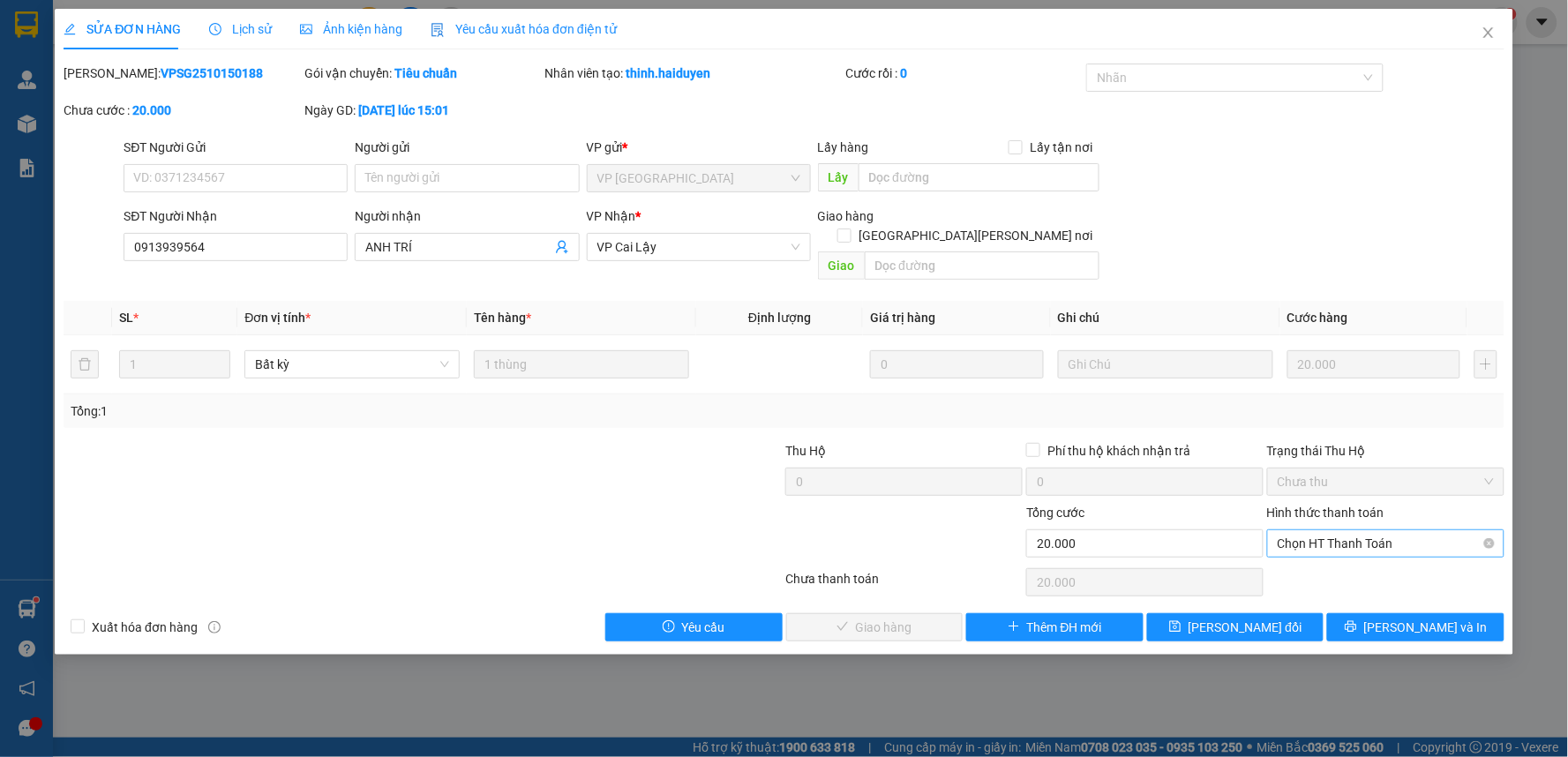
click at [1376, 530] on span "Chọn HT Thanh Toán" at bounding box center [1385, 543] width 216 height 27
drag, startPoint x: 1380, startPoint y: 559, endPoint x: 1302, endPoint y: 560, distance: 78.0
click at [1378, 560] on div "Tại văn phòng" at bounding box center [1385, 559] width 216 height 19
type input "0"
drag, startPoint x: 904, startPoint y: 607, endPoint x: 1094, endPoint y: 297, distance: 363.6
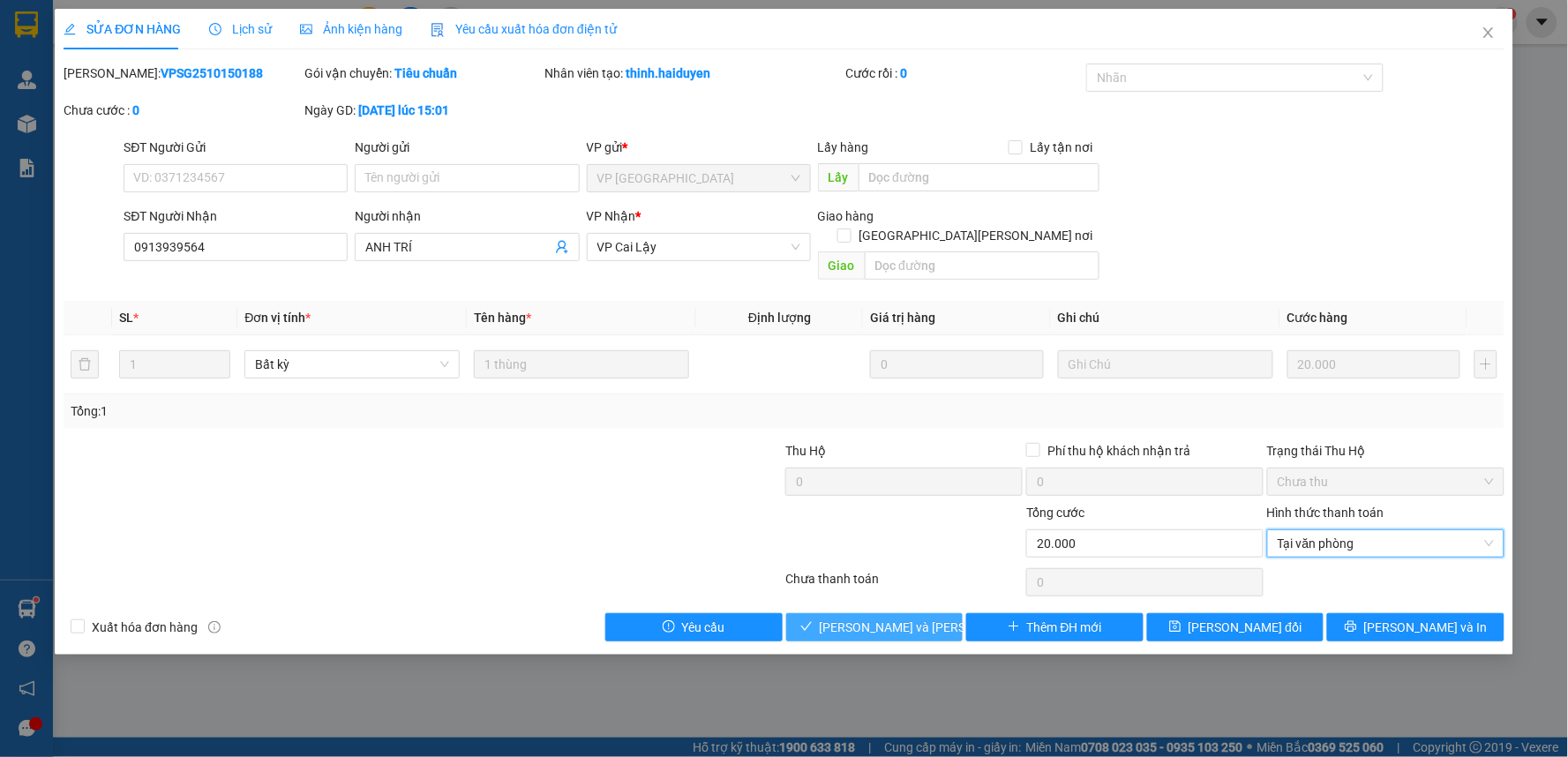
click at [910, 617] on span "[PERSON_NAME] và [PERSON_NAME] hàng" at bounding box center [938, 626] width 238 height 19
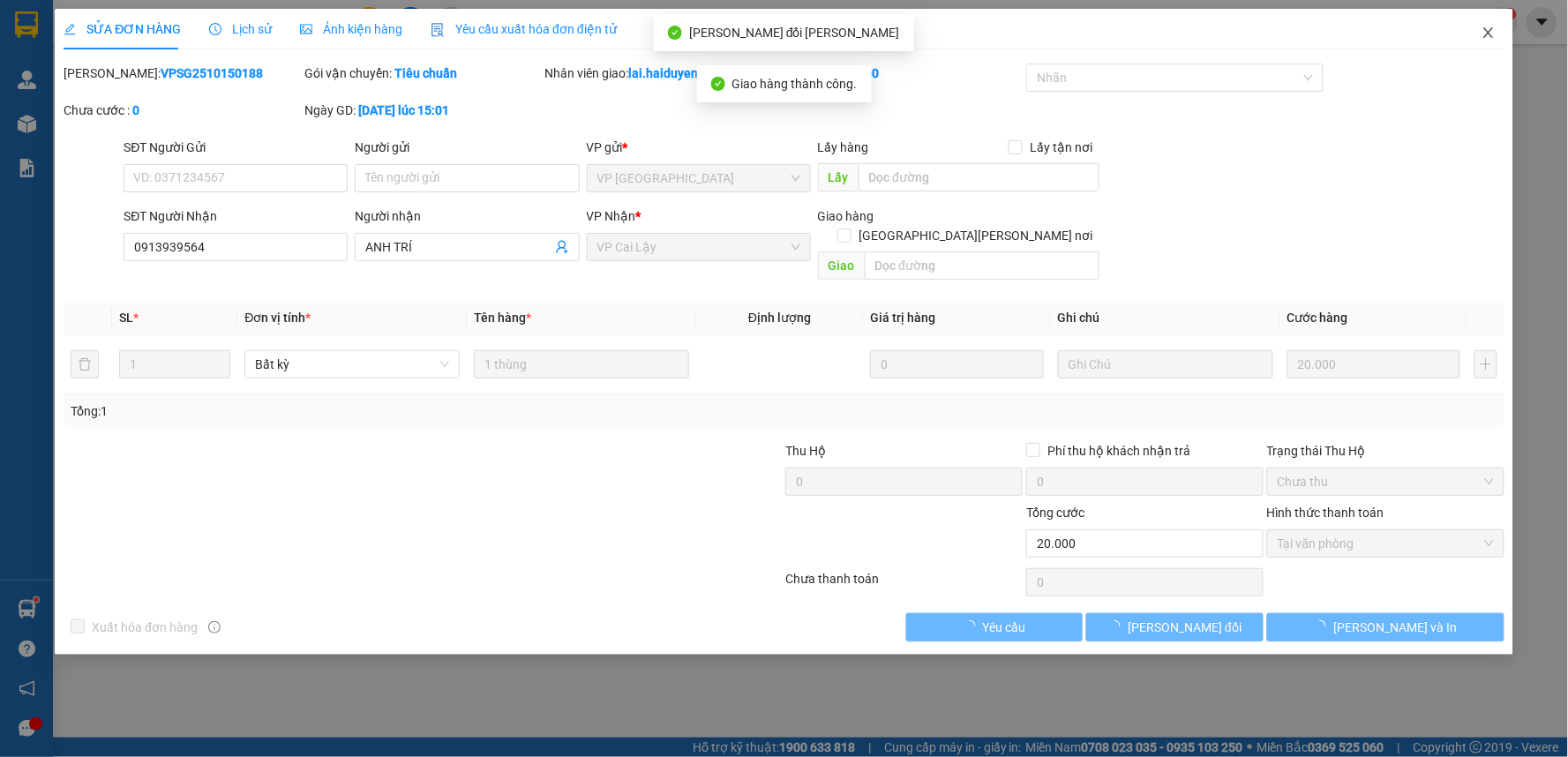
click at [1495, 31] on icon "close" at bounding box center [1487, 32] width 14 height 14
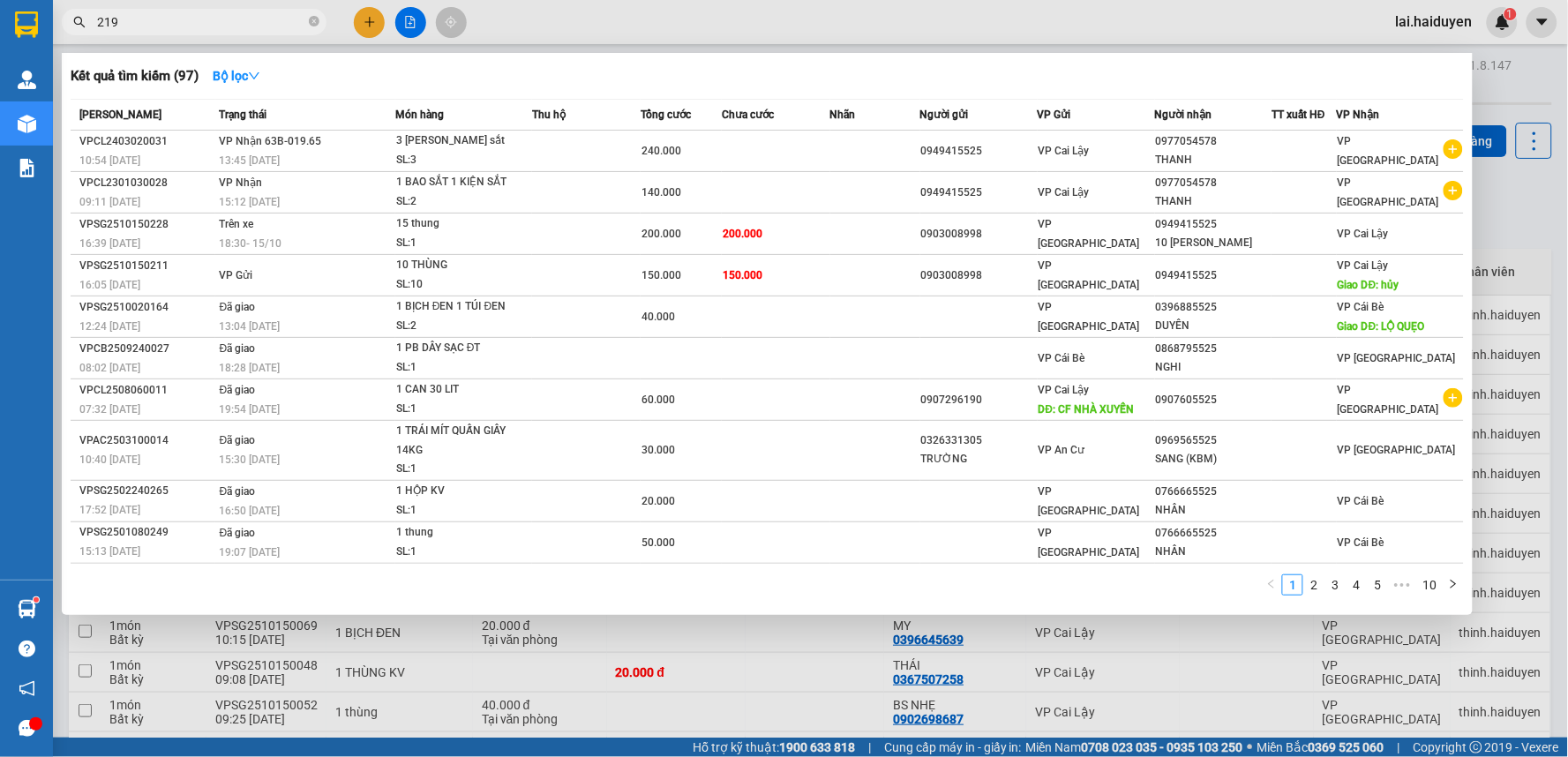
type input "2191"
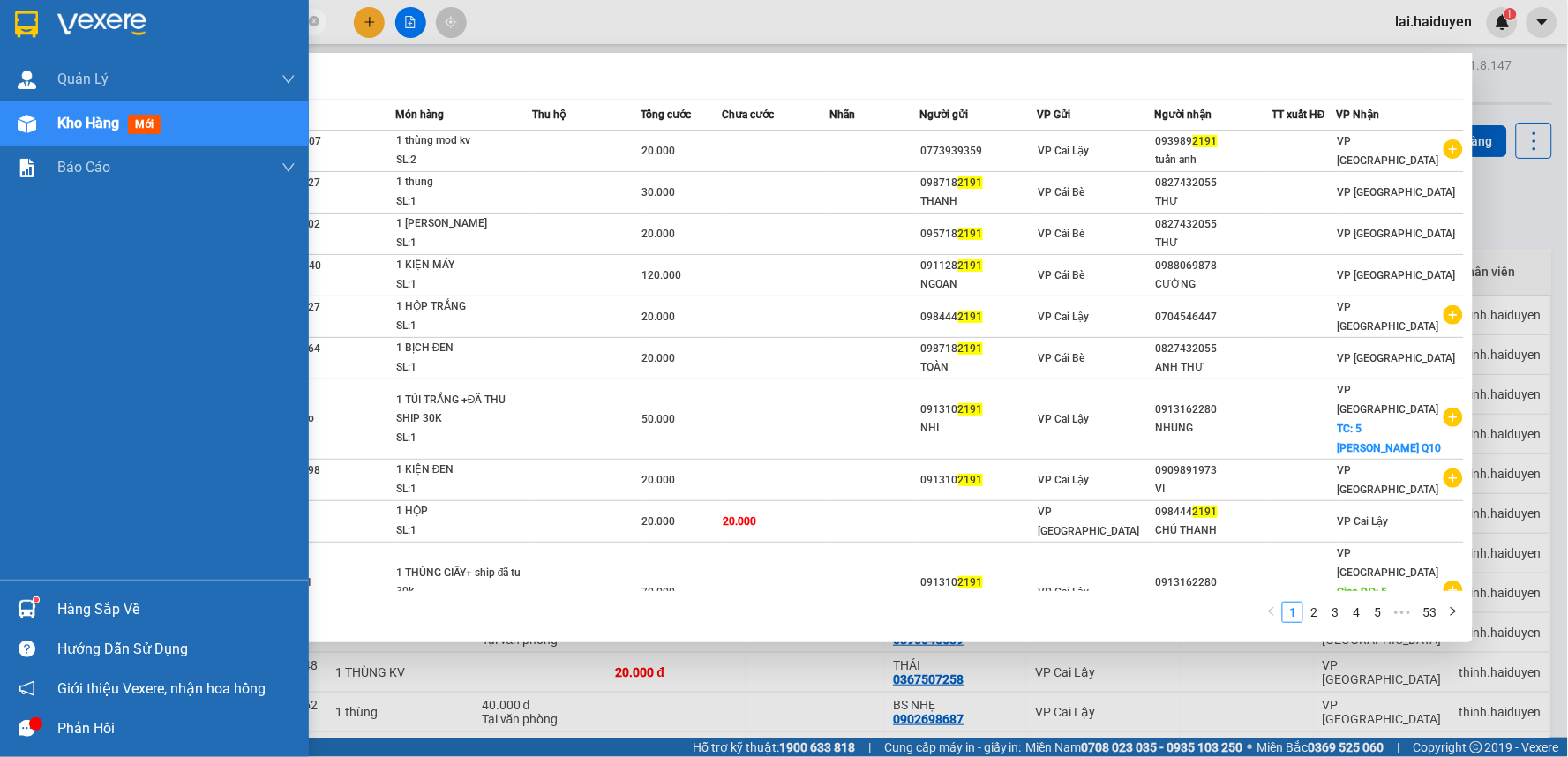
drag, startPoint x: 163, startPoint y: 19, endPoint x: 0, endPoint y: 28, distance: 163.2
click at [0, 28] on section "Kết quả tìm kiếm ( 527 ) Bộ lọc Mã ĐH Trạng thái Món hàng Thu hộ Tổng cước Chưa…" at bounding box center [784, 378] width 1568 height 757
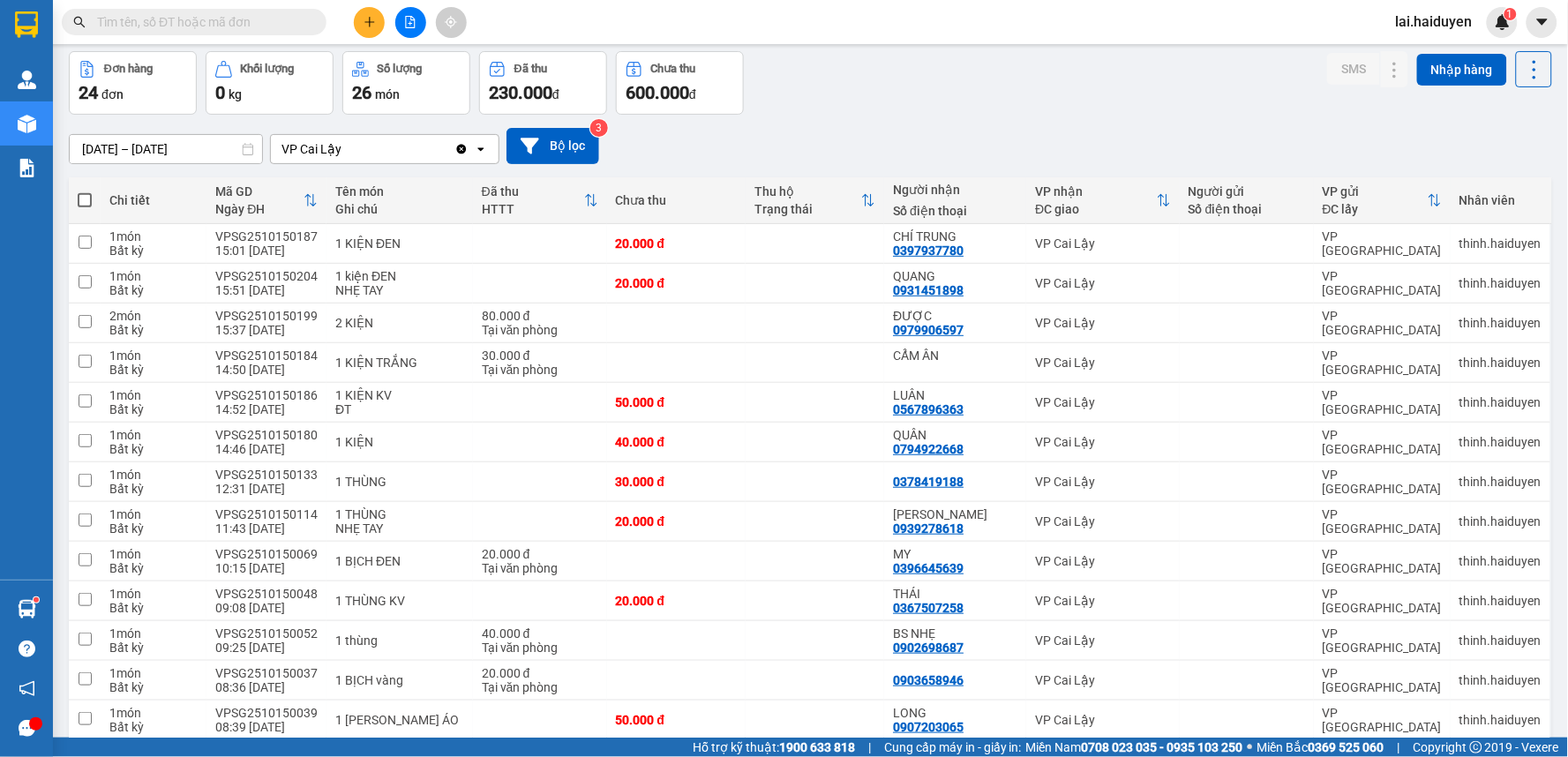
scroll to position [196, 0]
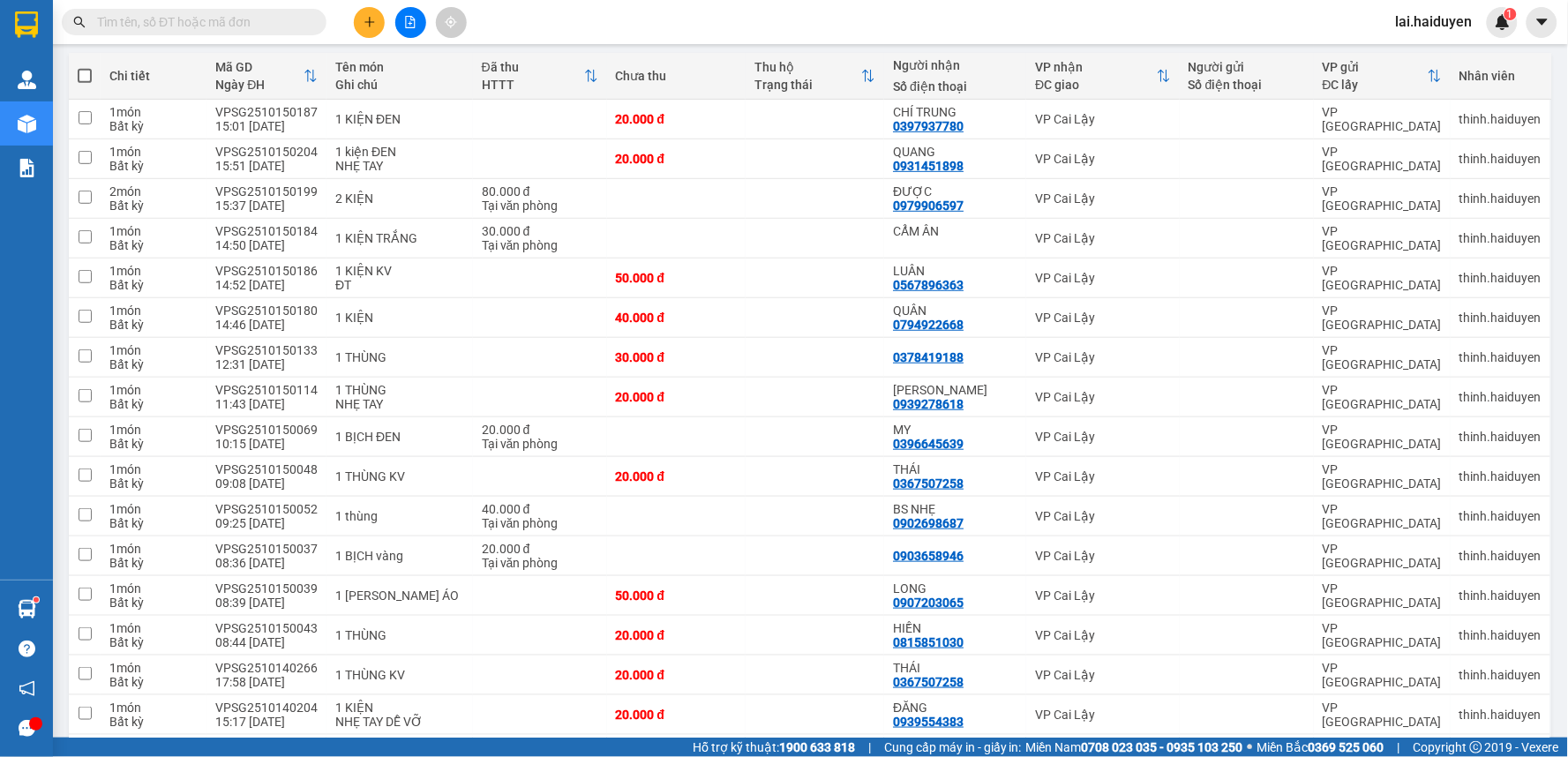
click at [259, 27] on input "text" at bounding box center [201, 21] width 209 height 19
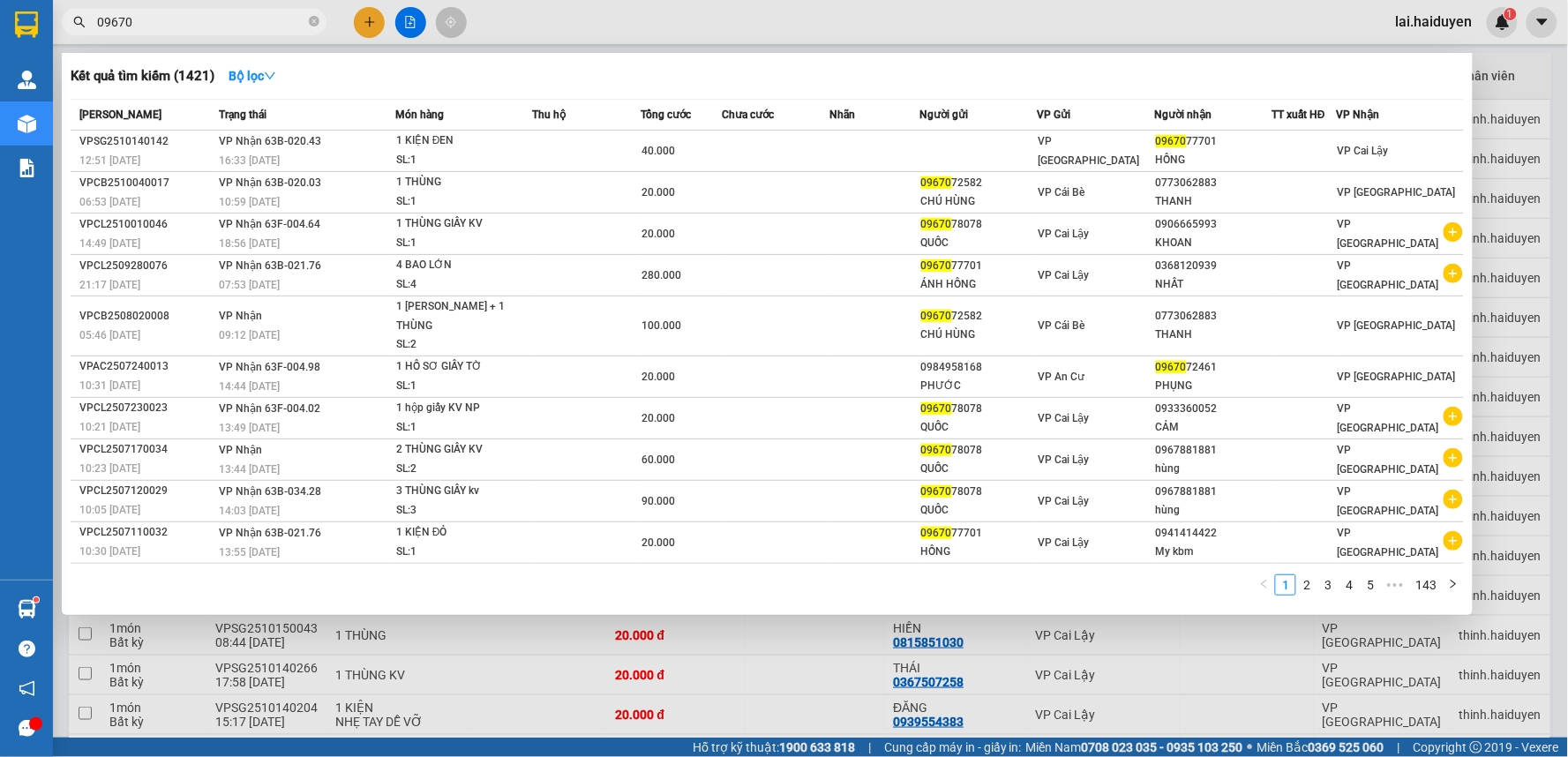
drag, startPoint x: 219, startPoint y: 15, endPoint x: 73, endPoint y: 106, distance: 172.0
click at [73, 38] on div "Kết quả tìm kiếm ( 1421 ) Bộ lọc Mã ĐH Trạng thái Món hàng Thu hộ Tổng cước Chư…" at bounding box center [171, 22] width 344 height 31
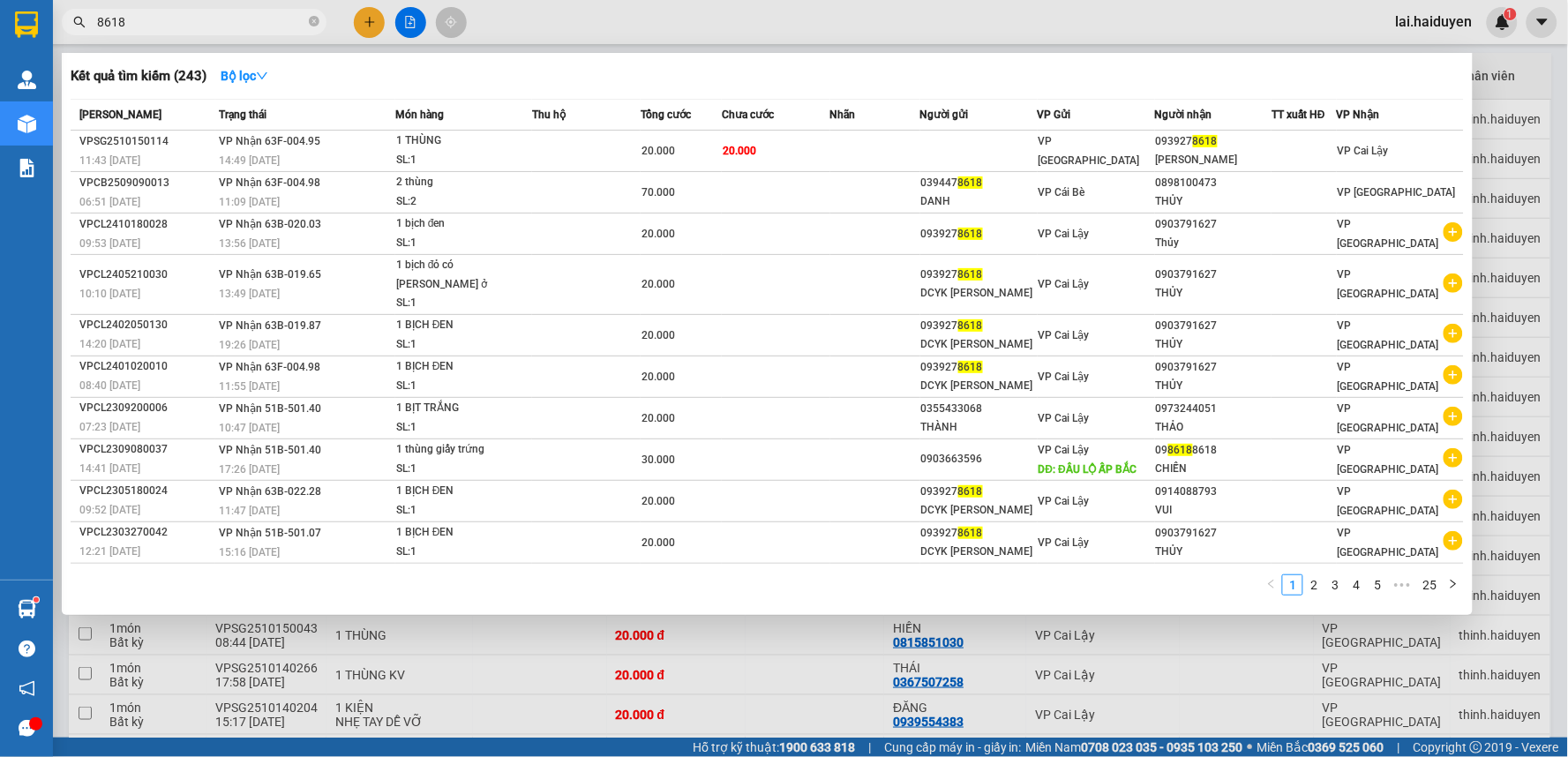
type input "8618"
